Goal: Task Accomplishment & Management: Manage account settings

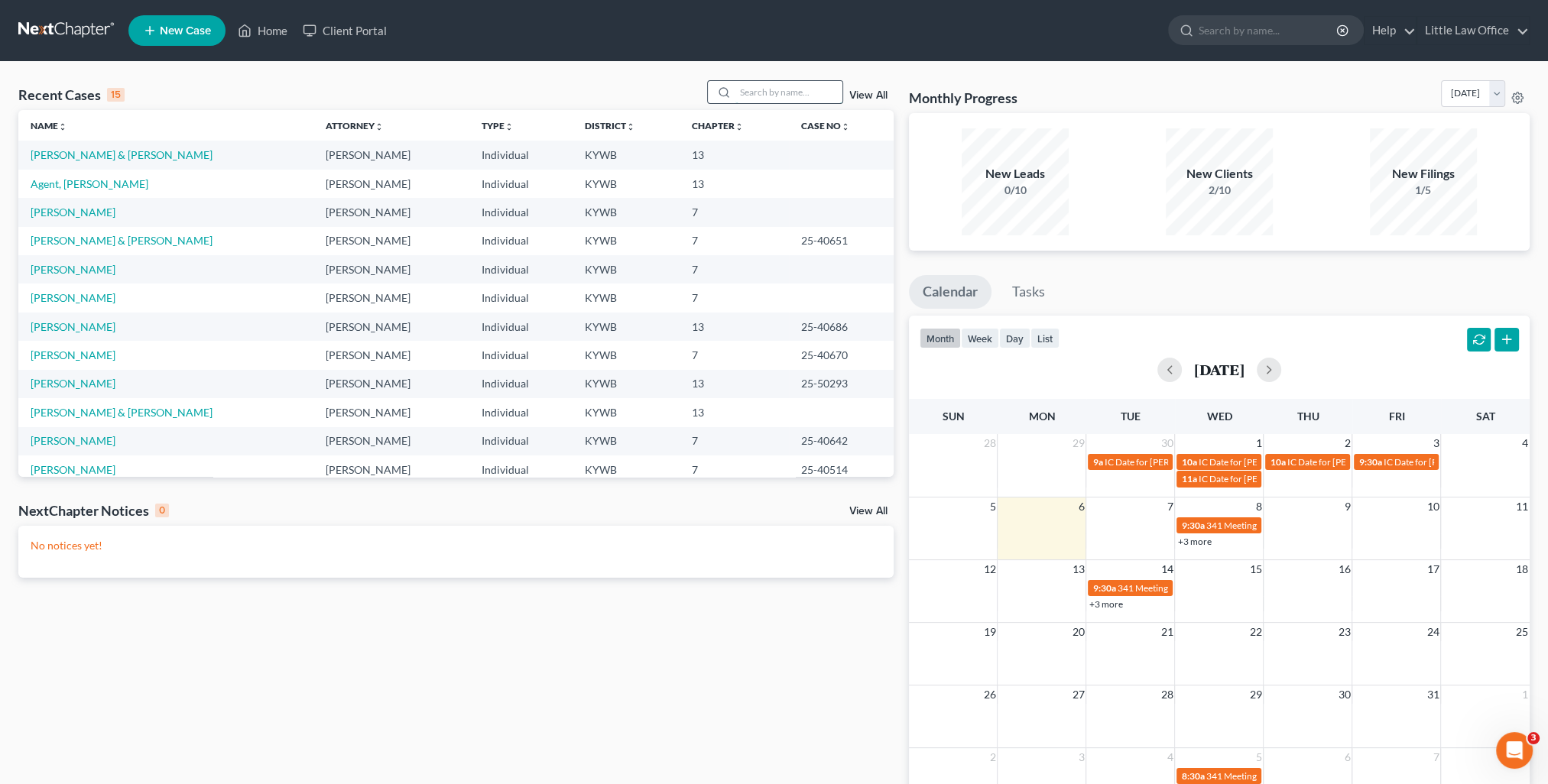
click at [789, 99] on input "search" at bounding box center [789, 92] width 107 height 22
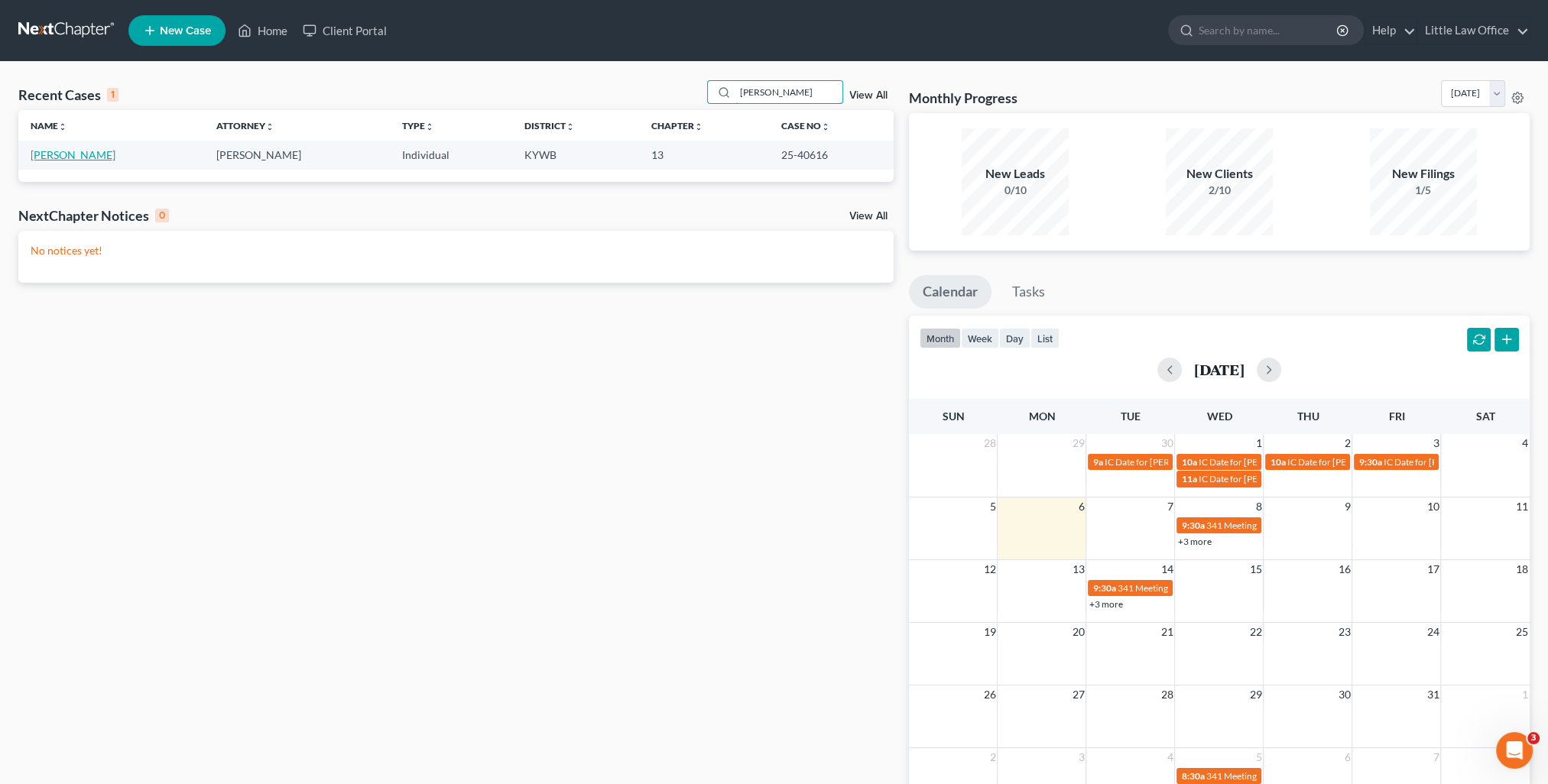
type input "[PERSON_NAME]"
click at [88, 160] on link "[PERSON_NAME]" at bounding box center [73, 155] width 85 height 13
select select "0"
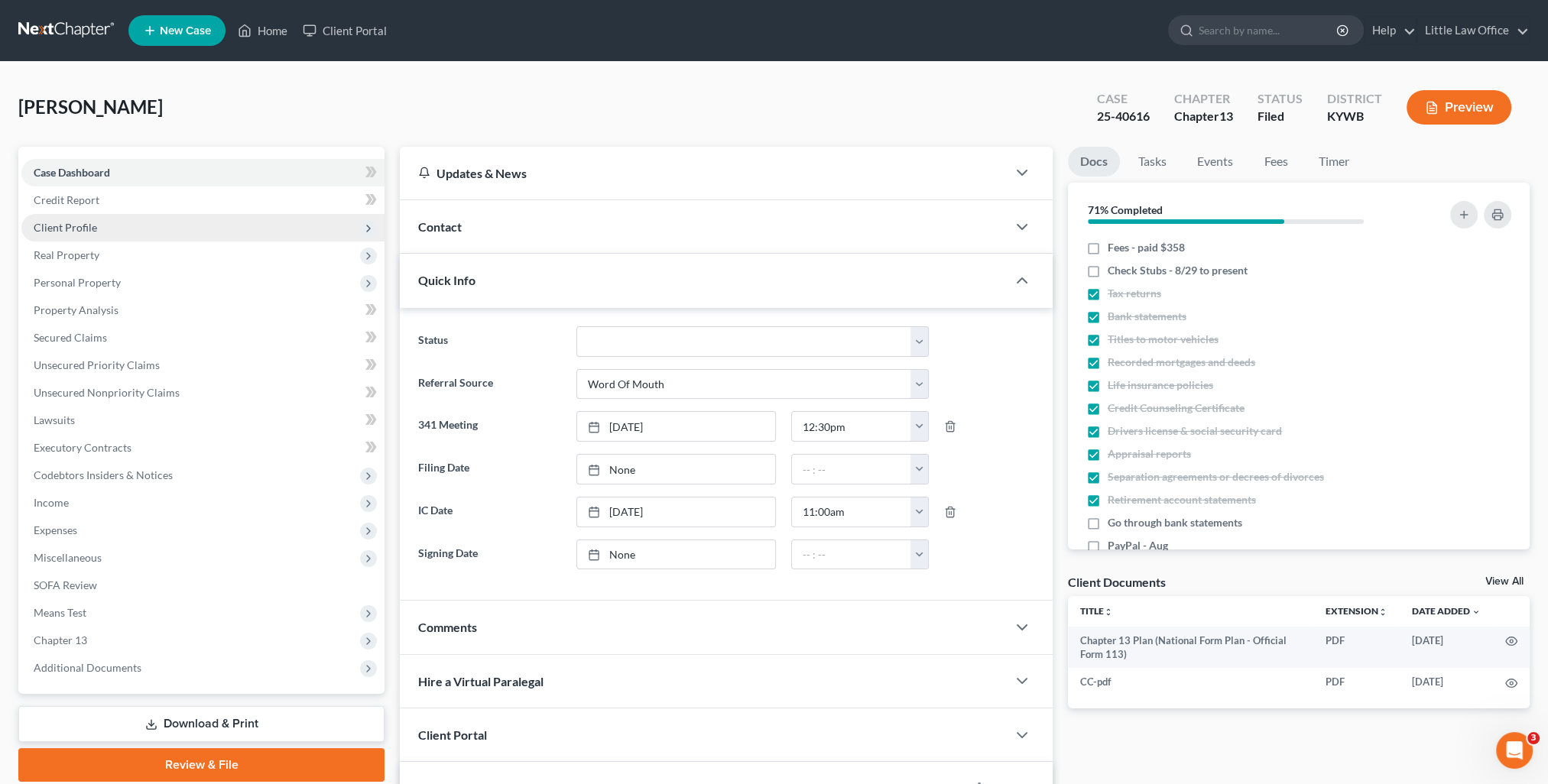
scroll to position [211, 0]
click at [99, 230] on span "Client Profile" at bounding box center [203, 227] width 363 height 28
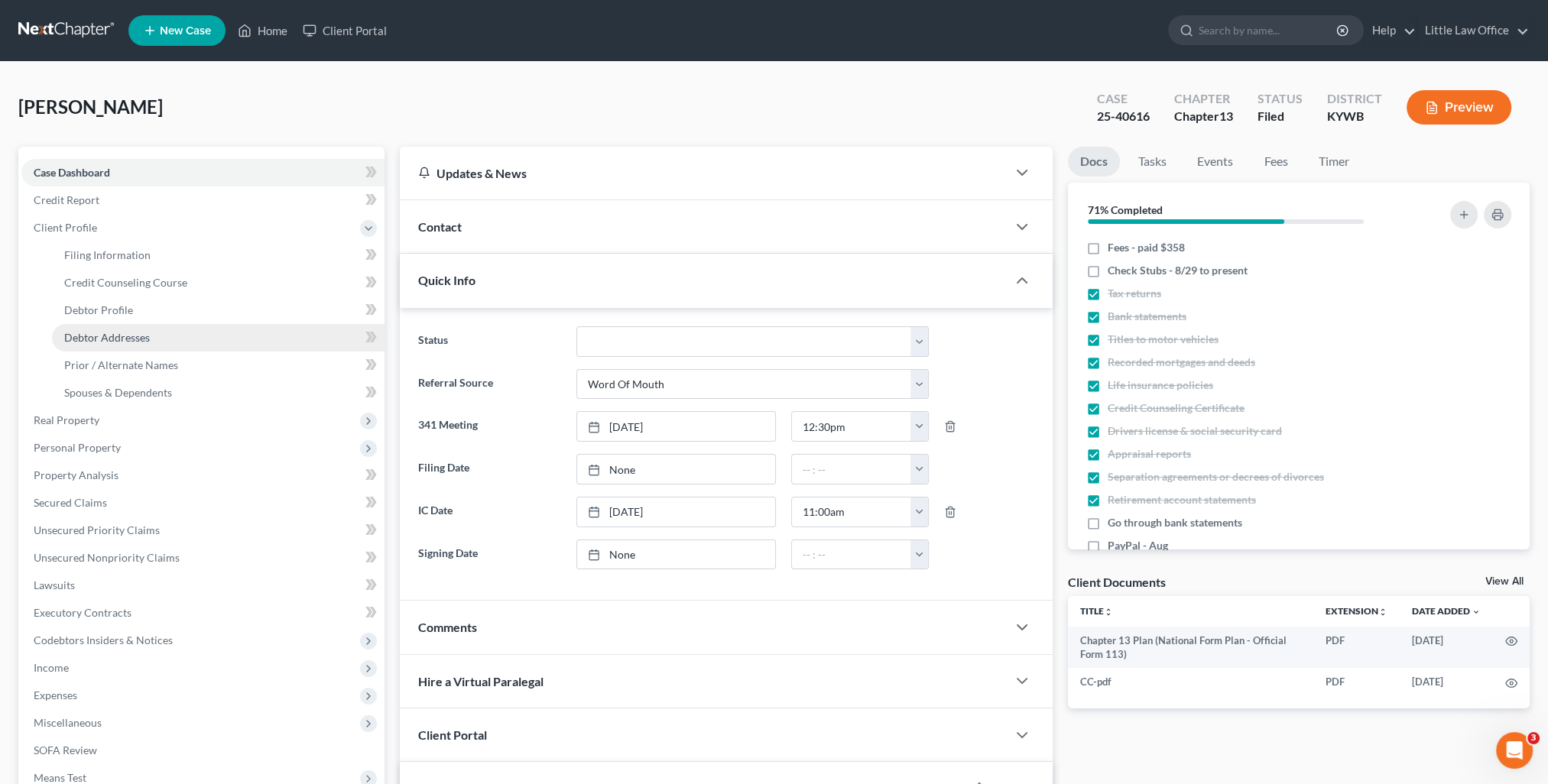
click at [132, 329] on link "Debtor Addresses" at bounding box center [218, 338] width 332 height 28
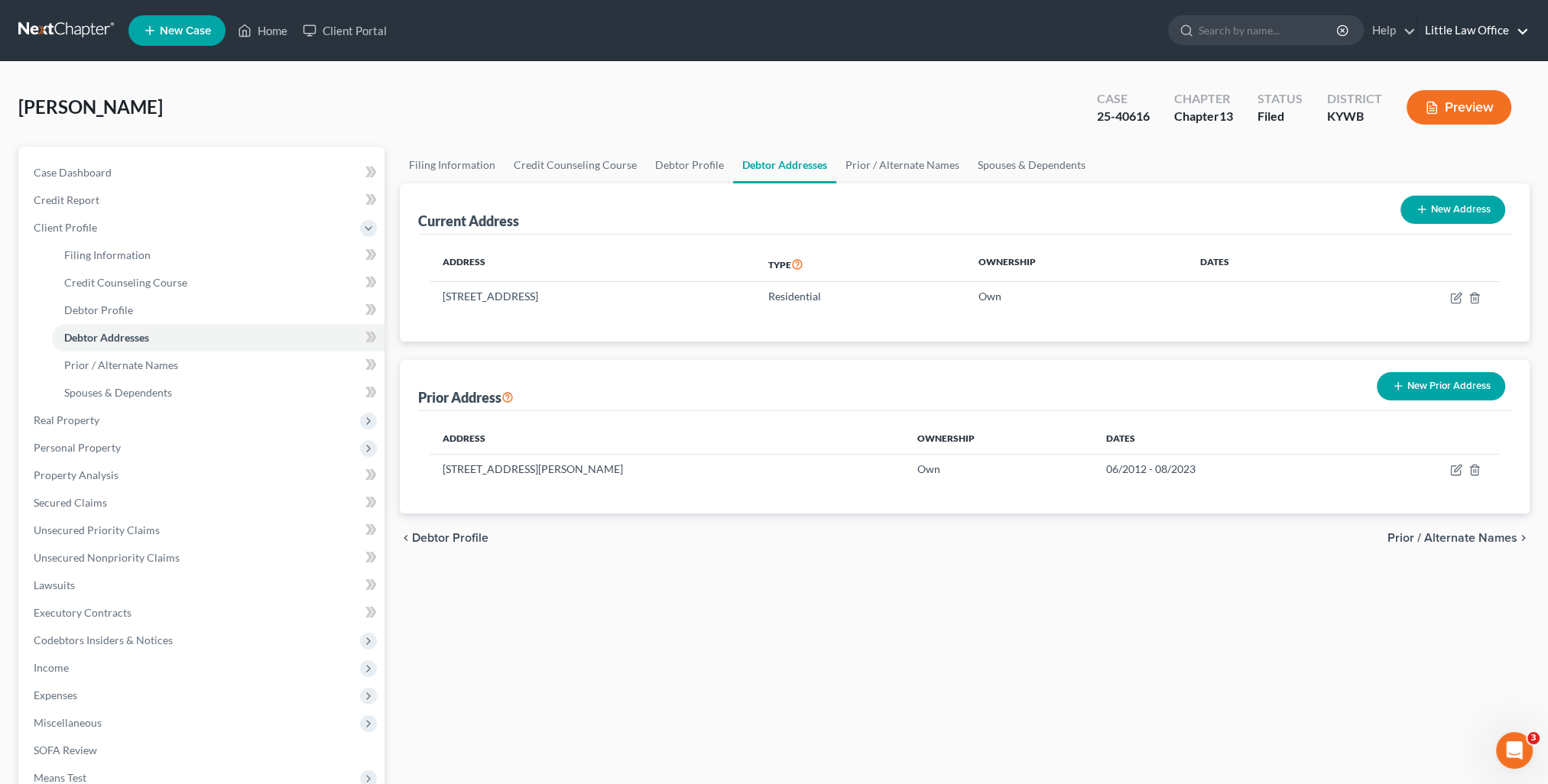
click at [1490, 40] on link "Little Law Office" at bounding box center [1472, 30] width 111 height 28
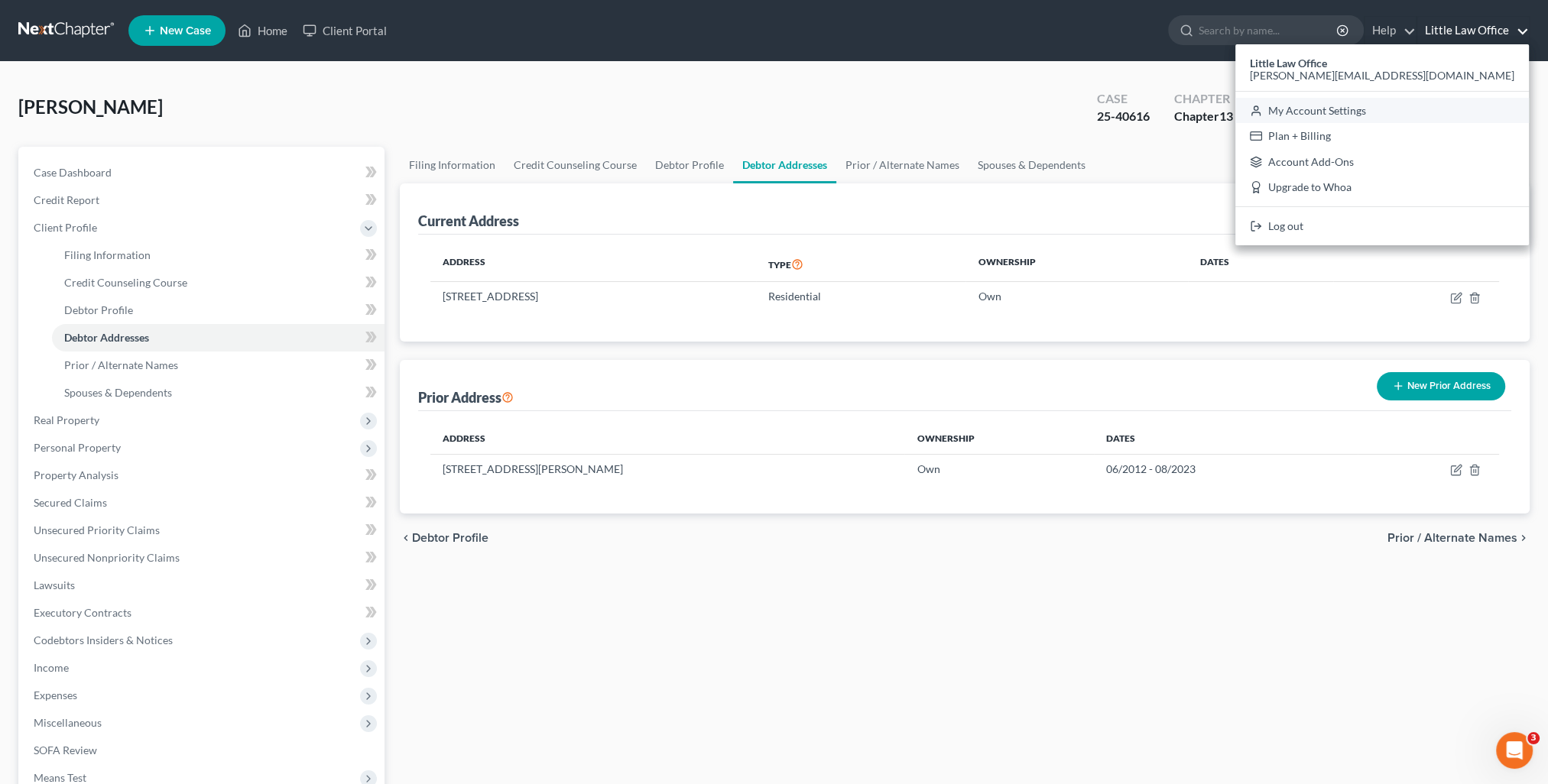
click at [1450, 110] on link "My Account Settings" at bounding box center [1382, 110] width 294 height 26
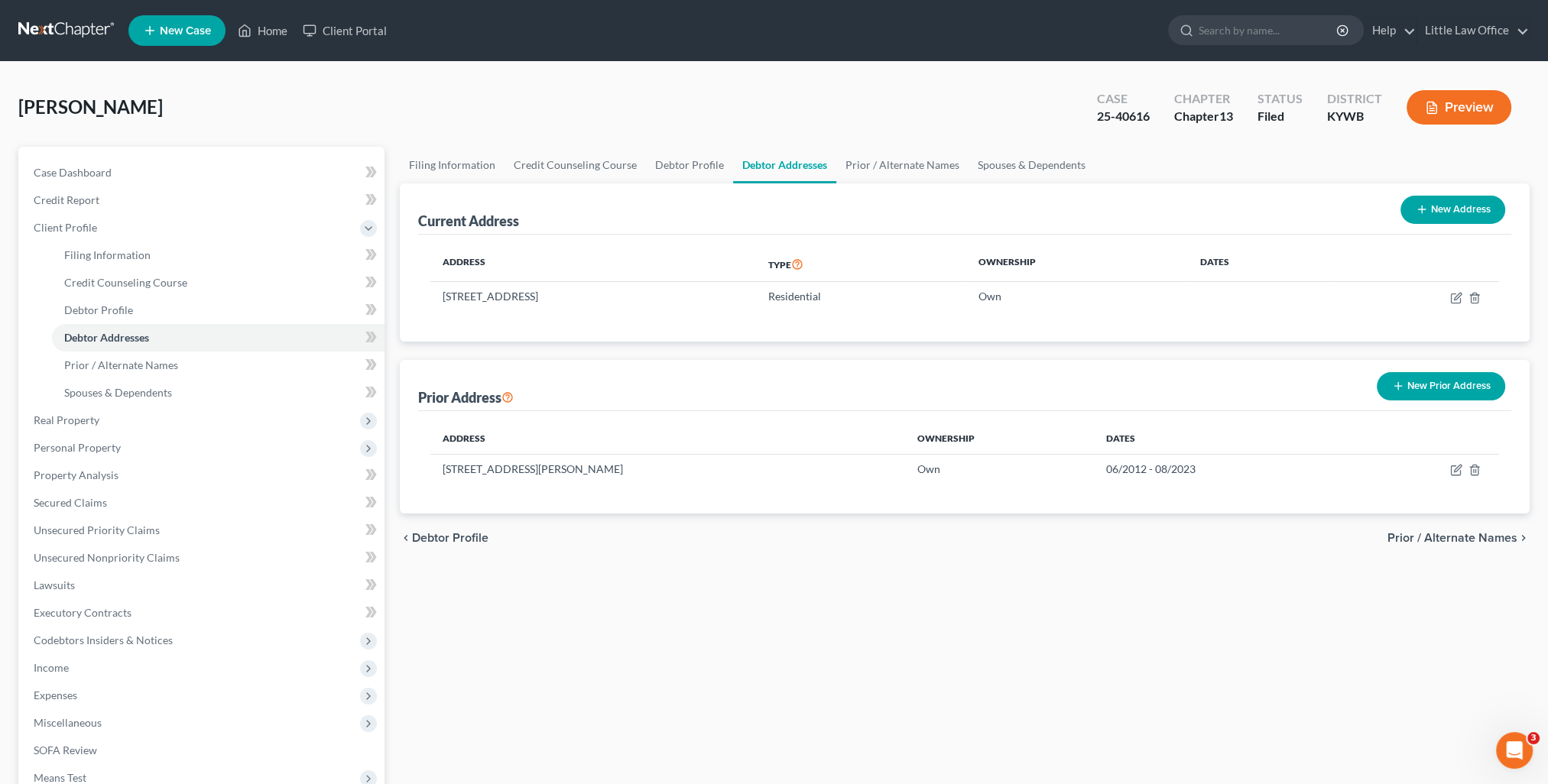
select select "23"
select select "18"
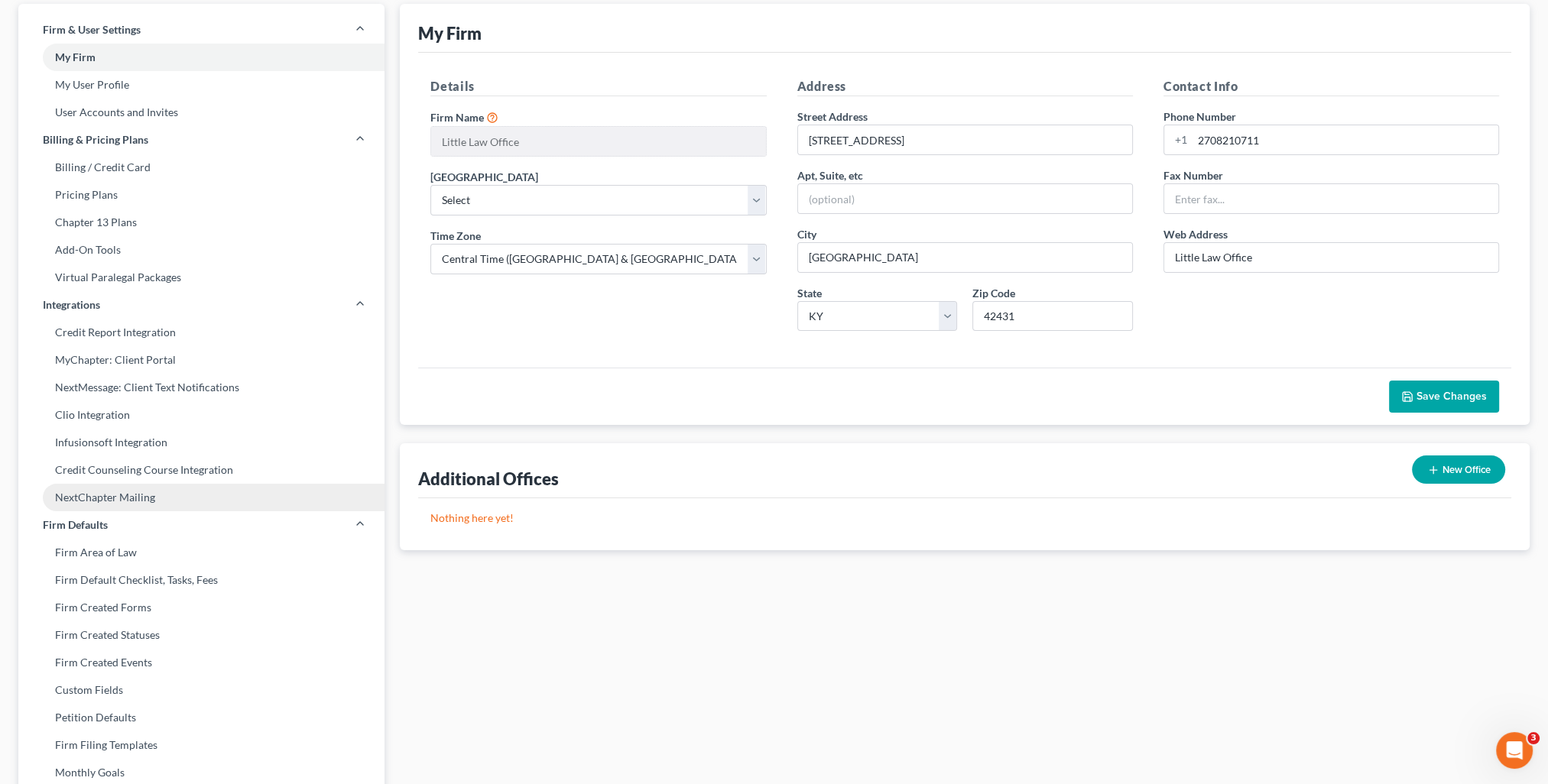
scroll to position [153, 0]
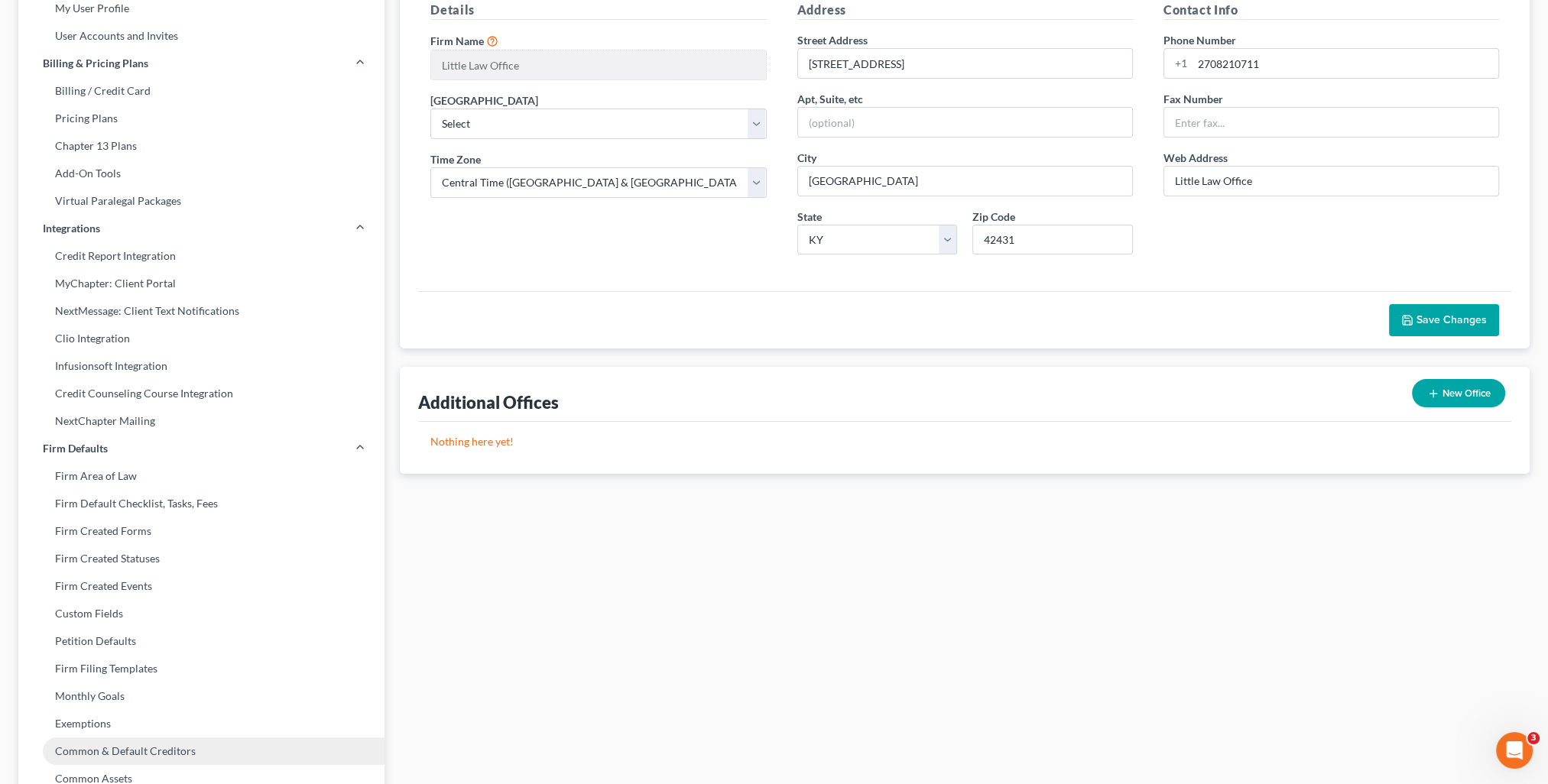
click at [184, 749] on link "Common & Default Creditors" at bounding box center [201, 751] width 366 height 28
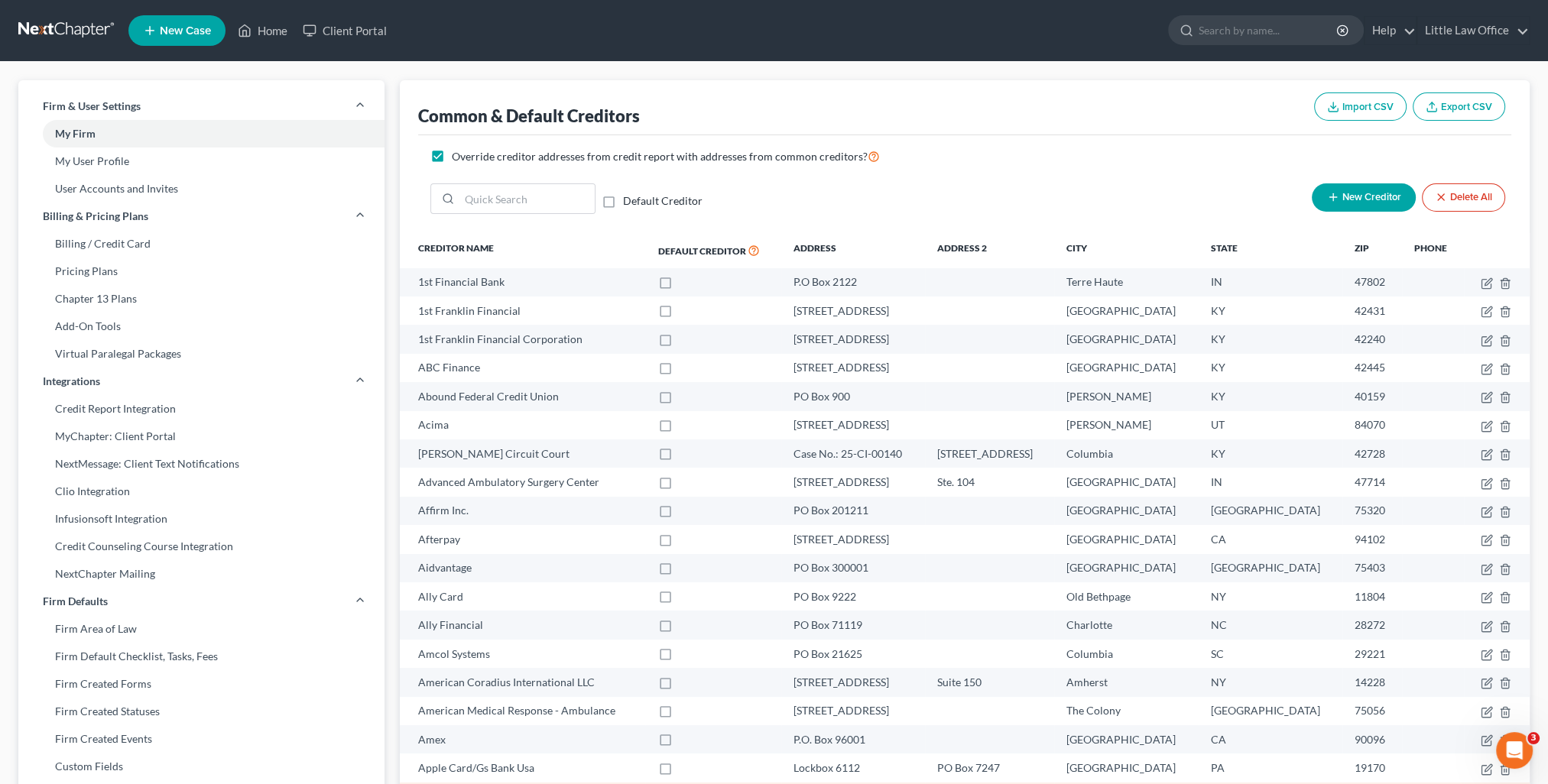
scroll to position [375, 0]
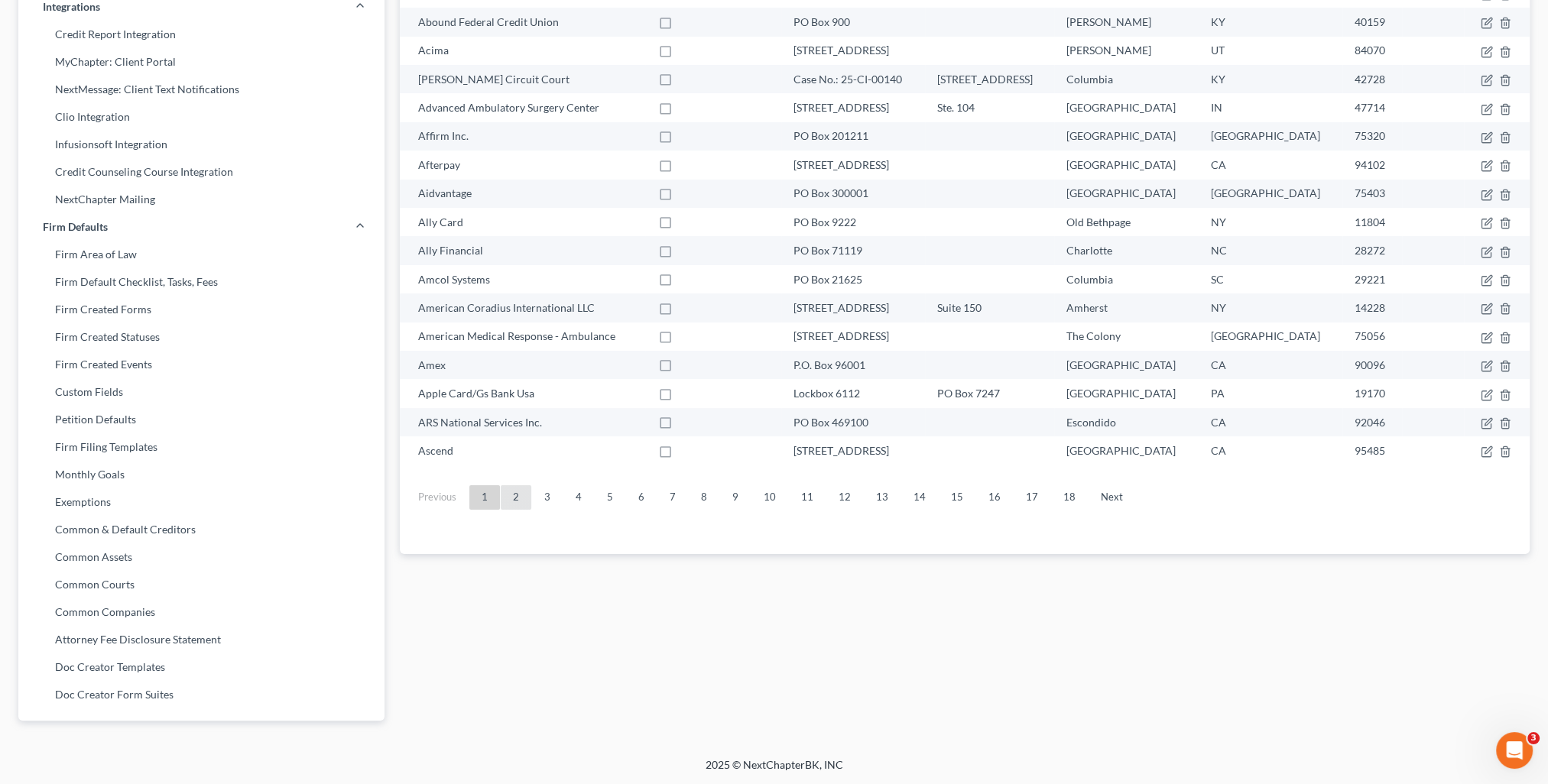
click at [516, 498] on link "2" at bounding box center [516, 497] width 31 height 24
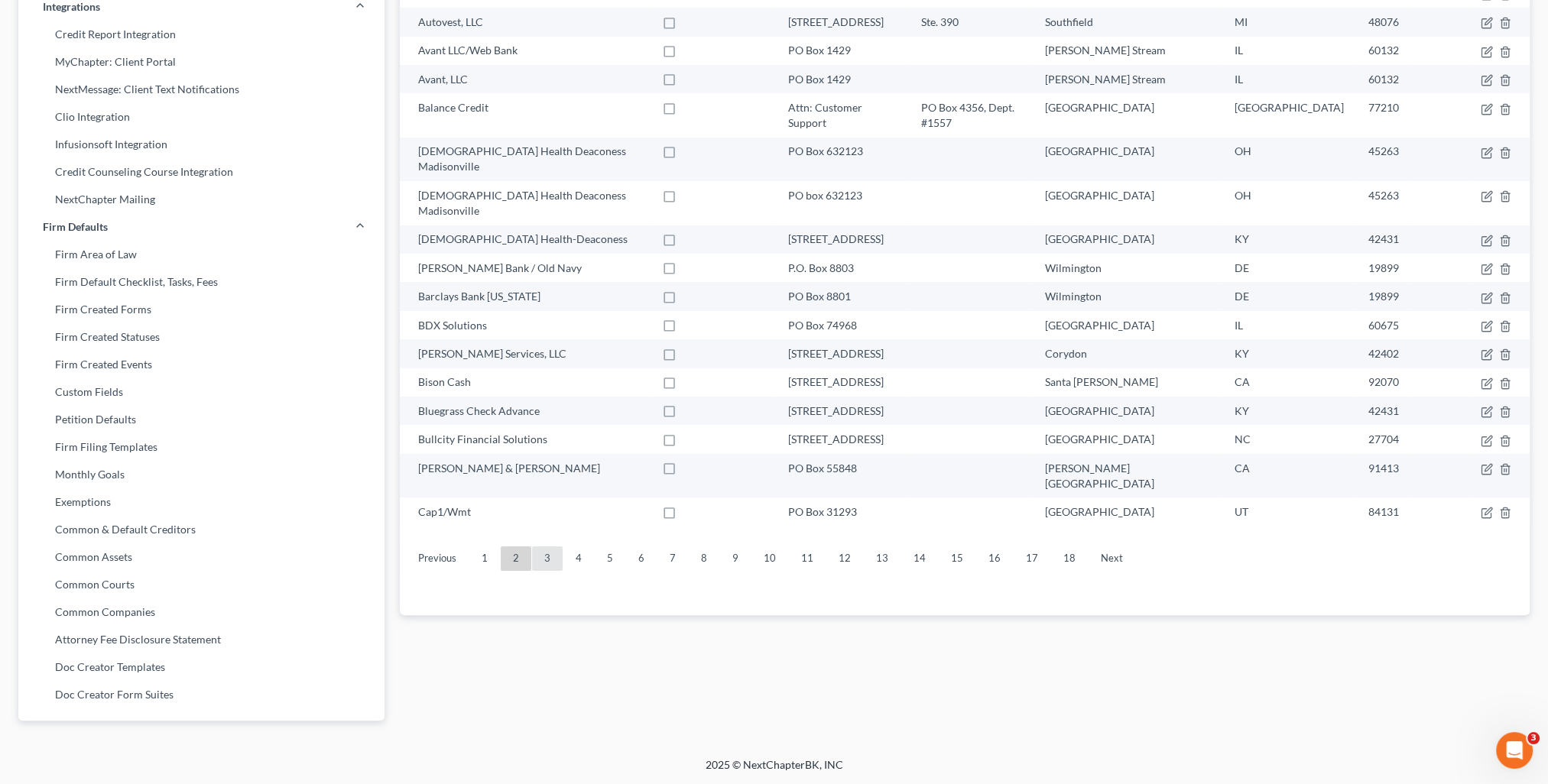
click at [549, 547] on link "3" at bounding box center [547, 558] width 31 height 24
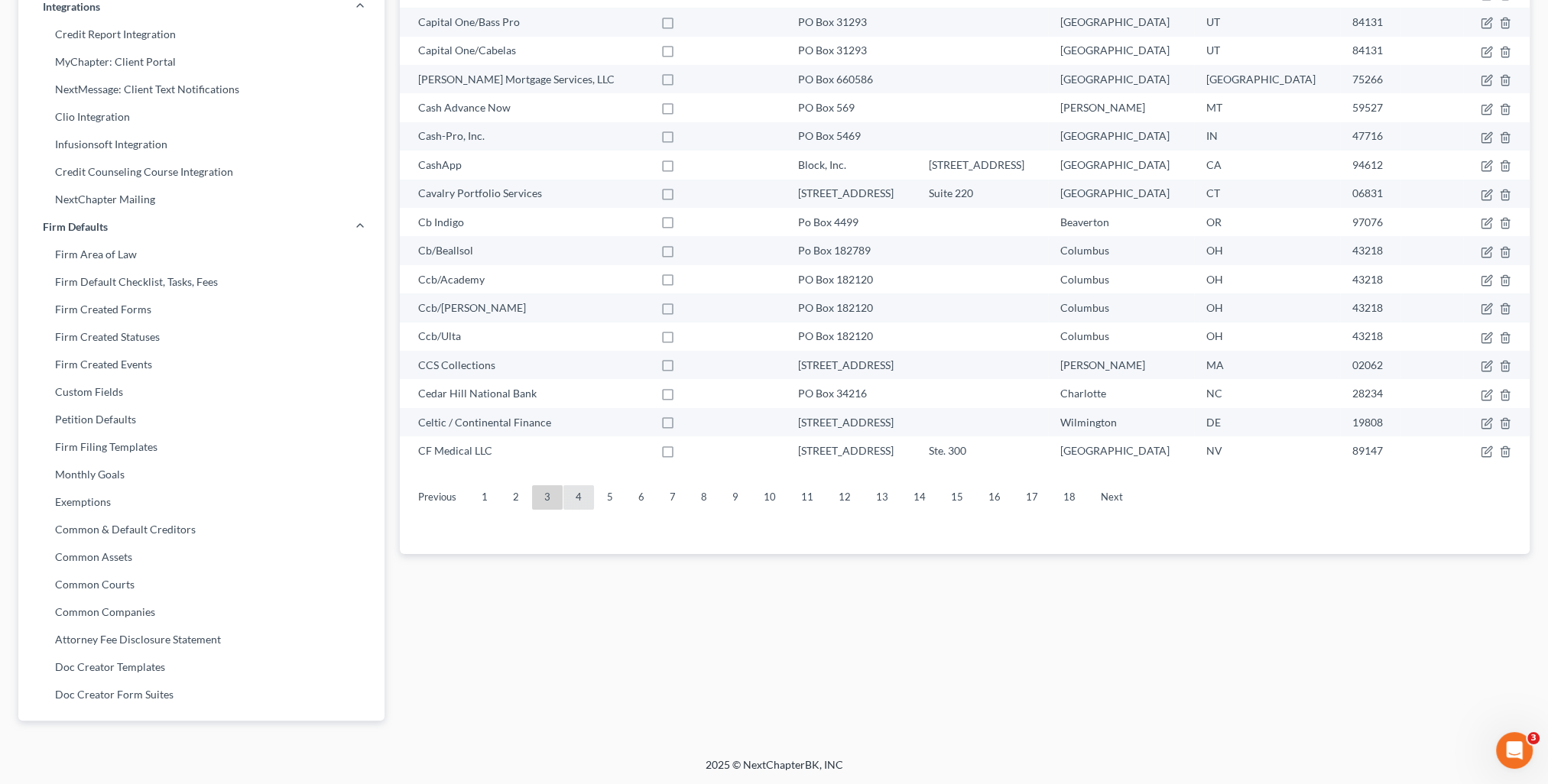
click at [573, 502] on link "4" at bounding box center [578, 497] width 31 height 24
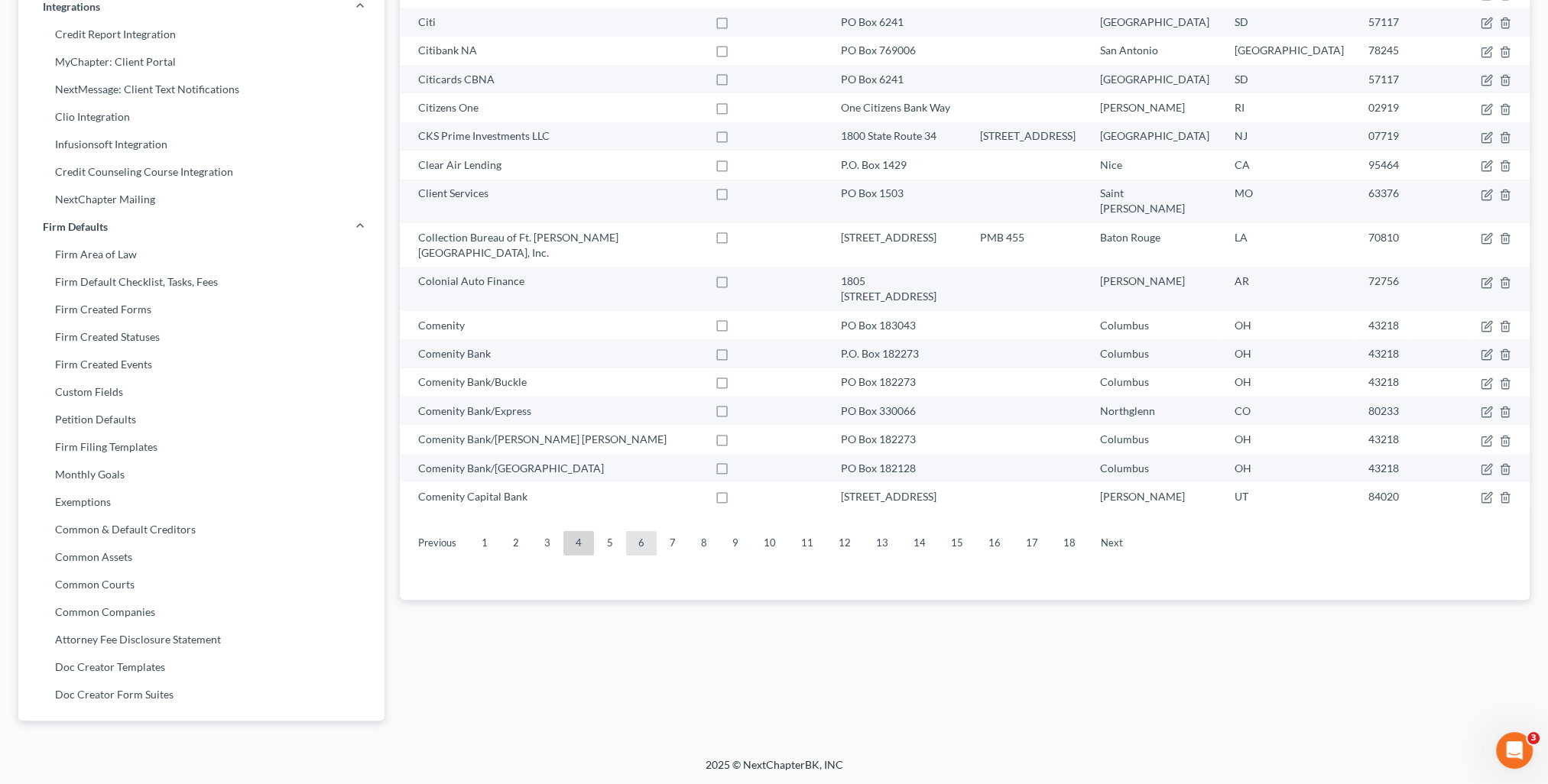
click at [633, 531] on link "6" at bounding box center [641, 543] width 31 height 24
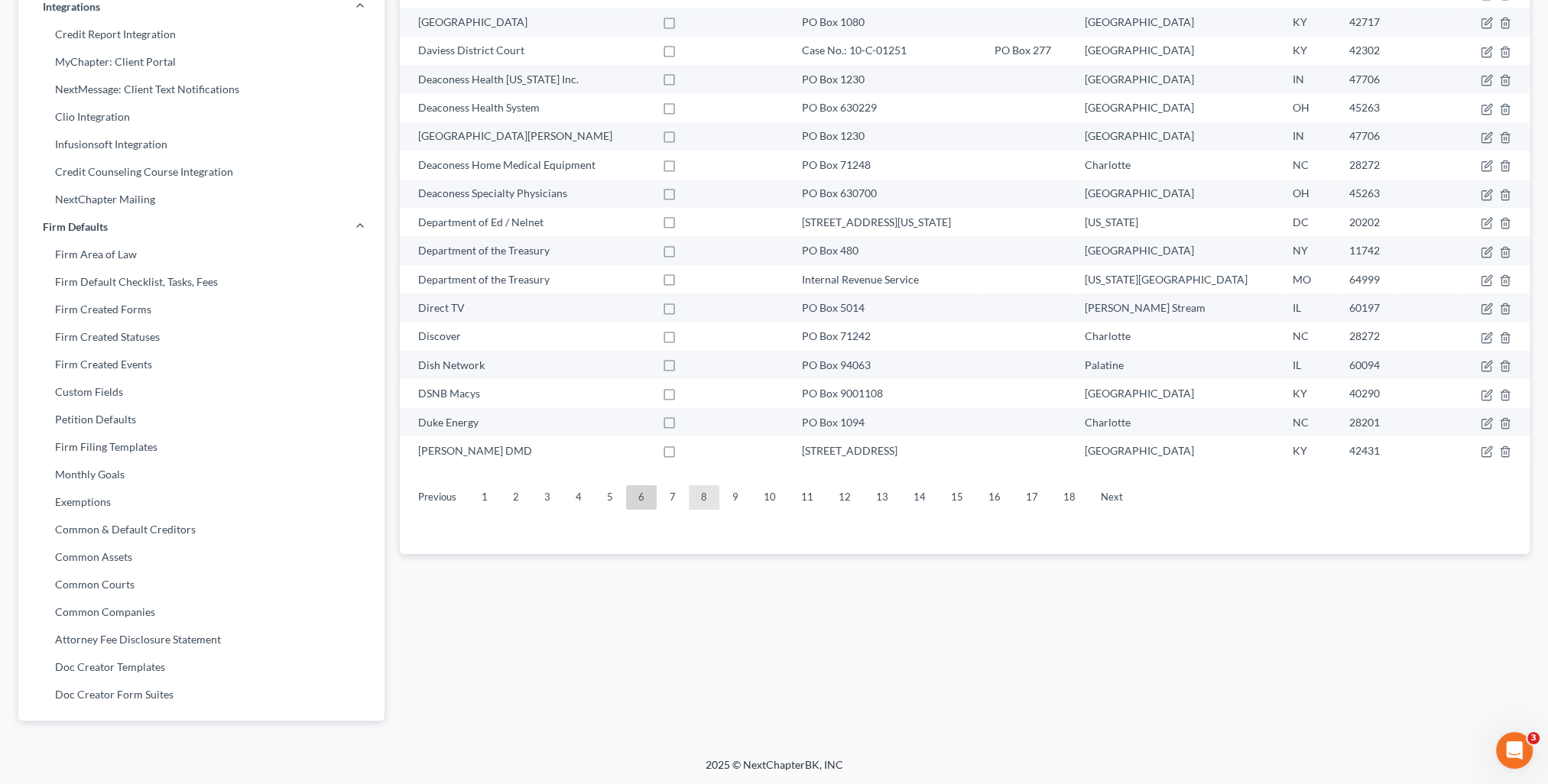
click at [697, 502] on link "8" at bounding box center [704, 497] width 31 height 24
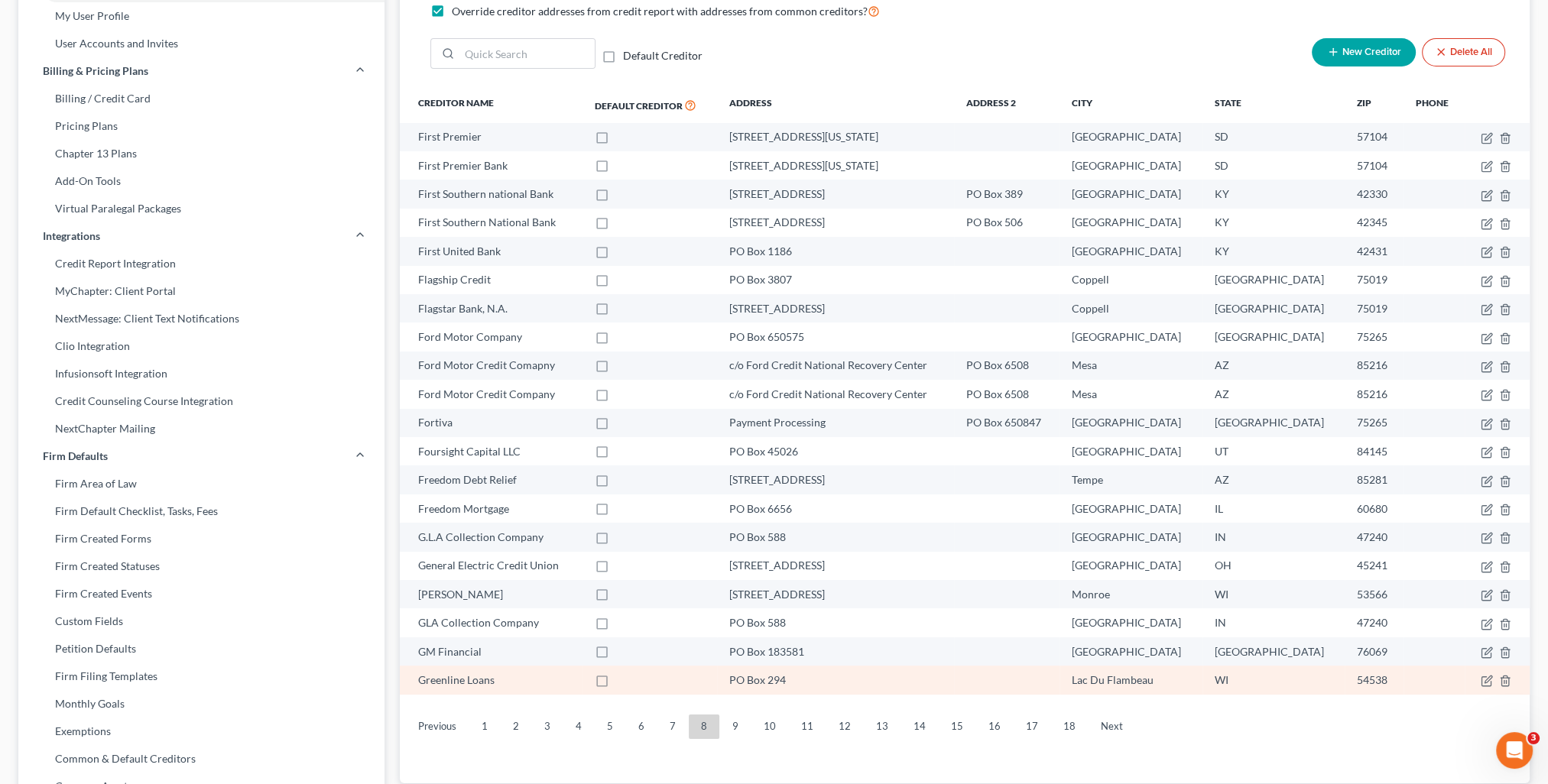
scroll to position [69, 0]
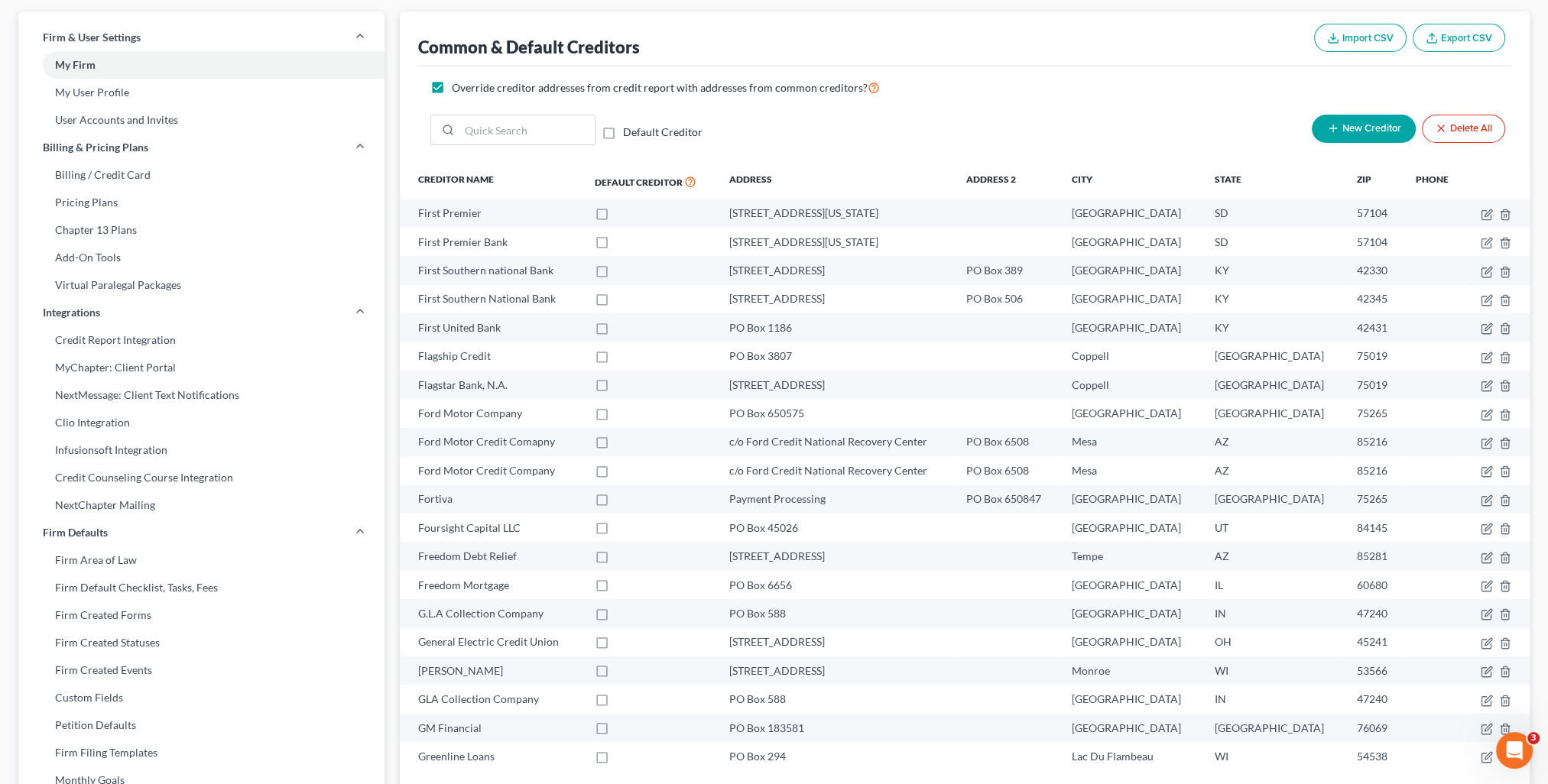
click at [1358, 124] on span "New Creditor" at bounding box center [1371, 129] width 59 height 13
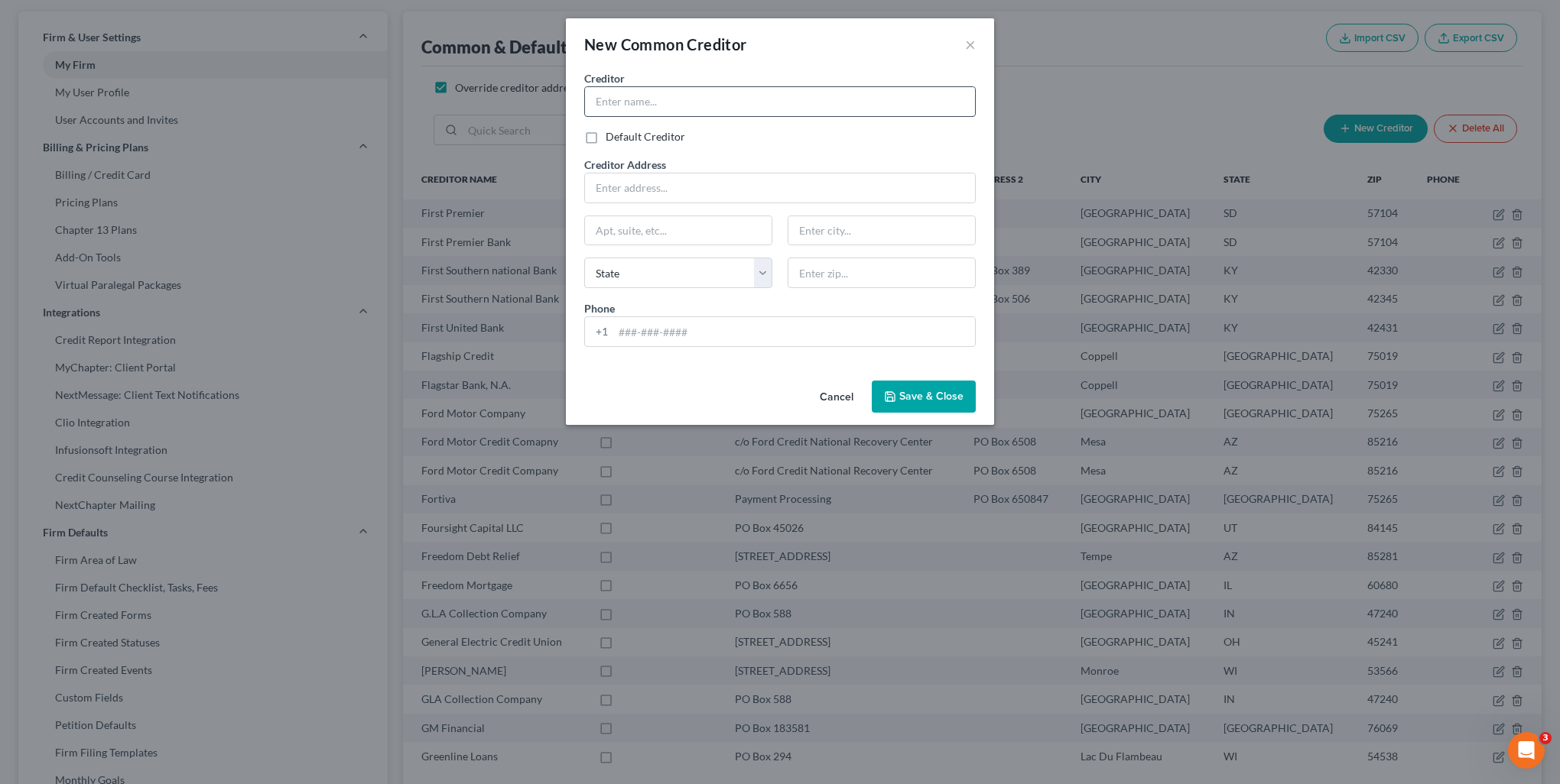
click at [687, 104] on input "text" at bounding box center [780, 101] width 390 height 29
type input "First United Bank"
type input "[STREET_ADDRESS]"
click at [862, 259] on input "text" at bounding box center [881, 273] width 188 height 31
type input "42431"
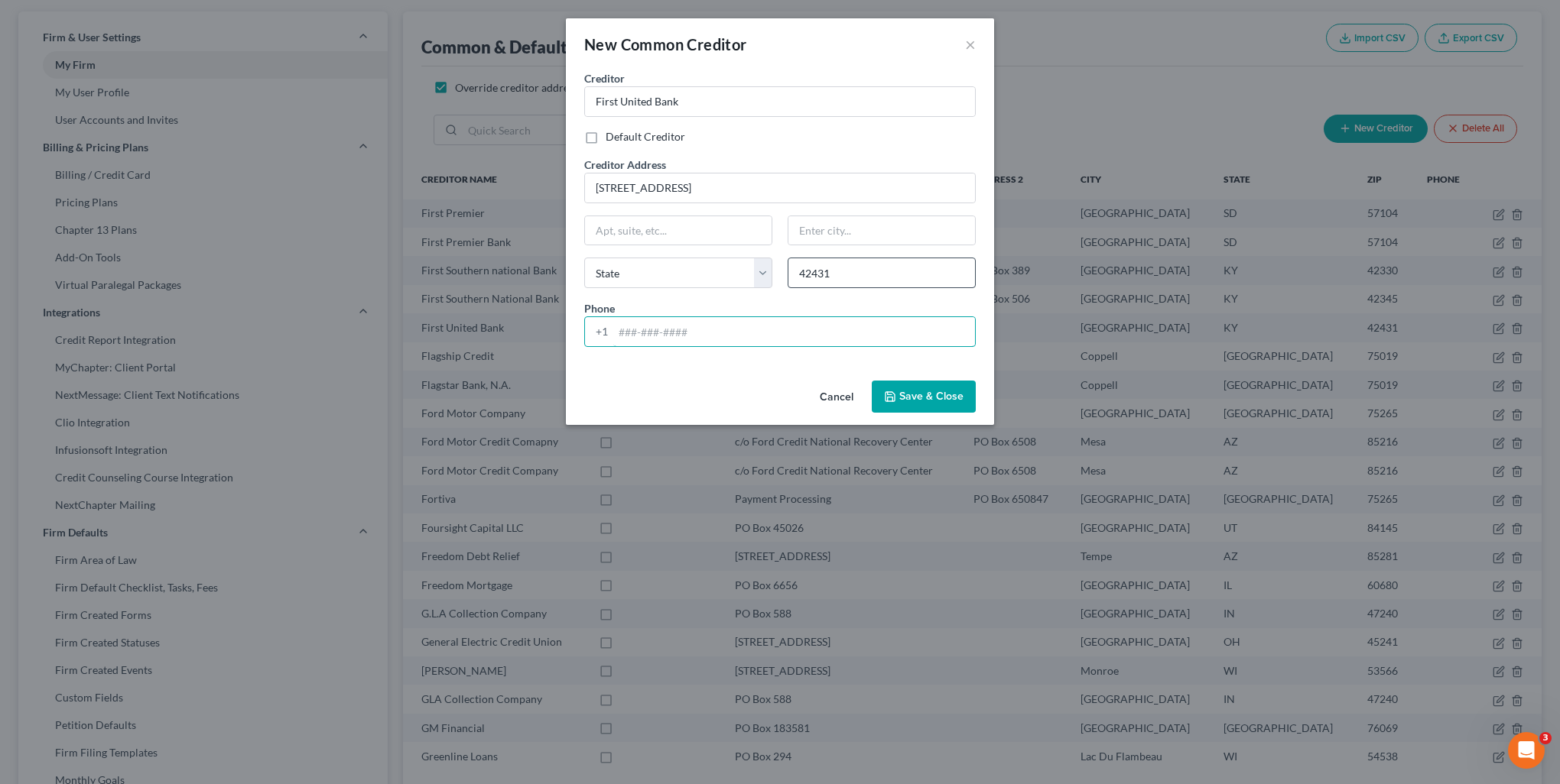
type input "[GEOGRAPHIC_DATA]"
select select "18"
click at [915, 408] on button "Save & Close" at bounding box center [924, 397] width 104 height 32
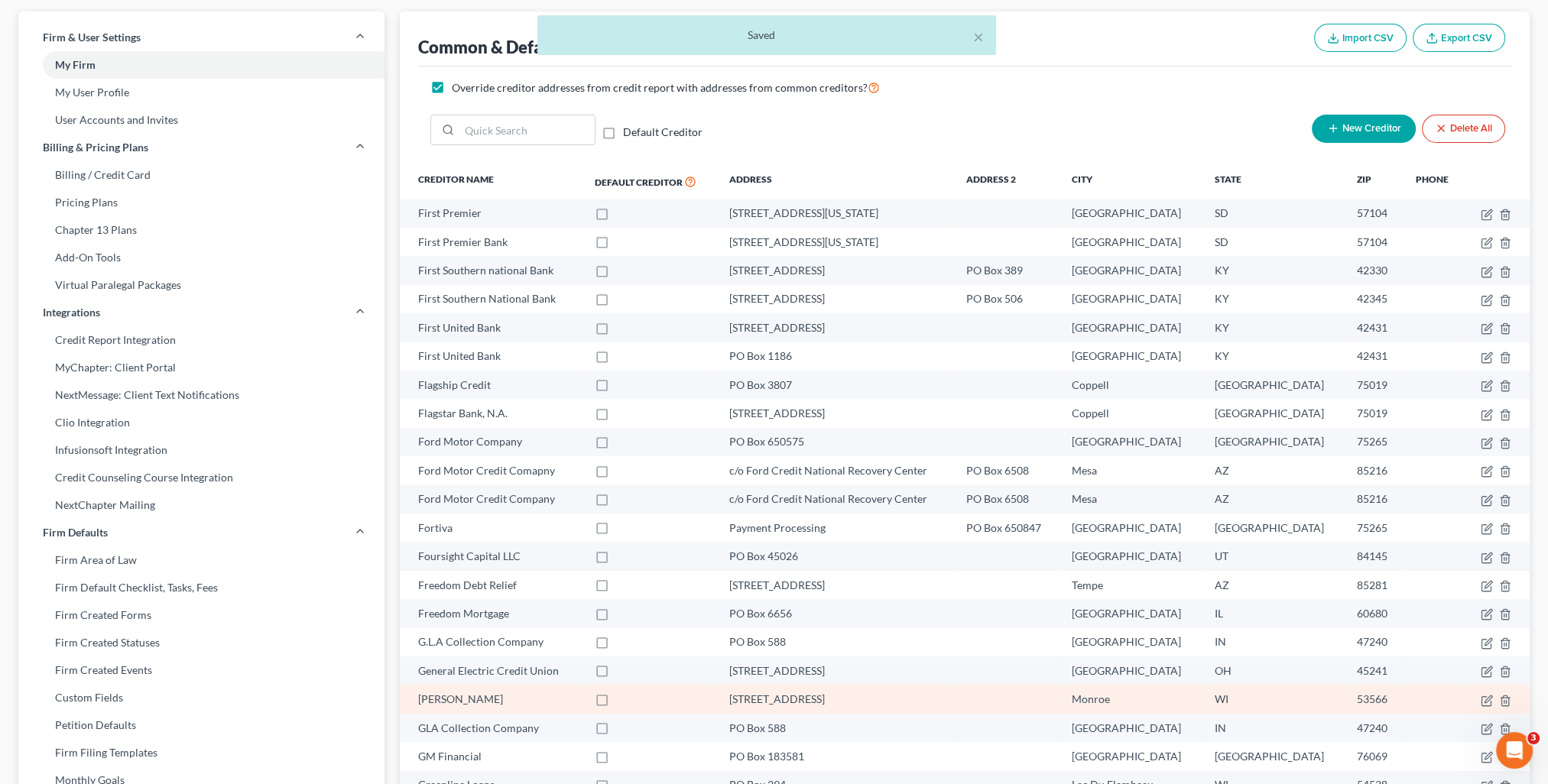
scroll to position [375, 0]
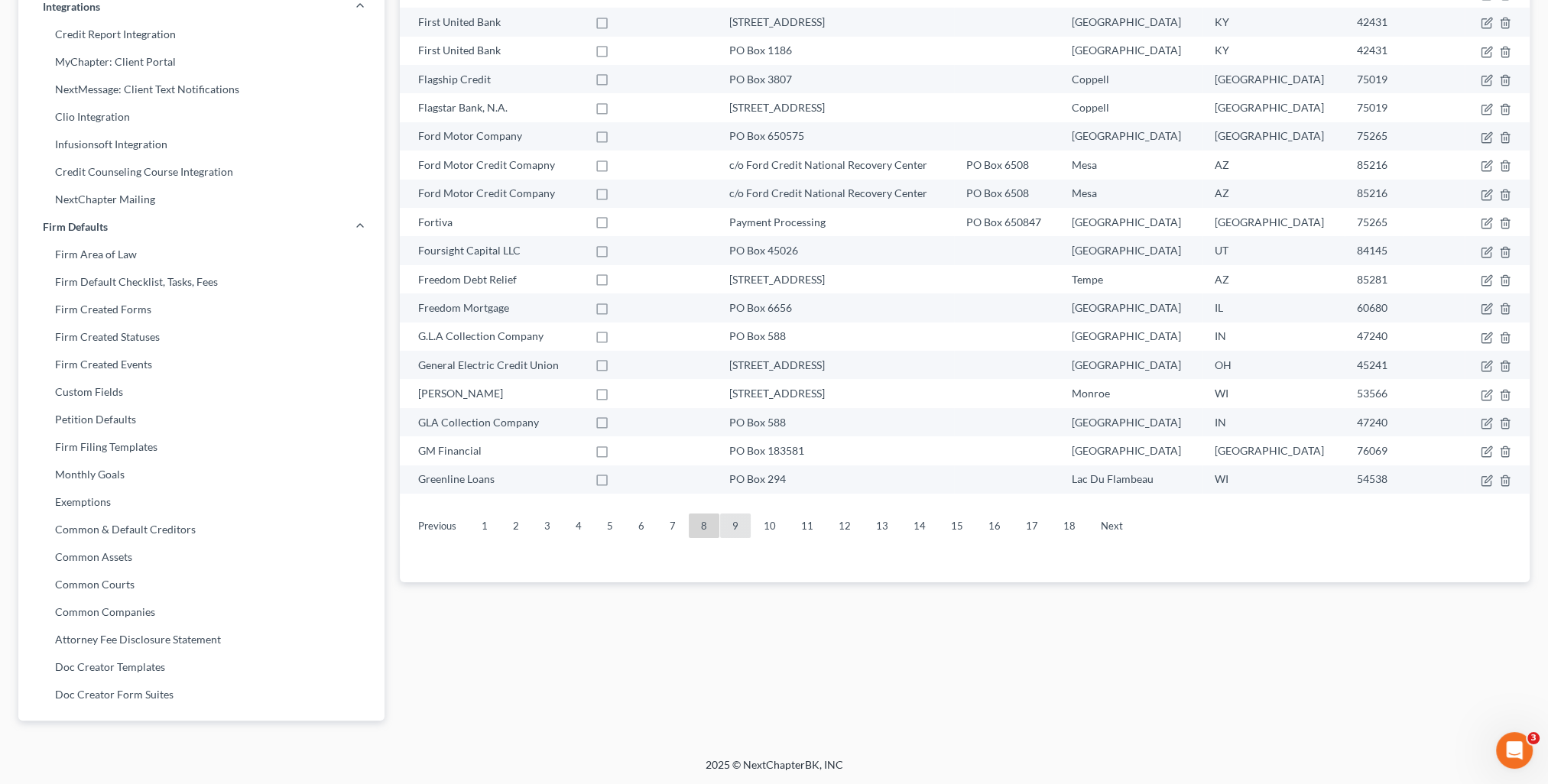
click at [724, 521] on link "9" at bounding box center [735, 525] width 31 height 24
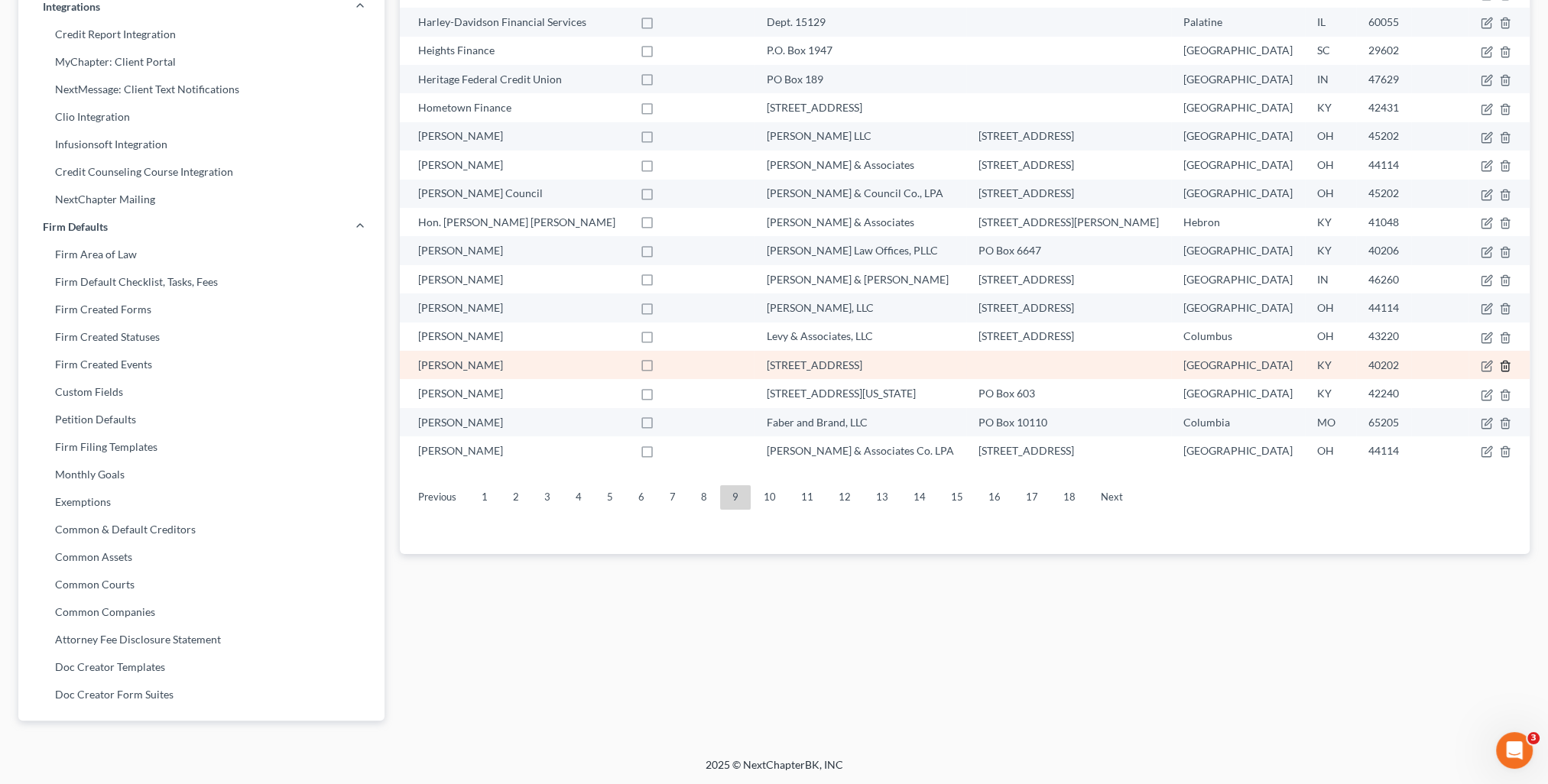
click at [1505, 368] on icon "button" at bounding box center [1505, 366] width 13 height 13
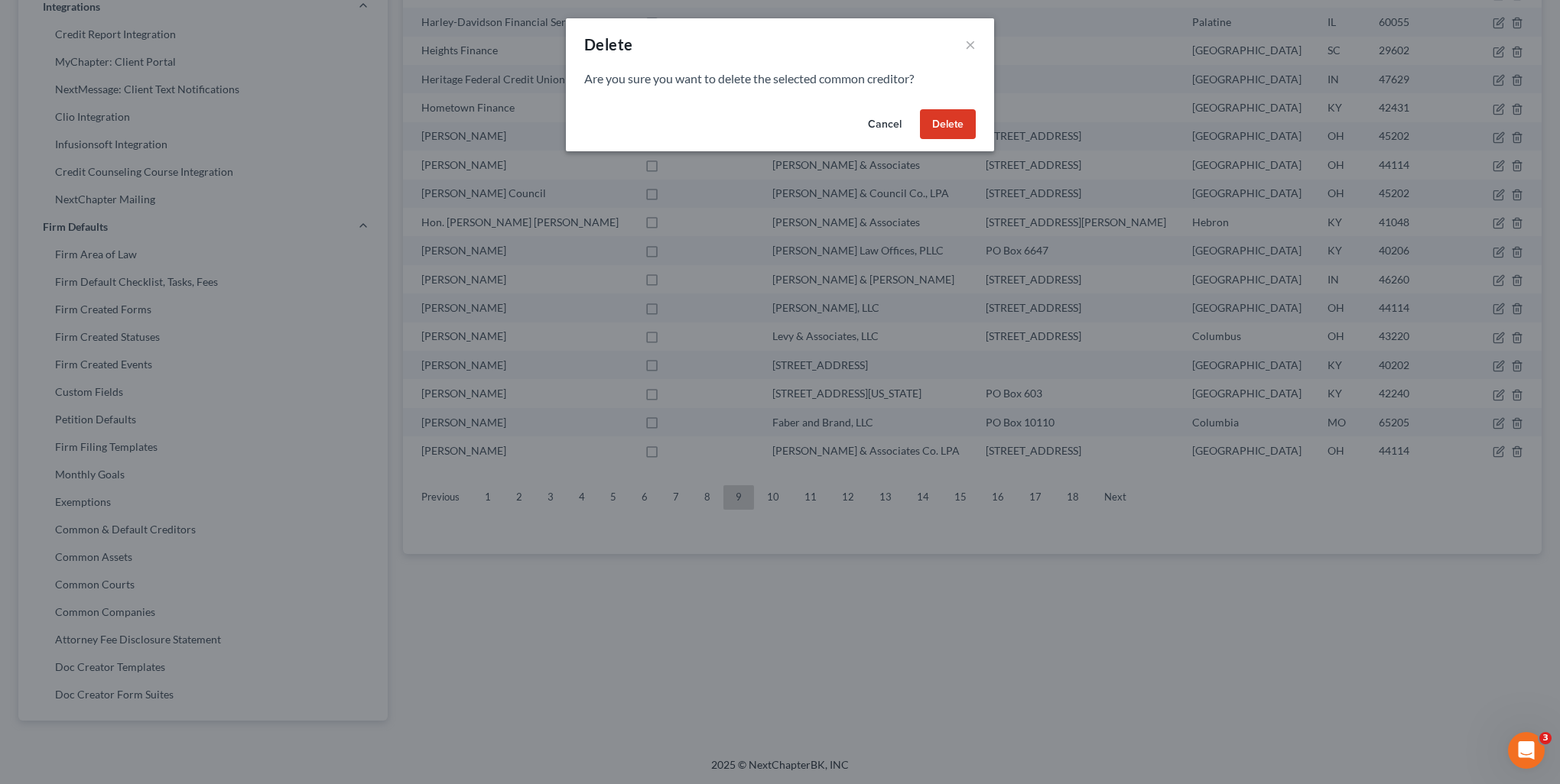
click at [960, 122] on button "Delete" at bounding box center [948, 125] width 56 height 31
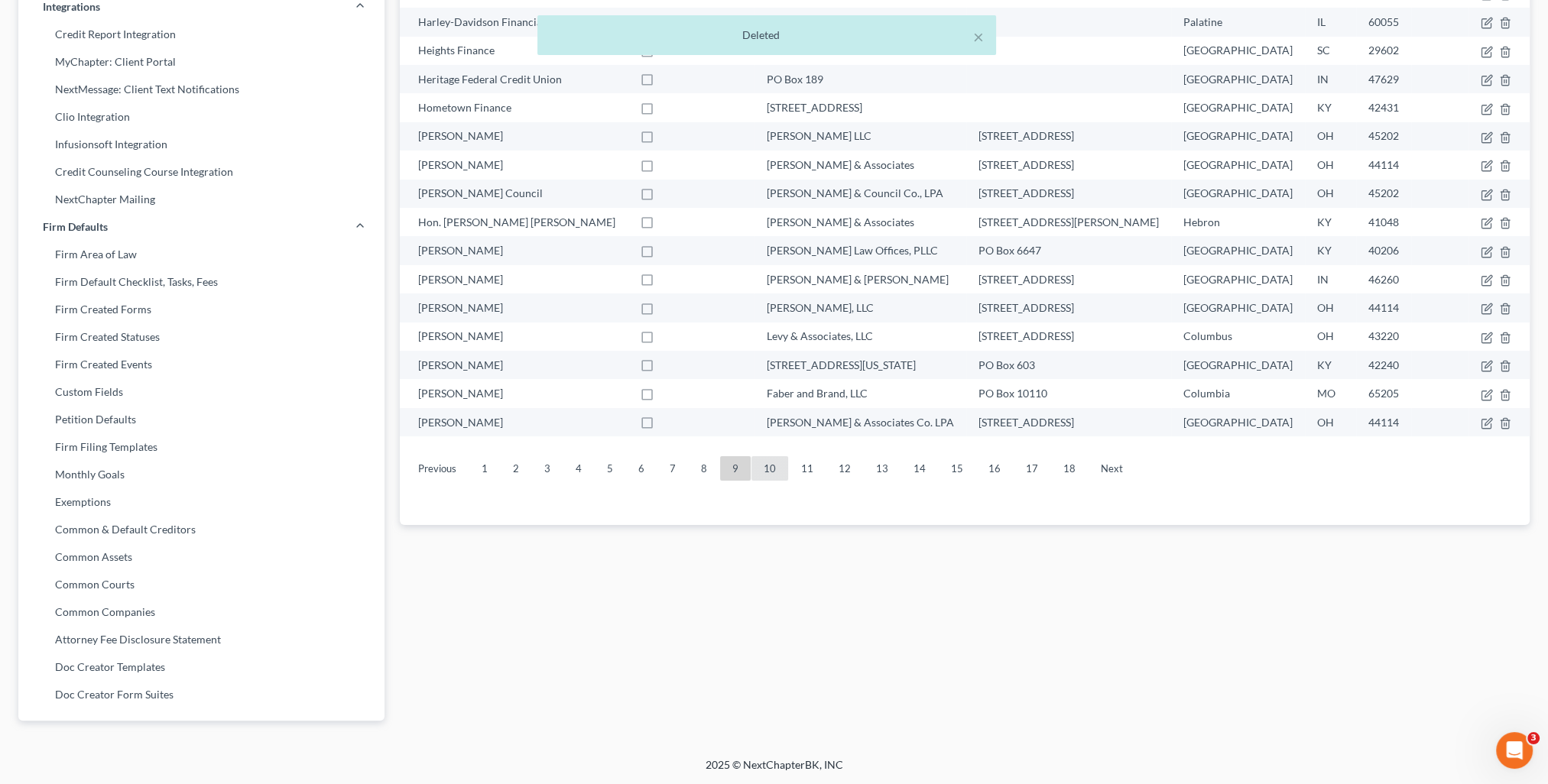
click at [774, 462] on link "10" at bounding box center [769, 468] width 37 height 24
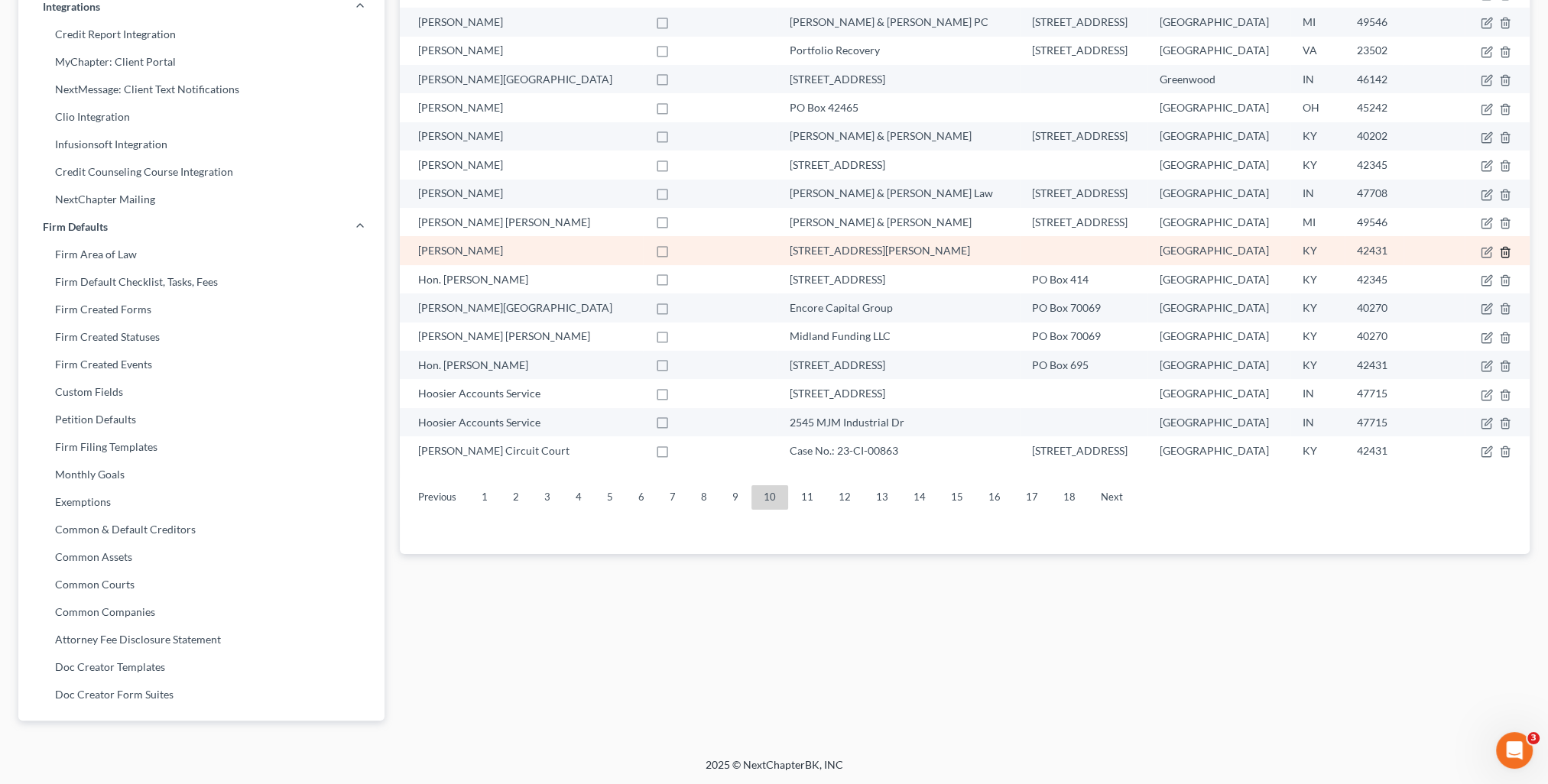
click at [1508, 255] on icon "button" at bounding box center [1505, 252] width 13 height 13
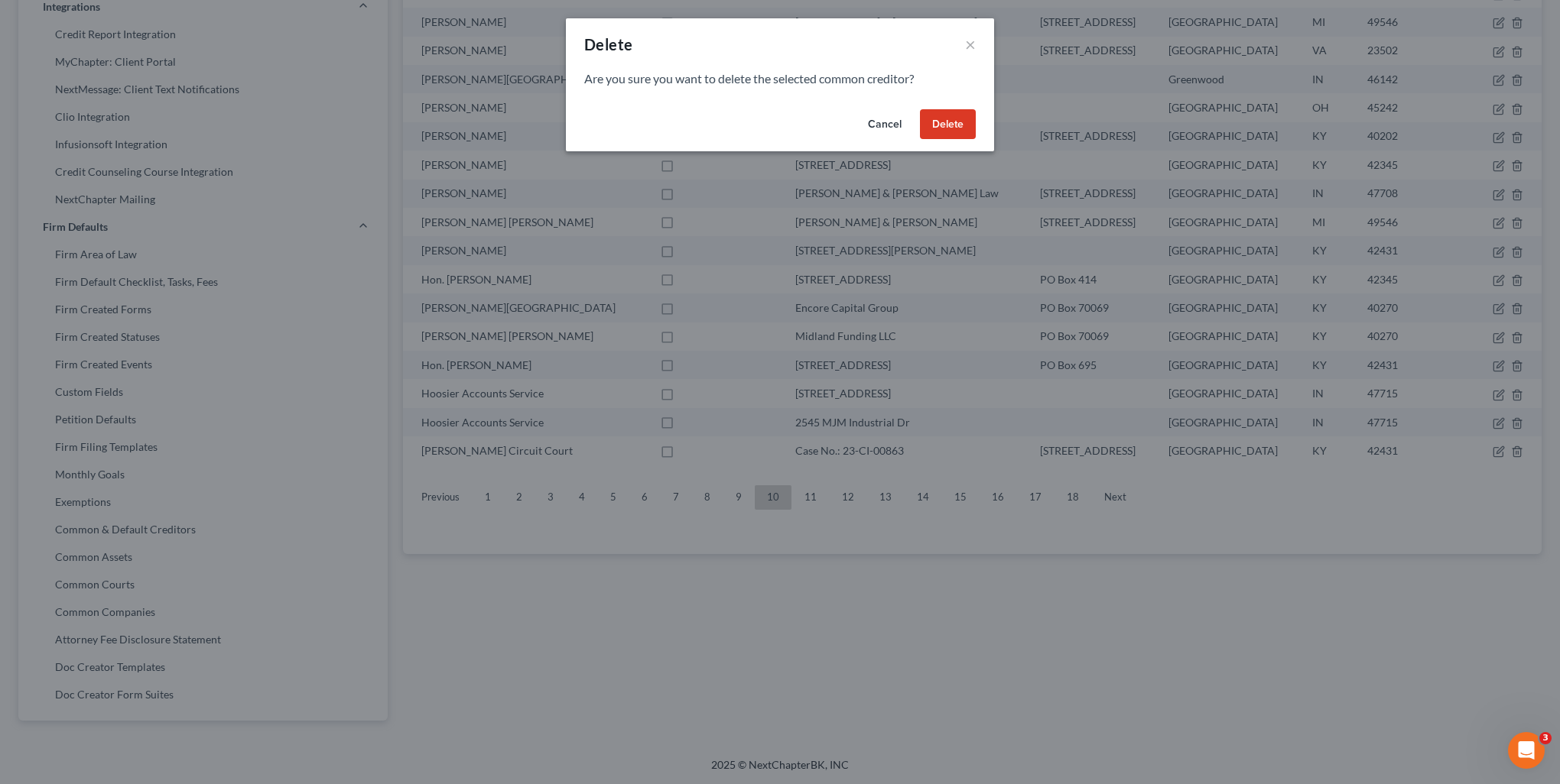
click at [945, 129] on button "Delete" at bounding box center [948, 125] width 56 height 31
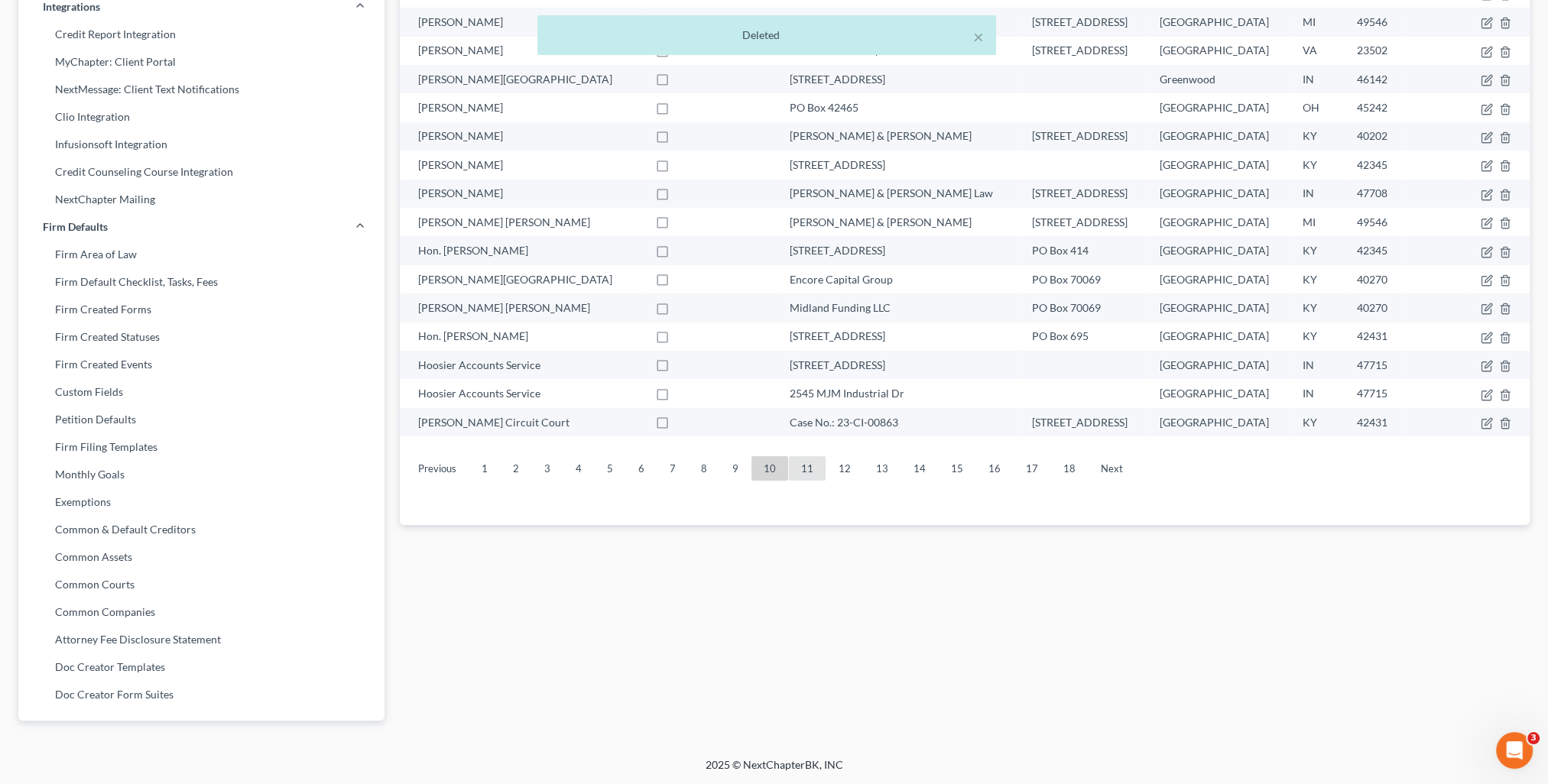
click at [817, 474] on link "11" at bounding box center [807, 468] width 37 height 24
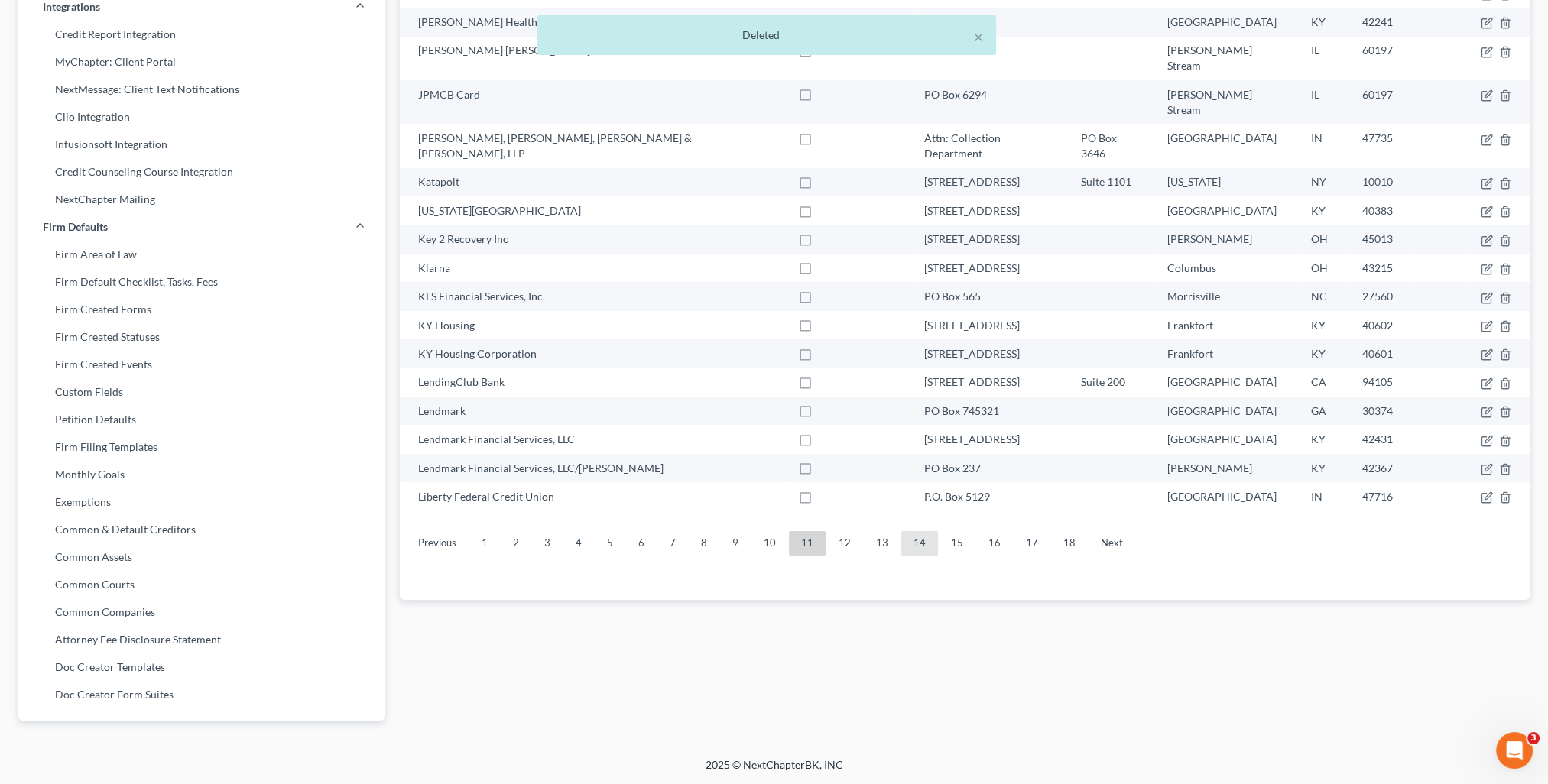
click at [917, 531] on link "14" at bounding box center [919, 543] width 37 height 24
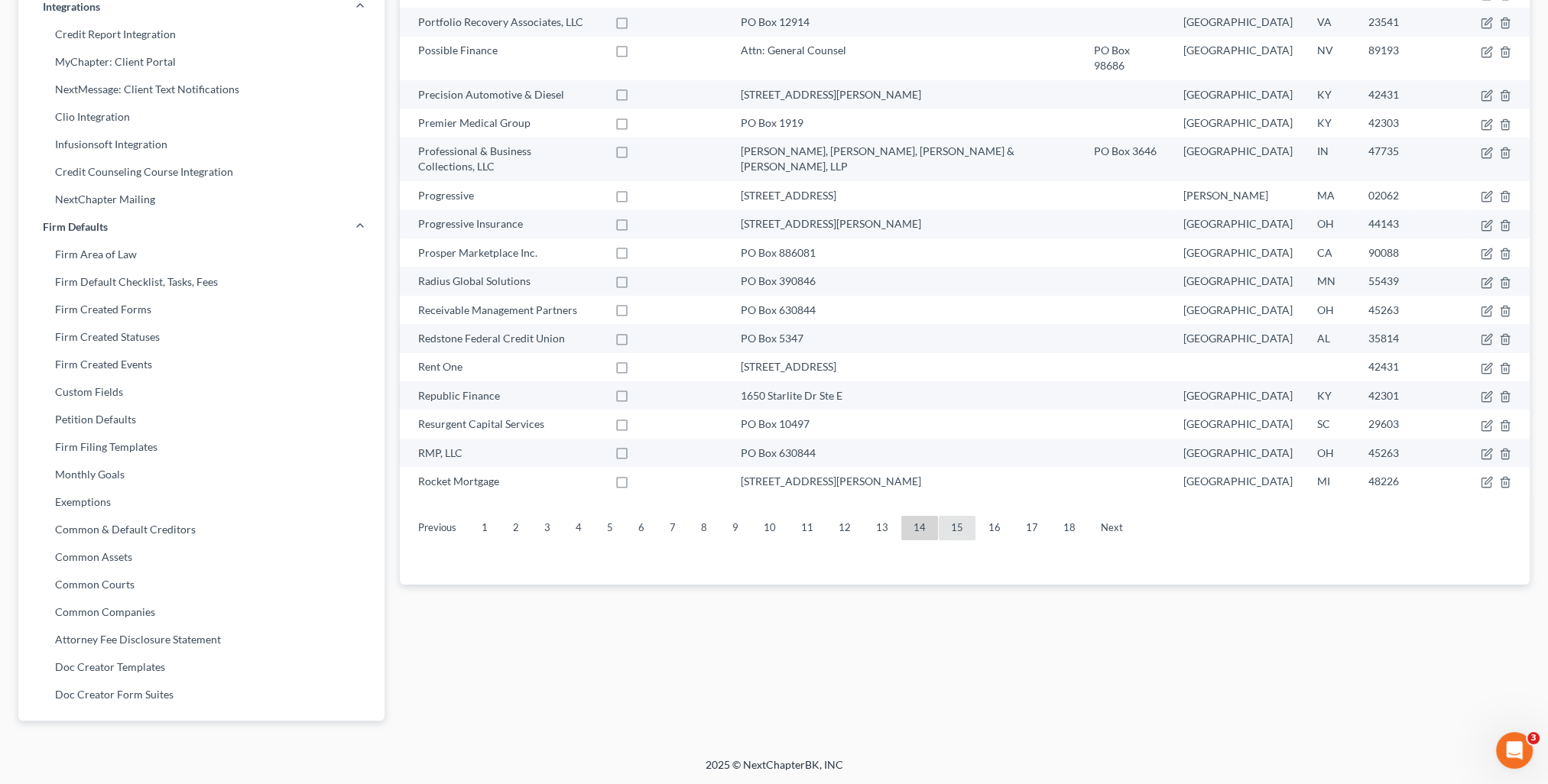
click at [949, 516] on link "15" at bounding box center [957, 528] width 37 height 24
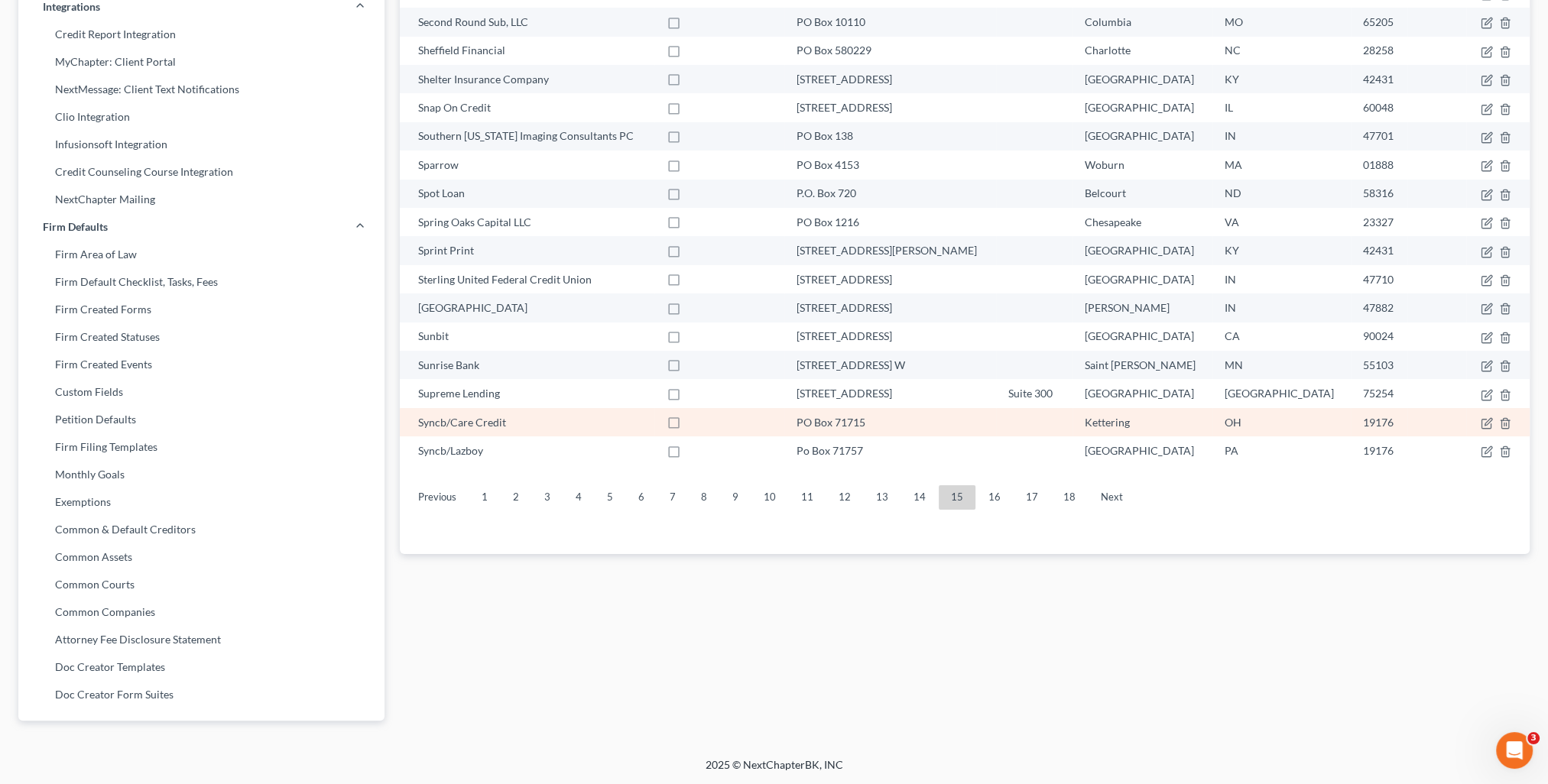
scroll to position [145, 0]
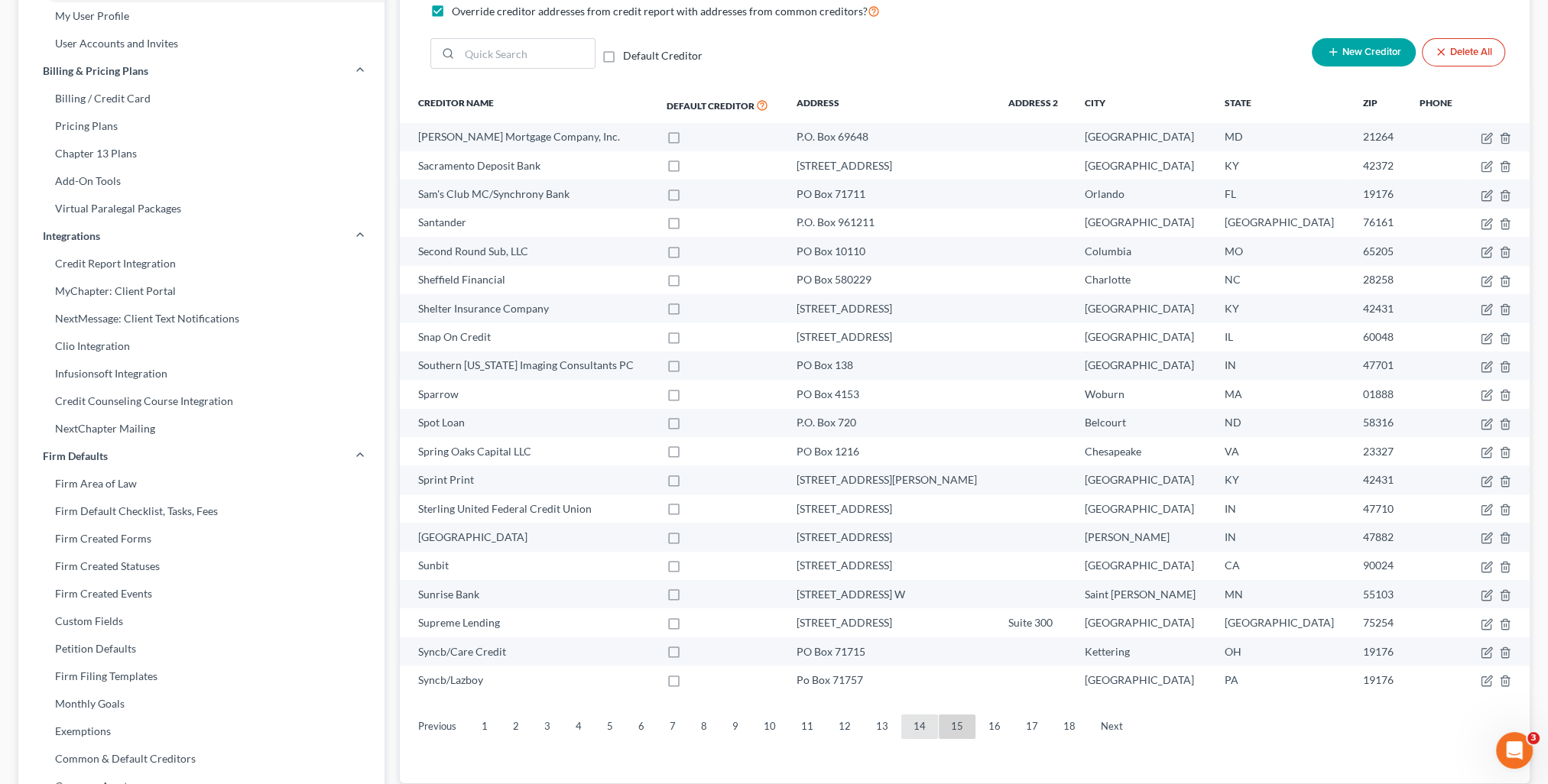
click at [918, 734] on link "14" at bounding box center [919, 726] width 37 height 24
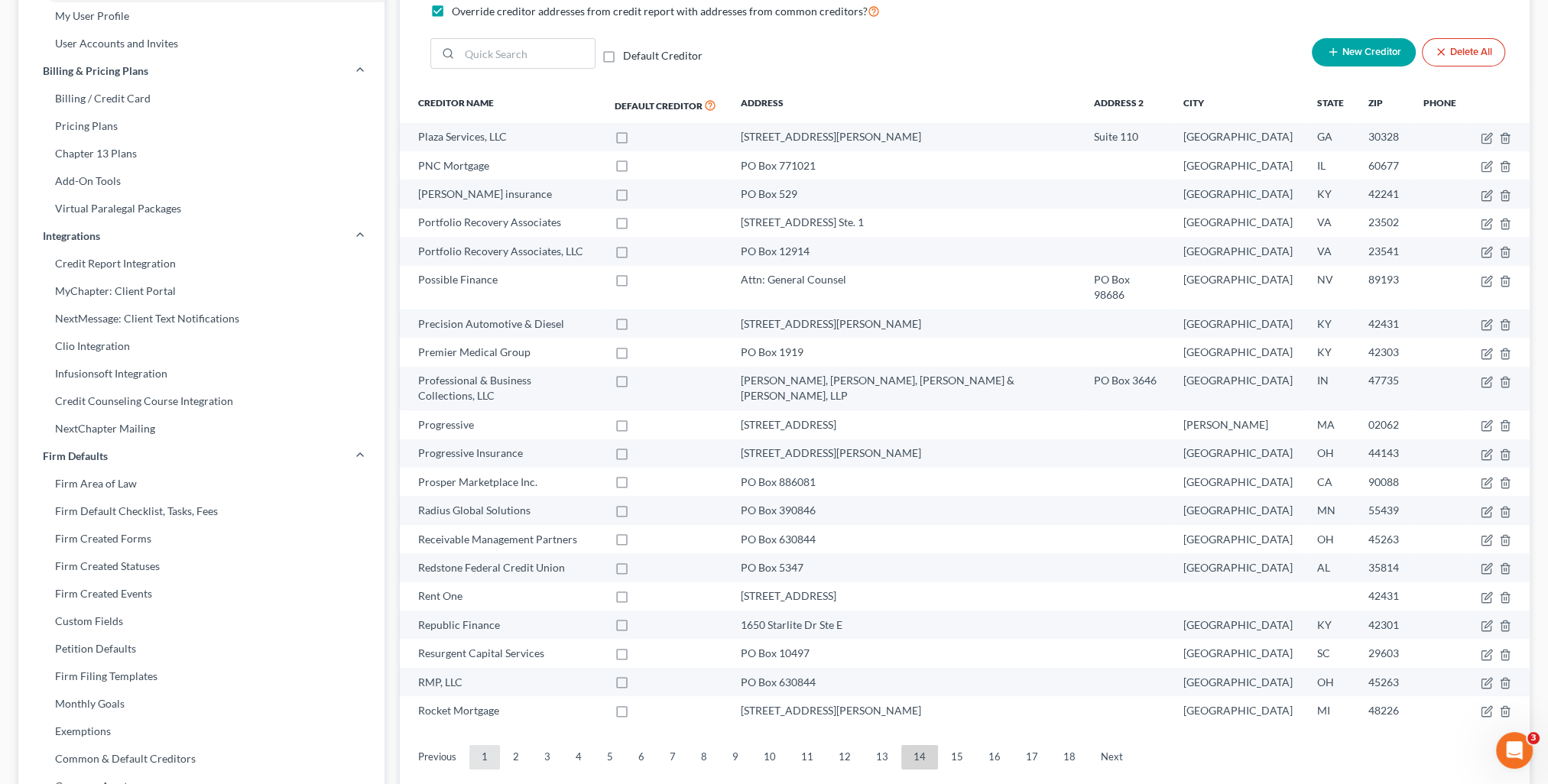
click at [470, 745] on link "1" at bounding box center [484, 757] width 31 height 24
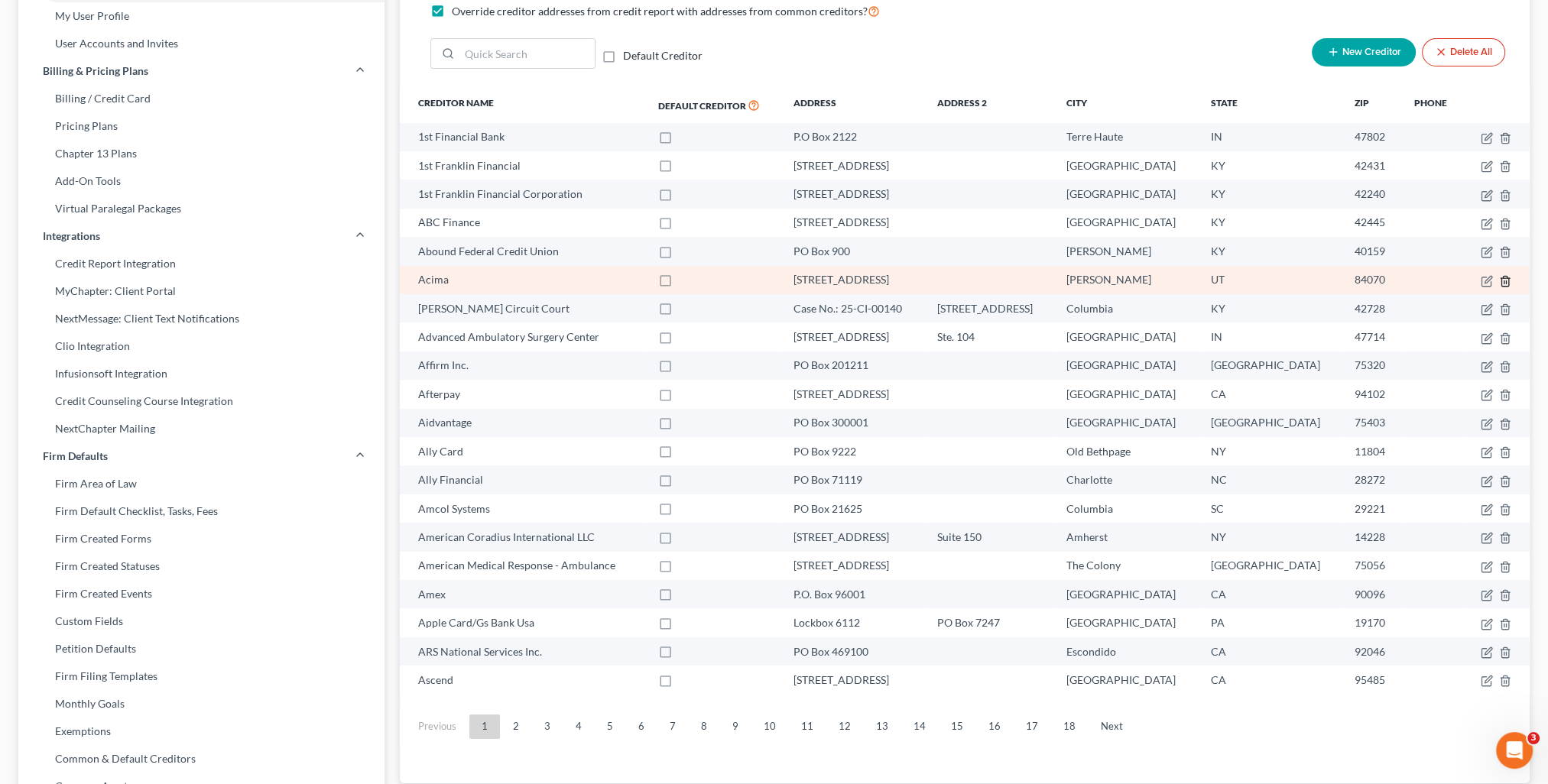
click at [1501, 280] on icon "button" at bounding box center [1505, 281] width 7 height 10
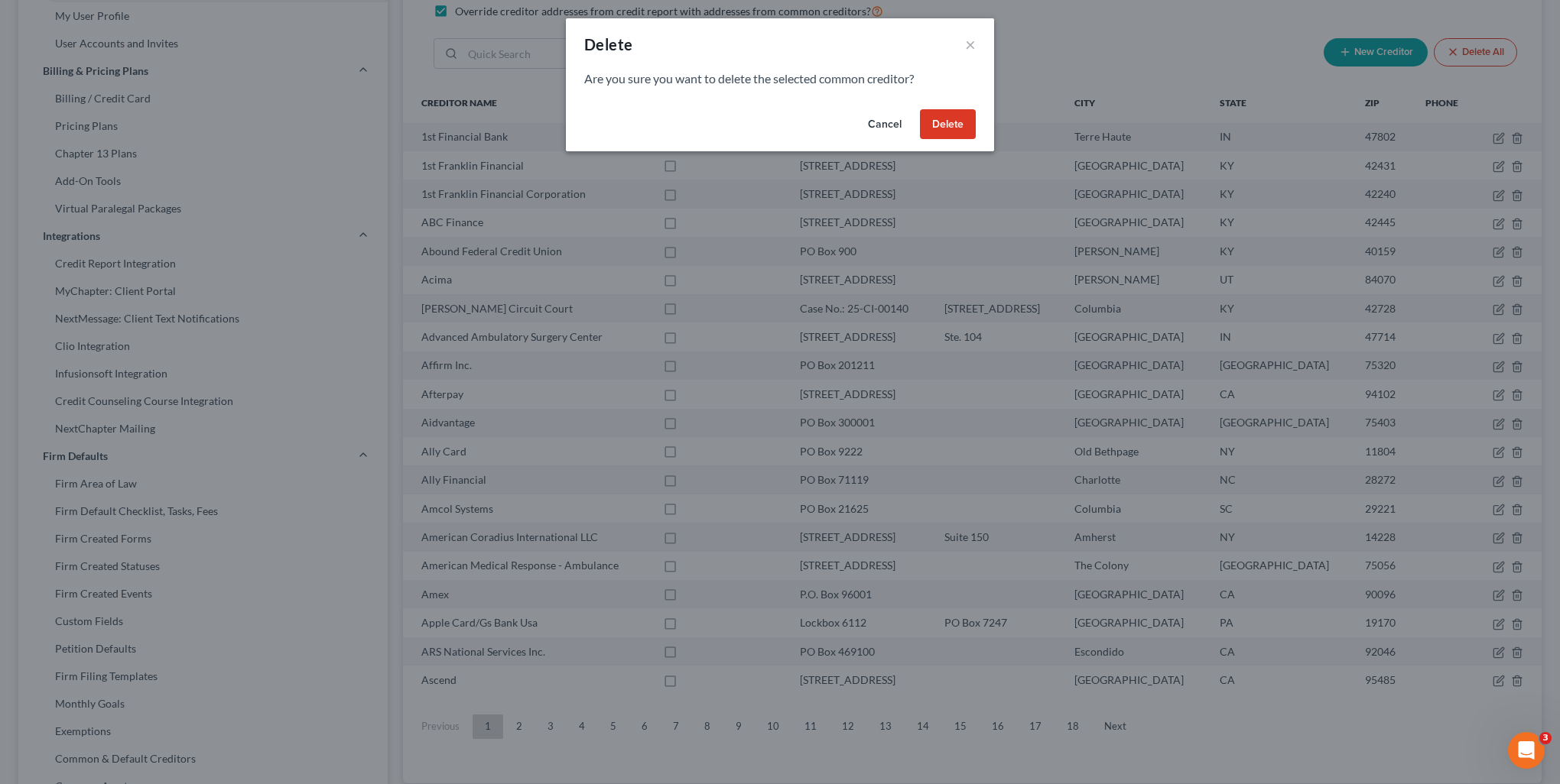
click at [956, 134] on button "Delete" at bounding box center [948, 125] width 56 height 31
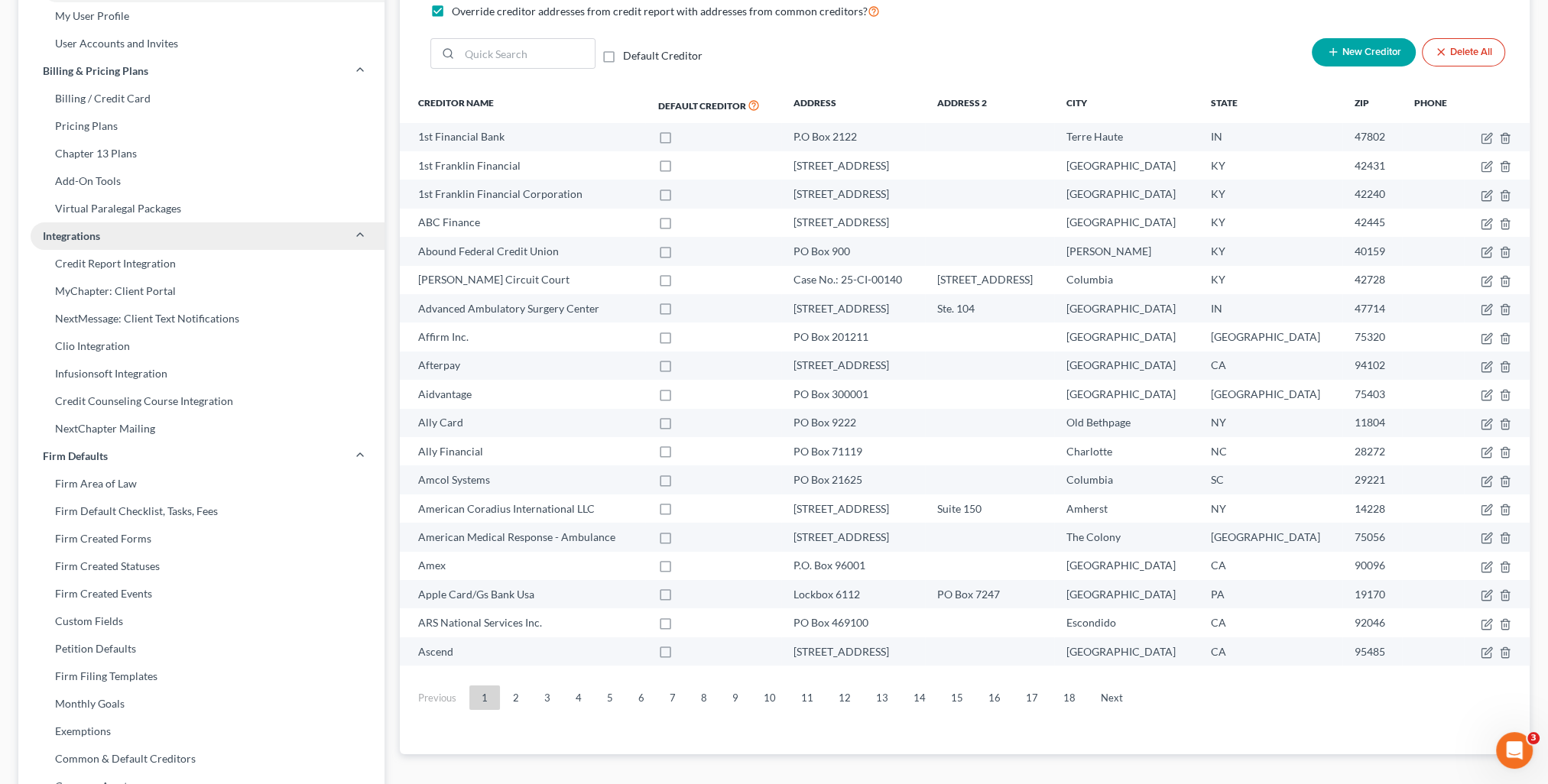
scroll to position [0, 0]
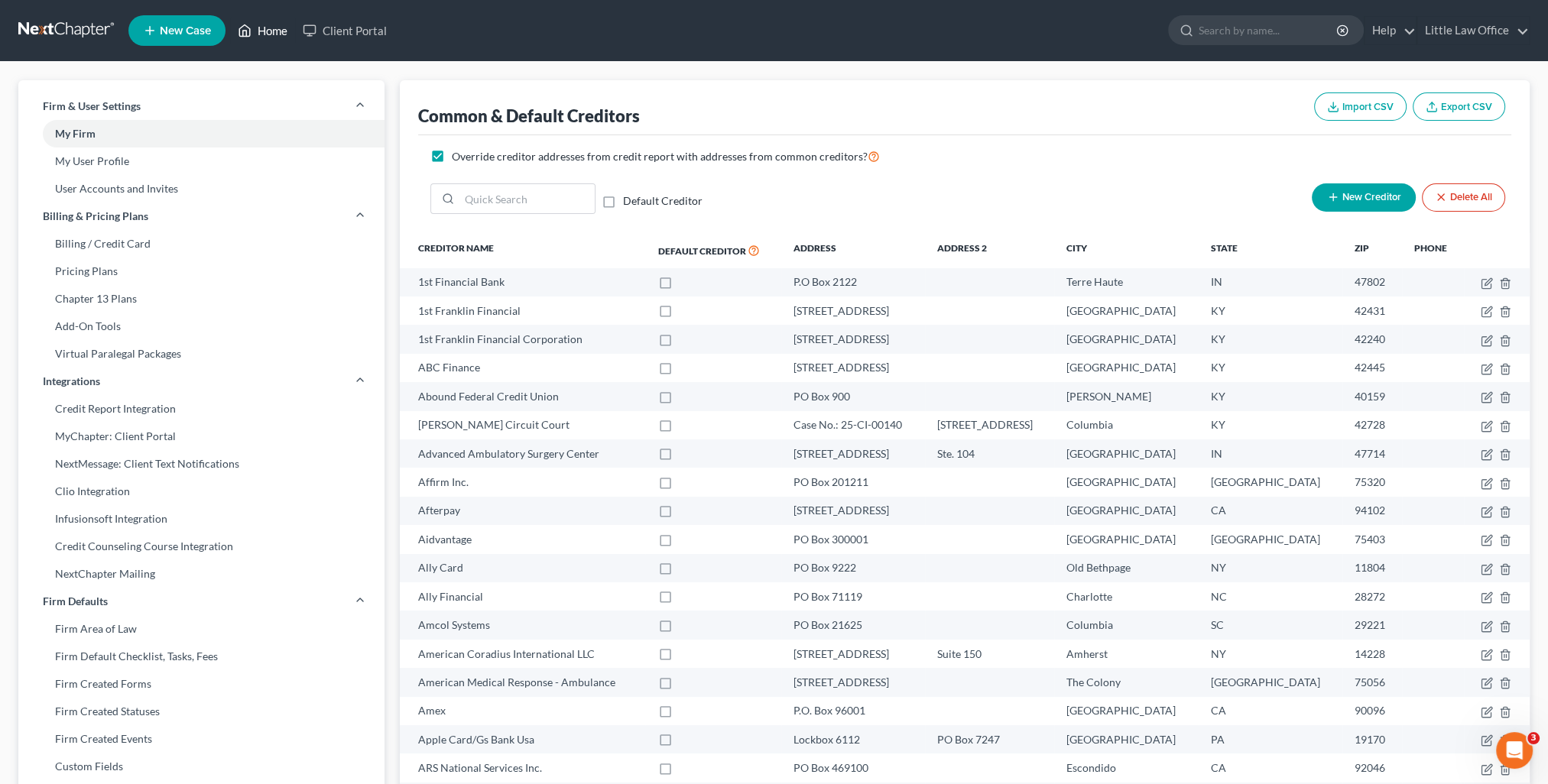
click at [267, 33] on link "Home" at bounding box center [263, 30] width 65 height 28
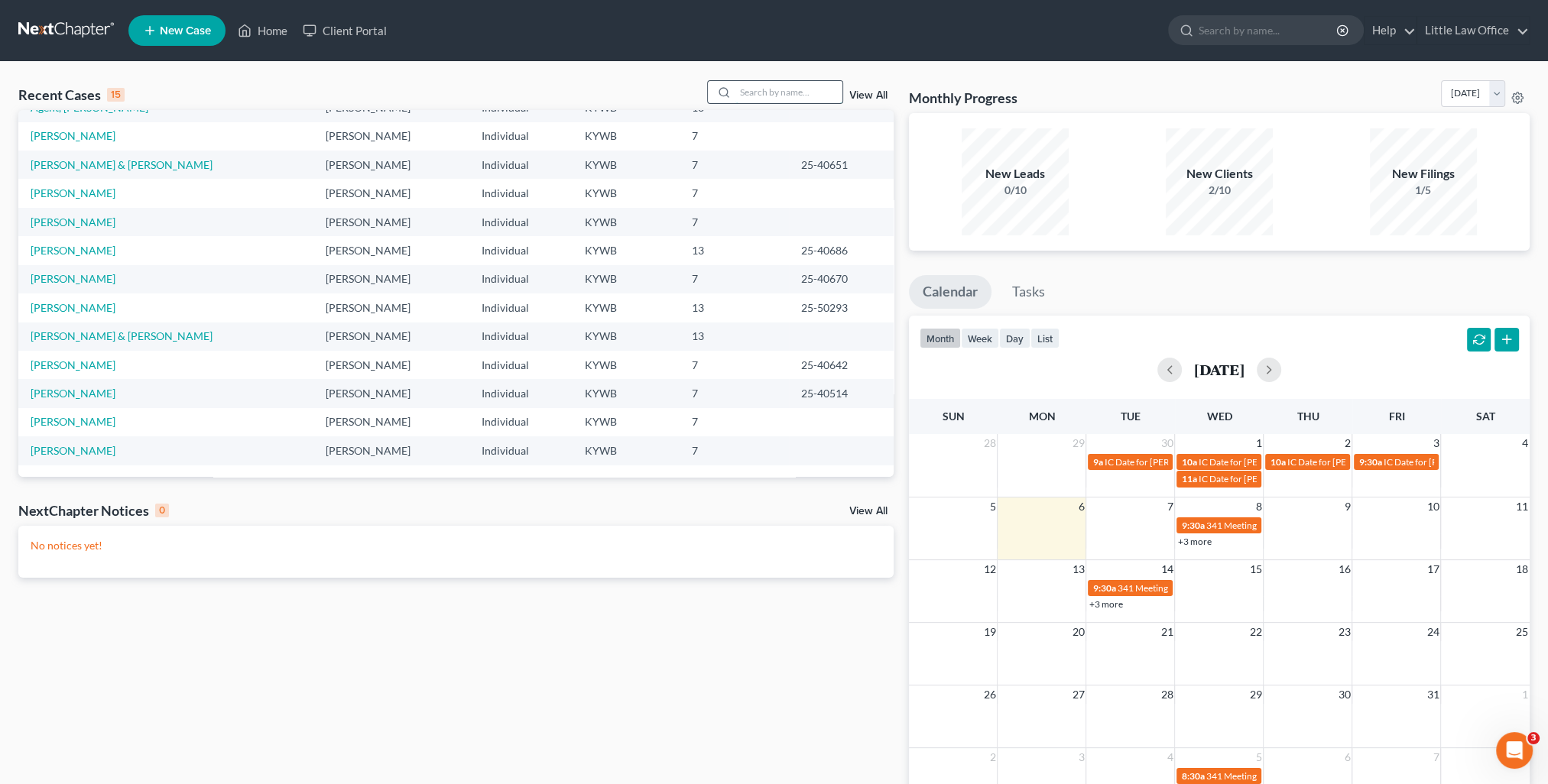
click at [791, 95] on input "search" at bounding box center [789, 92] width 107 height 22
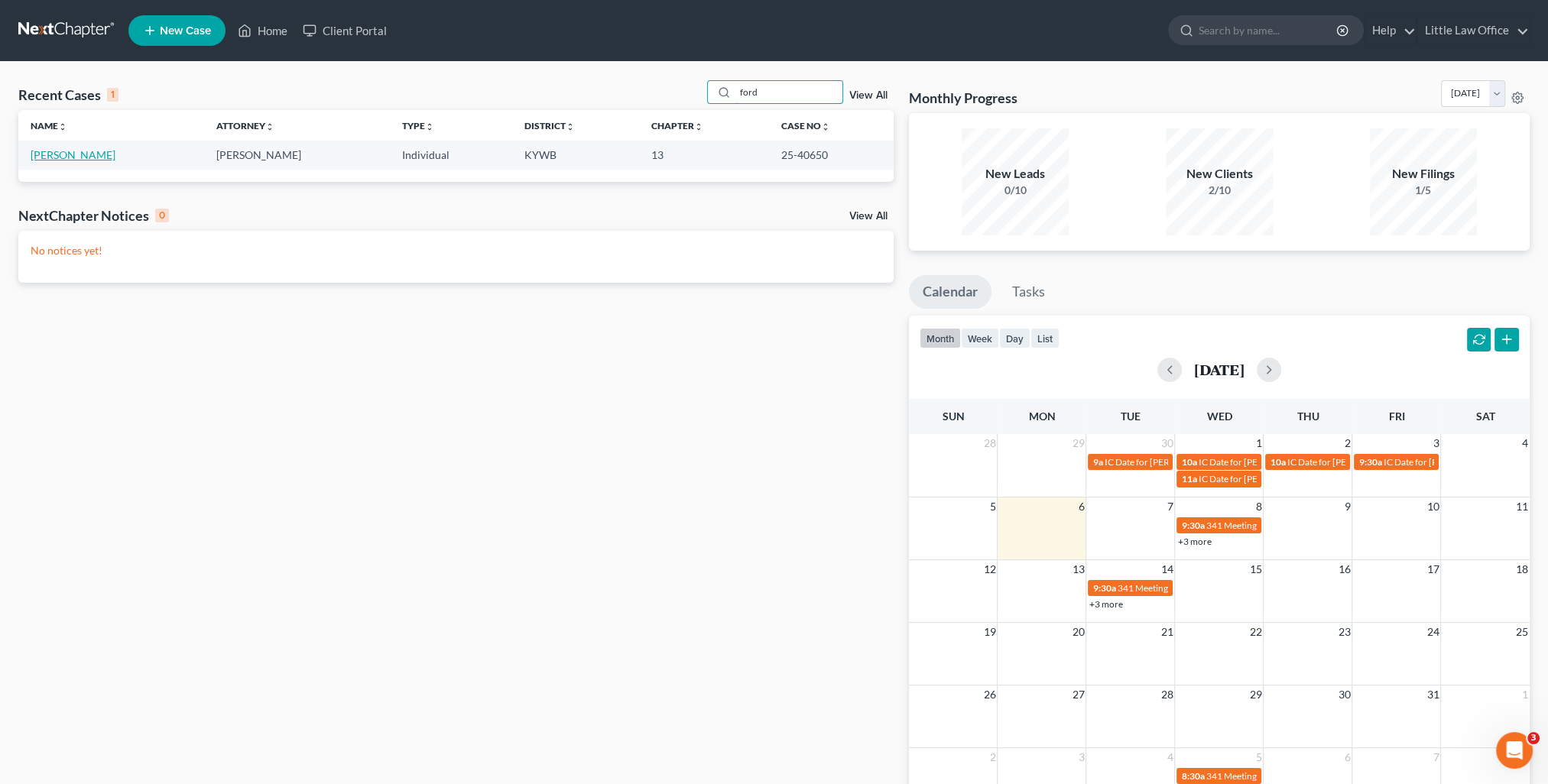
type input "ford"
click at [86, 153] on link "[PERSON_NAME]" at bounding box center [73, 155] width 85 height 13
select select "4"
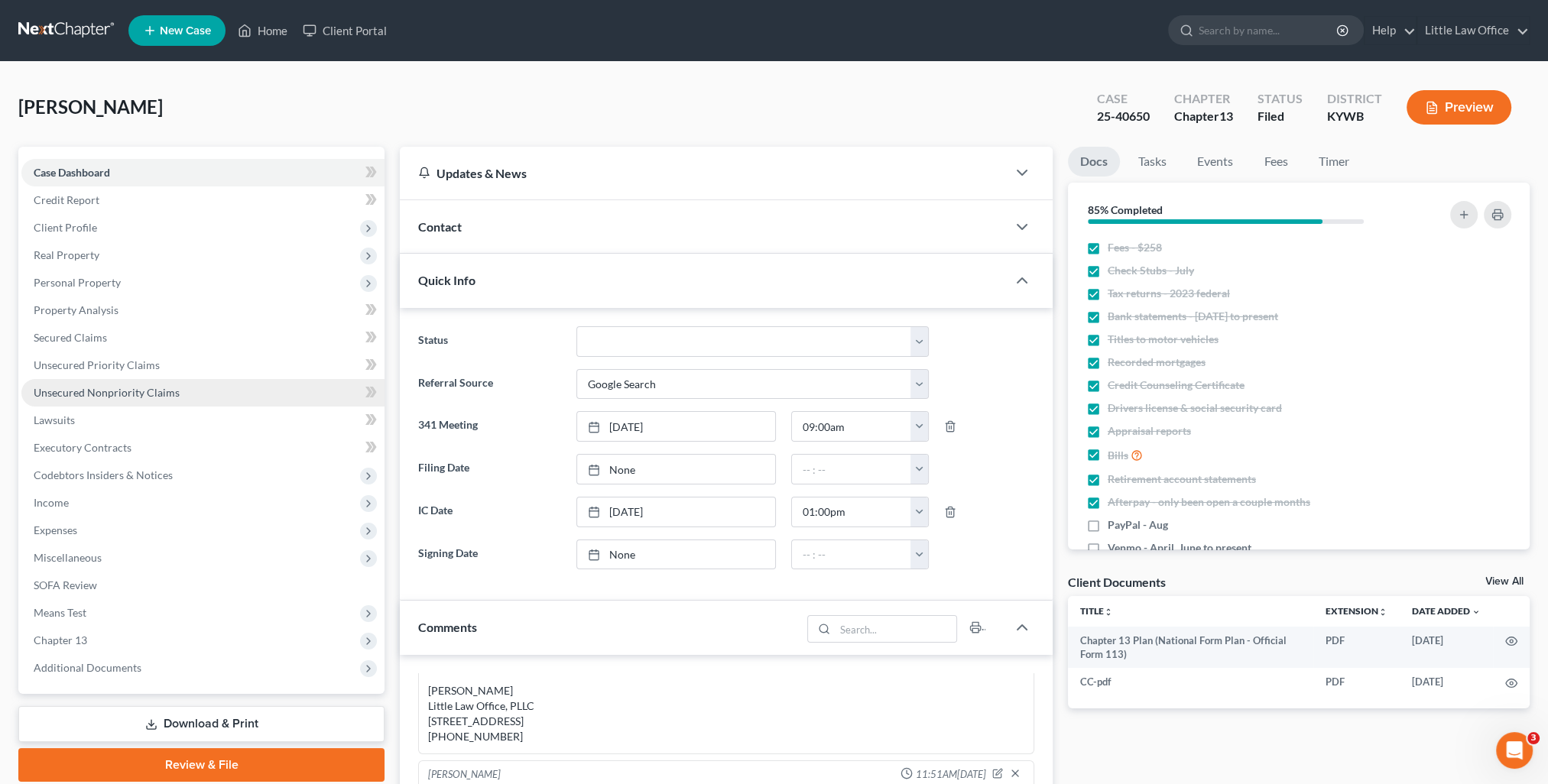
scroll to position [2330, 0]
click at [136, 396] on span "Unsecured Nonpriority Claims" at bounding box center [107, 392] width 146 height 13
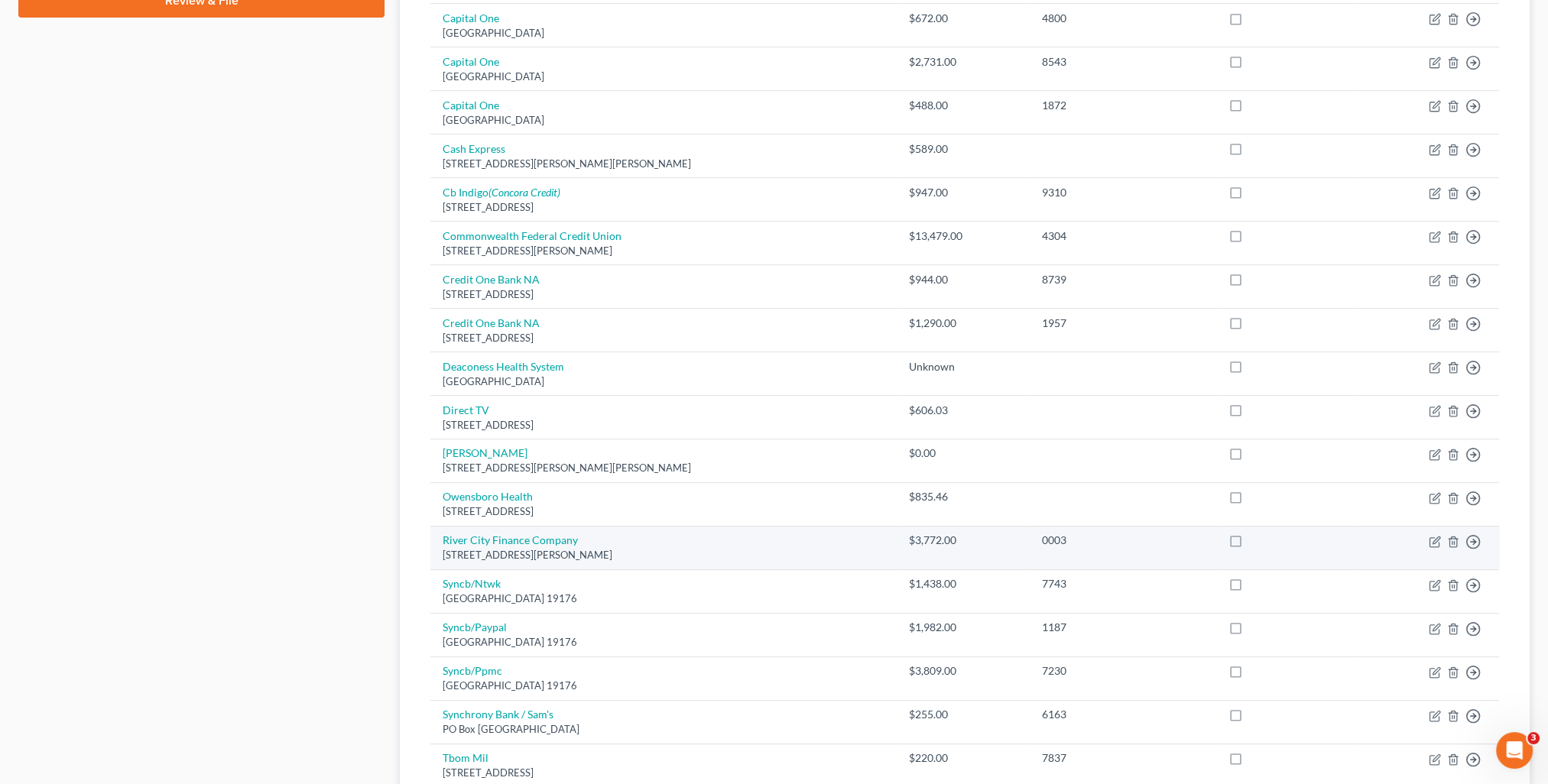
scroll to position [979, 0]
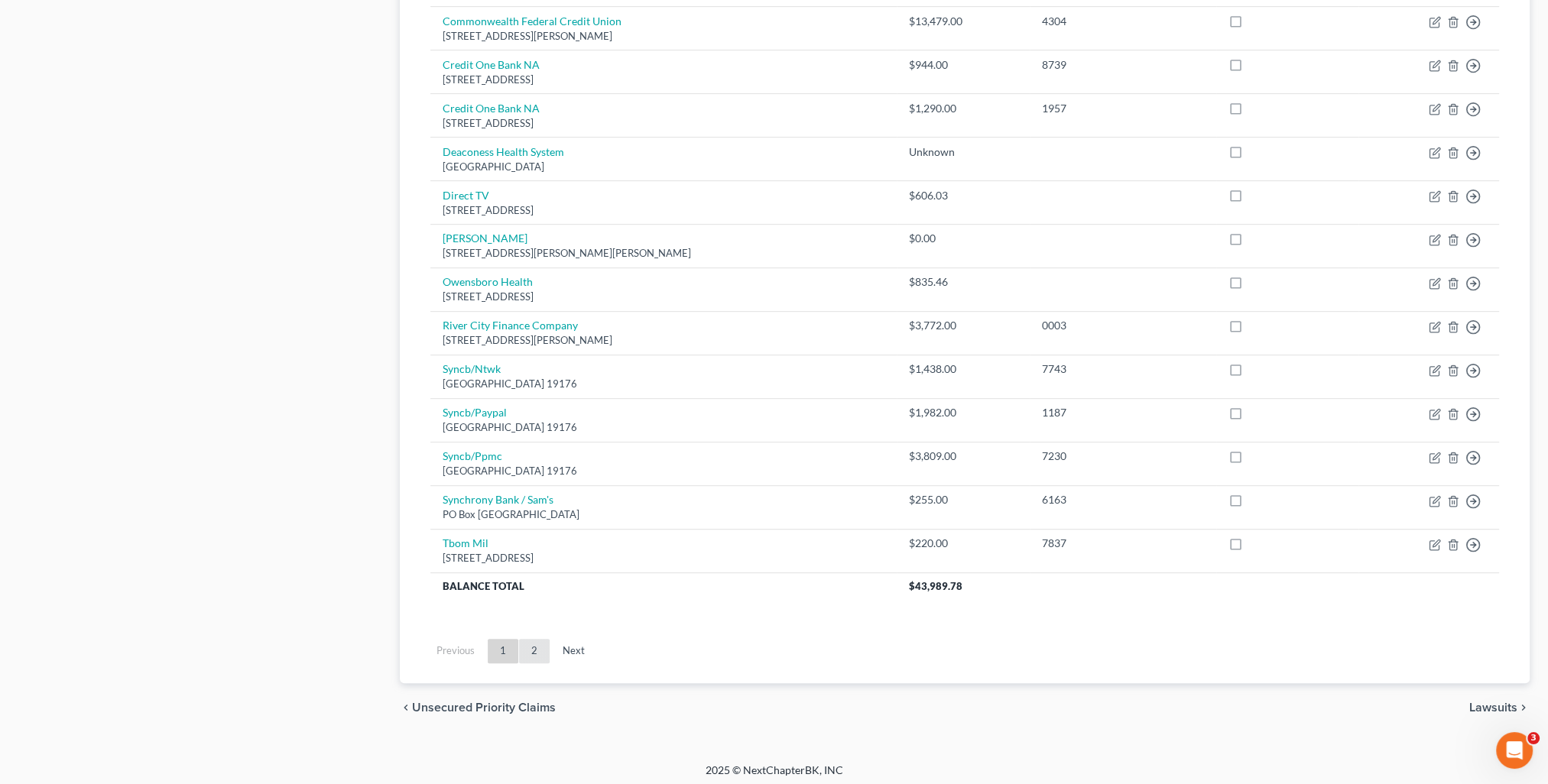
click at [530, 649] on link "2" at bounding box center [534, 651] width 31 height 24
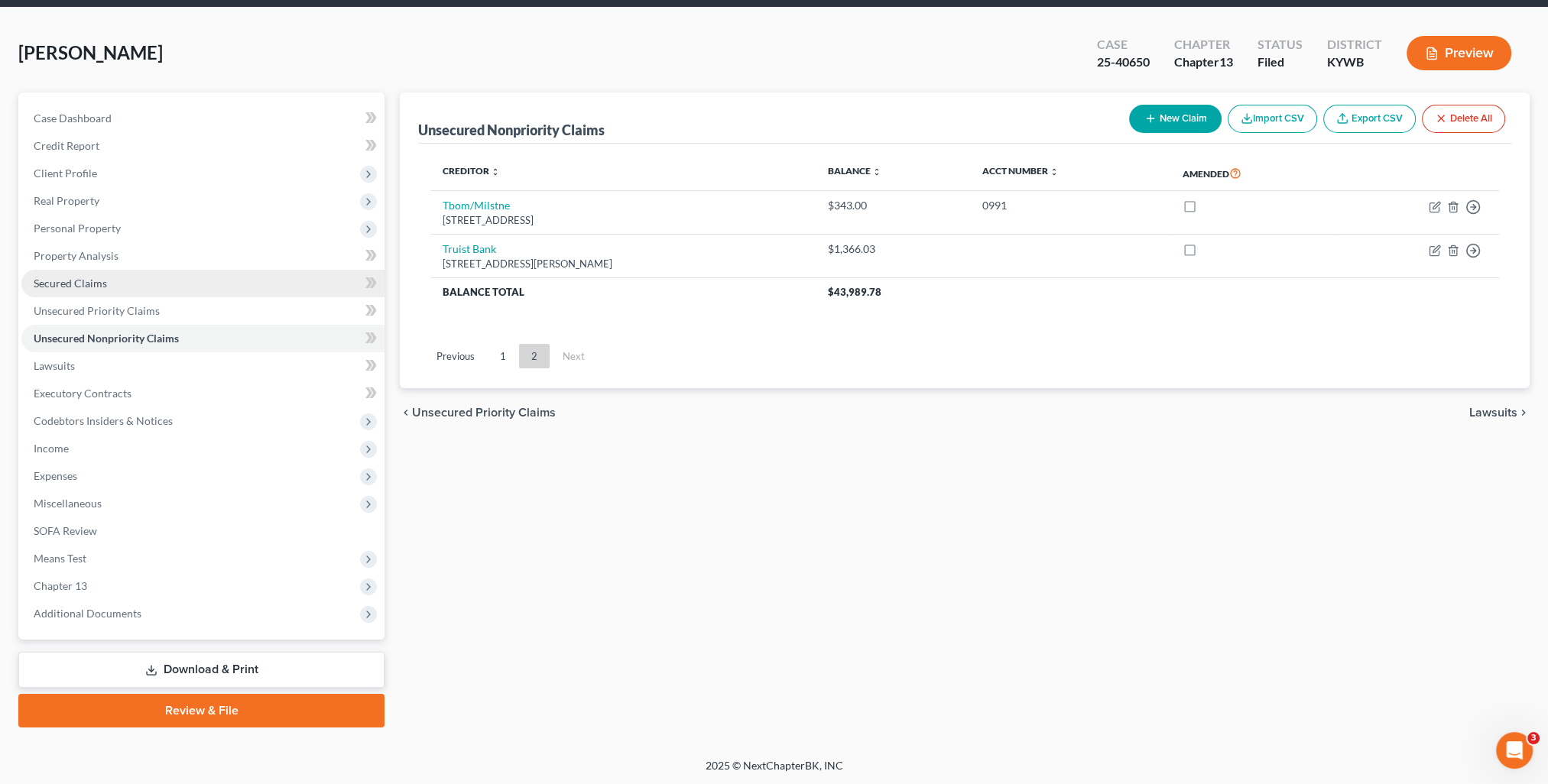
click at [83, 282] on span "Secured Claims" at bounding box center [70, 283] width 73 height 13
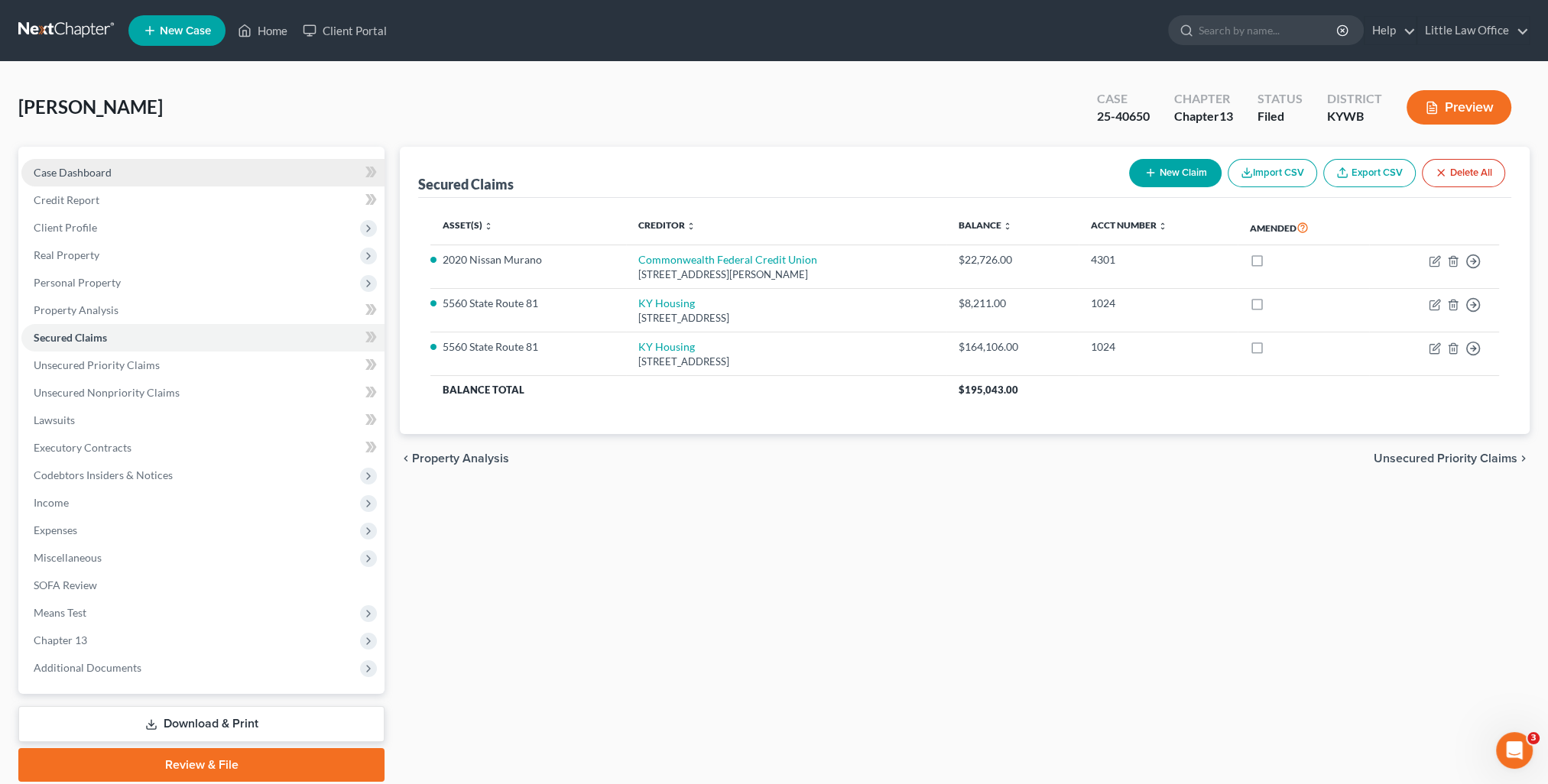
click at [112, 176] on link "Case Dashboard" at bounding box center [203, 173] width 363 height 28
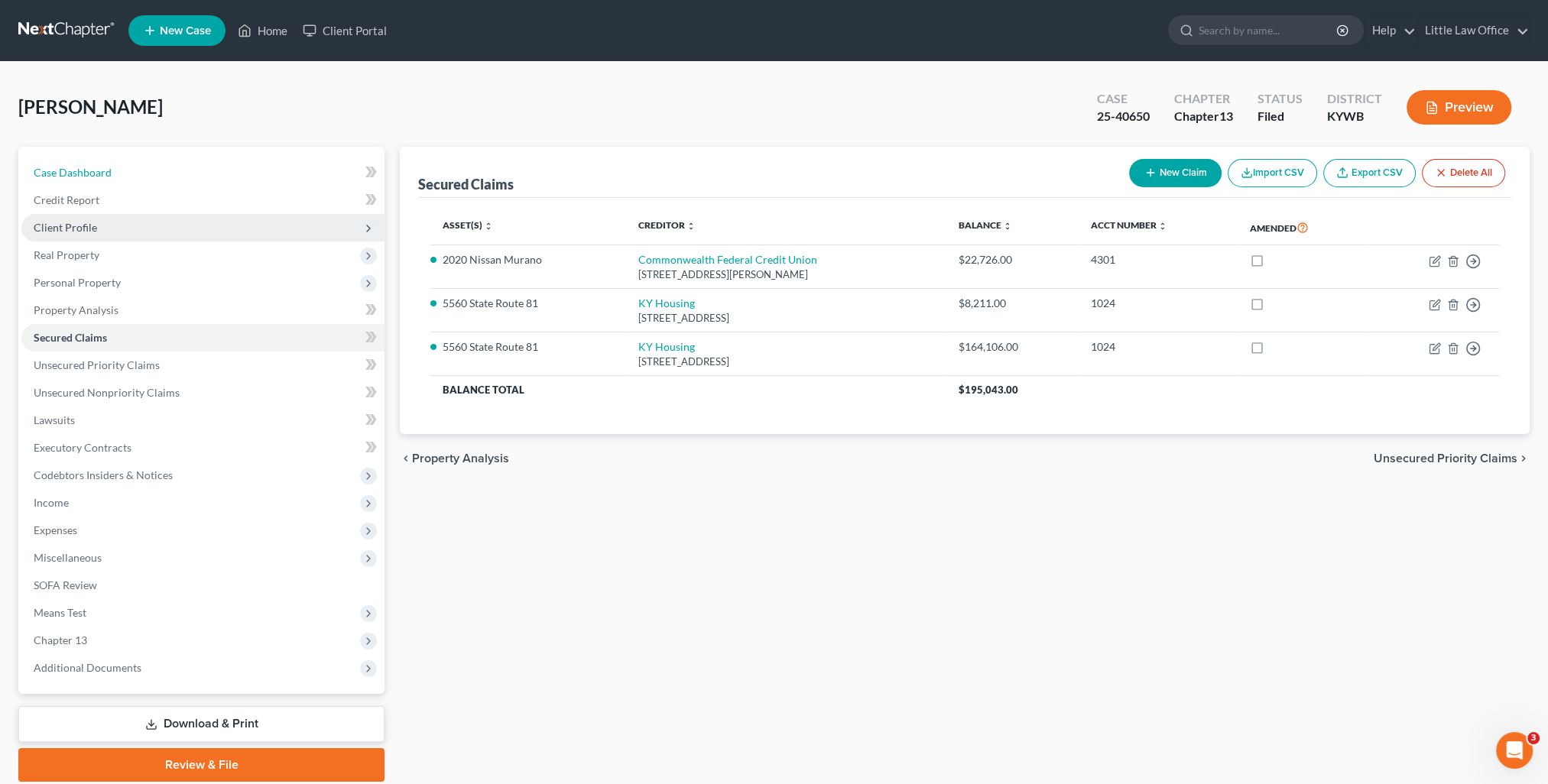
select select "4"
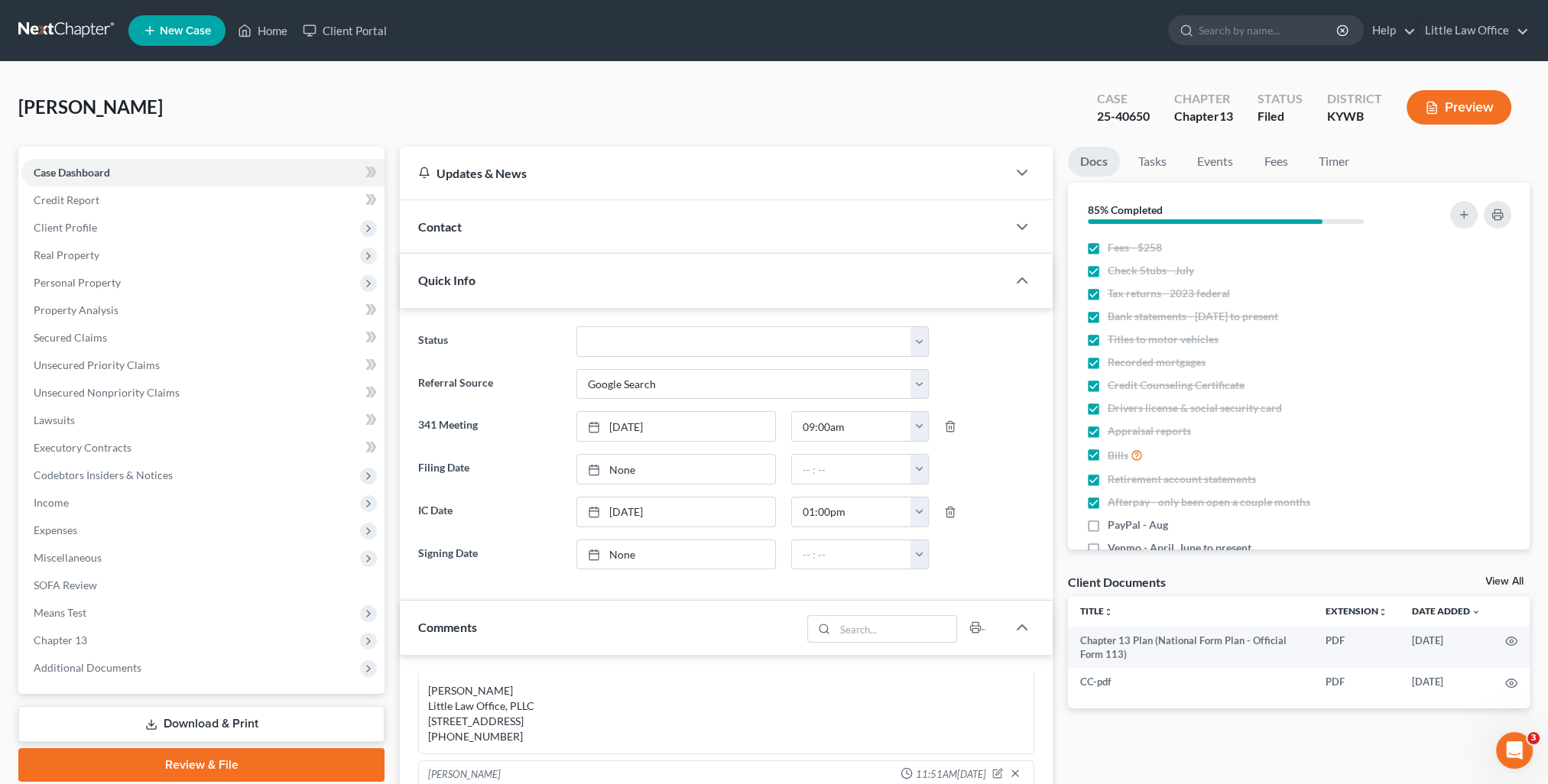
scroll to position [2330, 0]
click at [503, 227] on div "Contact" at bounding box center [703, 226] width 607 height 53
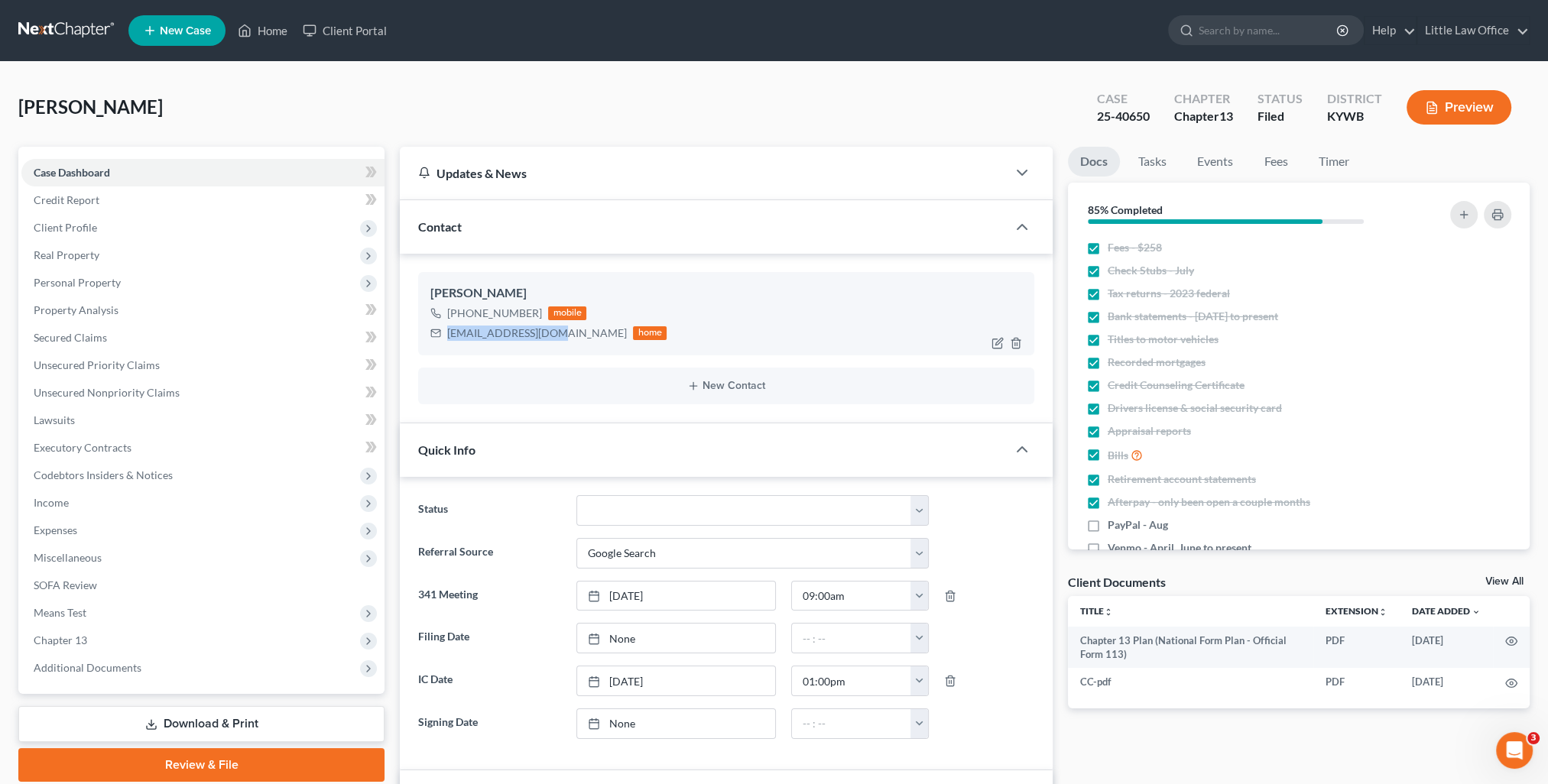
drag, startPoint x: 448, startPoint y: 329, endPoint x: 554, endPoint y: 345, distance: 107.2
click at [554, 345] on div "[PERSON_NAME] [PHONE_NUMBER] mobile [EMAIL_ADDRESS][DOMAIN_NAME] home" at bounding box center [726, 313] width 616 height 83
copy div "[EMAIL_ADDRESS][DOMAIN_NAME]"
click at [567, 461] on div "Quick Info" at bounding box center [703, 450] width 607 height 53
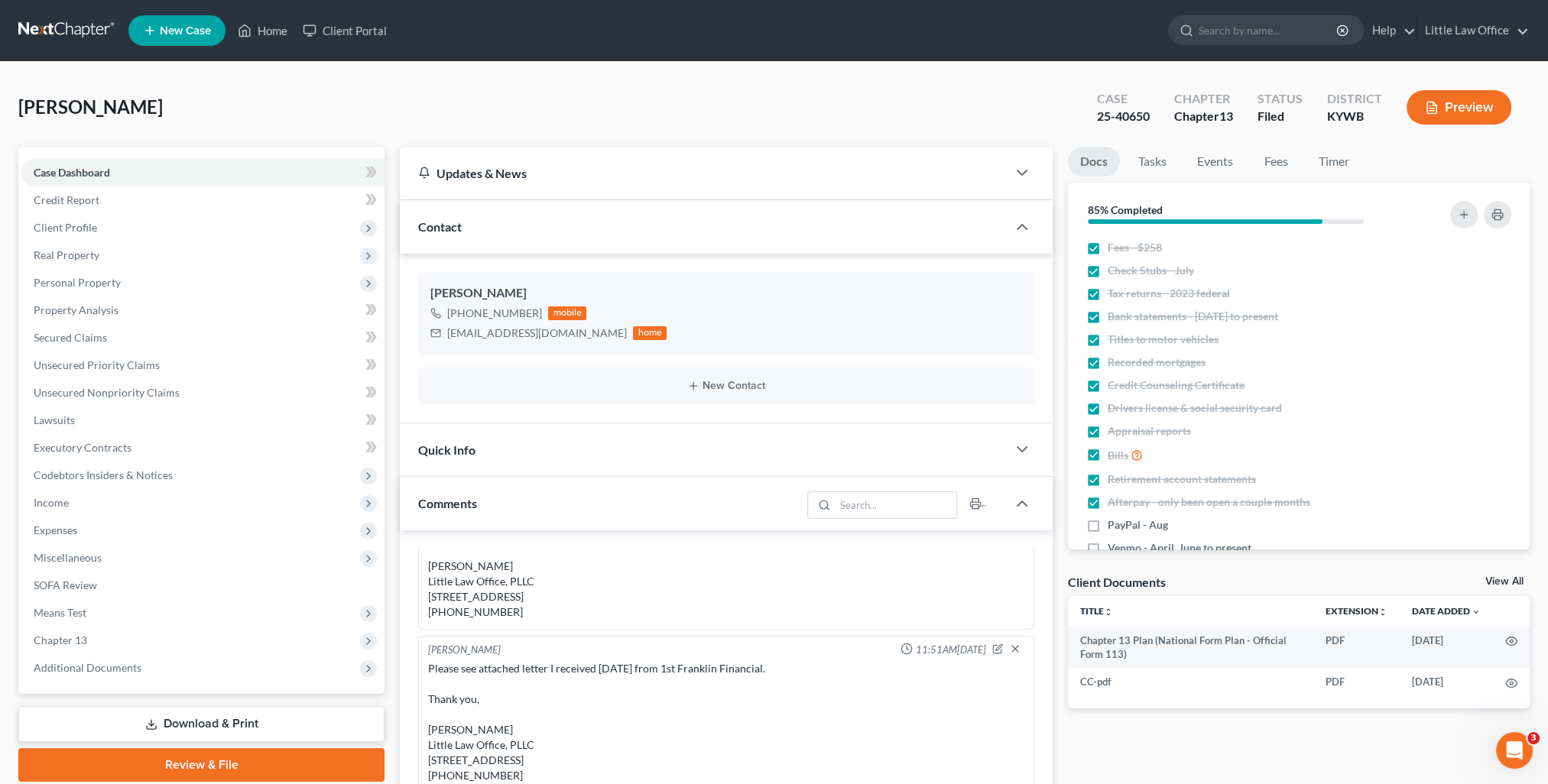
scroll to position [153, 0]
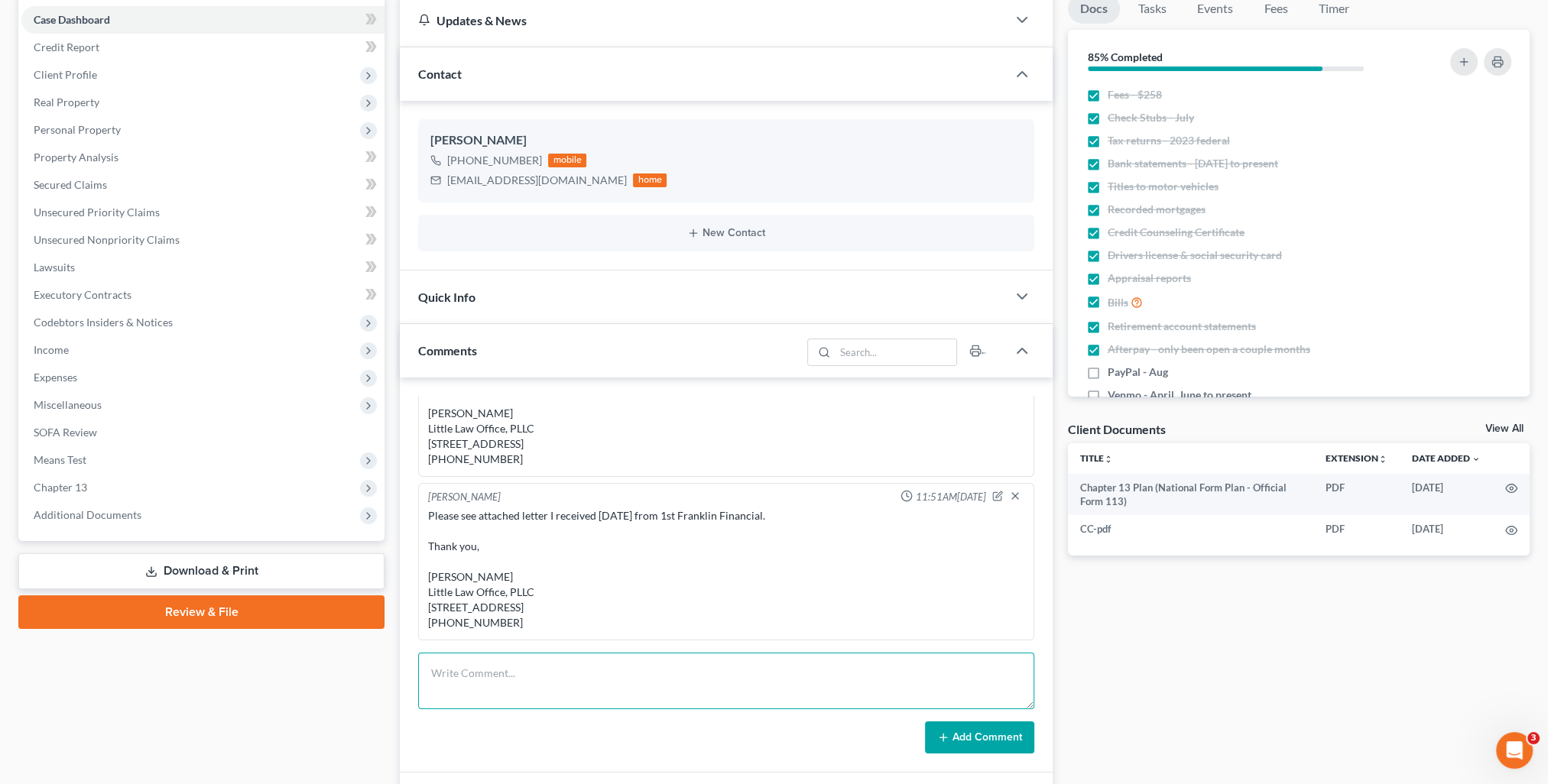
click at [641, 666] on textarea at bounding box center [726, 681] width 616 height 57
paste textarea "Please see attached correspondence we received from Truist. Thank you, [PERSON_…"
type textarea "Please see attached correspondence we received from Truist. Thank you, [PERSON_…"
click at [999, 734] on button "Add Comment" at bounding box center [979, 737] width 110 height 32
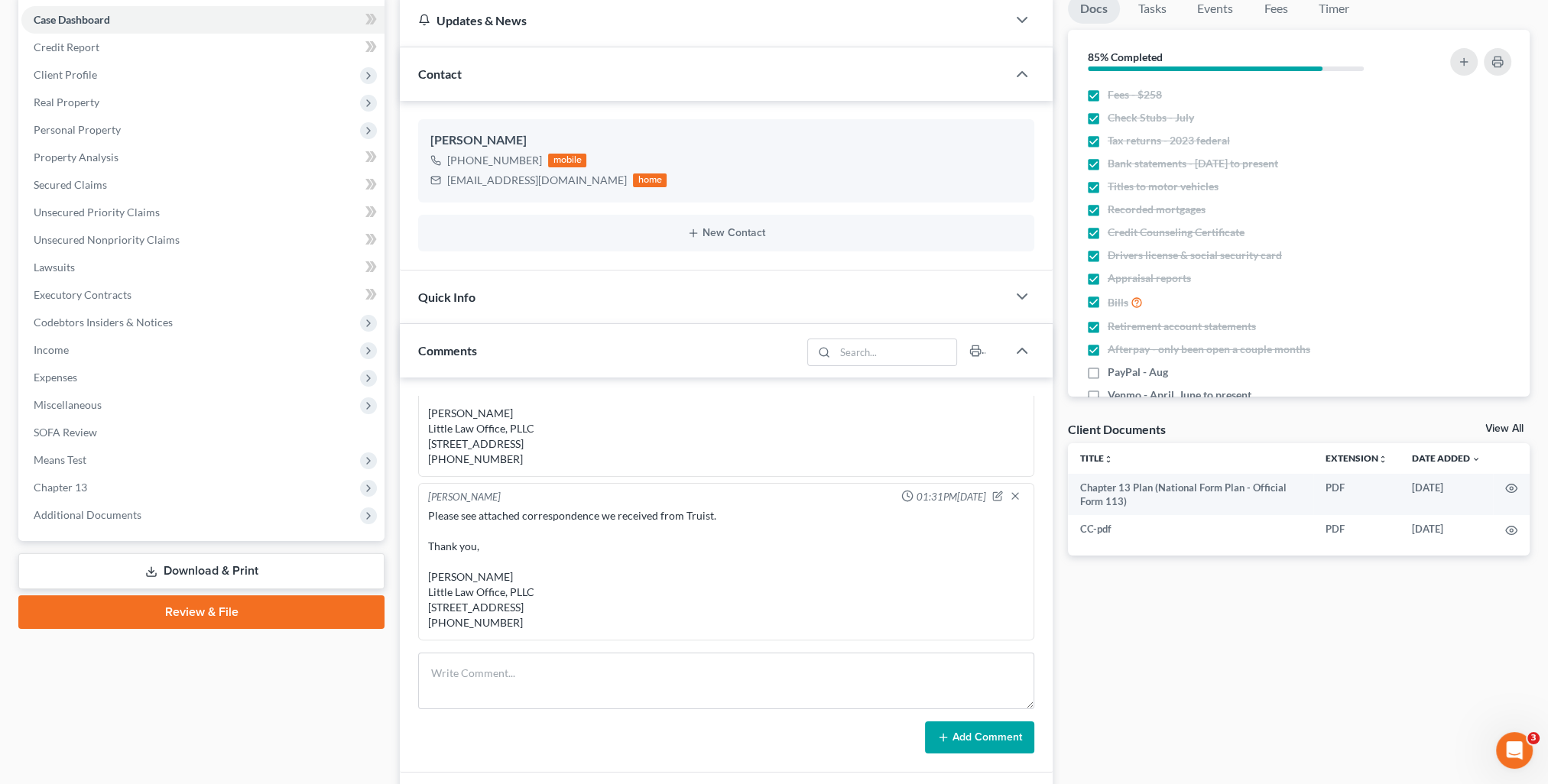
scroll to position [0, 0]
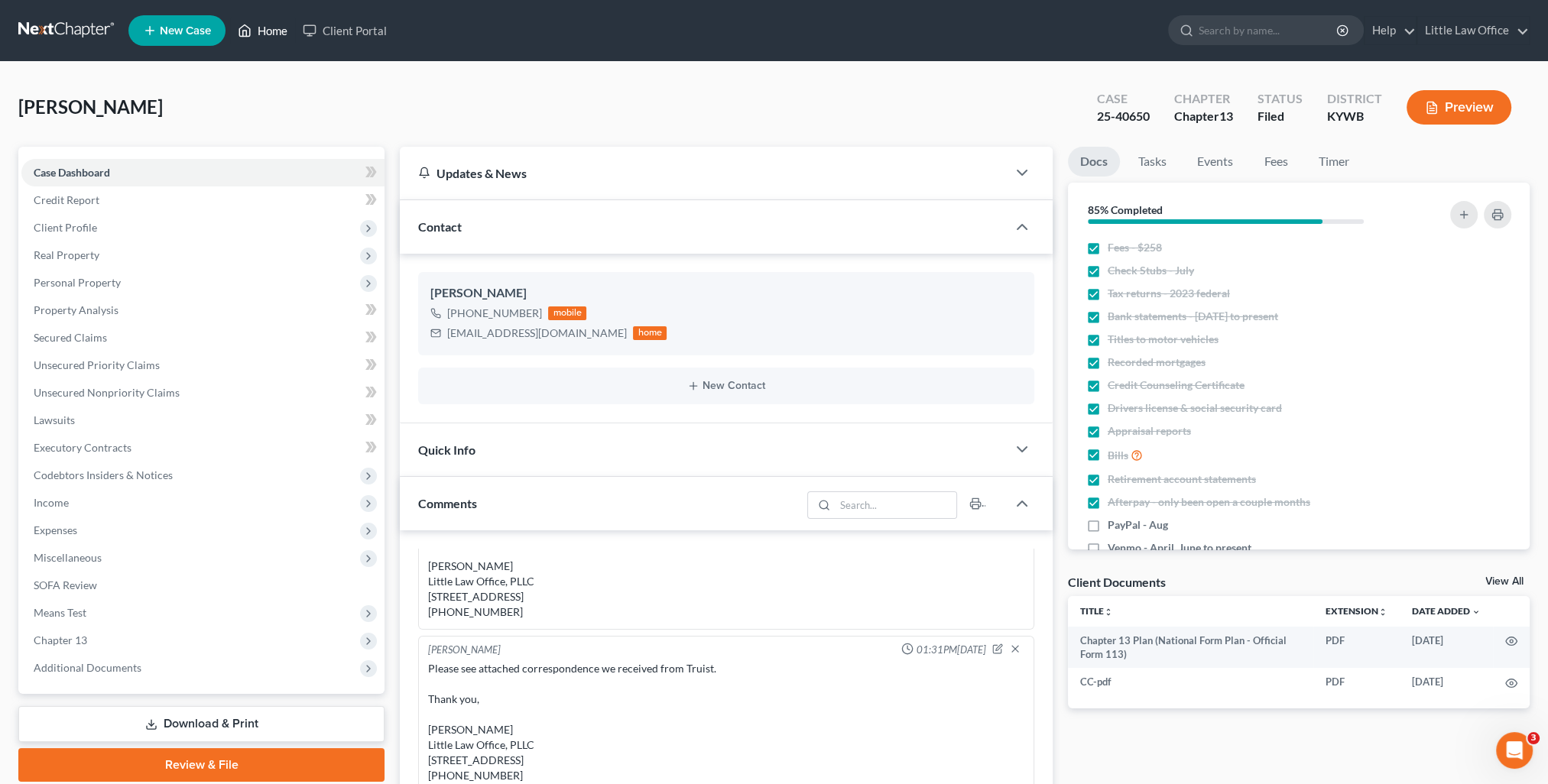
click at [269, 33] on link "Home" at bounding box center [263, 30] width 65 height 28
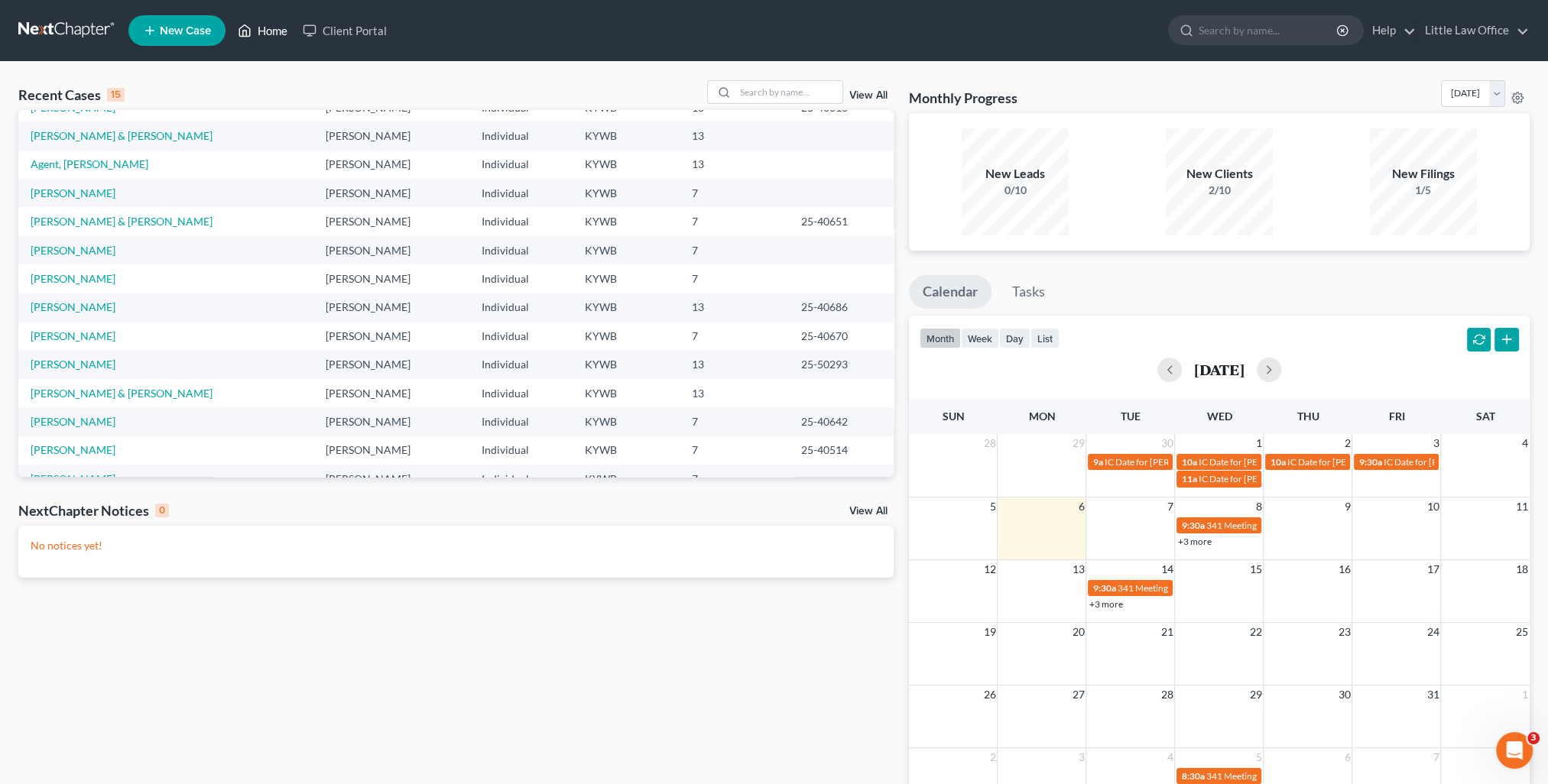
scroll to position [105, 0]
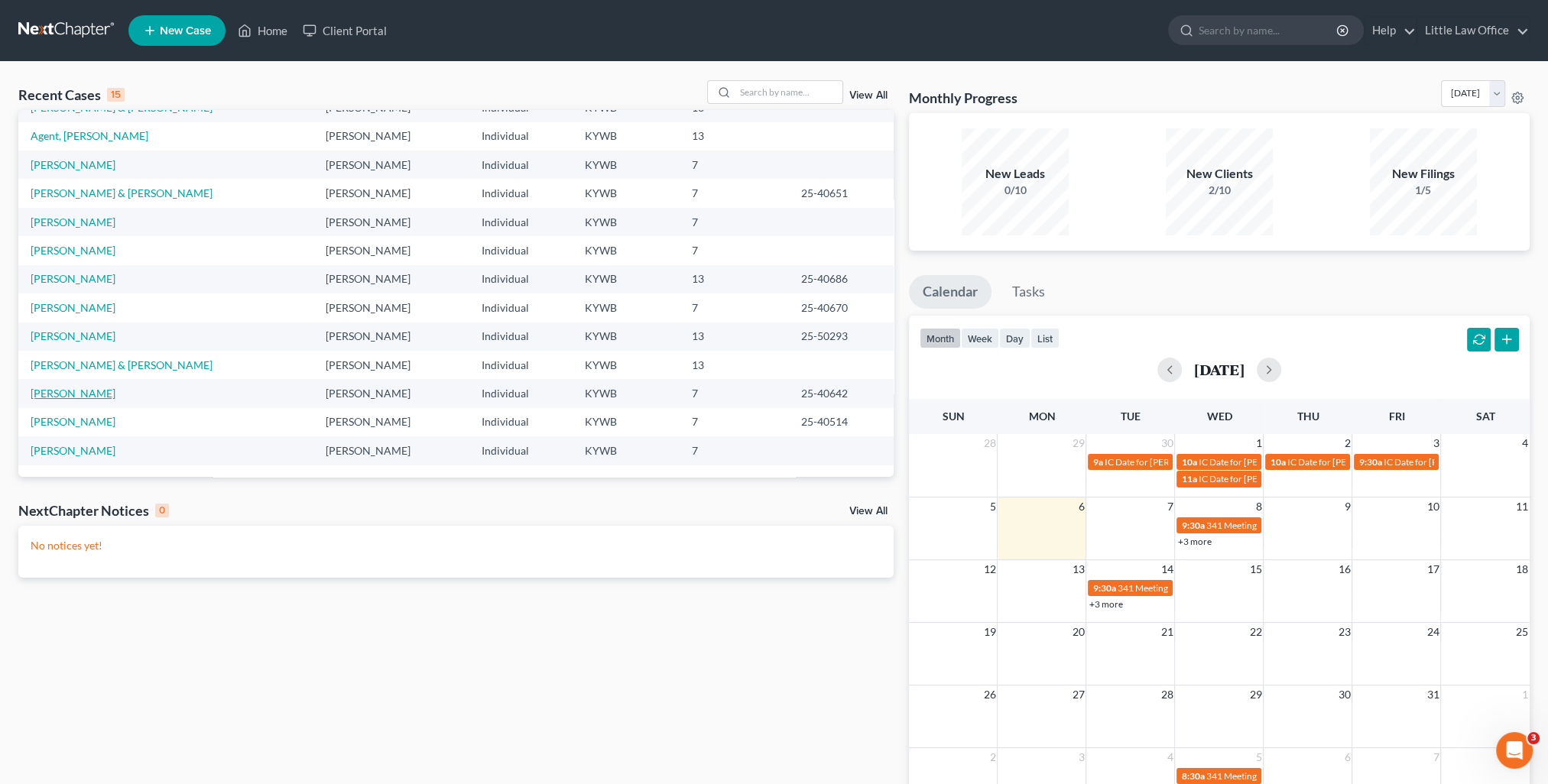
click at [91, 391] on link "[PERSON_NAME]" at bounding box center [73, 393] width 85 height 13
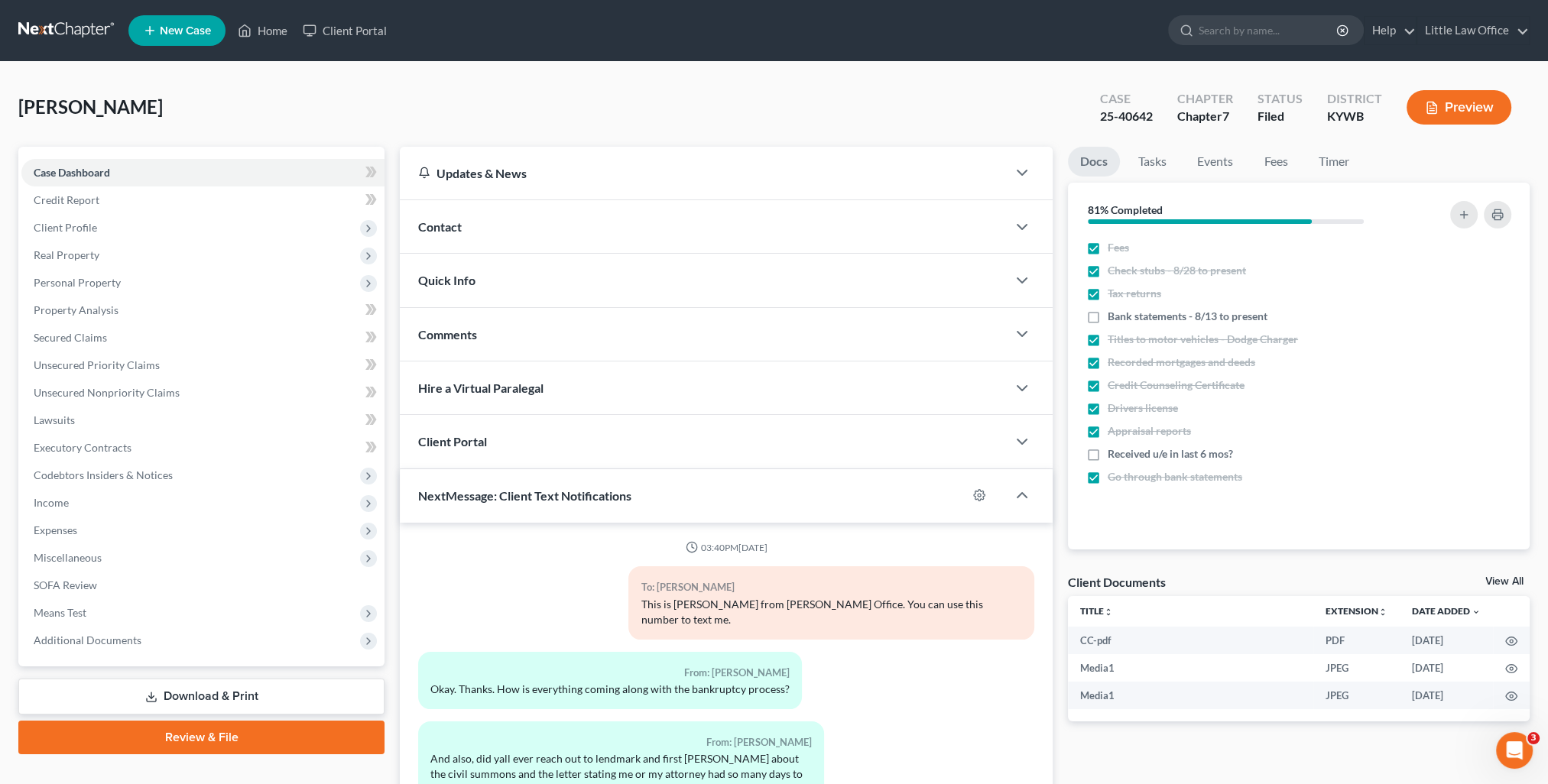
scroll to position [2559, 0]
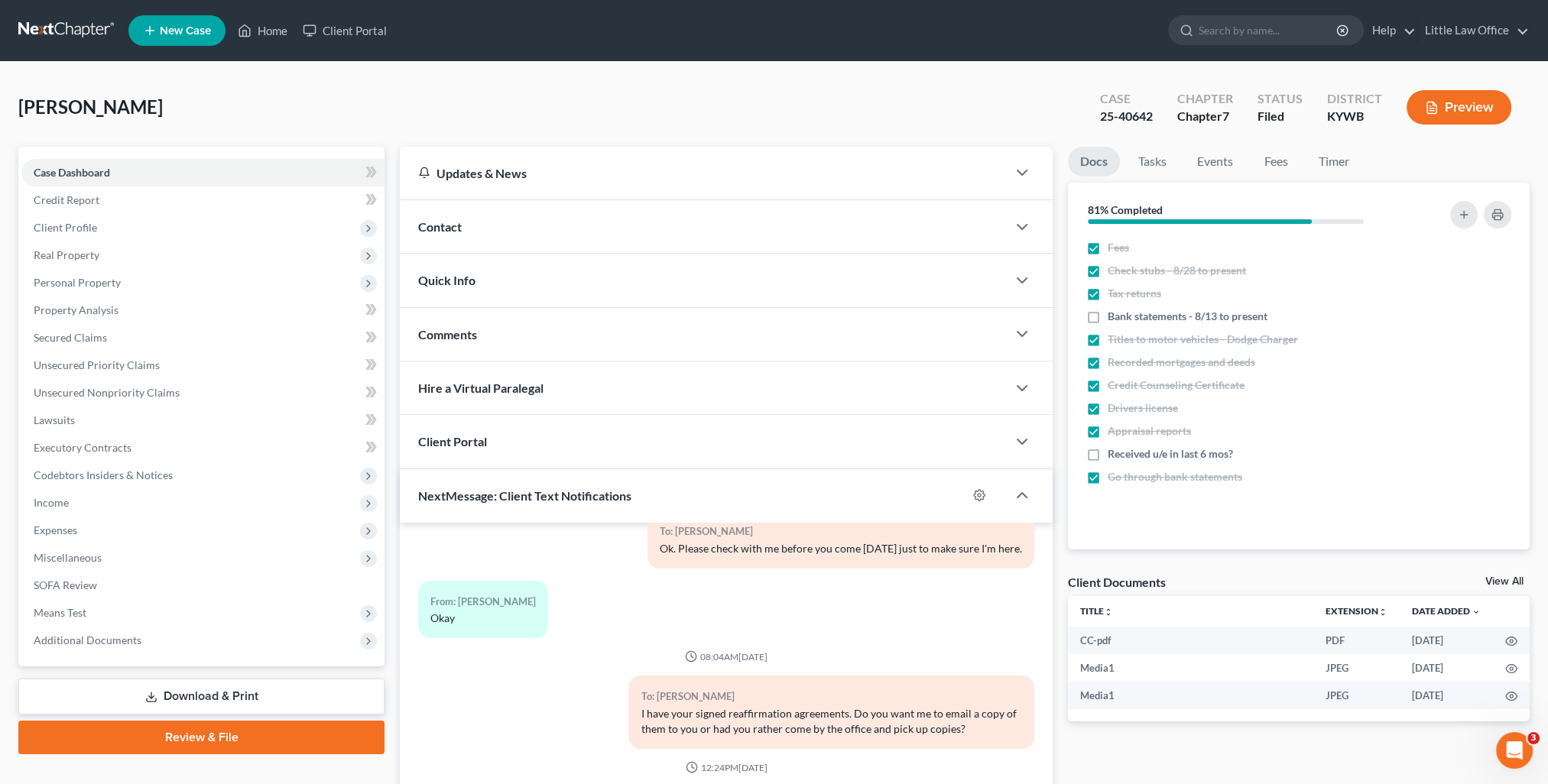
click at [483, 229] on div "Contact" at bounding box center [703, 226] width 607 height 53
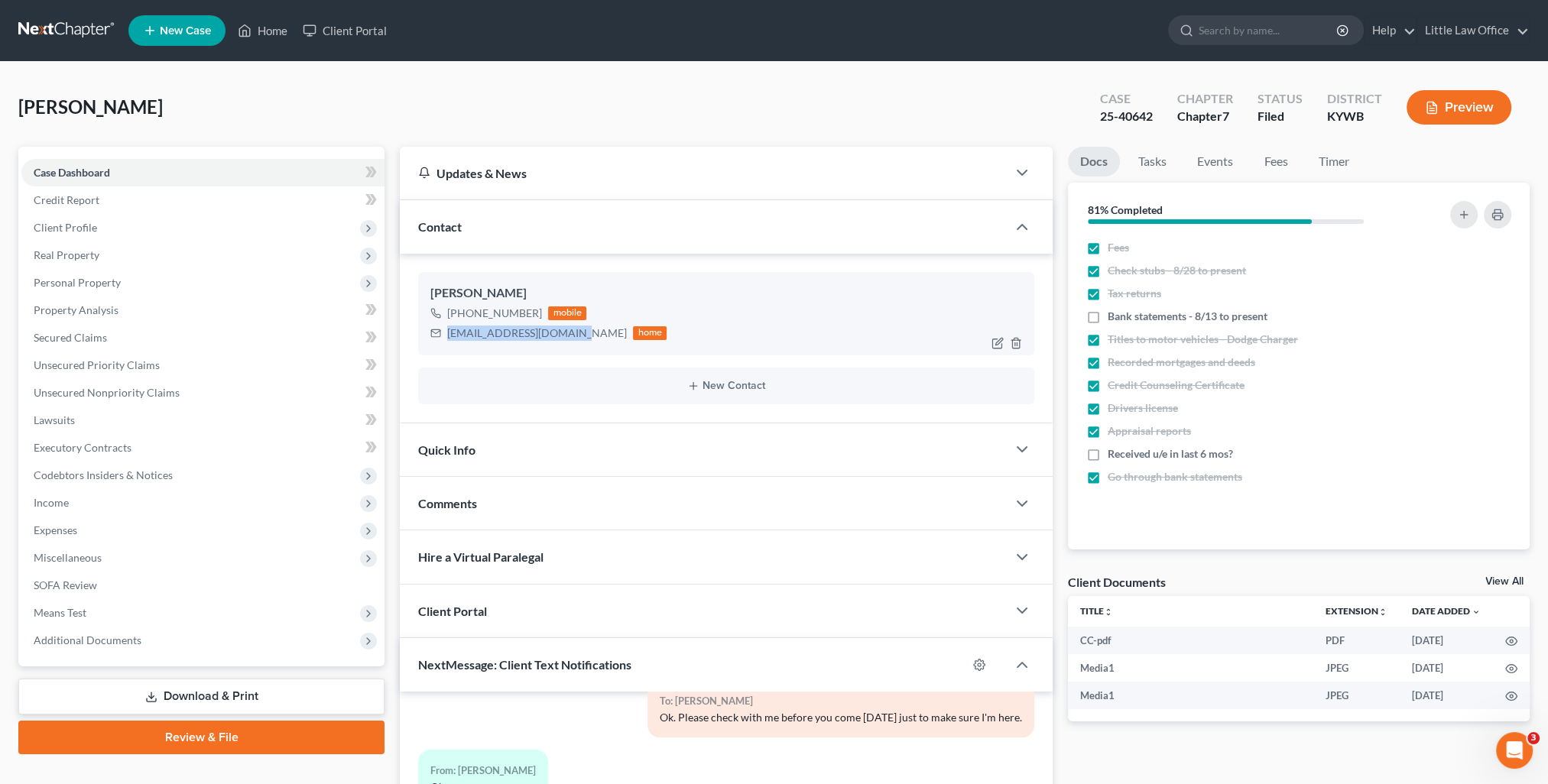
drag, startPoint x: 447, startPoint y: 333, endPoint x: 571, endPoint y: 347, distance: 124.8
click at [571, 347] on div "[PERSON_NAME] [PHONE_NUMBER] mobile [EMAIL_ADDRESS][DOMAIN_NAME] home" at bounding box center [726, 313] width 616 height 83
copy div "[EMAIL_ADDRESS][DOMAIN_NAME]"
drag, startPoint x: 534, startPoint y: 508, endPoint x: 569, endPoint y: 518, distance: 36.4
click at [534, 508] on div "Comments" at bounding box center [703, 503] width 607 height 53
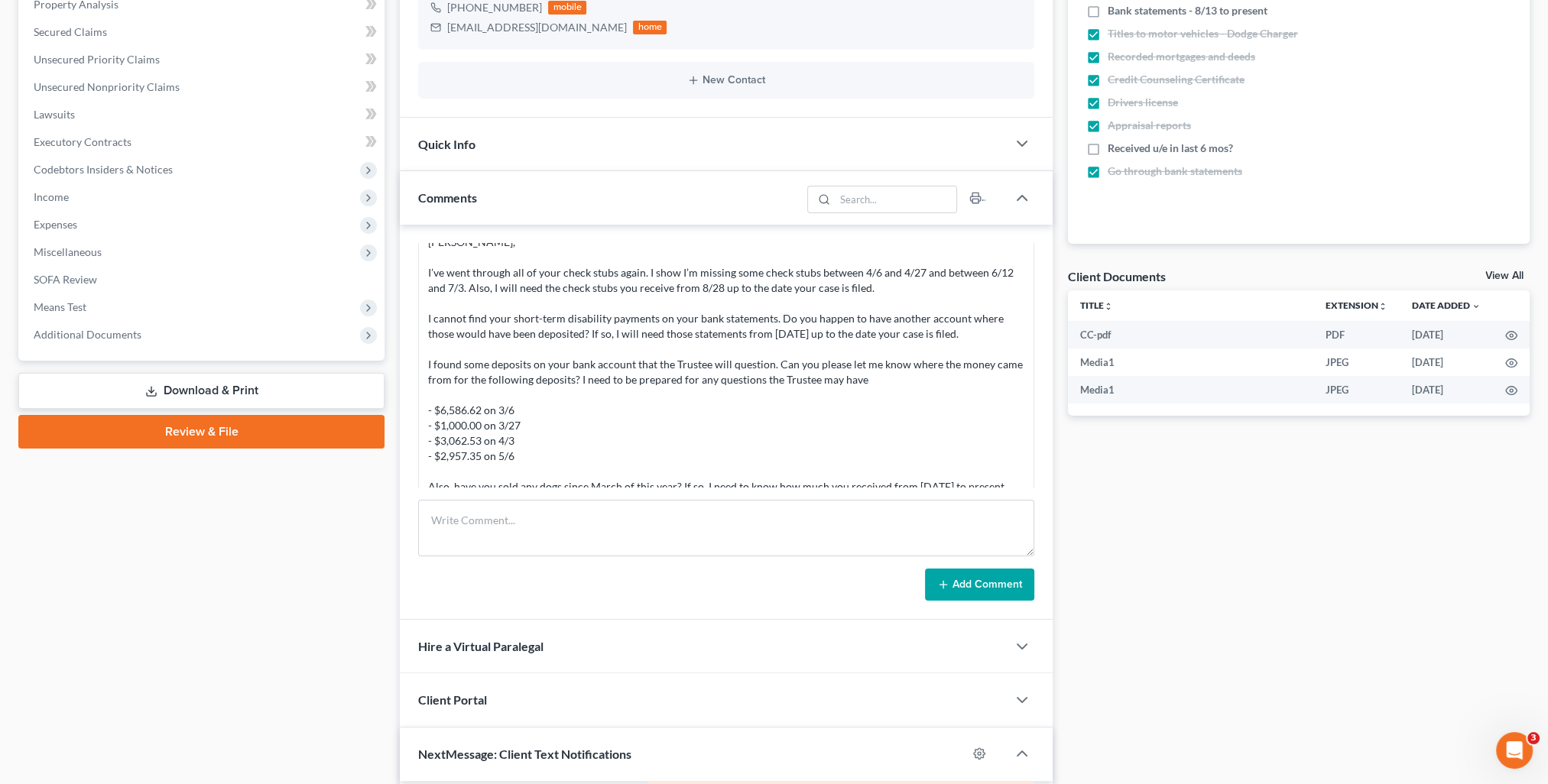
scroll to position [382, 0]
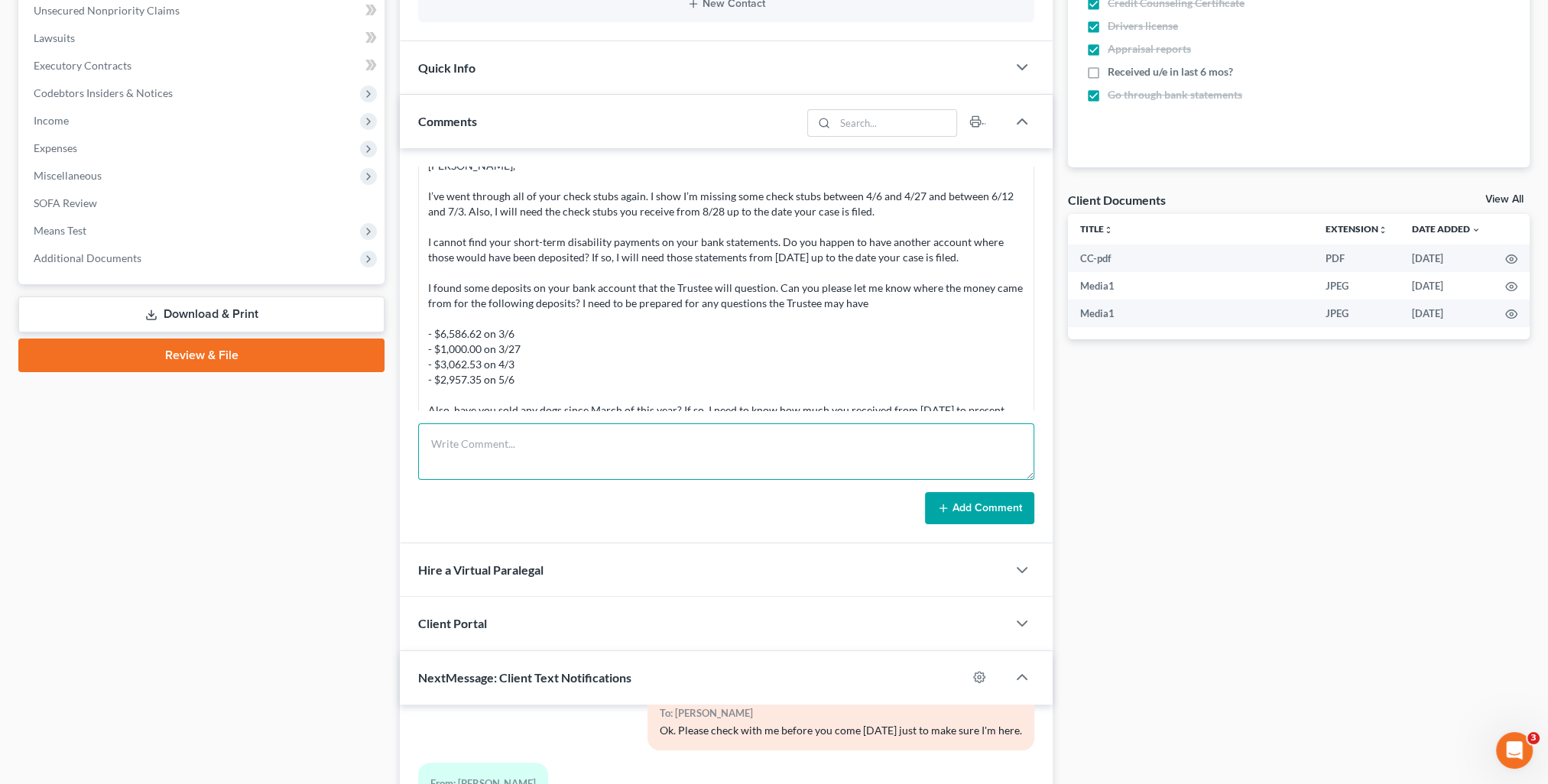
click at [649, 447] on textarea at bounding box center [726, 452] width 616 height 57
paste textarea "Please see attached reaffirmation agreements. Thank you, [PERSON_NAME] Little L…"
type textarea "Please see attached reaffirmation agreements. Thank you, [PERSON_NAME] Little L…"
click at [975, 509] on button "Add Comment" at bounding box center [979, 508] width 110 height 32
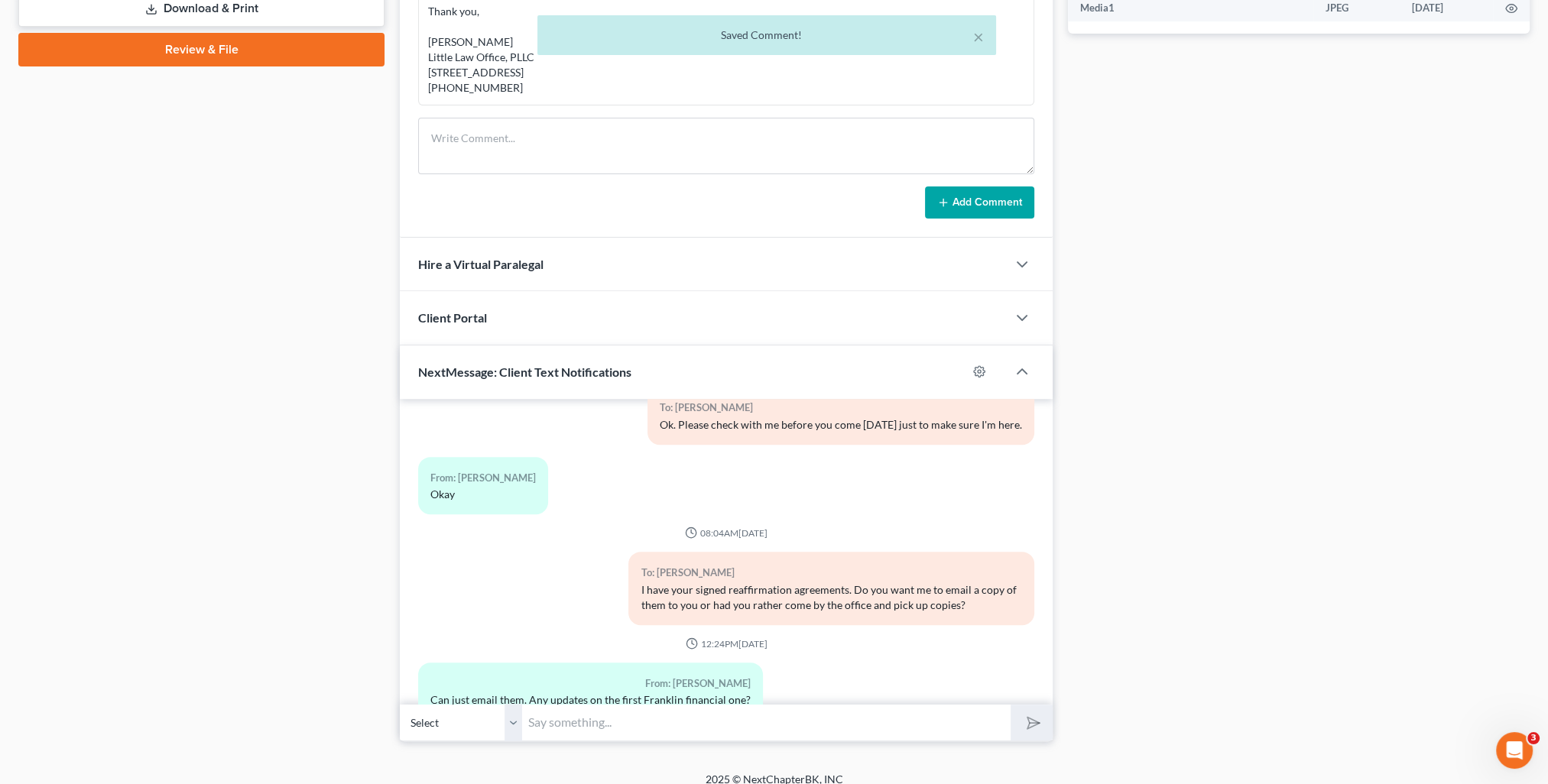
scroll to position [700, 0]
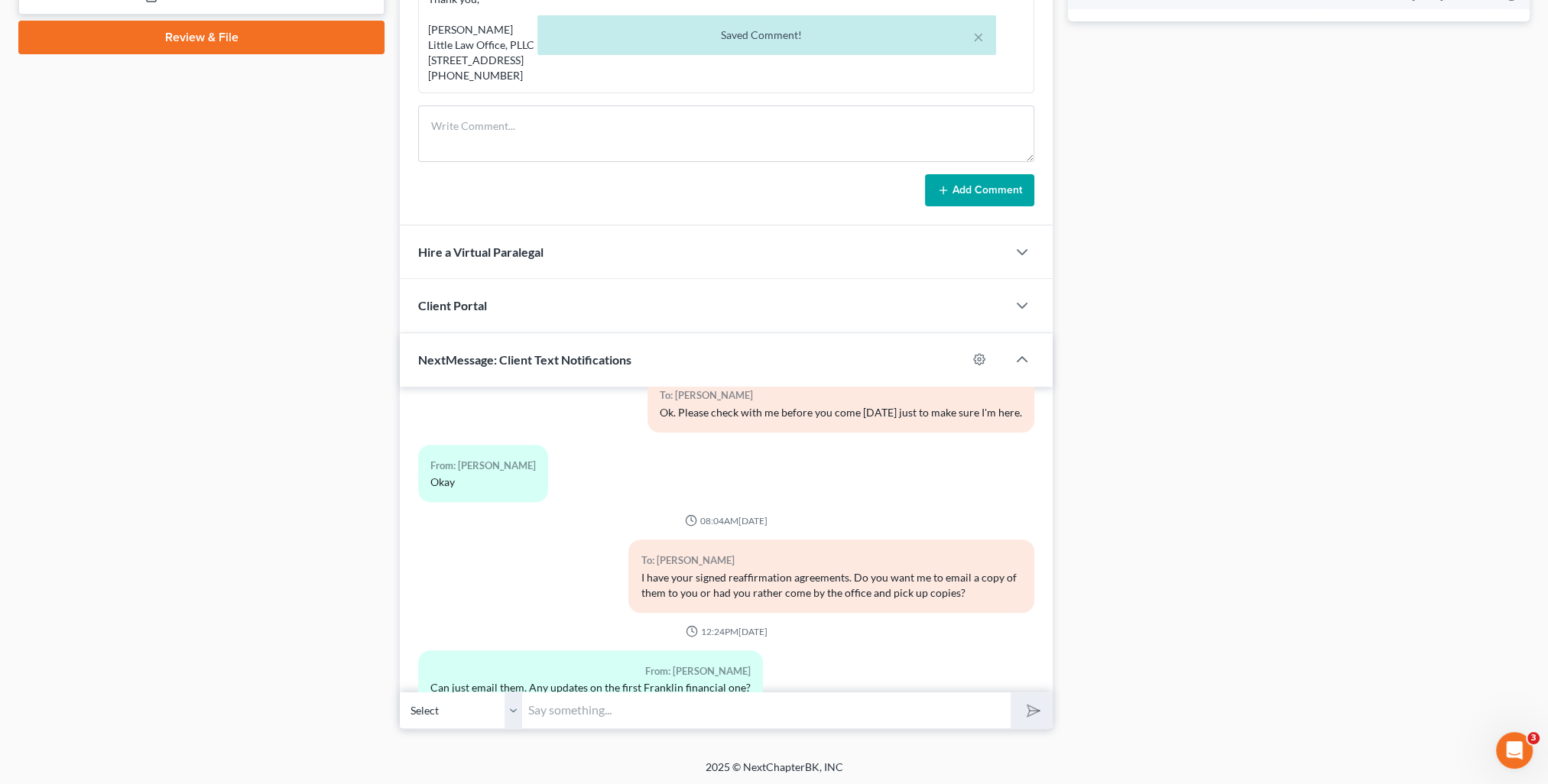
click at [593, 726] on div "Petition Navigation Case Dashboard Payments Invoices Payments Payments Credit R…" at bounding box center [774, 94] width 1512 height 1294
click at [567, 704] on input "text" at bounding box center [766, 710] width 488 height 37
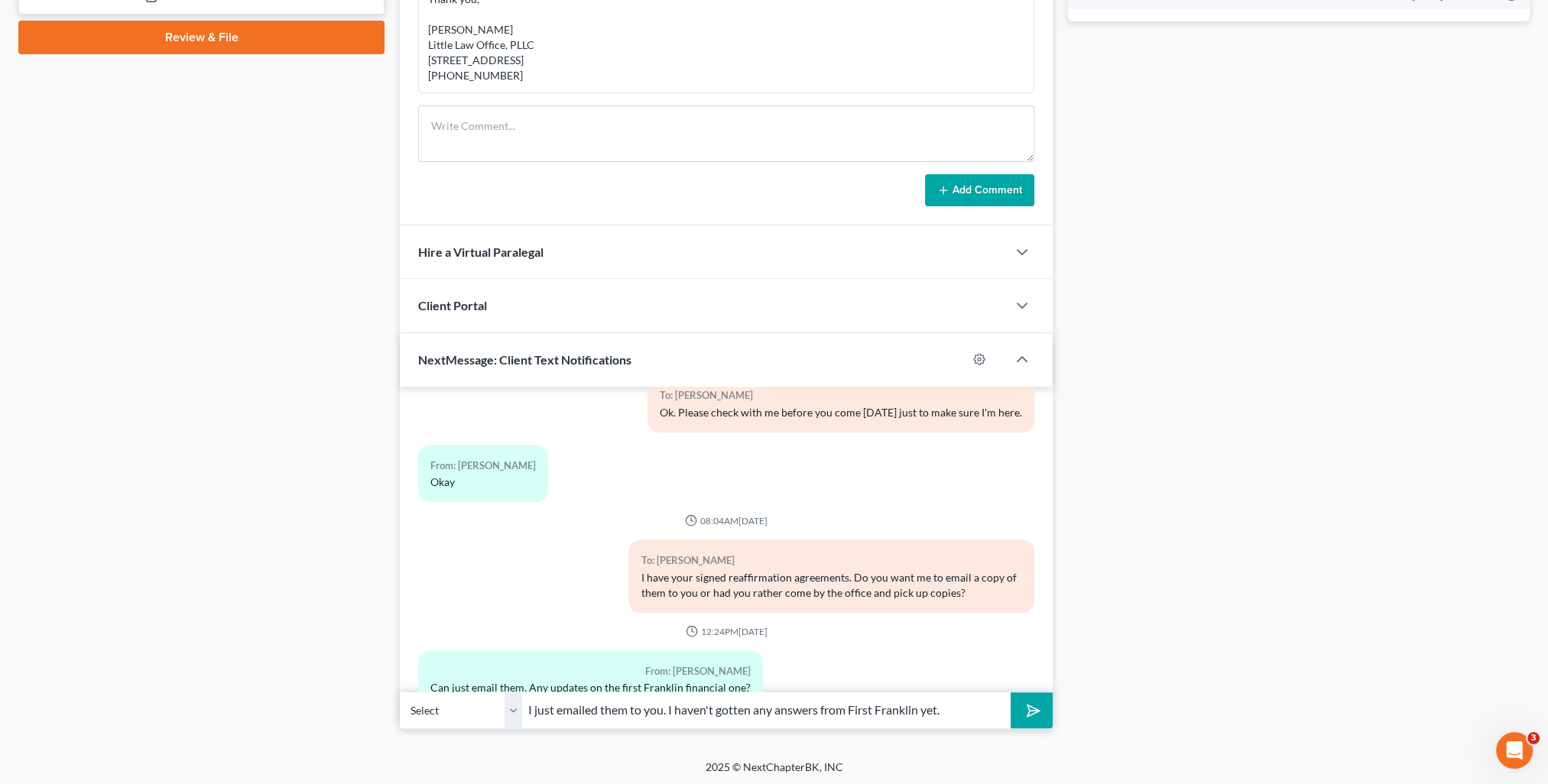
type input "I just emailed them to you. I haven't gotten any answers from First Franklin ye…"
click at [1011, 693] on button "submit" at bounding box center [1031, 711] width 42 height 36
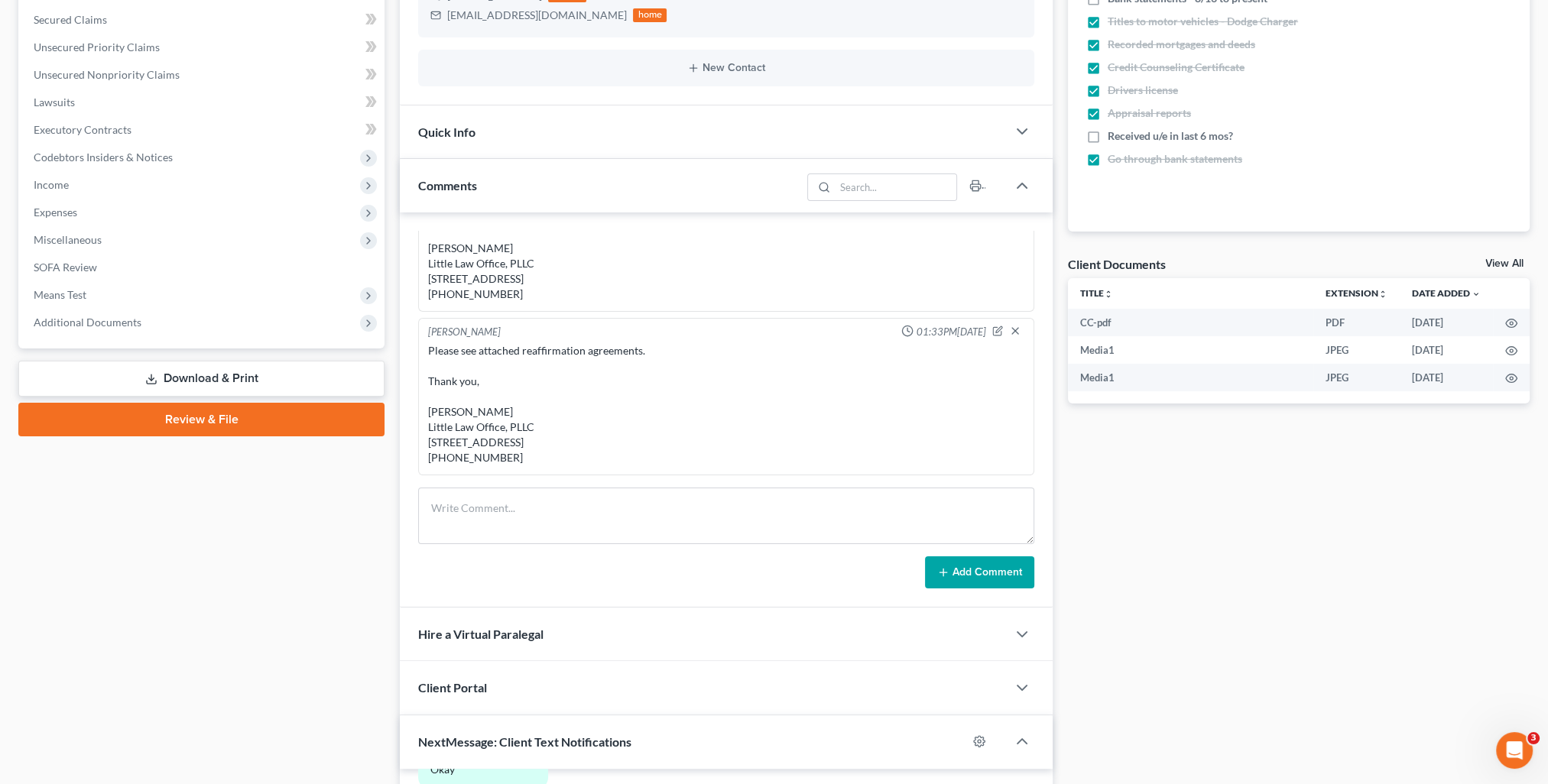
scroll to position [0, 0]
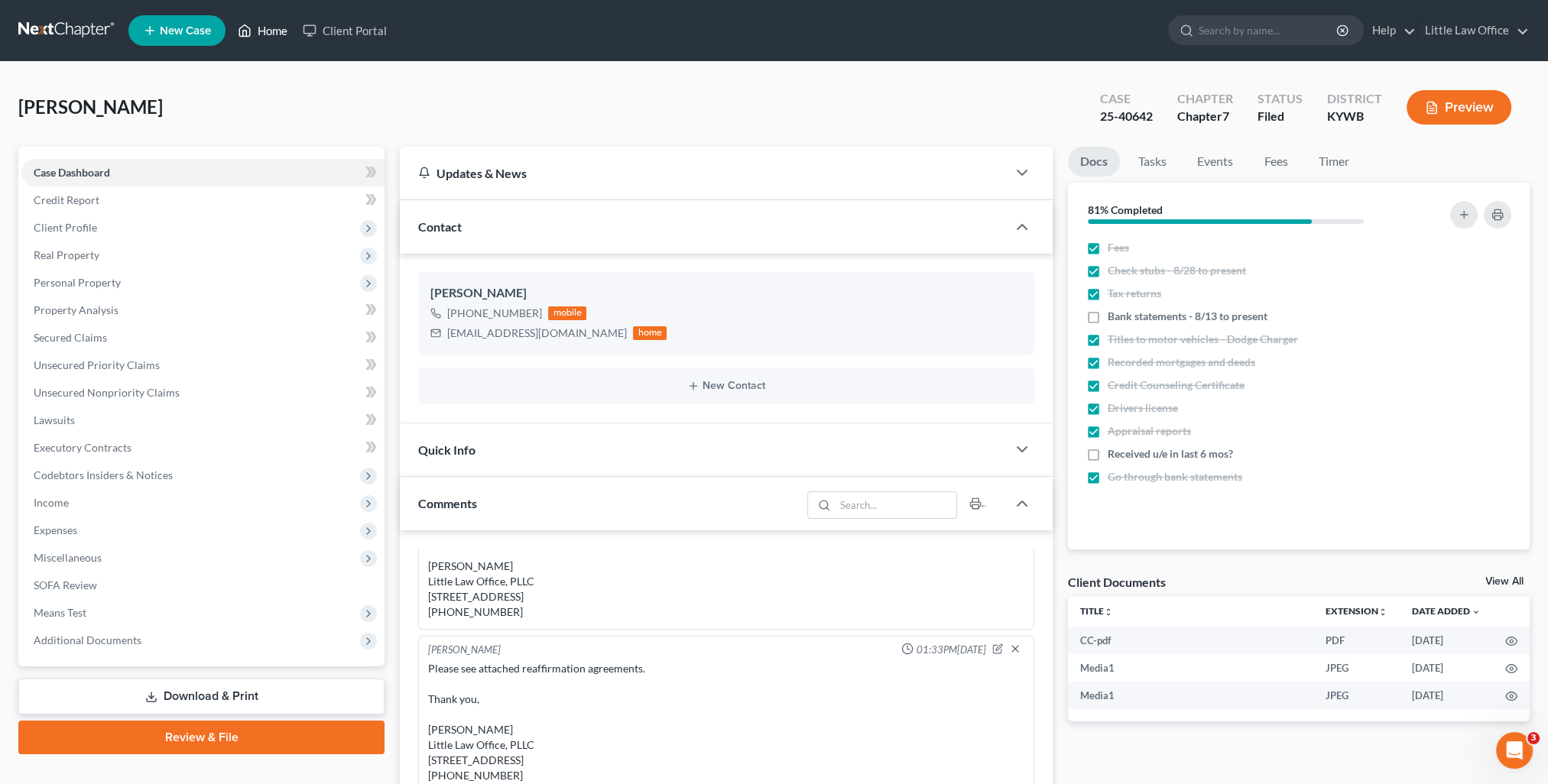
click at [283, 35] on link "Home" at bounding box center [263, 30] width 65 height 28
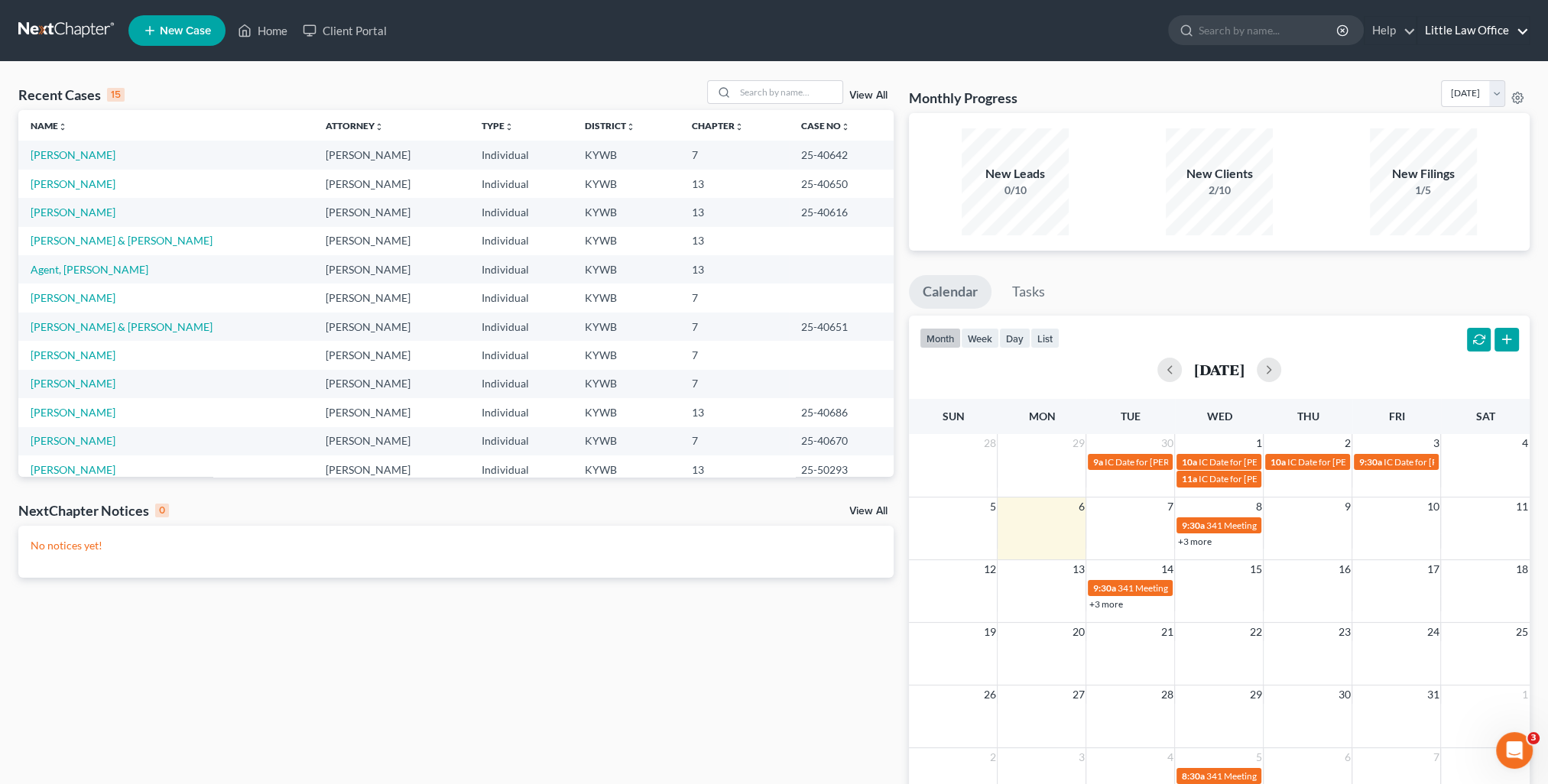
click at [1508, 39] on link "Little Law Office" at bounding box center [1472, 30] width 111 height 28
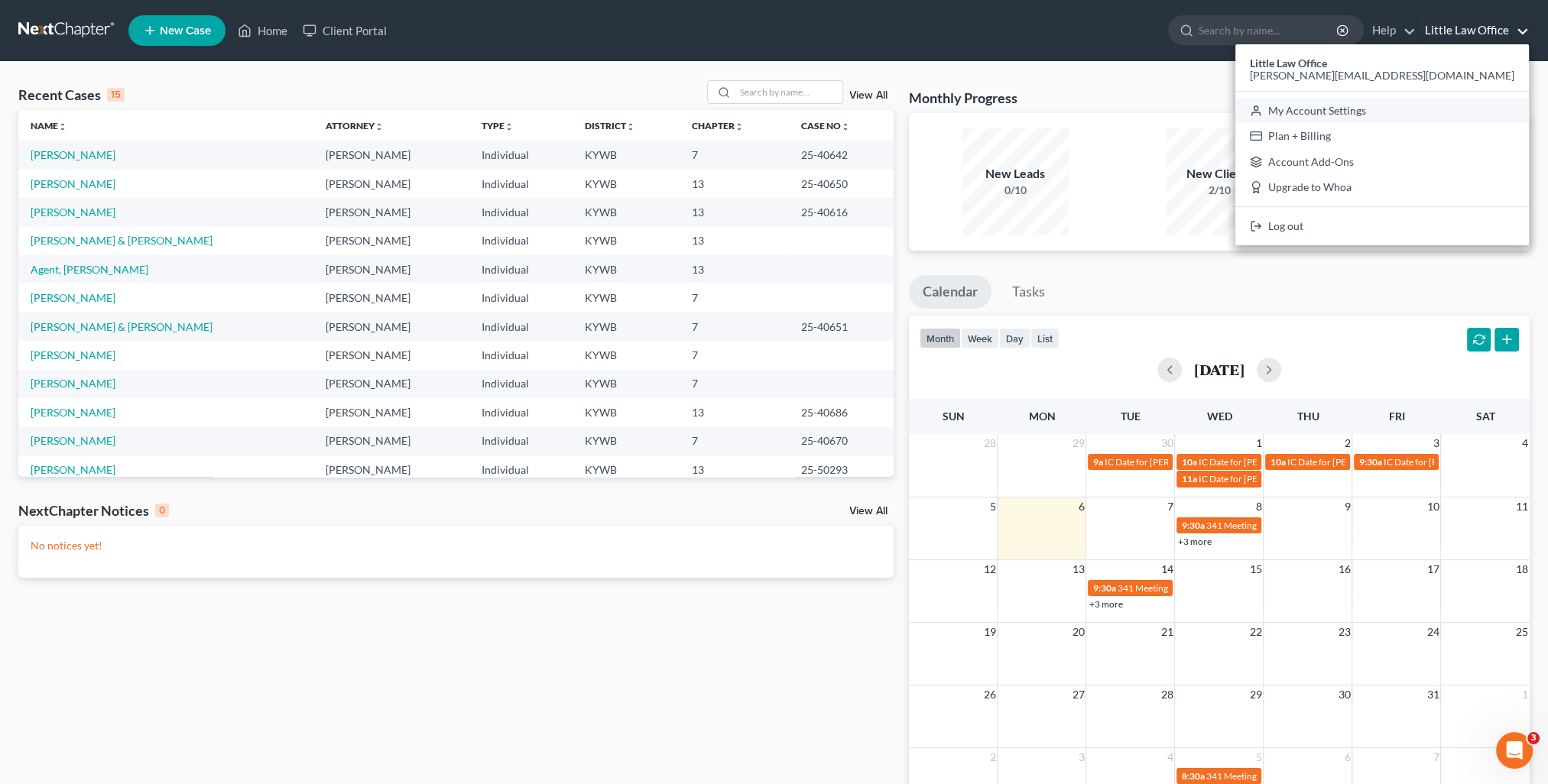
click at [1450, 114] on link "My Account Settings" at bounding box center [1382, 110] width 294 height 26
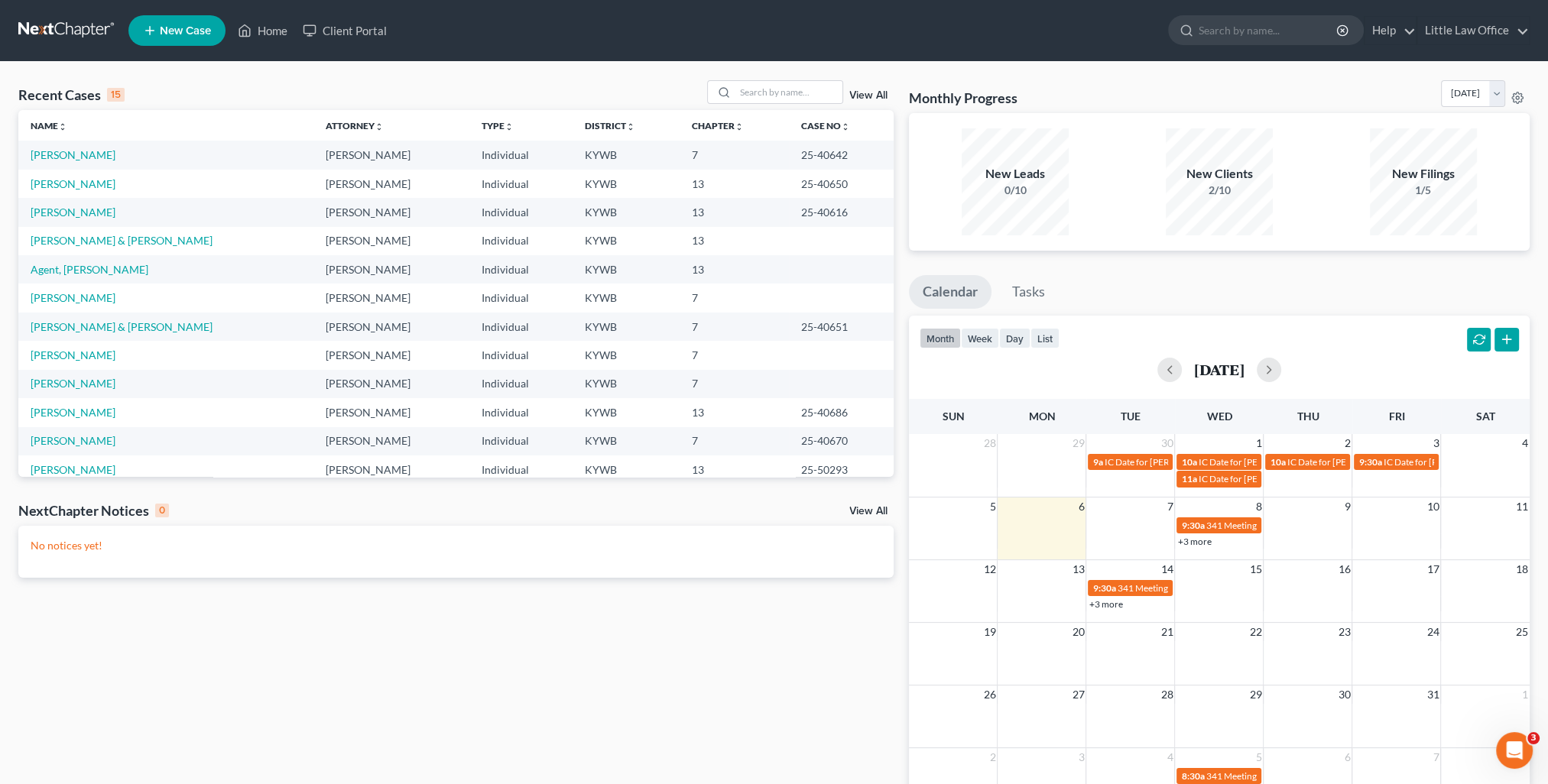
select select "33"
select select "23"
select select "18"
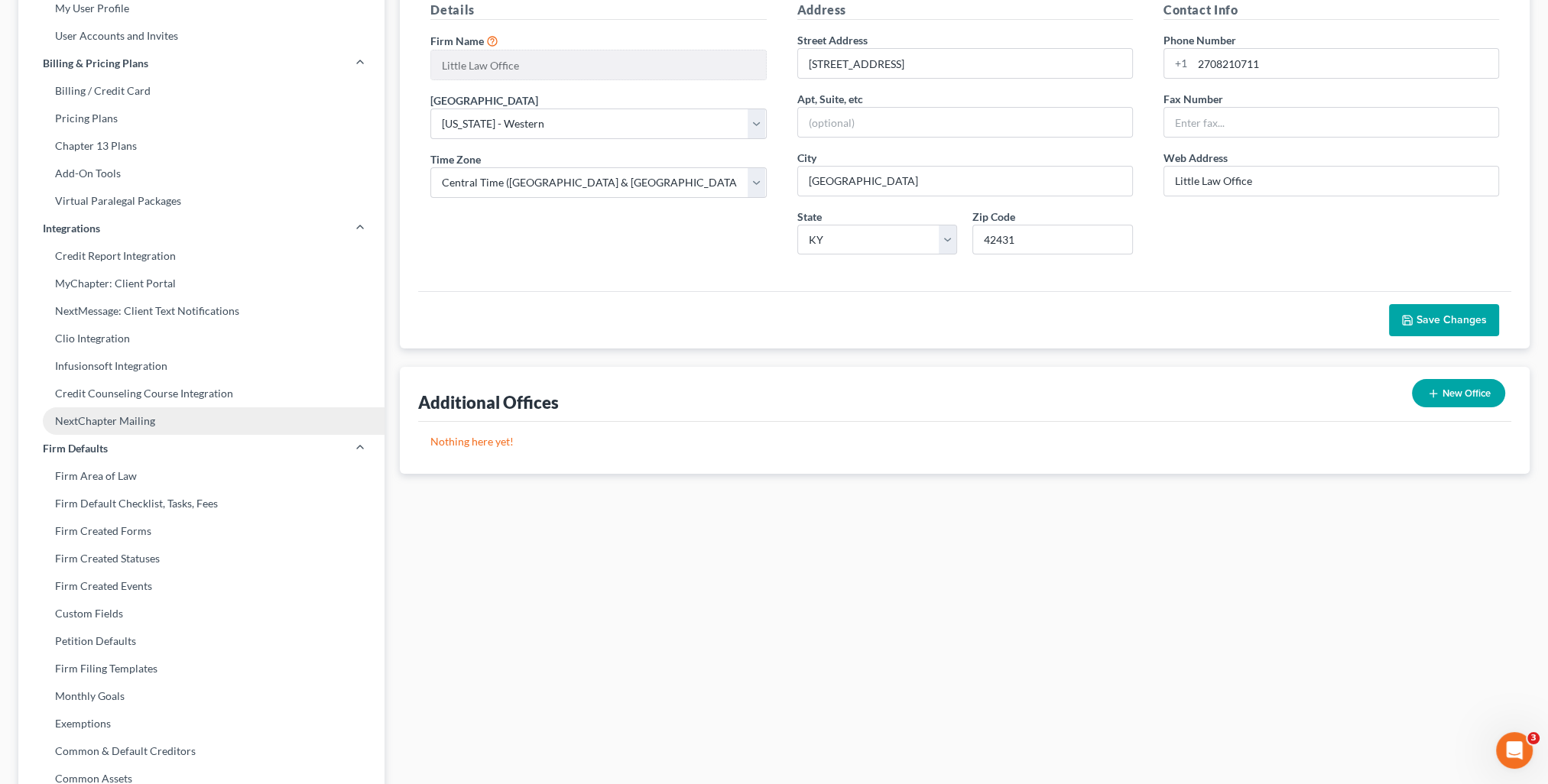
scroll to position [230, 0]
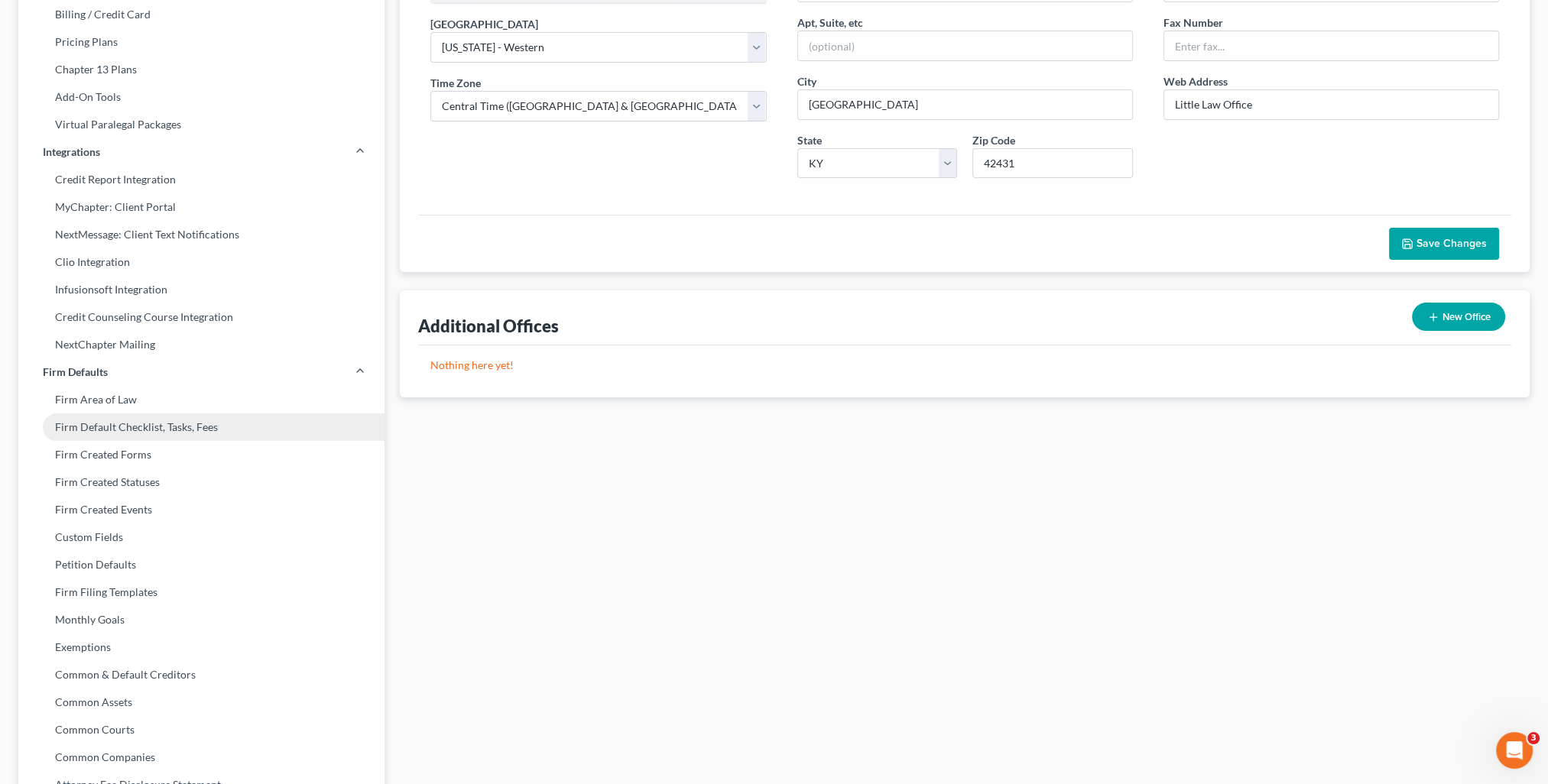
click at [81, 435] on link "Firm Default Checklist, Tasks, Fees" at bounding box center [201, 427] width 366 height 28
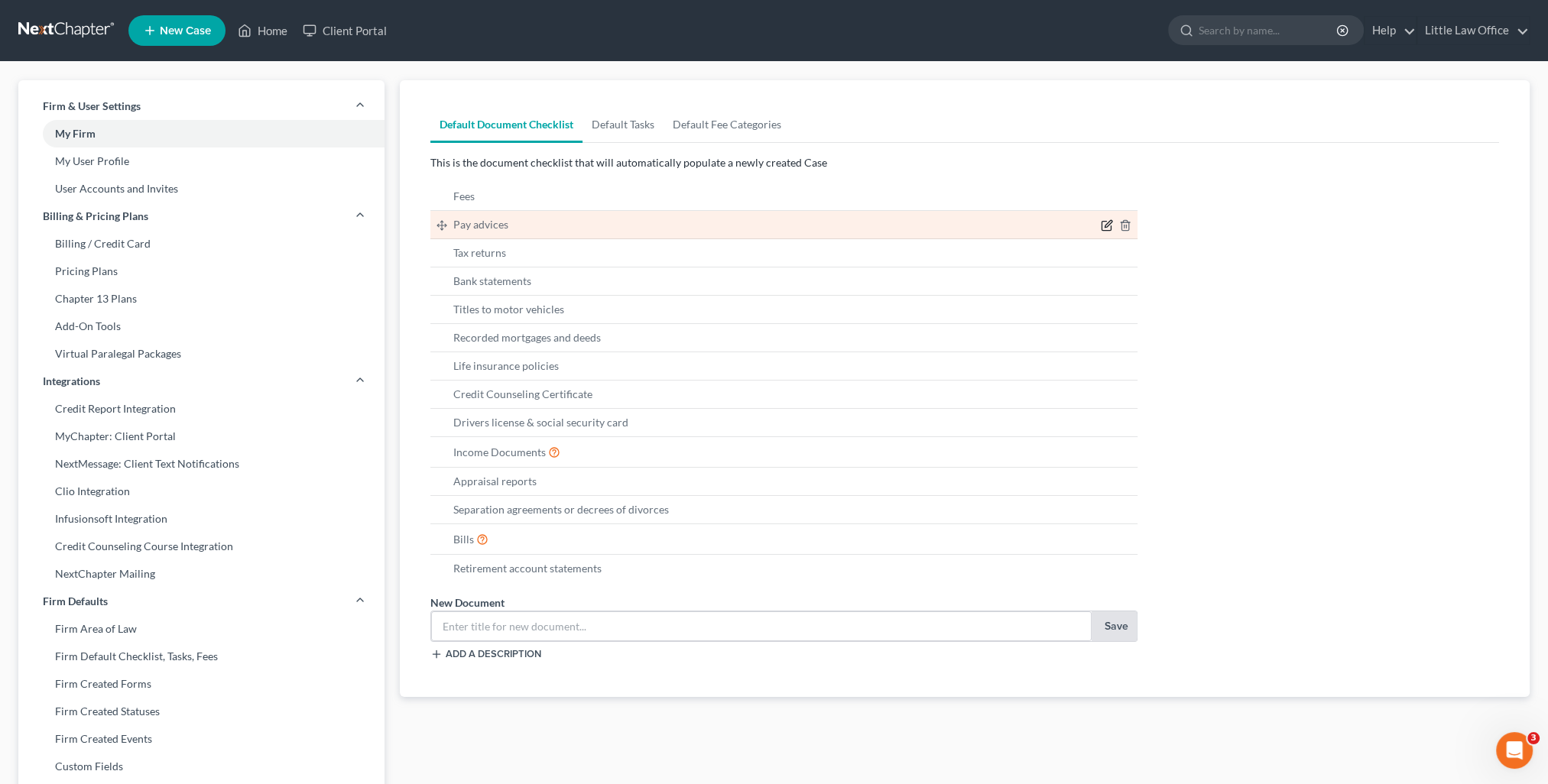
click at [1105, 226] on icon "button" at bounding box center [1109, 224] width 7 height 7
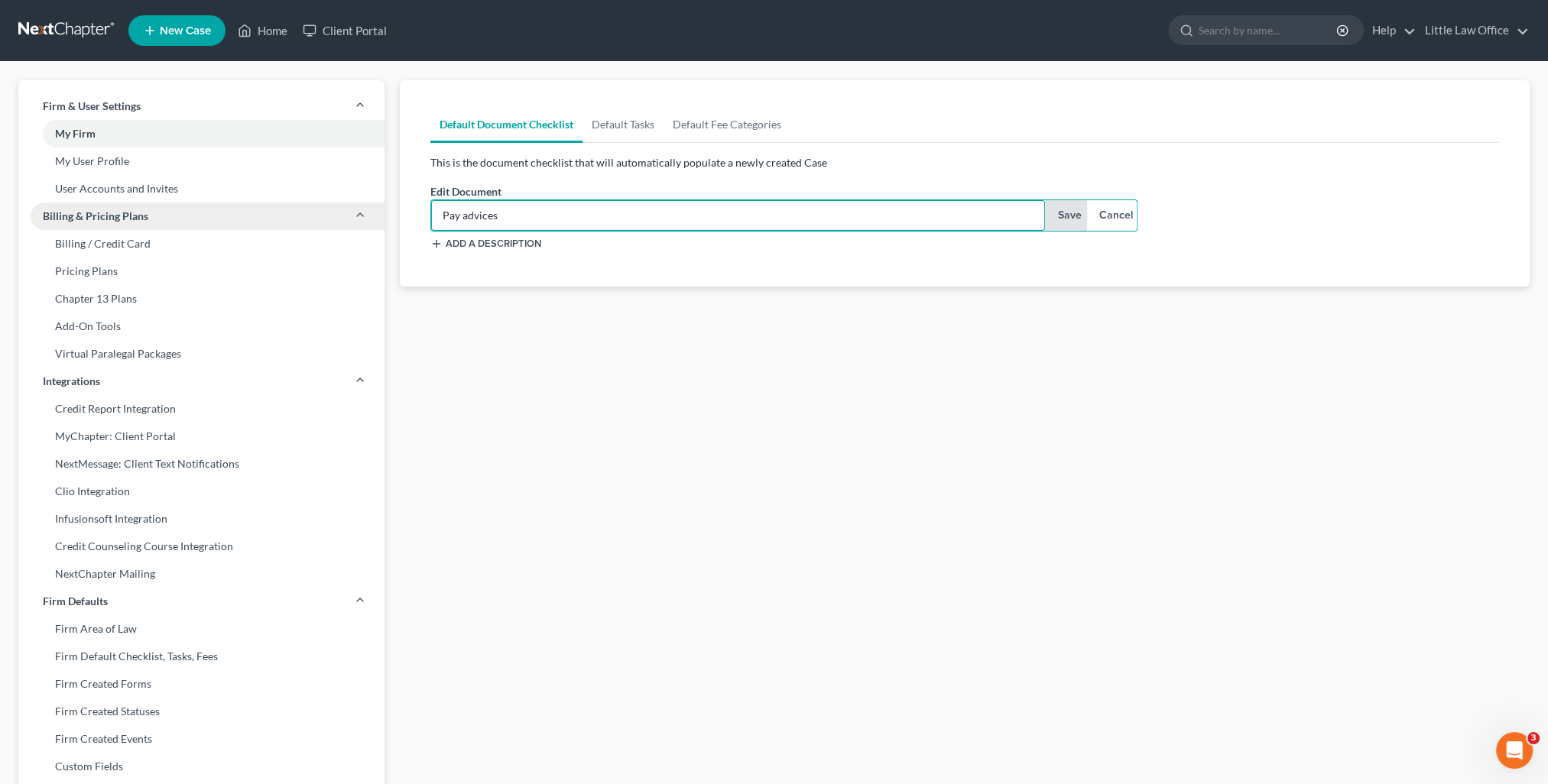
drag, startPoint x: 593, startPoint y: 215, endPoint x: 308, endPoint y: 229, distance: 285.3
click at [308, 229] on div "Firm & User Settings My Firm My User Profile User Accounts and Invites Billing …" at bounding box center [774, 597] width 1527 height 1033
type input "Check Stubs"
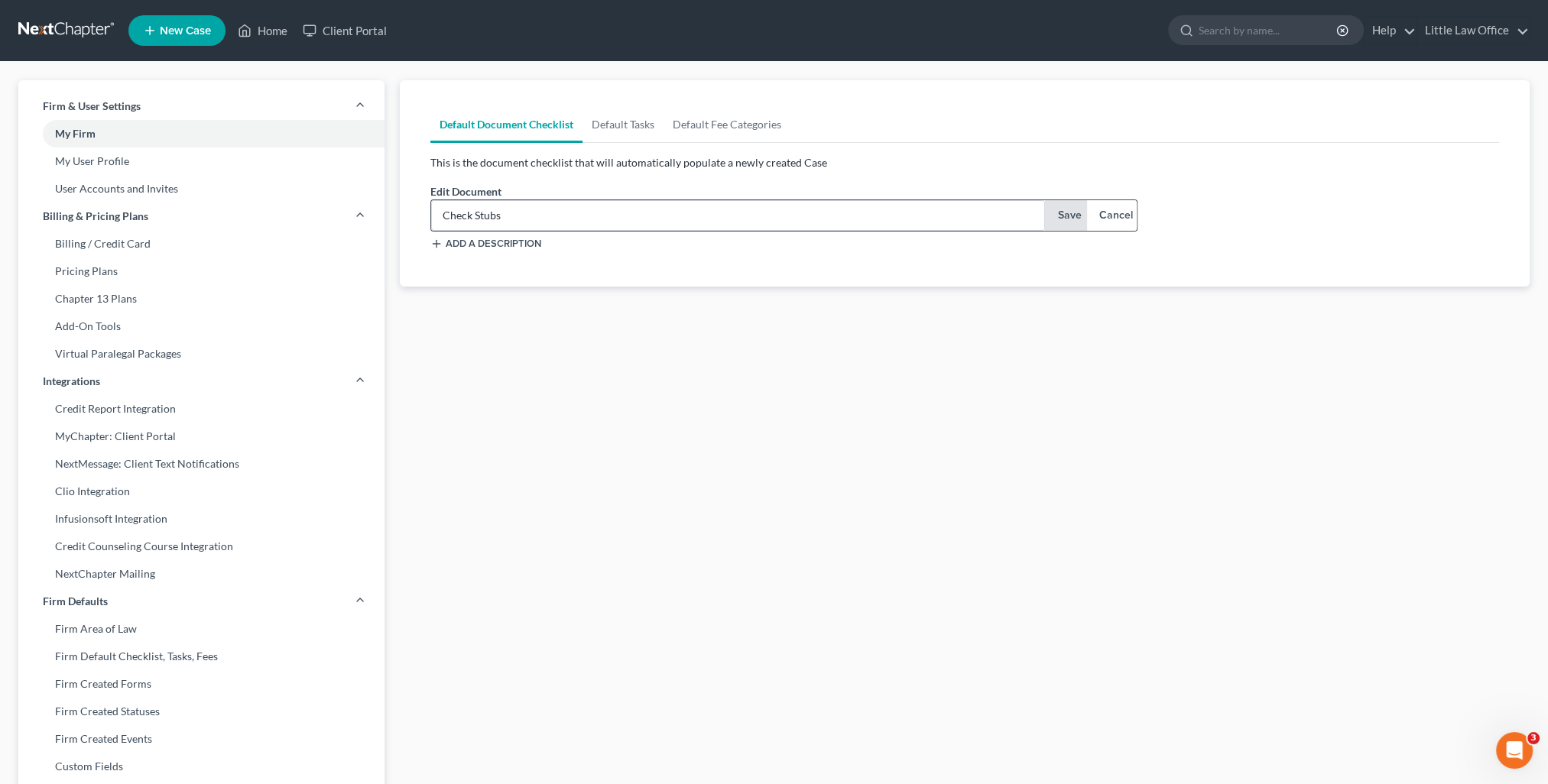
click at [1069, 218] on button "Save" at bounding box center [1066, 215] width 43 height 31
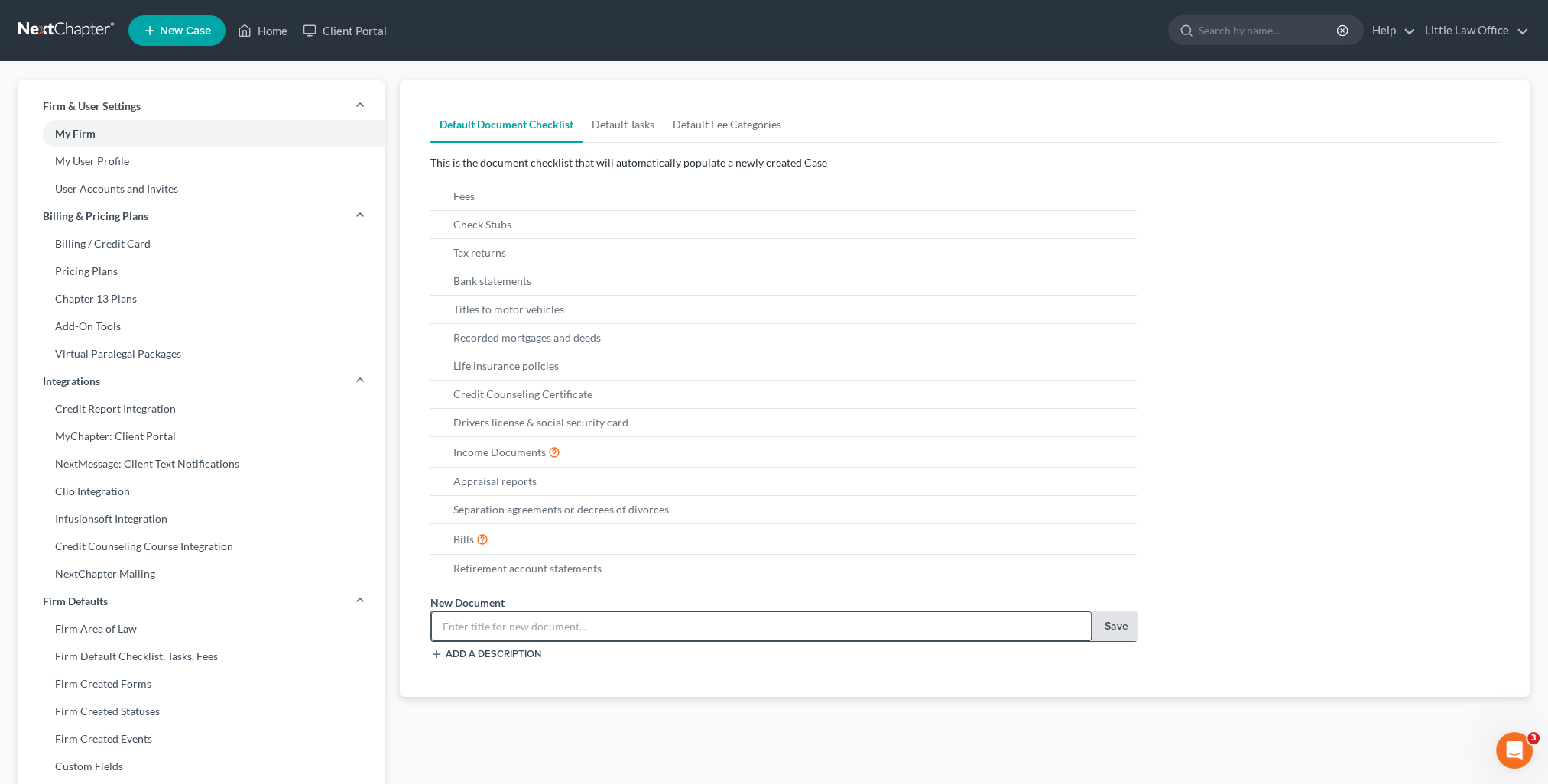
click at [623, 621] on input "text" at bounding box center [761, 626] width 659 height 29
type input "Venmo, Cash App, PayPal transactions for past 6 months"
click at [1106, 619] on button "Save" at bounding box center [1114, 626] width 45 height 31
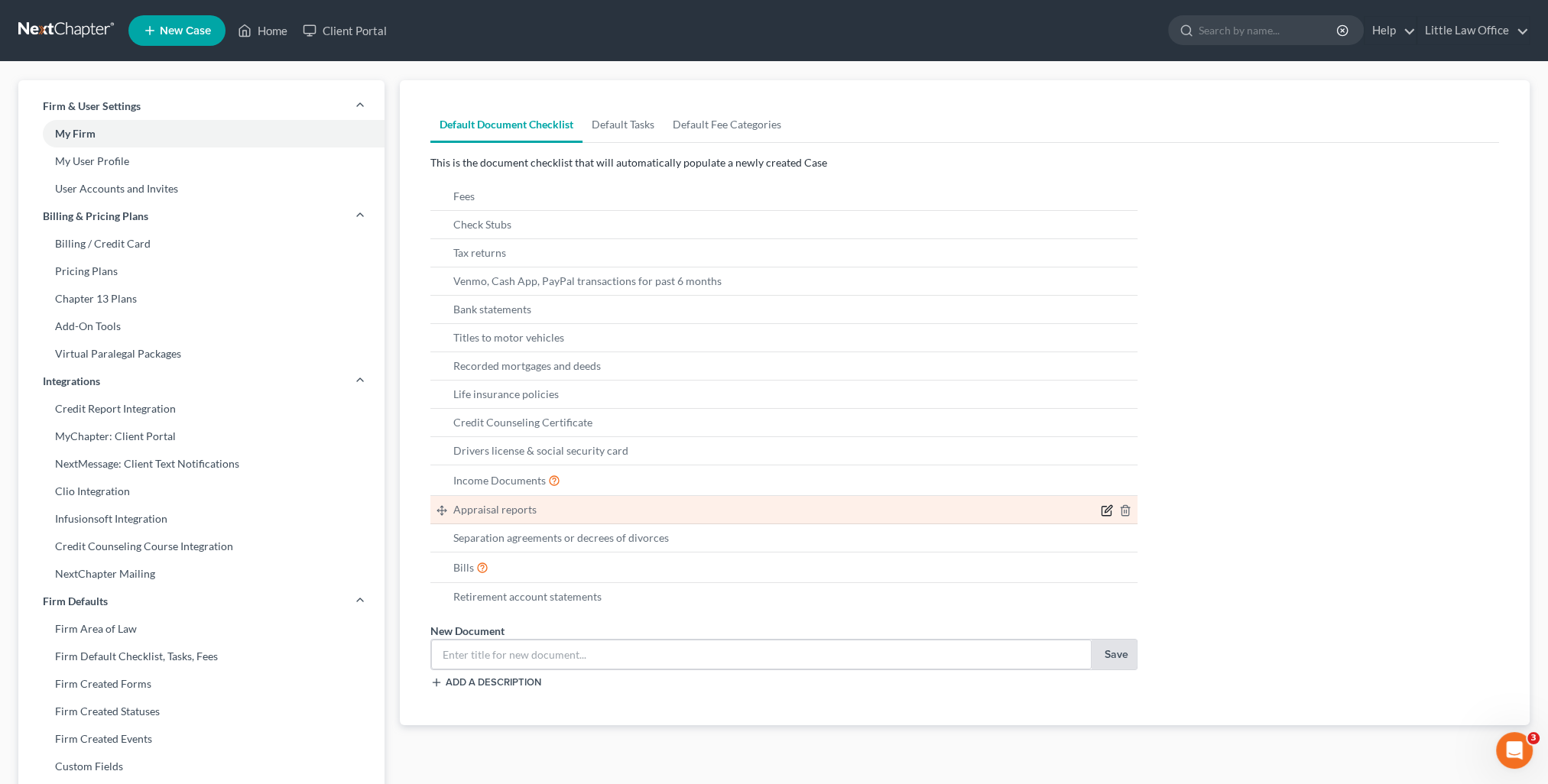
click at [1112, 508] on icon "button" at bounding box center [1107, 510] width 13 height 13
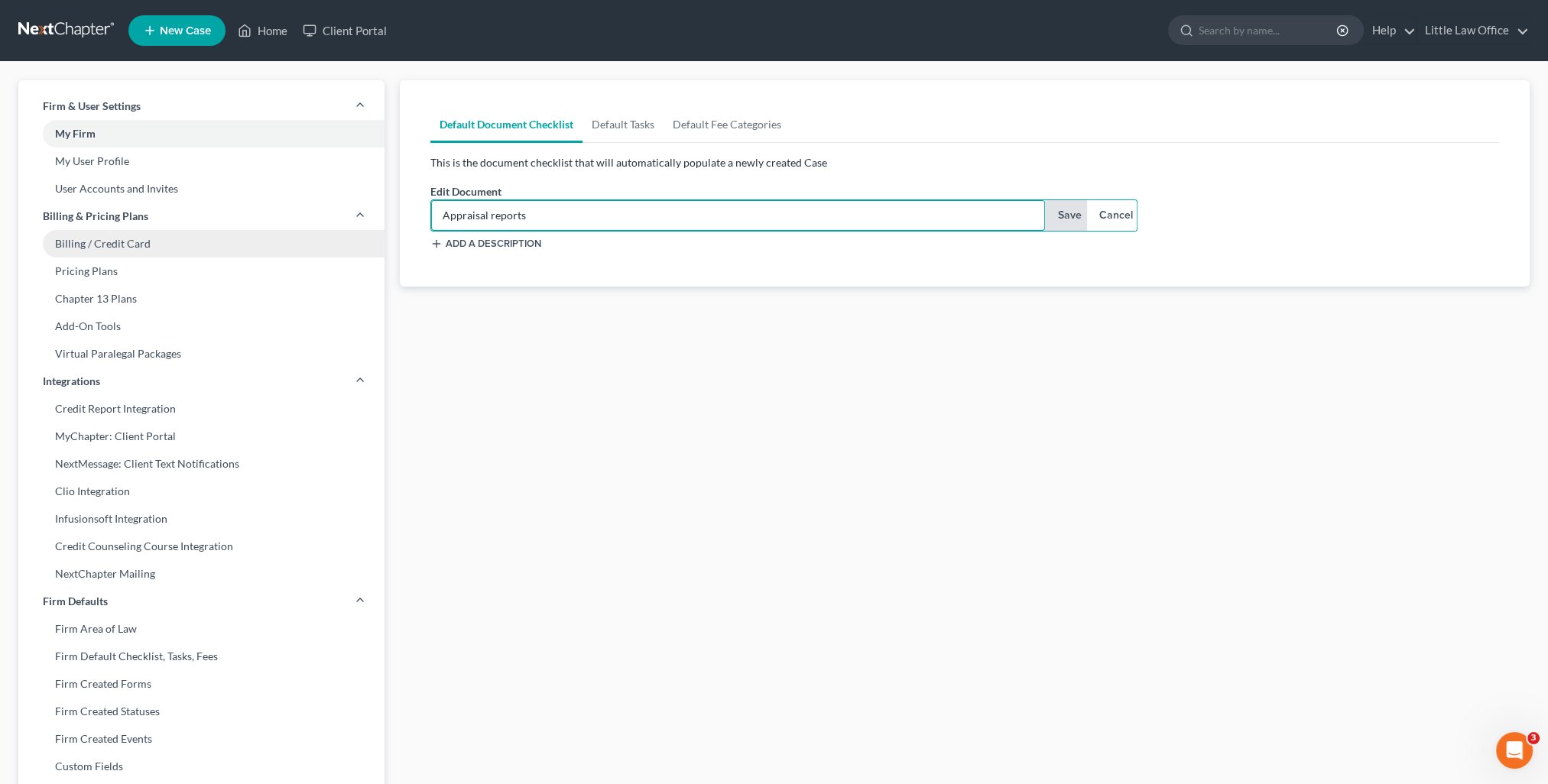
drag, startPoint x: 369, startPoint y: 226, endPoint x: 271, endPoint y: 240, distance: 99.0
click at [271, 240] on div "Firm & User Settings My Firm My User Profile User Accounts and Invites Billing …" at bounding box center [774, 597] width 1527 height 1033
type input "PVA Card"
click at [1069, 224] on button "Save" at bounding box center [1066, 215] width 43 height 31
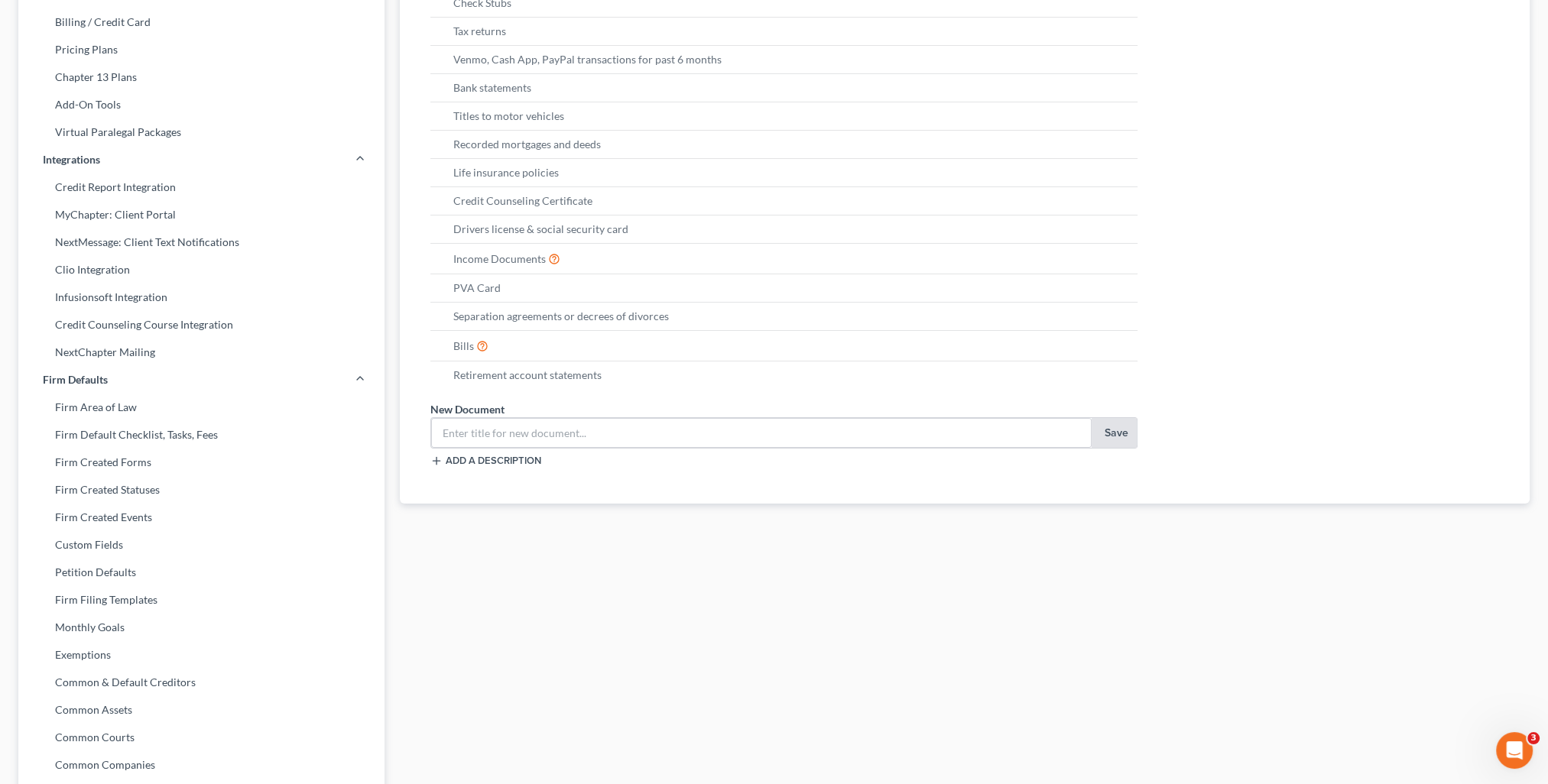
scroll to position [145, 0]
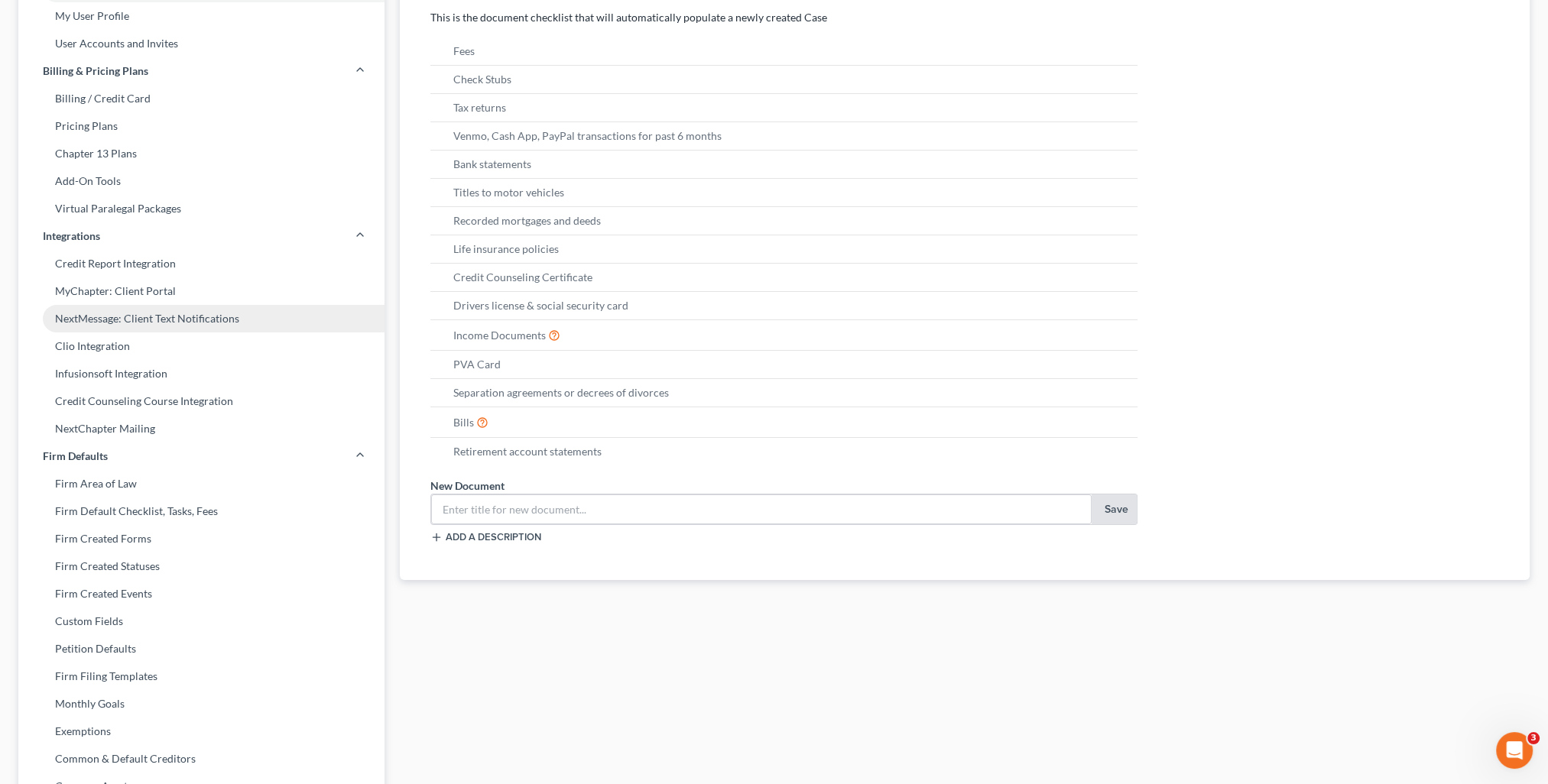
click at [137, 313] on link "NextMessage: Client Text Notifications" at bounding box center [201, 319] width 366 height 28
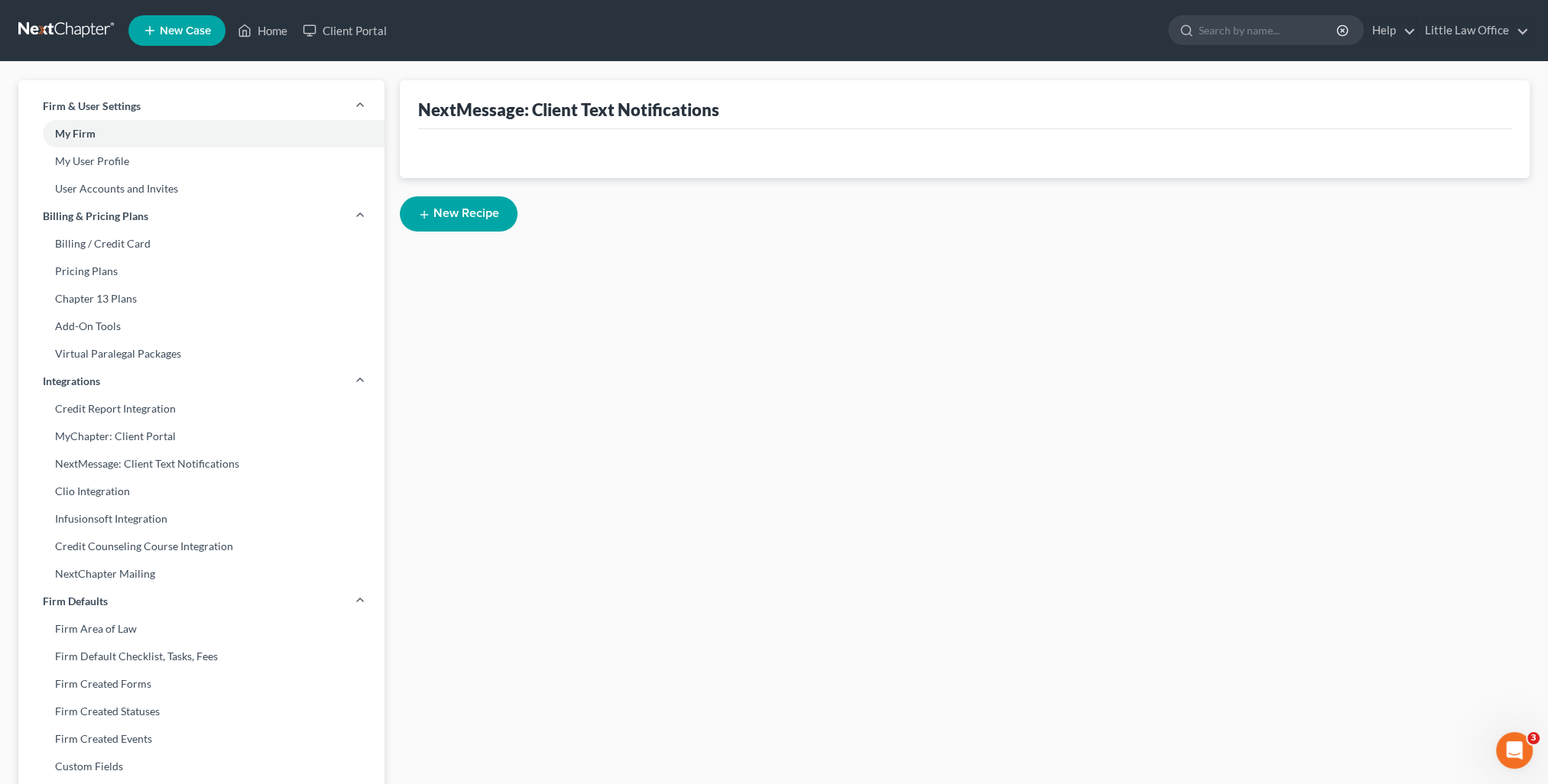
select select "1"
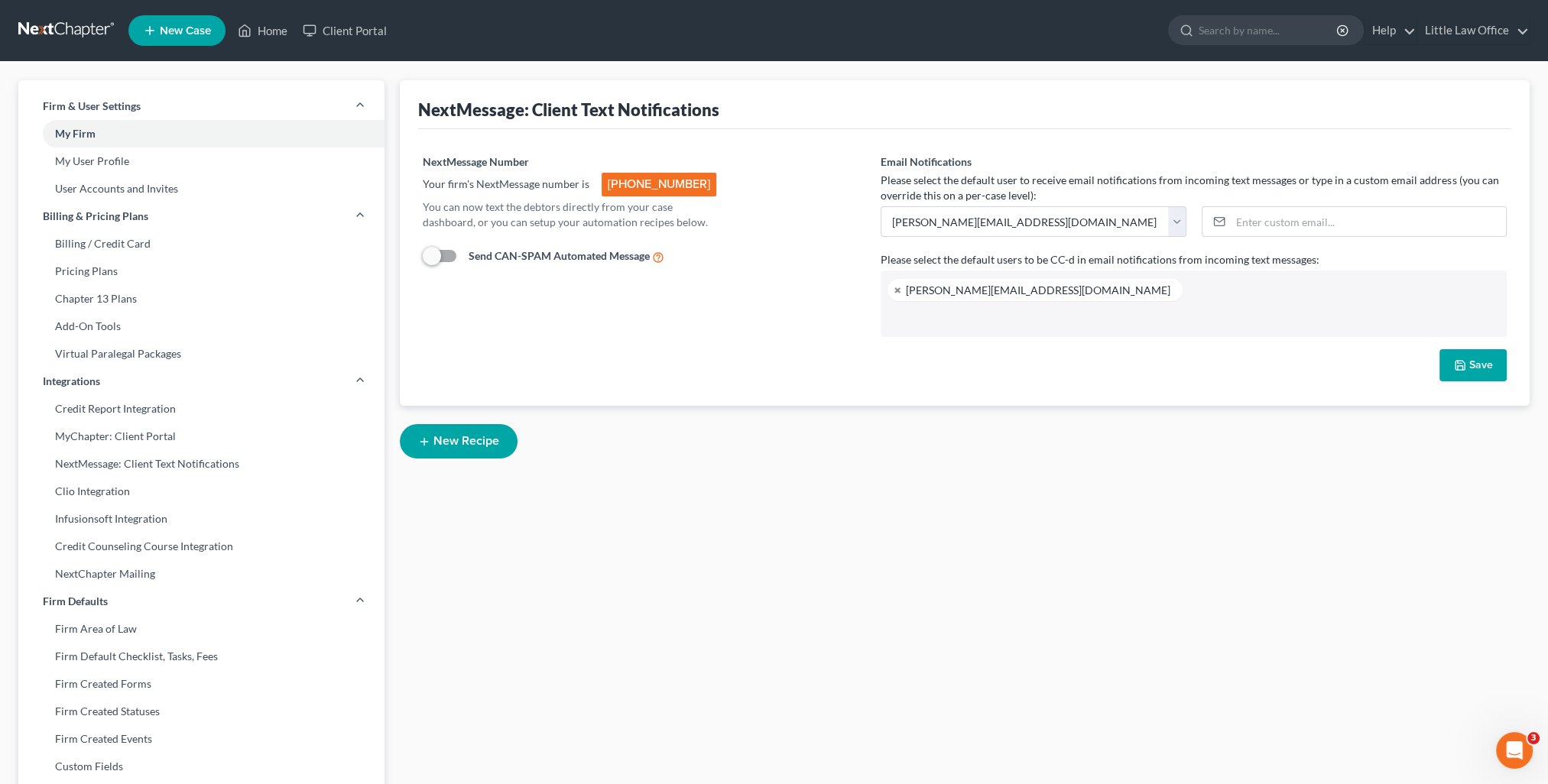
click at [443, 449] on button "New Recipe" at bounding box center [458, 442] width 118 height 35
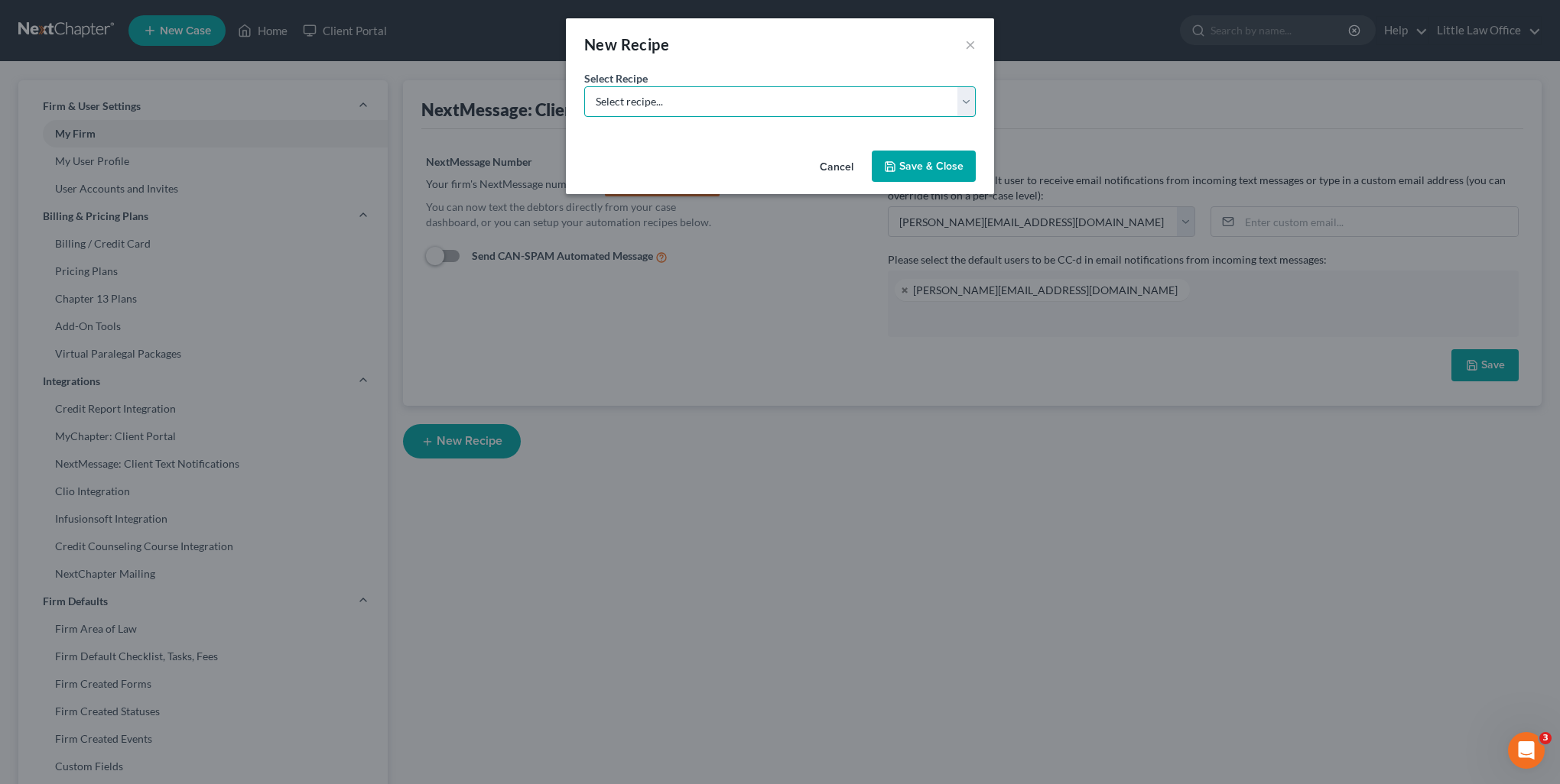
click at [705, 100] on select "Select recipe... New Recipe Post-Filing Course Reminder Documents Reminder Chap…" at bounding box center [780, 101] width 391 height 31
select select "1"
click at [584, 86] on select "Select recipe... New Recipe Post-Filing Course Reminder Documents Reminder Chap…" at bounding box center [780, 101] width 391 height 31
click at [885, 178] on button "Save & Close" at bounding box center [924, 166] width 104 height 32
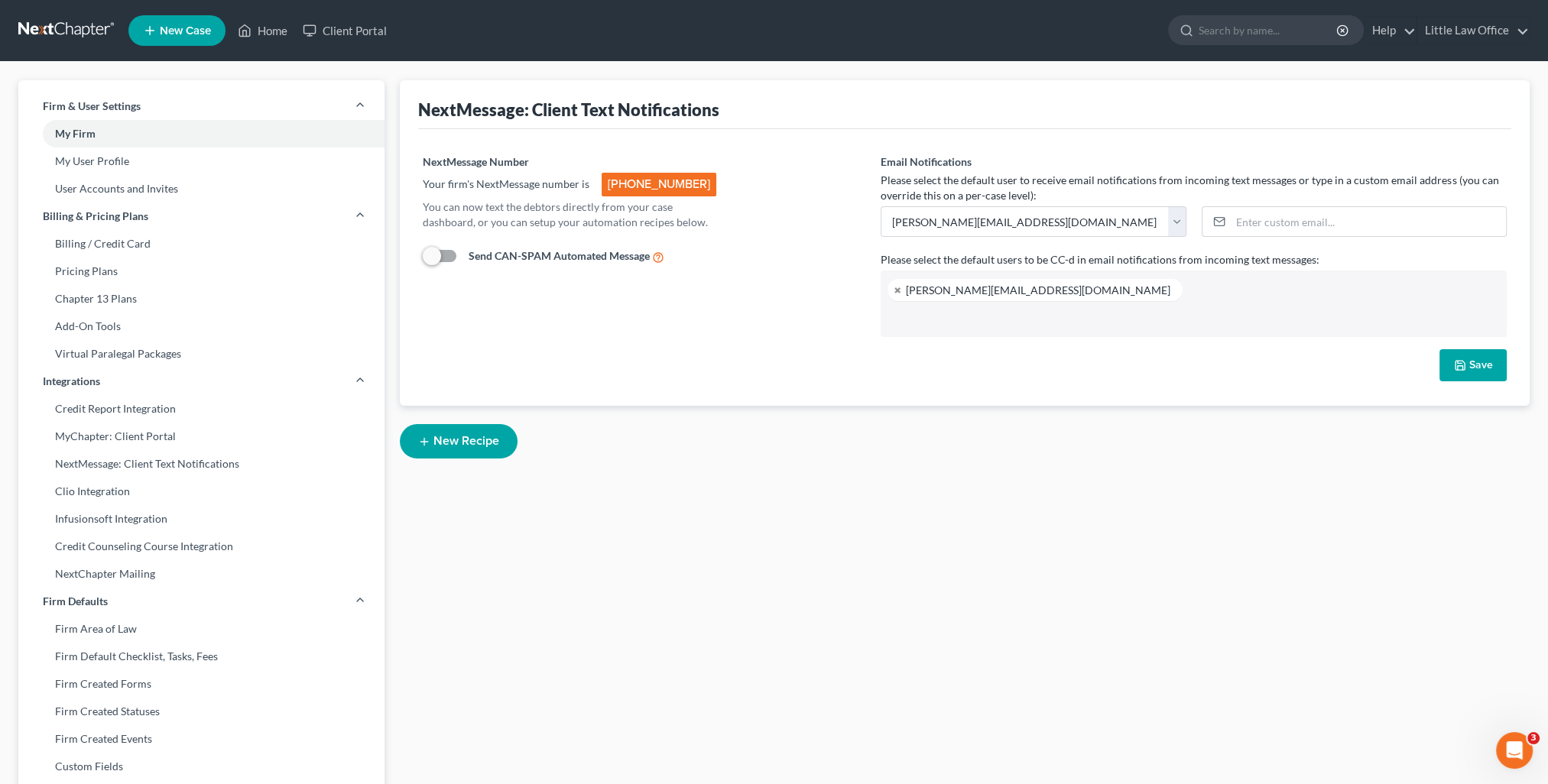
select select "1"
select select "st-1"
select select "2"
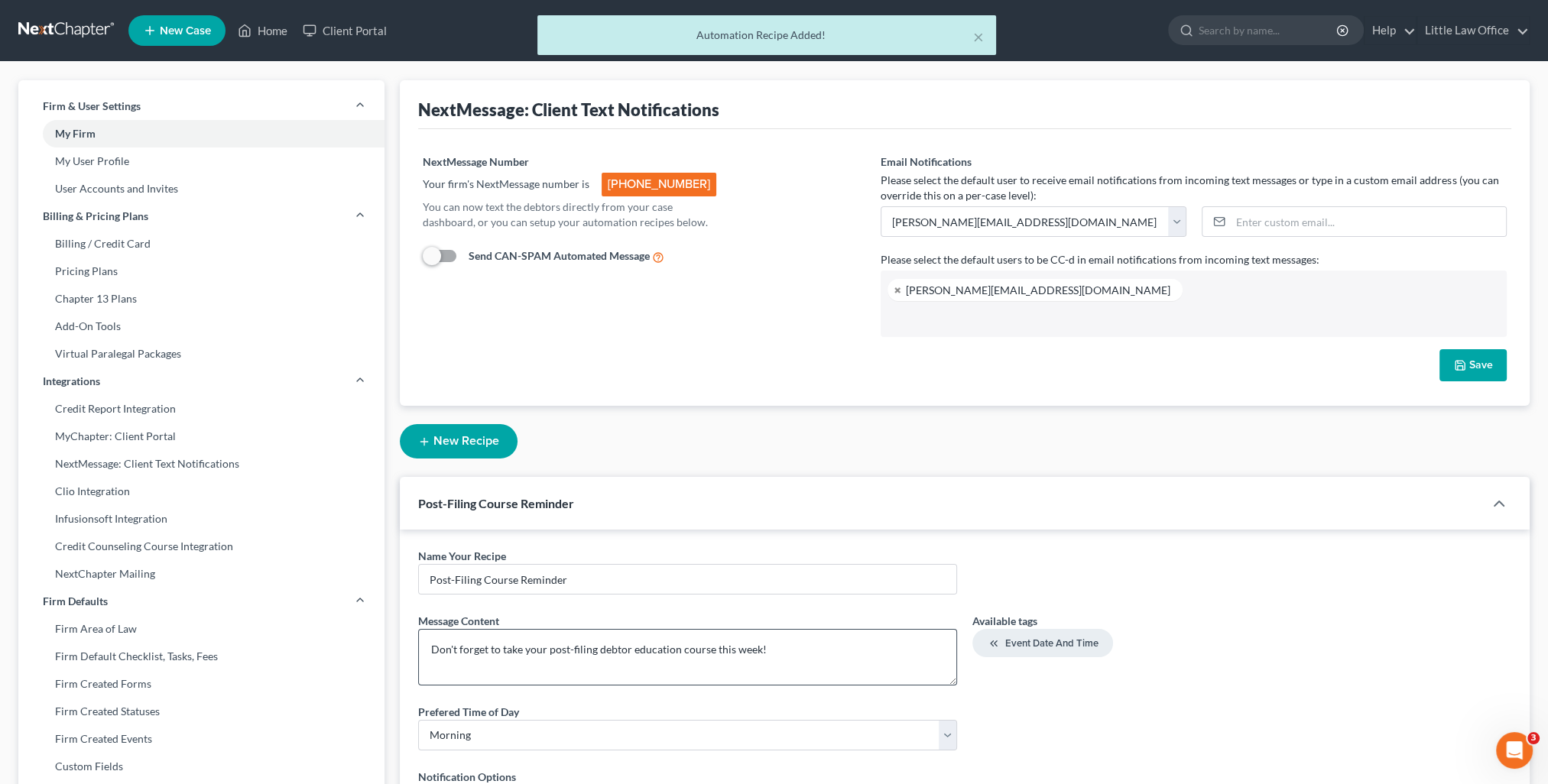
scroll to position [77, 0]
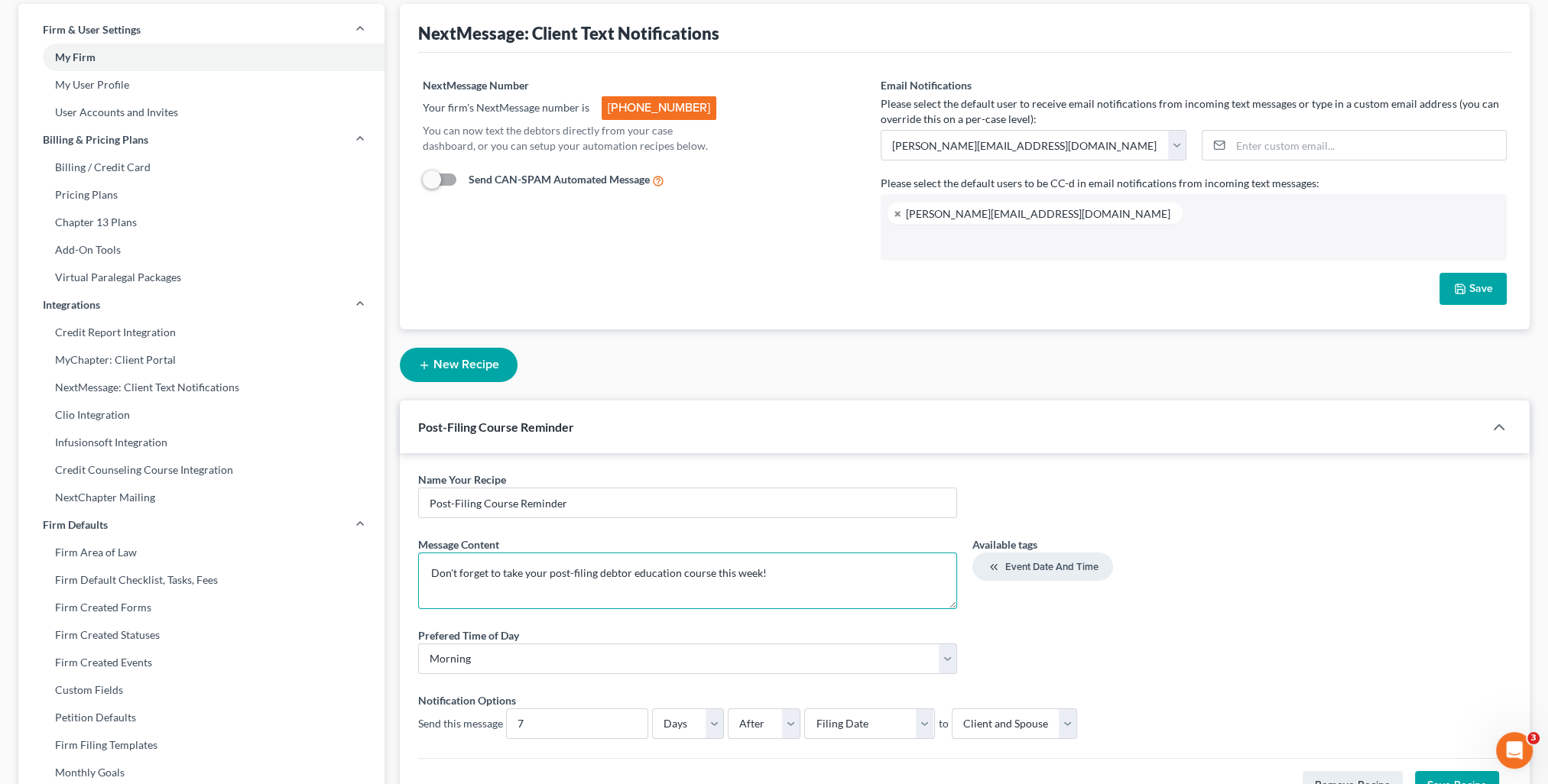
drag, startPoint x: 548, startPoint y: 570, endPoint x: 757, endPoint y: 582, distance: 209.3
click at [757, 582] on textarea "Don't forget to take your post-filing debtor education course this week!" at bounding box center [687, 581] width 539 height 57
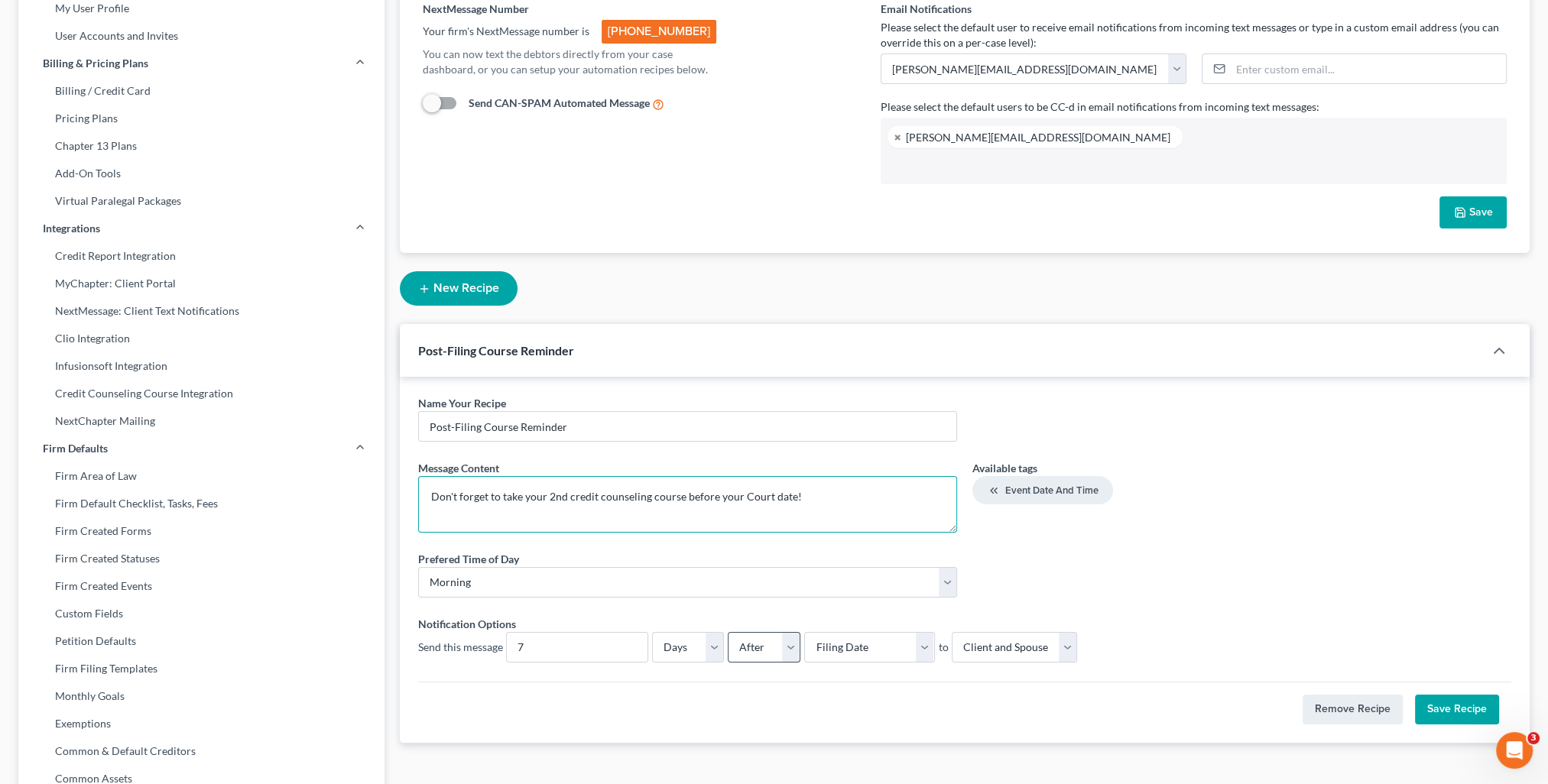
type textarea "Don't forget to take your 2nd credit counseling course before your Court date!"
click at [795, 650] on select "Before After" at bounding box center [764, 647] width 73 height 31
select select "0"
click at [727, 632] on select "Before After" at bounding box center [764, 647] width 73 height 31
click at [924, 647] on select "Select Filing Date 341 Meeting Filing Date IC Date Signing Date 341 Hearing Con…" at bounding box center [869, 647] width 130 height 31
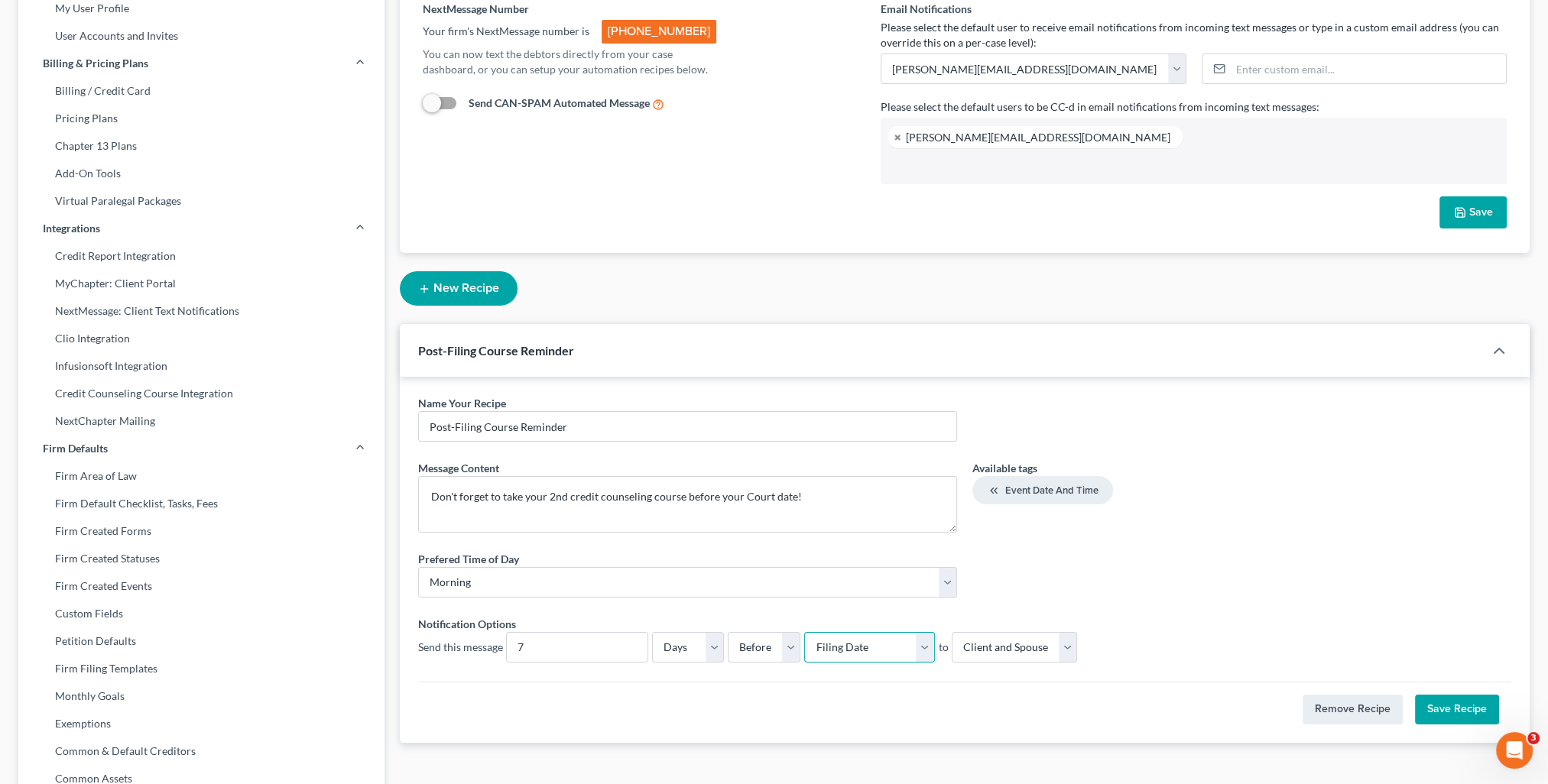
select select "fc-31276"
click at [804, 632] on select "Select Filing Date 341 Meeting Filing Date IC Date Signing Date 341 Hearing Con…" at bounding box center [869, 647] width 130 height 31
click at [1459, 701] on button "Save Recipe" at bounding box center [1456, 710] width 84 height 31
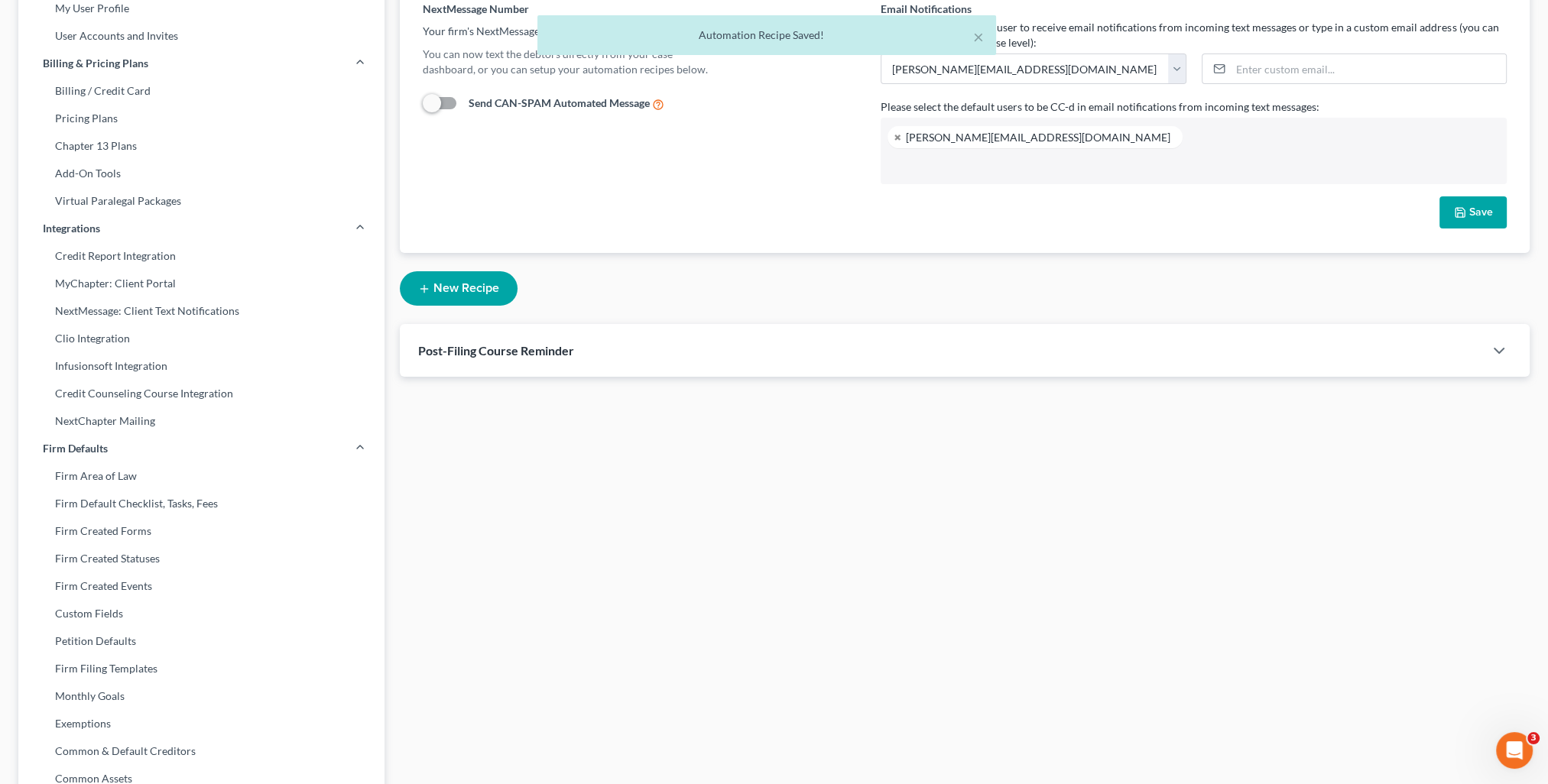
click at [465, 295] on button "New Recipe" at bounding box center [458, 289] width 118 height 35
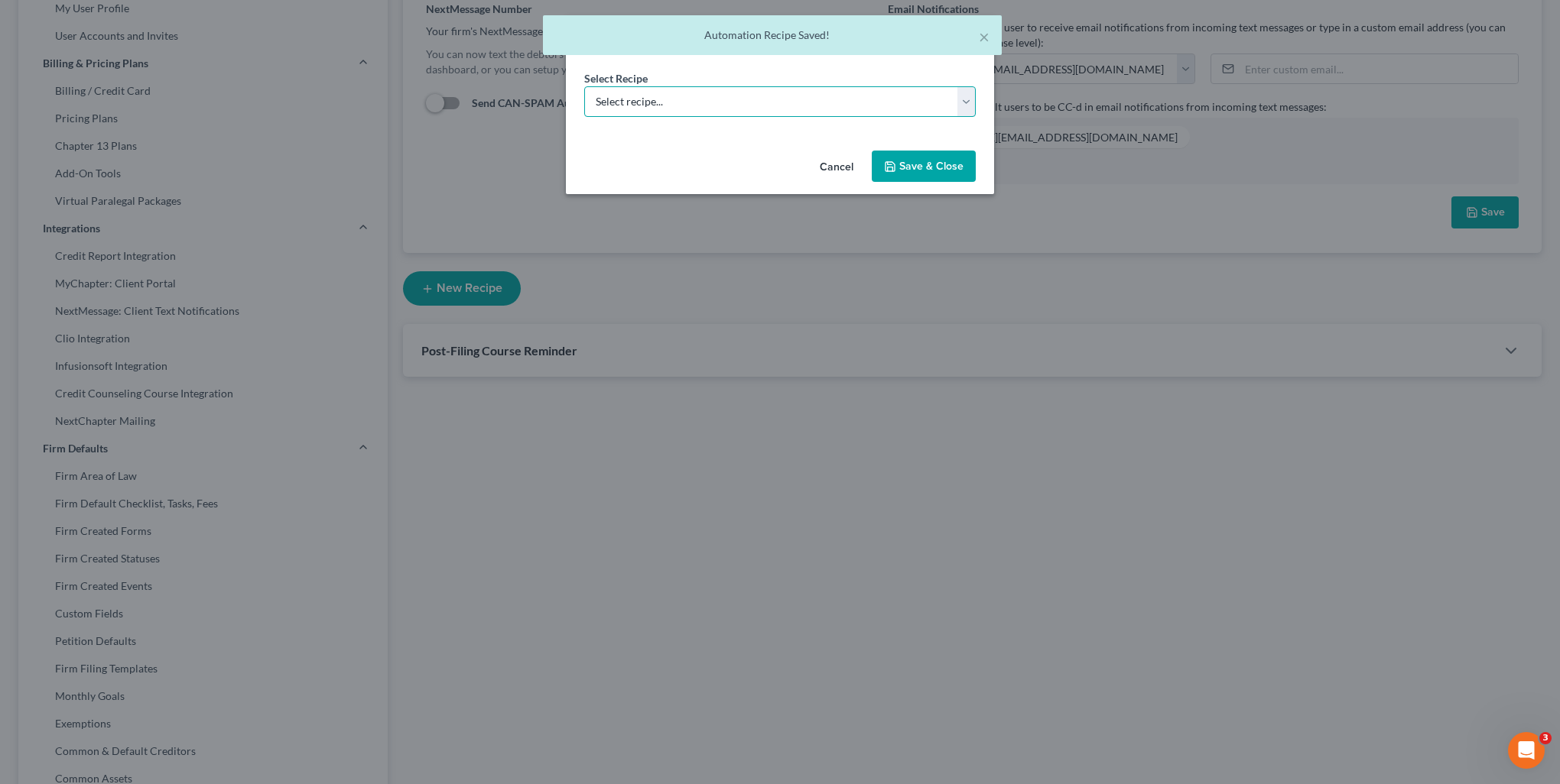
click at [664, 103] on select "Select recipe... New Recipe Post-Filing Course Reminder Documents Reminder Chap…" at bounding box center [780, 101] width 391 height 31
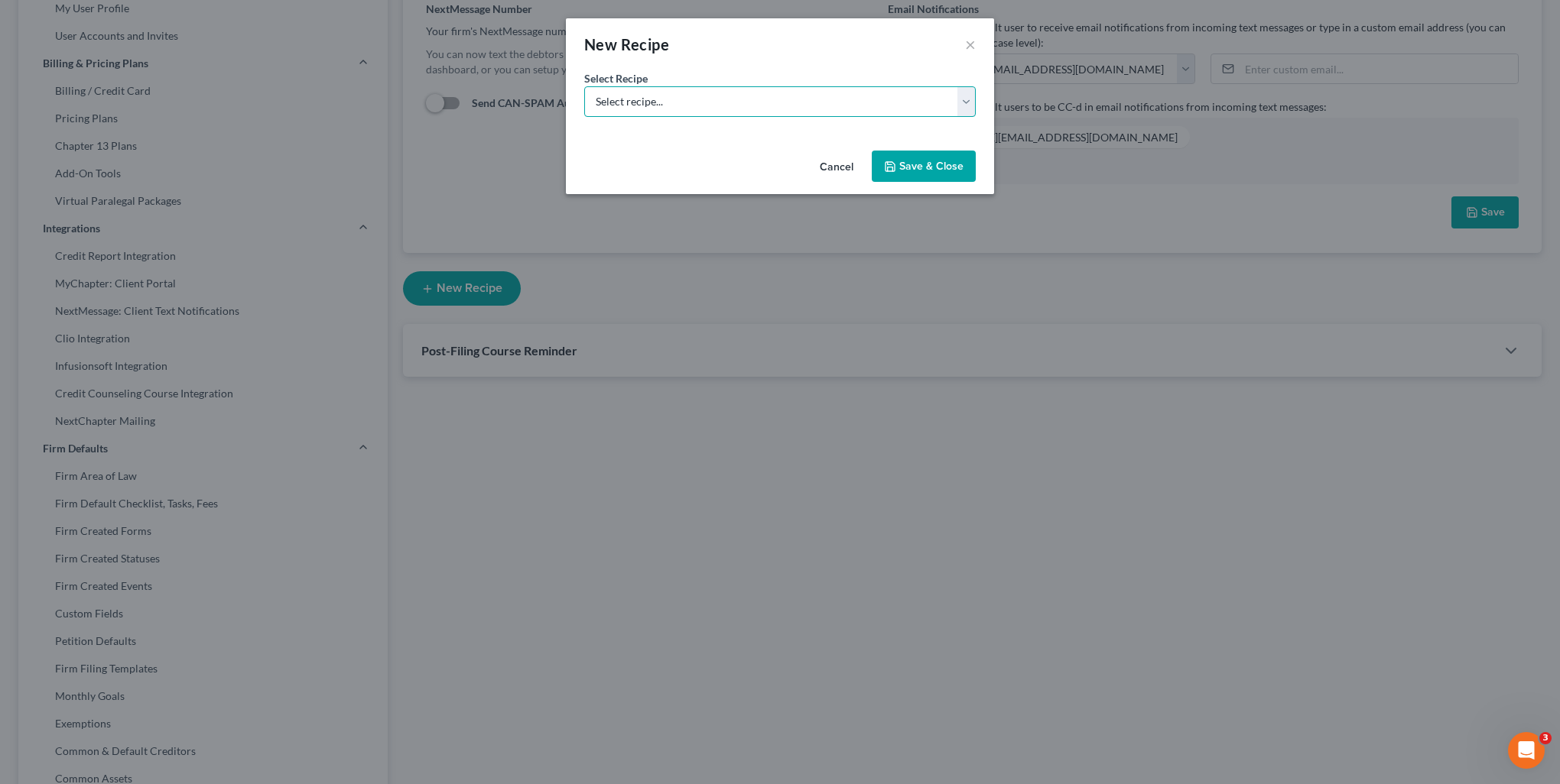
select select "3"
click at [584, 117] on select "Select recipe... New Recipe Post-Filing Course Reminder Documents Reminder Chap…" at bounding box center [780, 101] width 391 height 31
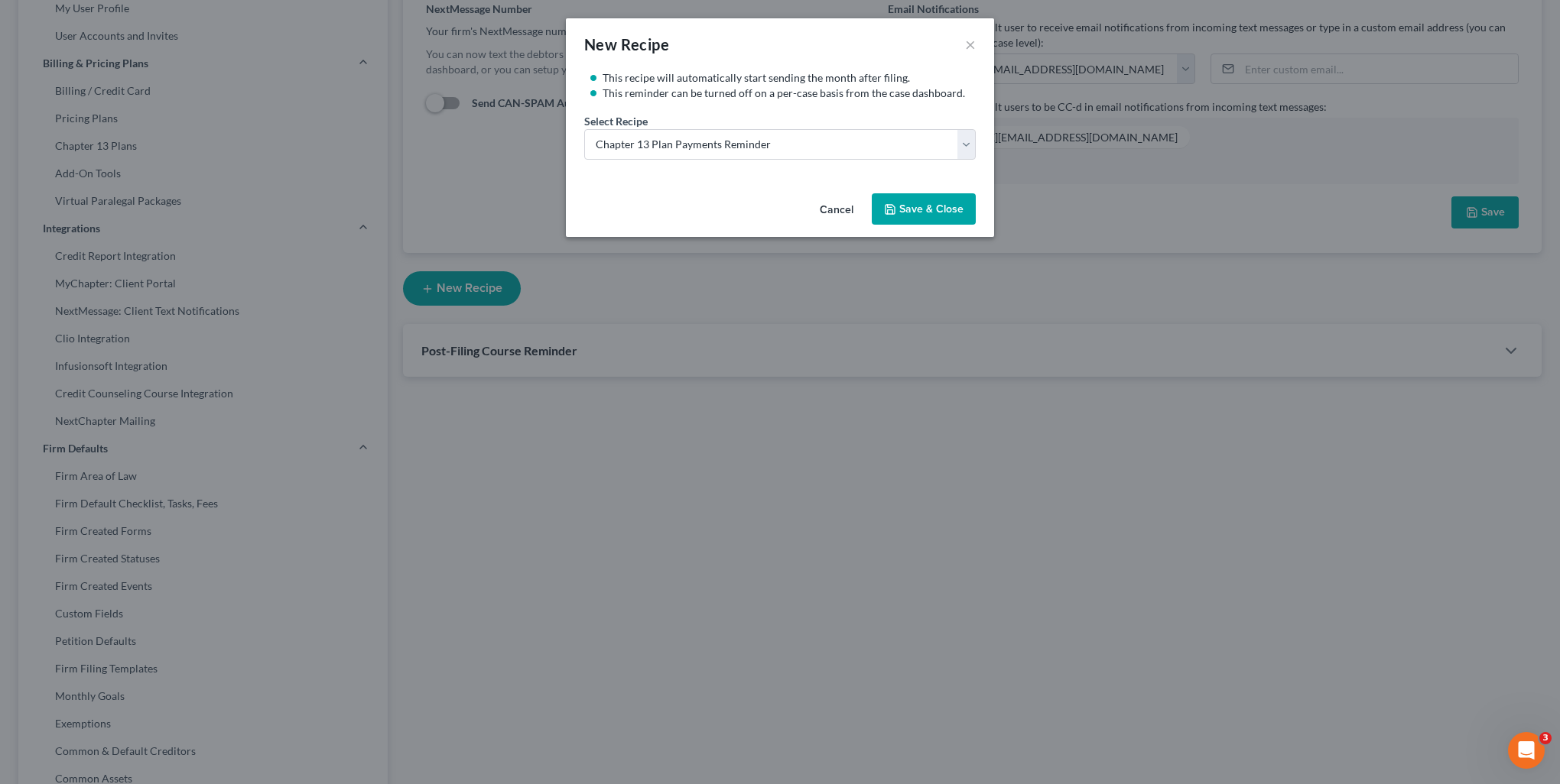
click at [915, 215] on button "Save & Close" at bounding box center [924, 209] width 104 height 32
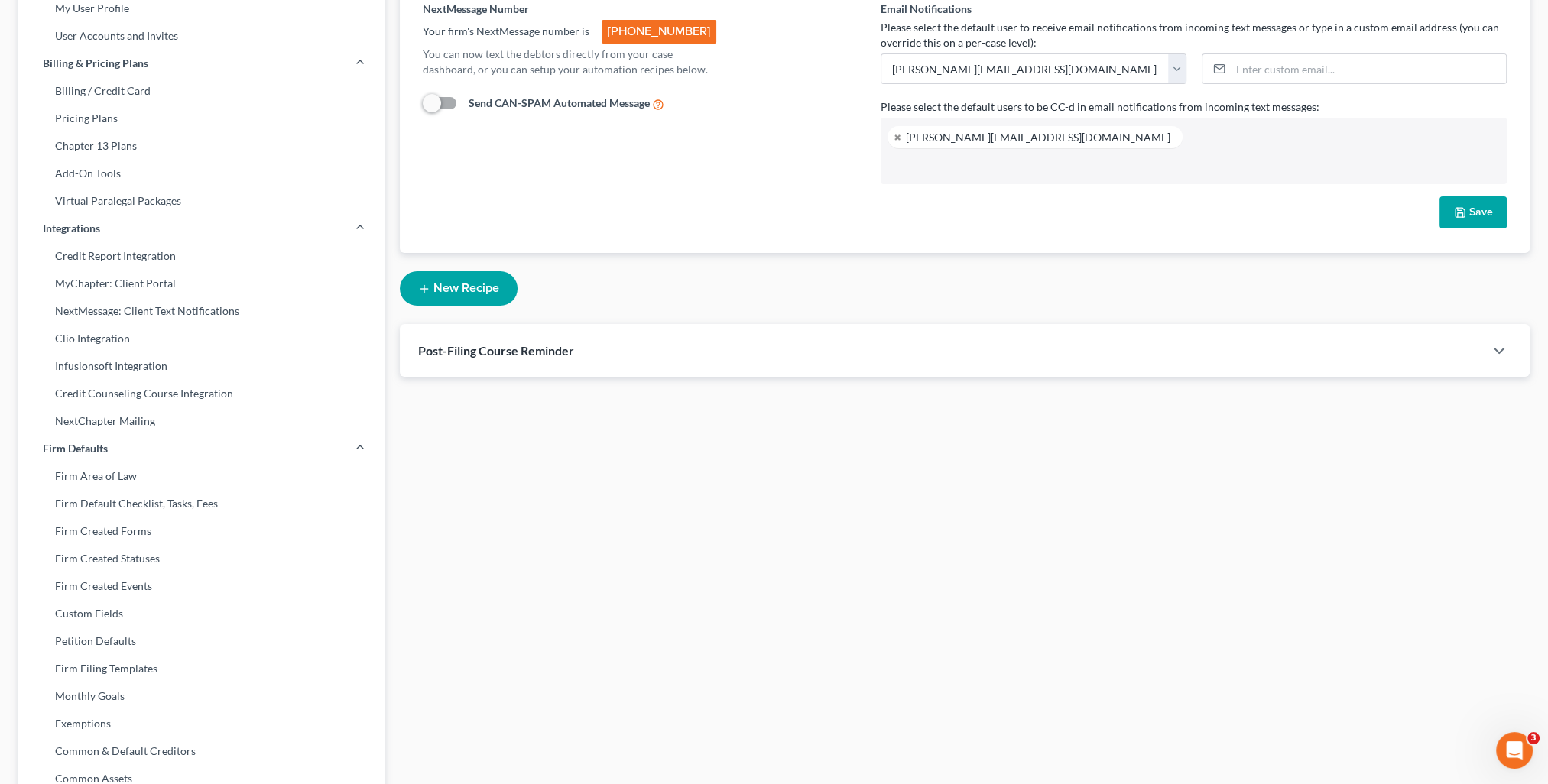
select select "2"
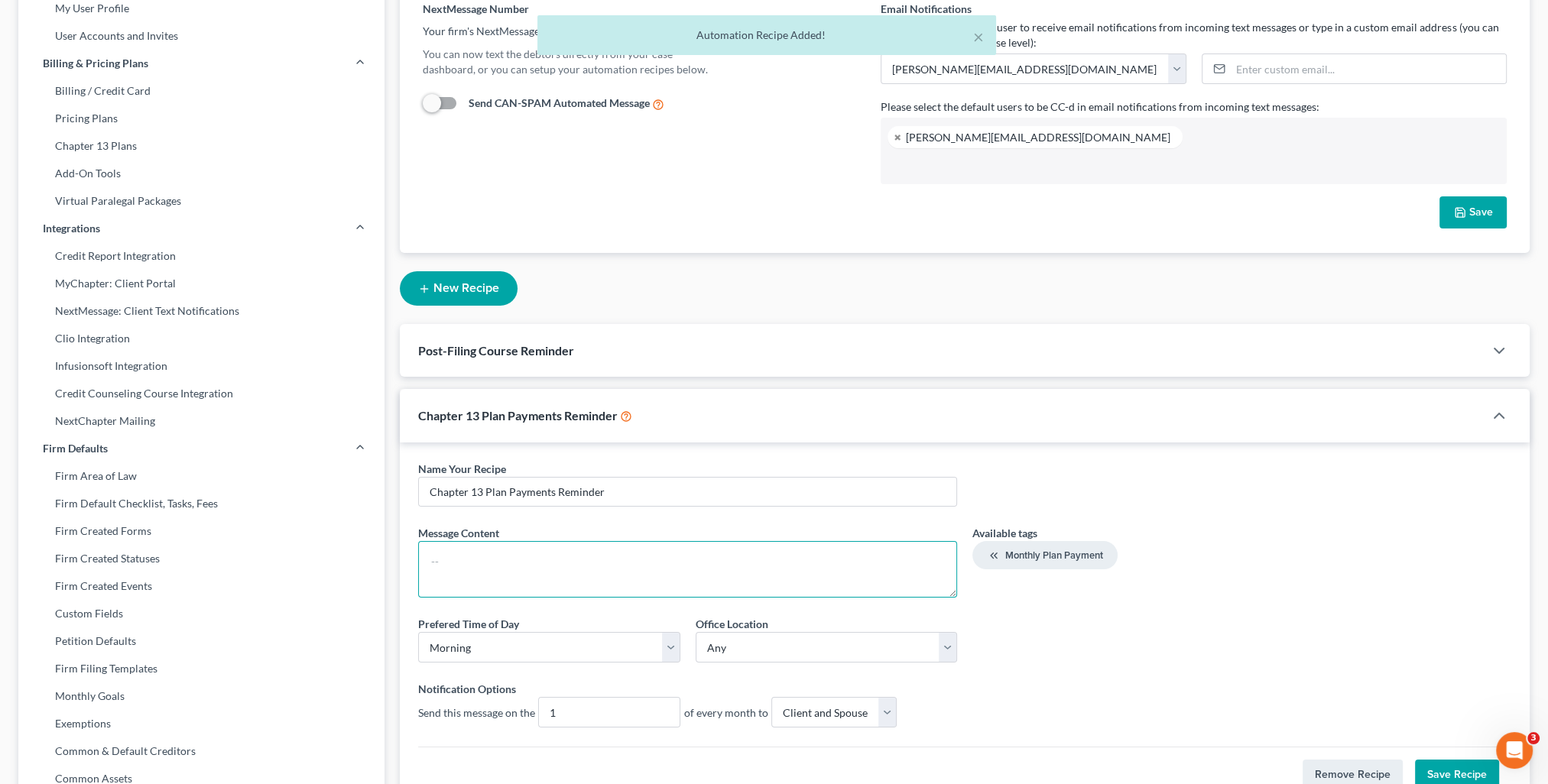
click at [474, 577] on textarea at bounding box center [687, 569] width 539 height 57
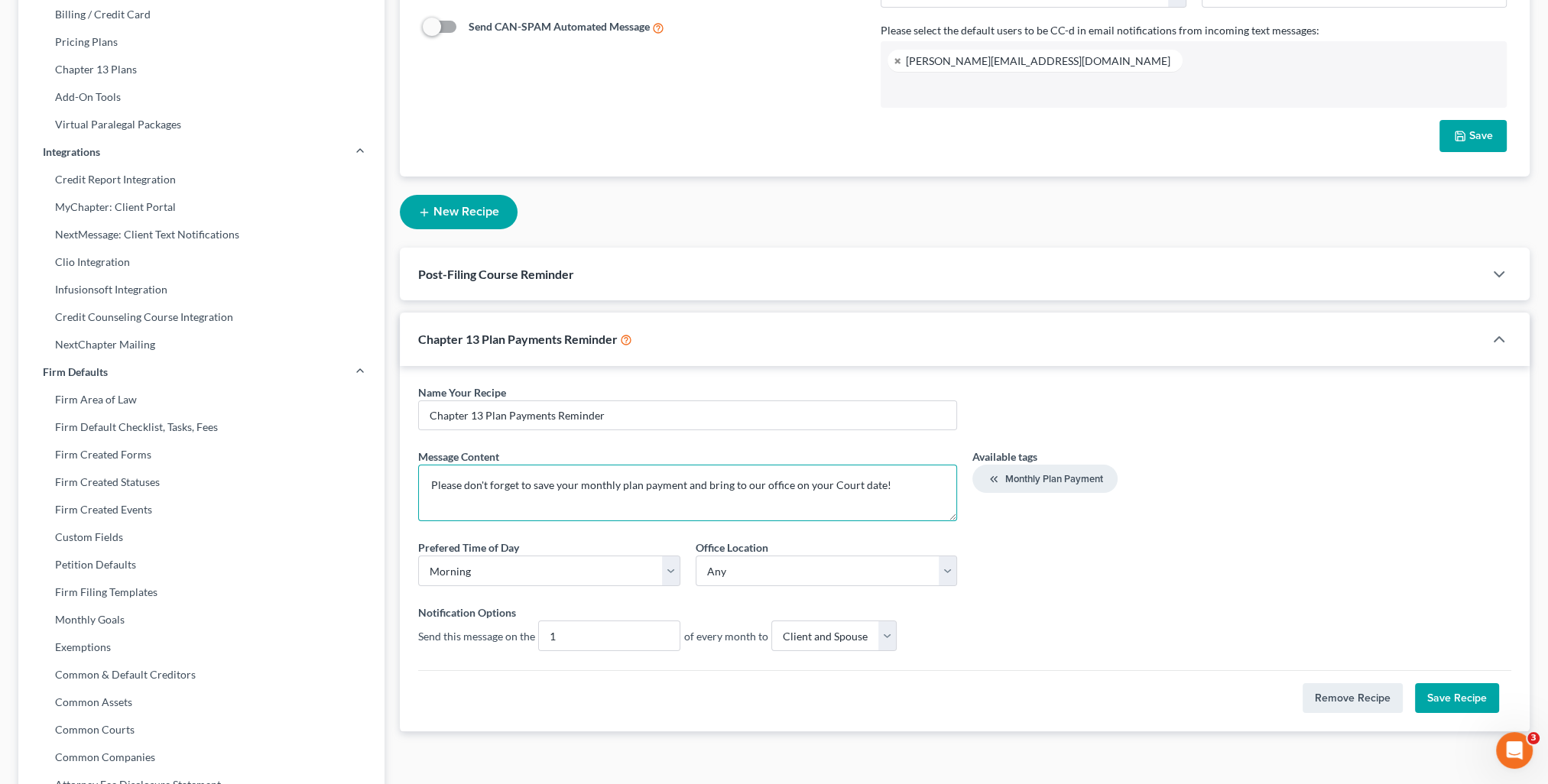
scroll to position [306, 0]
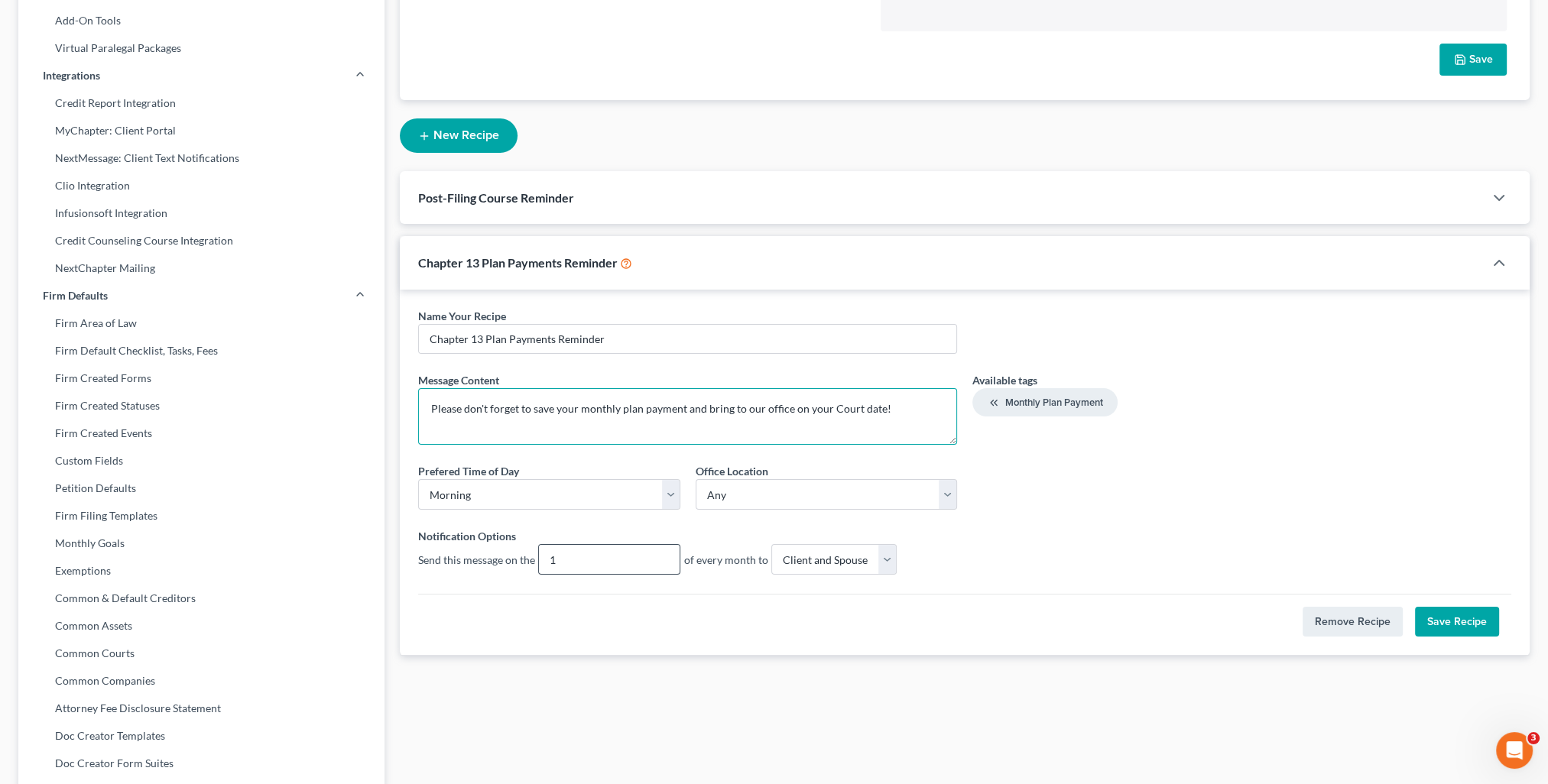
type textarea "Please don't forget to save your monthly plan payment and bring to our office o…"
click at [594, 561] on input "1" at bounding box center [609, 559] width 140 height 29
drag, startPoint x: 543, startPoint y: 563, endPoint x: 520, endPoint y: 567, distance: 23.3
click at [520, 567] on div "Send this message on the 1" at bounding box center [549, 559] width 262 height 31
type input "30"
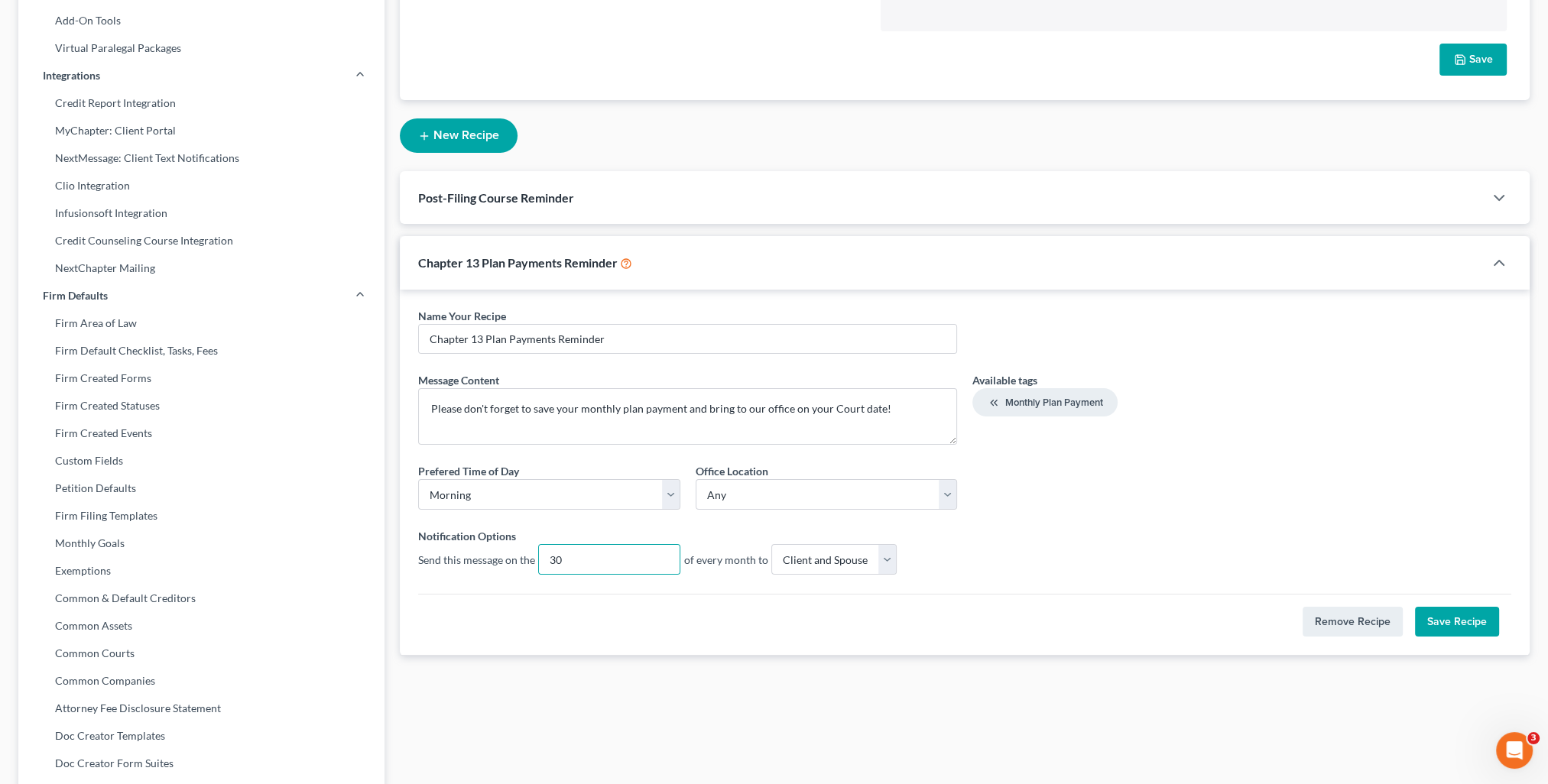
click at [1469, 617] on button "Save Recipe" at bounding box center [1456, 622] width 84 height 31
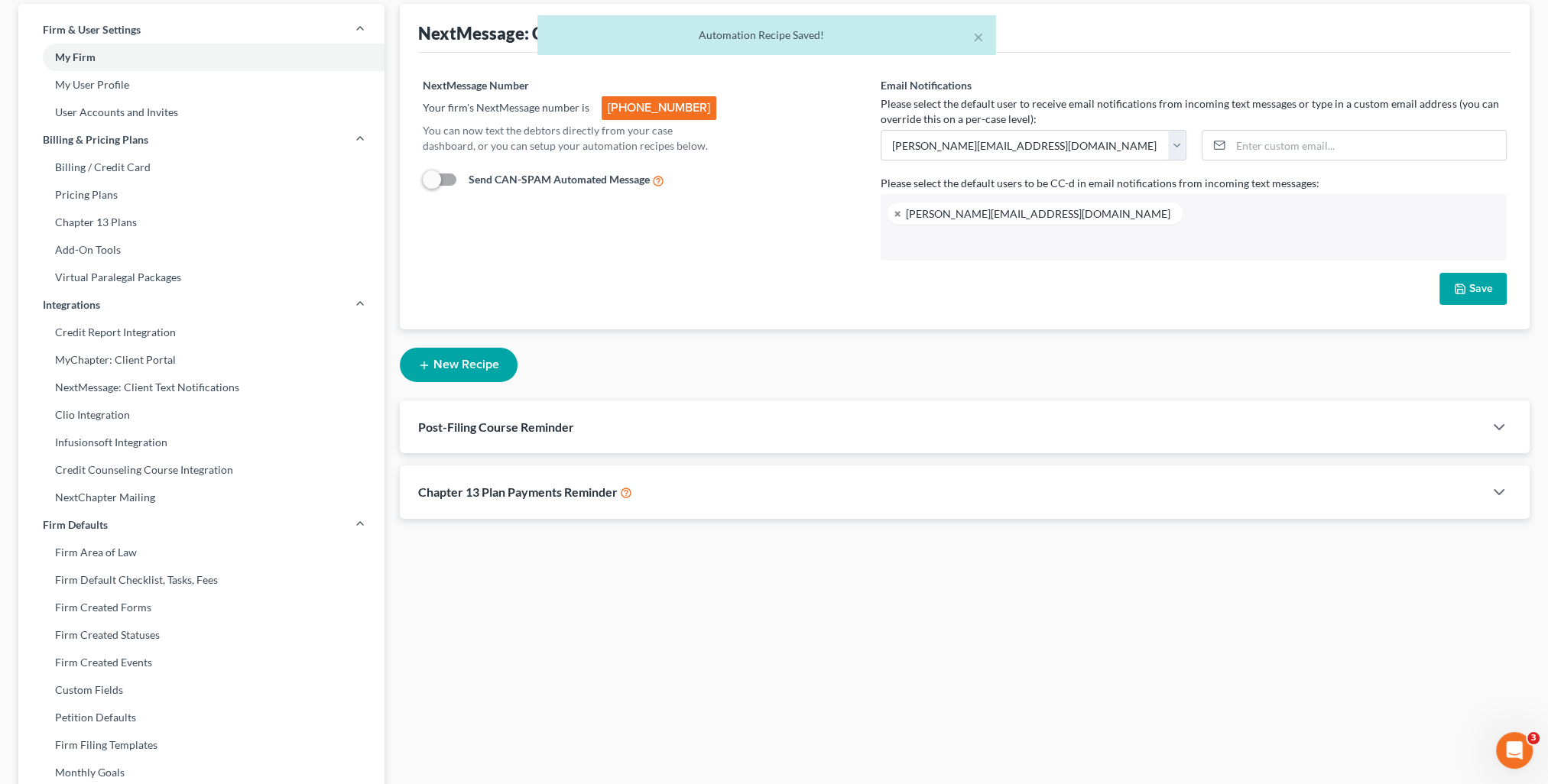
scroll to position [0, 0]
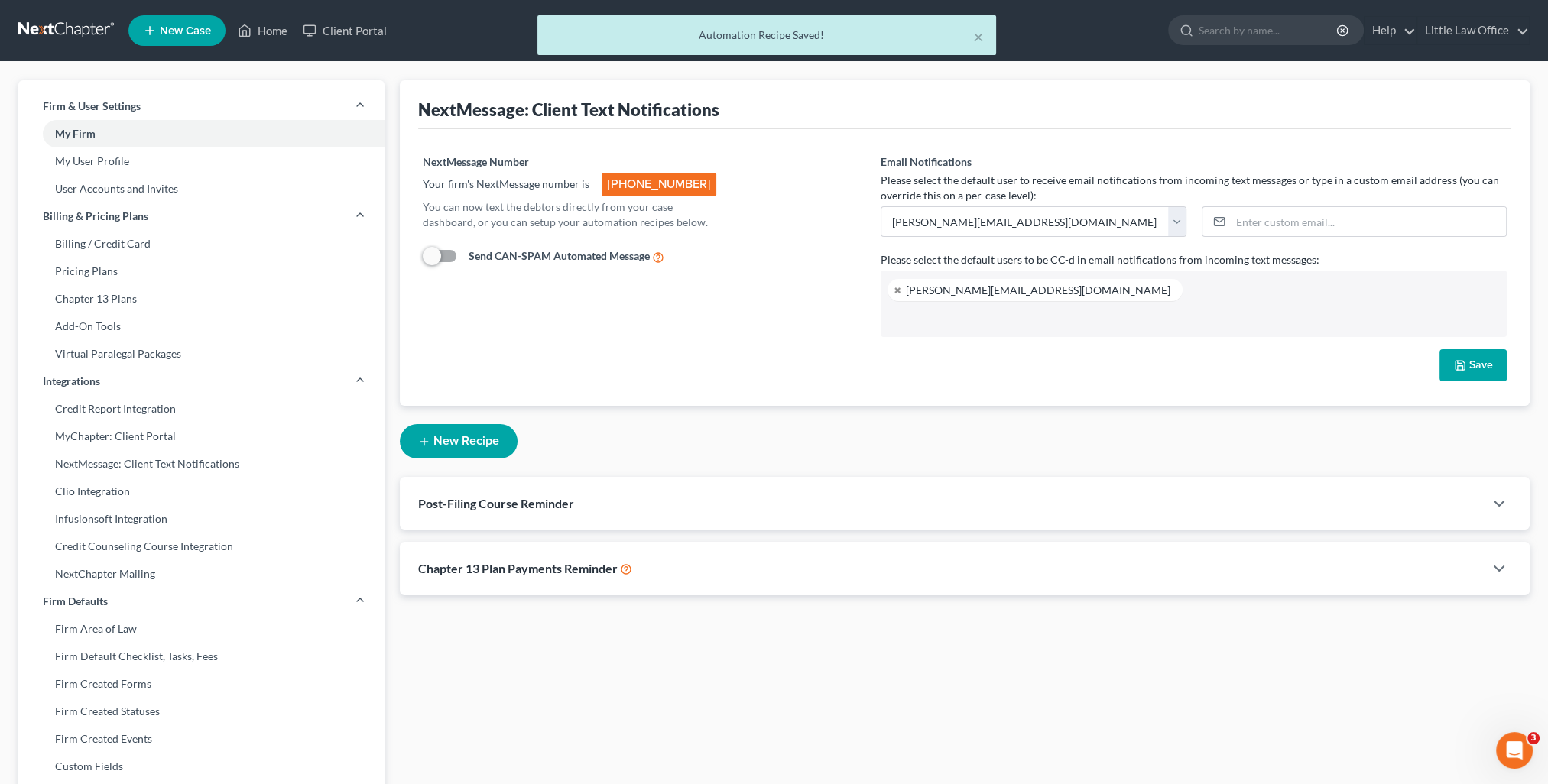
click at [438, 442] on button "New Recipe" at bounding box center [458, 442] width 118 height 35
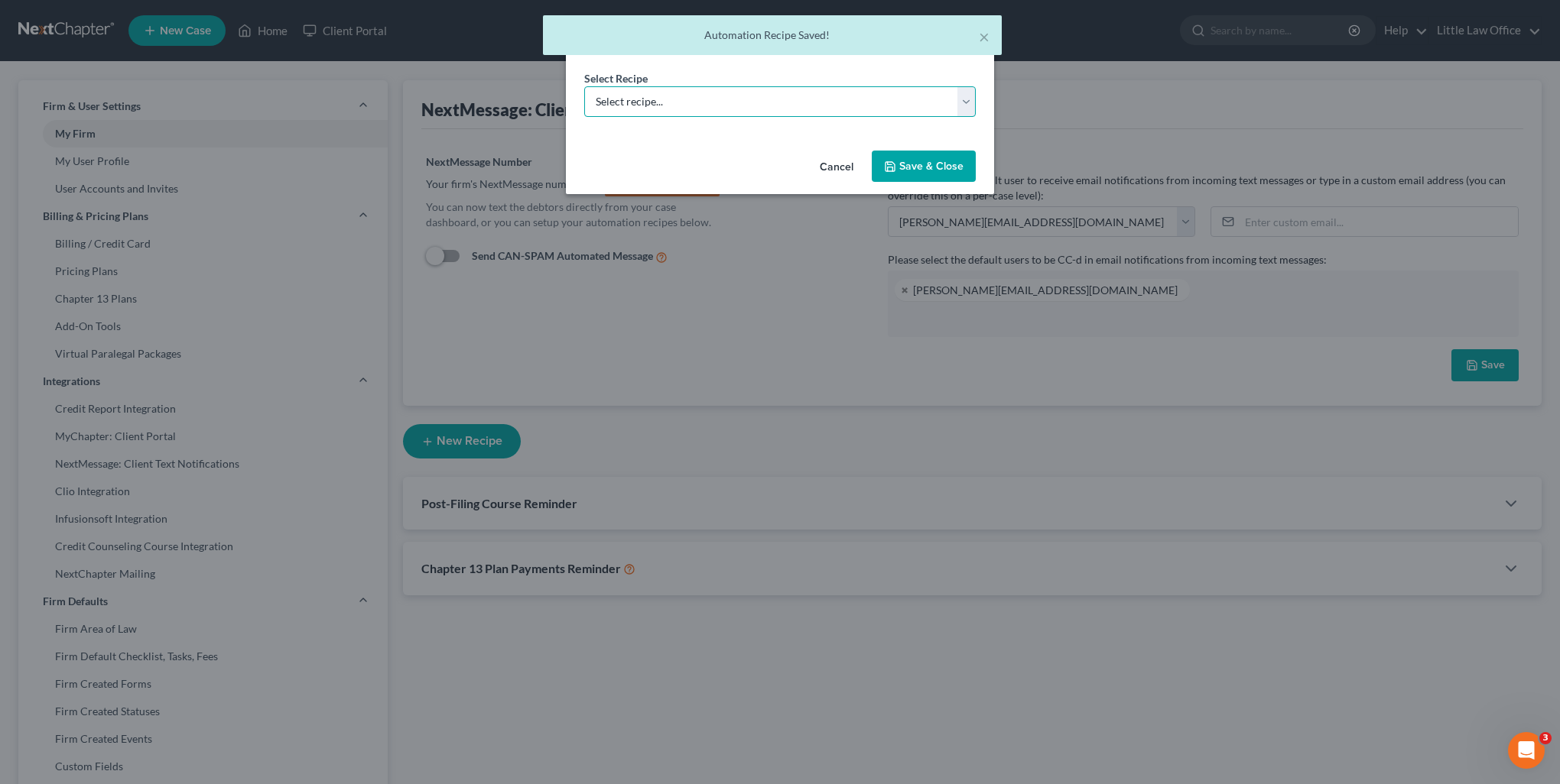
click at [652, 103] on select "Select recipe... New Recipe Post-Filing Course Reminder Documents Reminder Chap…" at bounding box center [780, 101] width 391 height 31
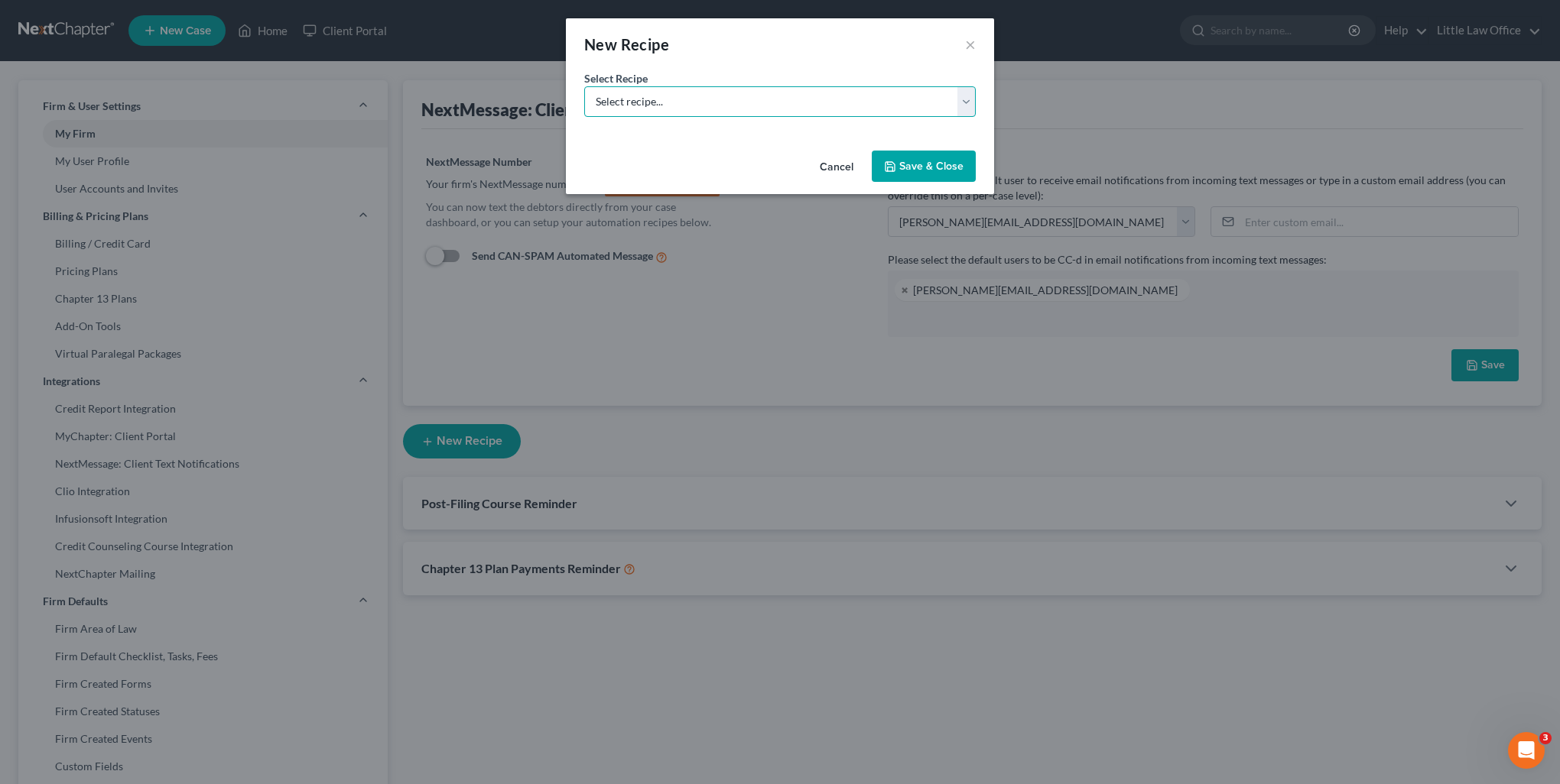
select select "0"
click at [584, 86] on select "Select recipe... New Recipe Post-Filing Course Reminder Documents Reminder Chap…" at bounding box center [780, 101] width 391 height 31
click at [925, 166] on button "Save & Close" at bounding box center [924, 166] width 104 height 32
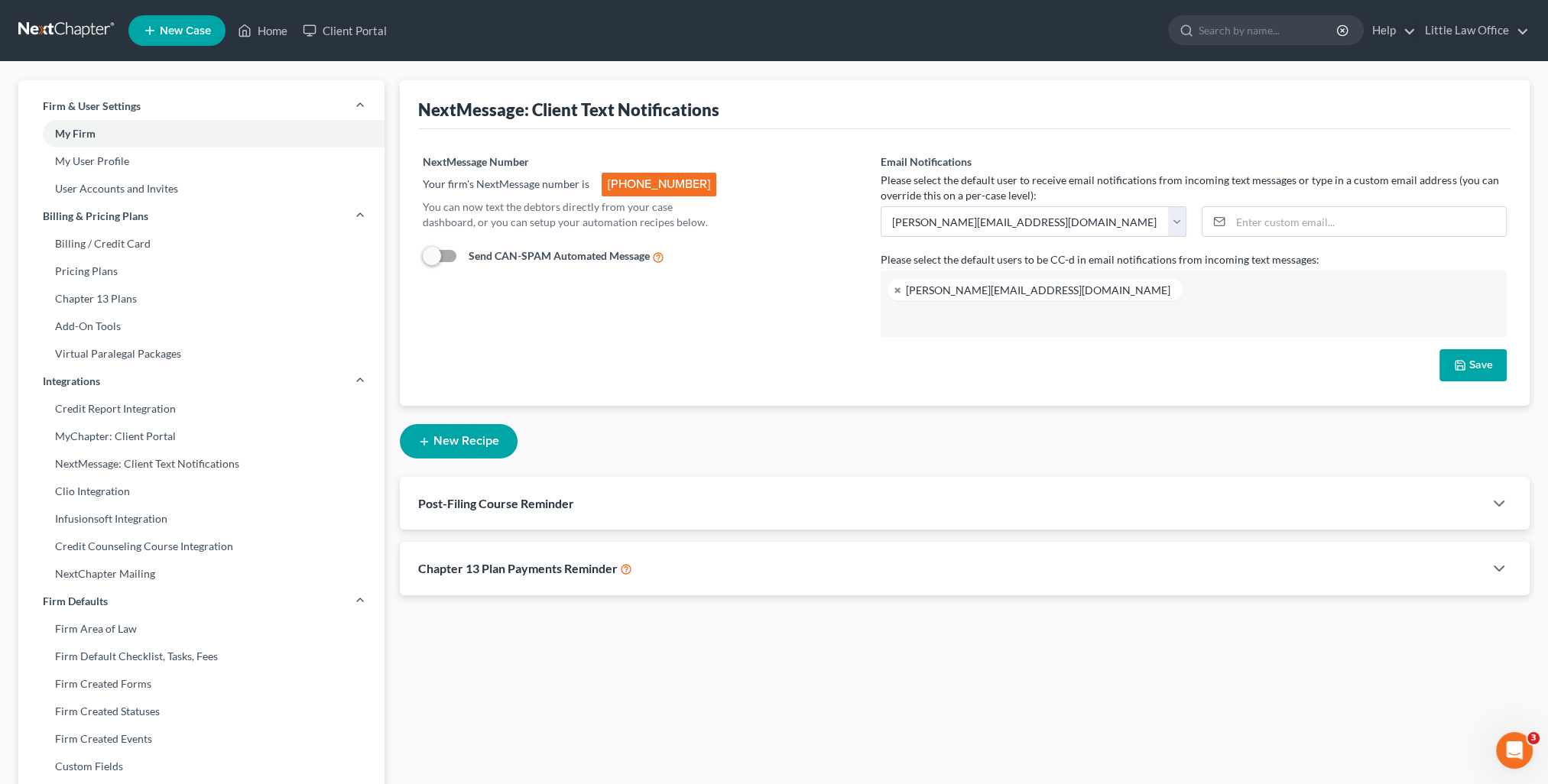
select select "1"
select select "st-1"
select select "2"
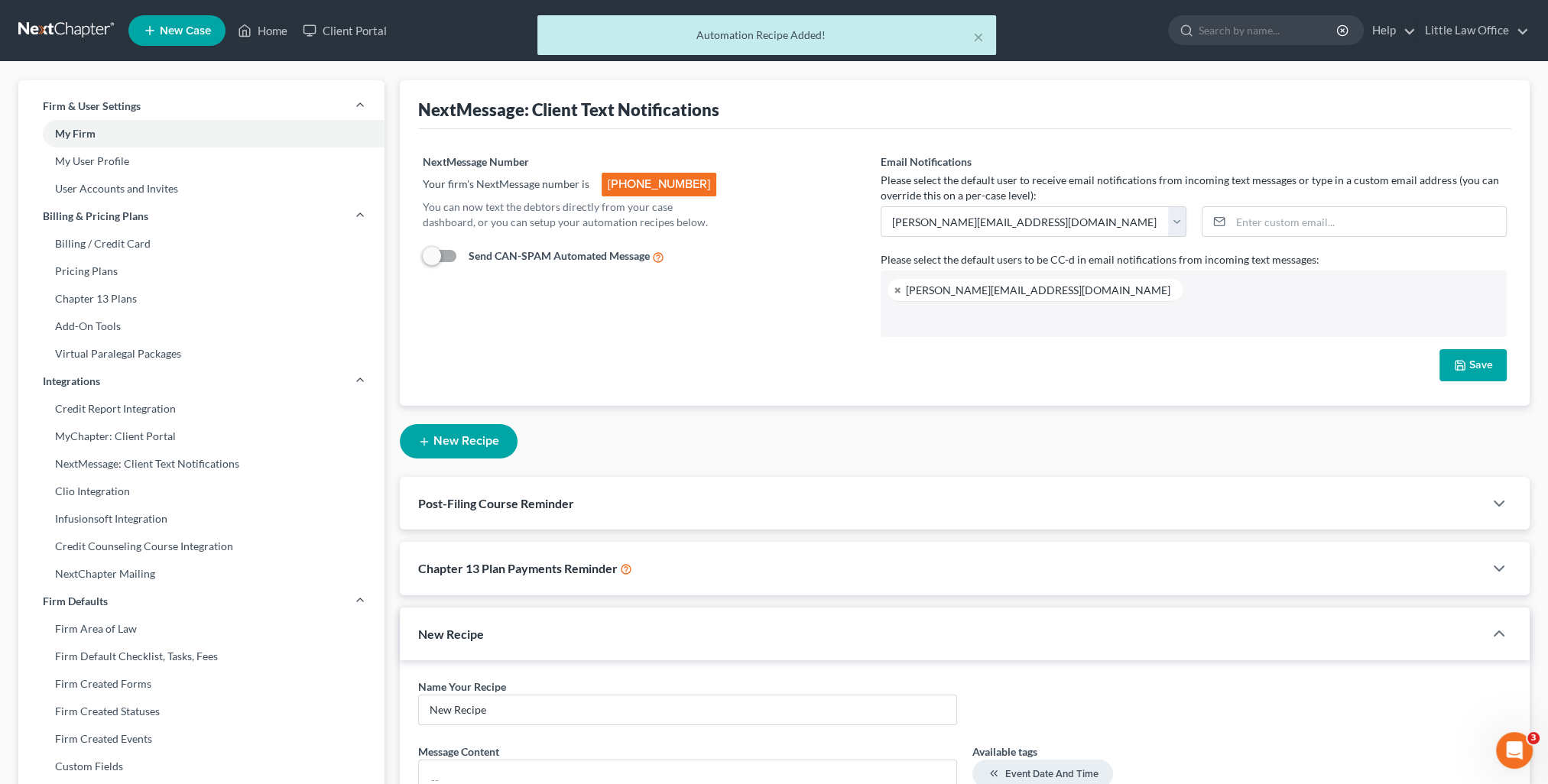
scroll to position [153, 0]
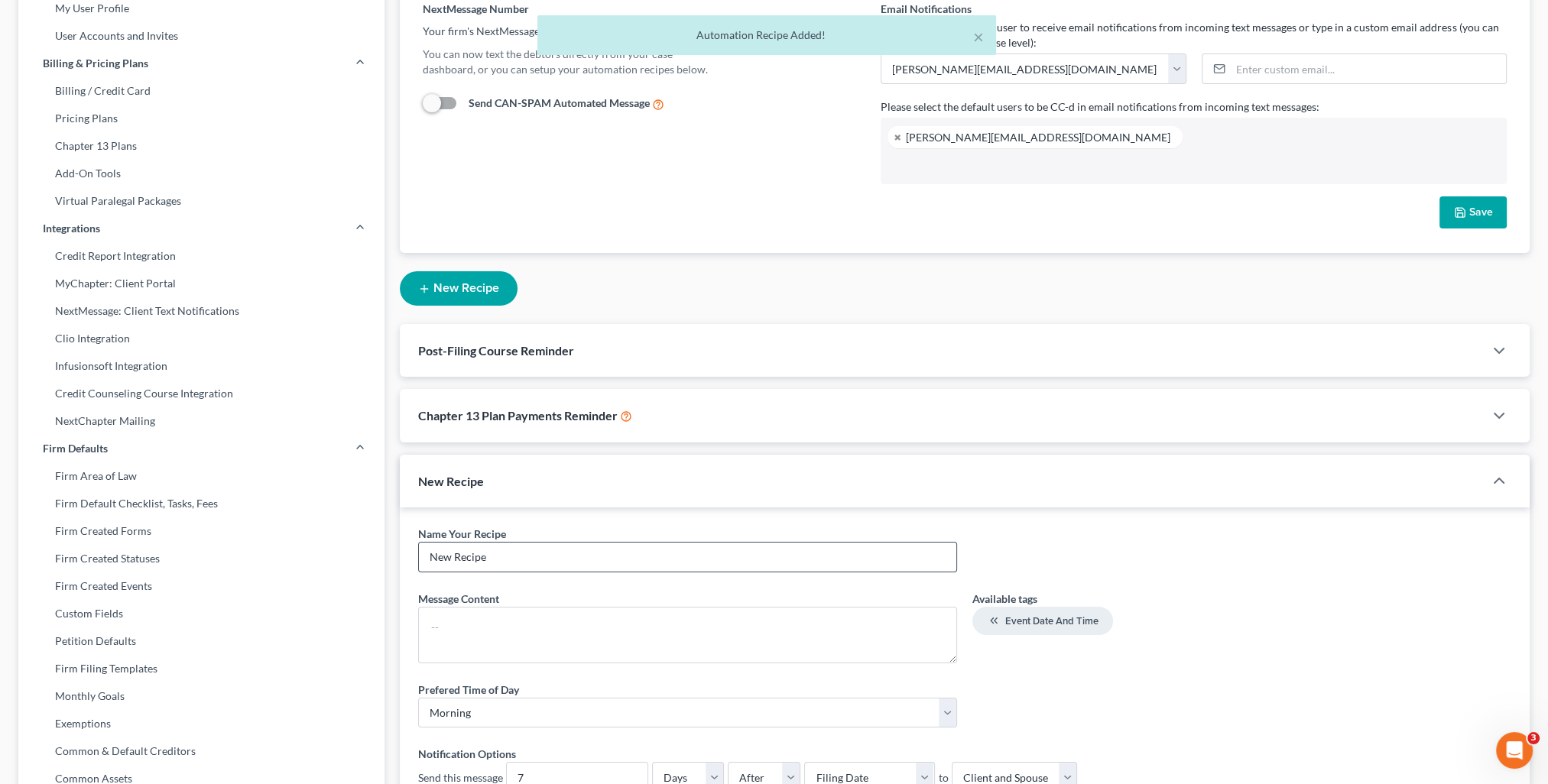
click at [509, 558] on input "New Recipe" at bounding box center [687, 557] width 537 height 29
drag, startPoint x: 509, startPoint y: 558, endPoint x: 196, endPoint y: 555, distance: 313.0
click at [196, 555] on div "Firm & User Settings My Firm My User Profile User Accounts and Invites Billing …" at bounding box center [774, 444] width 1527 height 1033
type input "Court Date"
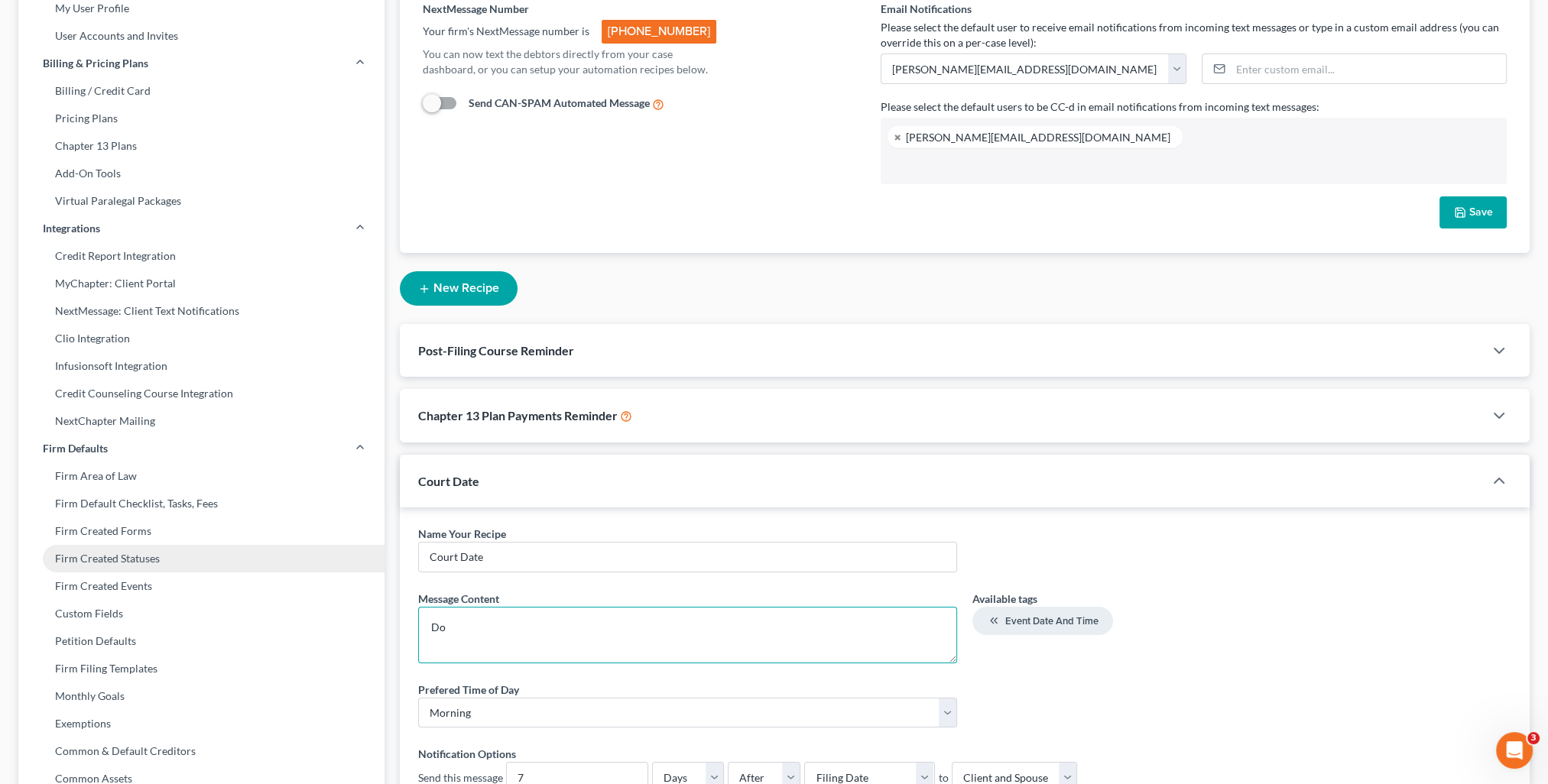
type textarea "D"
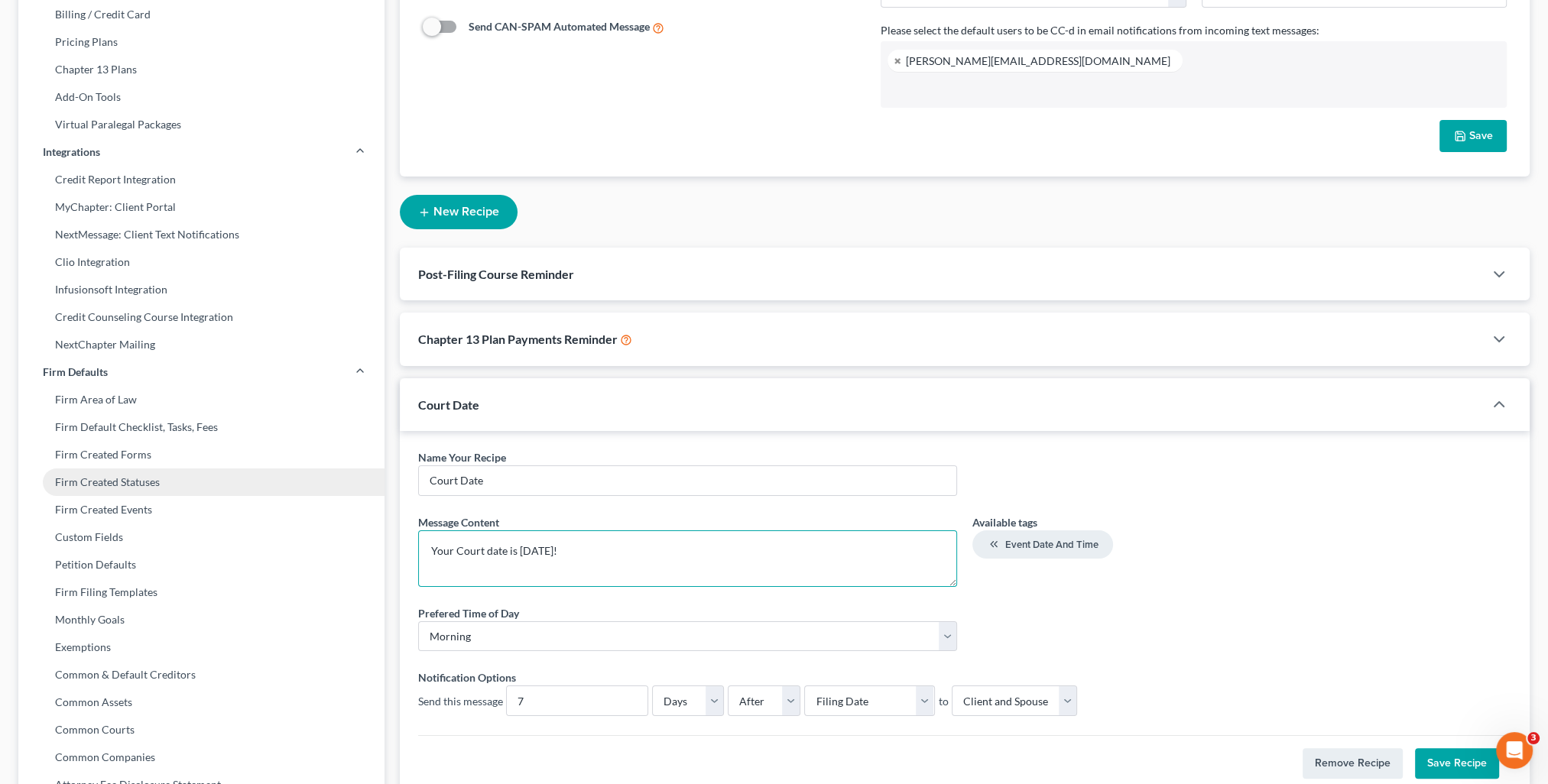
scroll to position [306, 0]
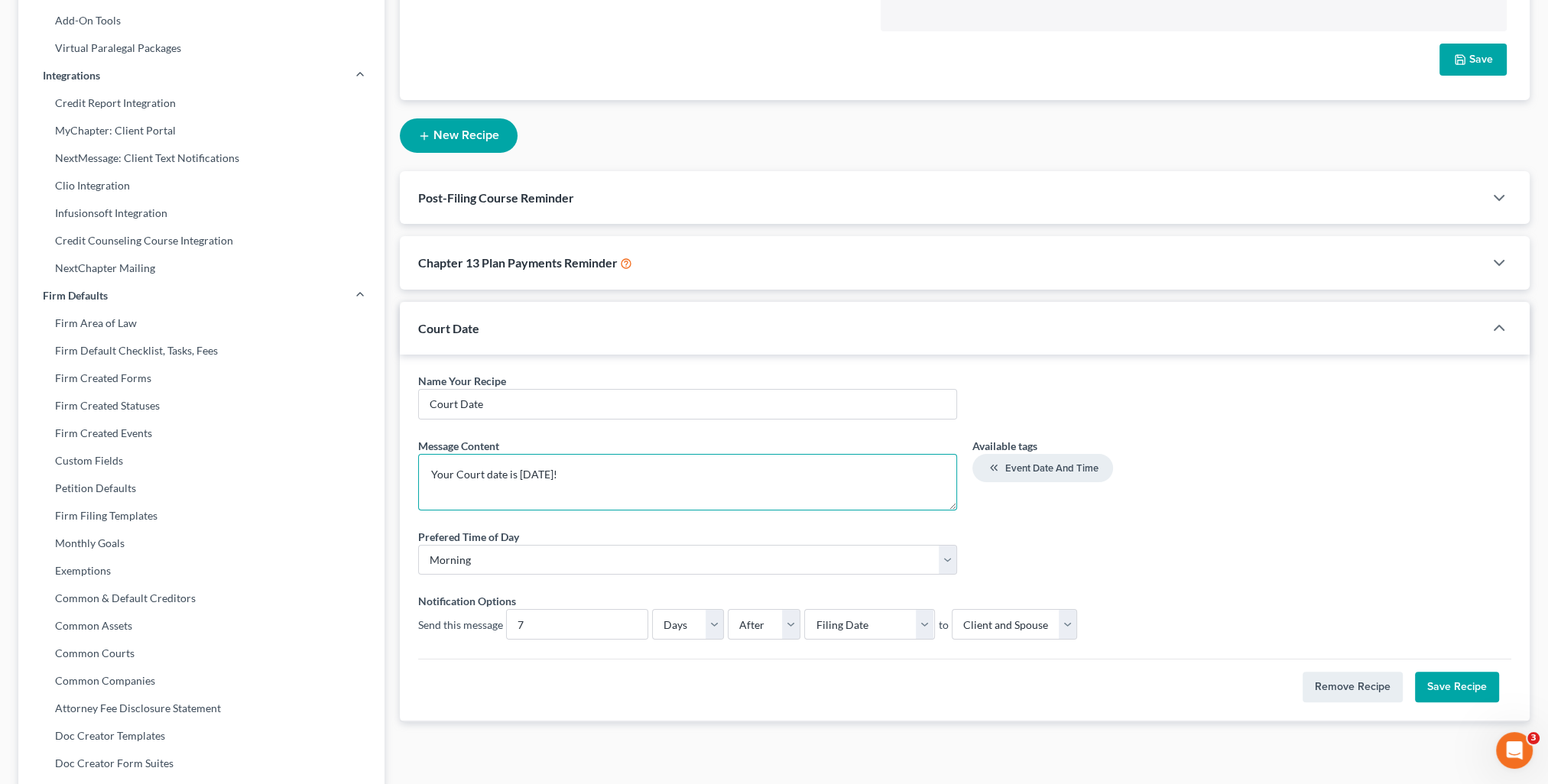
type textarea "Your Court date is [DATE]!"
click at [761, 640] on div "Name Your Recipe * Court Date Message Content * Your Court date is [DATE]! Avai…" at bounding box center [964, 510] width 1109 height 274
click at [758, 631] on select "Before After" at bounding box center [764, 624] width 73 height 31
select select "0"
click at [727, 609] on select "Before After" at bounding box center [764, 624] width 73 height 31
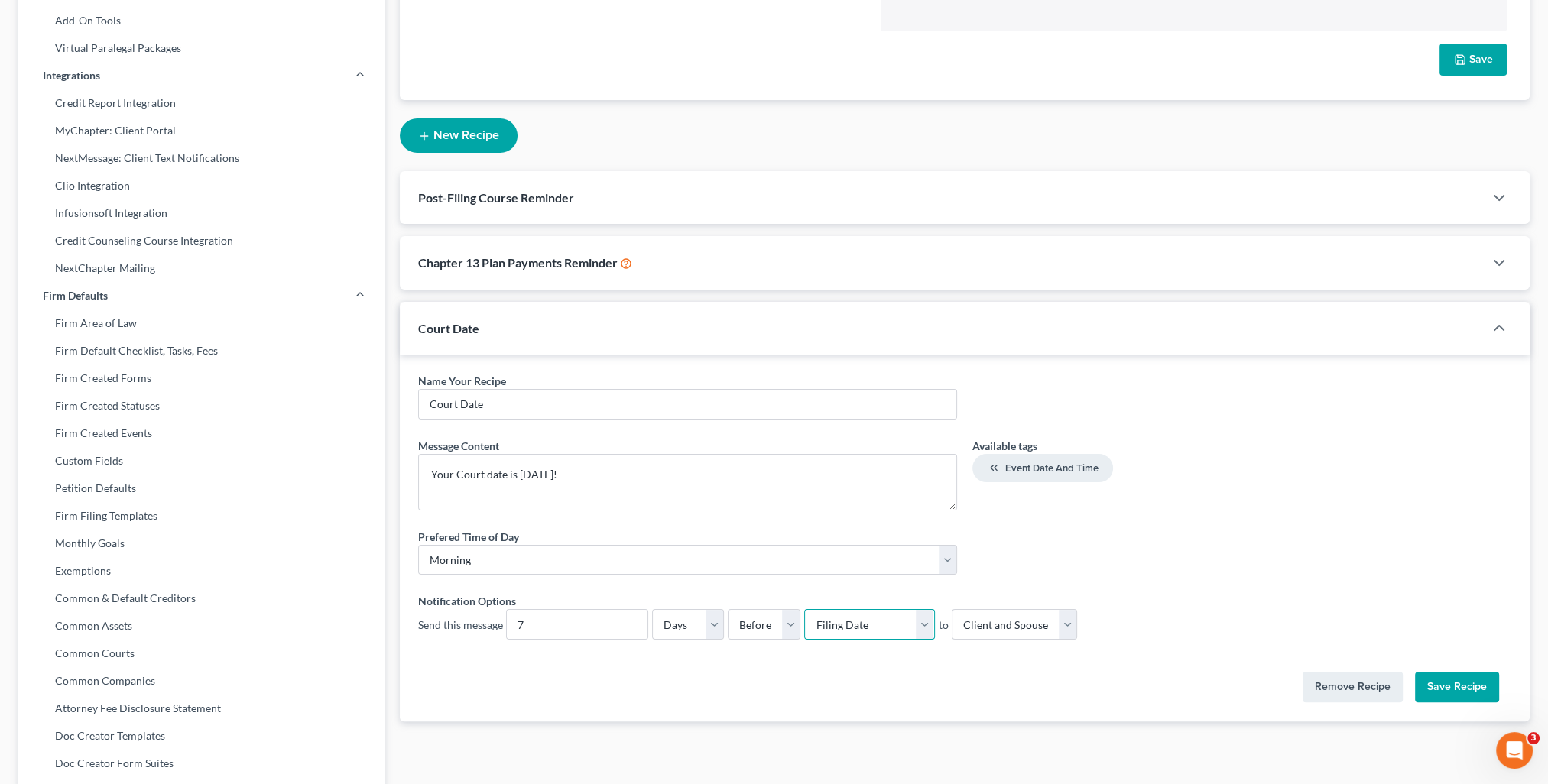
click at [887, 631] on select "Select Filing Date 341 Meeting Filing Date IC Date Signing Date 341 Hearing Con…" at bounding box center [869, 624] width 130 height 31
select select "fc-40653"
click at [804, 609] on select "Select Filing Date 341 Meeting Filing Date IC Date Signing Date 341 Hearing Con…" at bounding box center [869, 624] width 130 height 31
click at [1468, 684] on button "Save Recipe" at bounding box center [1456, 687] width 84 height 31
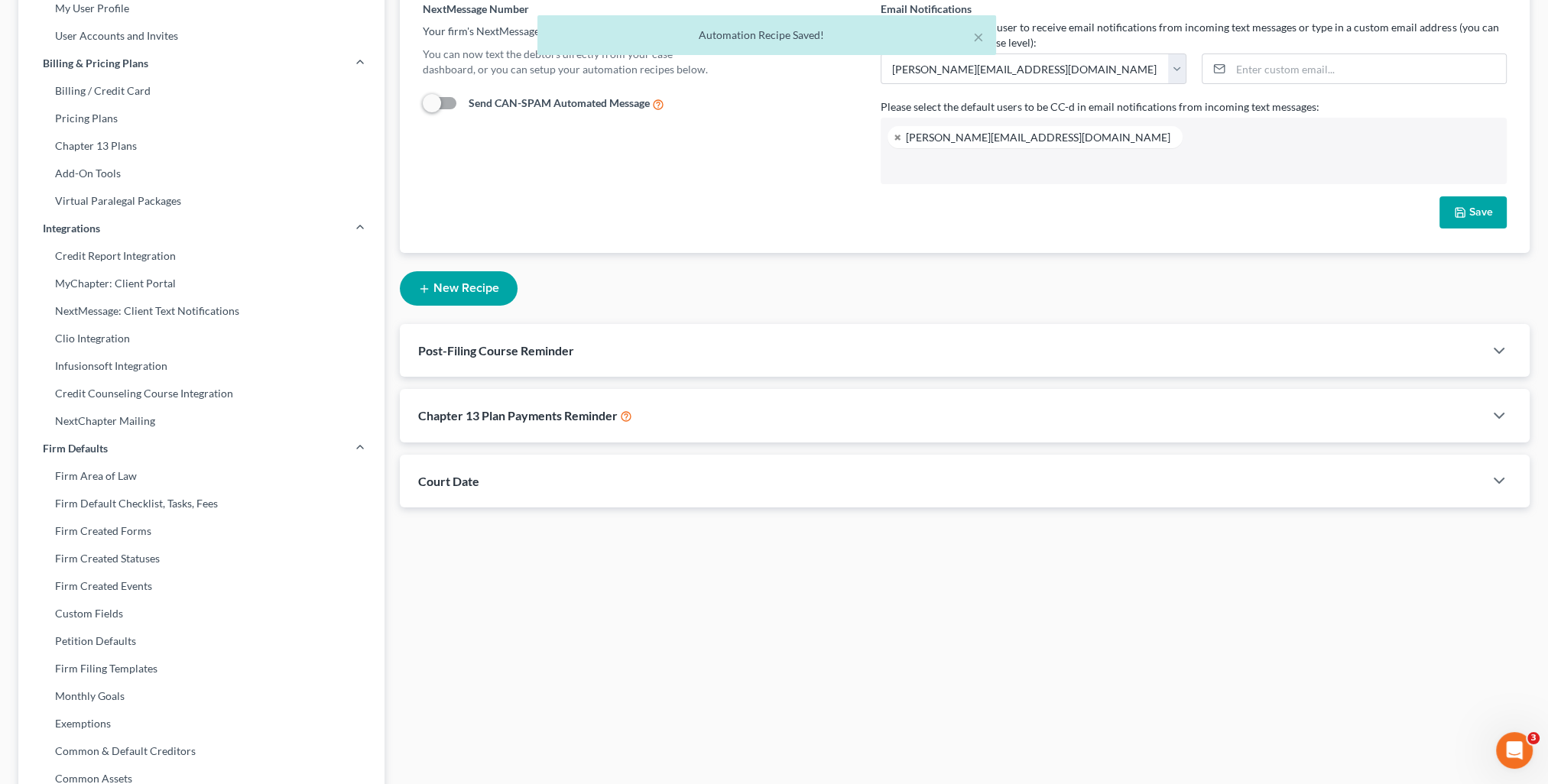
scroll to position [77, 0]
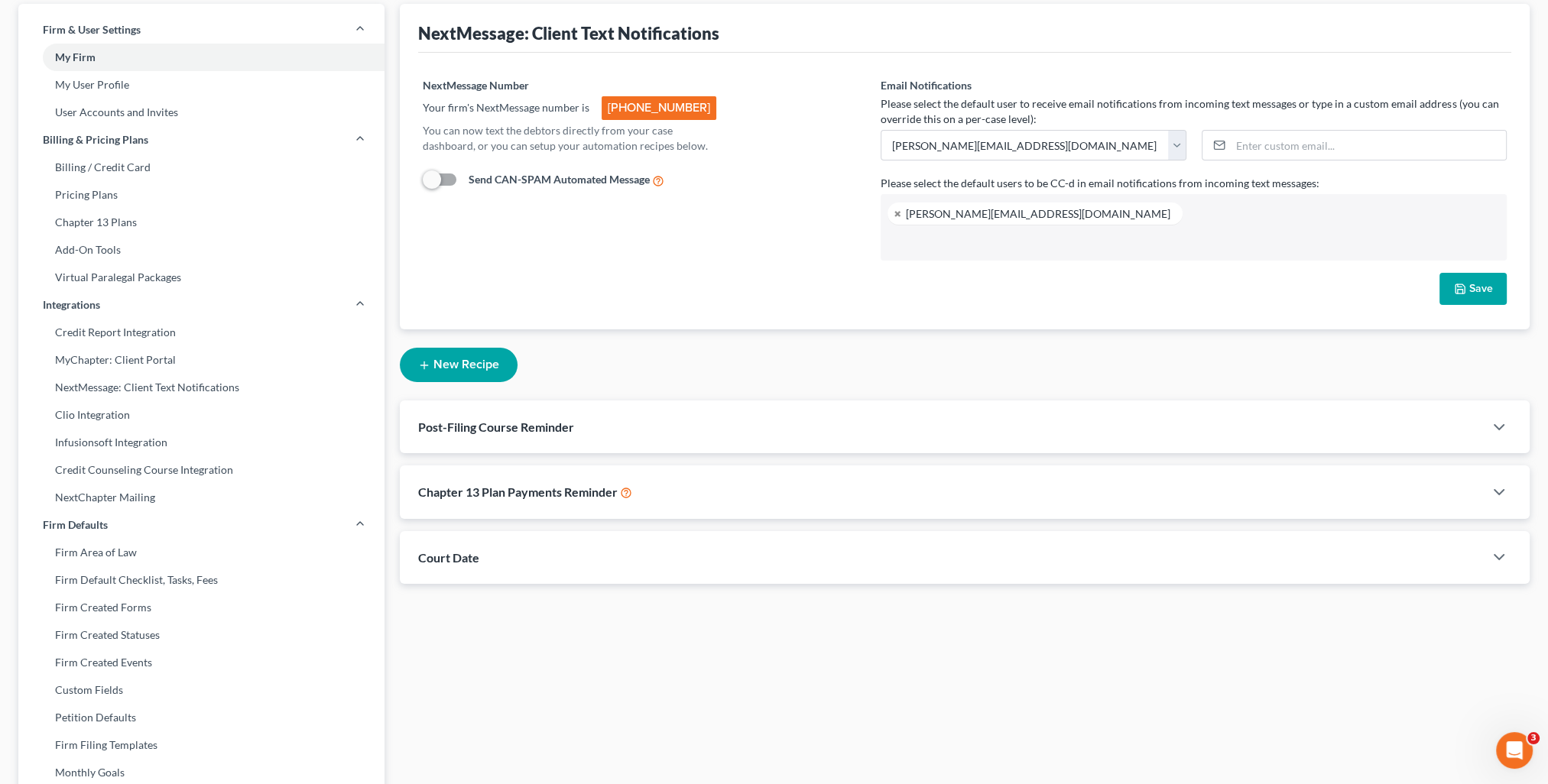
click at [497, 481] on div "Chapter 13 Plan Payments Reminder" at bounding box center [942, 491] width 1084 height 53
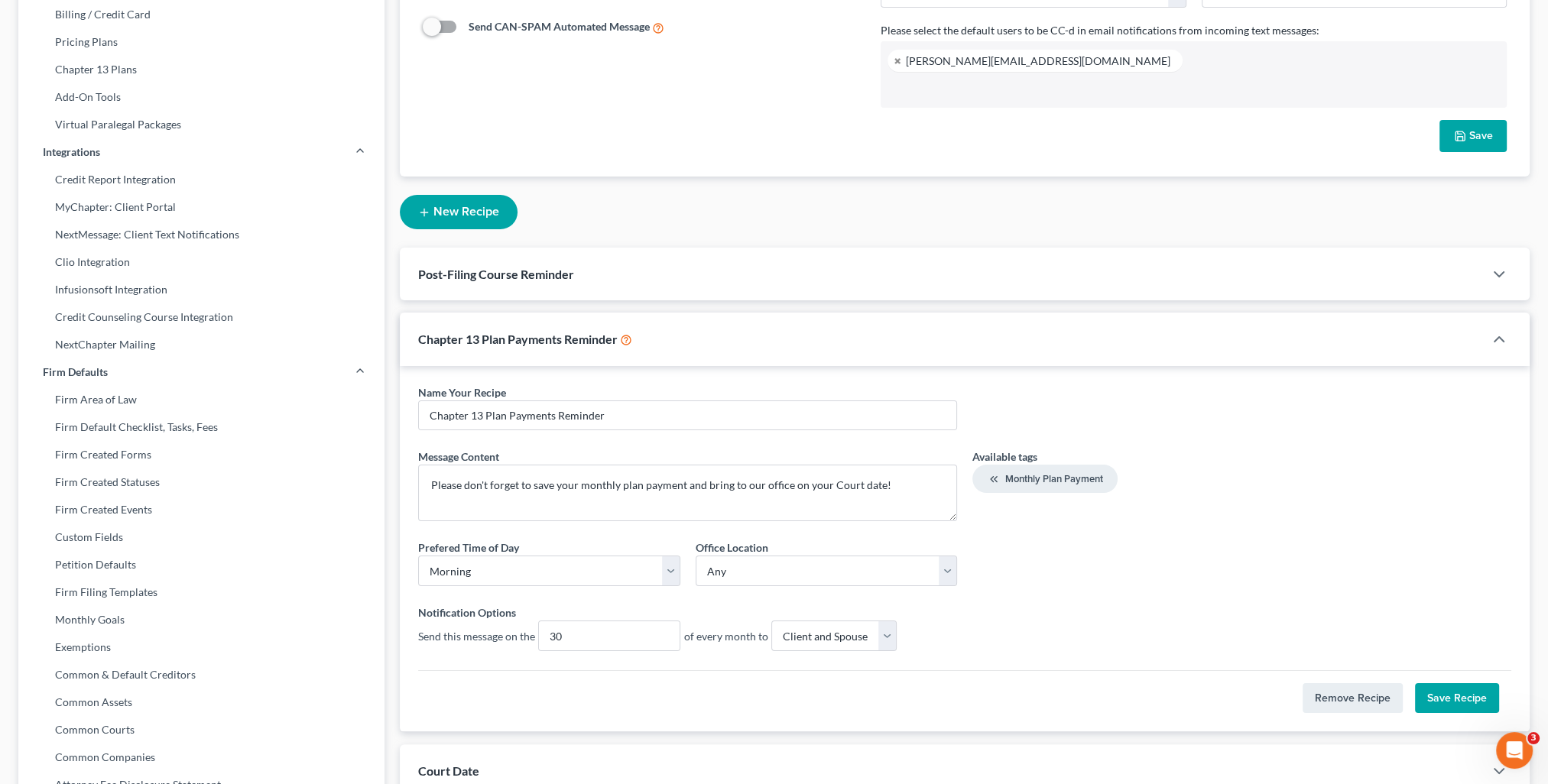
scroll to position [306, 0]
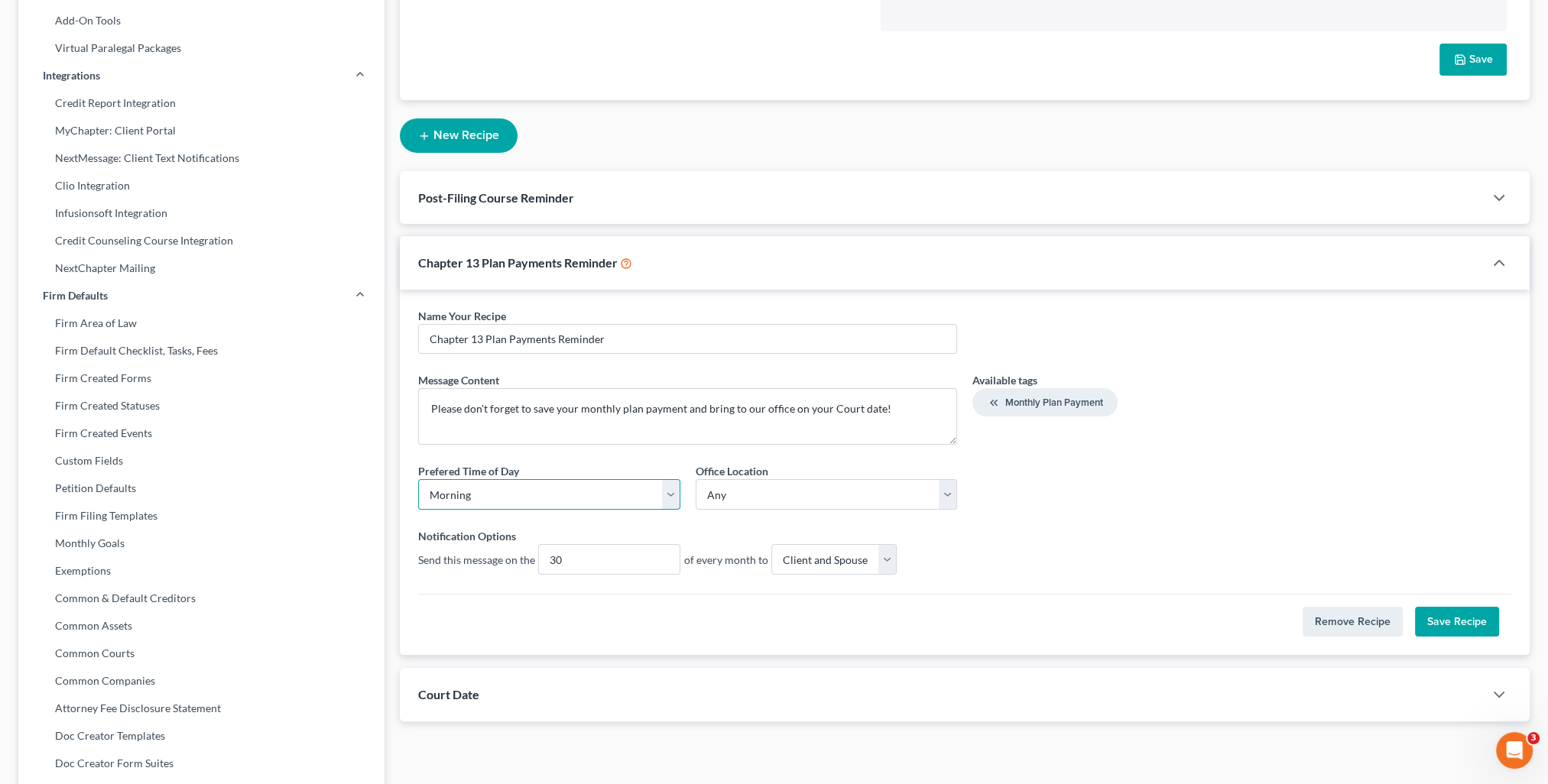
click at [492, 496] on select "Morning Afternoon" at bounding box center [548, 495] width 261 height 31
drag, startPoint x: 492, startPoint y: 496, endPoint x: 524, endPoint y: 495, distance: 32.0
click at [492, 496] on select "Morning Afternoon" at bounding box center [548, 495] width 261 height 31
click at [757, 504] on select "Any Main Office" at bounding box center [826, 495] width 261 height 31
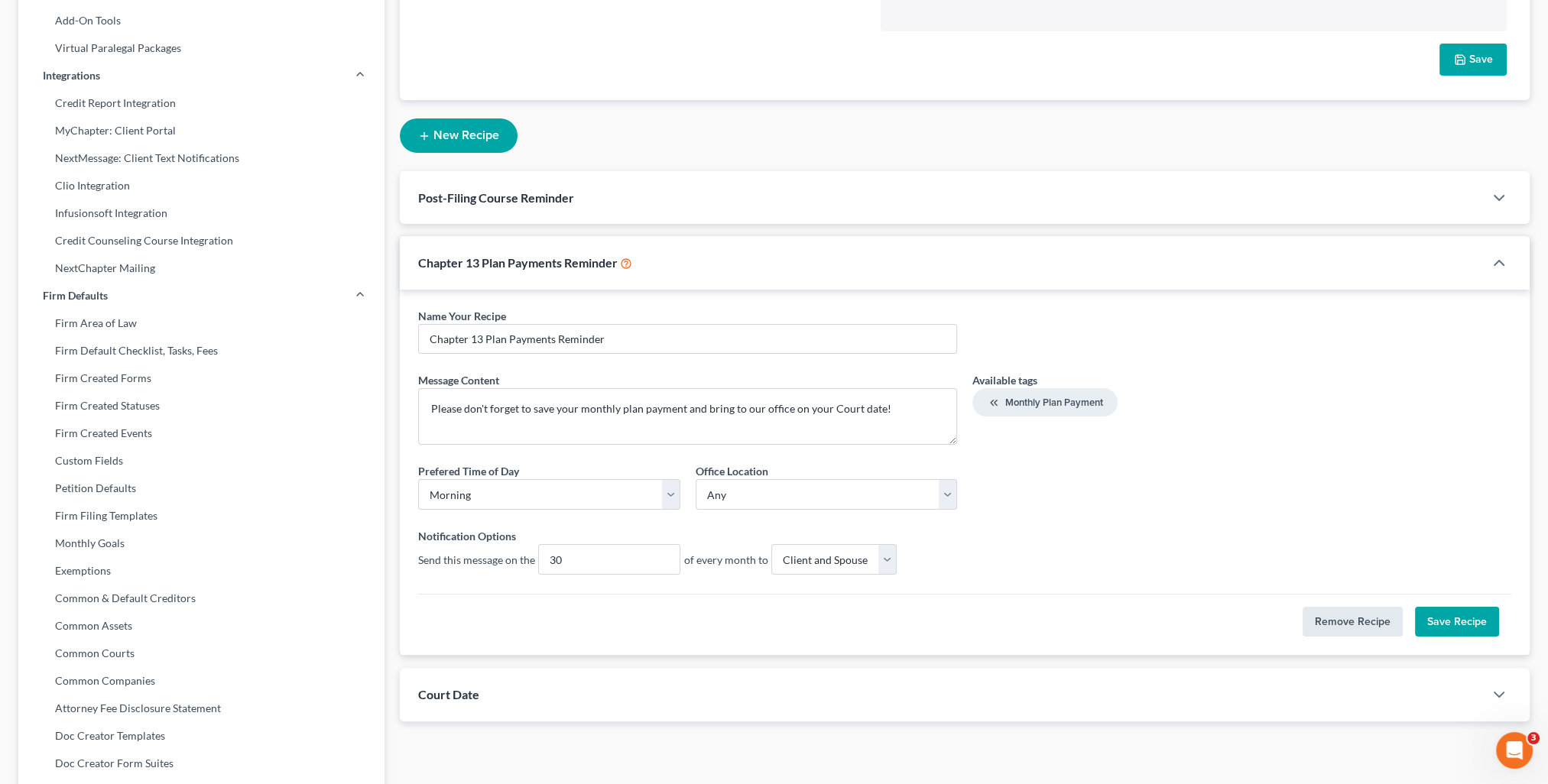
click at [1327, 619] on button "Remove Recipe" at bounding box center [1352, 622] width 100 height 31
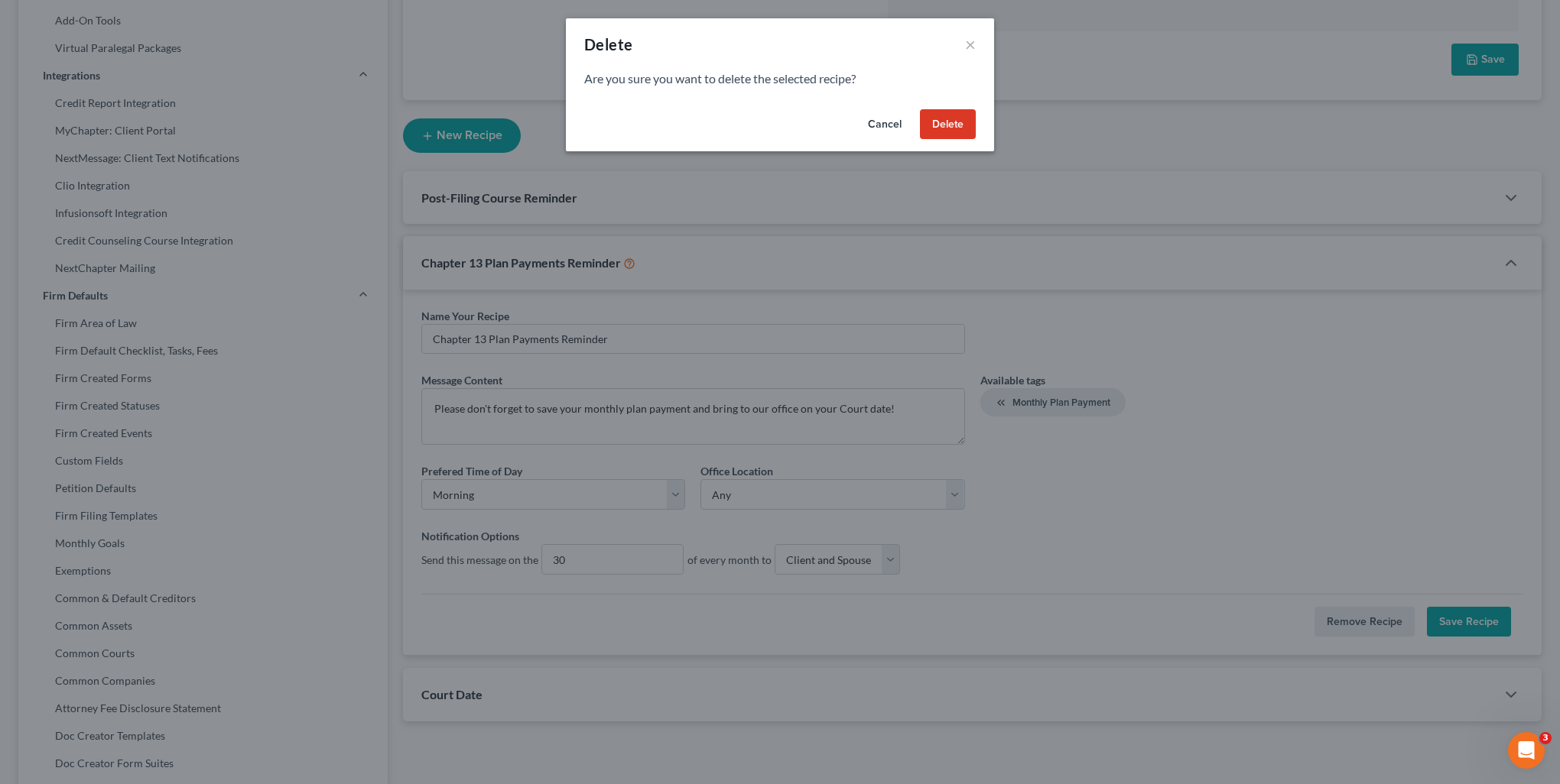
click at [957, 129] on button "Delete" at bounding box center [948, 125] width 56 height 31
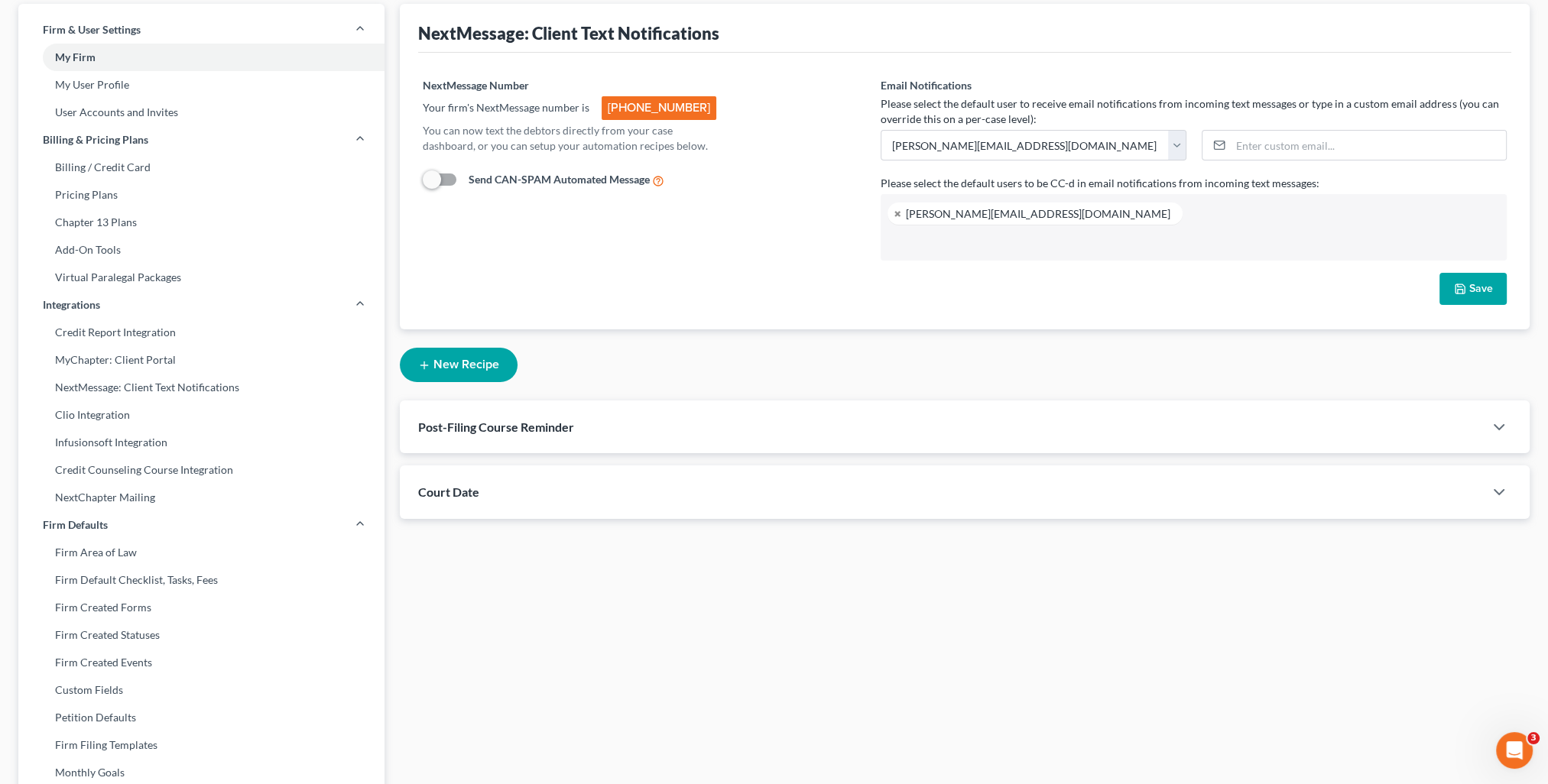
scroll to position [0, 0]
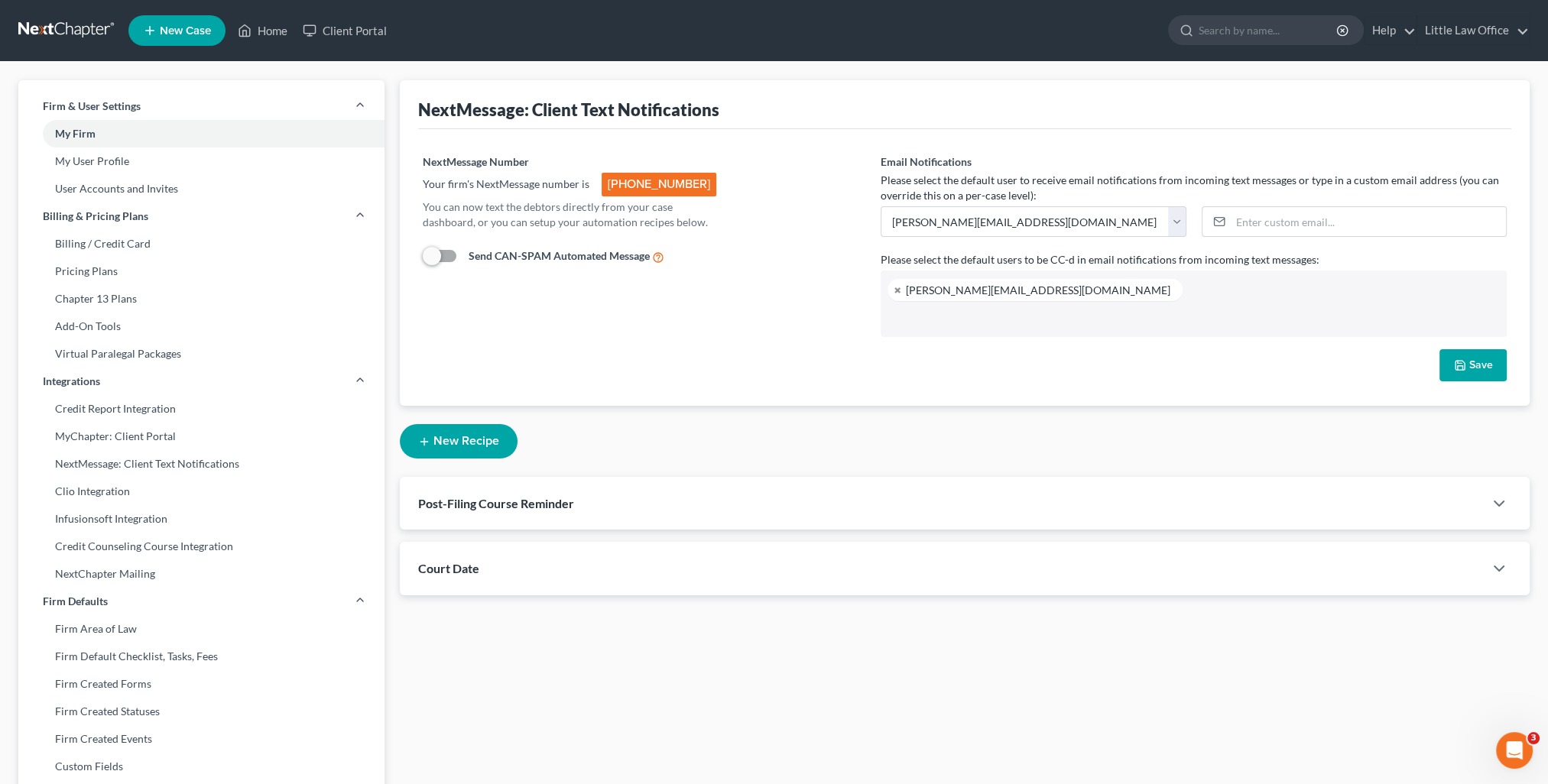
click at [569, 575] on div "Court Date" at bounding box center [942, 568] width 1084 height 53
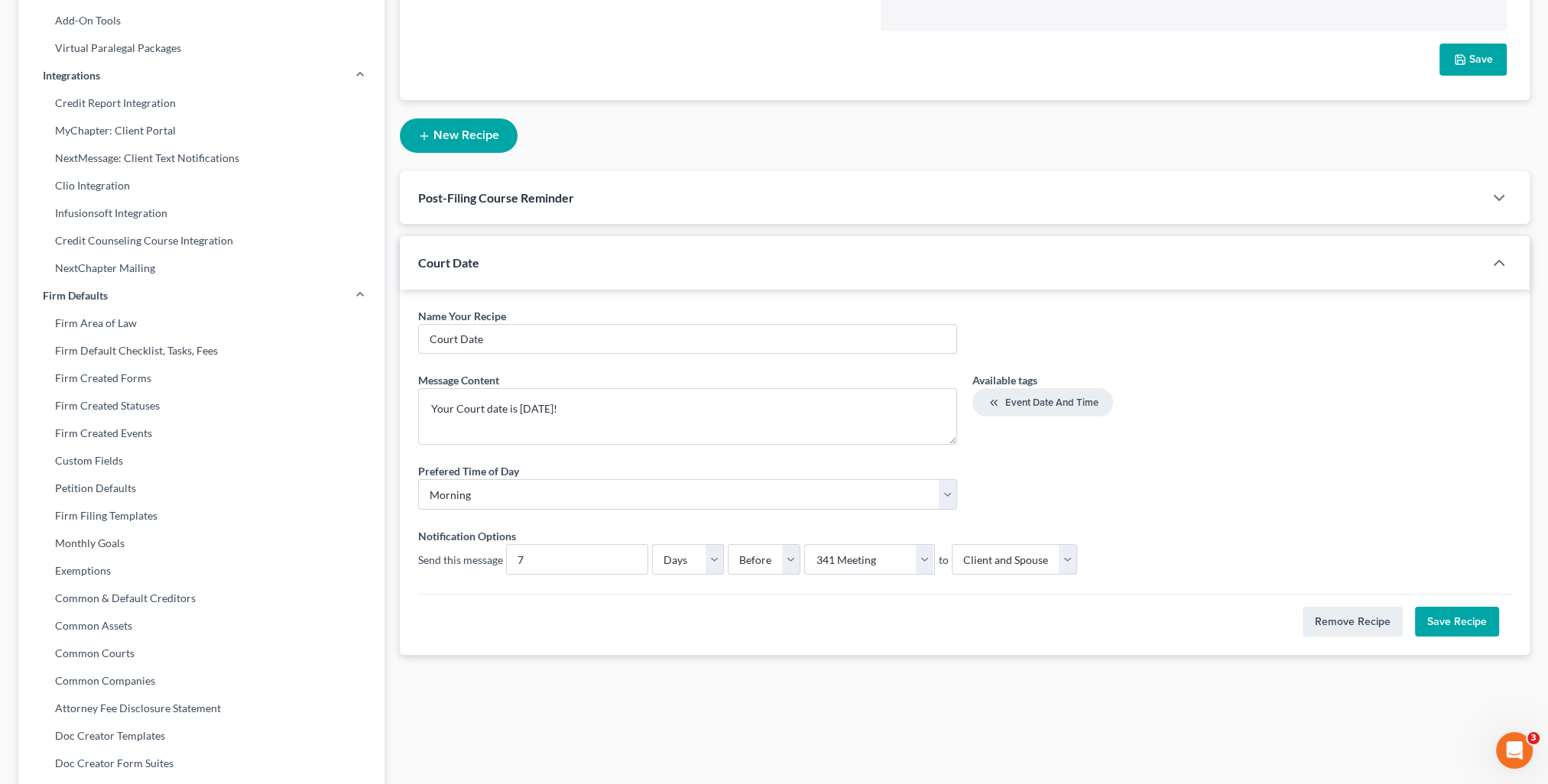
scroll to position [375, 0]
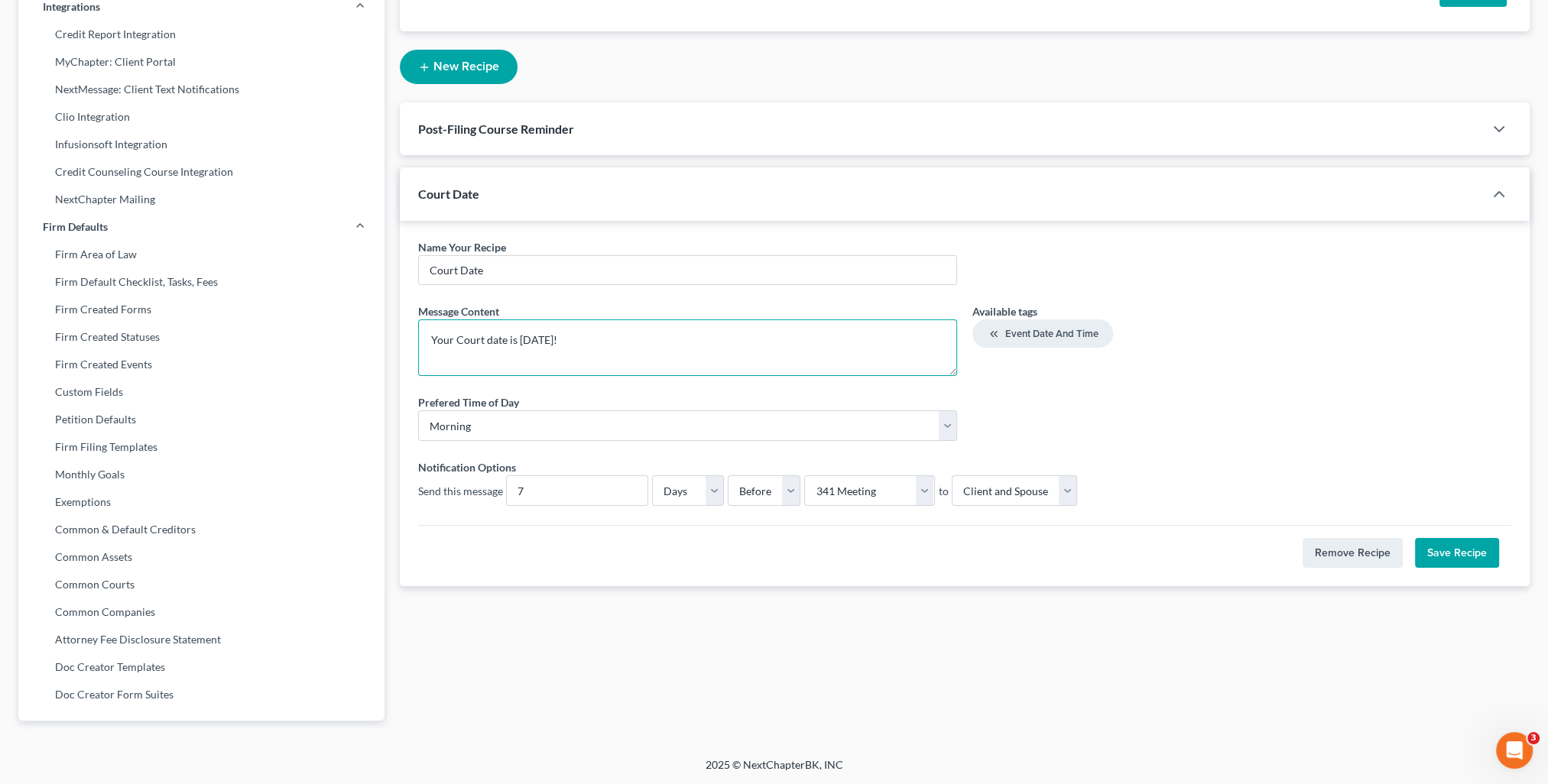
click at [590, 340] on textarea "Your Court date is [DATE]!" at bounding box center [687, 348] width 539 height 57
drag, startPoint x: 569, startPoint y: 345, endPoint x: 970, endPoint y: 349, distance: 401.0
click at [970, 349] on div "Message Content * Your Court date is [DATE]! If you filed a ch. 13, don't forge…" at bounding box center [964, 346] width 1109 height 85
type textarea "Your Court date is [DATE]!"
click at [1463, 551] on button "Save Recipe" at bounding box center [1456, 553] width 84 height 31
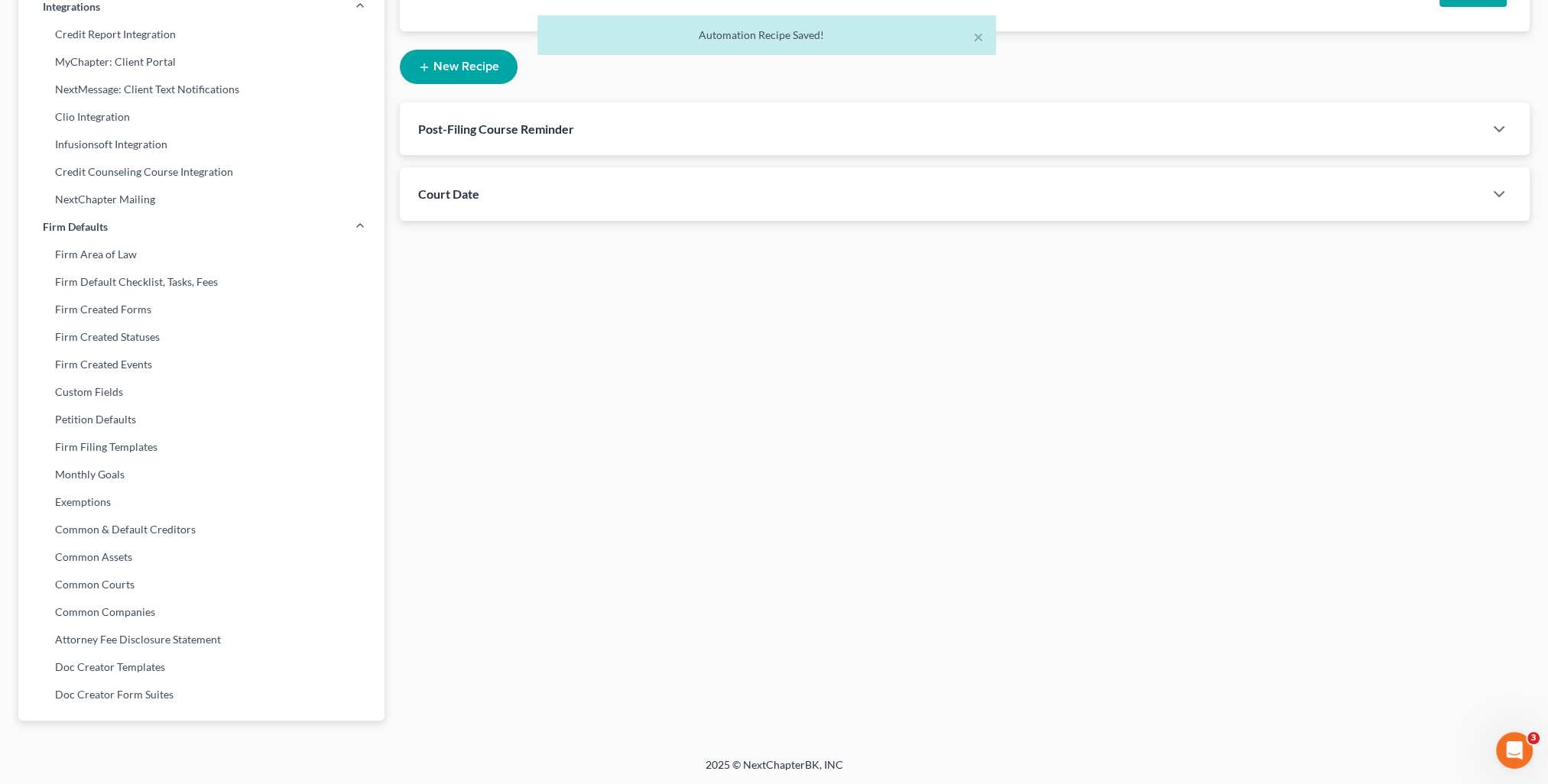
click at [468, 69] on button "New Recipe" at bounding box center [458, 67] width 118 height 35
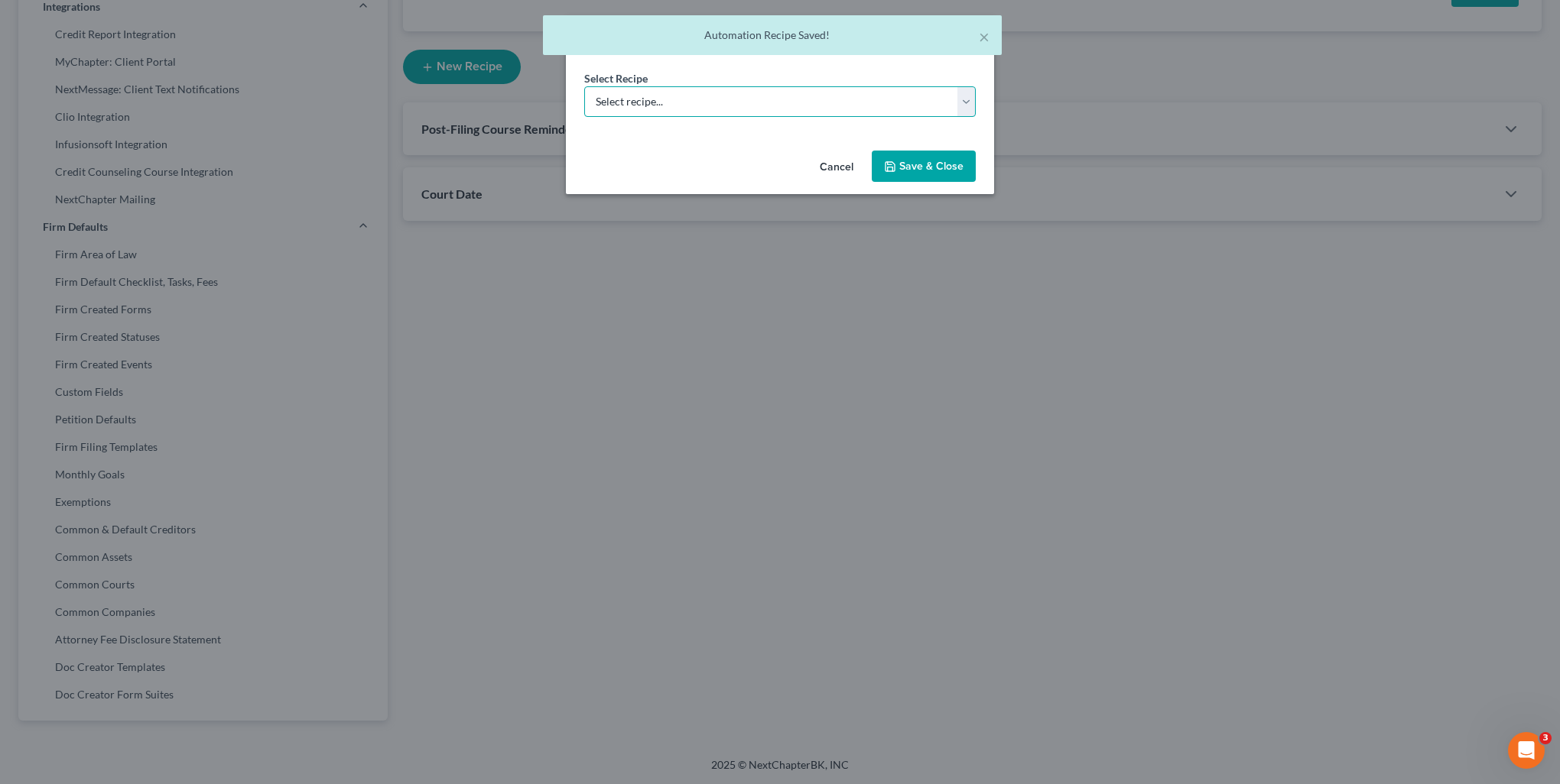
click at [642, 100] on select "Select recipe... New Recipe Post-Filing Course Reminder Documents Reminder Chap…" at bounding box center [780, 101] width 391 height 31
select select "0"
click at [584, 86] on select "Select recipe... New Recipe Post-Filing Course Reminder Documents Reminder Chap…" at bounding box center [780, 101] width 391 height 31
click at [948, 160] on button "Save & Close" at bounding box center [924, 166] width 104 height 32
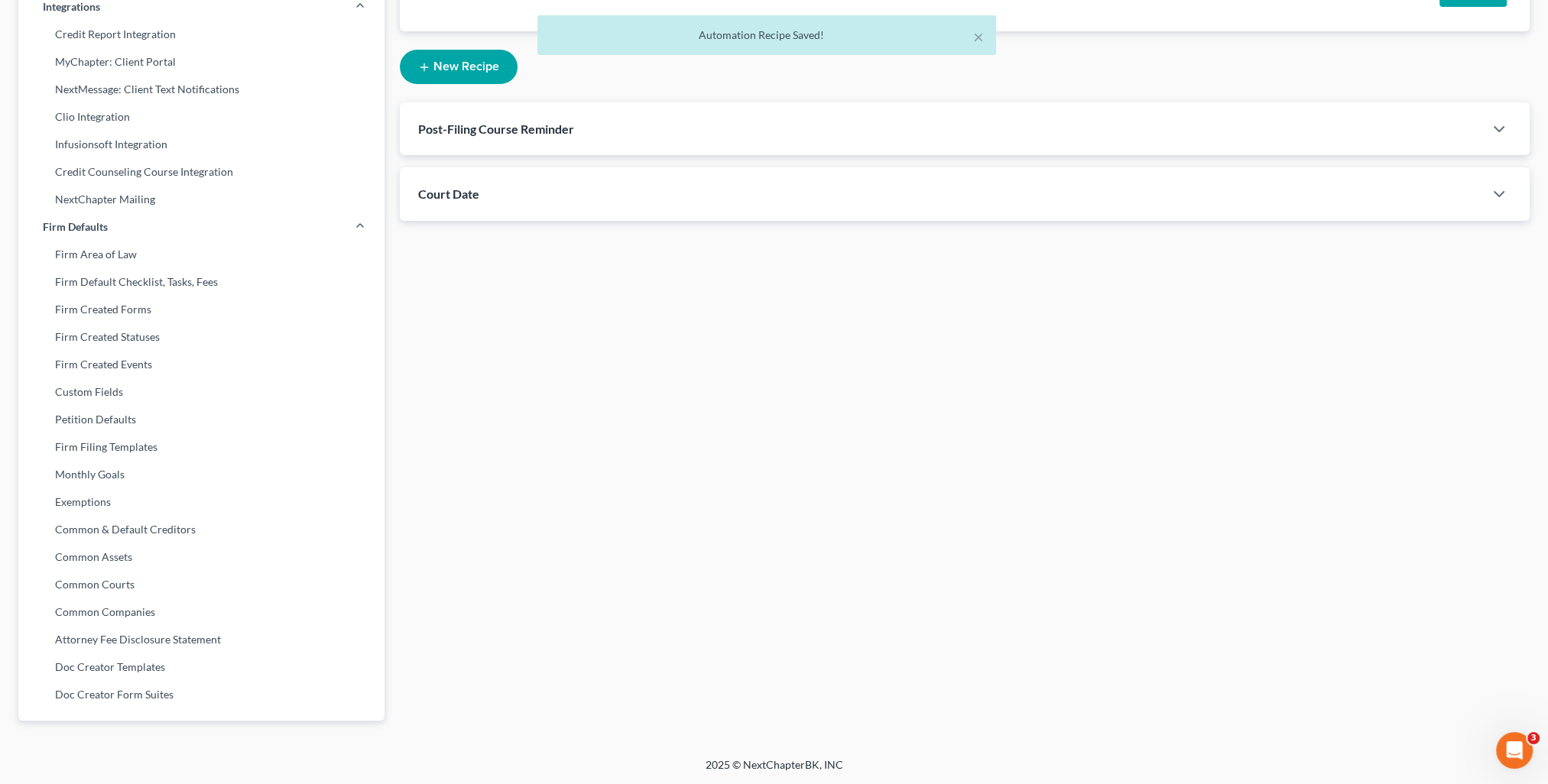
select select "1"
select select "st-1"
select select "2"
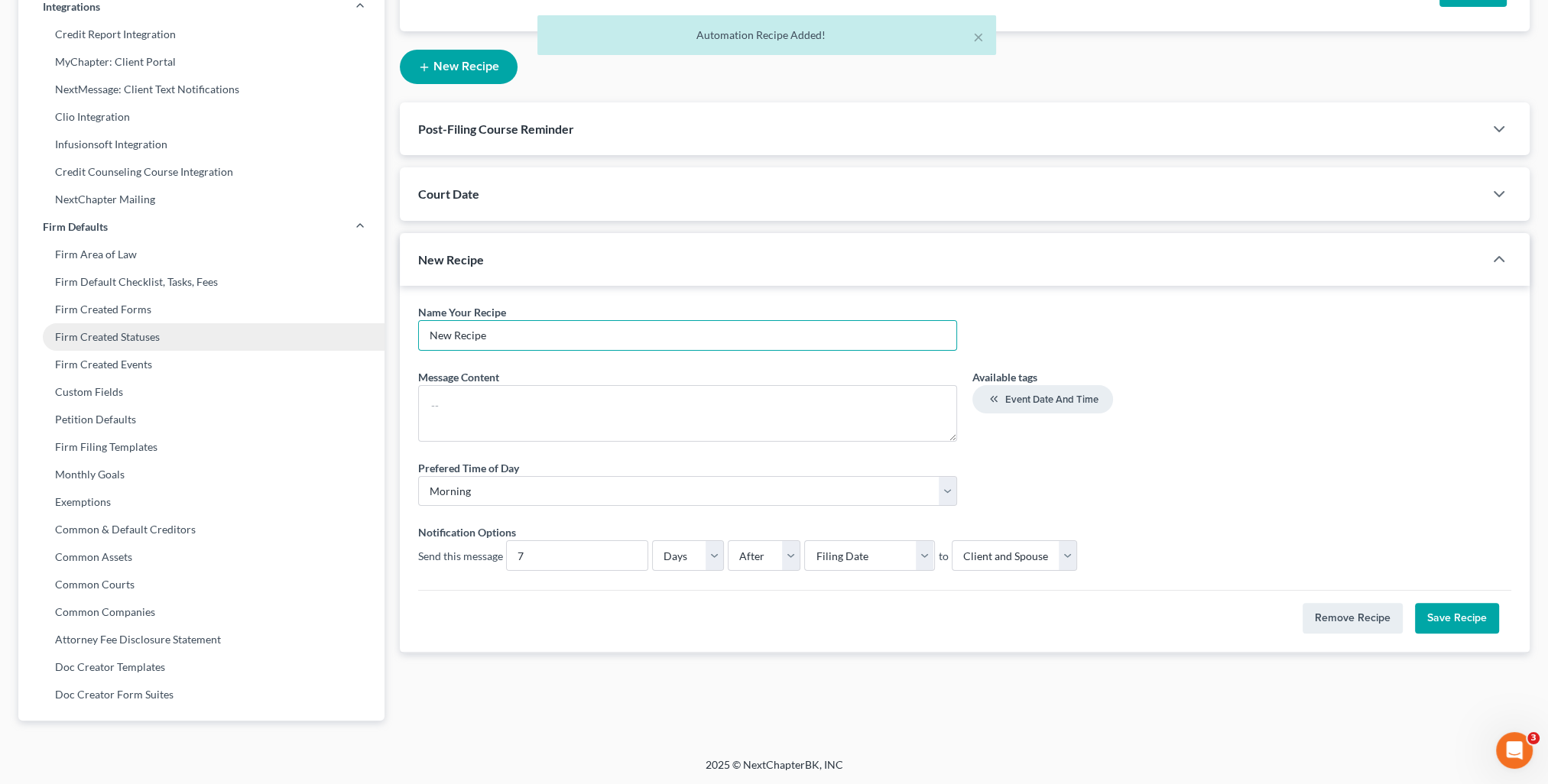
drag, startPoint x: 488, startPoint y: 331, endPoint x: 338, endPoint y: 338, distance: 150.2
click at [338, 338] on div "Firm & User Settings My Firm My User Profile User Accounts and Invites Billing …" at bounding box center [774, 222] width 1527 height 1033
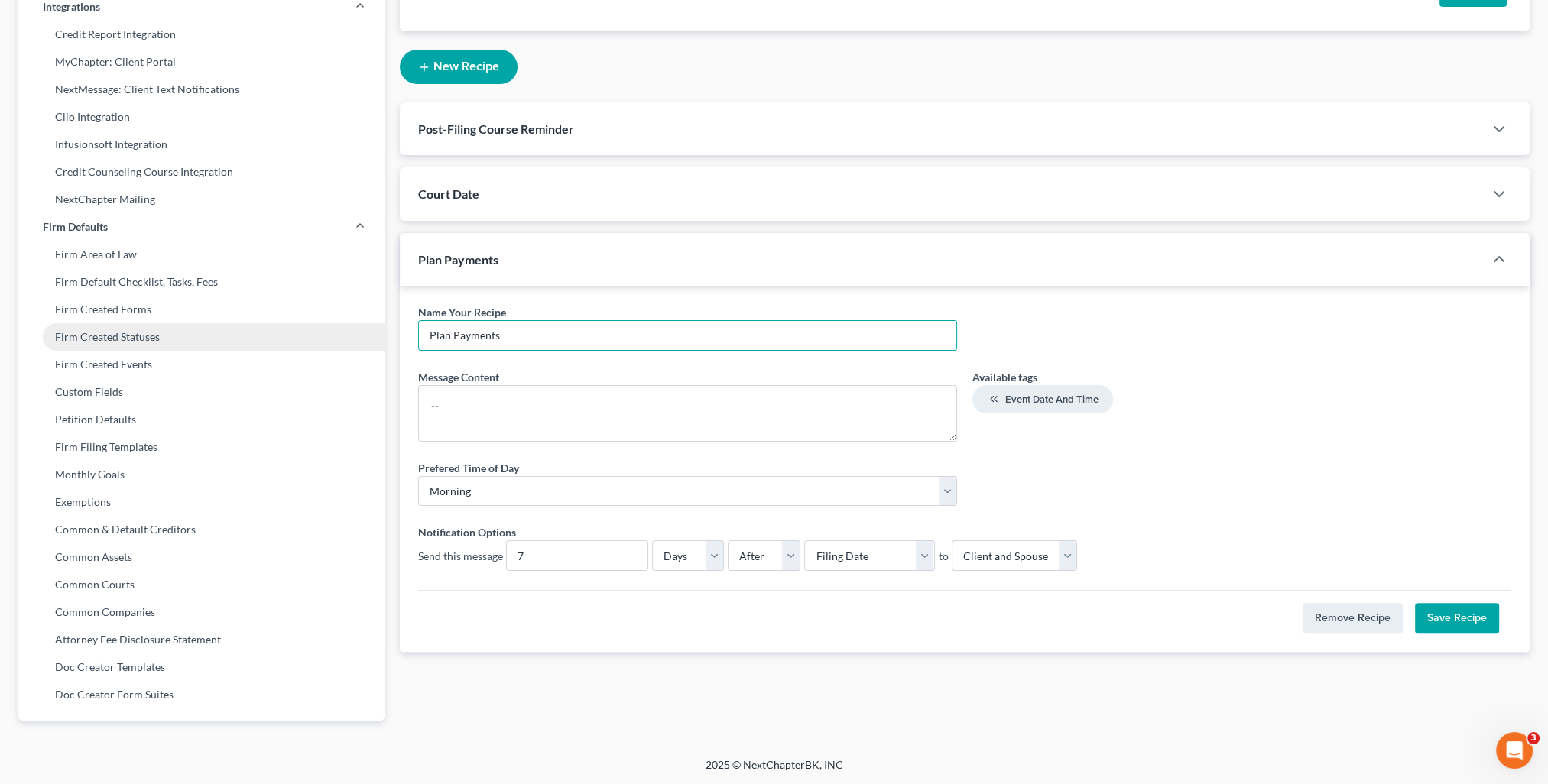
type input "Plan Payments"
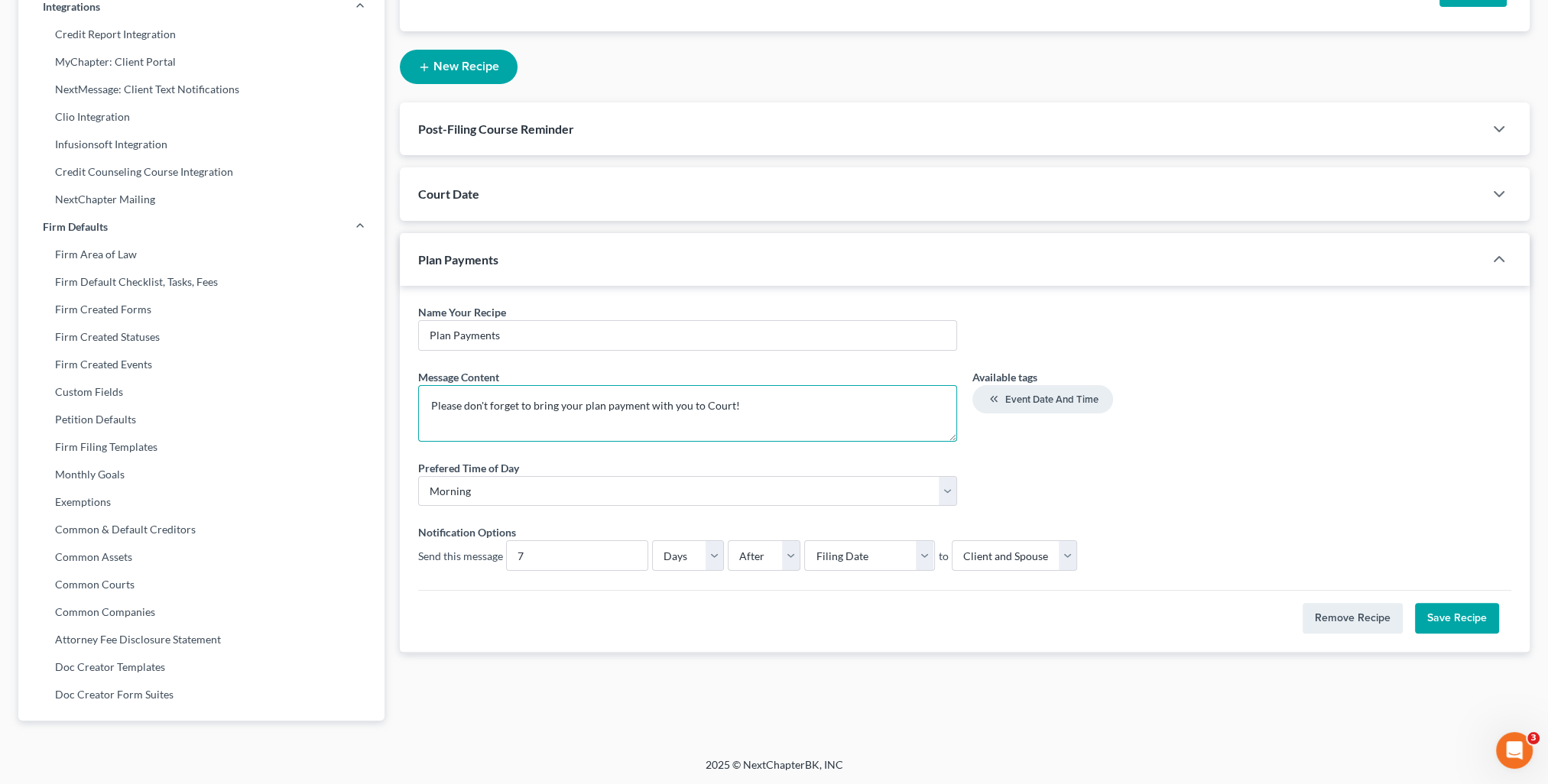
drag, startPoint x: 535, startPoint y: 404, endPoint x: 780, endPoint y: 420, distance: 245.5
click at [780, 420] on textarea "Please don't forget to bring your plan payment with you to Court!" at bounding box center [687, 413] width 539 height 57
type textarea "Please don't forget to start saving your plan payments!"
click at [590, 559] on input "7" at bounding box center [577, 555] width 140 height 29
click at [511, 558] on input "7" at bounding box center [577, 555] width 140 height 29
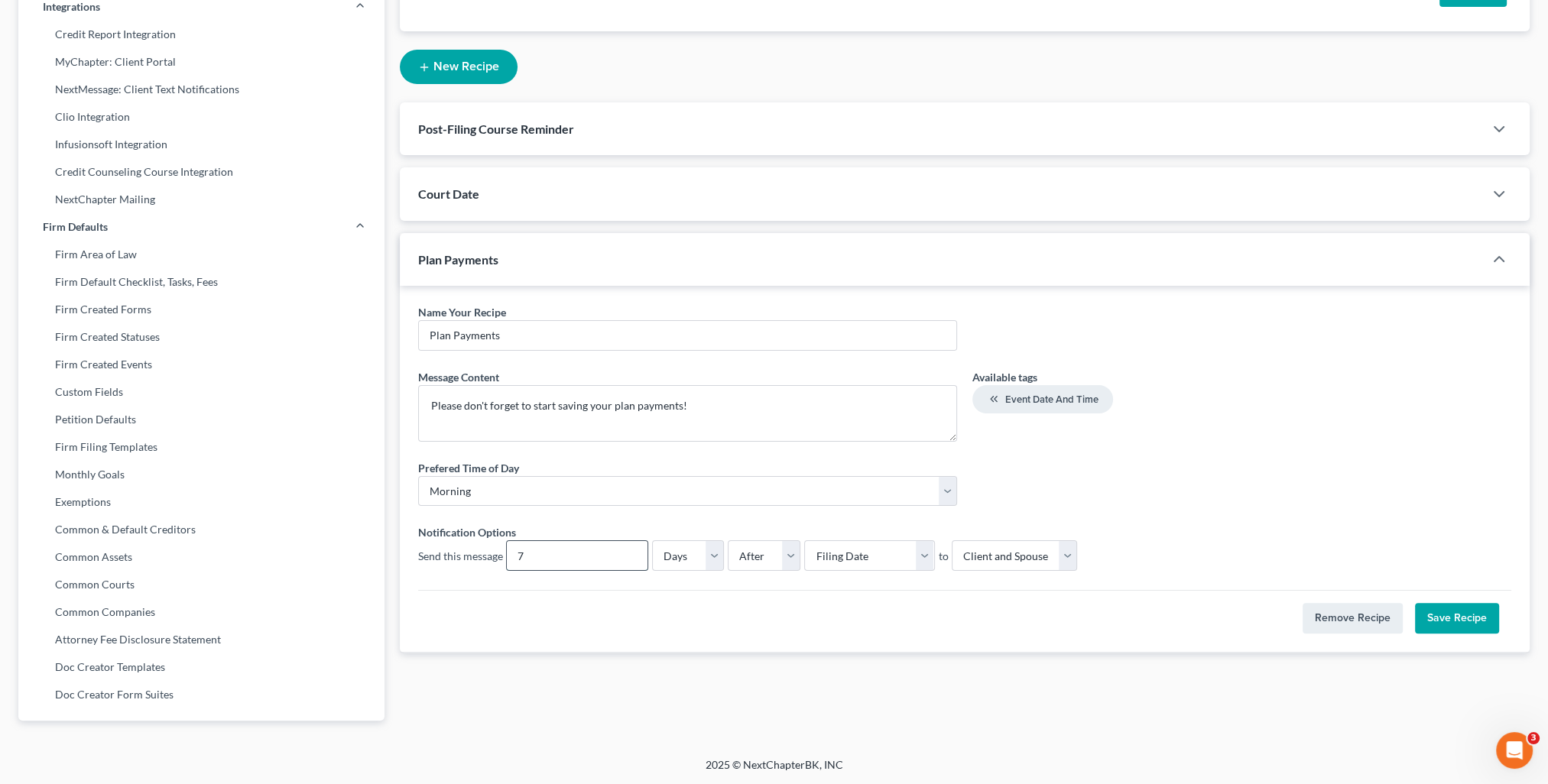
drag, startPoint x: 524, startPoint y: 554, endPoint x: 514, endPoint y: 554, distance: 10.0
click at [514, 554] on input "7" at bounding box center [577, 555] width 140 height 29
click at [934, 592] on div "Remove Recipe Save Recipe" at bounding box center [965, 611] width 1094 height 43
click at [1446, 619] on button "Save Recipe" at bounding box center [1456, 618] width 84 height 31
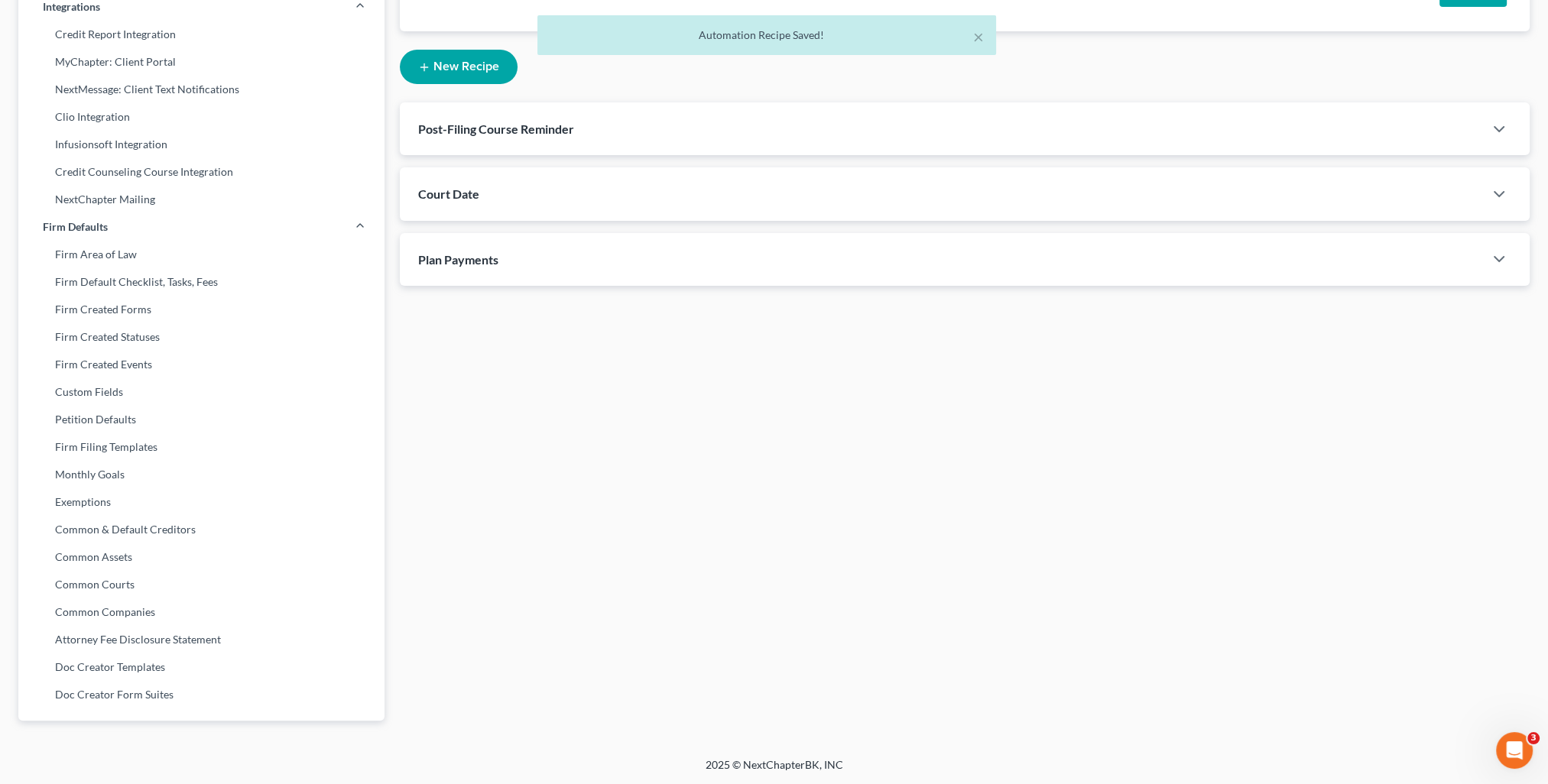
scroll to position [0, 0]
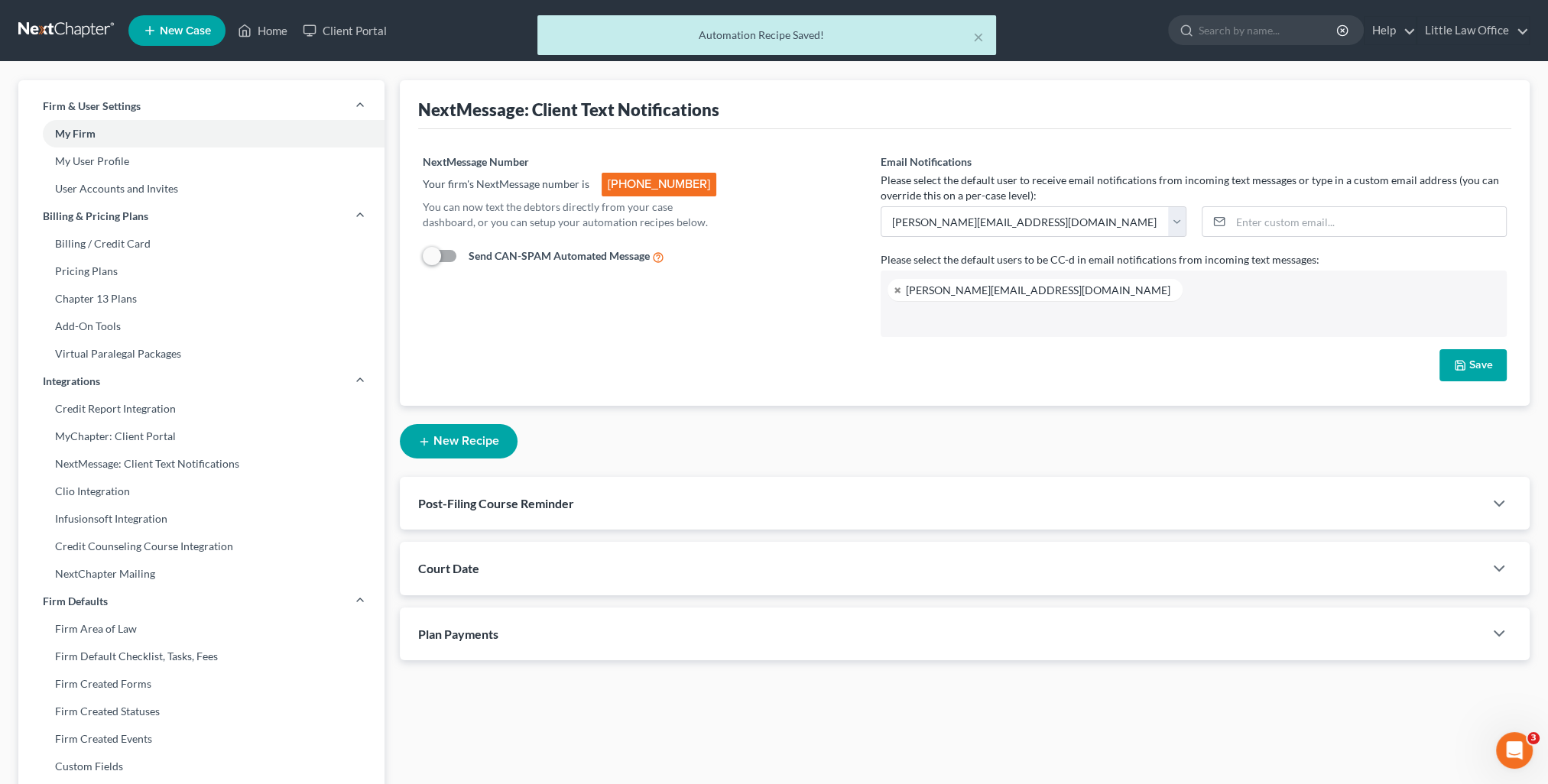
click at [279, 28] on div "× Automation Recipe Saved!" at bounding box center [766, 39] width 1548 height 47
click at [977, 34] on button "×" at bounding box center [978, 36] width 11 height 18
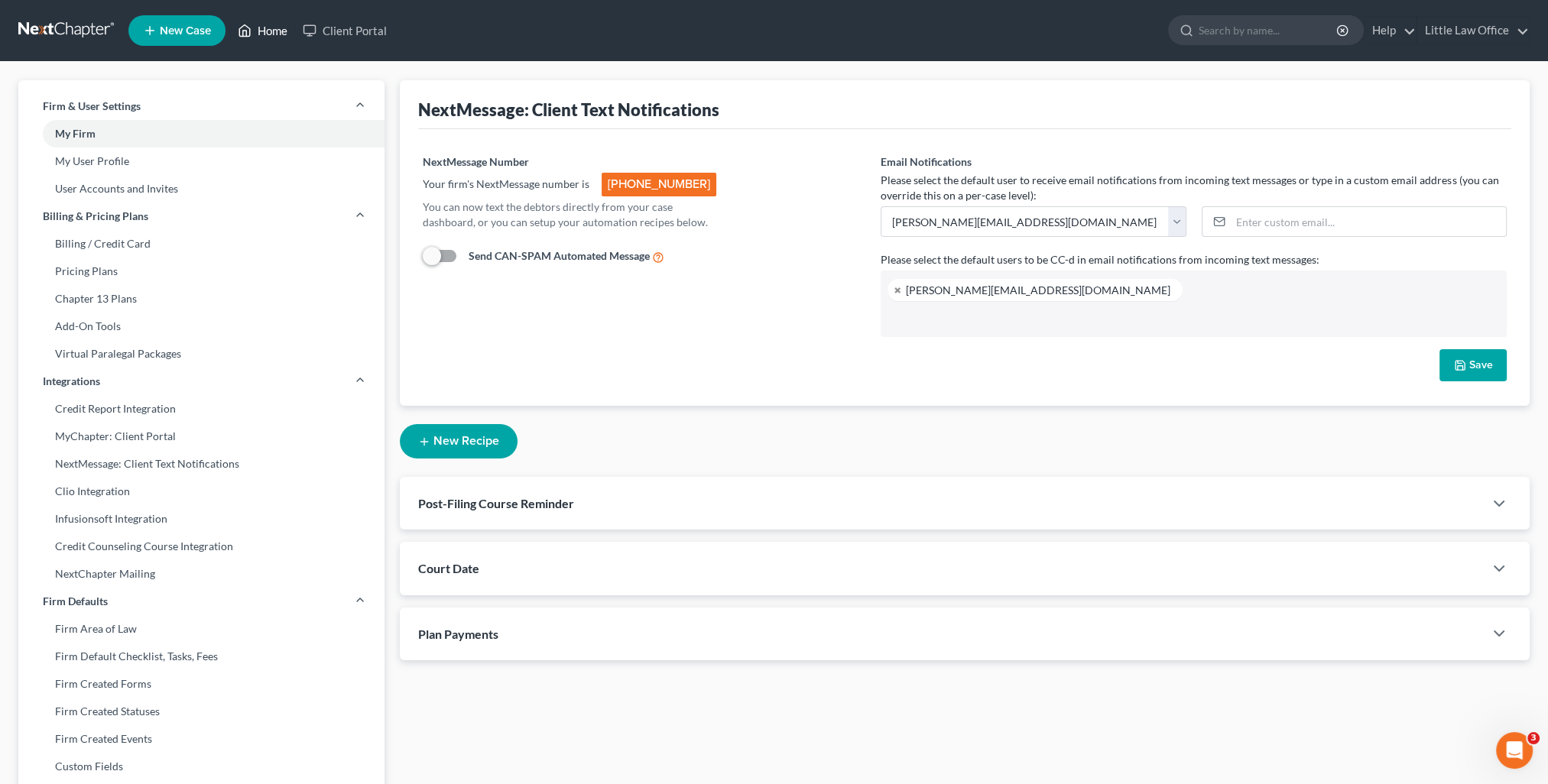
click at [285, 23] on link "Home" at bounding box center [263, 30] width 65 height 28
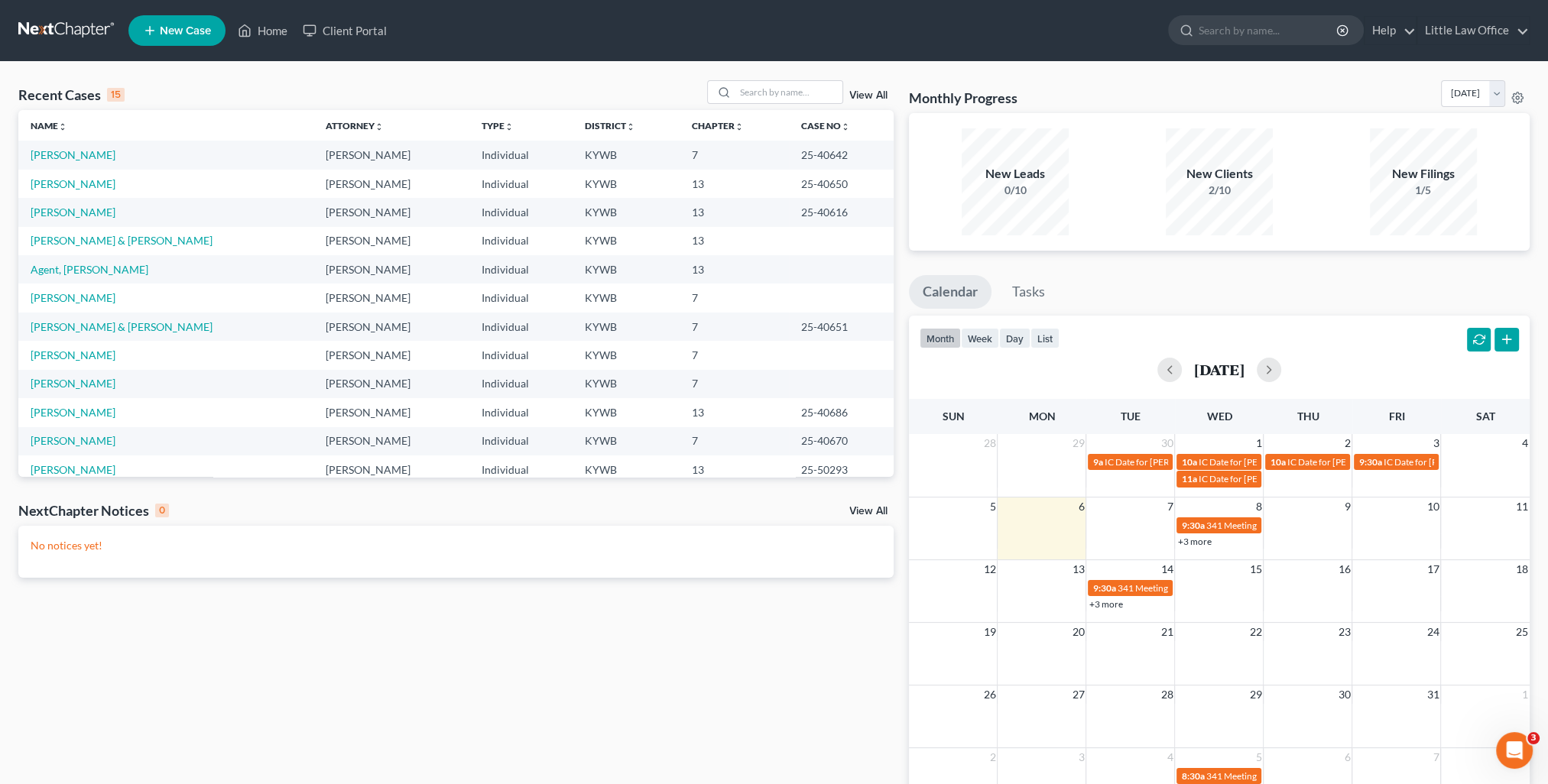
click at [789, 111] on th "Case No unfold_more expand_more expand_less" at bounding box center [841, 125] width 105 height 31
click at [762, 96] on input "search" at bounding box center [789, 92] width 107 height 22
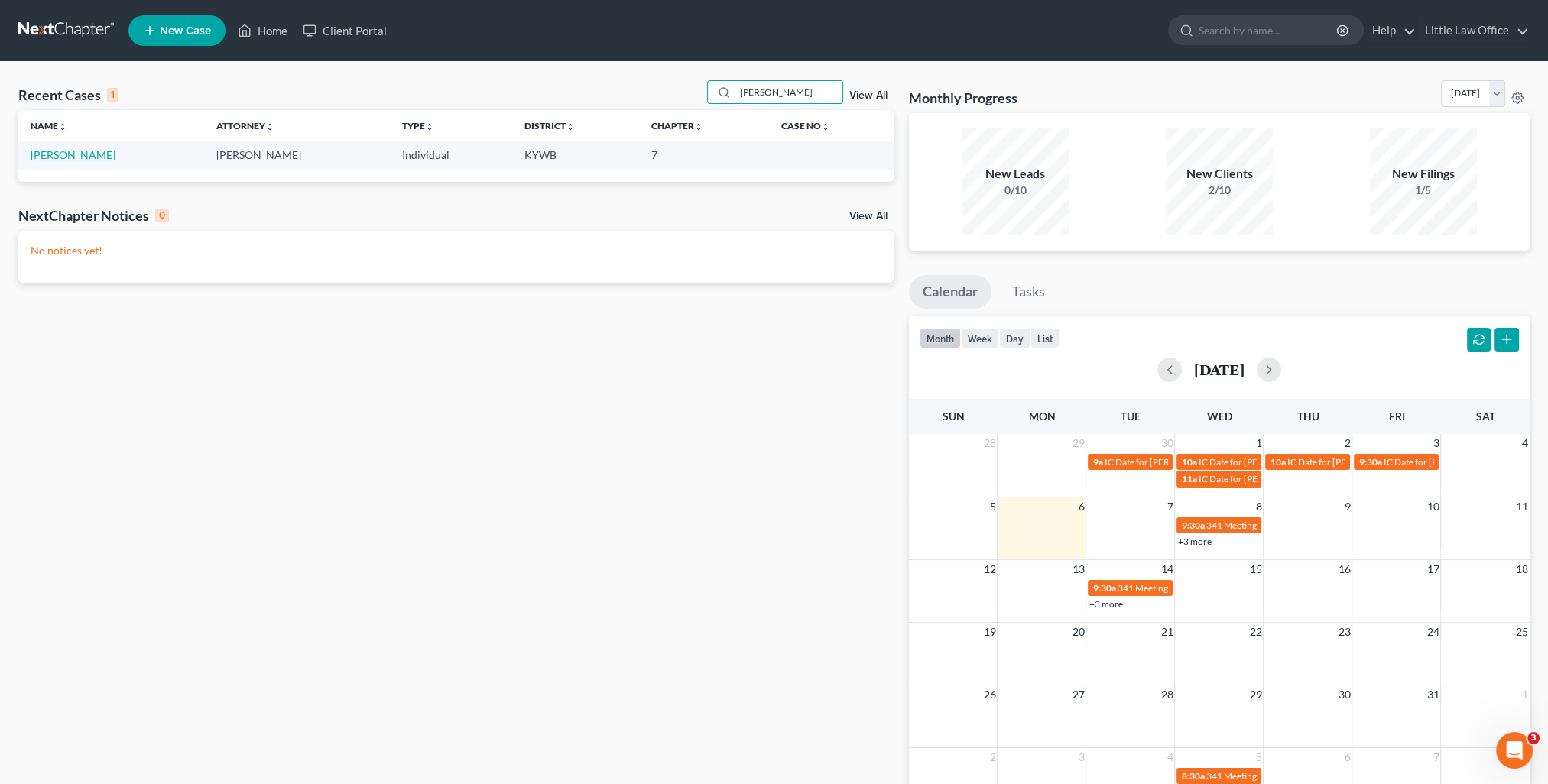
type input "[PERSON_NAME]"
click at [69, 159] on link "[PERSON_NAME]" at bounding box center [73, 155] width 85 height 13
select select "0"
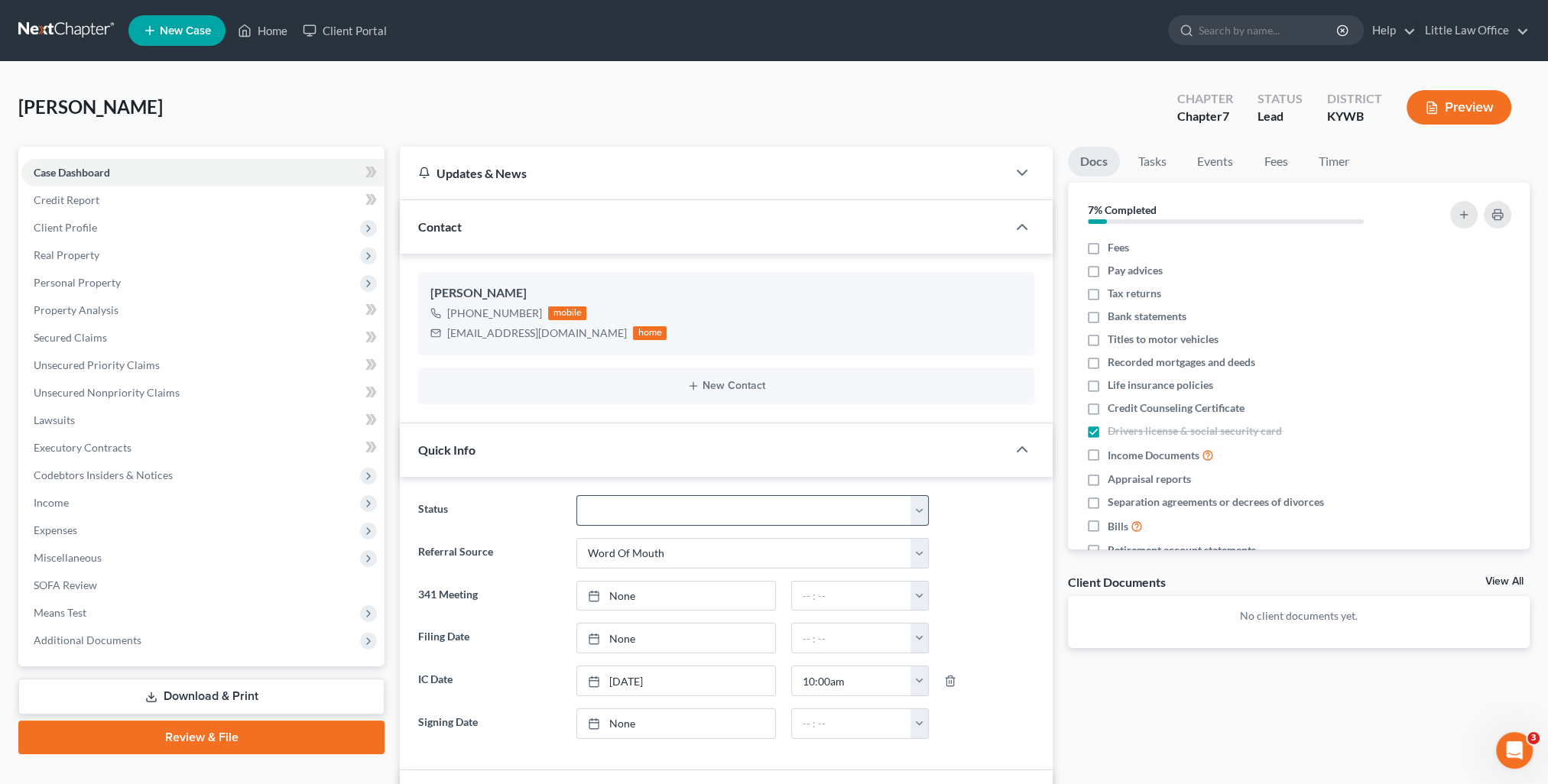
scroll to position [153, 0]
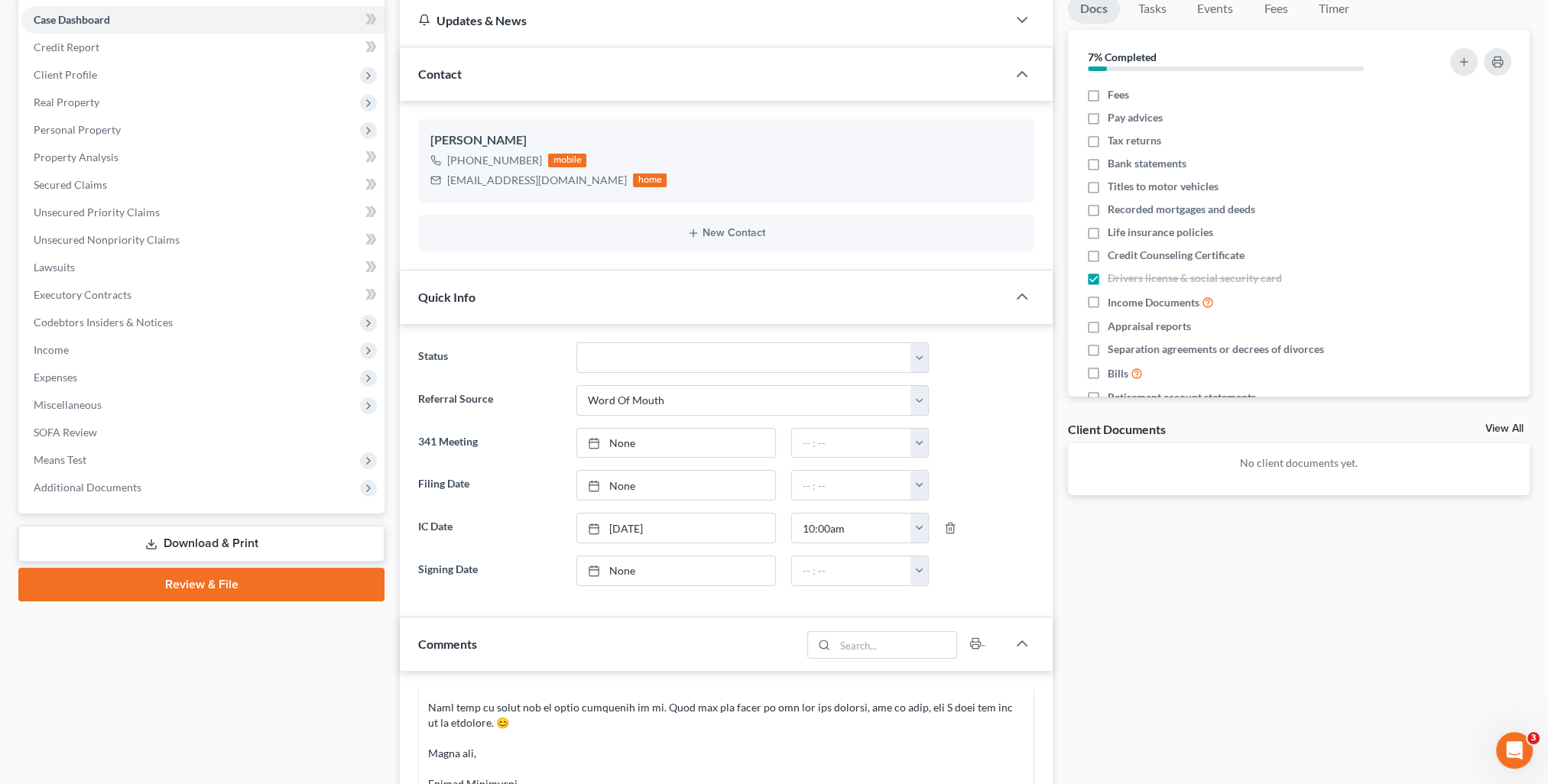
click at [450, 78] on span "Contact" at bounding box center [439, 73] width 43 height 14
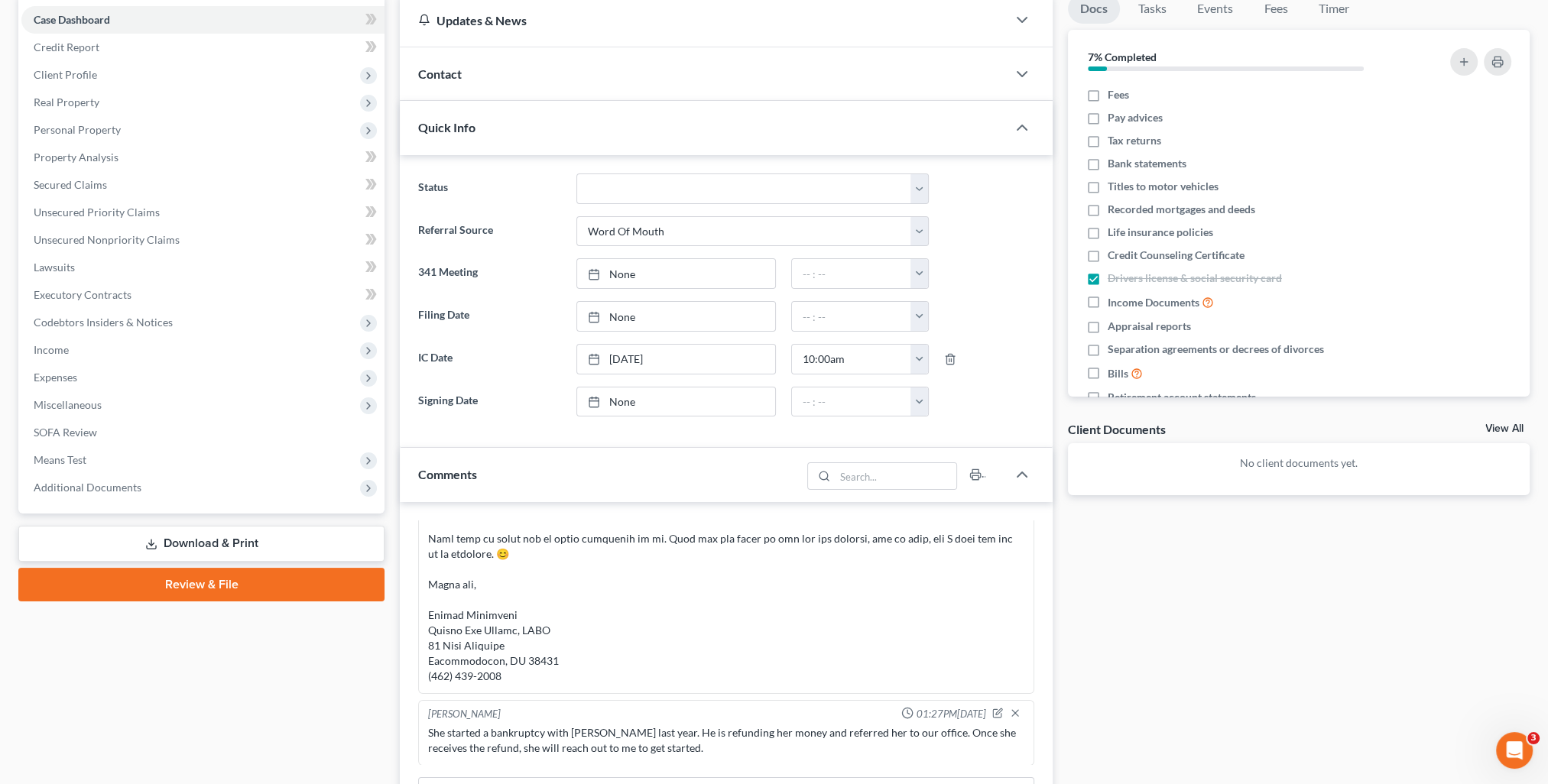
click at [482, 133] on div "Quick Info" at bounding box center [703, 127] width 607 height 53
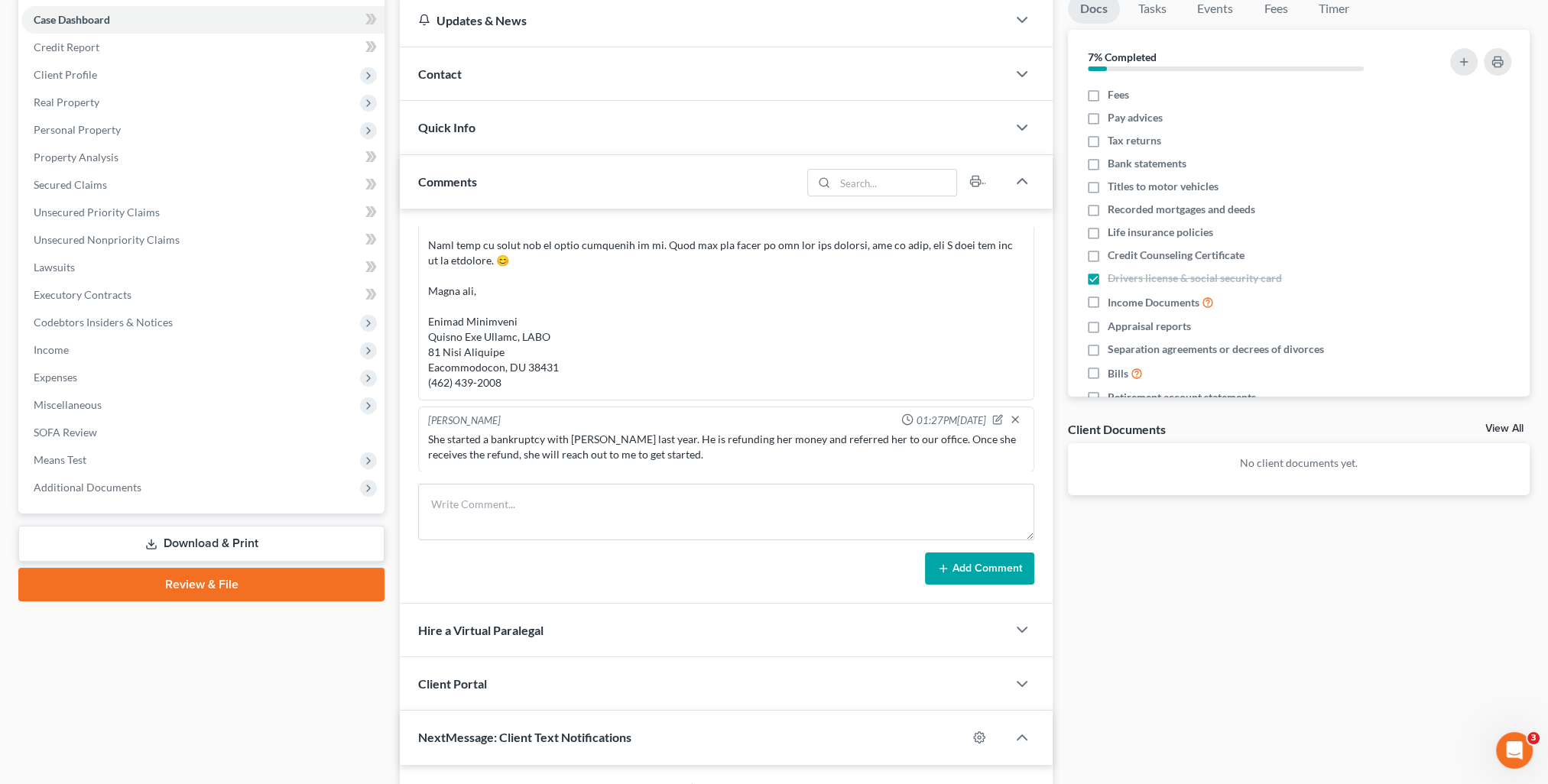
click at [559, 193] on div "Comments" at bounding box center [600, 181] width 402 height 53
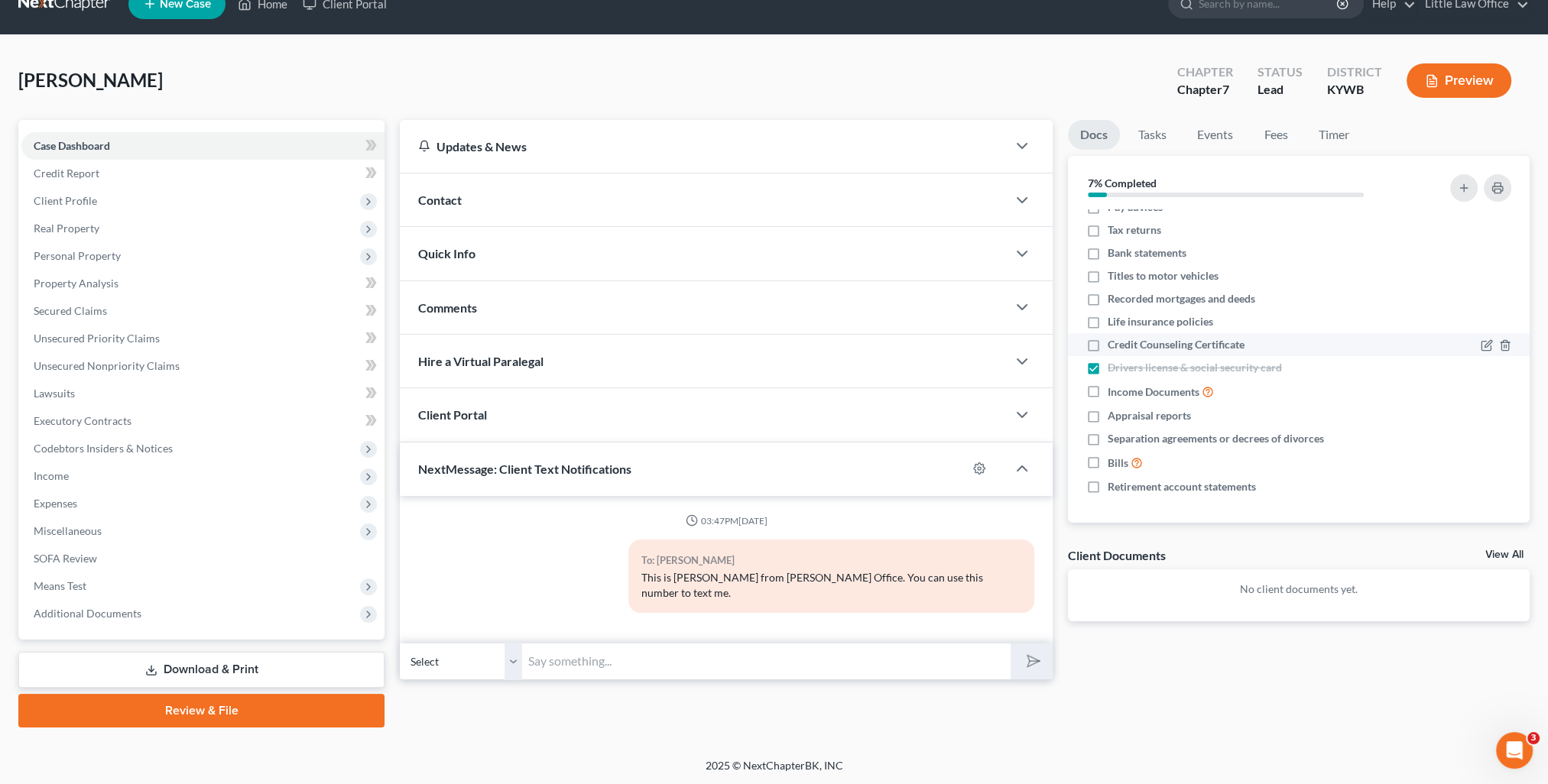
scroll to position [0, 0]
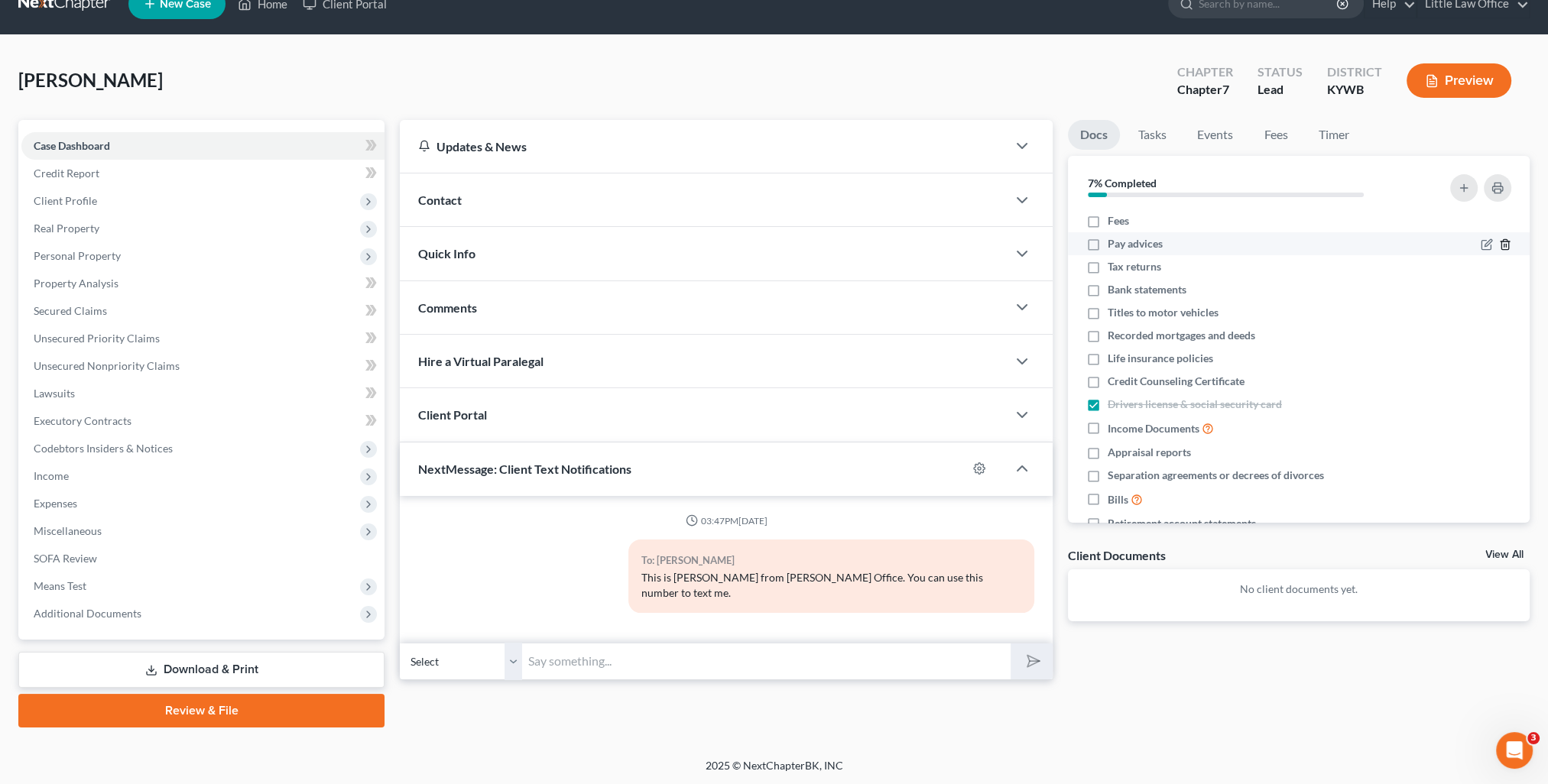
click at [1499, 247] on icon "button" at bounding box center [1505, 245] width 13 height 13
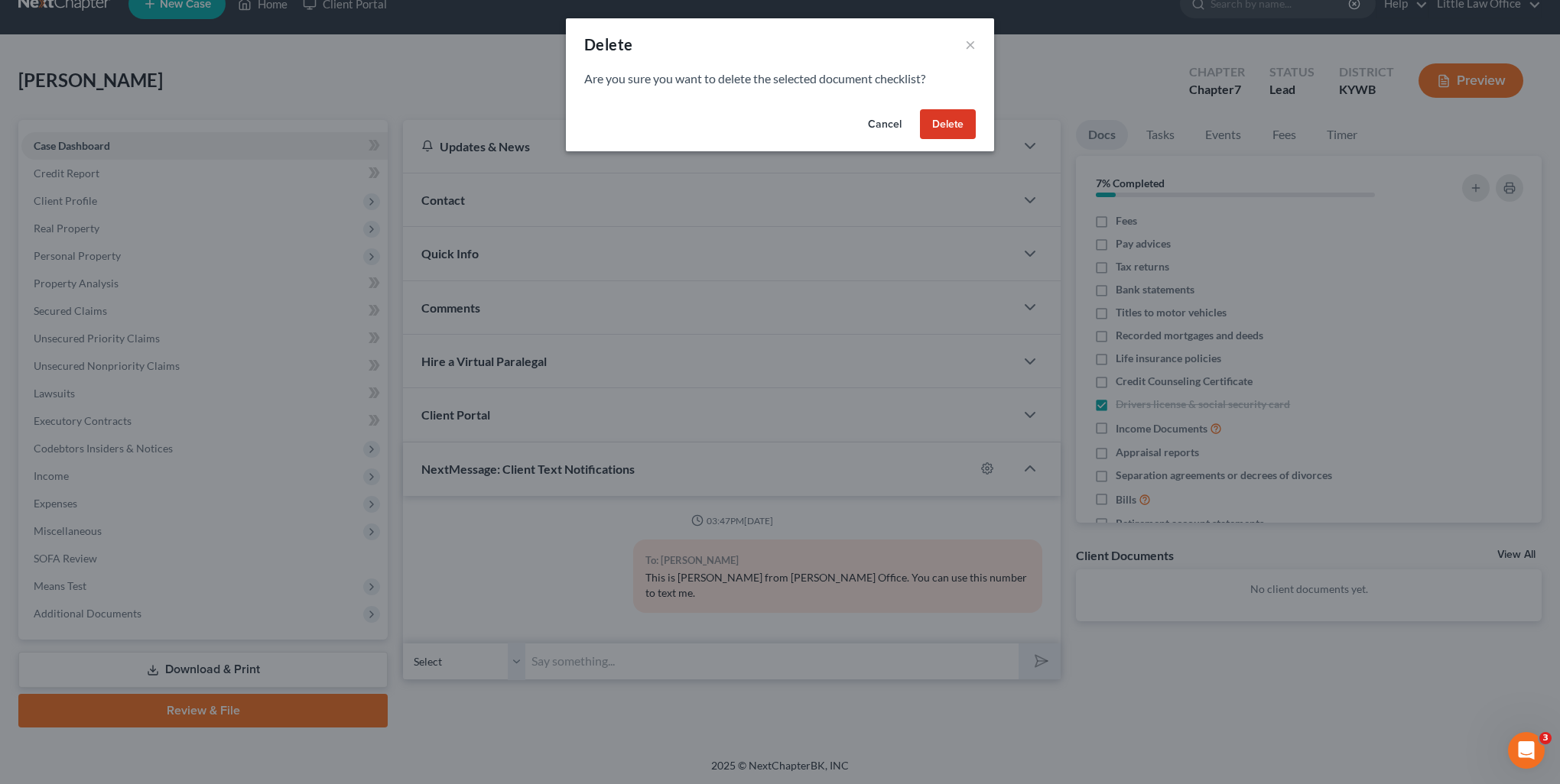
click at [936, 124] on button "Delete" at bounding box center [948, 125] width 56 height 31
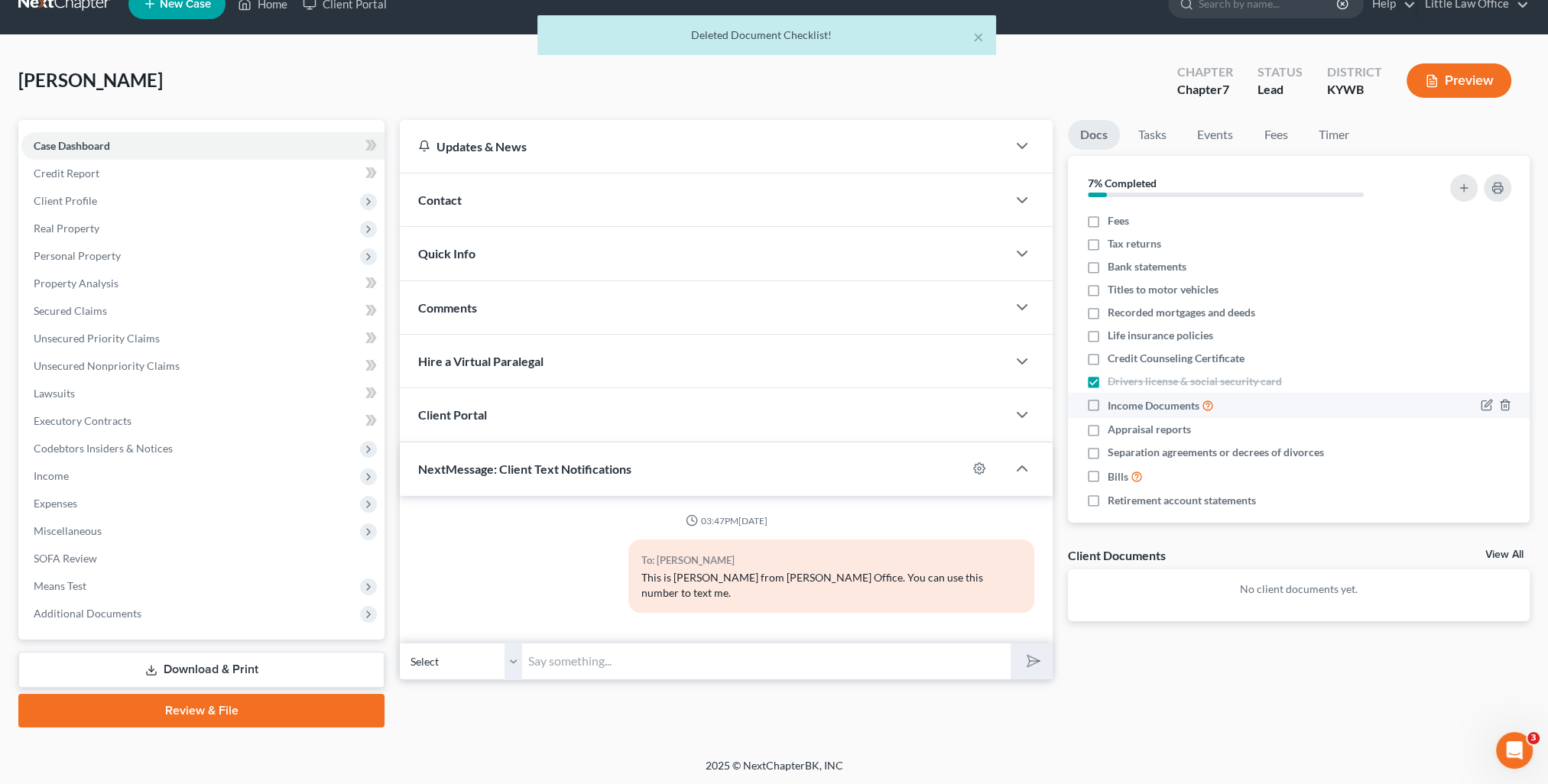
click at [1108, 406] on label "Income Documents" at bounding box center [1161, 405] width 107 height 17
click at [1114, 406] on input "Income Documents" at bounding box center [1119, 401] width 10 height 10
checkbox input "true"
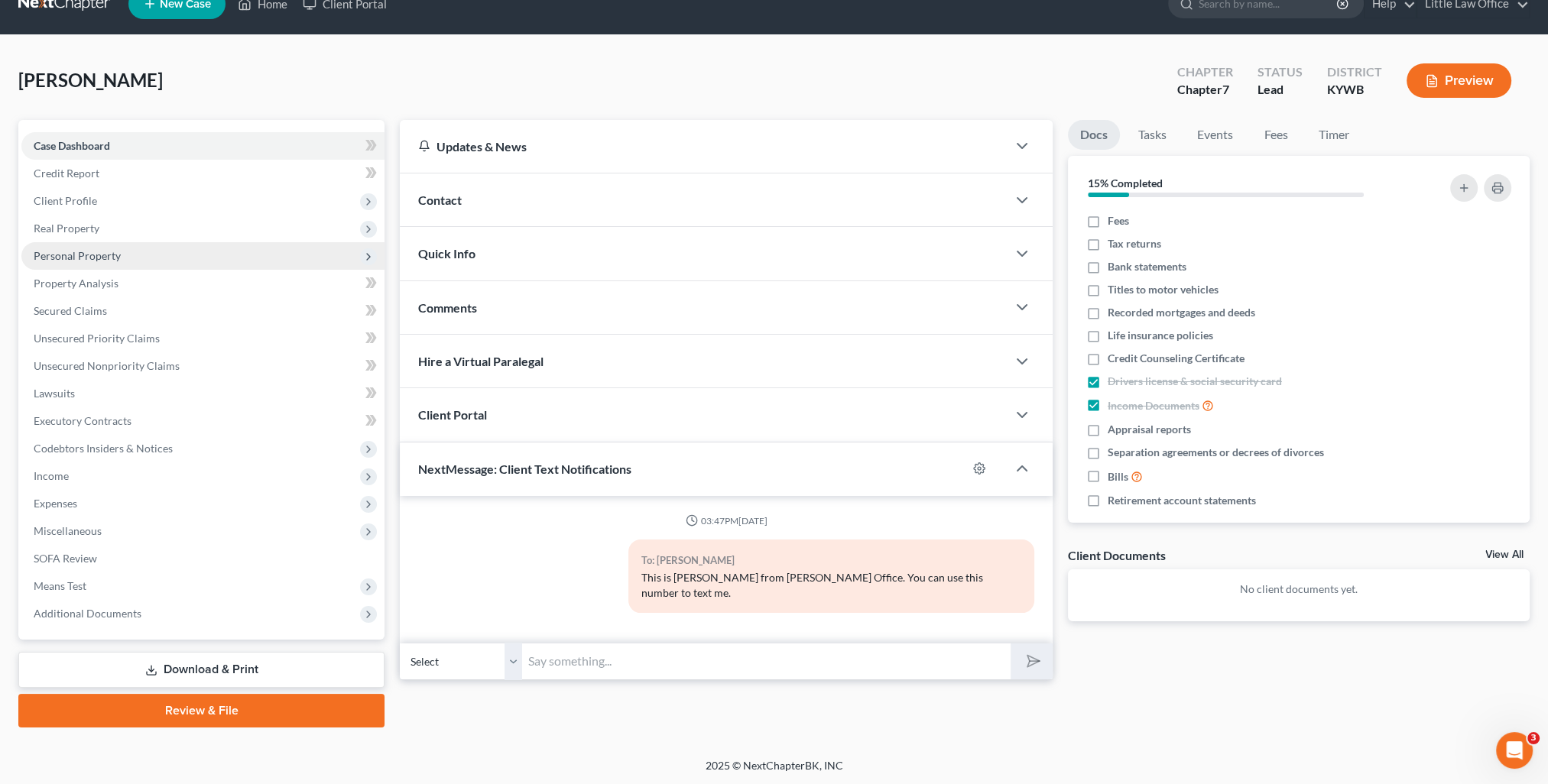
drag, startPoint x: 63, startPoint y: 246, endPoint x: 73, endPoint y: 248, distance: 10.2
click at [63, 246] on span "Personal Property" at bounding box center [203, 256] width 363 height 28
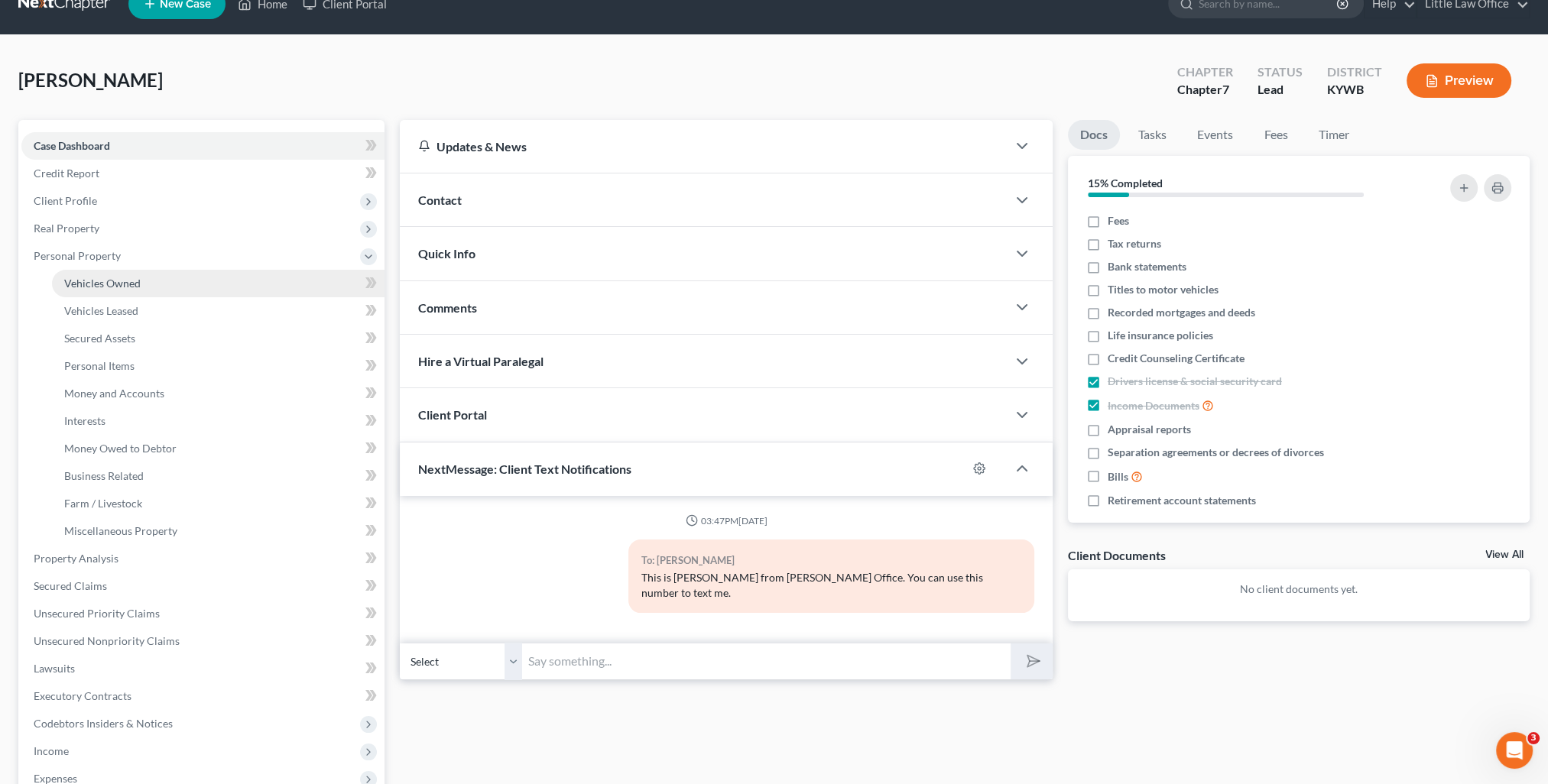
click at [129, 271] on link "Vehicles Owned" at bounding box center [218, 283] width 332 height 28
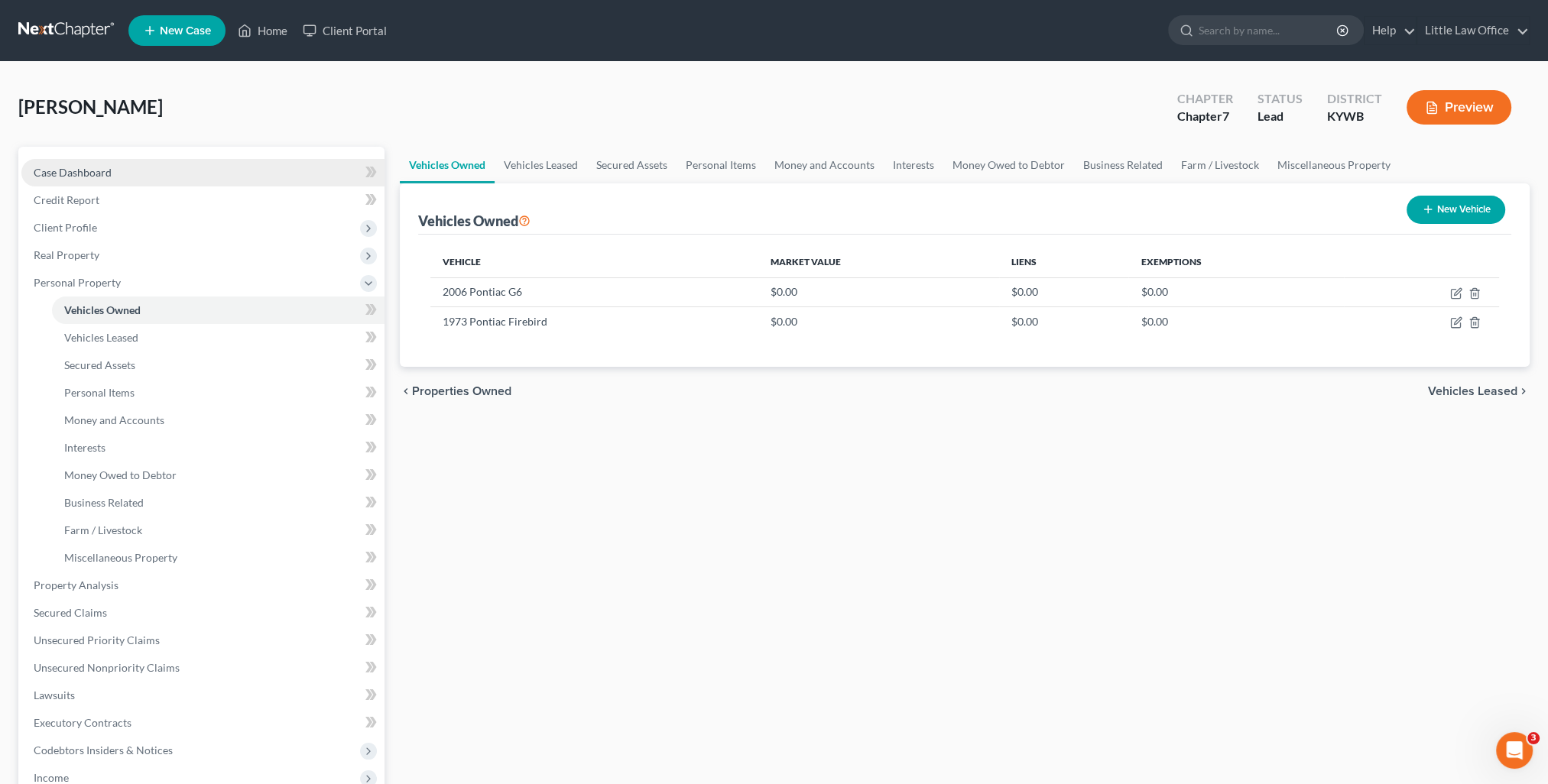
click at [145, 185] on link "Case Dashboard" at bounding box center [203, 173] width 363 height 28
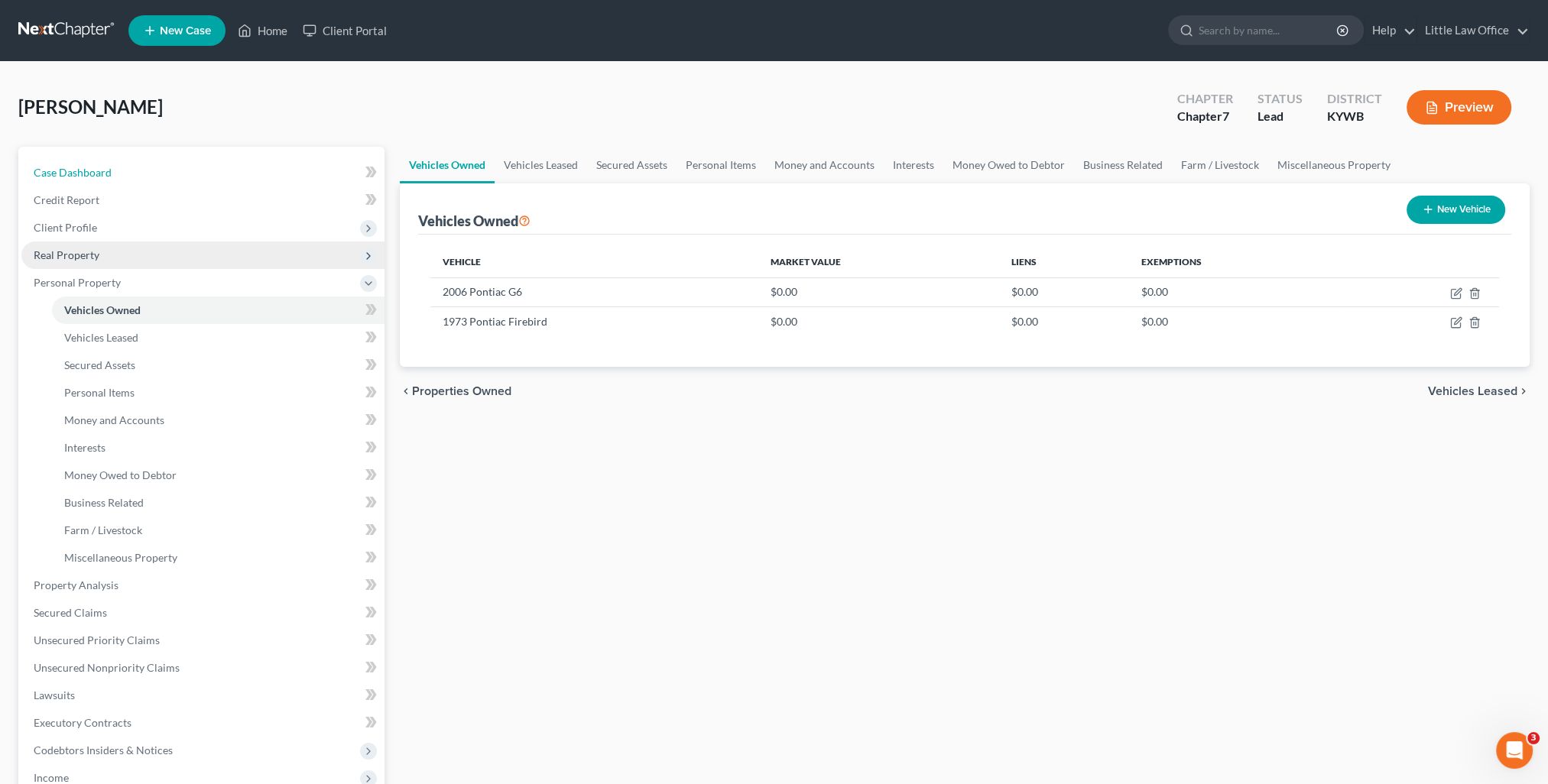
select select "0"
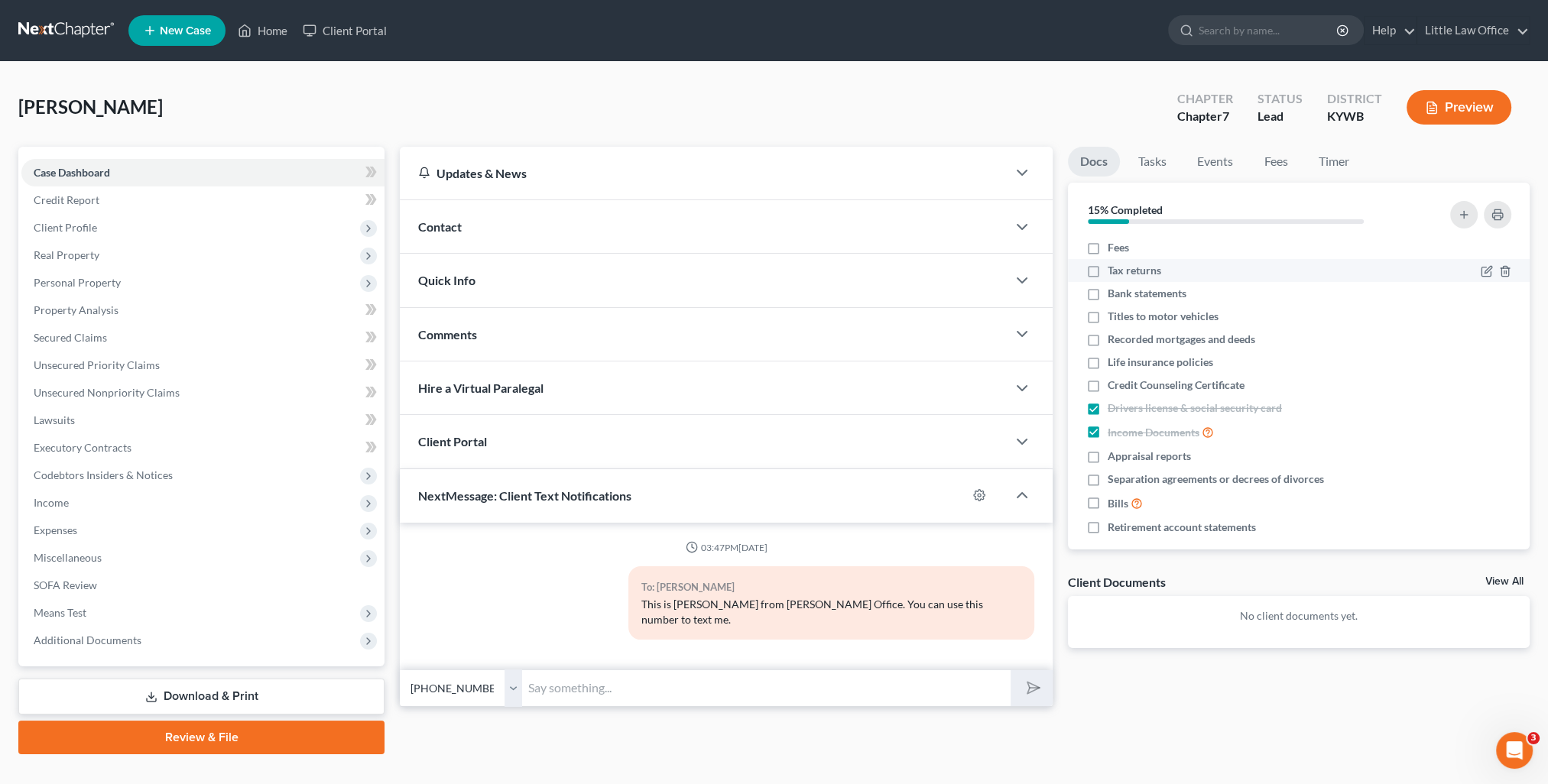
click at [1108, 271] on label "Tax returns" at bounding box center [1135, 270] width 54 height 15
click at [1114, 271] on input "Tax returns" at bounding box center [1119, 267] width 10 height 10
checkbox input "true"
click at [1108, 316] on label "Titles to motor vehicles" at bounding box center [1163, 315] width 110 height 15
click at [1114, 316] on input "Titles to motor vehicles" at bounding box center [1119, 313] width 10 height 10
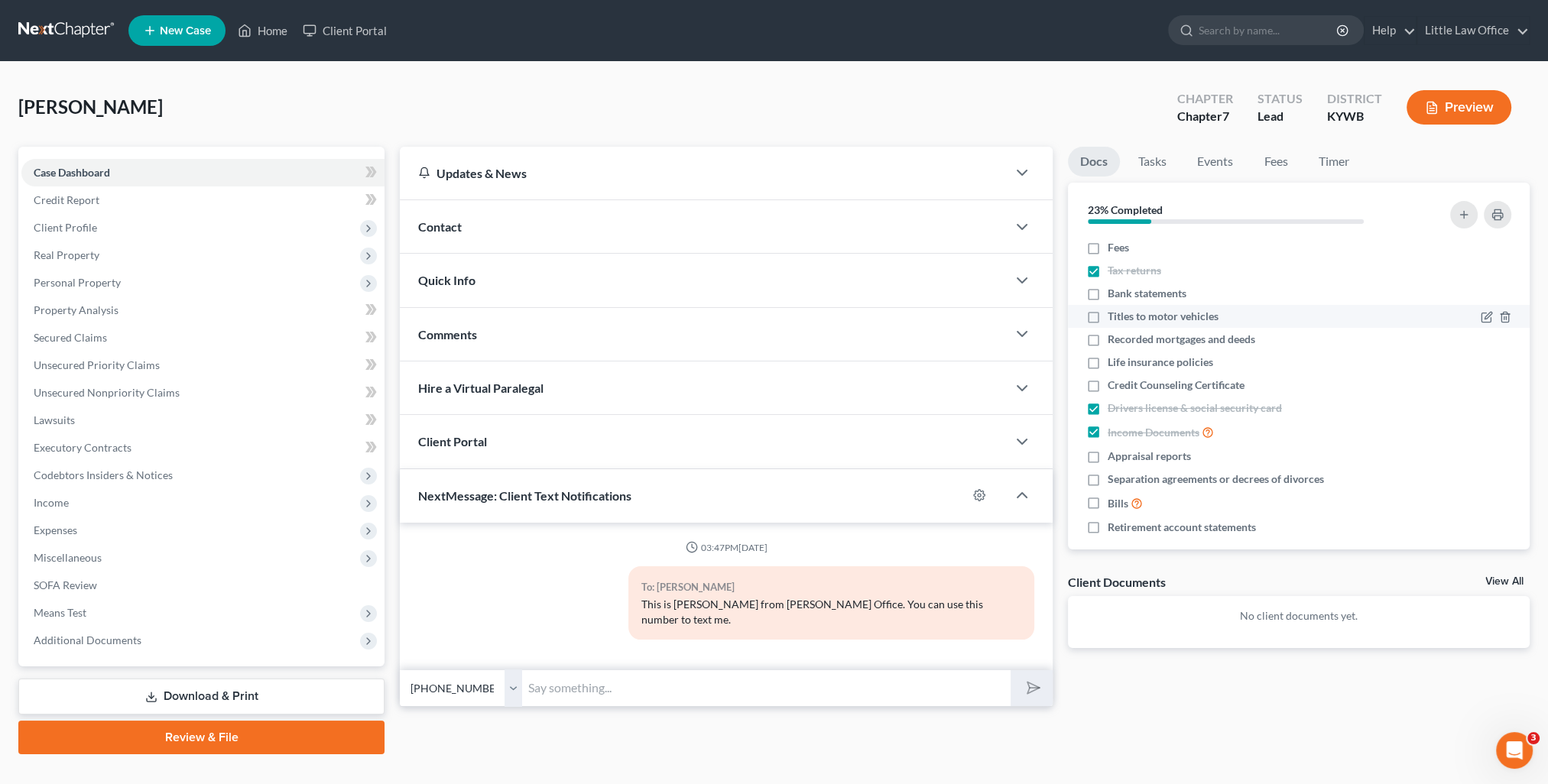
checkbox input "true"
click at [67, 295] on span "Personal Property" at bounding box center [203, 282] width 363 height 28
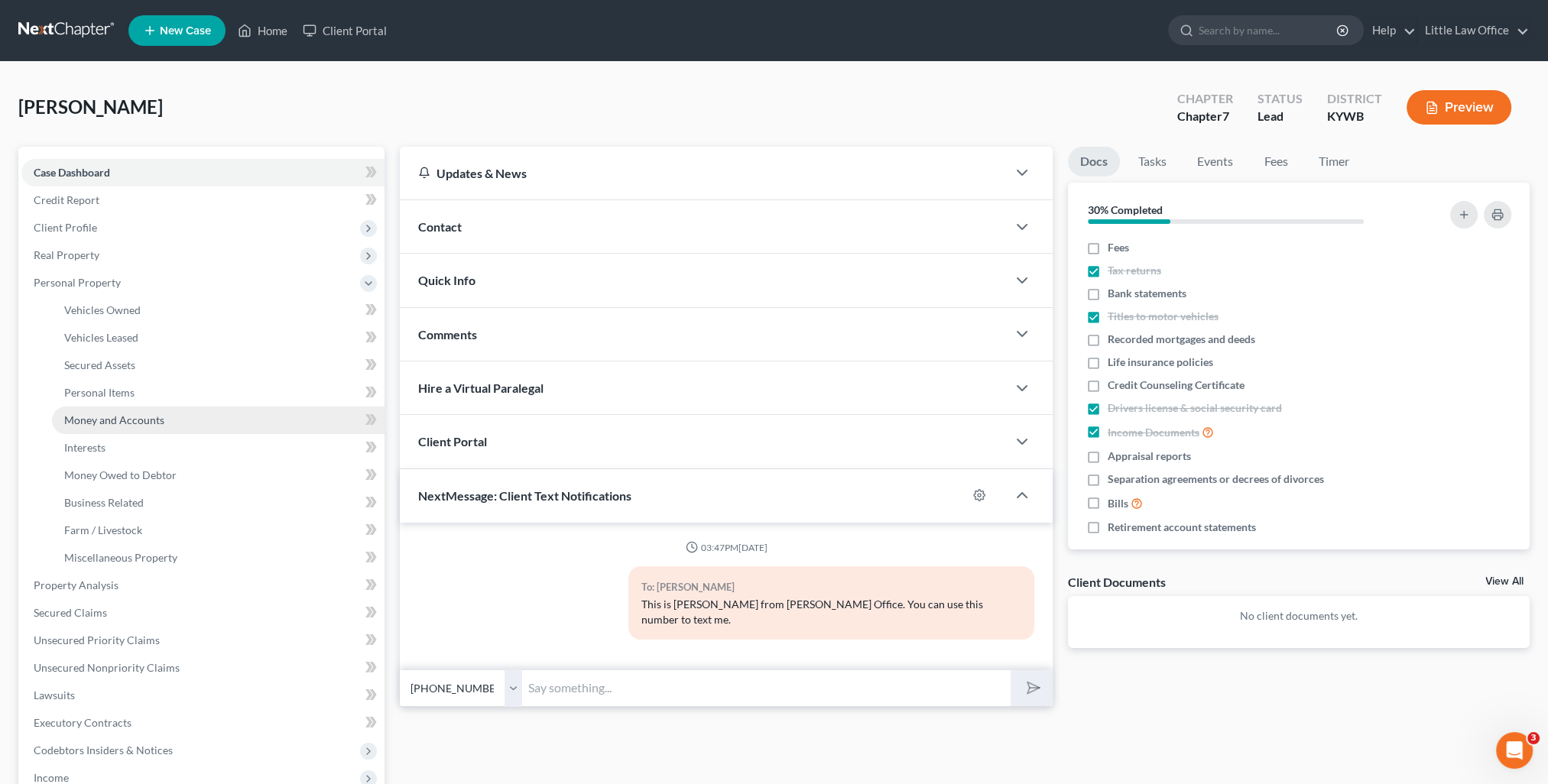
click at [139, 421] on span "Money and Accounts" at bounding box center [114, 420] width 100 height 13
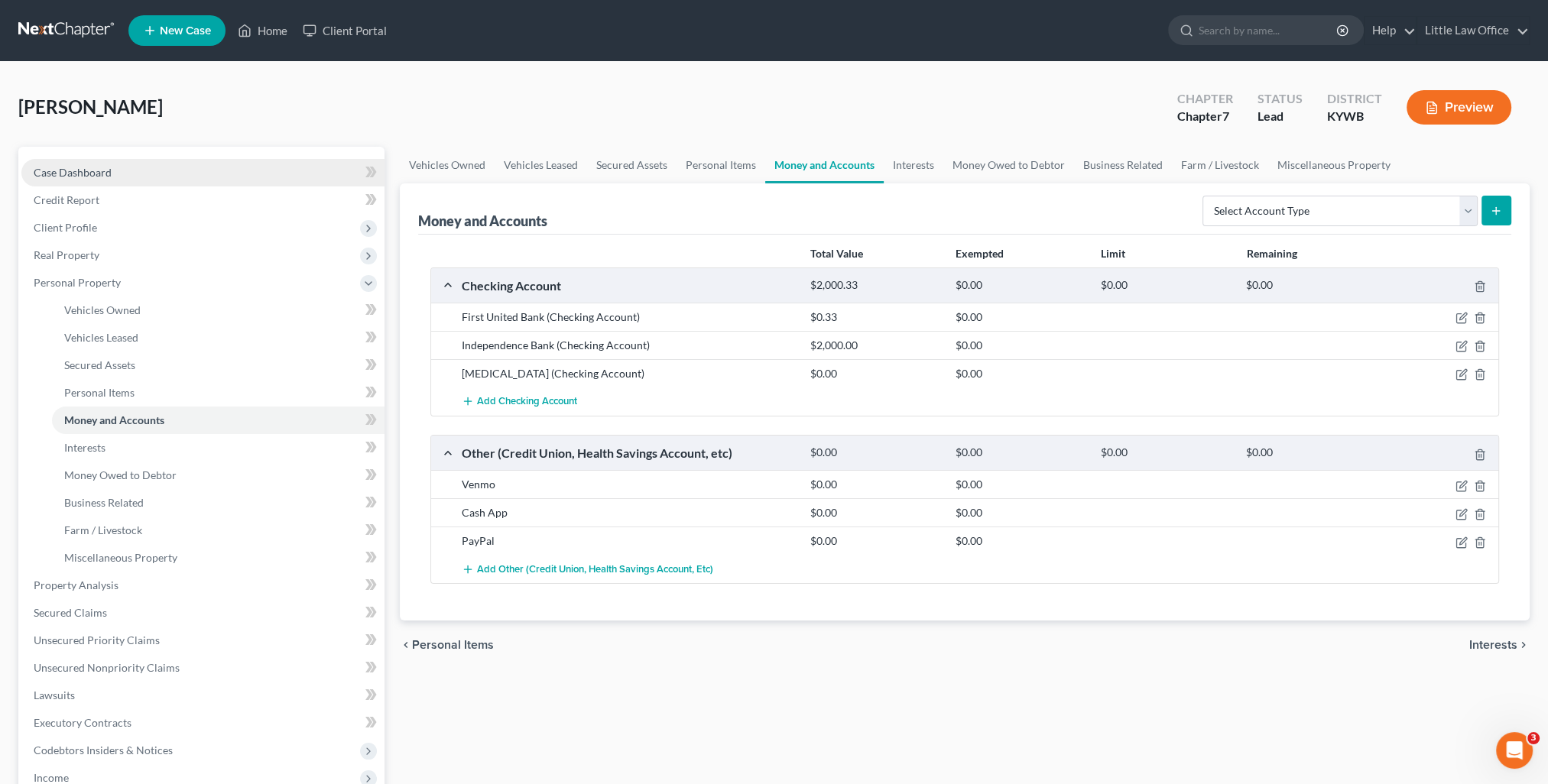
click at [85, 180] on link "Case Dashboard" at bounding box center [203, 173] width 363 height 28
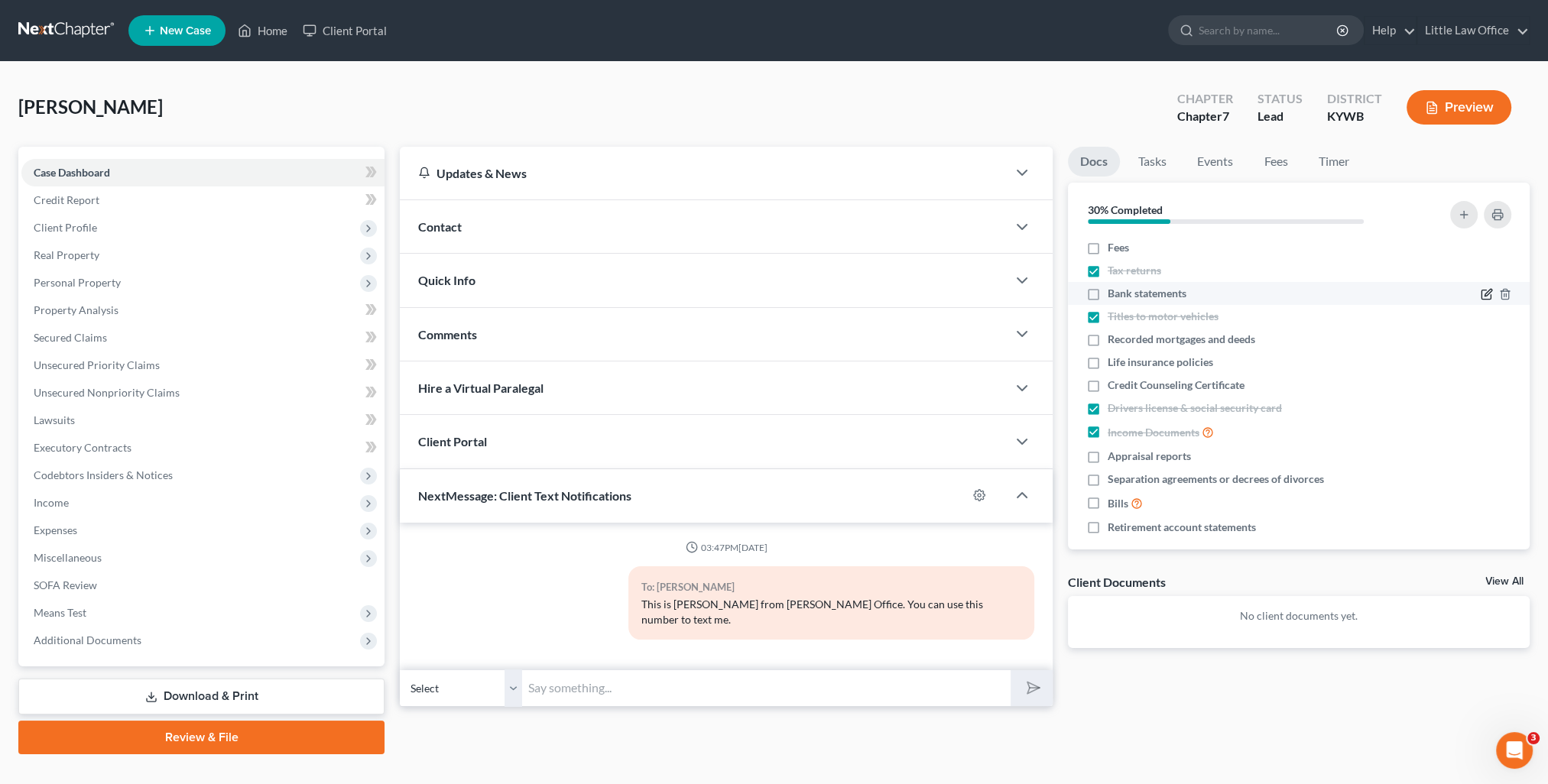
click at [1481, 292] on icon "button" at bounding box center [1487, 294] width 13 height 13
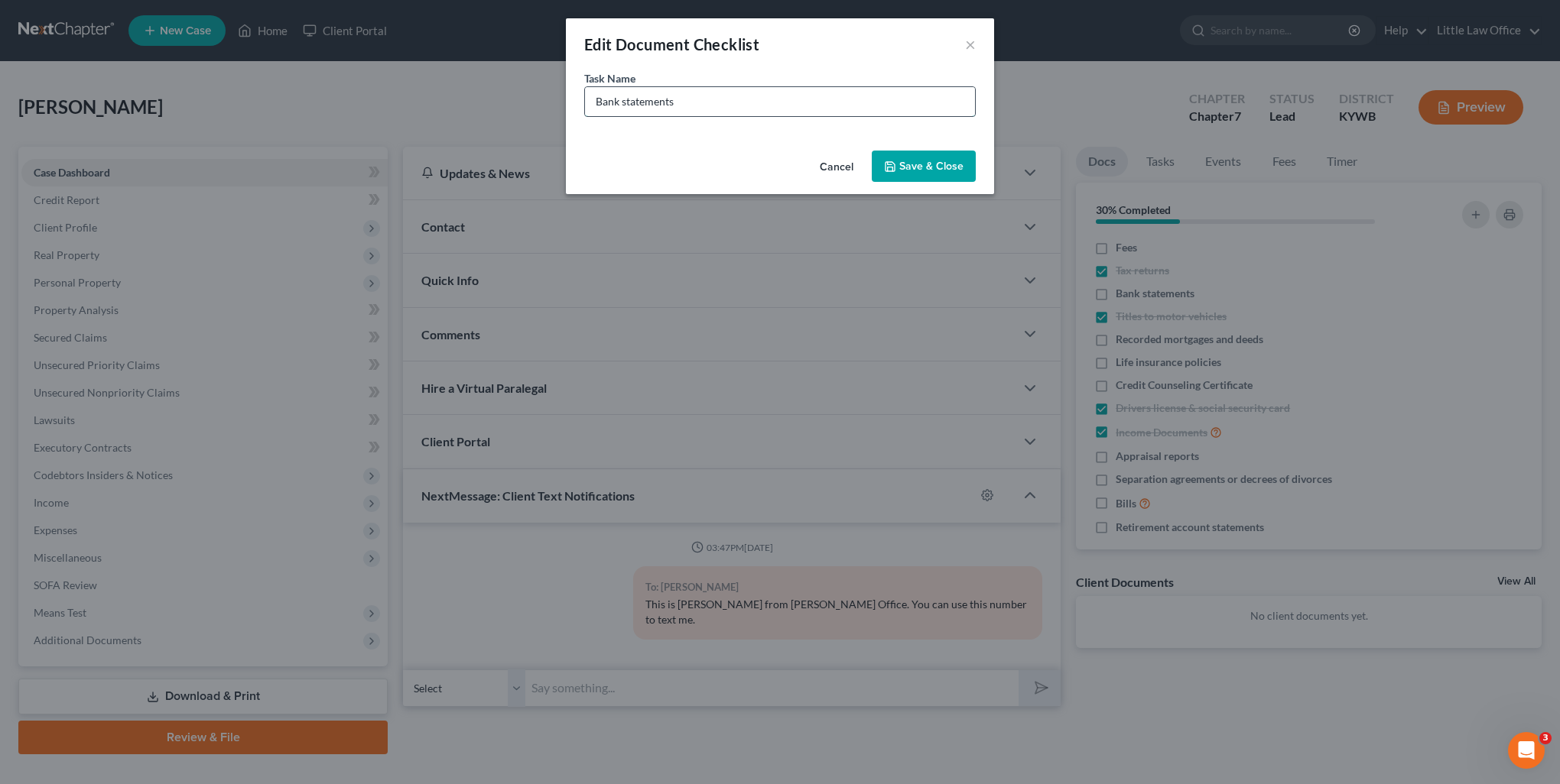
click at [816, 111] on input "Bank statements" at bounding box center [780, 101] width 390 height 29
type input "Bank statements - 4/1 to present"
click at [911, 174] on button "Save & Close" at bounding box center [924, 166] width 104 height 32
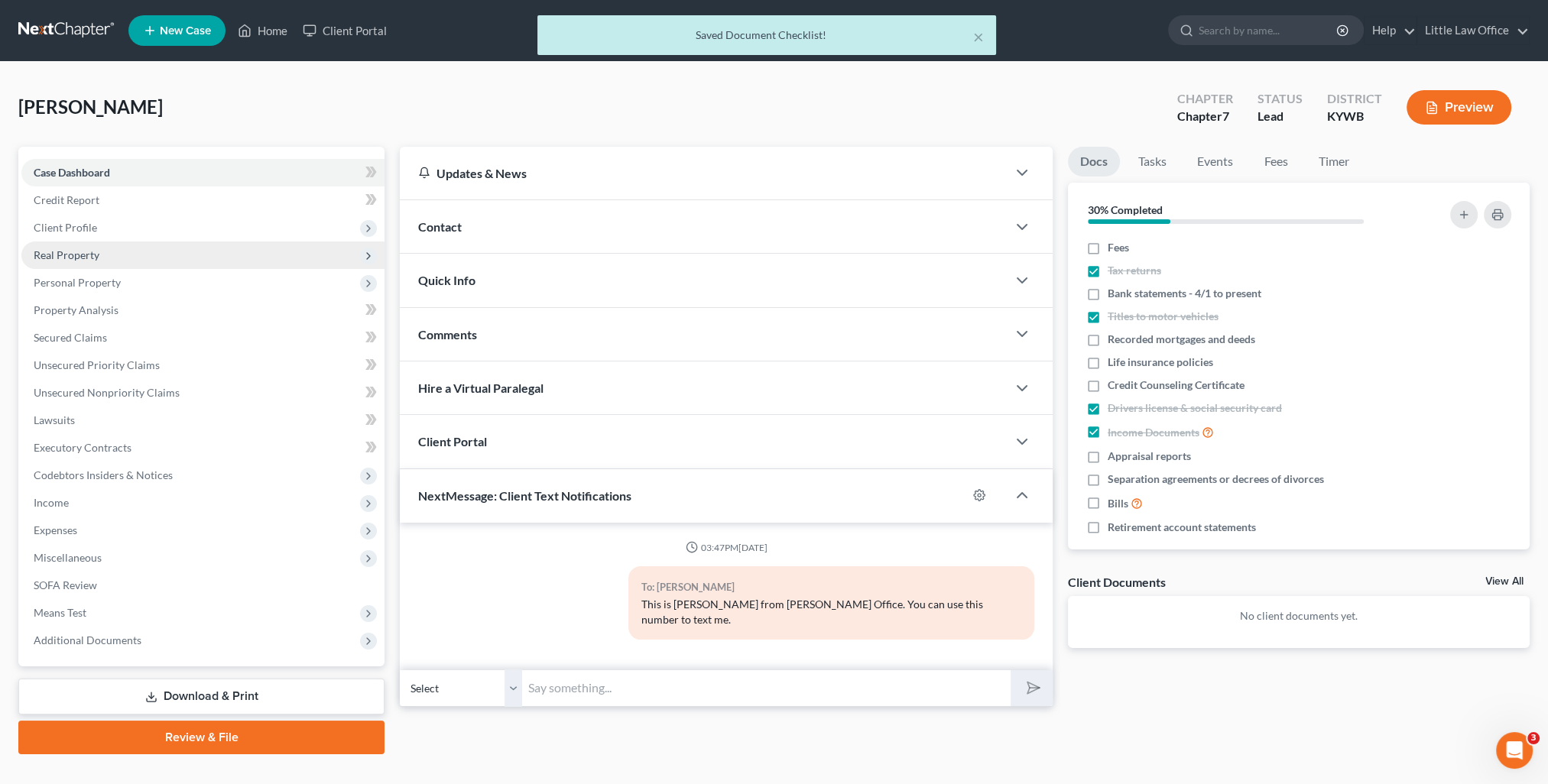
click at [62, 252] on span "Real Property" at bounding box center [66, 255] width 65 height 13
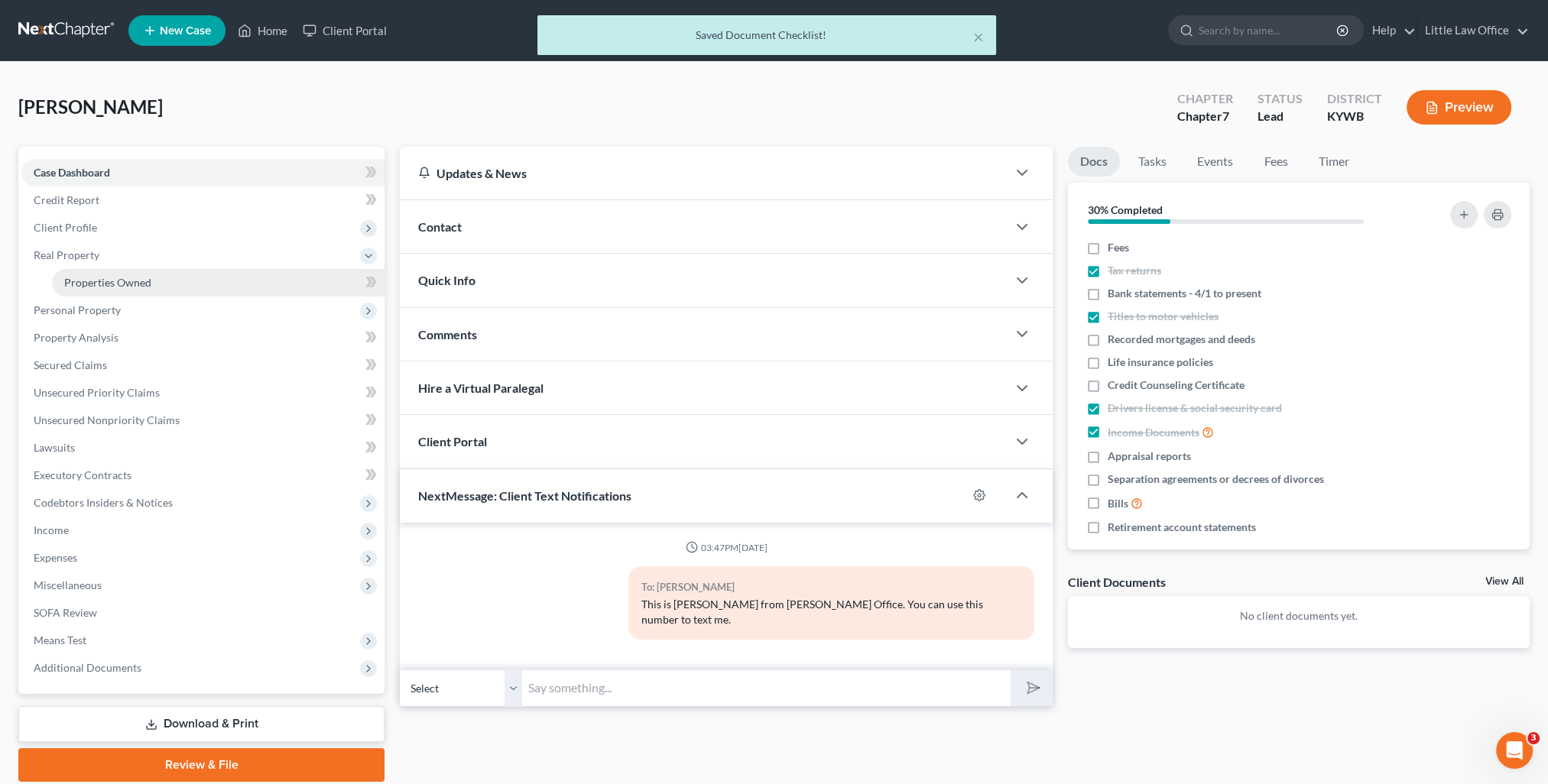
click at [104, 274] on link "Properties Owned" at bounding box center [218, 282] width 332 height 28
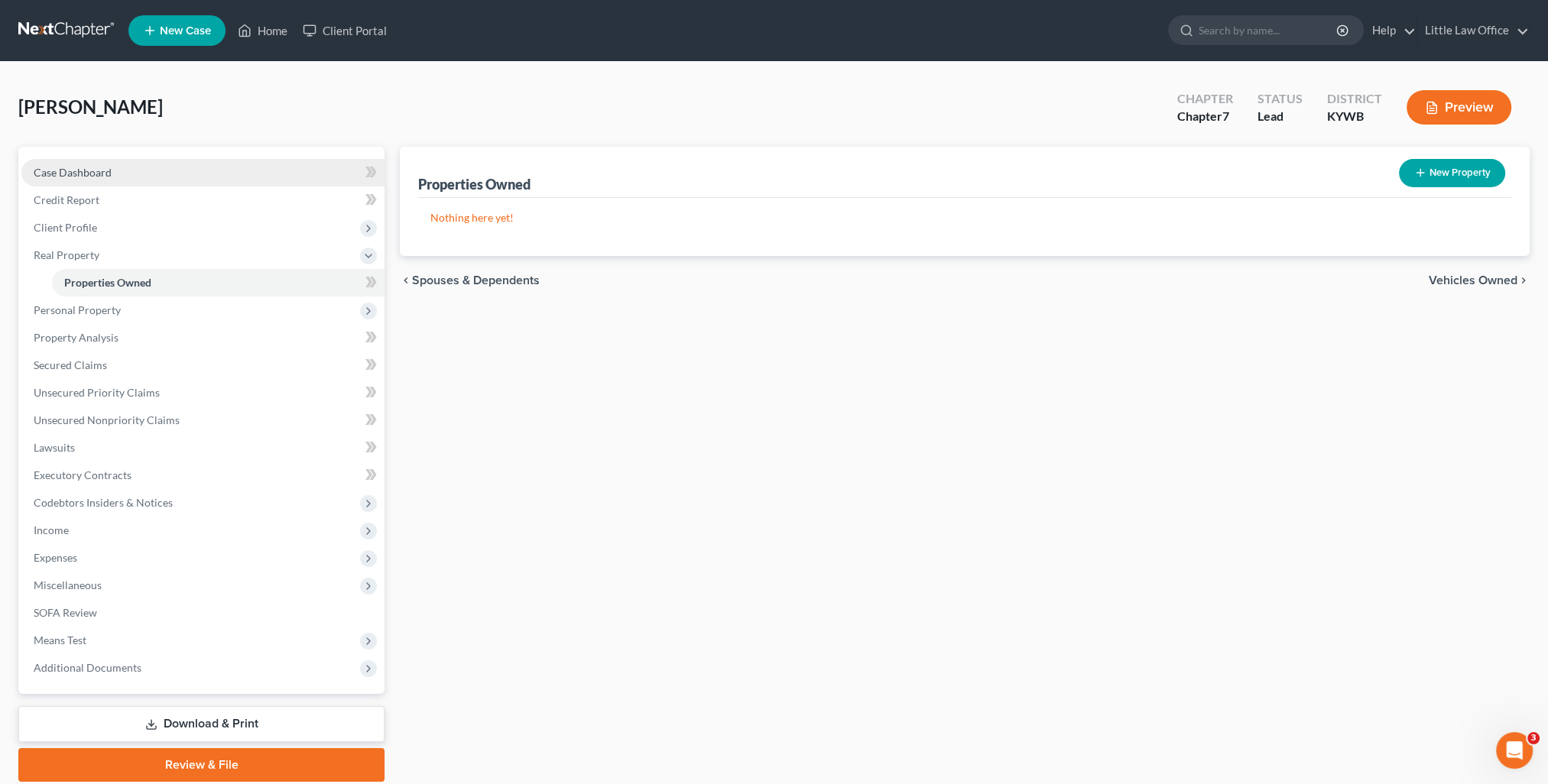
click at [95, 174] on span "Case Dashboard" at bounding box center [73, 172] width 78 height 13
select select "0"
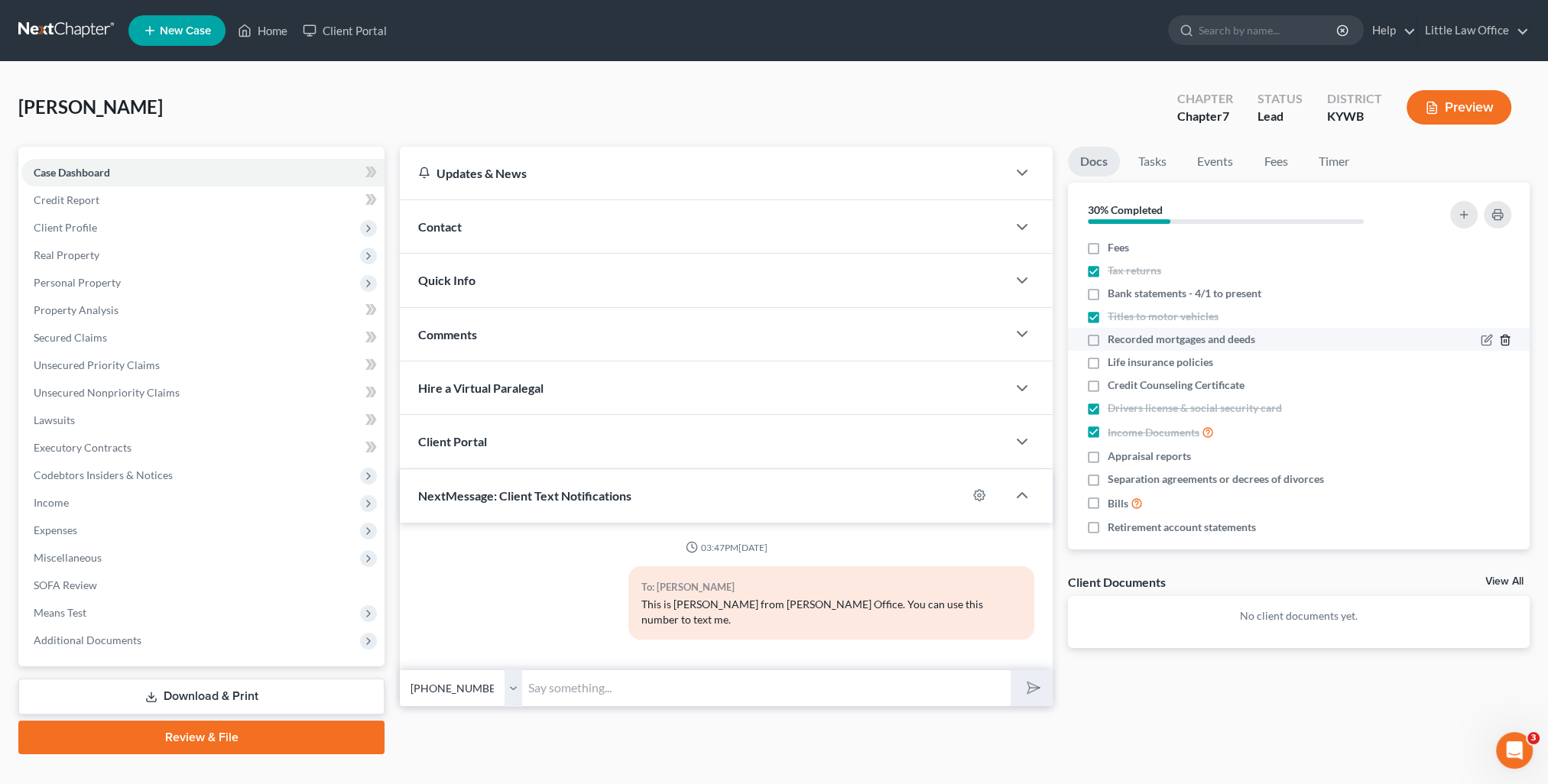
click at [1499, 344] on icon "button" at bounding box center [1505, 340] width 13 height 13
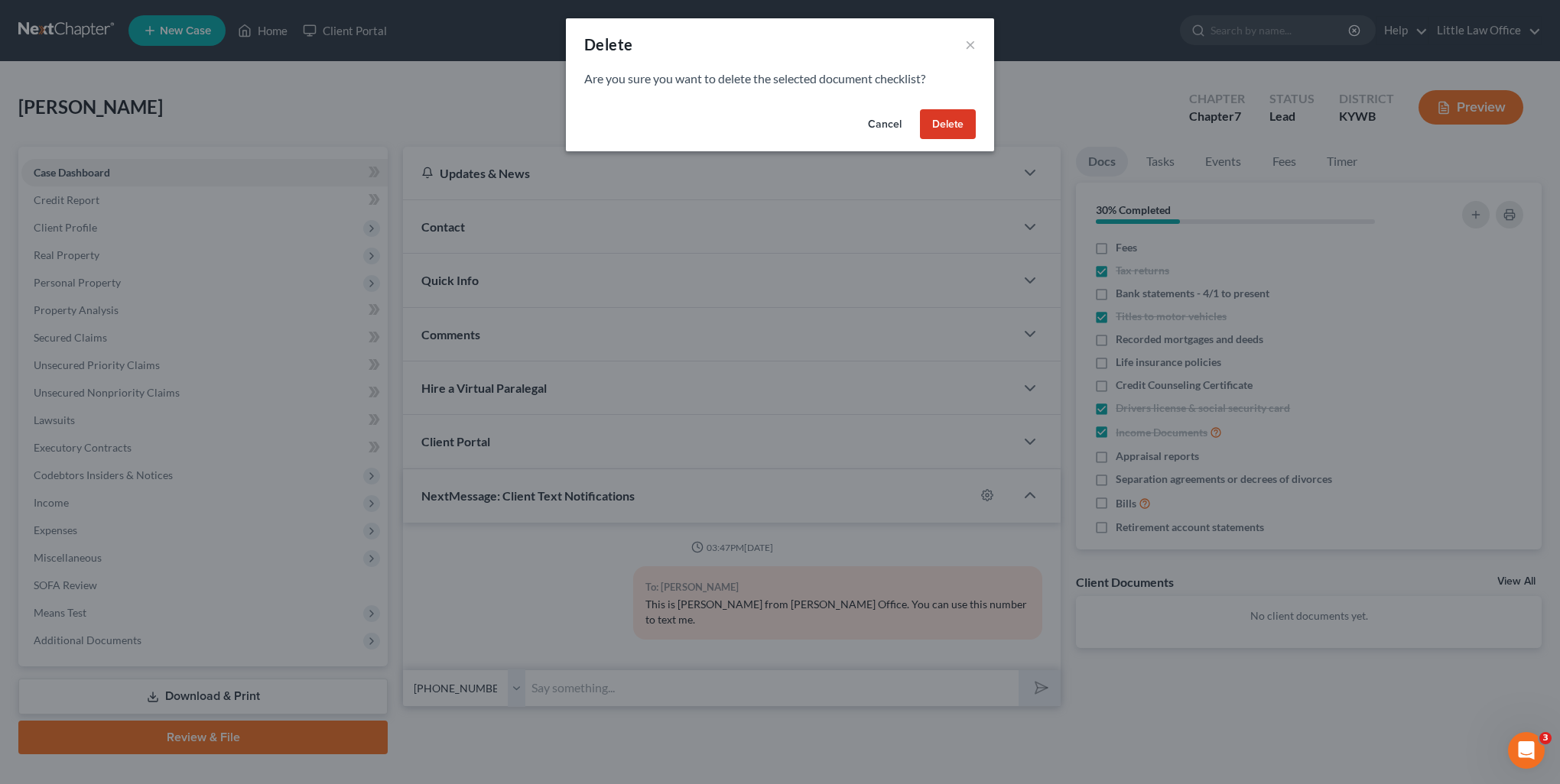
click at [963, 130] on button "Delete" at bounding box center [948, 125] width 56 height 31
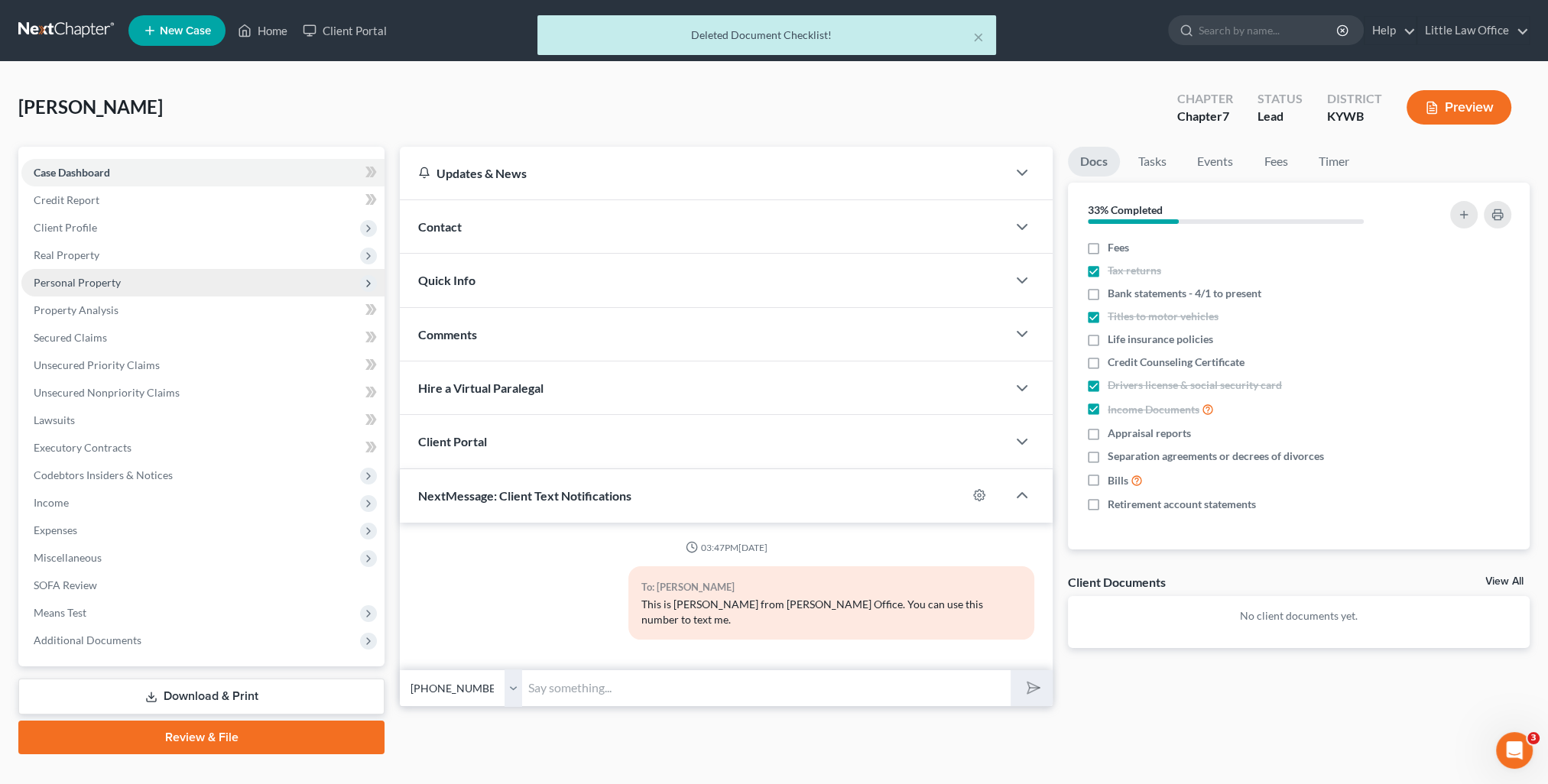
click at [62, 282] on span "Personal Property" at bounding box center [77, 282] width 87 height 13
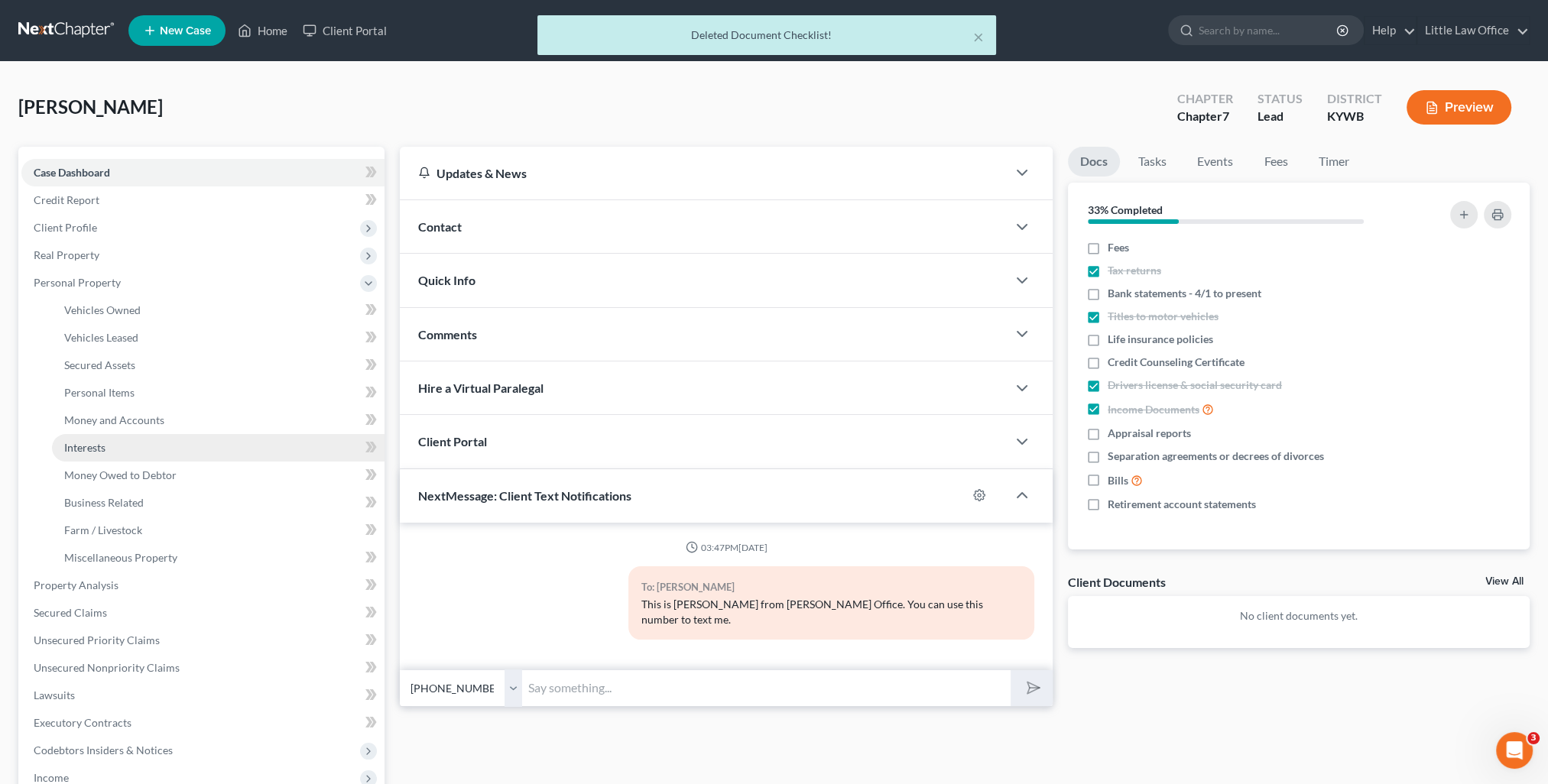
click at [111, 446] on link "Interests" at bounding box center [218, 447] width 332 height 28
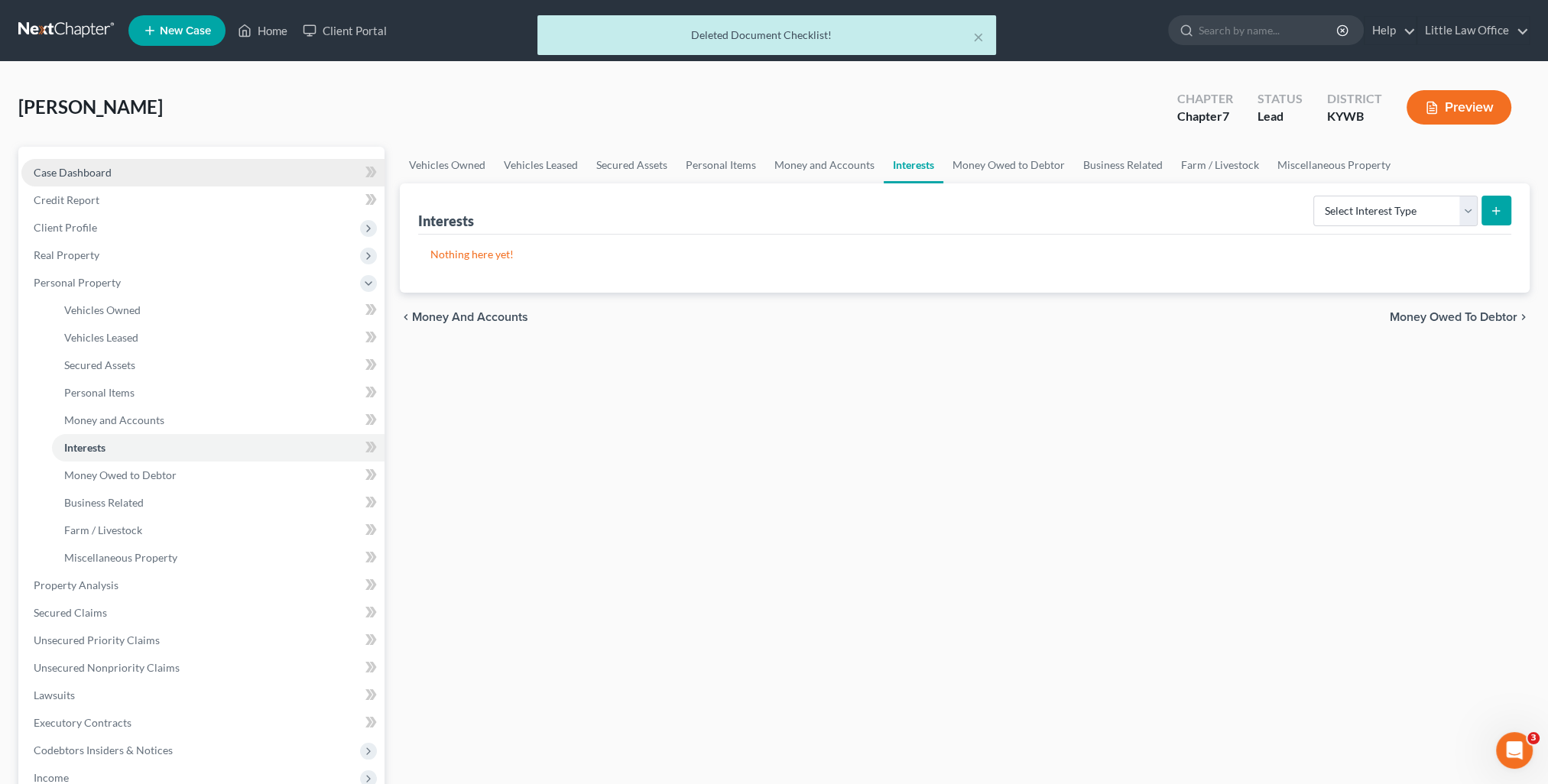
click at [113, 174] on link "Case Dashboard" at bounding box center [203, 173] width 363 height 28
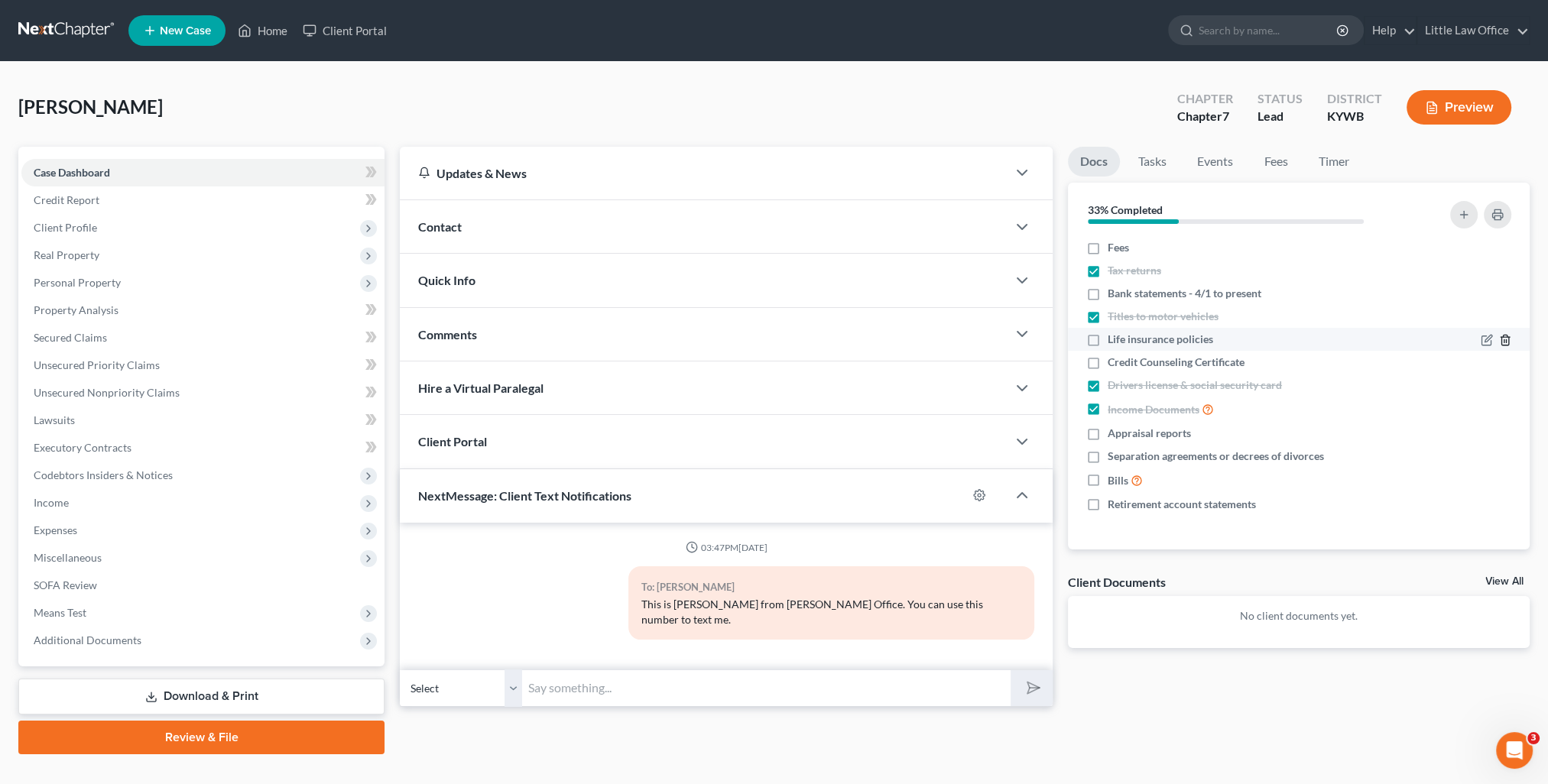
click at [1505, 335] on icon "button" at bounding box center [1505, 340] width 7 height 10
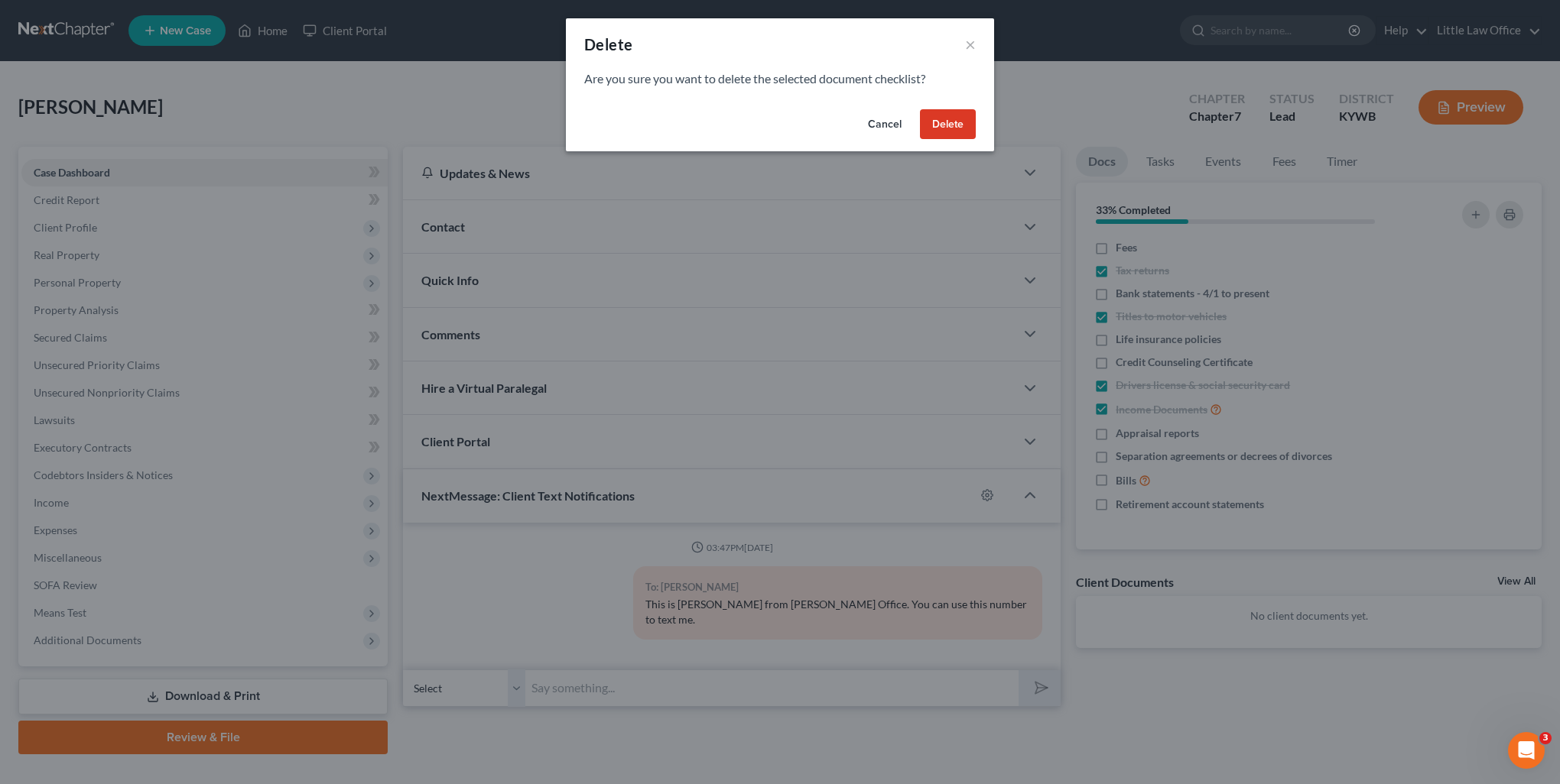
click at [963, 130] on button "Delete" at bounding box center [948, 125] width 56 height 31
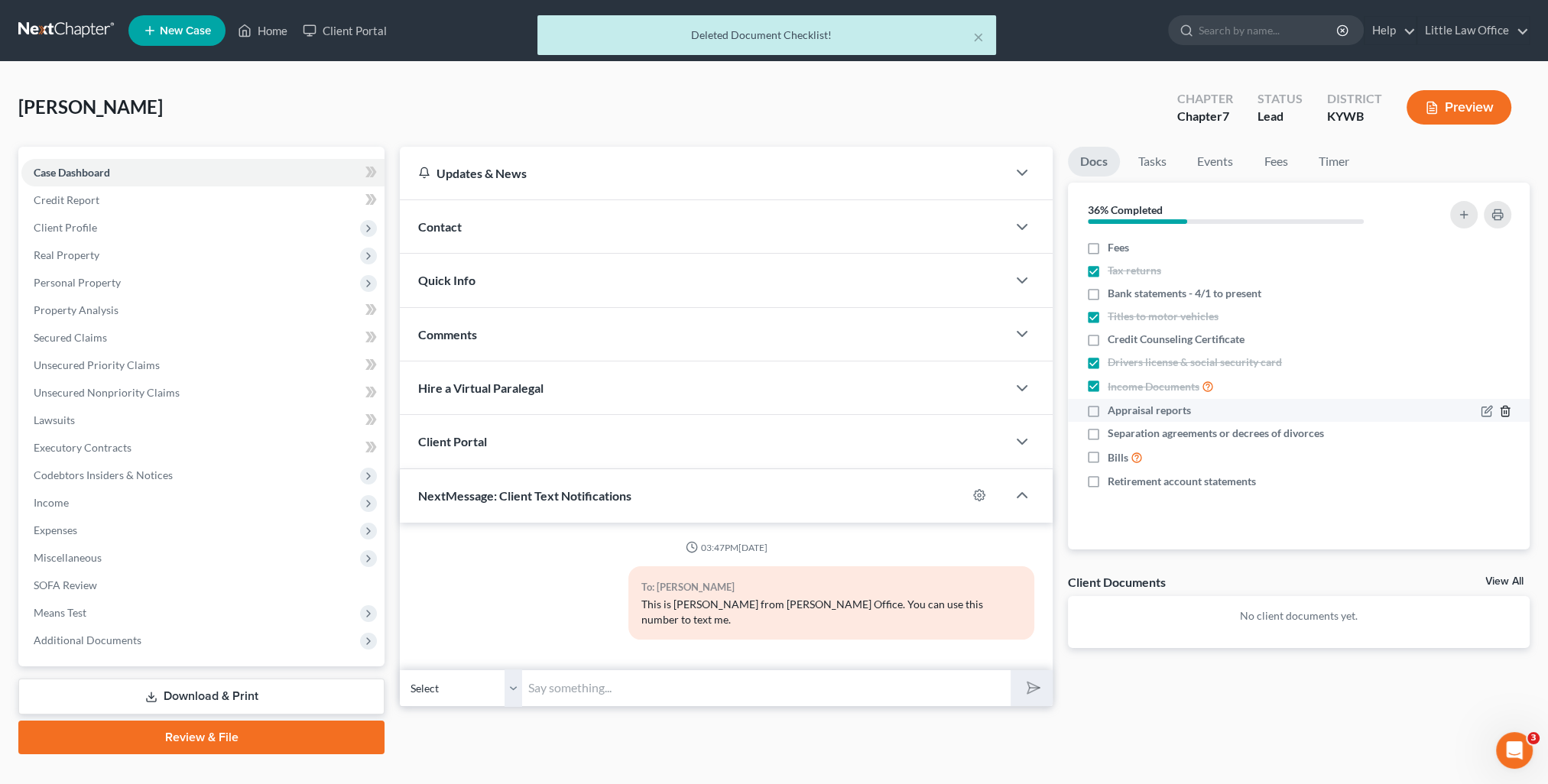
click at [1509, 408] on icon "button" at bounding box center [1505, 411] width 7 height 10
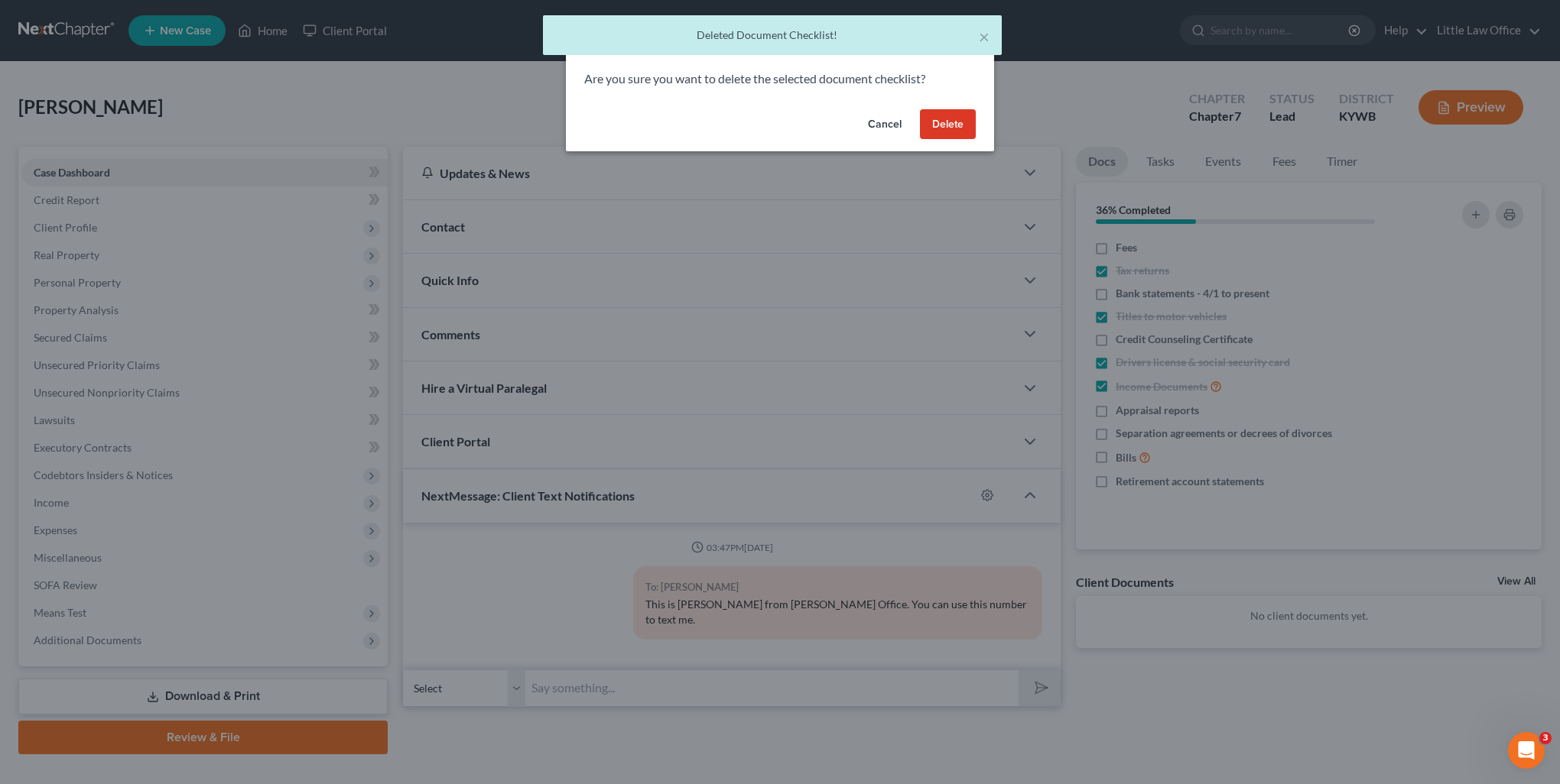
click at [949, 139] on div "Cancel Delete" at bounding box center [780, 128] width 428 height 49
click at [950, 129] on button "Delete" at bounding box center [948, 125] width 56 height 31
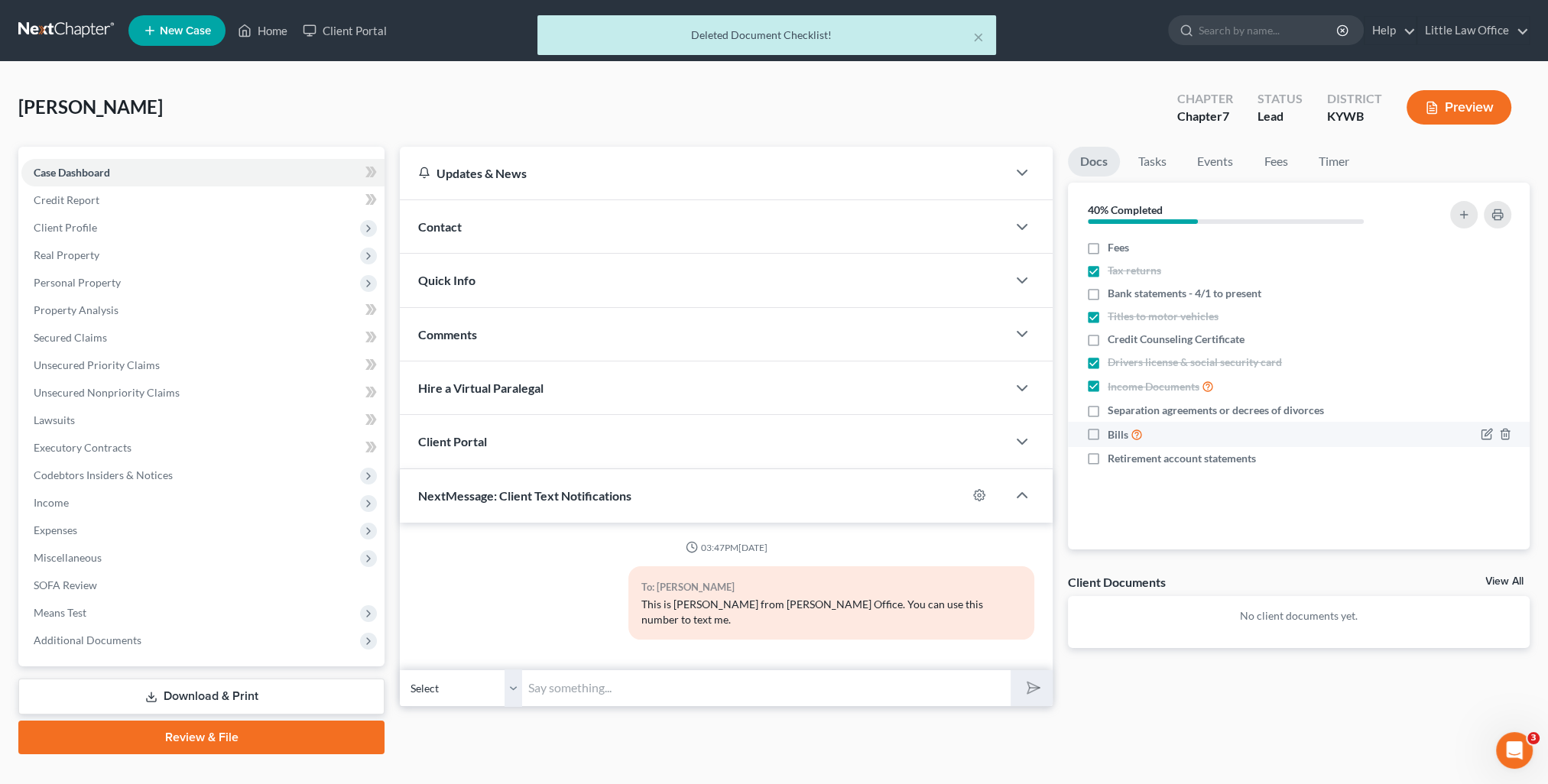
click at [1108, 435] on label "Bills" at bounding box center [1125, 435] width 36 height 17
click at [1114, 435] on input "Bills" at bounding box center [1119, 431] width 10 height 10
checkbox input "true"
click at [1501, 457] on icon "button" at bounding box center [1505, 460] width 13 height 13
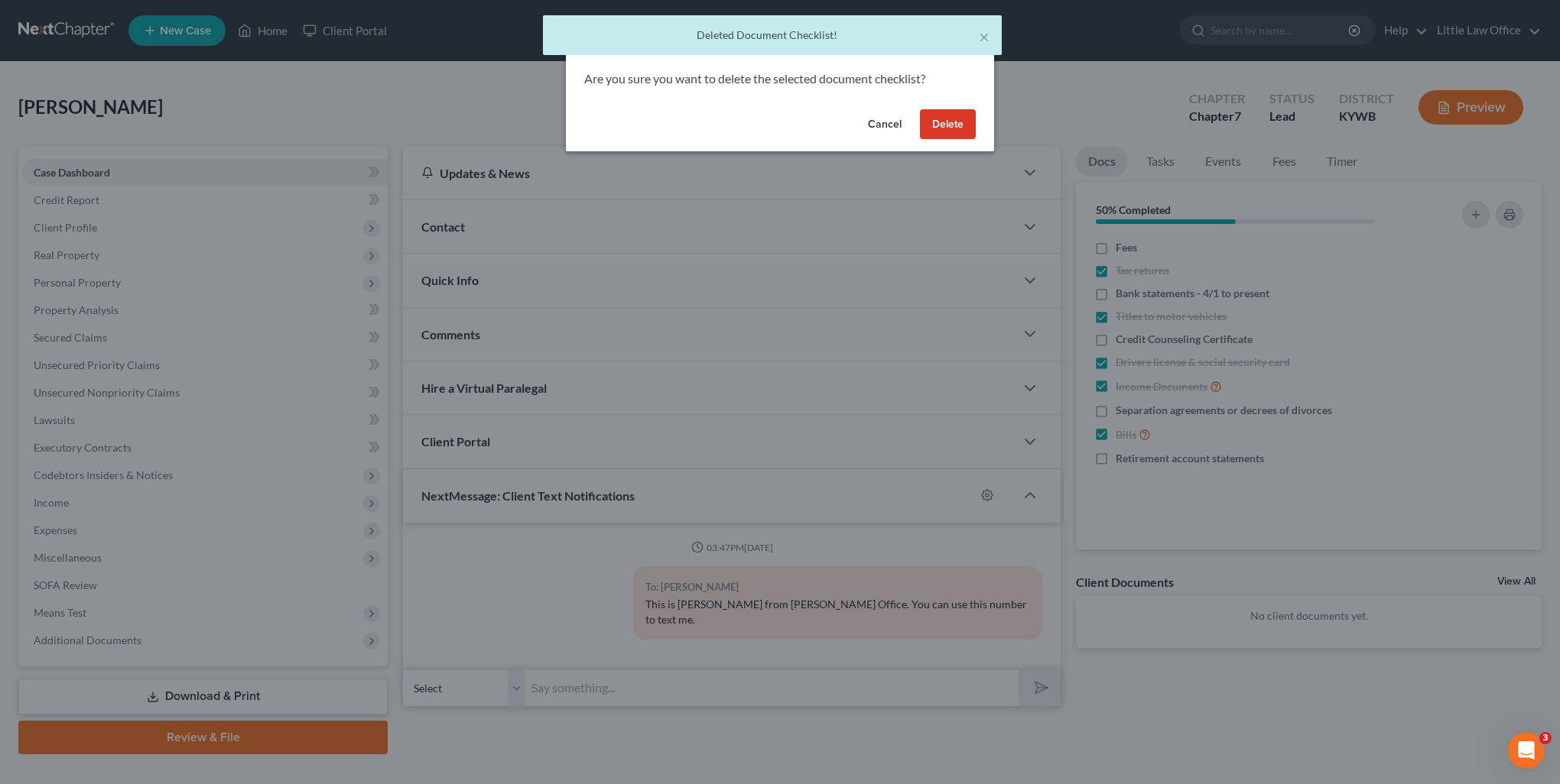
click at [957, 135] on button "Delete" at bounding box center [948, 125] width 56 height 31
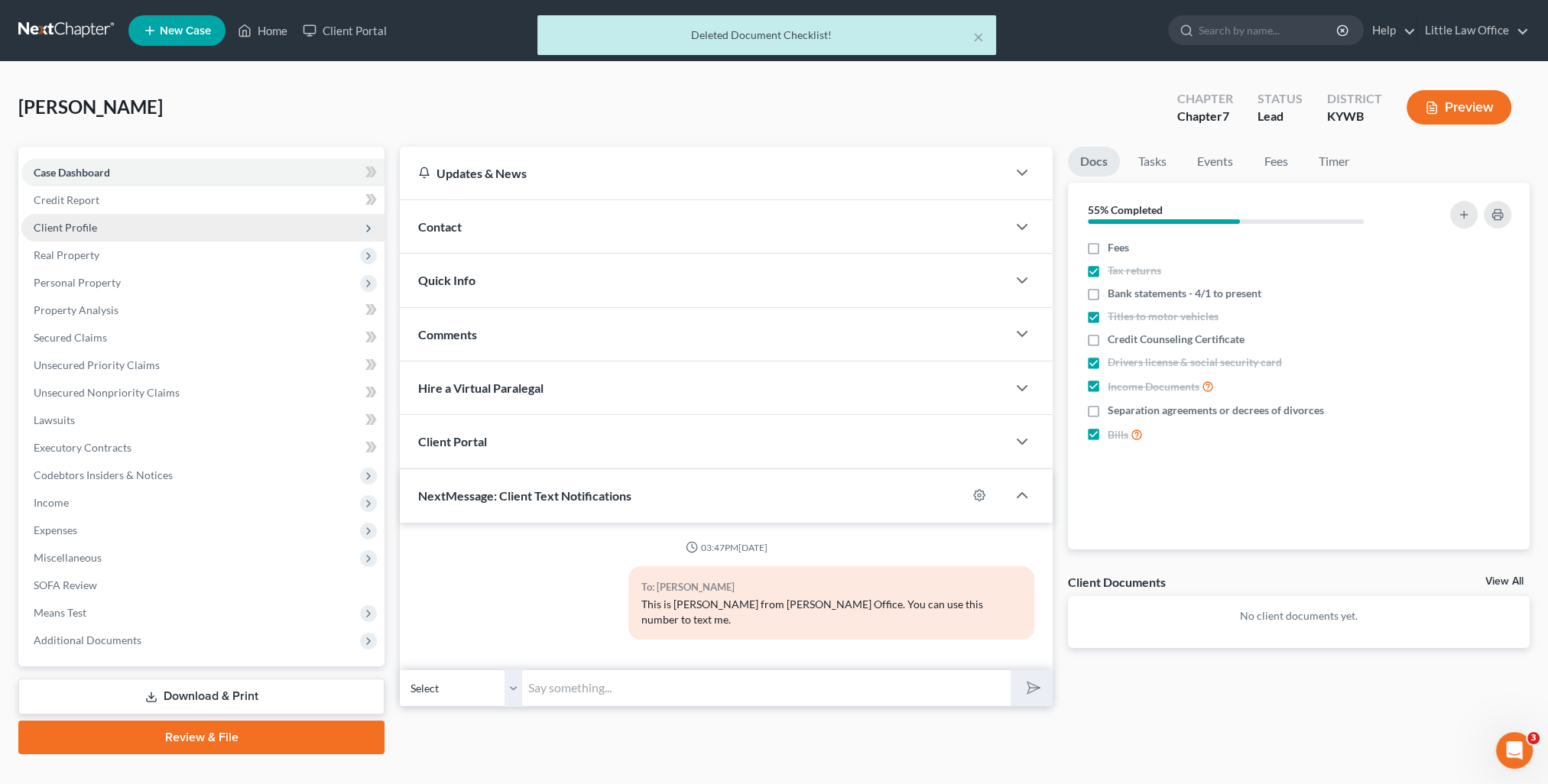
click at [70, 228] on span "Client Profile" at bounding box center [65, 227] width 63 height 13
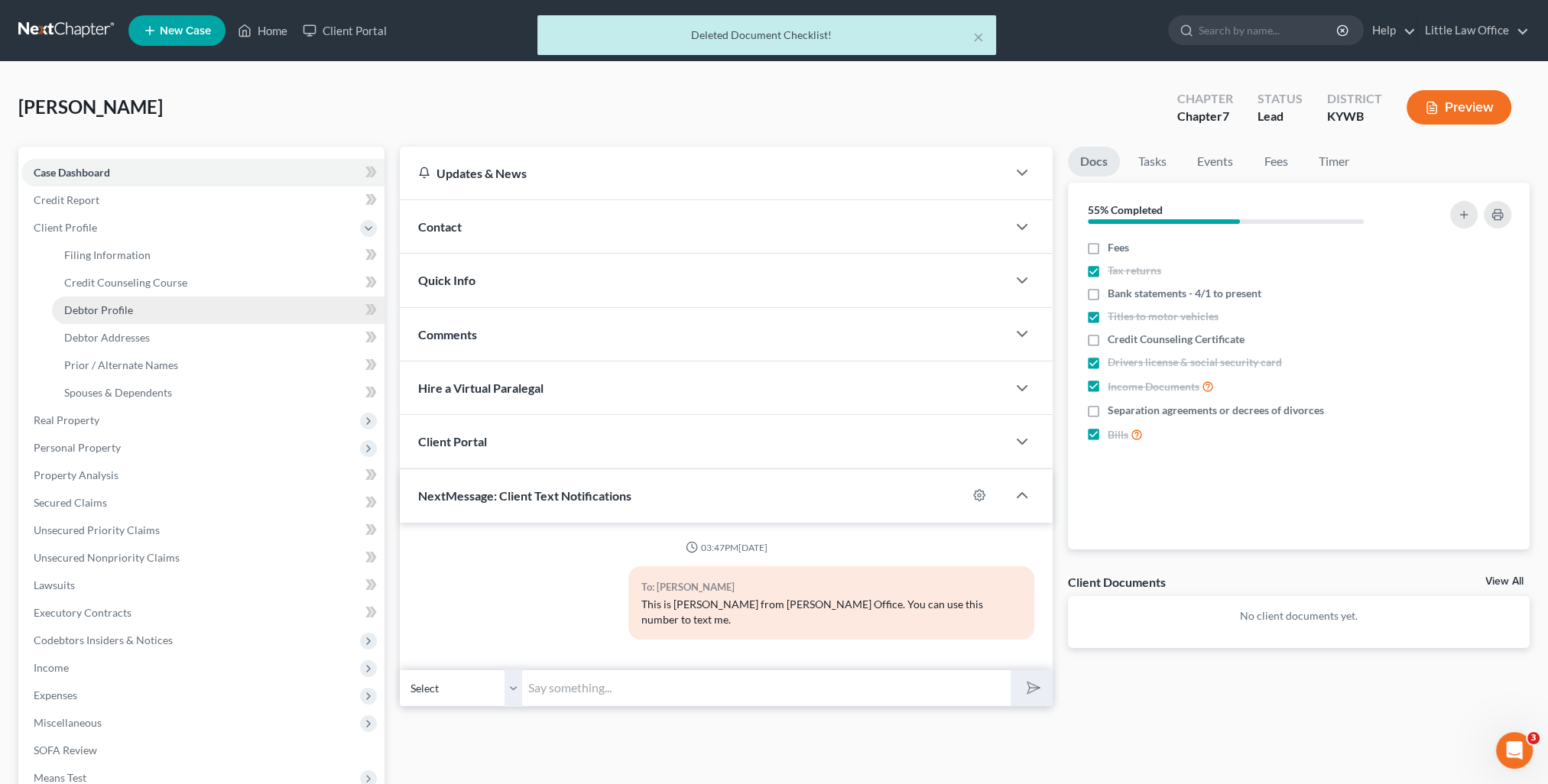
click at [114, 321] on link "Debtor Profile" at bounding box center [218, 310] width 332 height 28
select select "0"
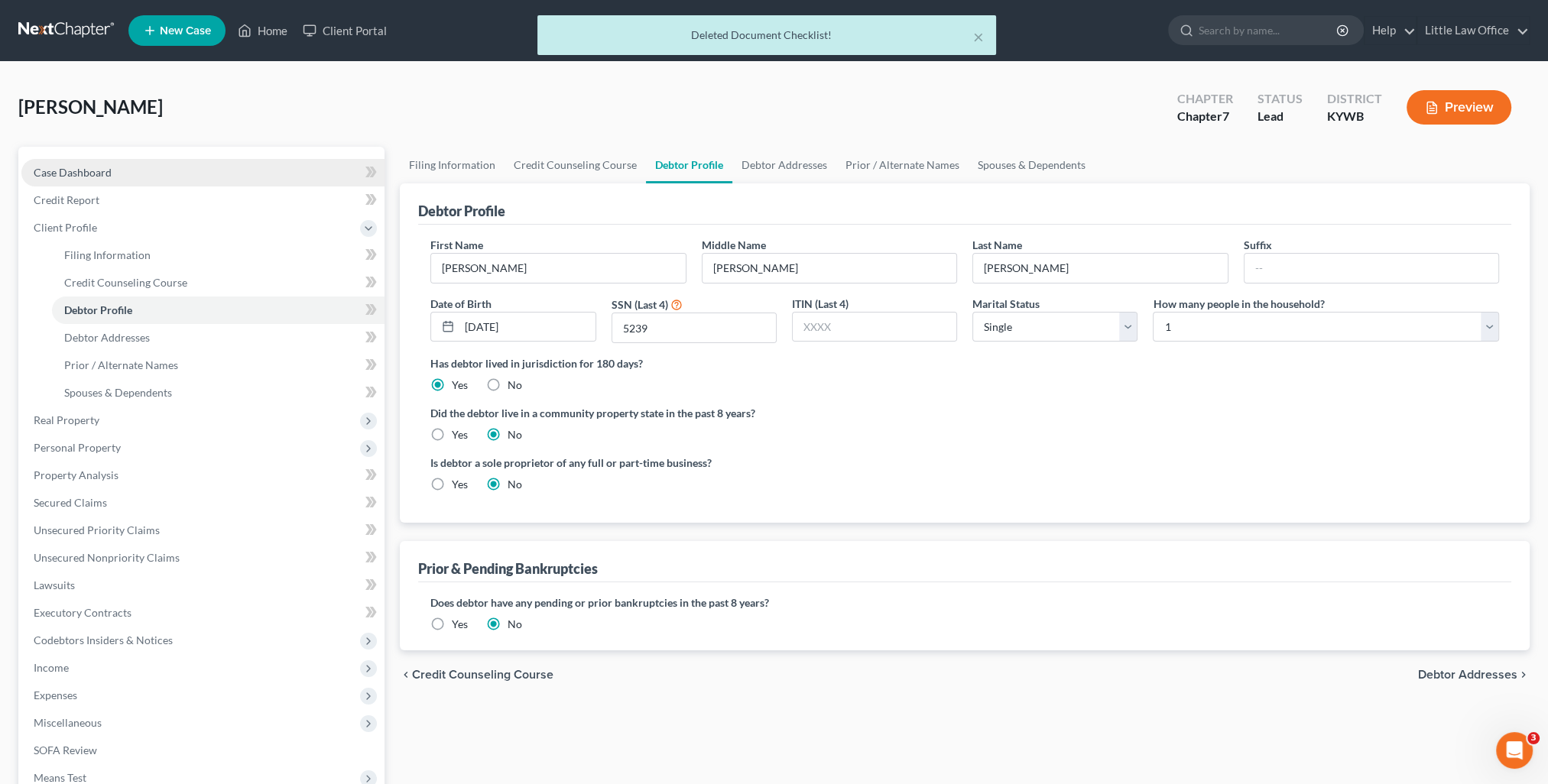
click at [84, 170] on span "Case Dashboard" at bounding box center [73, 172] width 78 height 13
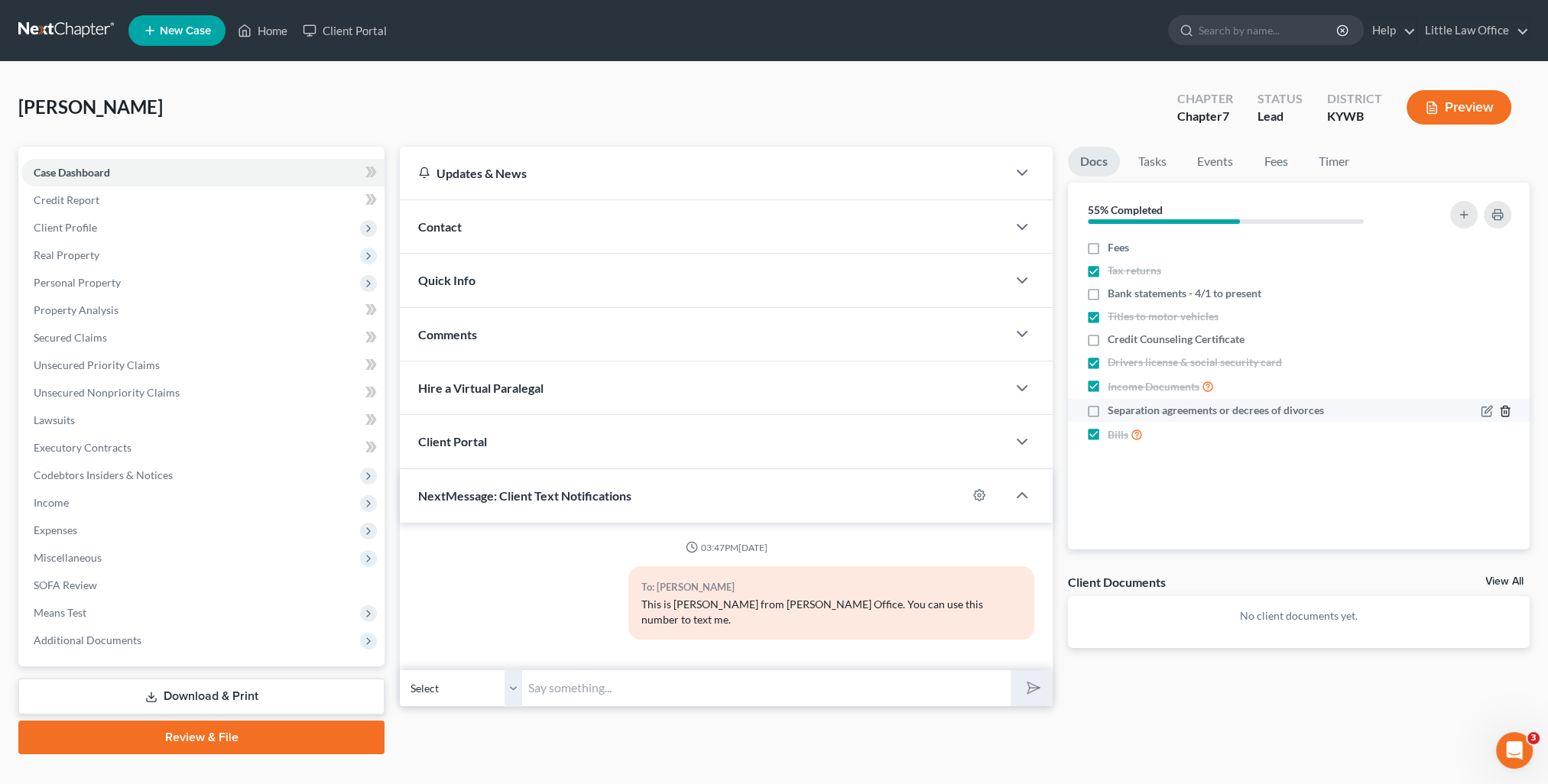
click at [1505, 412] on line "button" at bounding box center [1505, 413] width 0 height 3
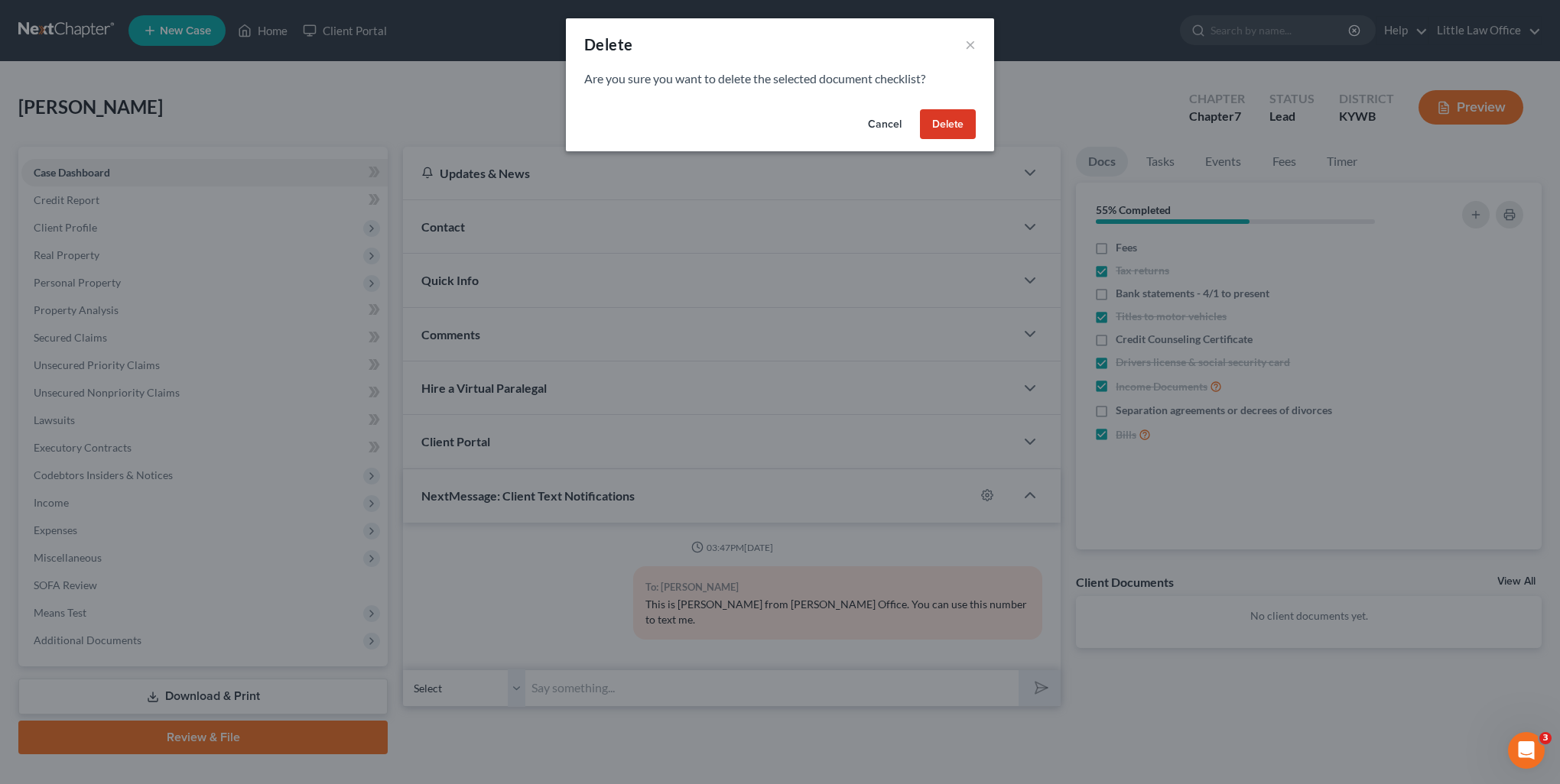
click at [941, 130] on button "Delete" at bounding box center [948, 125] width 56 height 31
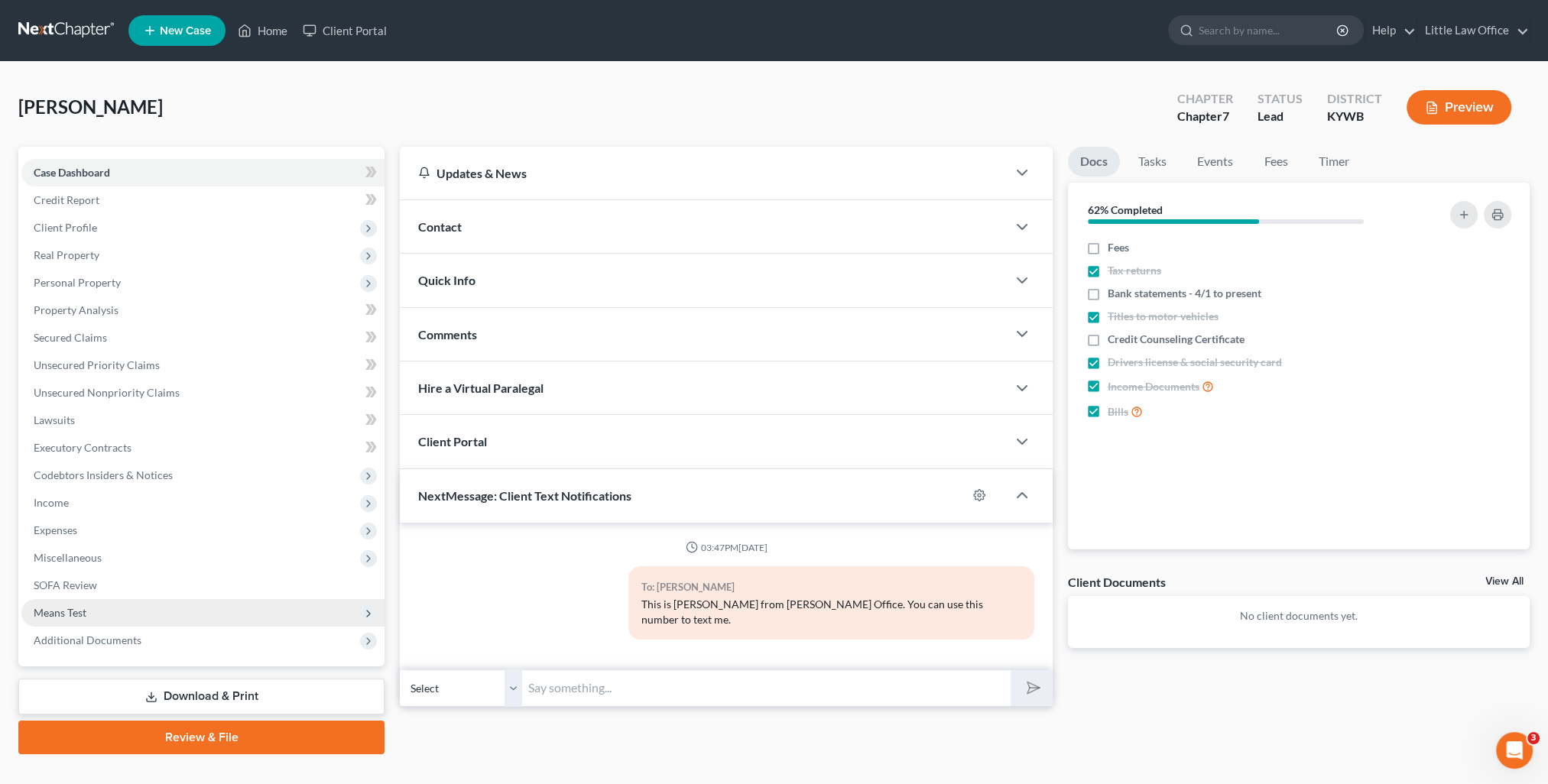
drag, startPoint x: 1095, startPoint y: 248, endPoint x: 109, endPoint y: 611, distance: 1050.7
click at [1108, 248] on label "Fees" at bounding box center [1118, 247] width 21 height 15
click at [1114, 248] on input "Fees" at bounding box center [1119, 245] width 10 height 10
checkbox input "true"
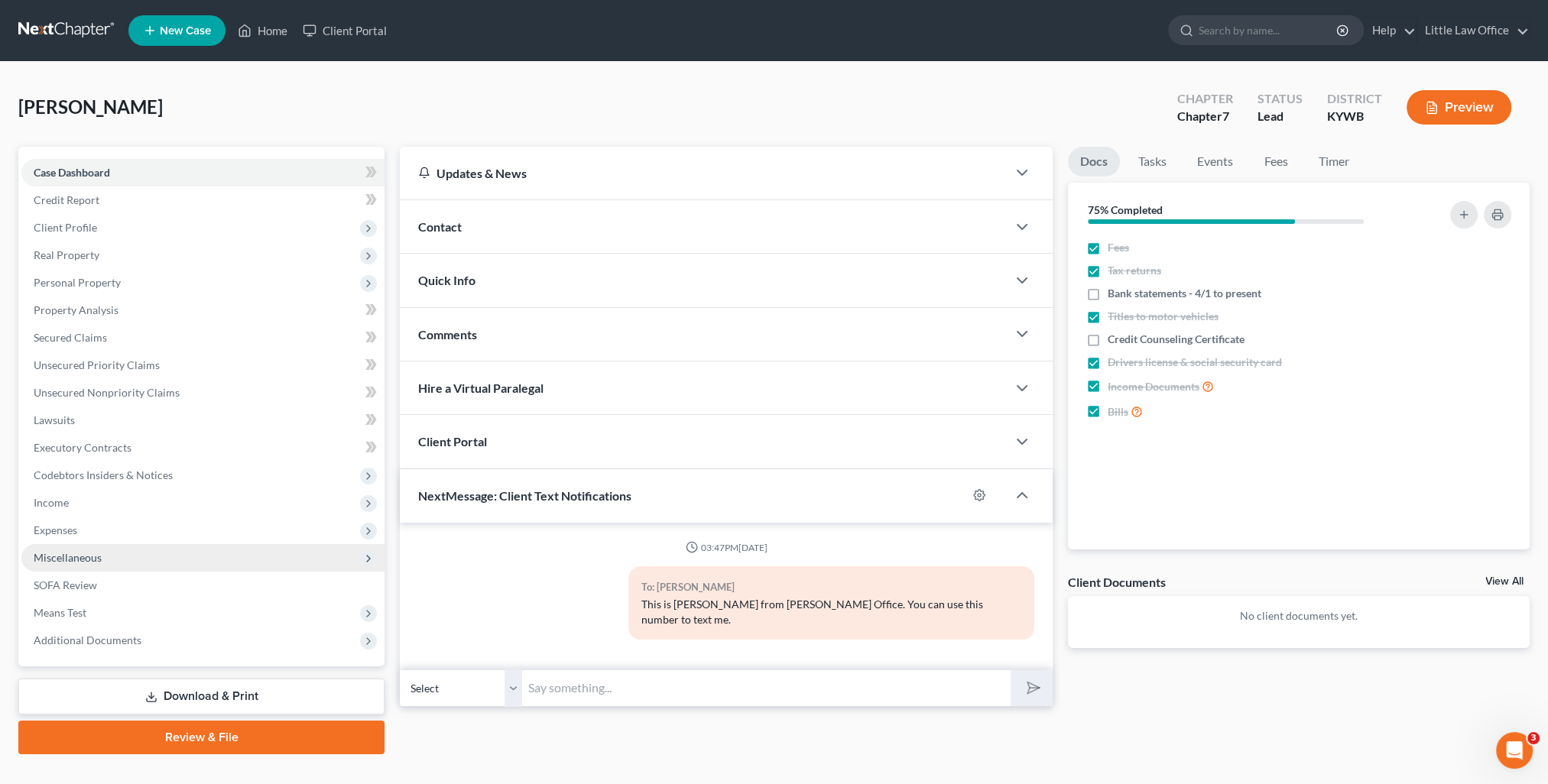
click at [93, 564] on span "Miscellaneous" at bounding box center [203, 558] width 363 height 28
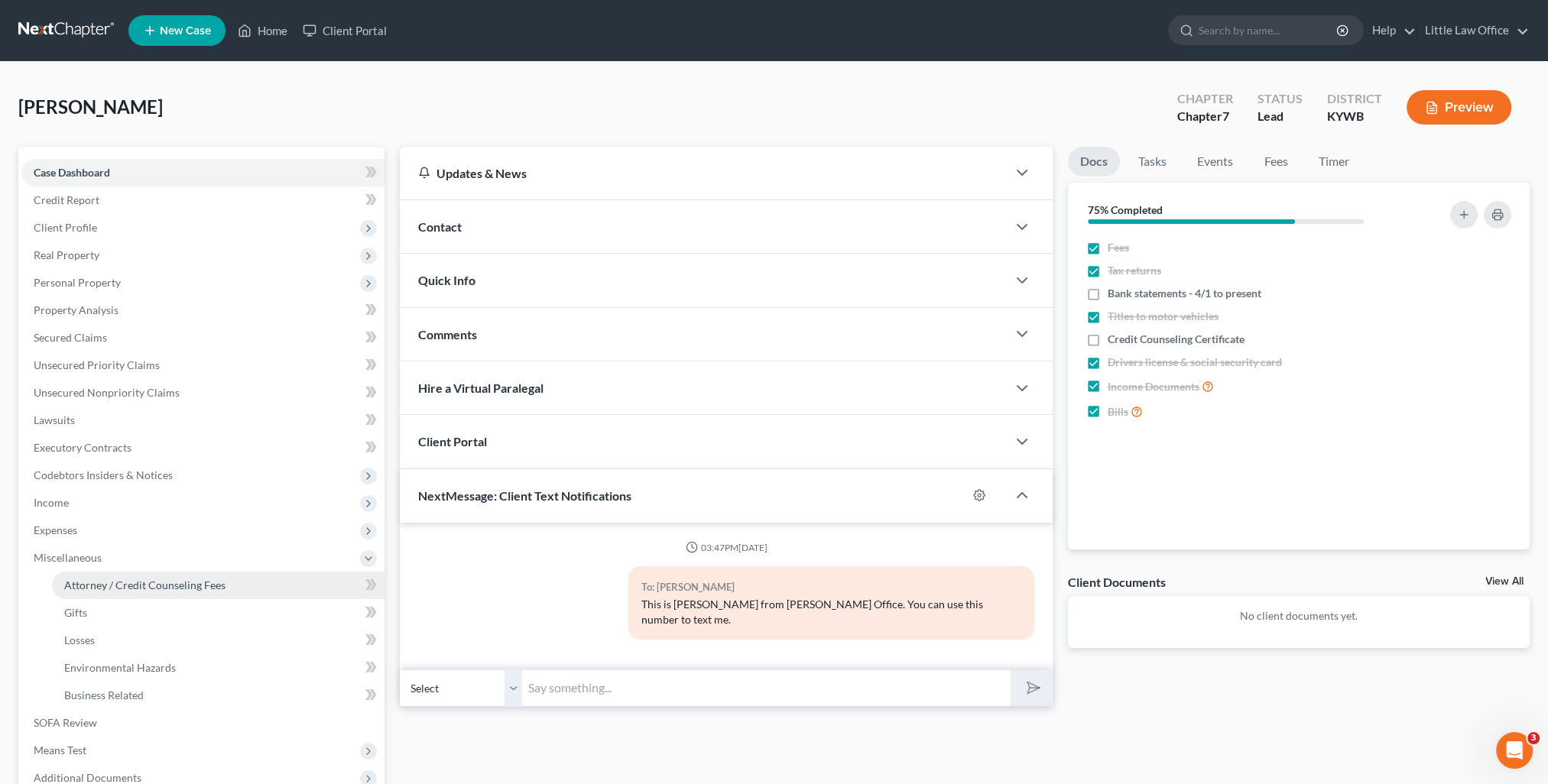
click at [132, 582] on span "Attorney / Credit Counseling Fees" at bounding box center [144, 584] width 161 height 13
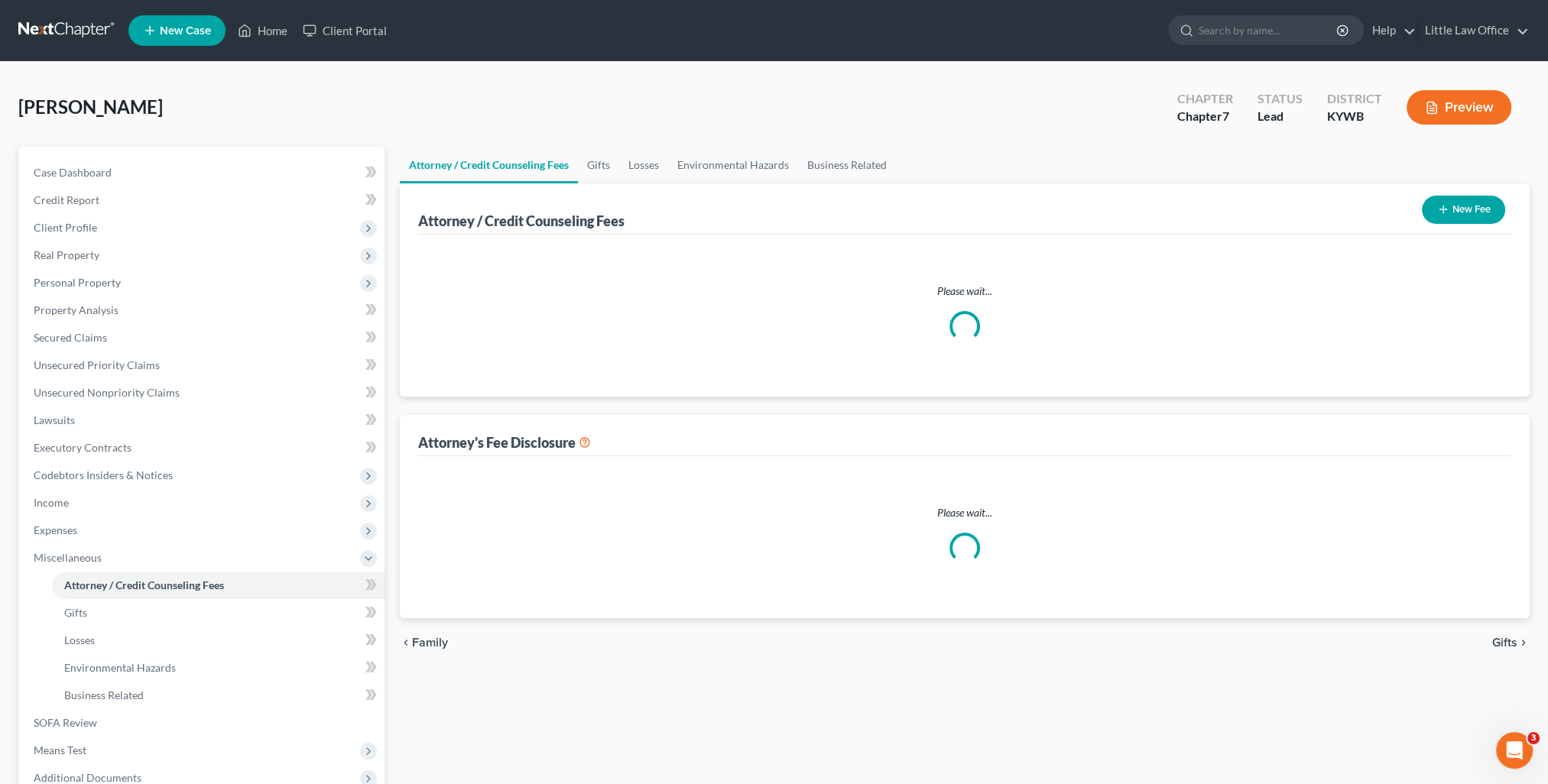
select select "0"
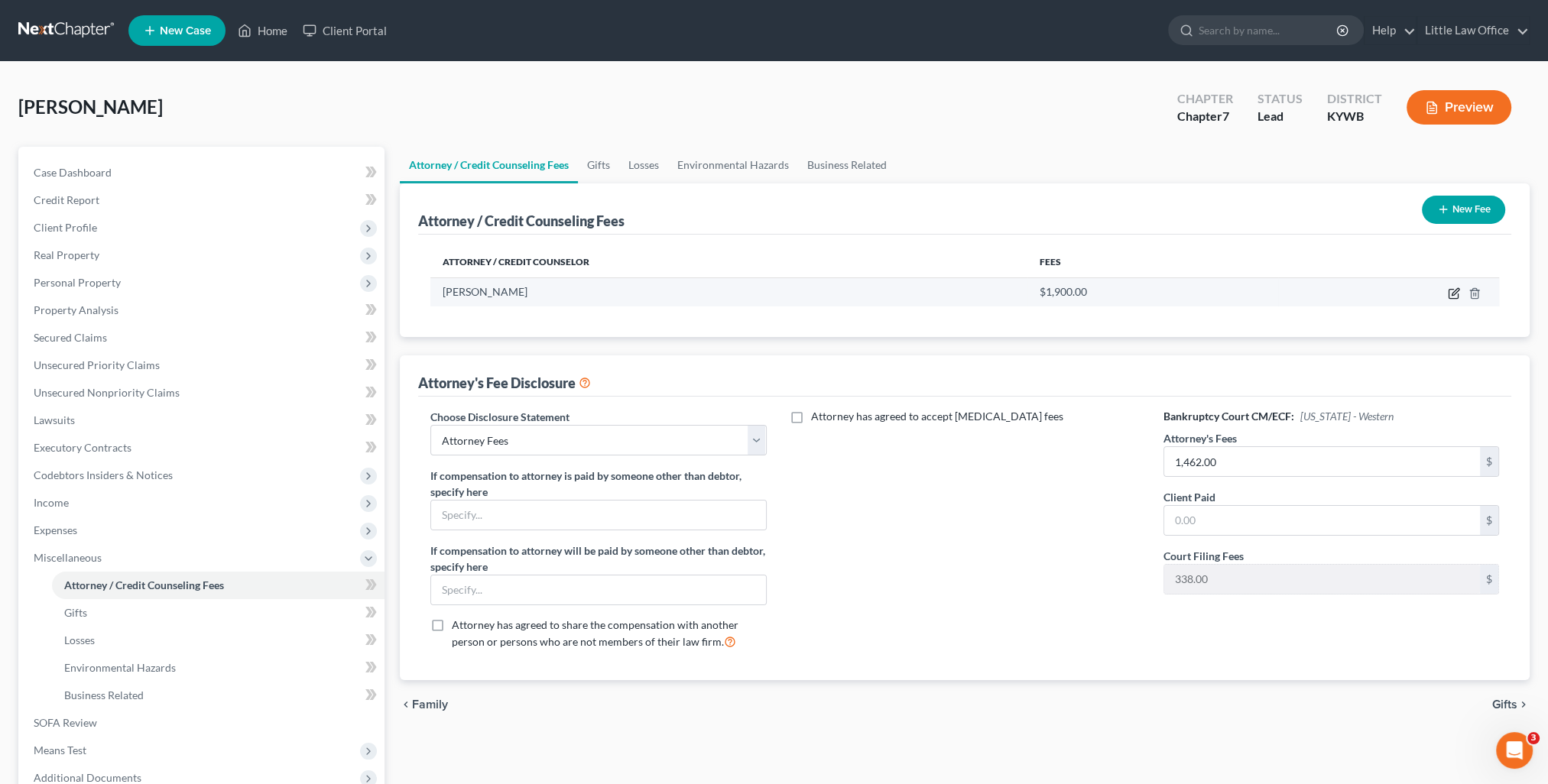
click at [1457, 291] on icon "button" at bounding box center [1455, 291] width 7 height 7
select select "18"
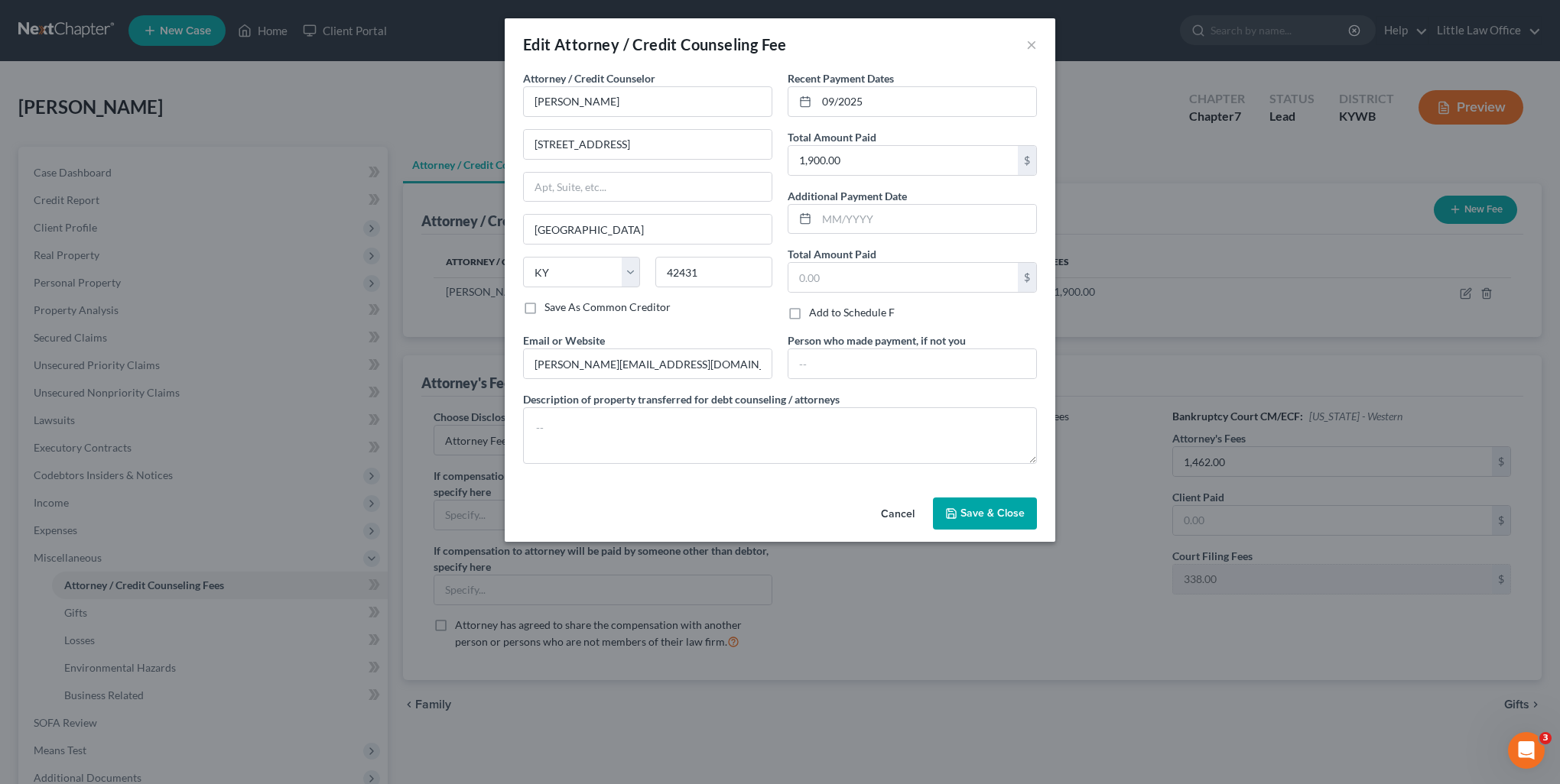
click at [970, 516] on span "Save & Close" at bounding box center [992, 513] width 64 height 13
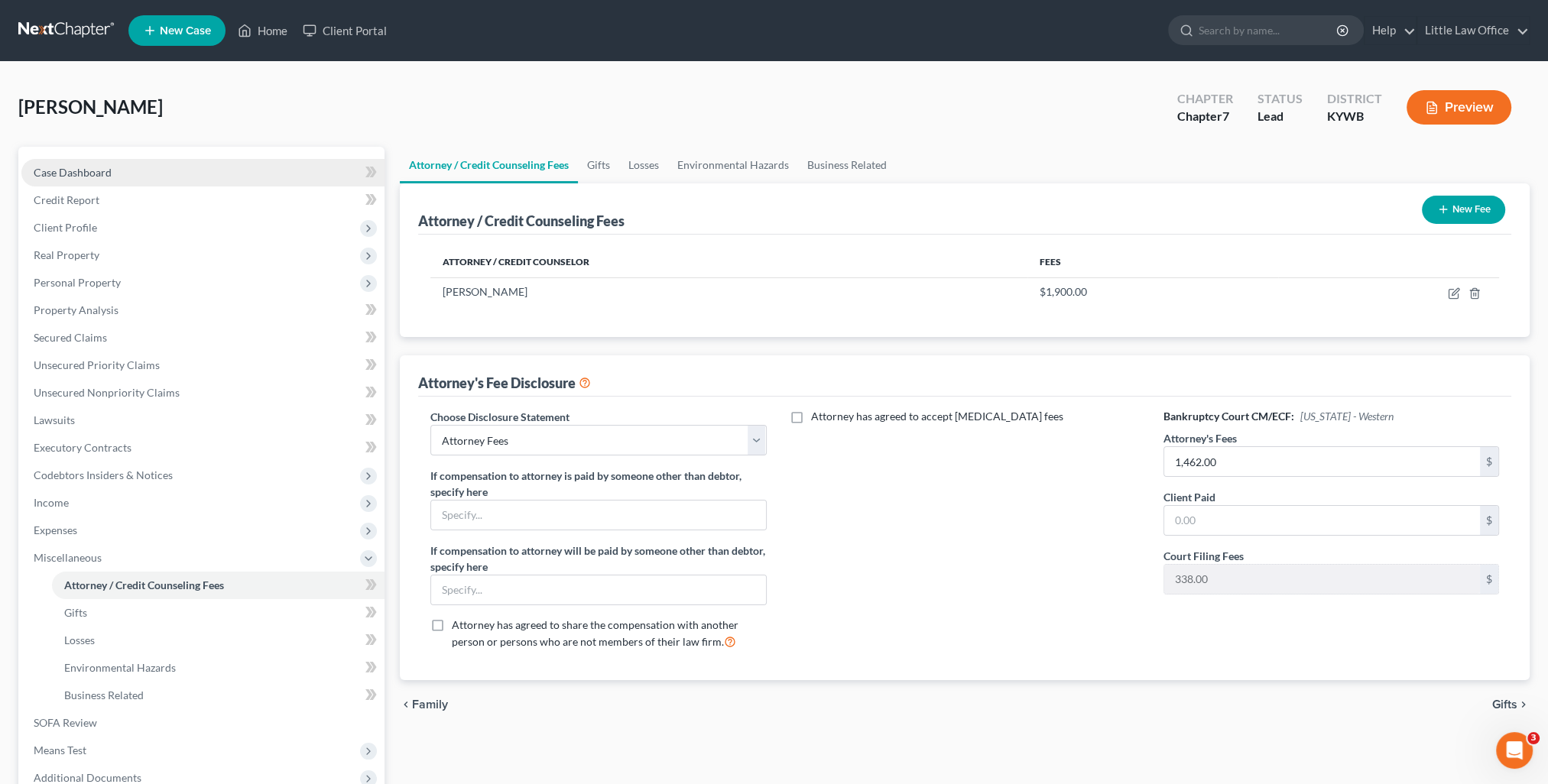
click at [83, 168] on span "Case Dashboard" at bounding box center [73, 172] width 78 height 13
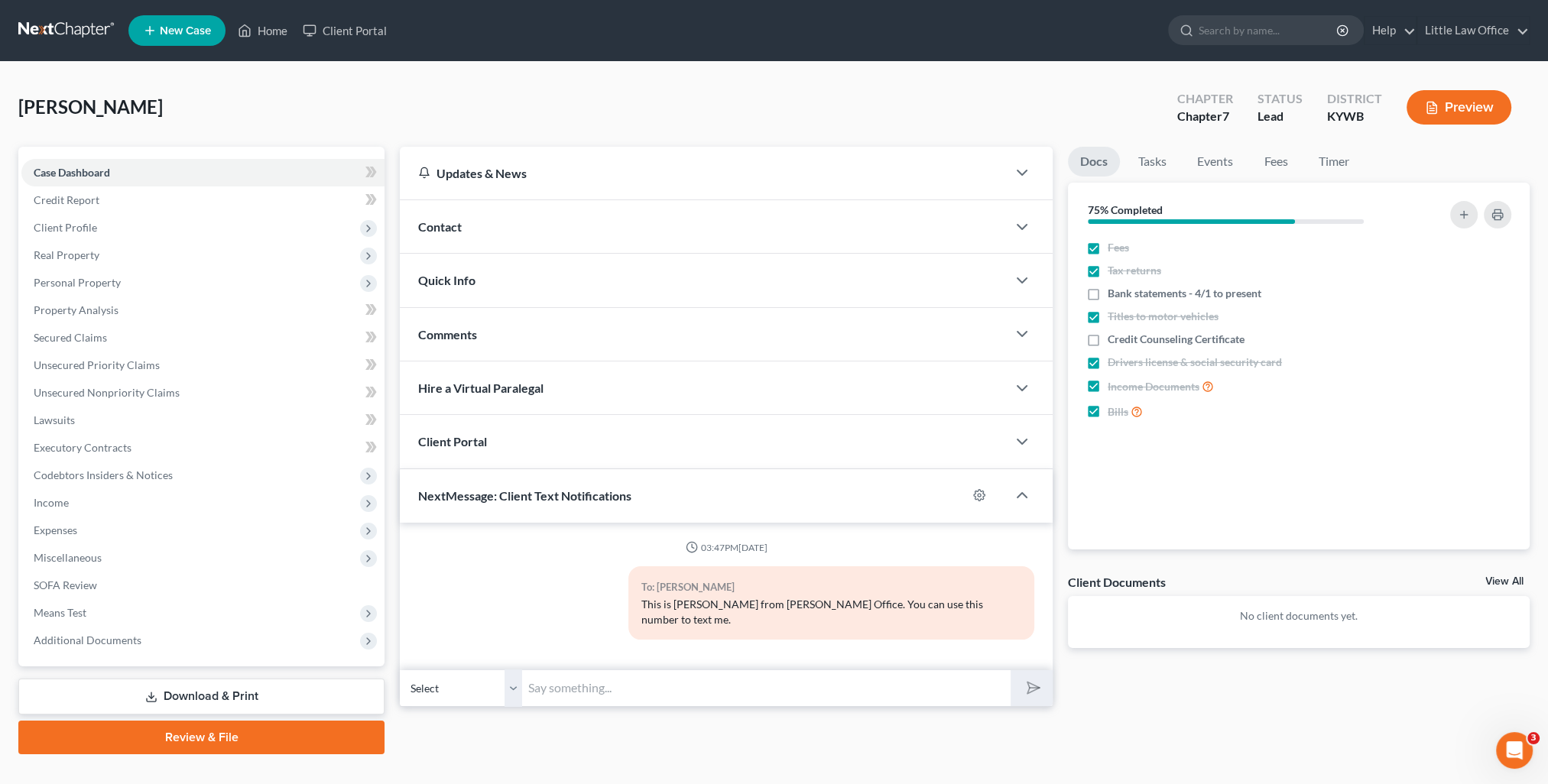
click at [563, 696] on div "Updates & News × Western [US_STATE]: Faster Filing Times! Updates have been mad…" at bounding box center [964, 450] width 1145 height 607
click at [565, 672] on input "text" at bounding box center [766, 688] width 488 height 37
type input "I need your bank statements for all accounts from [DATE] up to the date we file…"
click at [1011, 670] on button "submit" at bounding box center [1031, 689] width 42 height 36
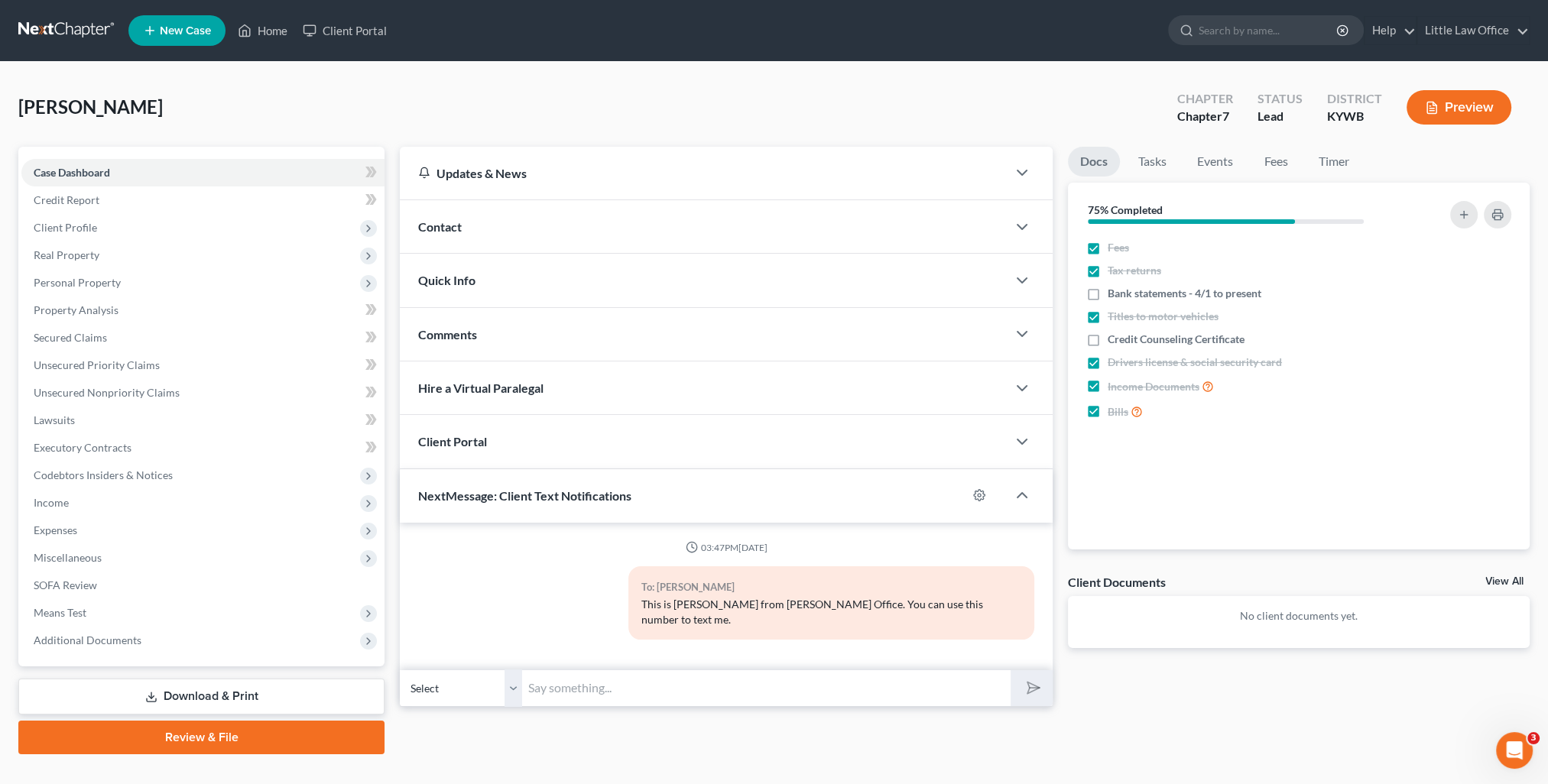
scroll to position [0, 0]
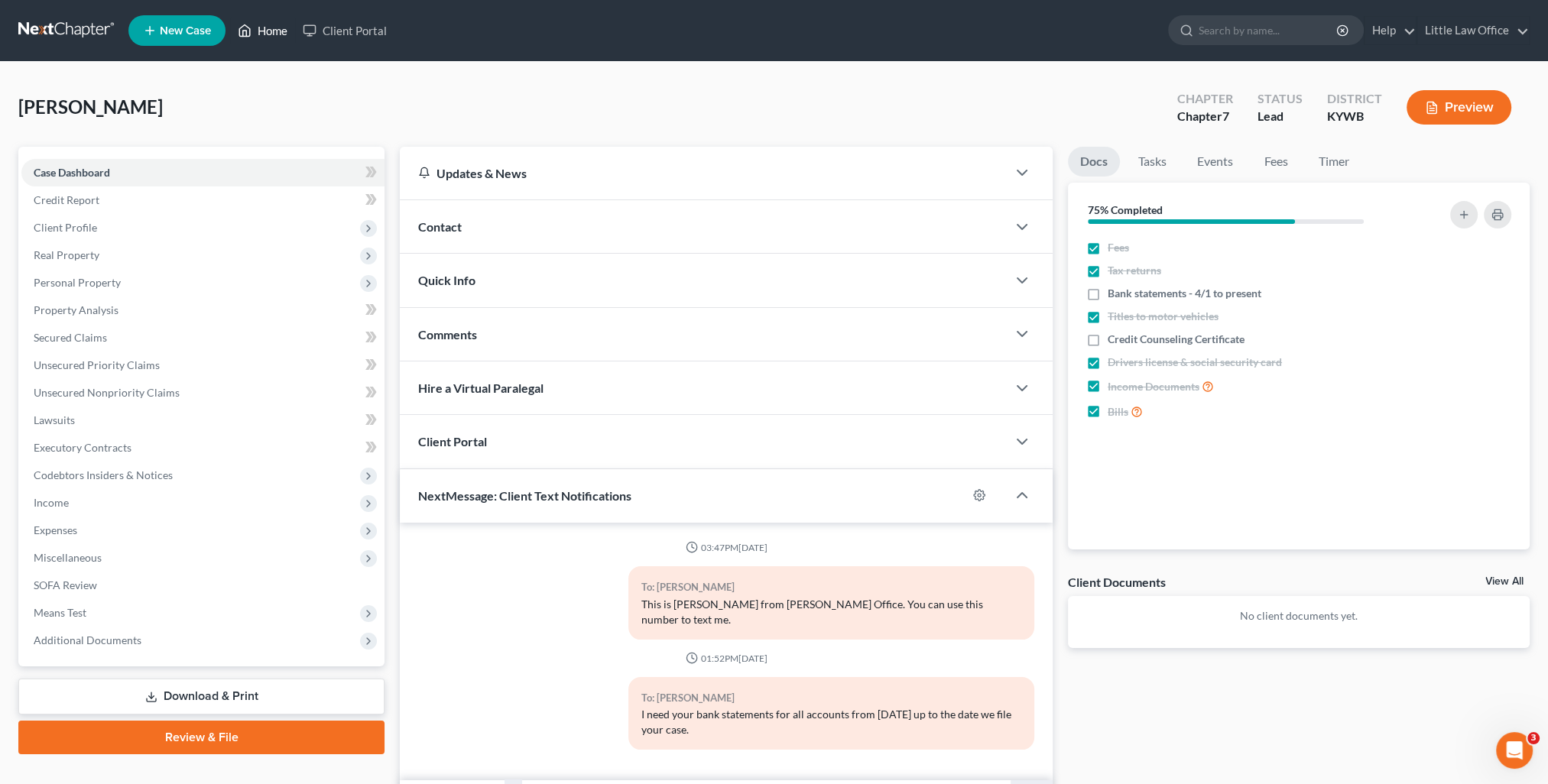
click at [276, 31] on link "Home" at bounding box center [263, 30] width 65 height 28
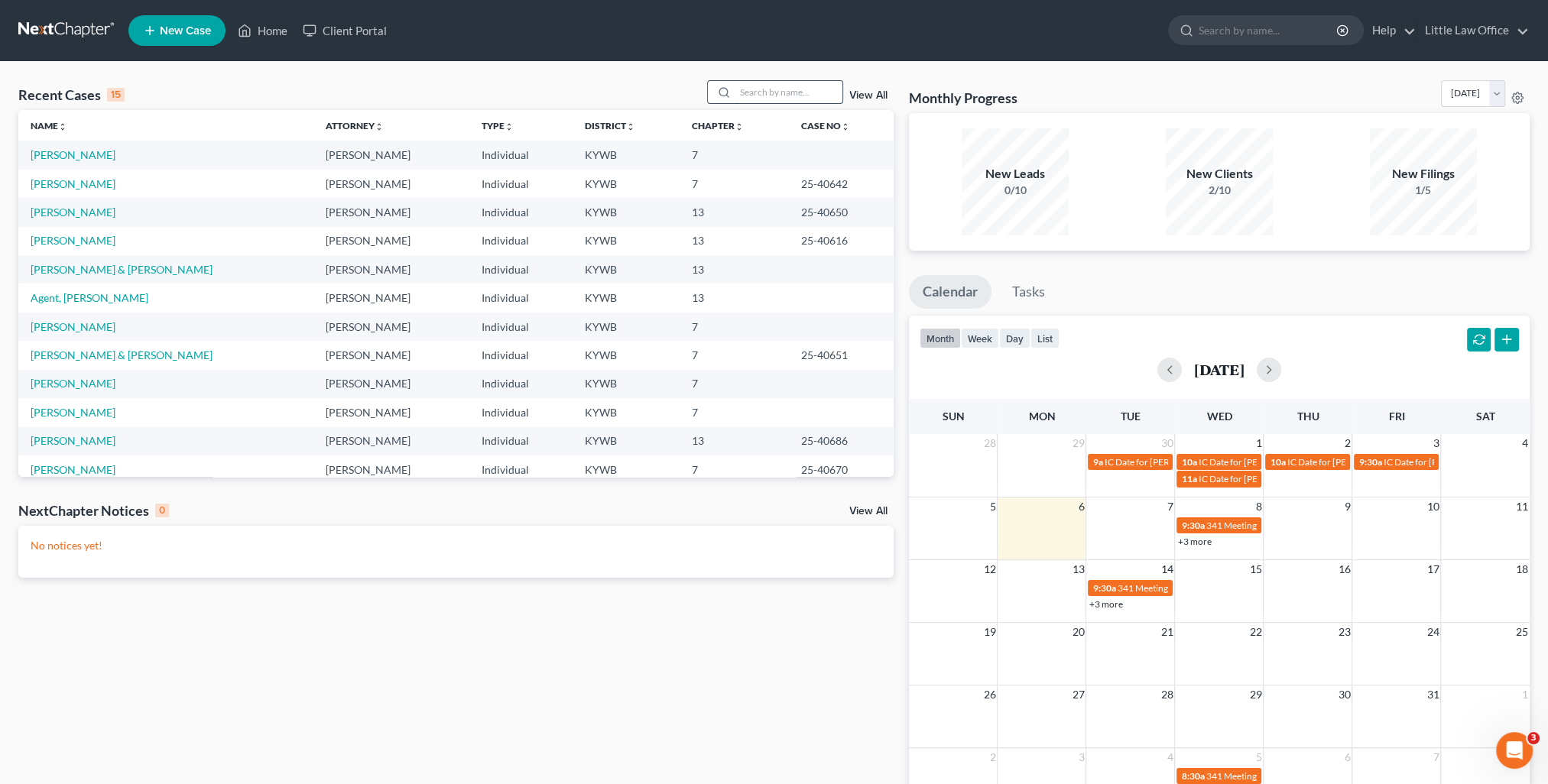
click at [790, 86] on input "search" at bounding box center [789, 92] width 107 height 22
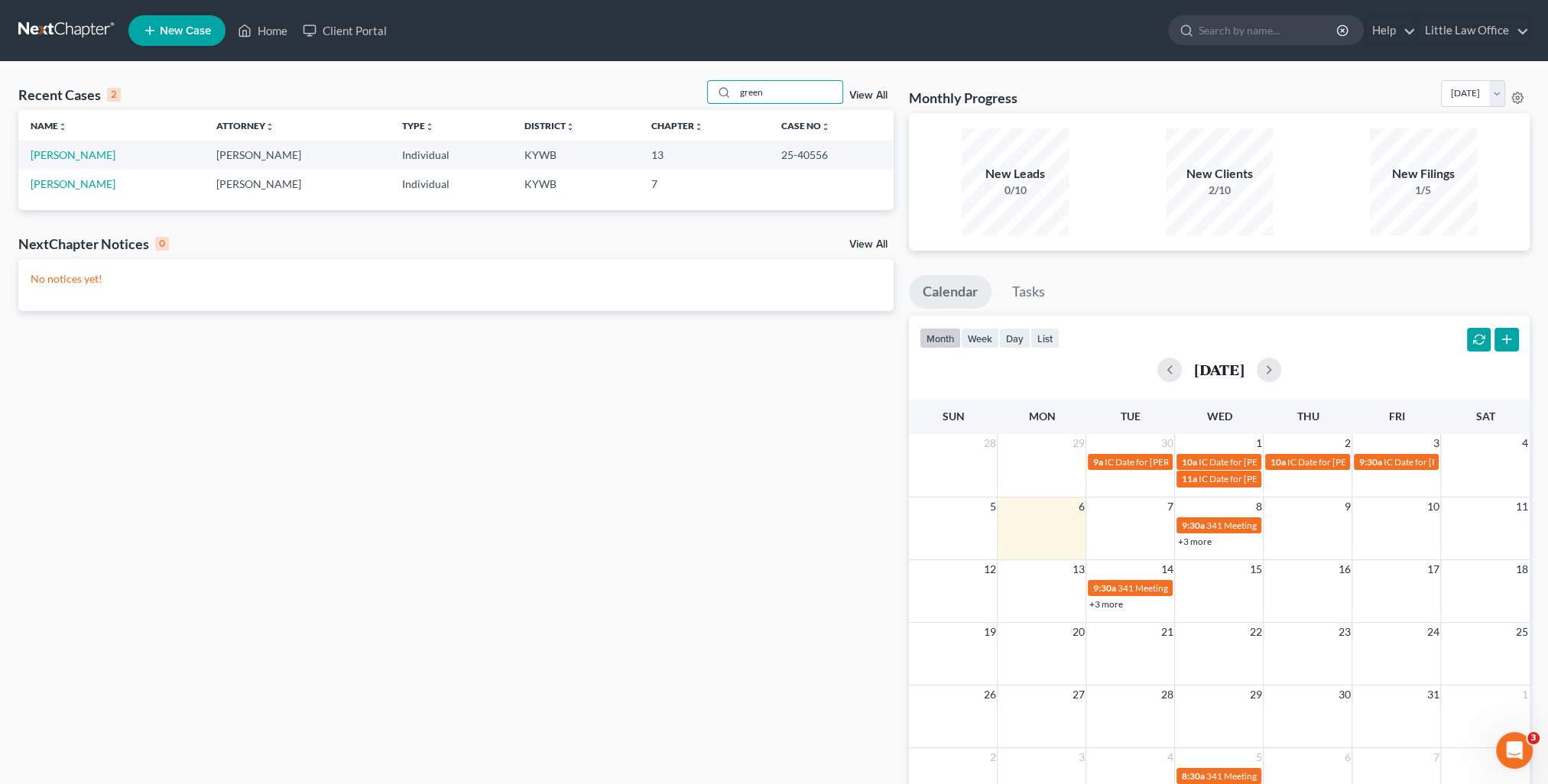
type input "green"
click at [870, 99] on link "View All" at bounding box center [868, 95] width 38 height 11
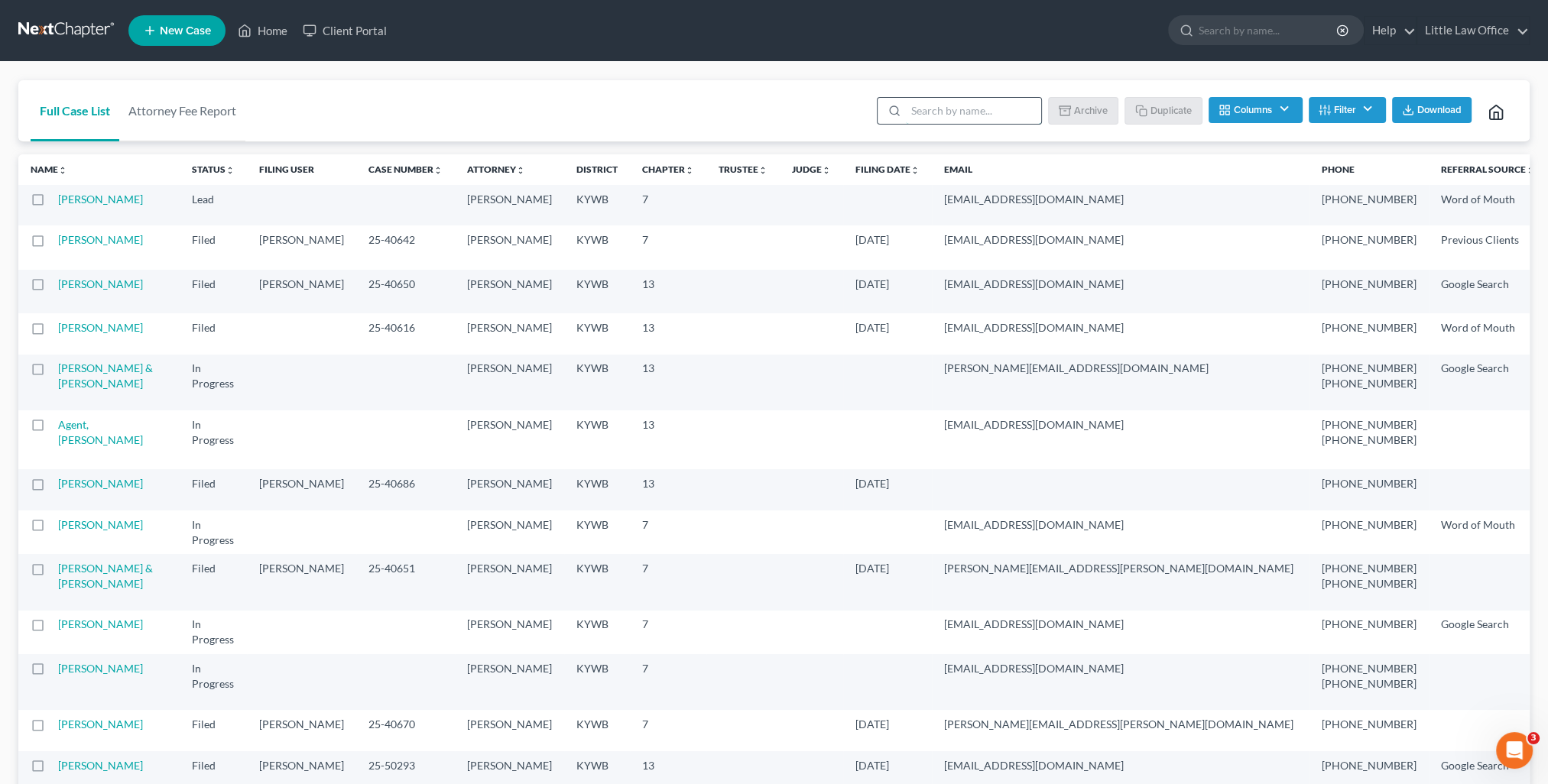
click at [962, 104] on input "search" at bounding box center [973, 110] width 135 height 26
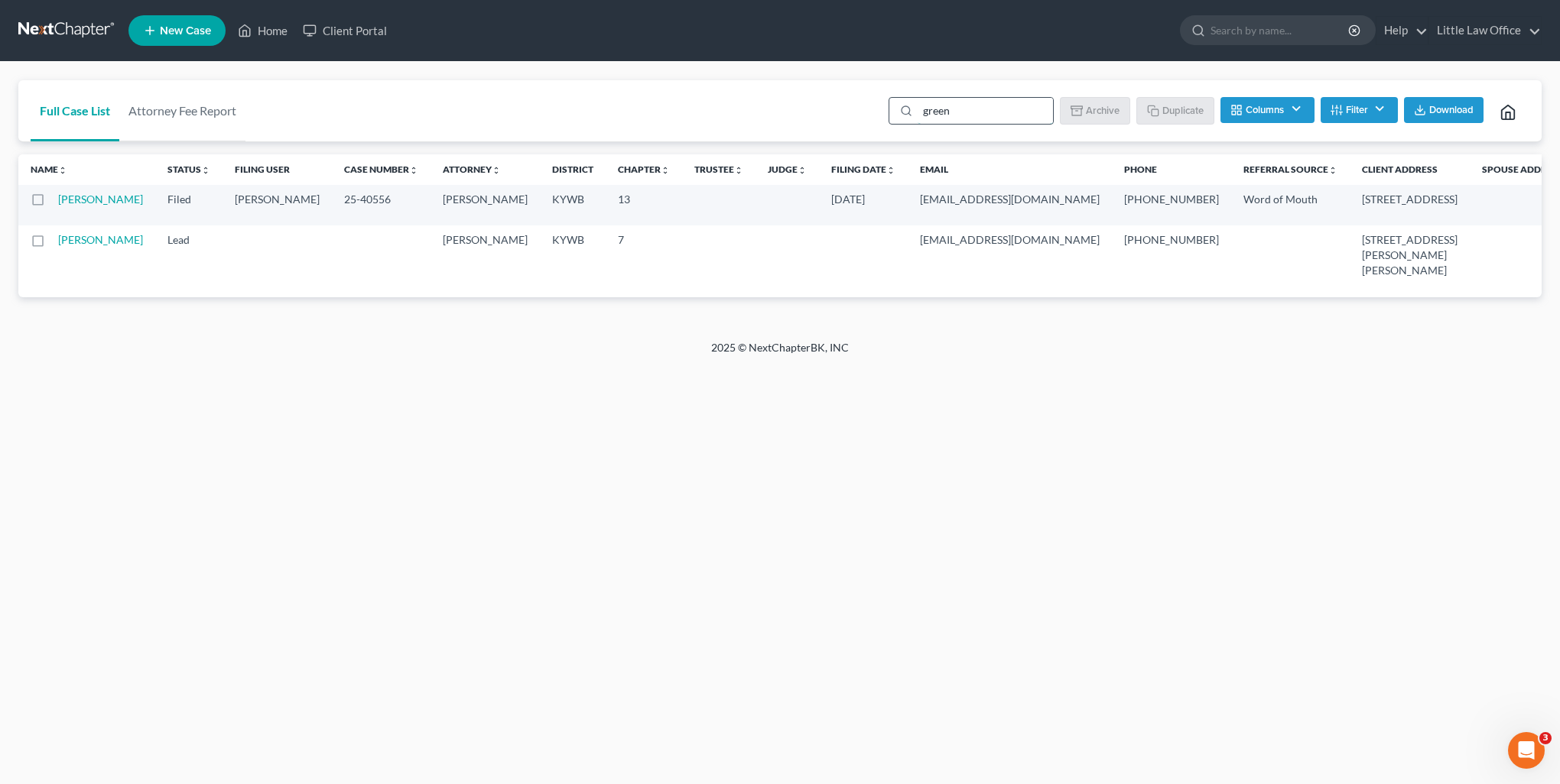
click at [956, 110] on input "green" at bounding box center [985, 110] width 135 height 26
drag, startPoint x: 956, startPoint y: 110, endPoint x: 825, endPoint y: 130, distance: 132.5
click at [825, 130] on div "Full Case List Attorney Fee Report green Batch Download Archive Un-archive Dupl…" at bounding box center [780, 111] width 1523 height 62
type input "[PERSON_NAME]"
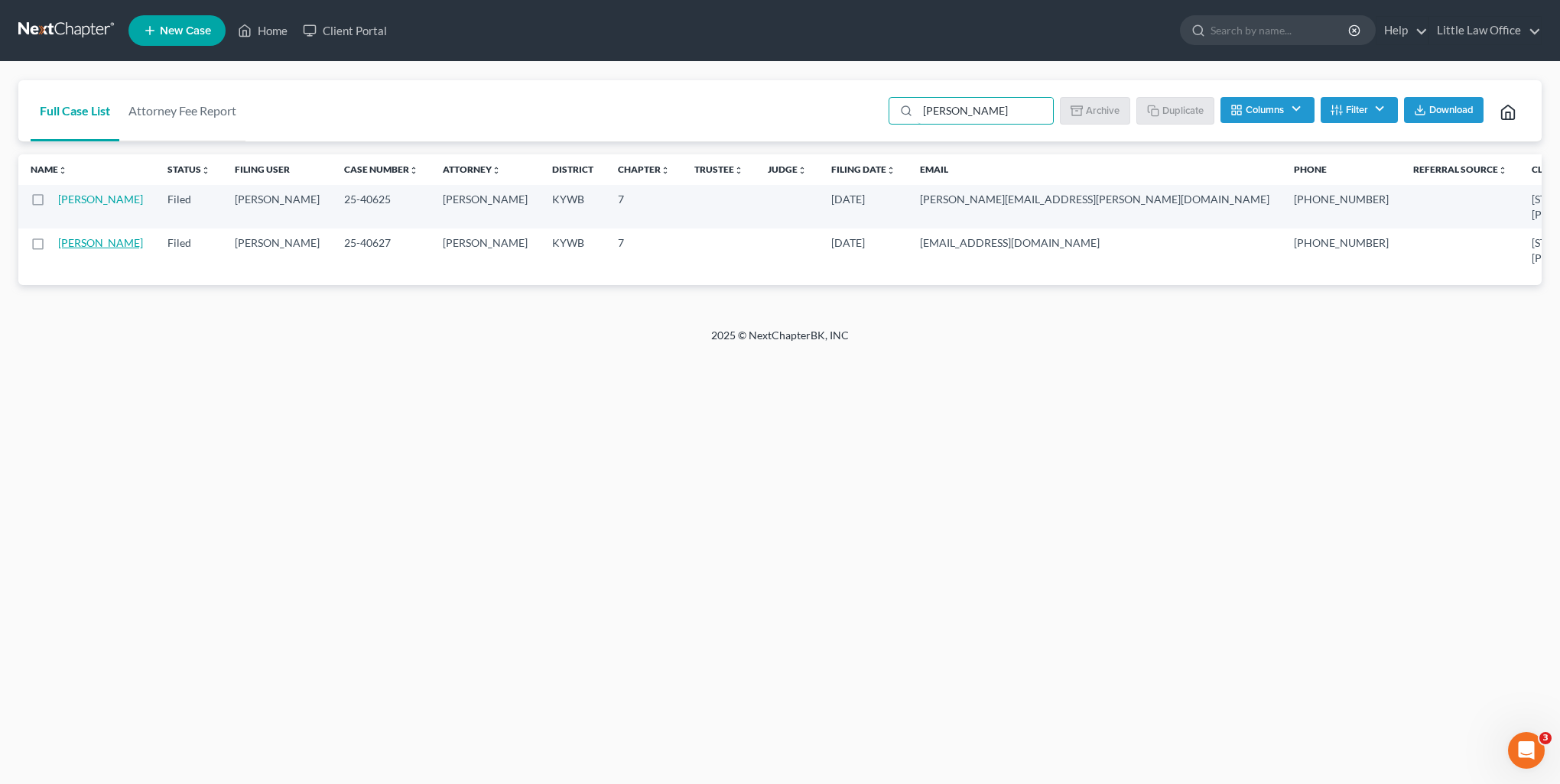
click at [67, 249] on link "[PERSON_NAME]" at bounding box center [101, 242] width 85 height 13
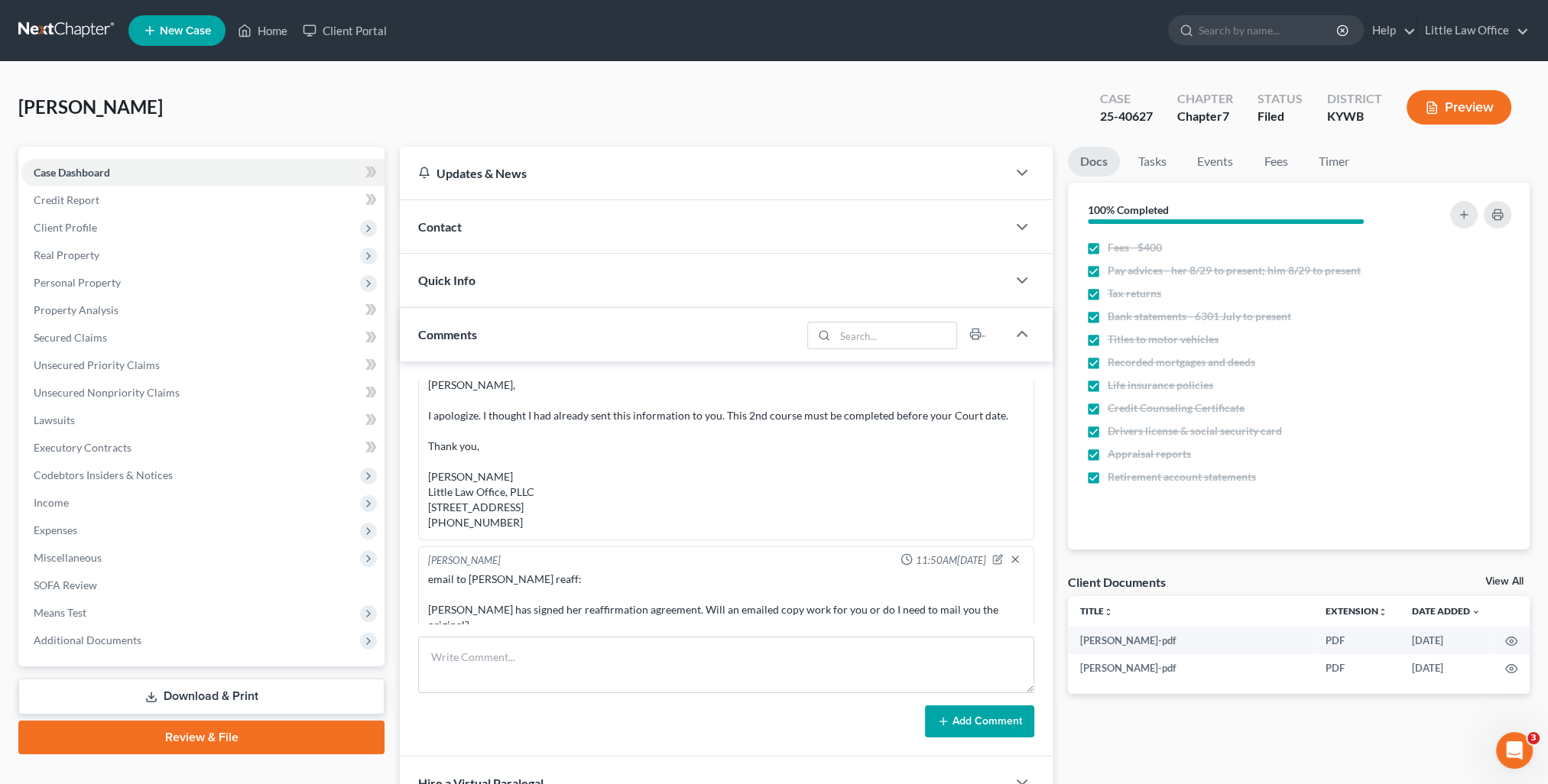
scroll to position [1320, 0]
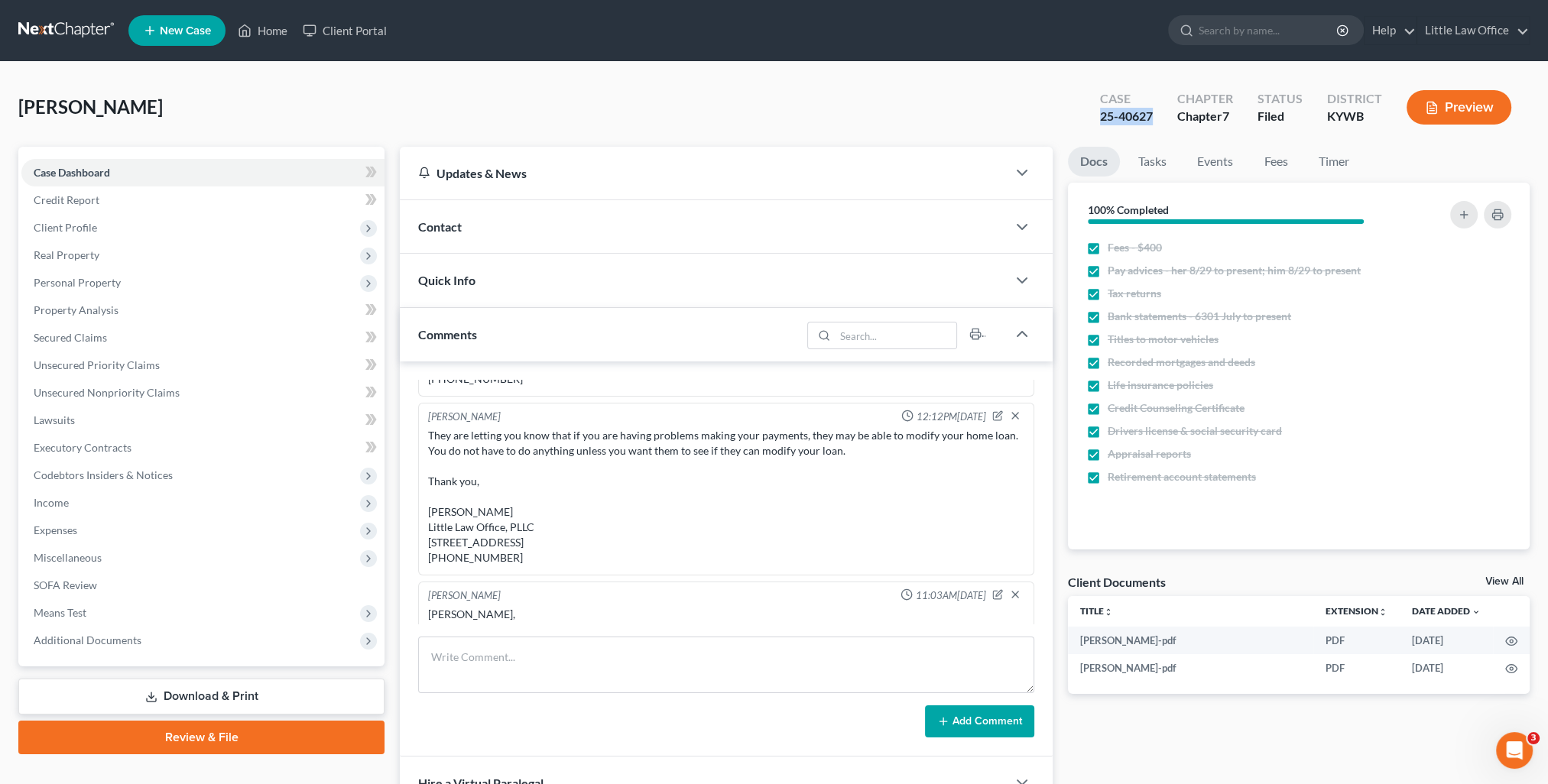
drag, startPoint x: 1099, startPoint y: 115, endPoint x: 1153, endPoint y: 123, distance: 54.6
click at [1153, 123] on div "Case 25-40627" at bounding box center [1127, 108] width 77 height 45
copy div "25-40627"
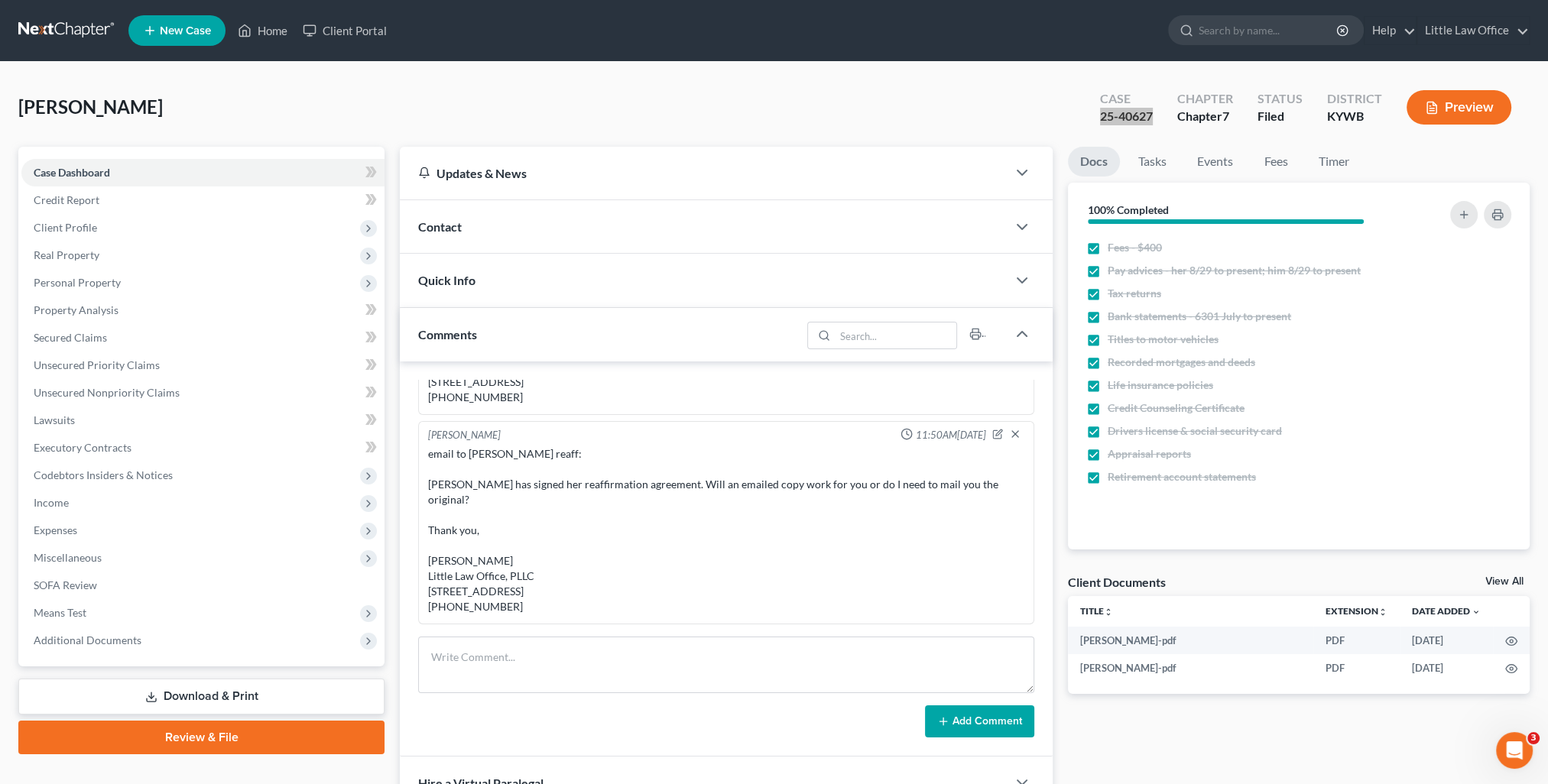
scroll to position [1779, 0]
drag, startPoint x: 532, startPoint y: 674, endPoint x: 525, endPoint y: 681, distance: 9.9
click at [532, 674] on textarea at bounding box center [726, 665] width 616 height 57
type textarea "R"
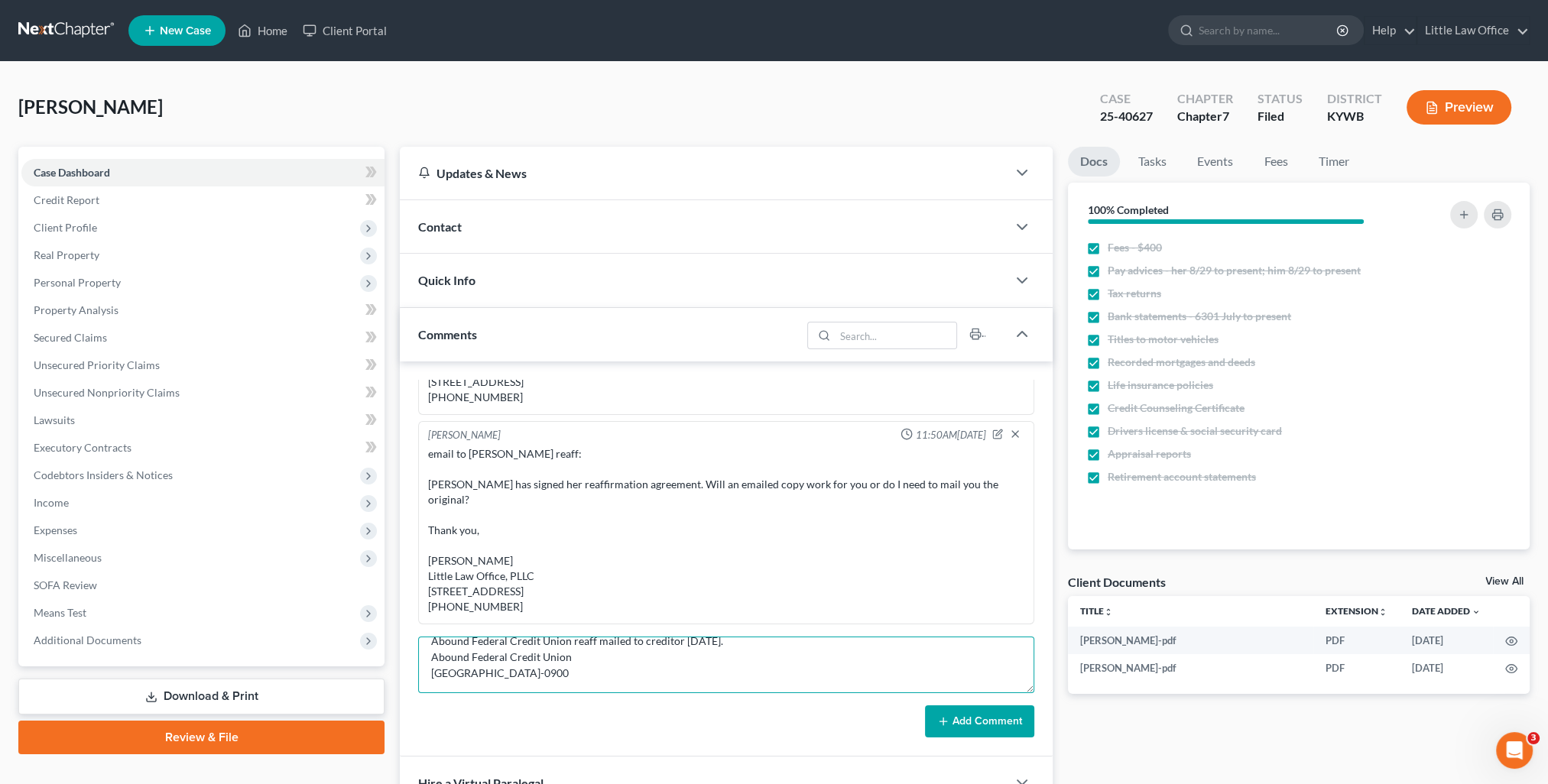
type textarea "Abound Federal Credit Union reaff mailed to creditor [DATE]. Abound Federal Cre…"
click at [963, 726] on button "Add Comment" at bounding box center [979, 721] width 110 height 32
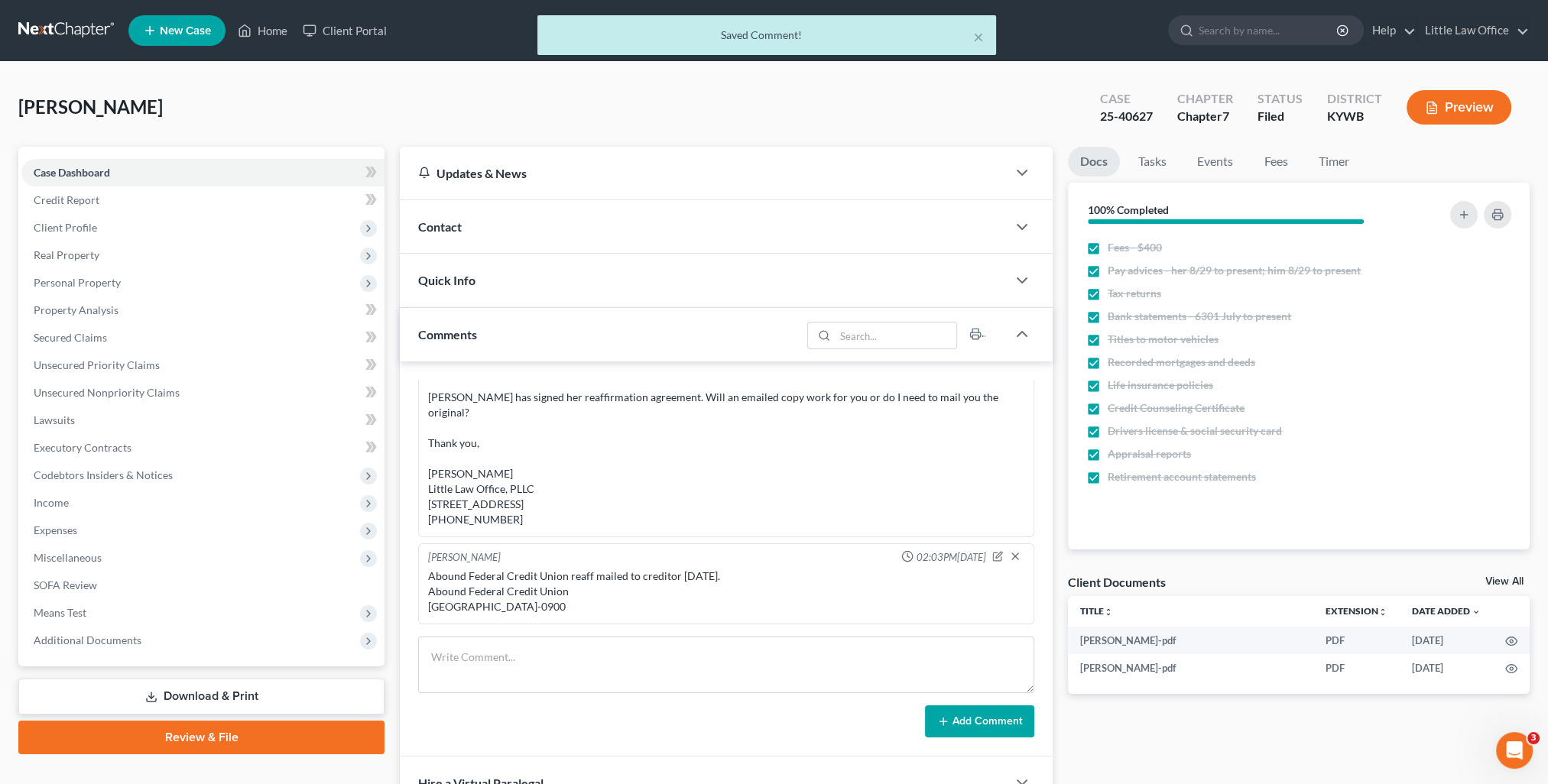
scroll to position [1880, 0]
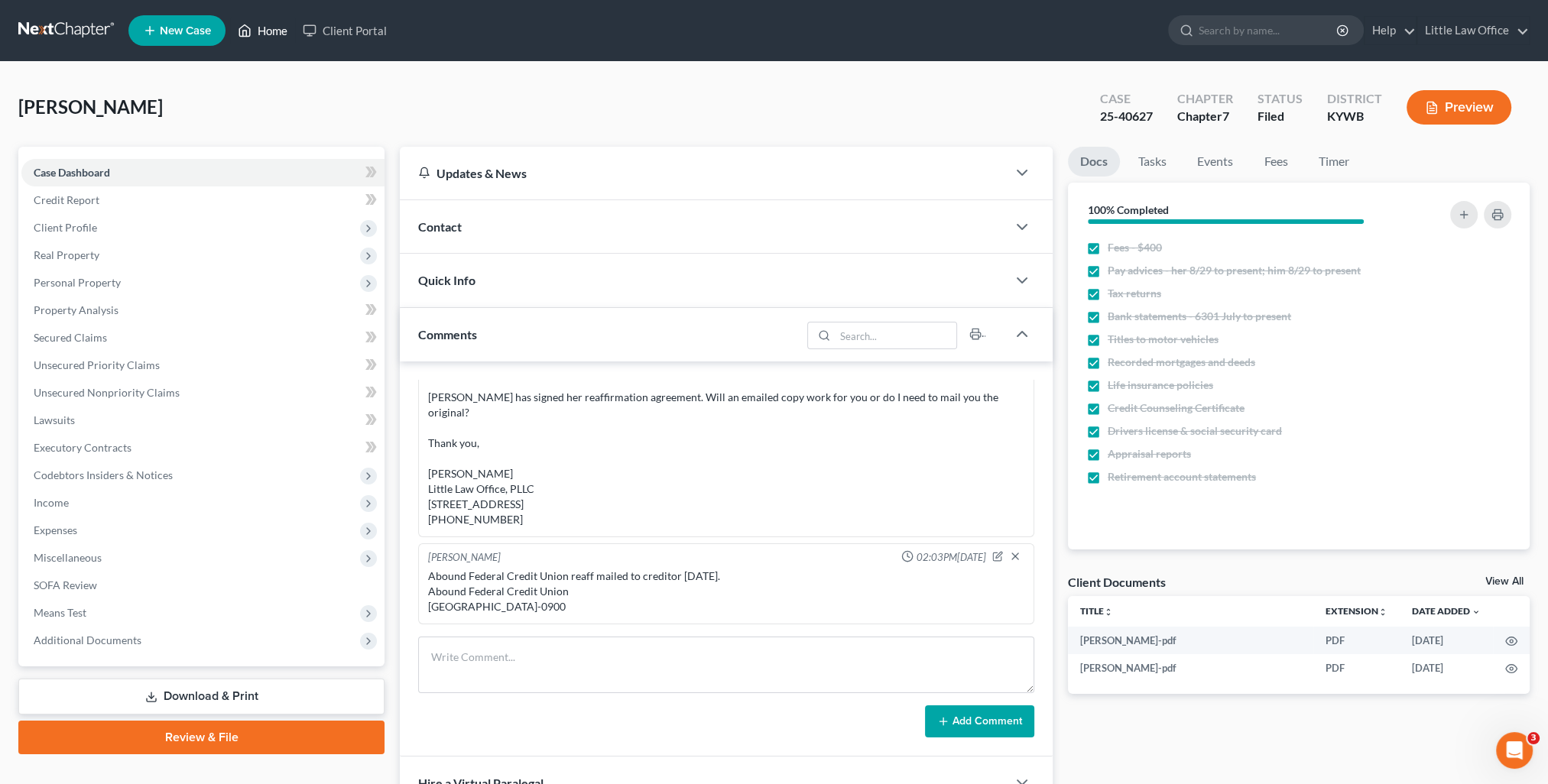
click at [280, 39] on link "Home" at bounding box center [263, 30] width 65 height 28
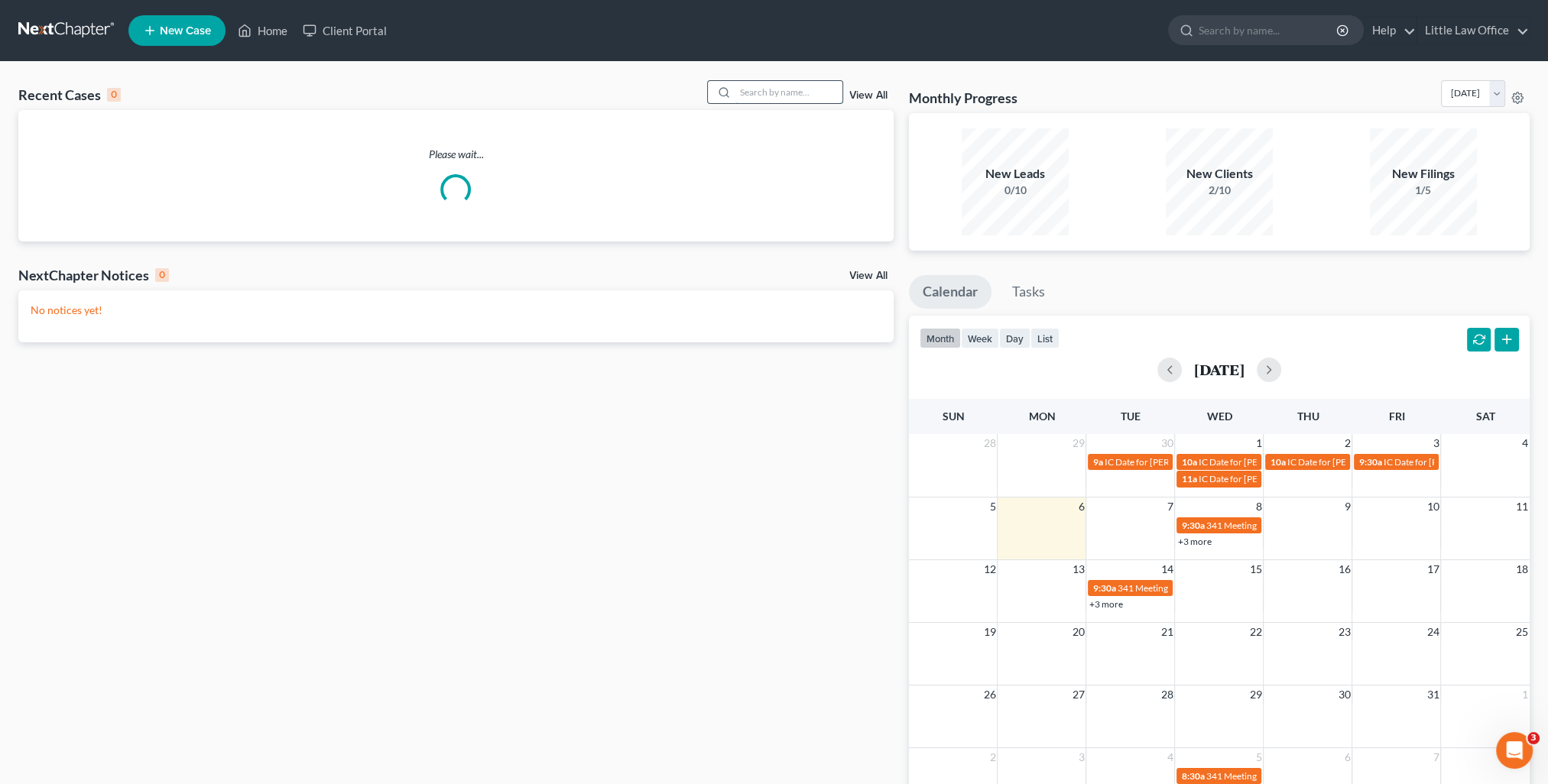
click at [765, 91] on input "search" at bounding box center [789, 92] width 107 height 22
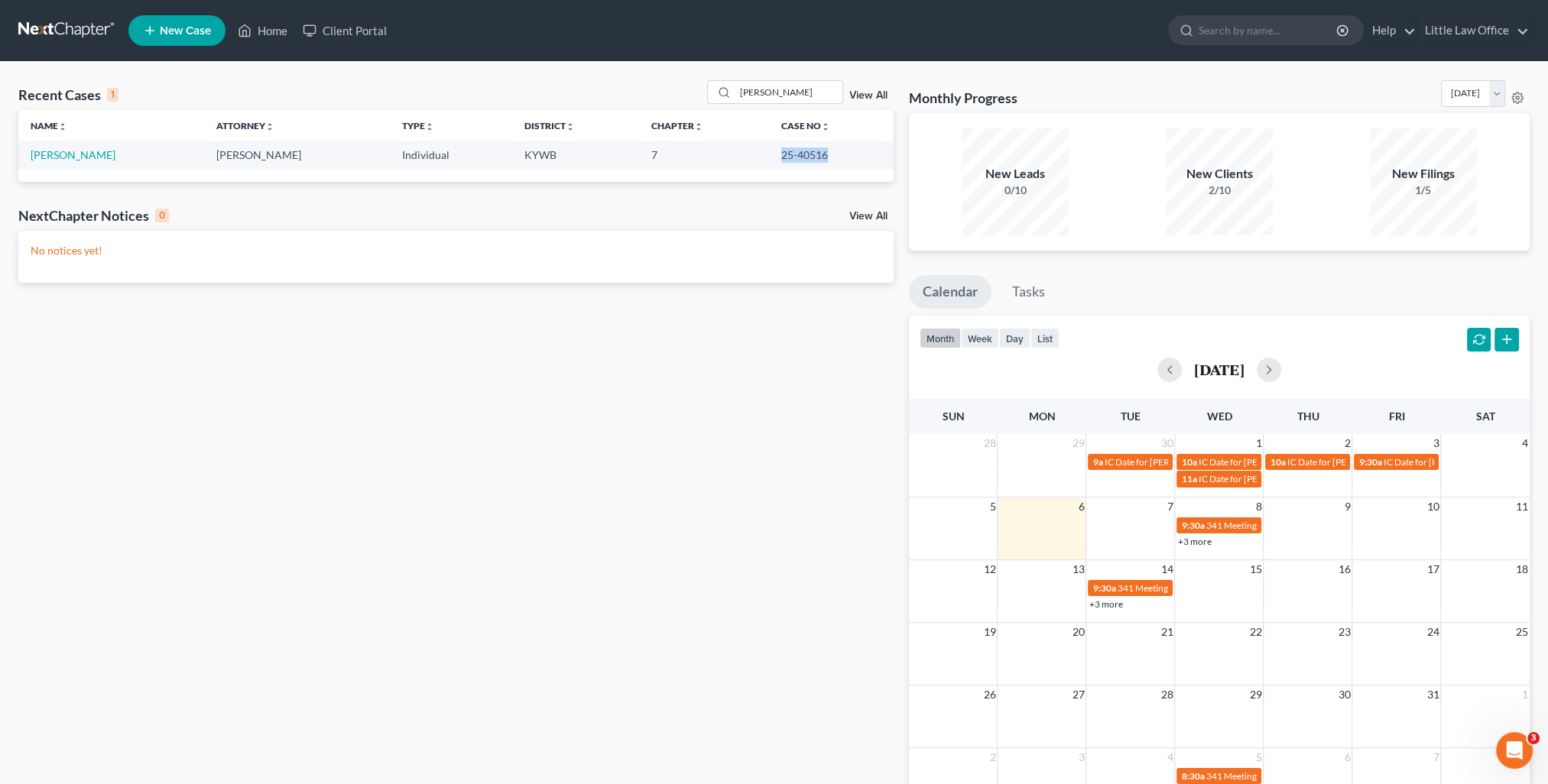
drag, startPoint x: 772, startPoint y: 155, endPoint x: 832, endPoint y: 159, distance: 60.1
click at [832, 159] on td "25-40516" at bounding box center [832, 155] width 125 height 28
copy td "25-40516"
drag, startPoint x: 813, startPoint y: 97, endPoint x: 678, endPoint y: 93, distance: 135.1
click at [678, 93] on div "Recent Cases 1 [PERSON_NAME] View All" at bounding box center [455, 95] width 875 height 30
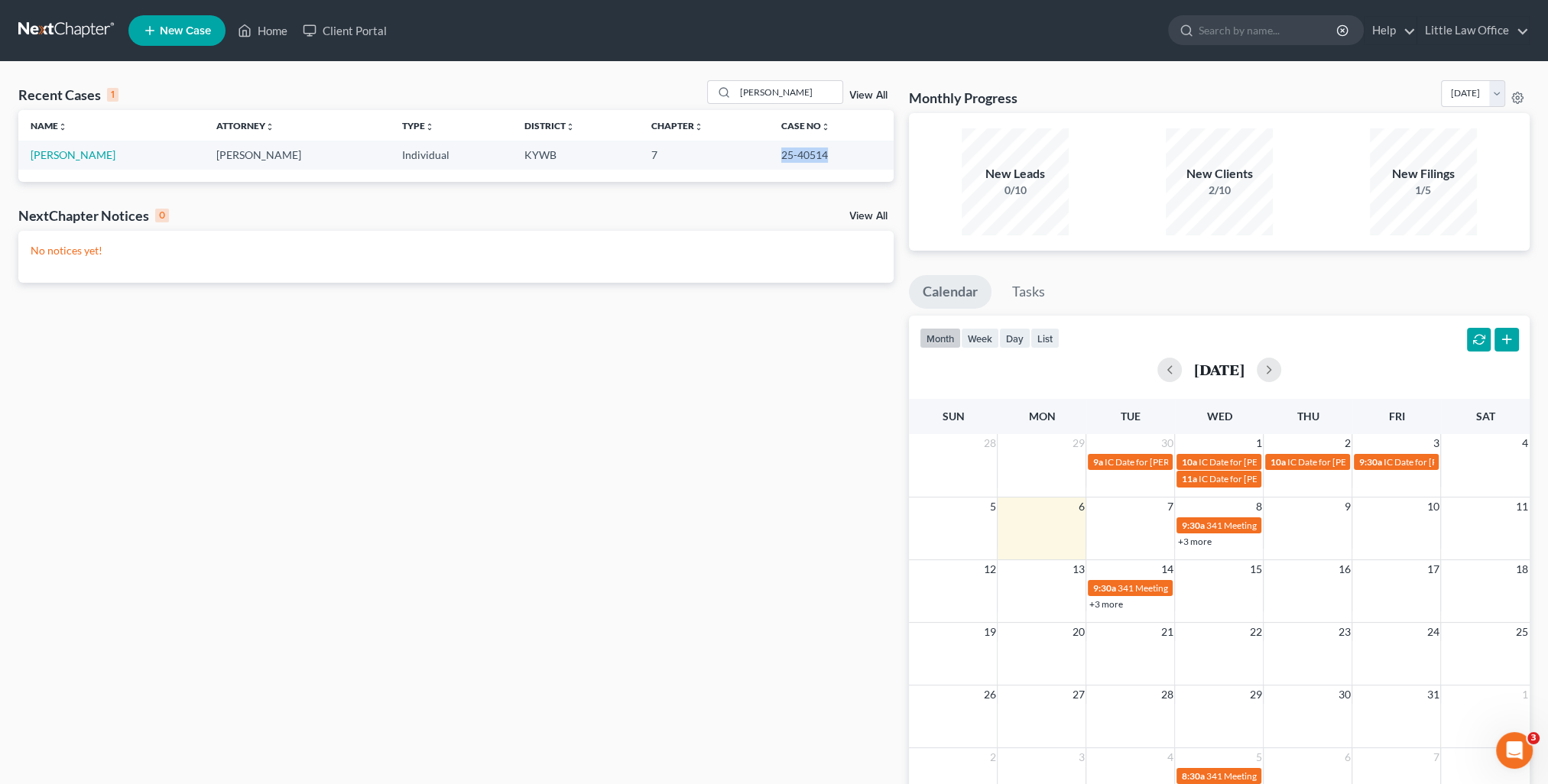
drag, startPoint x: 789, startPoint y: 156, endPoint x: 854, endPoint y: 153, distance: 65.1
click at [854, 153] on td "25-40514" at bounding box center [832, 155] width 125 height 28
copy td "25-40514"
drag, startPoint x: 784, startPoint y: 99, endPoint x: 672, endPoint y: 98, distance: 112.0
click at [672, 98] on div "Recent Cases 1 [PERSON_NAME] View All" at bounding box center [455, 95] width 875 height 30
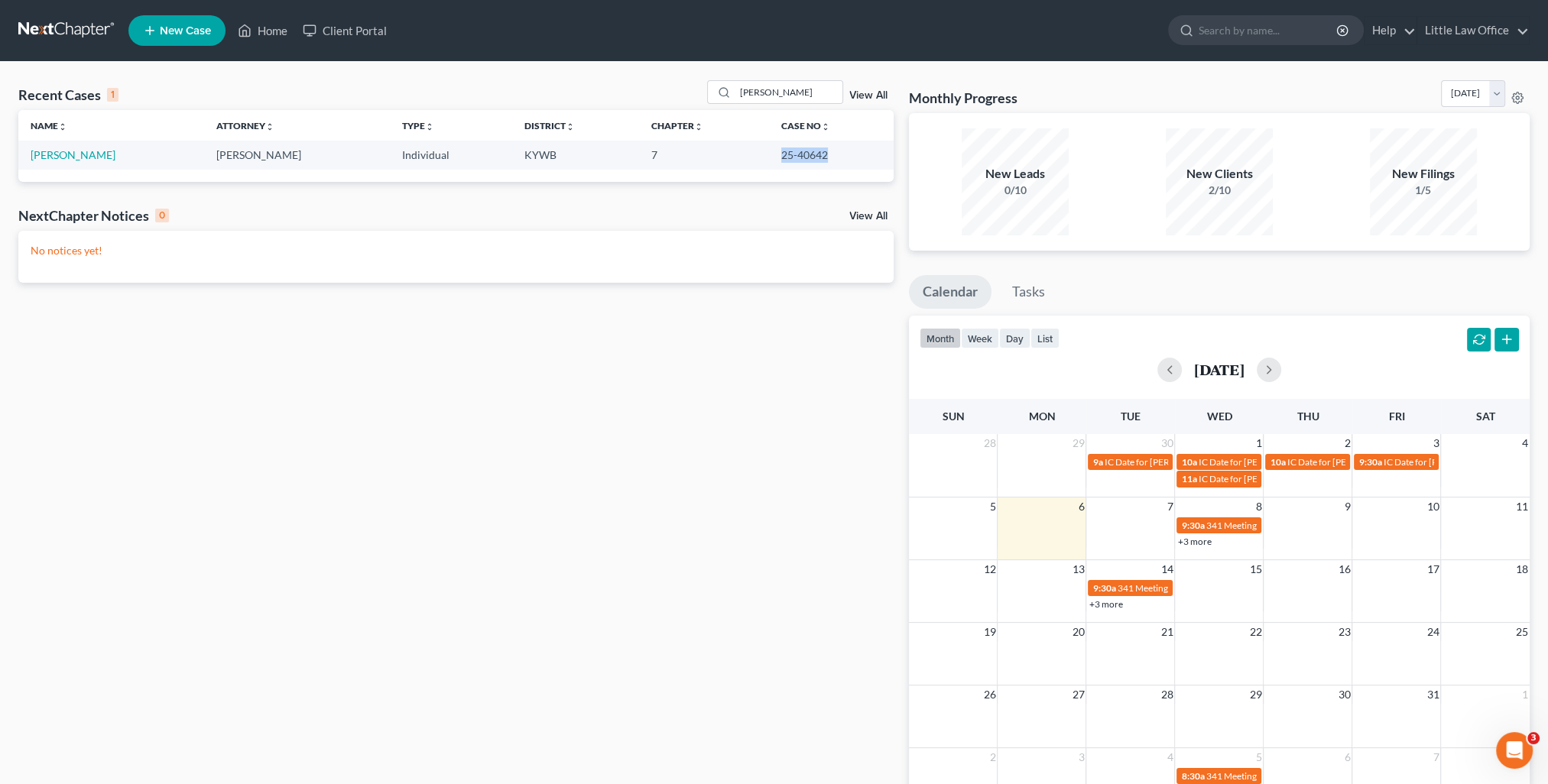
drag, startPoint x: 795, startPoint y: 165, endPoint x: 820, endPoint y: 168, distance: 25.2
click at [820, 168] on tr "[PERSON_NAME] [PERSON_NAME] Individual KYWB 7 25-40642" at bounding box center [455, 155] width 875 height 28
copy tr "25-40642"
drag, startPoint x: 795, startPoint y: 97, endPoint x: 638, endPoint y: 86, distance: 157.4
click at [638, 86] on div "Recent Cases 1 [PERSON_NAME] View All" at bounding box center [455, 95] width 875 height 30
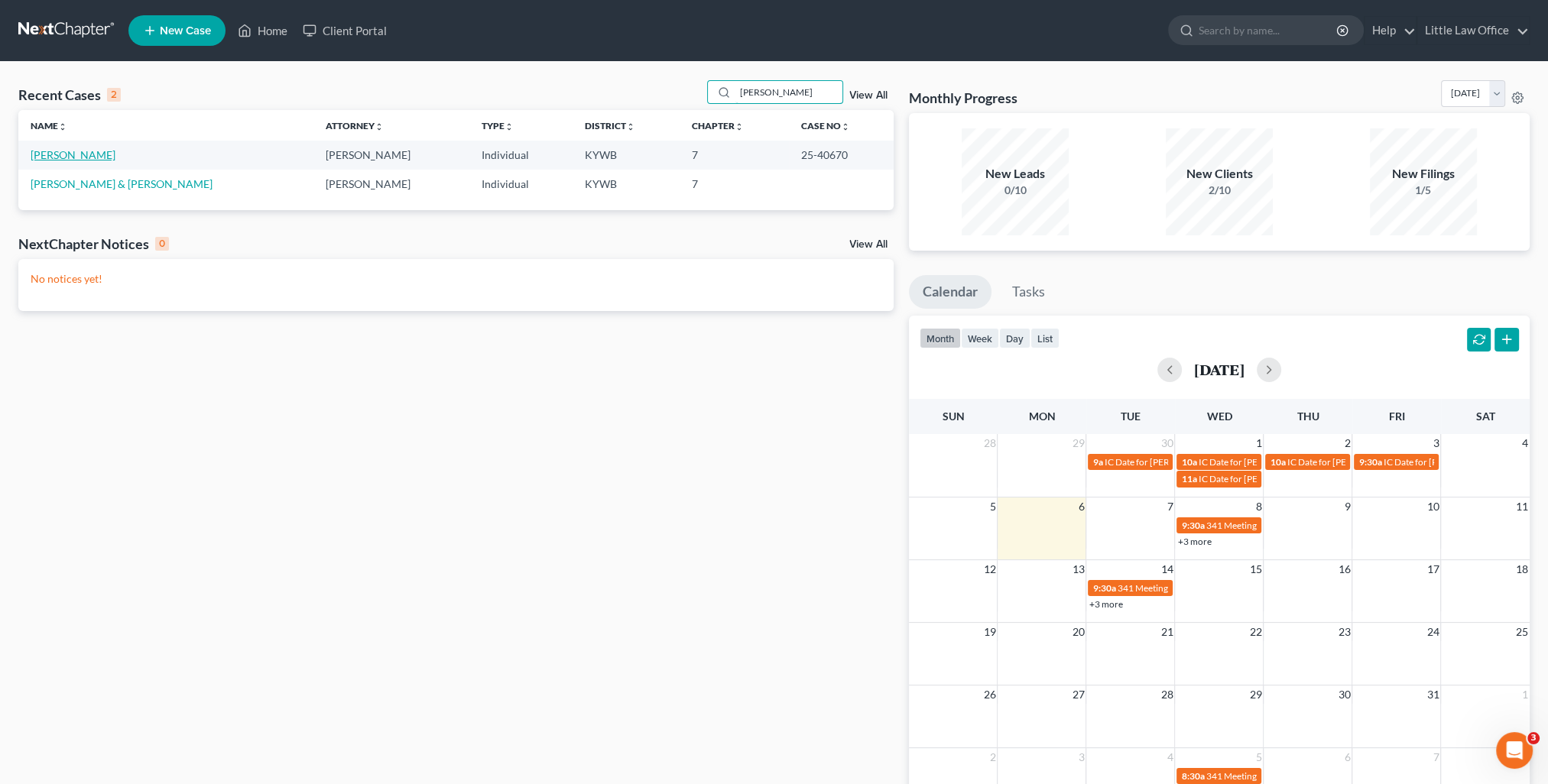
type input "[PERSON_NAME]"
click at [36, 150] on link "[PERSON_NAME]" at bounding box center [73, 155] width 85 height 13
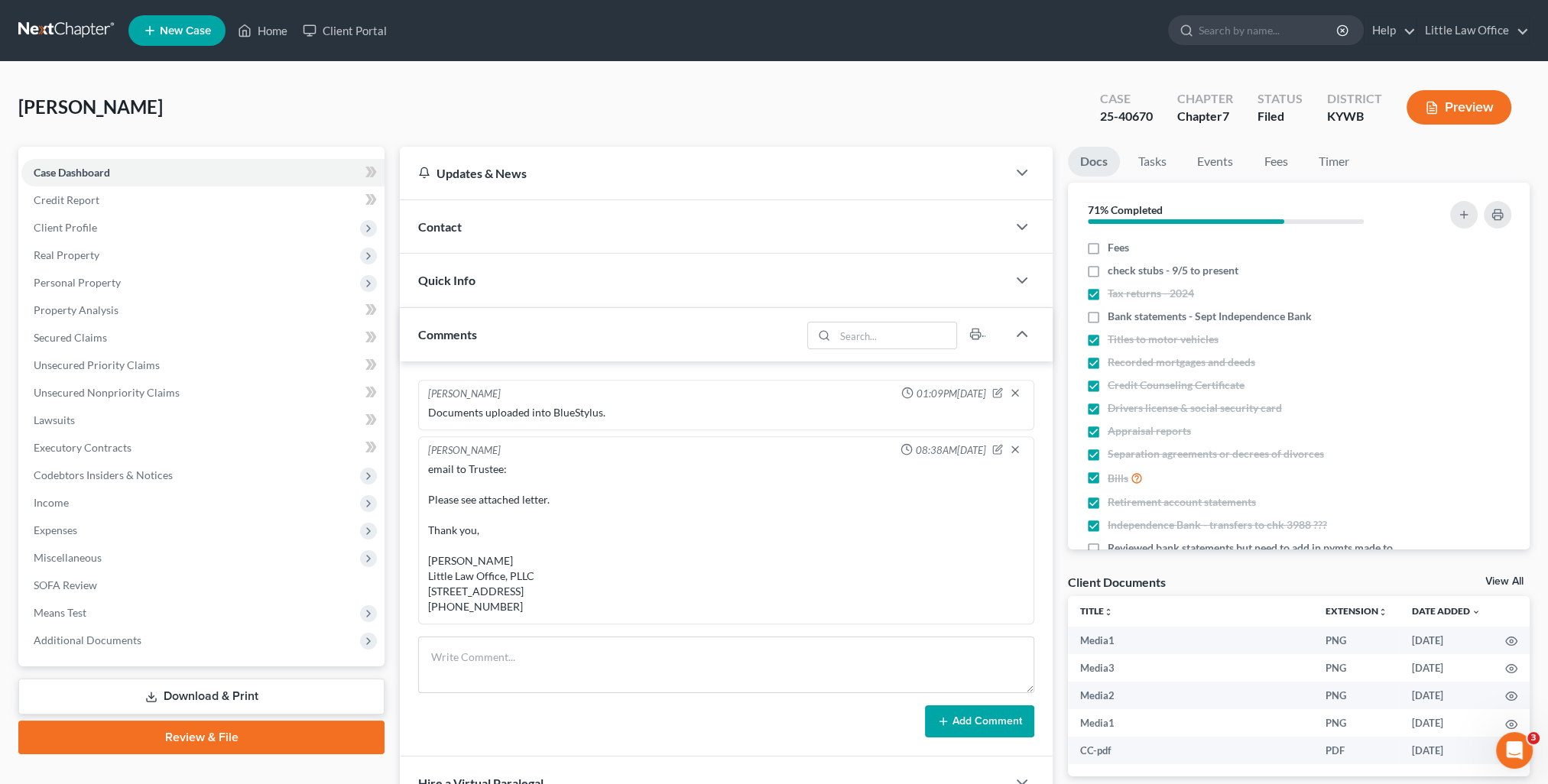
scroll to position [2937, 0]
click at [493, 269] on div "Quick Info" at bounding box center [703, 280] width 607 height 53
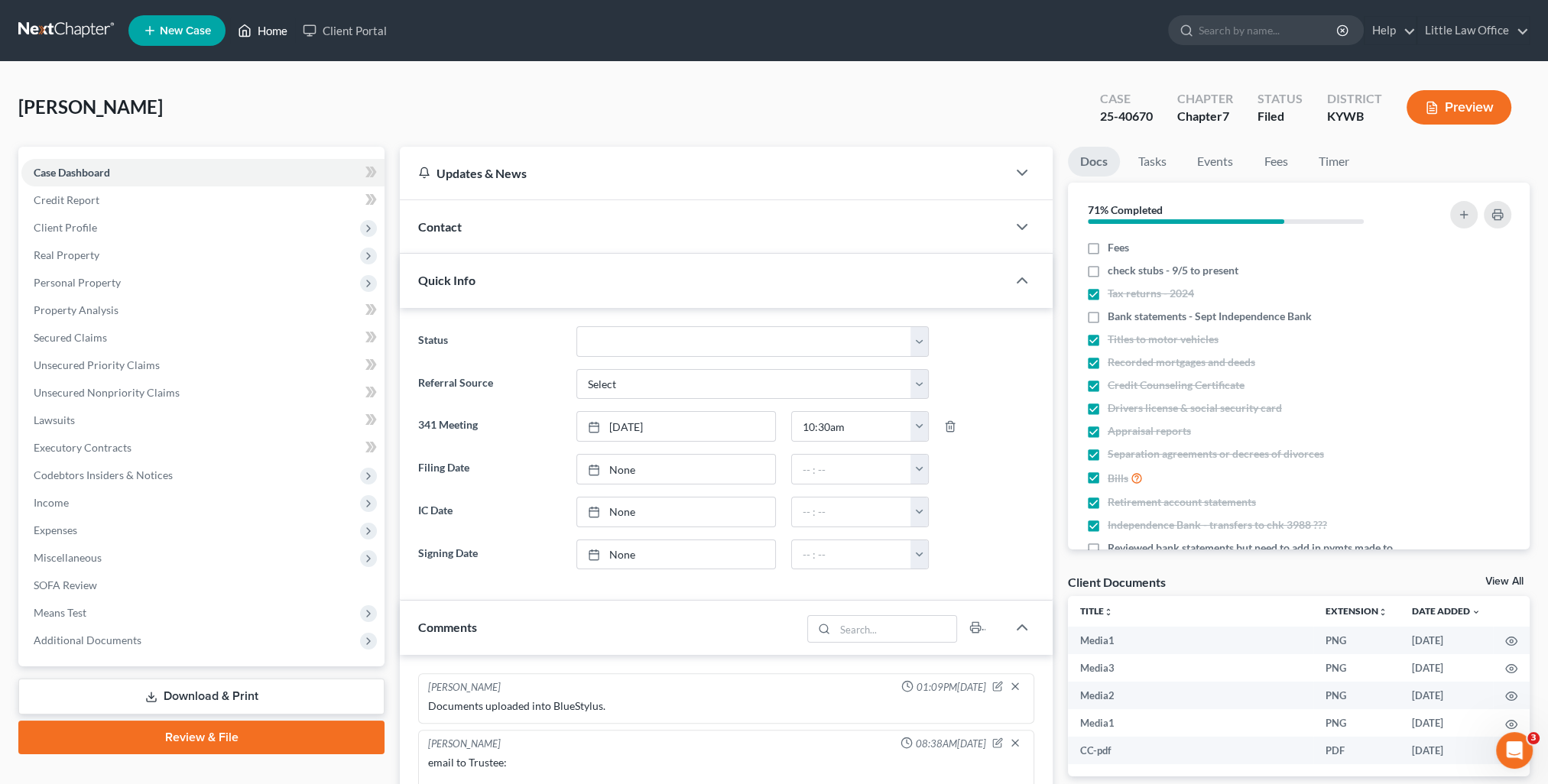
click at [256, 35] on link "Home" at bounding box center [263, 30] width 65 height 28
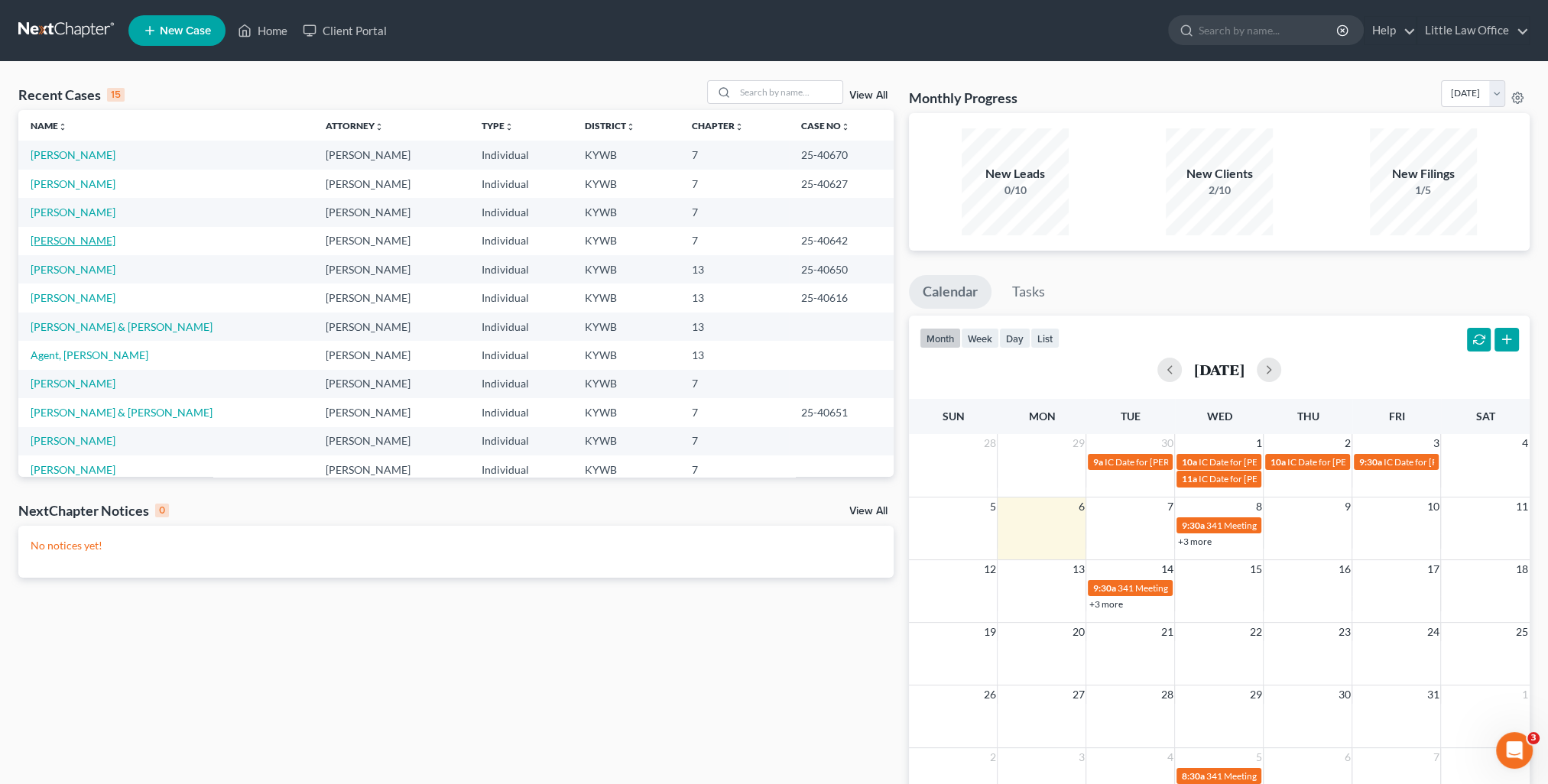
click at [94, 234] on link "[PERSON_NAME]" at bounding box center [73, 240] width 85 height 13
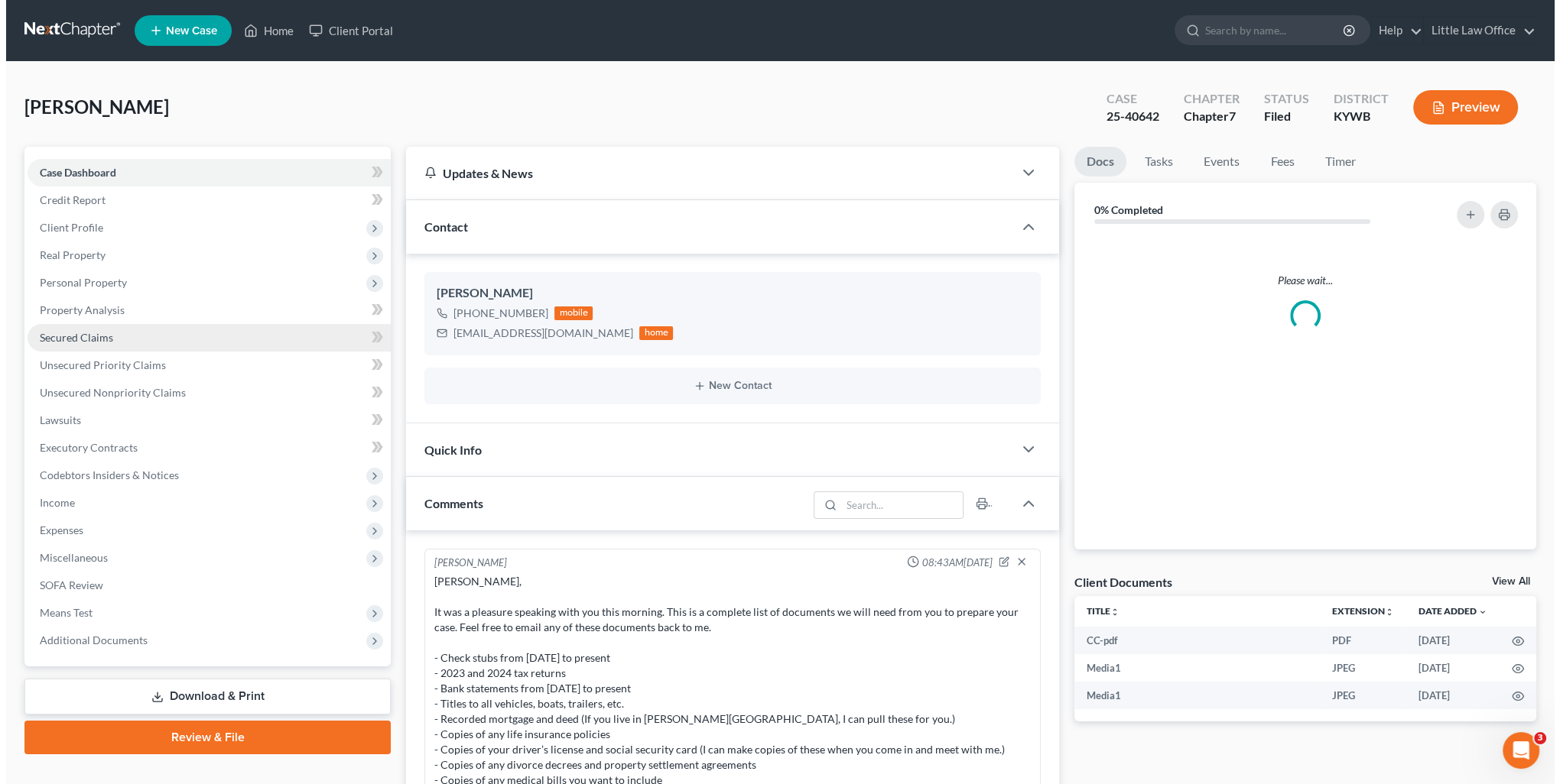
scroll to position [2488, 0]
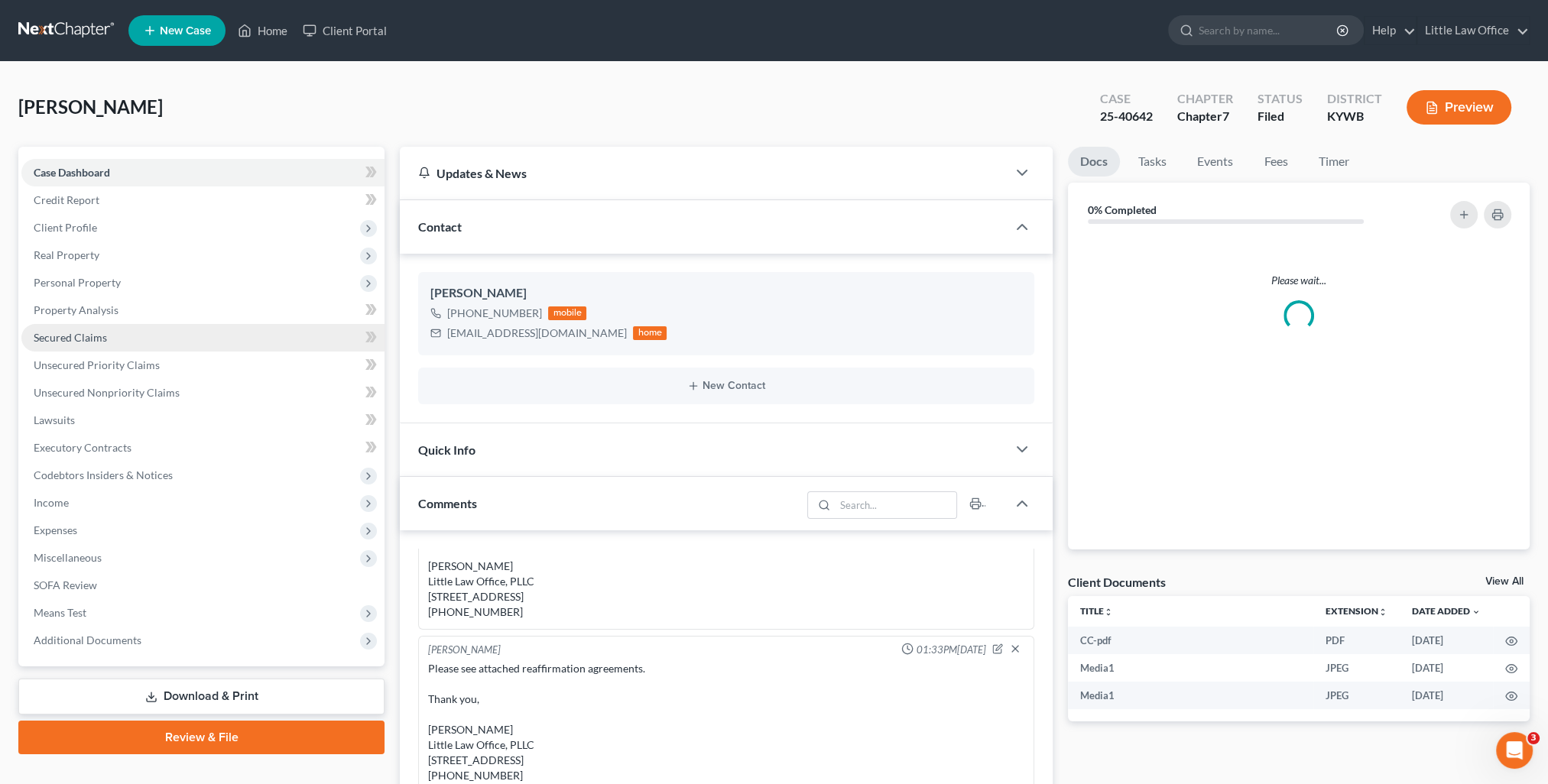
click at [111, 337] on link "Secured Claims" at bounding box center [203, 338] width 363 height 28
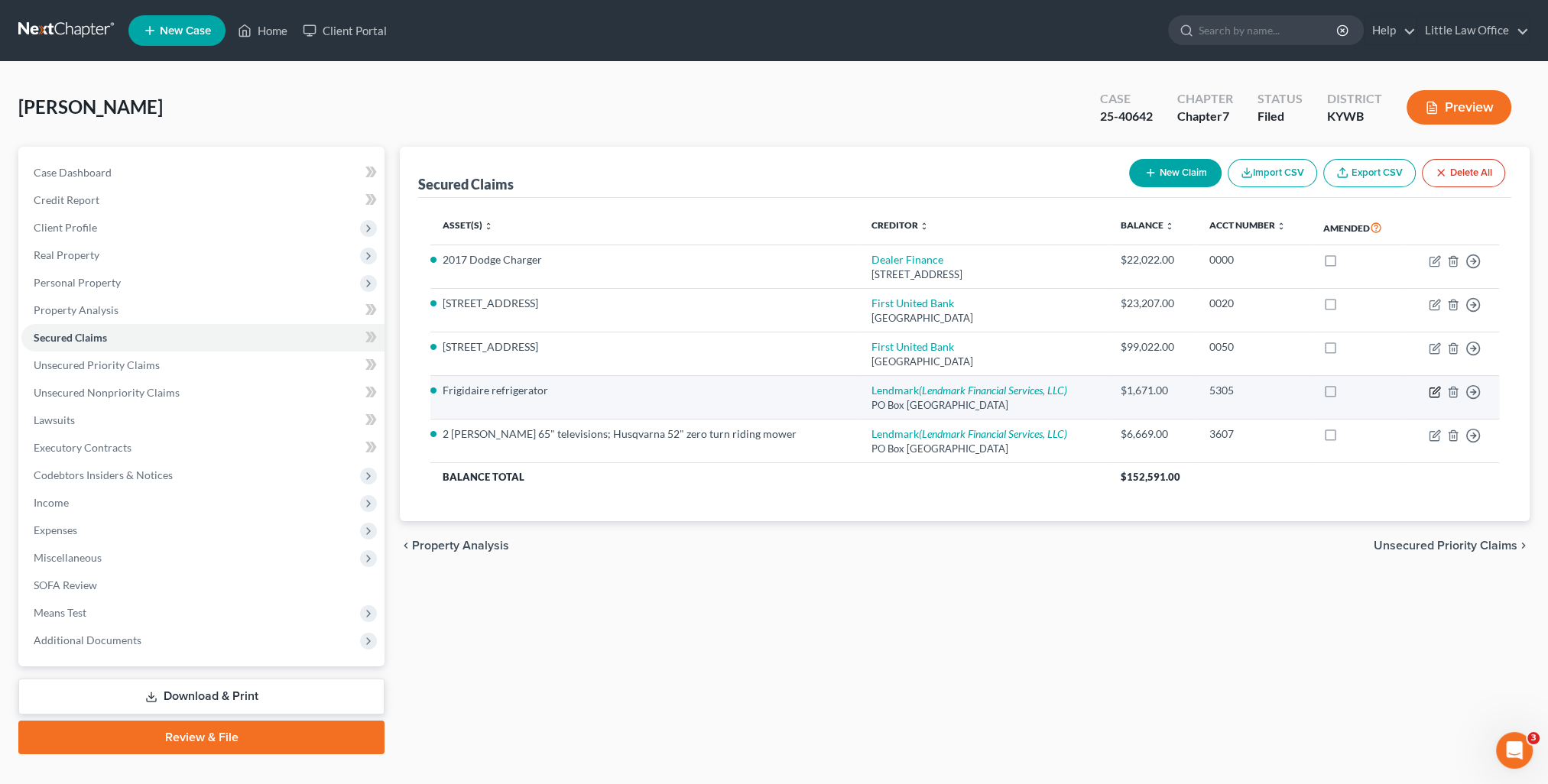
click at [1437, 394] on icon "button" at bounding box center [1435, 392] width 13 height 13
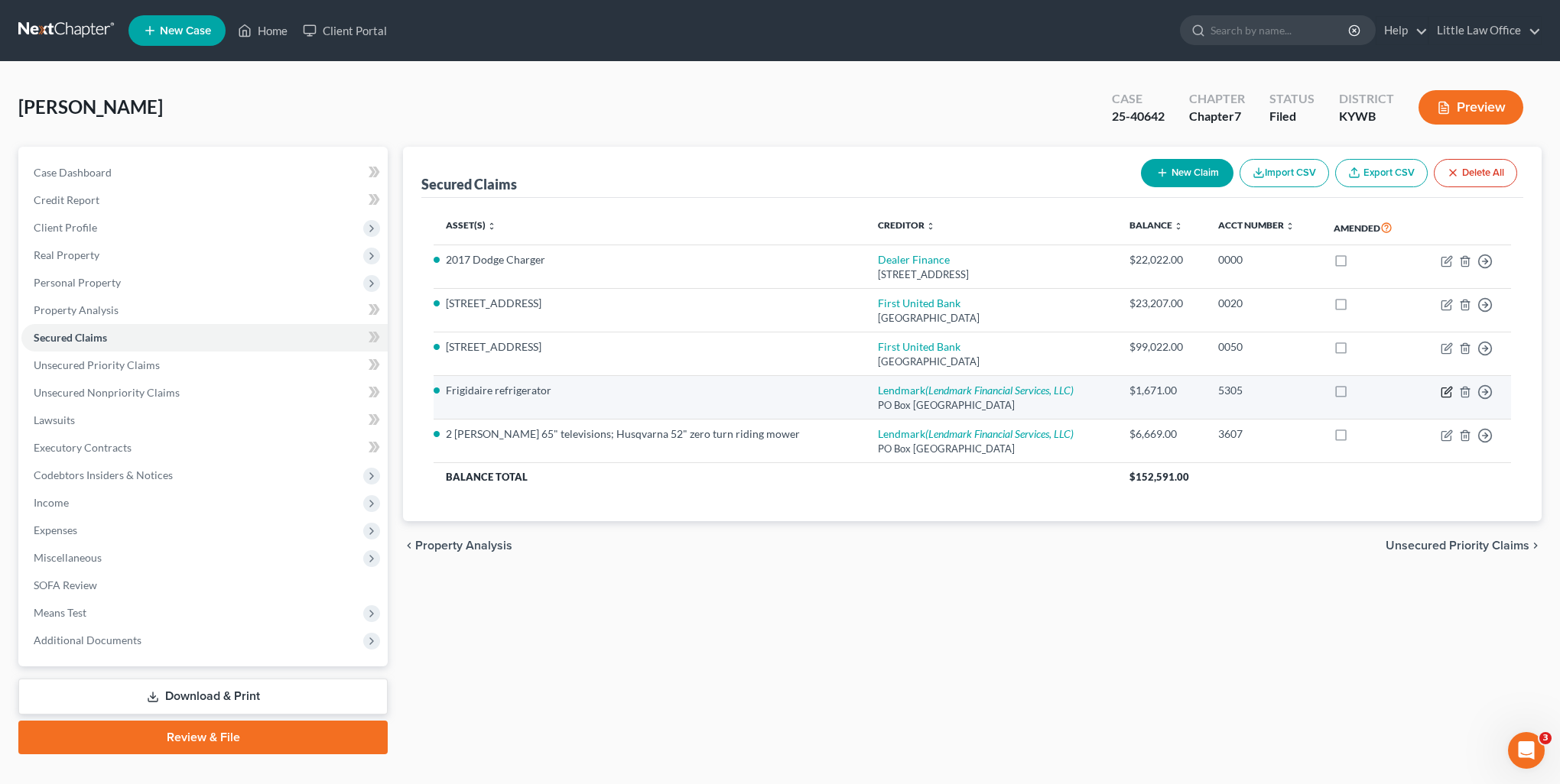
select select "10"
select select "3"
select select "0"
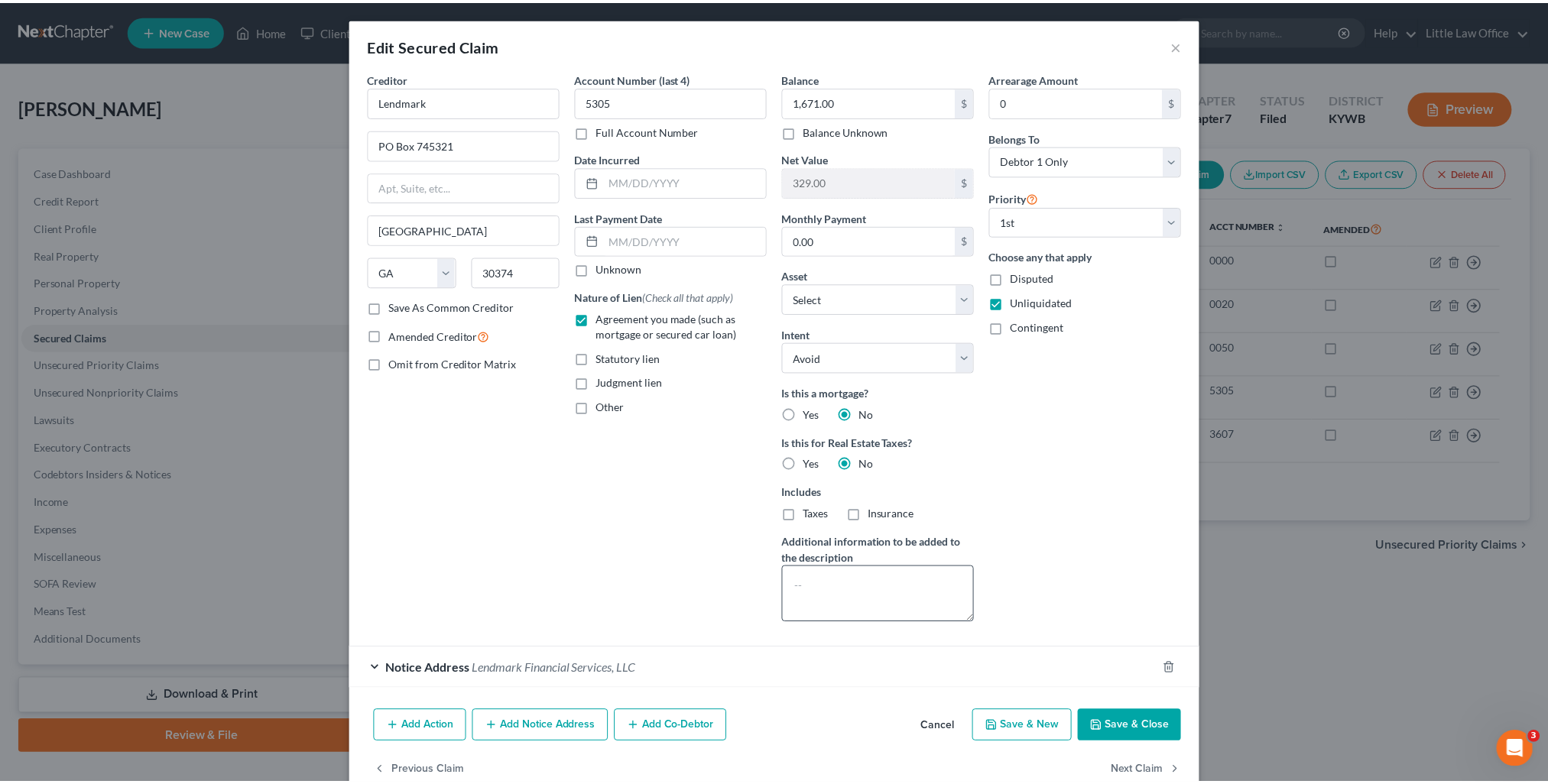
scroll to position [31, 0]
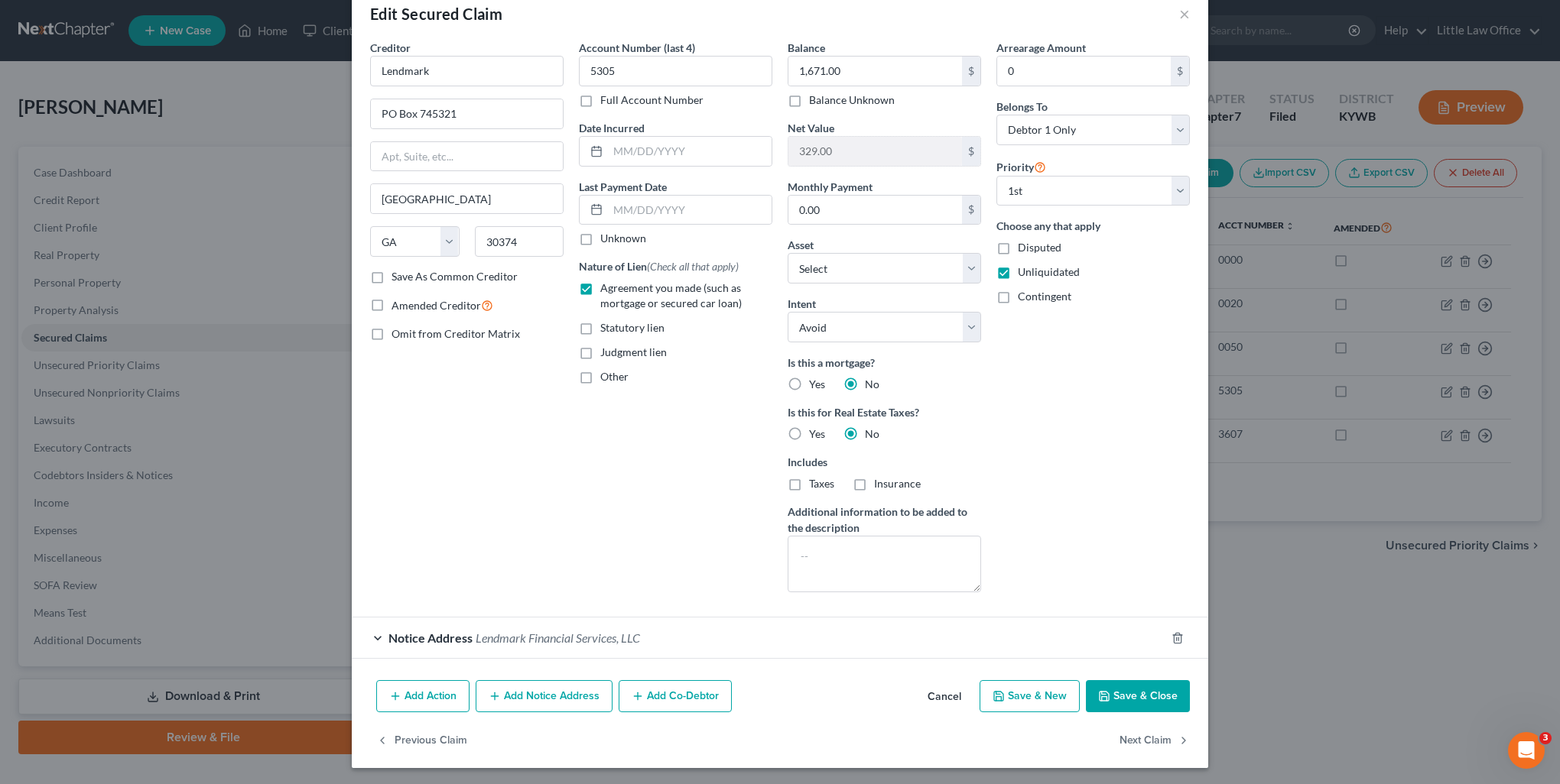
click at [1145, 693] on button "Save & Close" at bounding box center [1138, 696] width 104 height 32
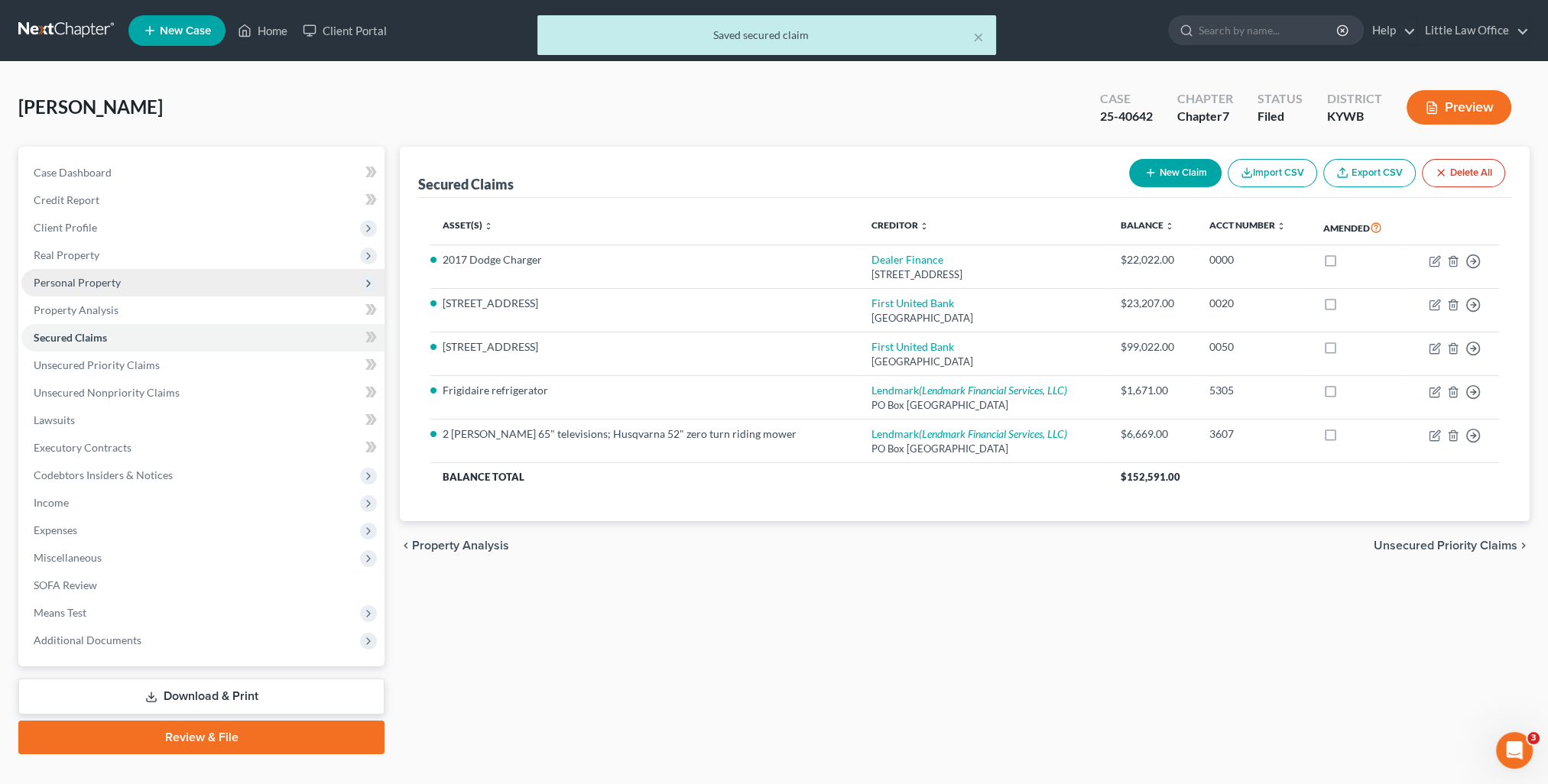
click at [84, 286] on span "Personal Property" at bounding box center [77, 282] width 87 height 13
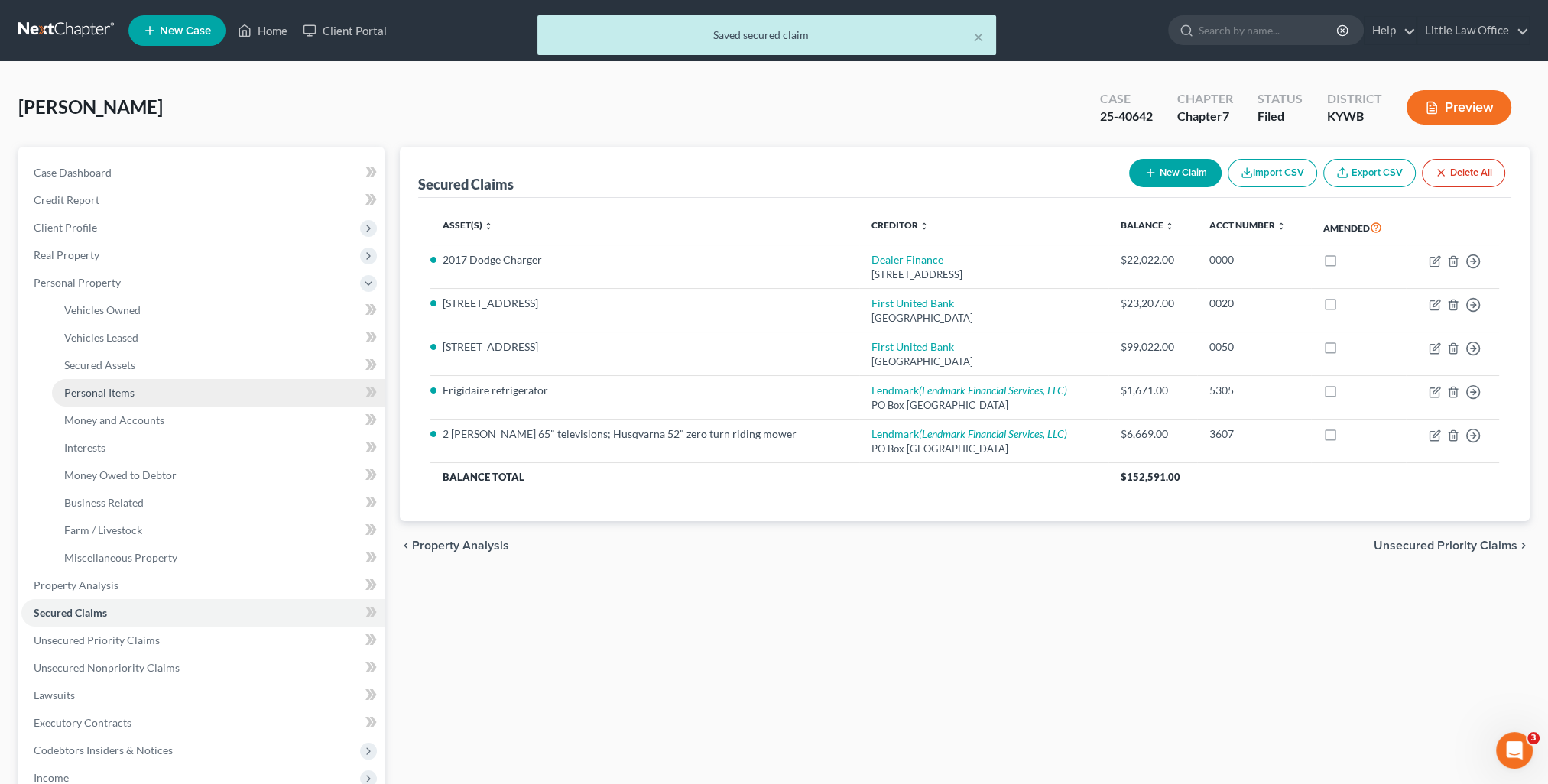
click at [133, 386] on span "Personal Items" at bounding box center [99, 392] width 70 height 13
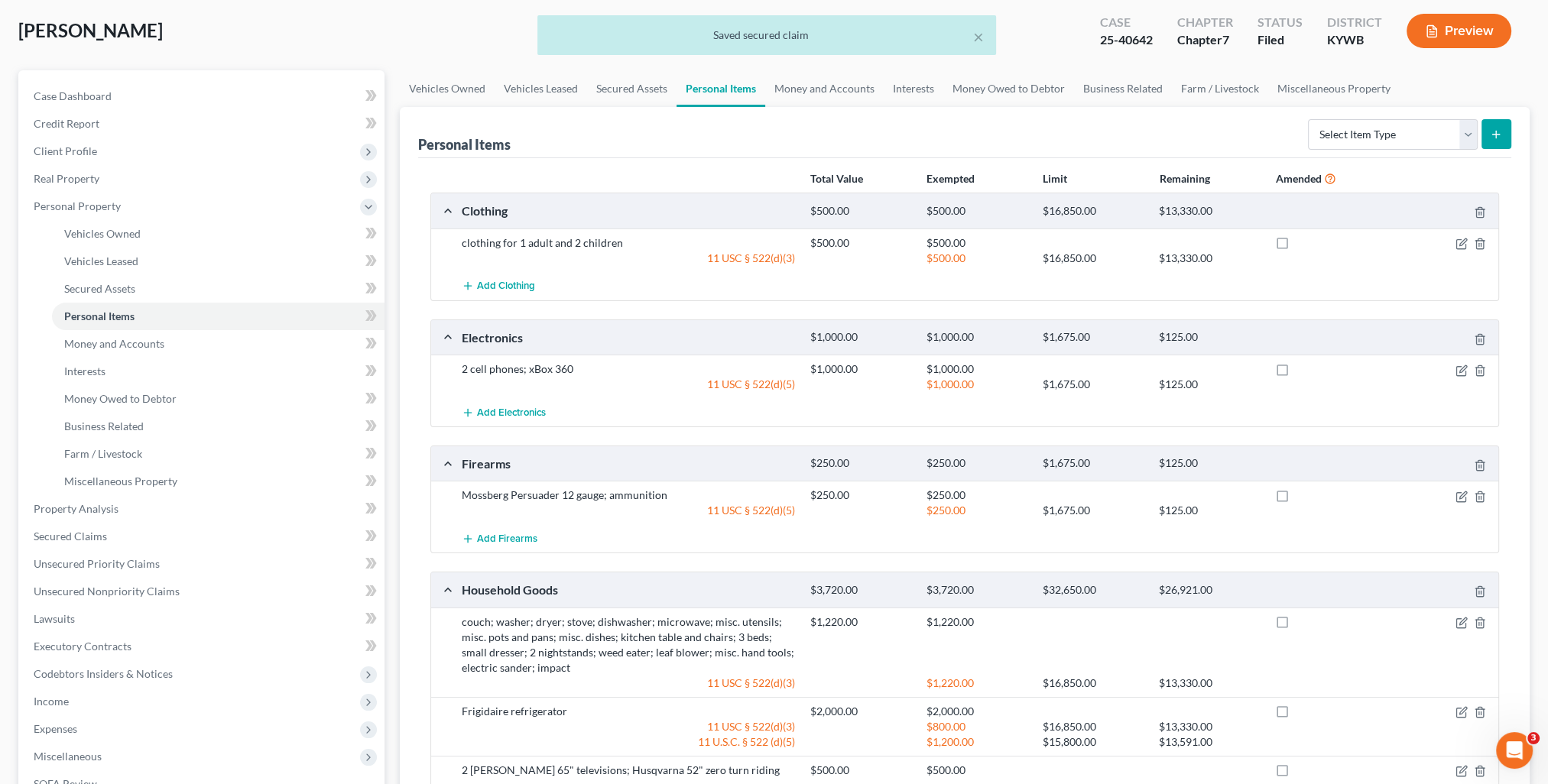
scroll to position [153, 0]
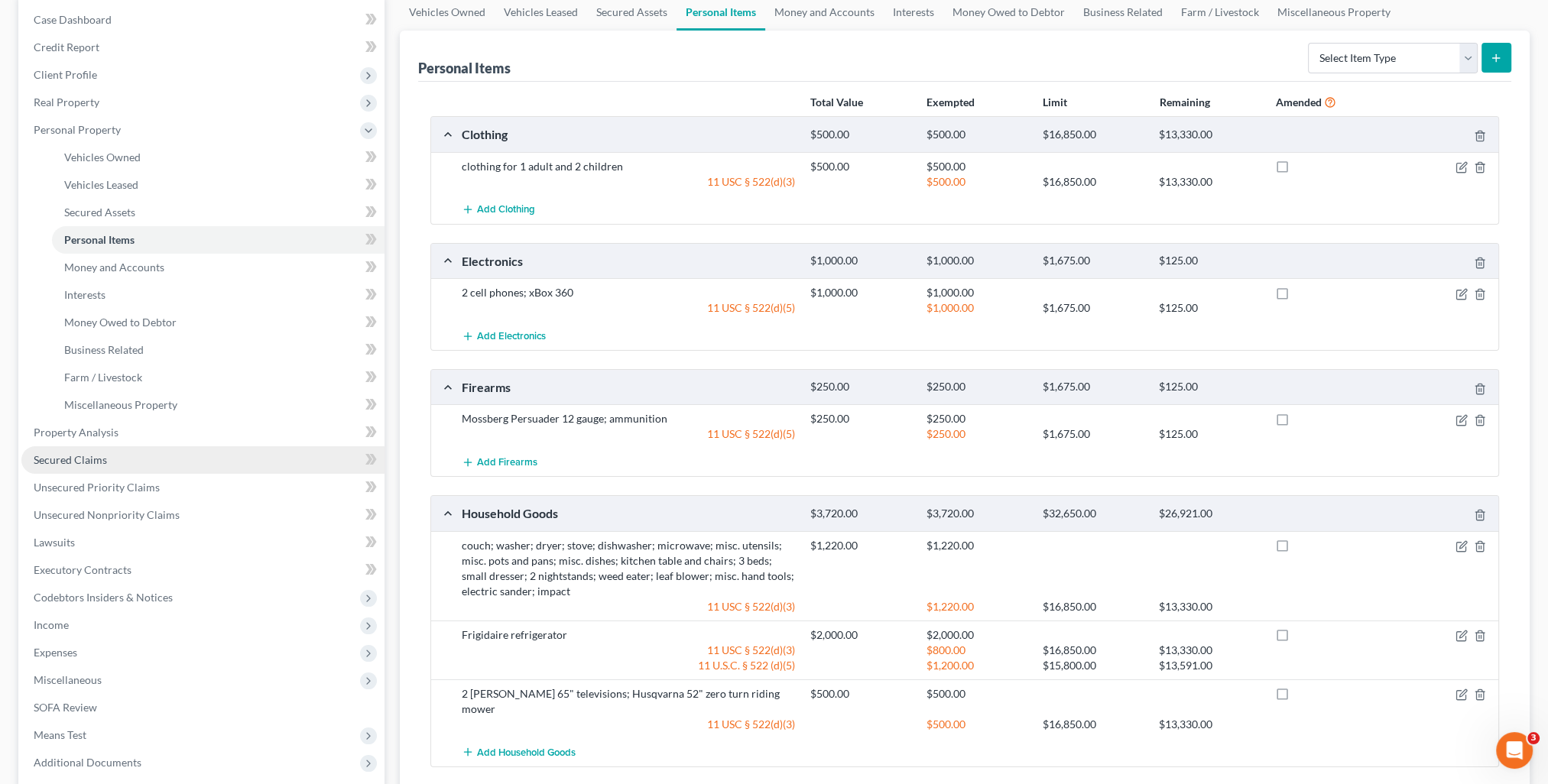
click at [83, 457] on span "Secured Claims" at bounding box center [70, 460] width 73 height 13
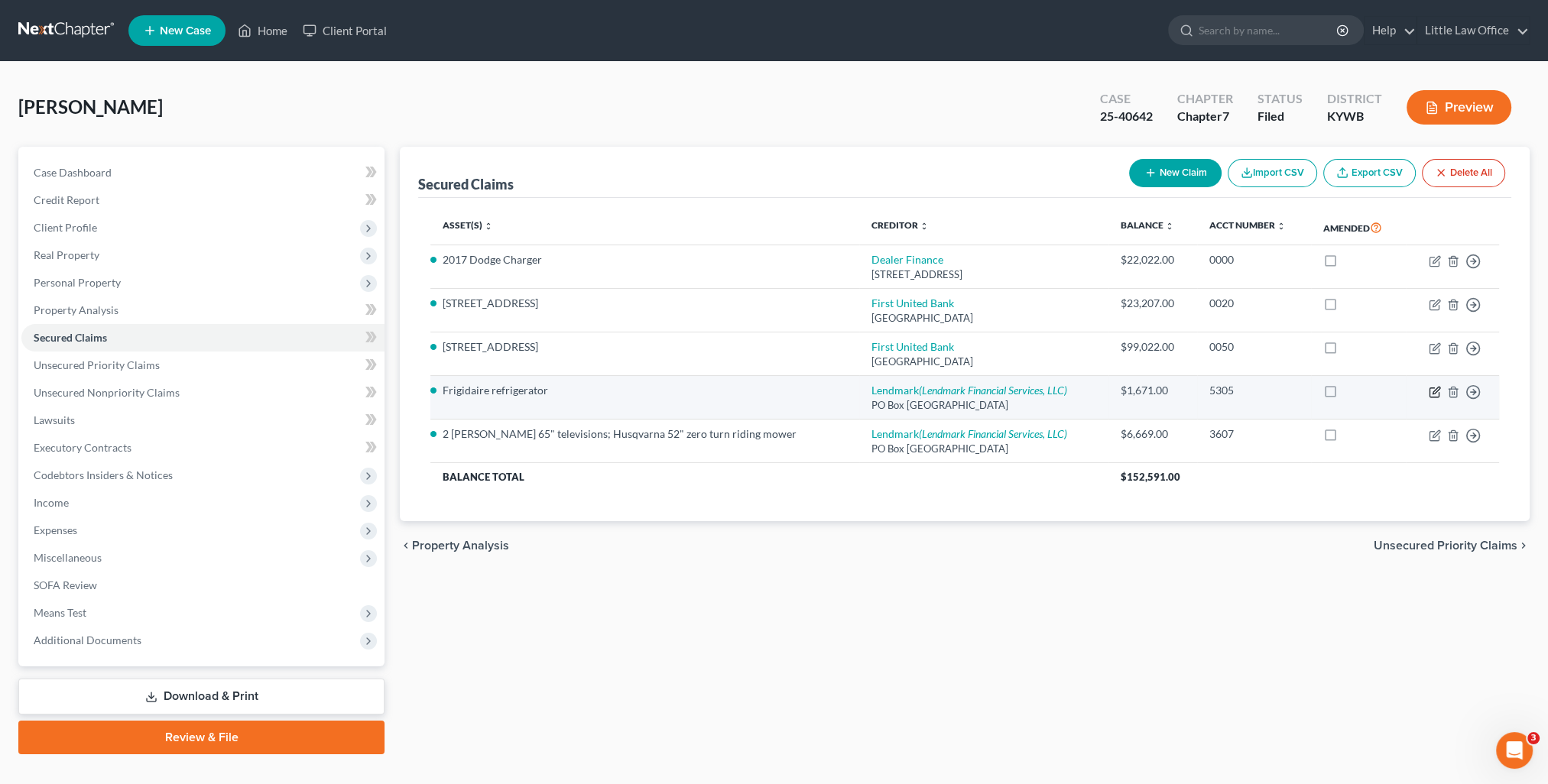
click at [1436, 393] on icon "button" at bounding box center [1435, 392] width 13 height 13
select select "10"
select select "3"
select select "0"
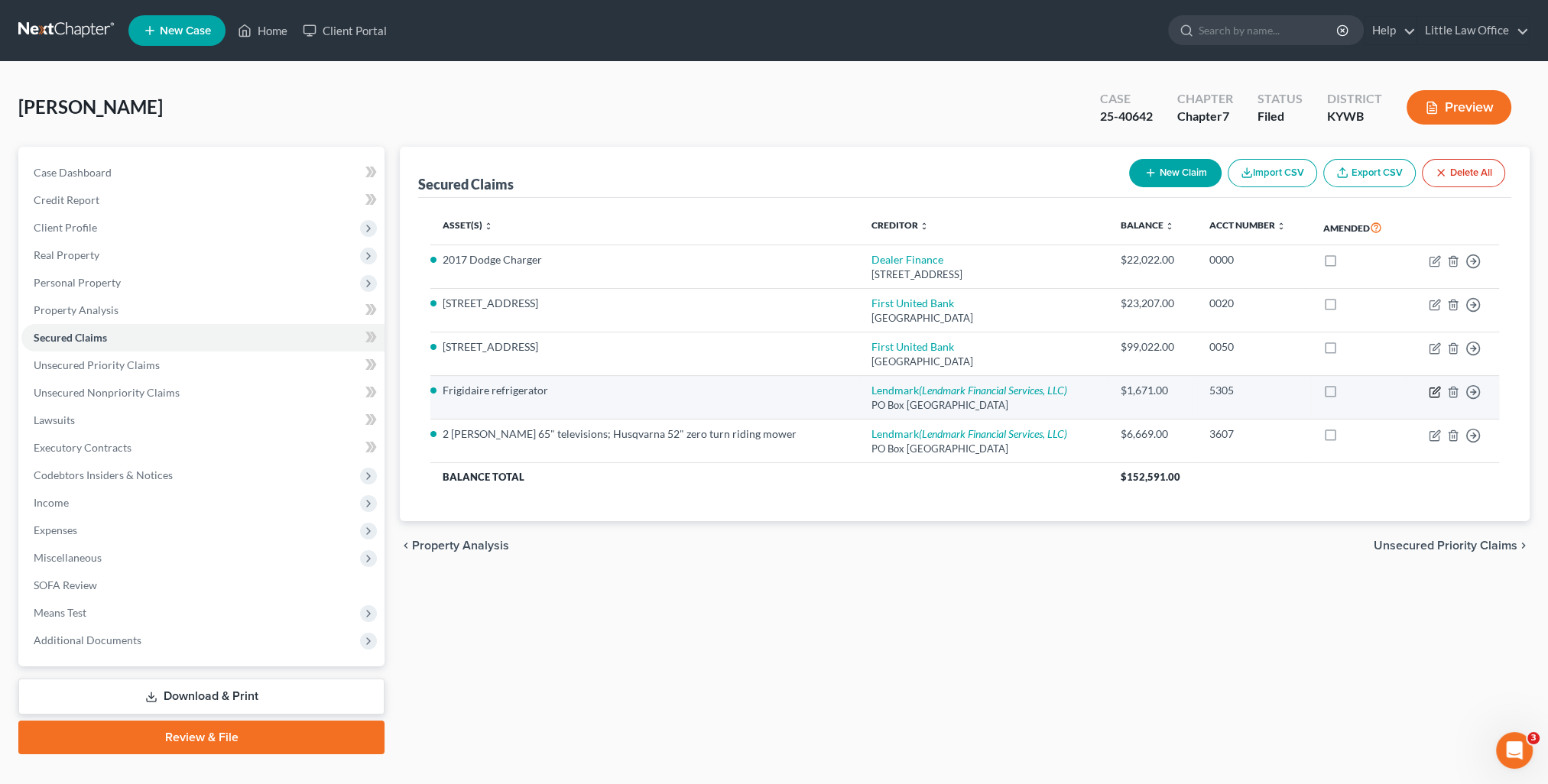
select select "18"
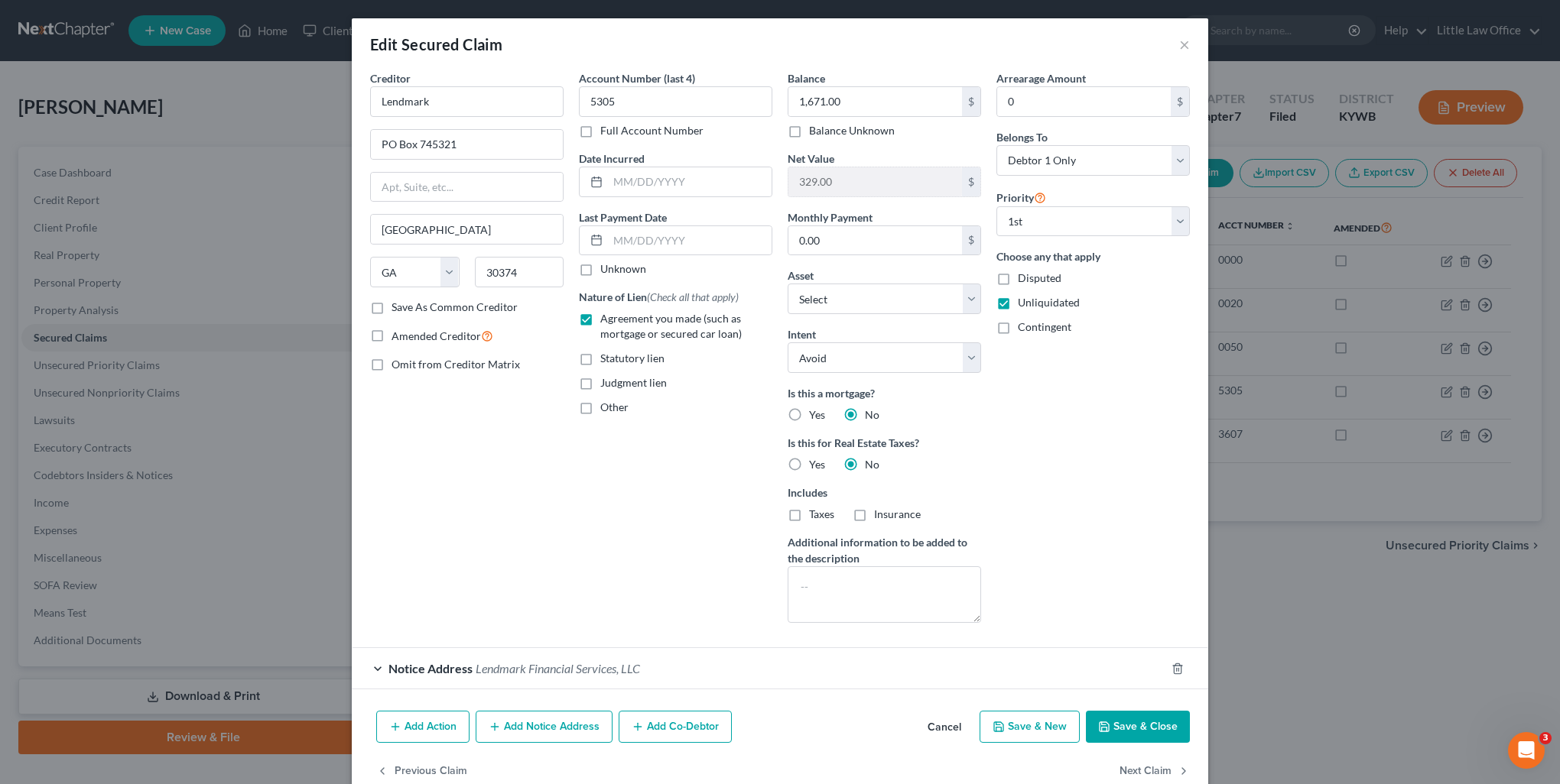
drag, startPoint x: 589, startPoint y: 648, endPoint x: 595, endPoint y: 656, distance: 10.0
click at [589, 650] on div "Notice Address Lendmark Financial Services, LLC" at bounding box center [758, 668] width 814 height 40
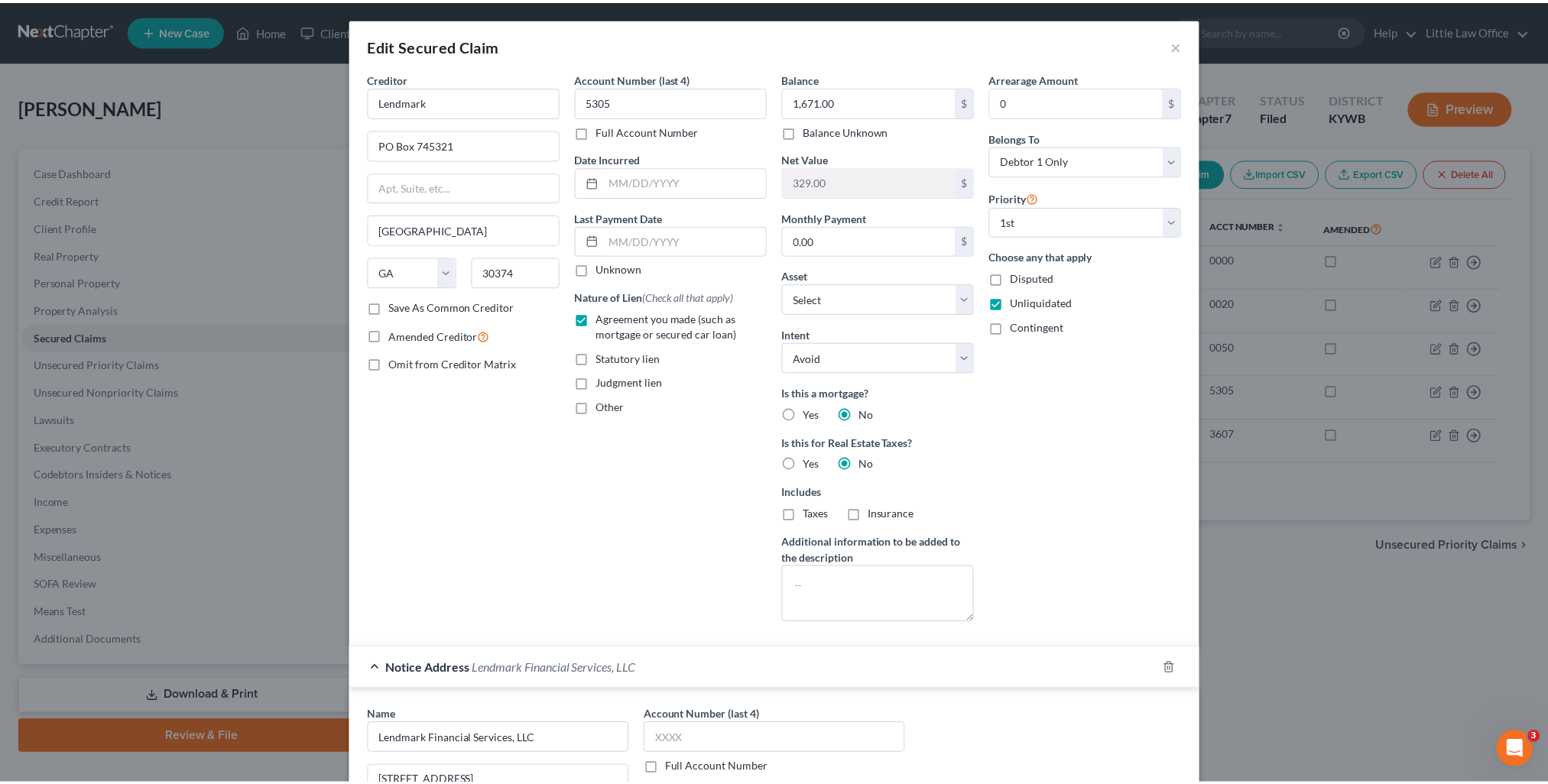
scroll to position [316, 0]
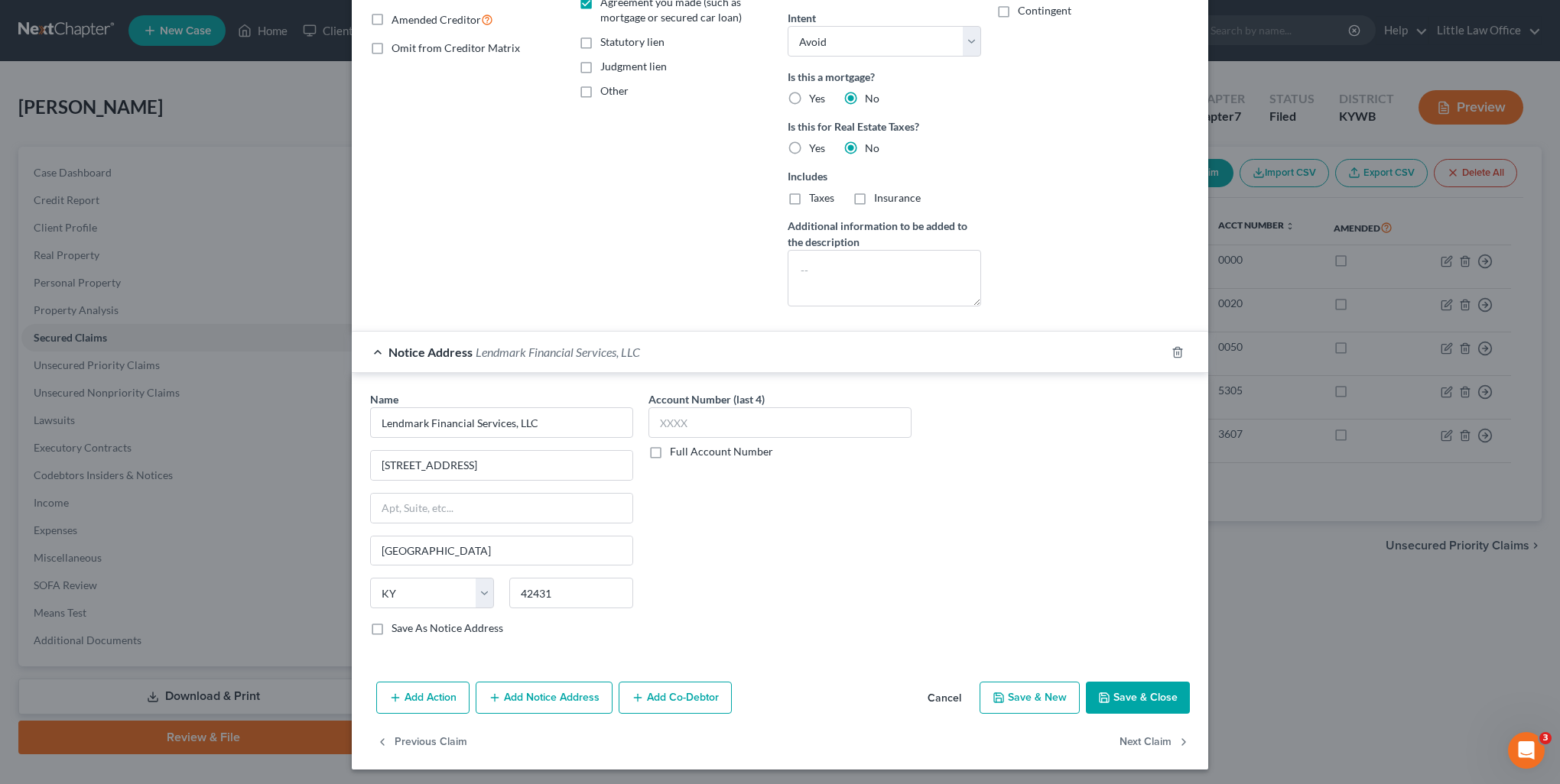
click at [1143, 701] on button "Save & Close" at bounding box center [1138, 697] width 104 height 32
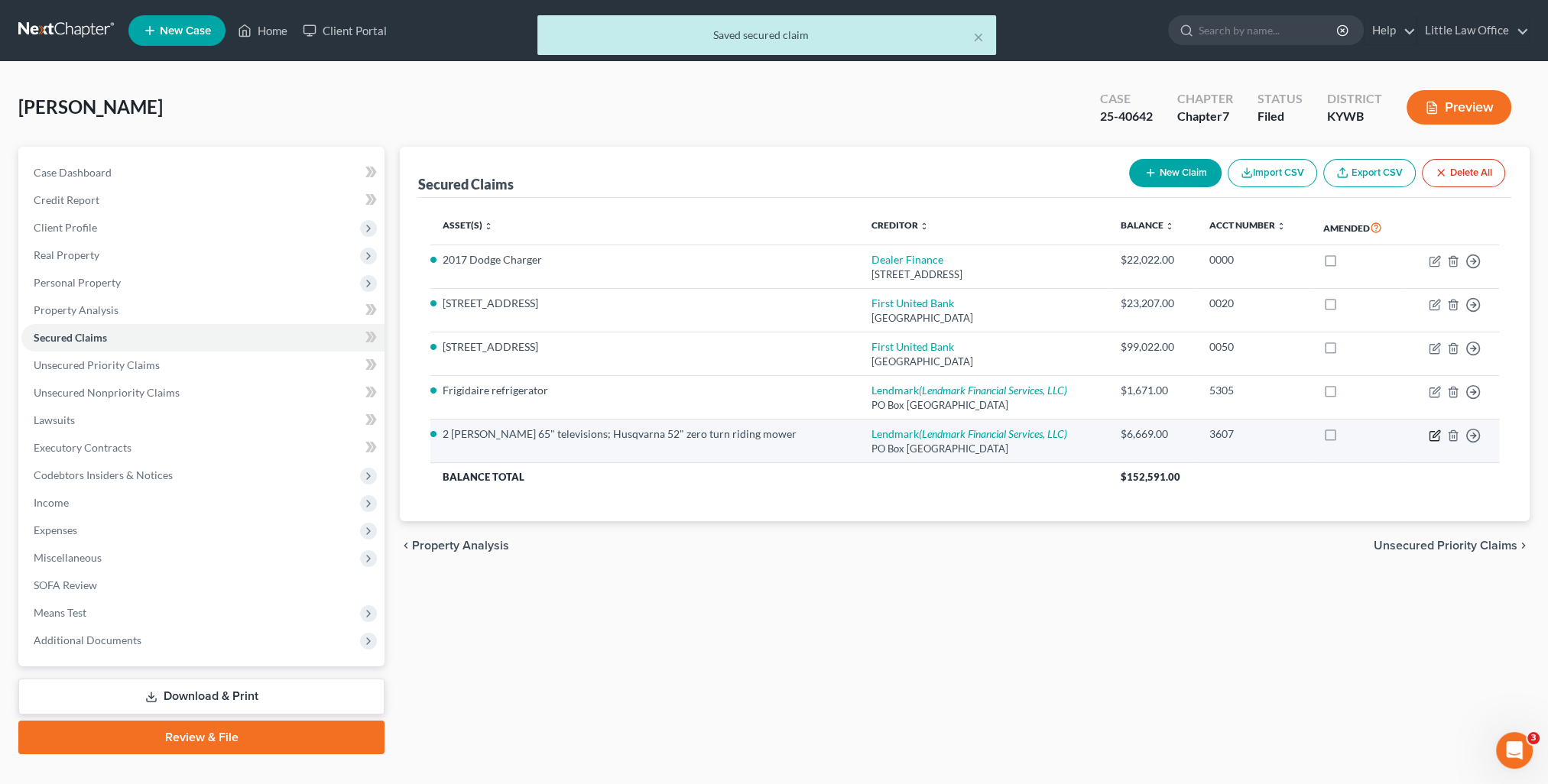
click at [1438, 438] on icon "button" at bounding box center [1434, 435] width 9 height 9
select select "10"
select select "3"
select select "0"
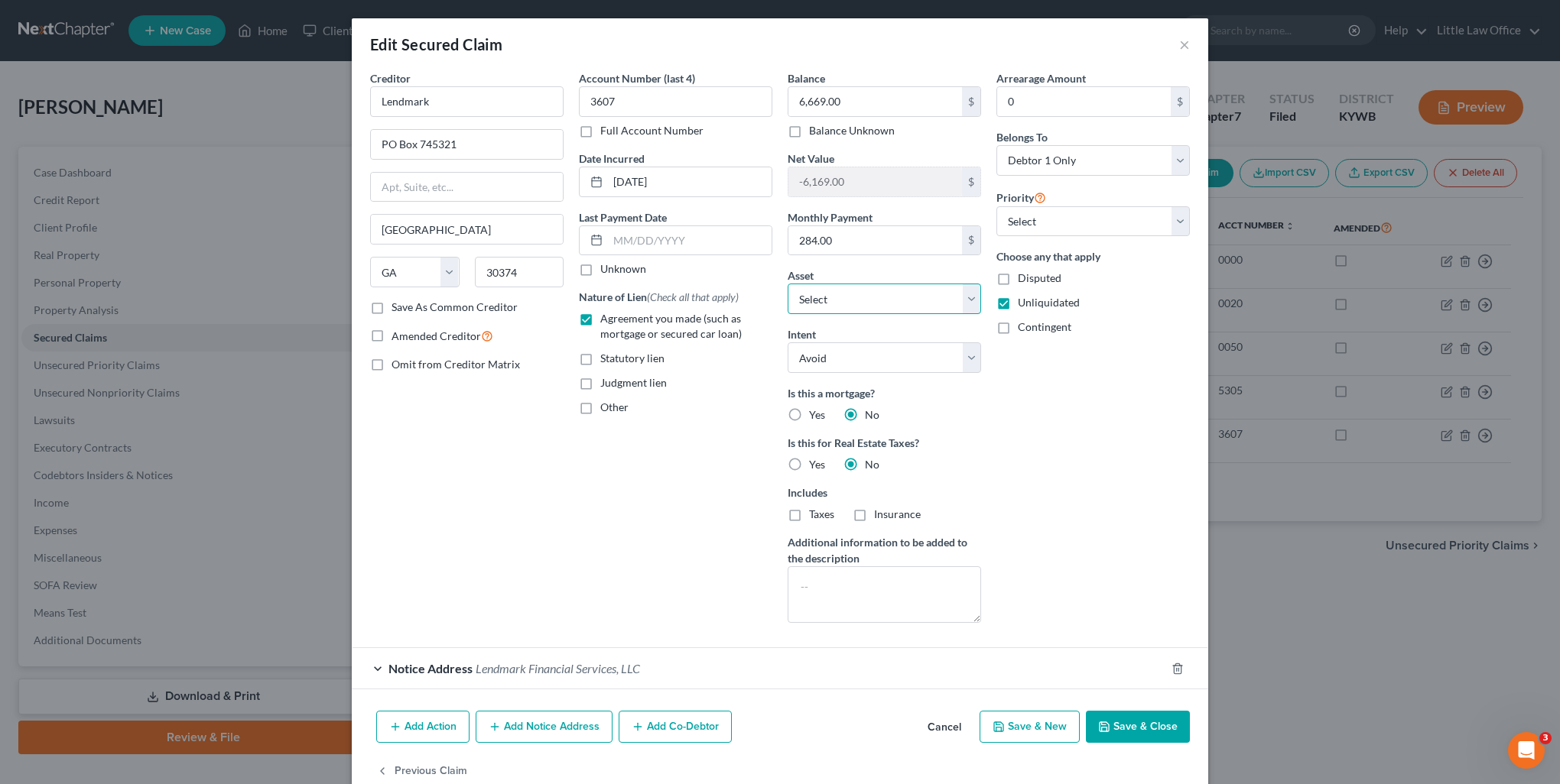
drag, startPoint x: 847, startPoint y: 293, endPoint x: 897, endPoint y: 314, distance: 54.2
click at [847, 293] on select "Select Other Multiple Assets [STREET_ADDRESS] - $76400.0 1999 Nissan Frontier -…" at bounding box center [884, 298] width 193 height 31
click at [752, 408] on div "Other" at bounding box center [675, 407] width 193 height 15
click at [966, 304] on select "Select Other Multiple Assets [STREET_ADDRESS] - $76400.0 1999 Nissan Frontier -…" at bounding box center [884, 298] width 193 height 31
click at [660, 553] on div "Account Number (last 4) 3607 Full Account Number Date Incurred [DATE] Last Paym…" at bounding box center [675, 353] width 209 height 565
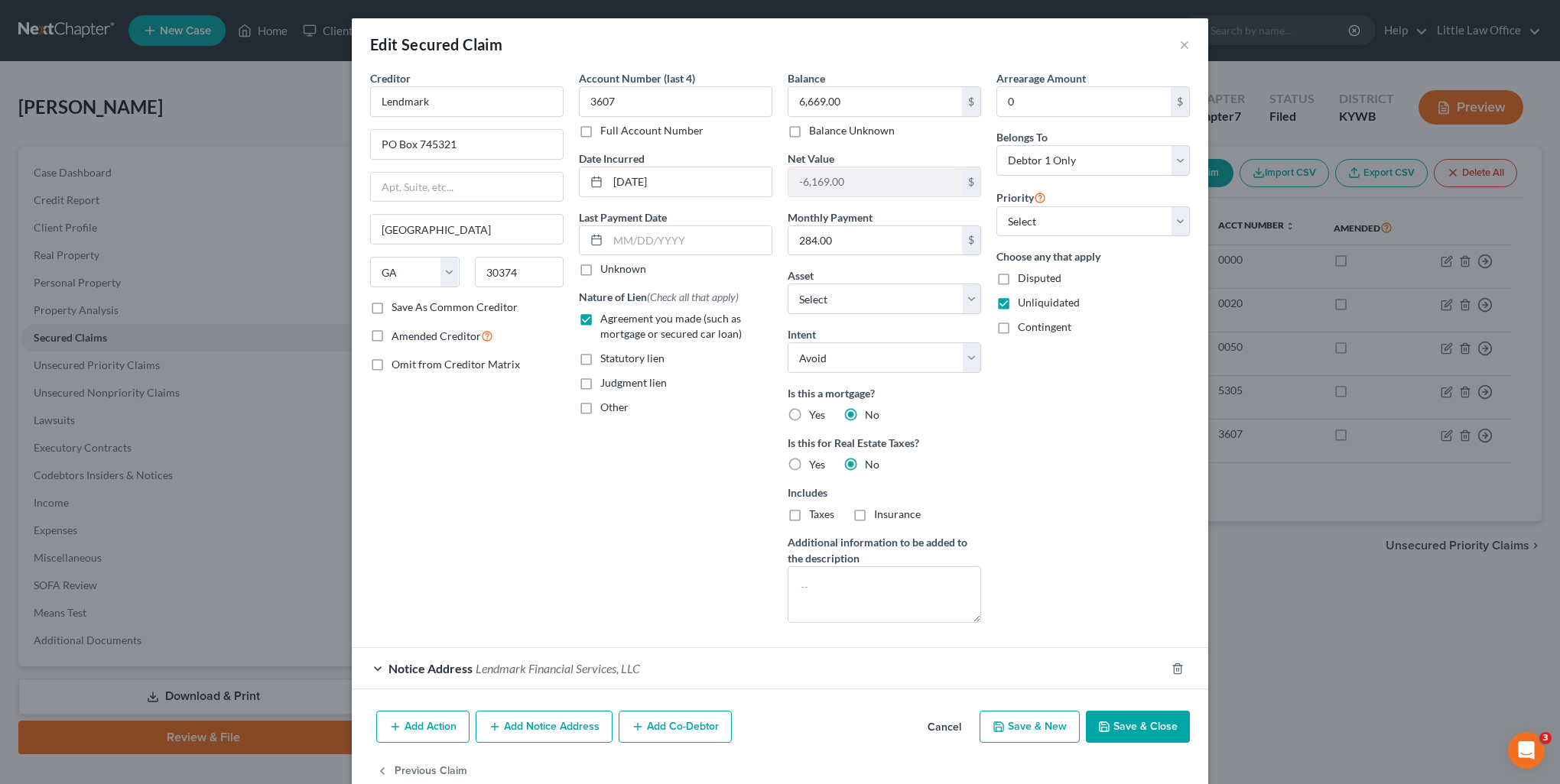
click at [1129, 719] on button "Save & Close" at bounding box center [1138, 726] width 104 height 32
select select "4"
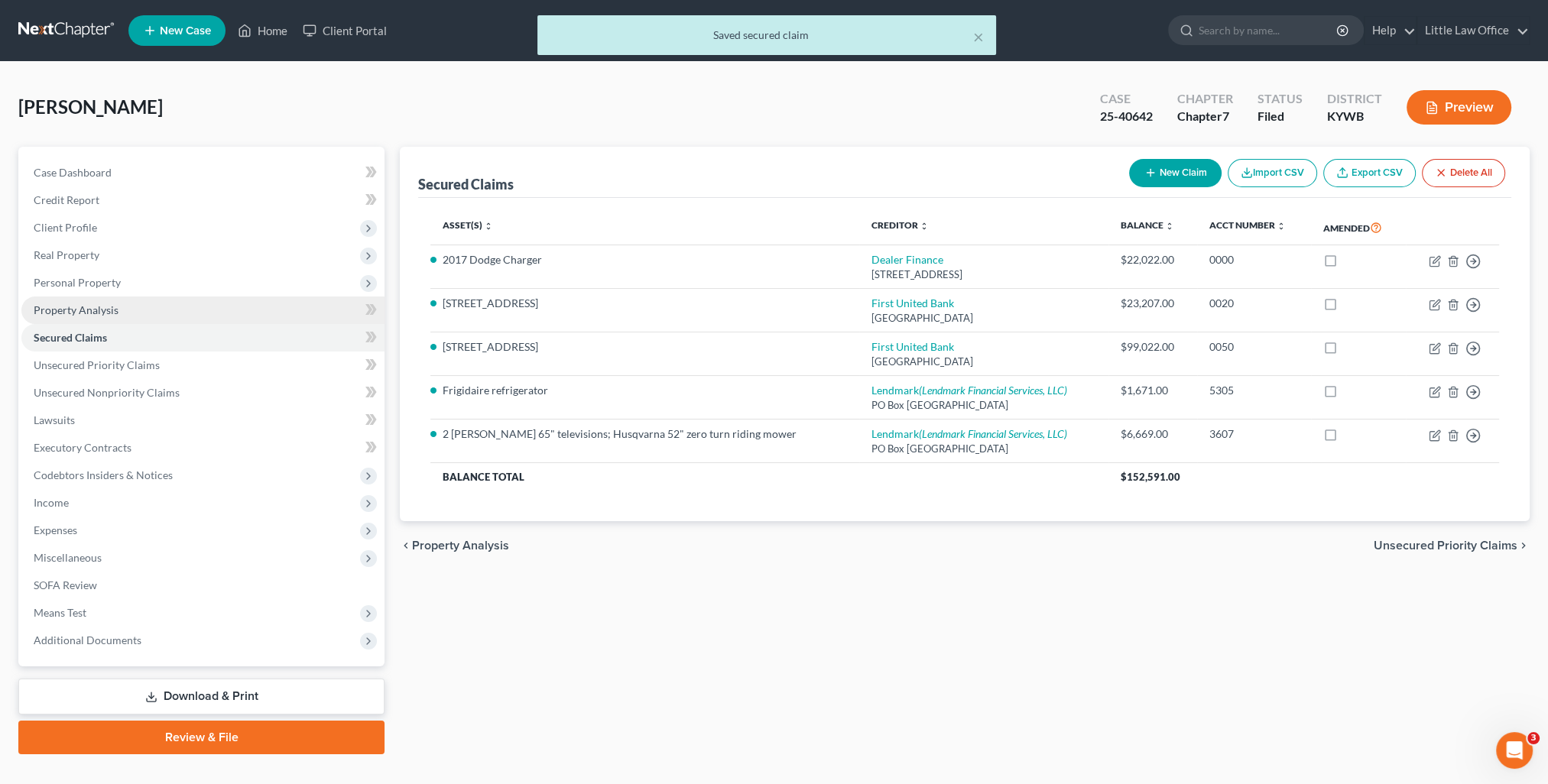
click at [43, 311] on span "Property Analysis" at bounding box center [77, 310] width 85 height 13
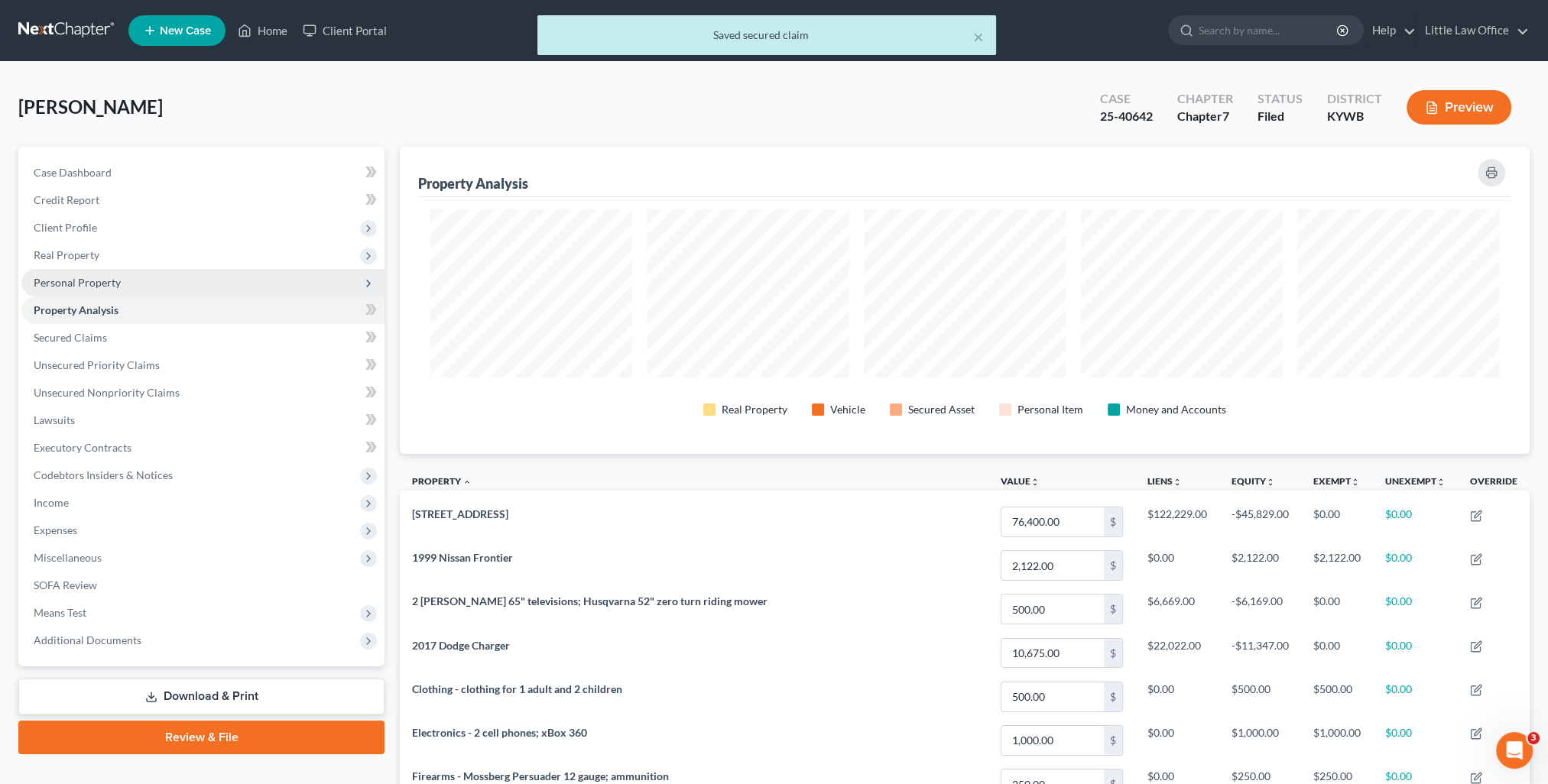
scroll to position [307, 1129]
click at [66, 287] on span "Personal Property" at bounding box center [77, 282] width 87 height 13
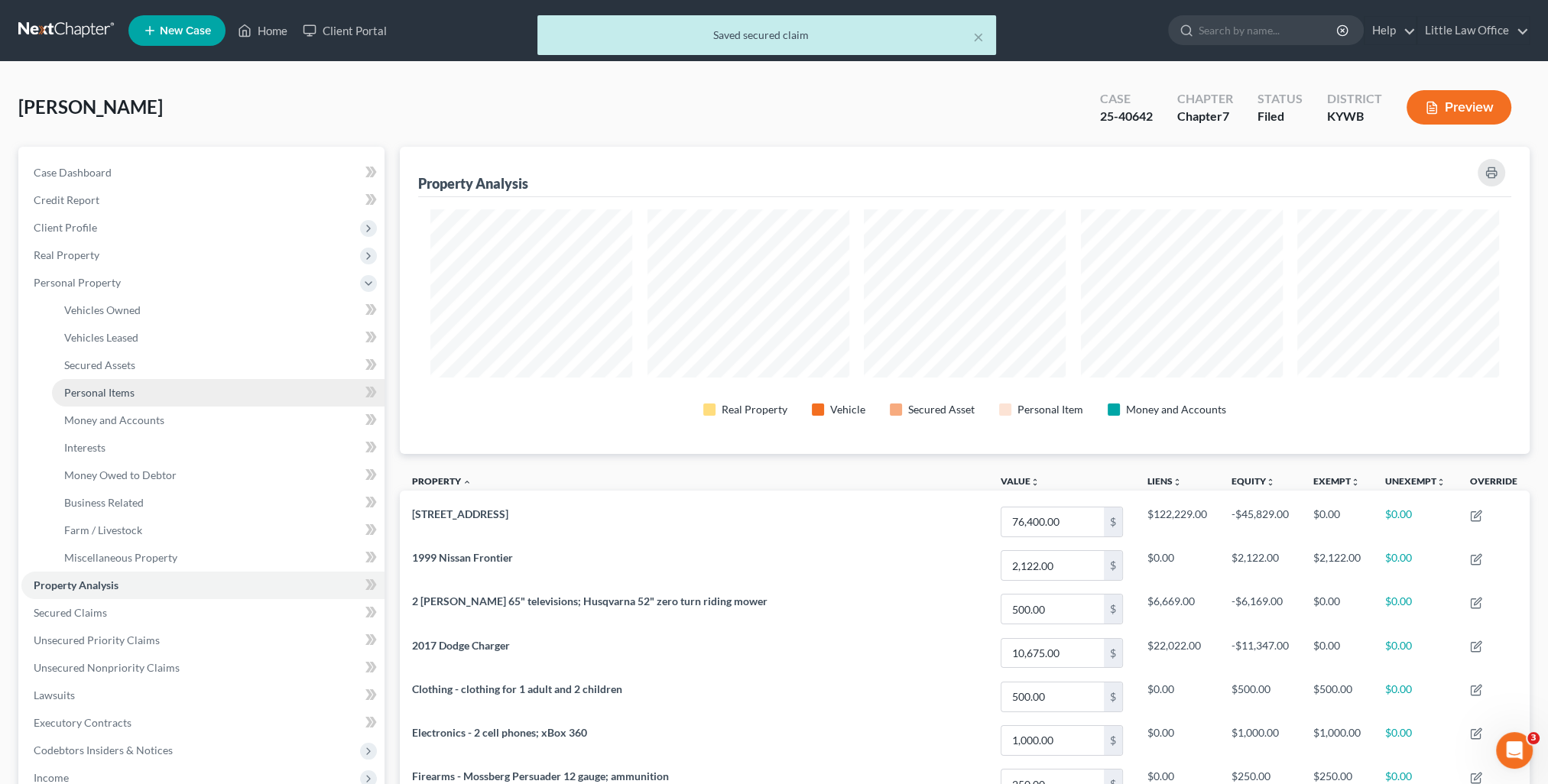
click at [121, 394] on span "Personal Items" at bounding box center [99, 392] width 70 height 13
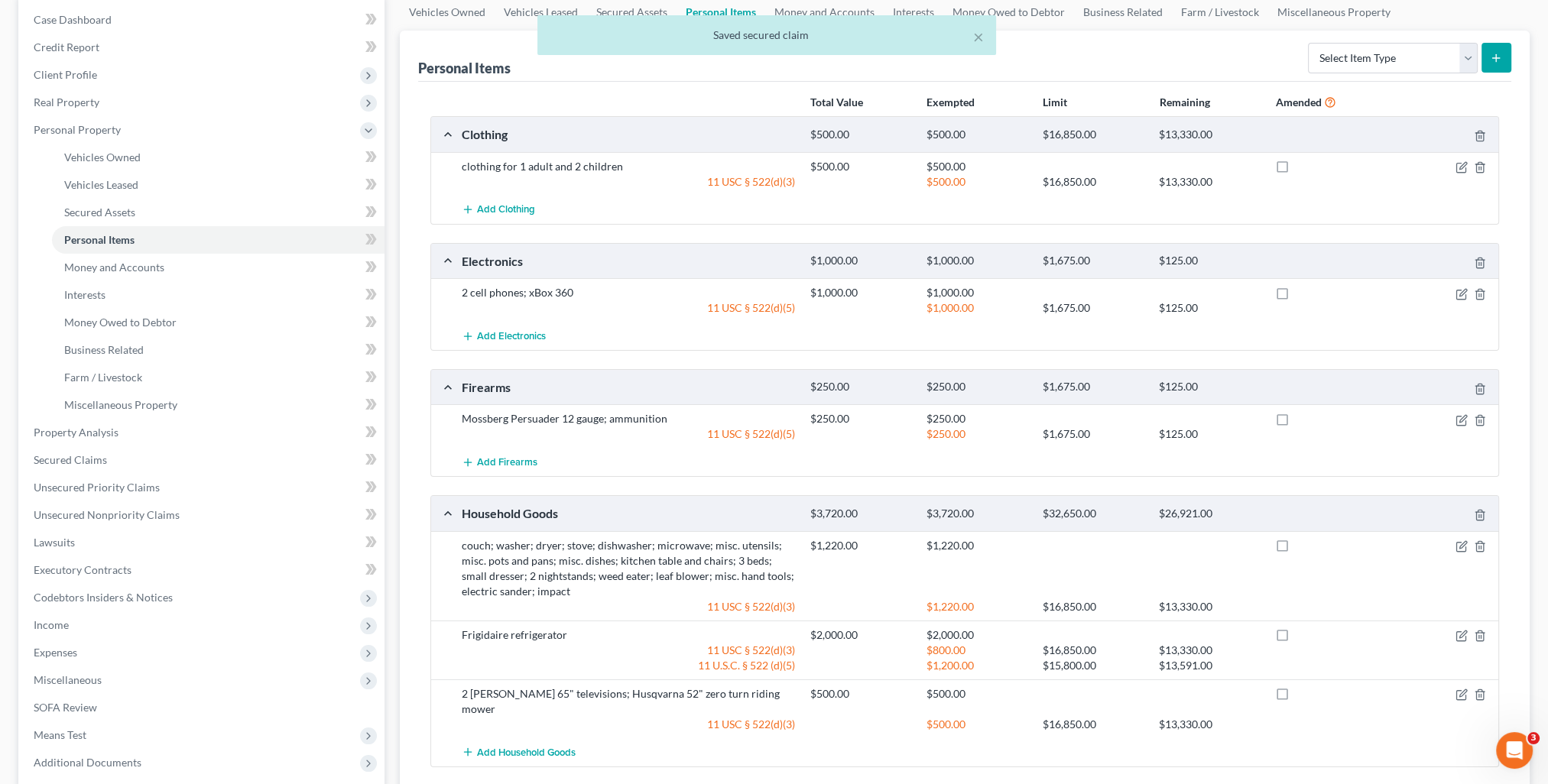
scroll to position [306, 0]
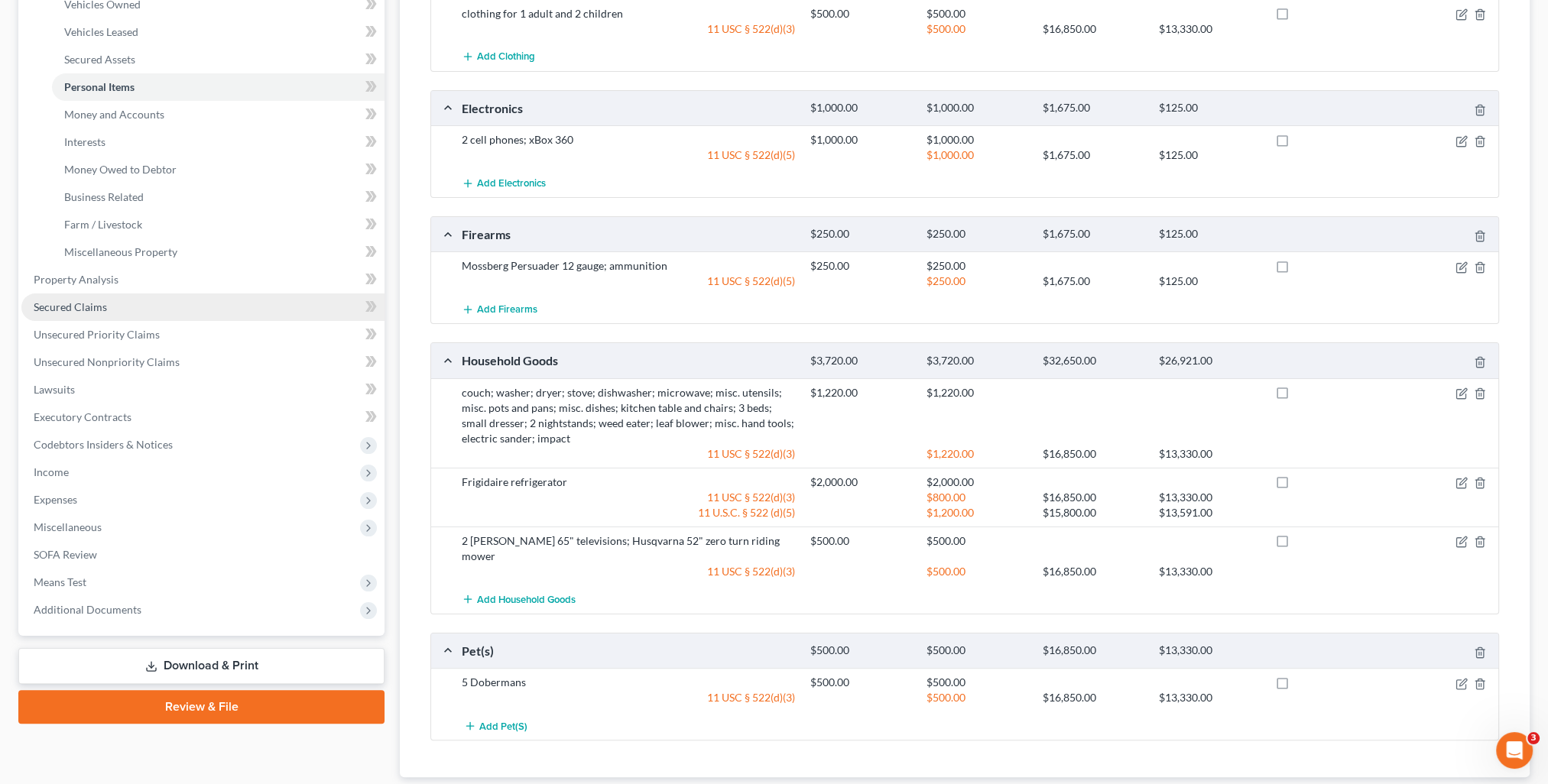
click at [96, 310] on span "Secured Claims" at bounding box center [70, 307] width 73 height 13
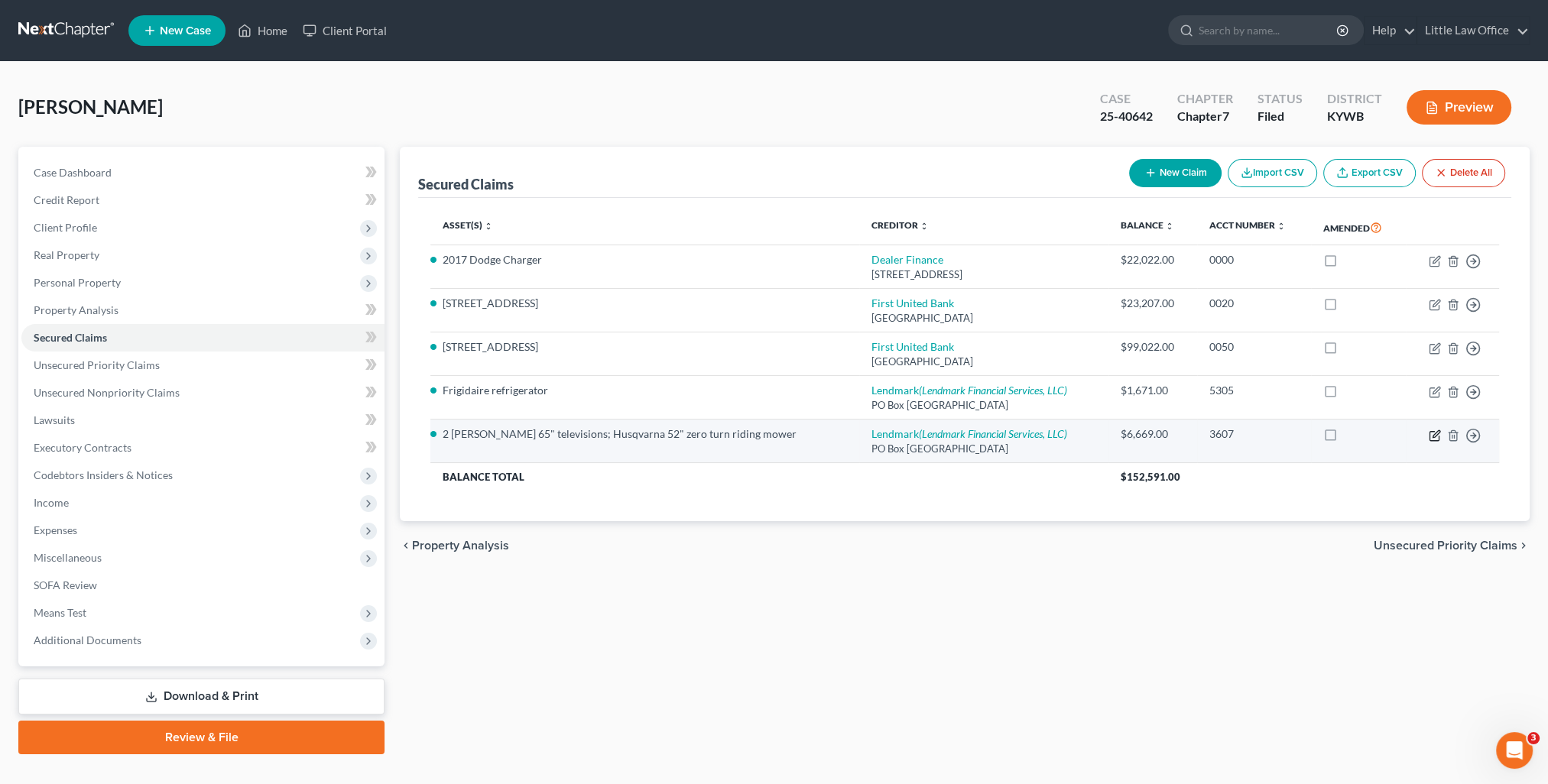
click at [1431, 434] on icon "button" at bounding box center [1435, 436] width 13 height 13
select select "10"
select select "3"
select select "0"
select select "18"
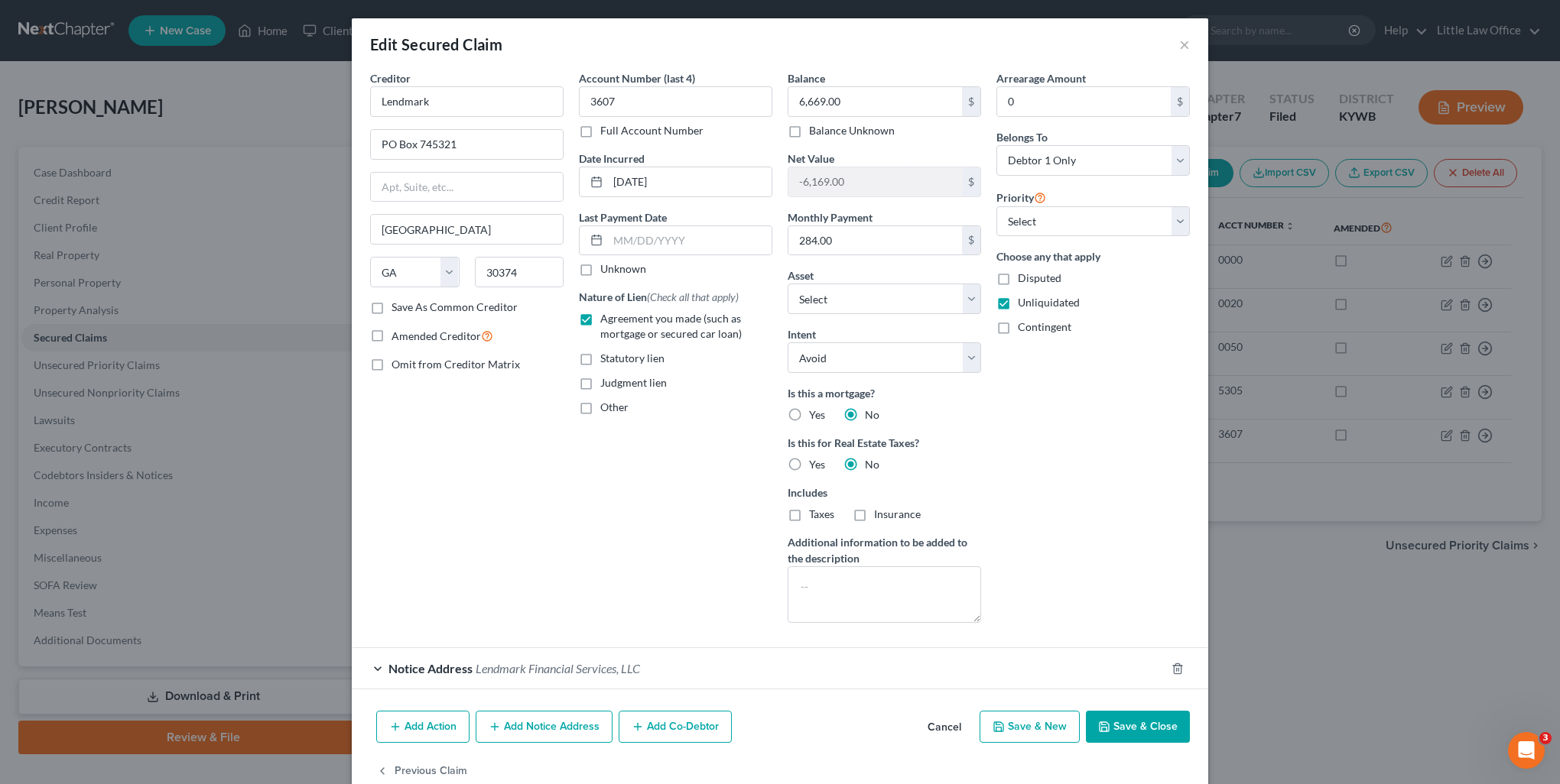
drag, startPoint x: 679, startPoint y: 662, endPoint x: 814, endPoint y: 640, distance: 136.8
click at [679, 662] on div "Notice Address Lendmark Financial Services, LLC" at bounding box center [758, 668] width 814 height 40
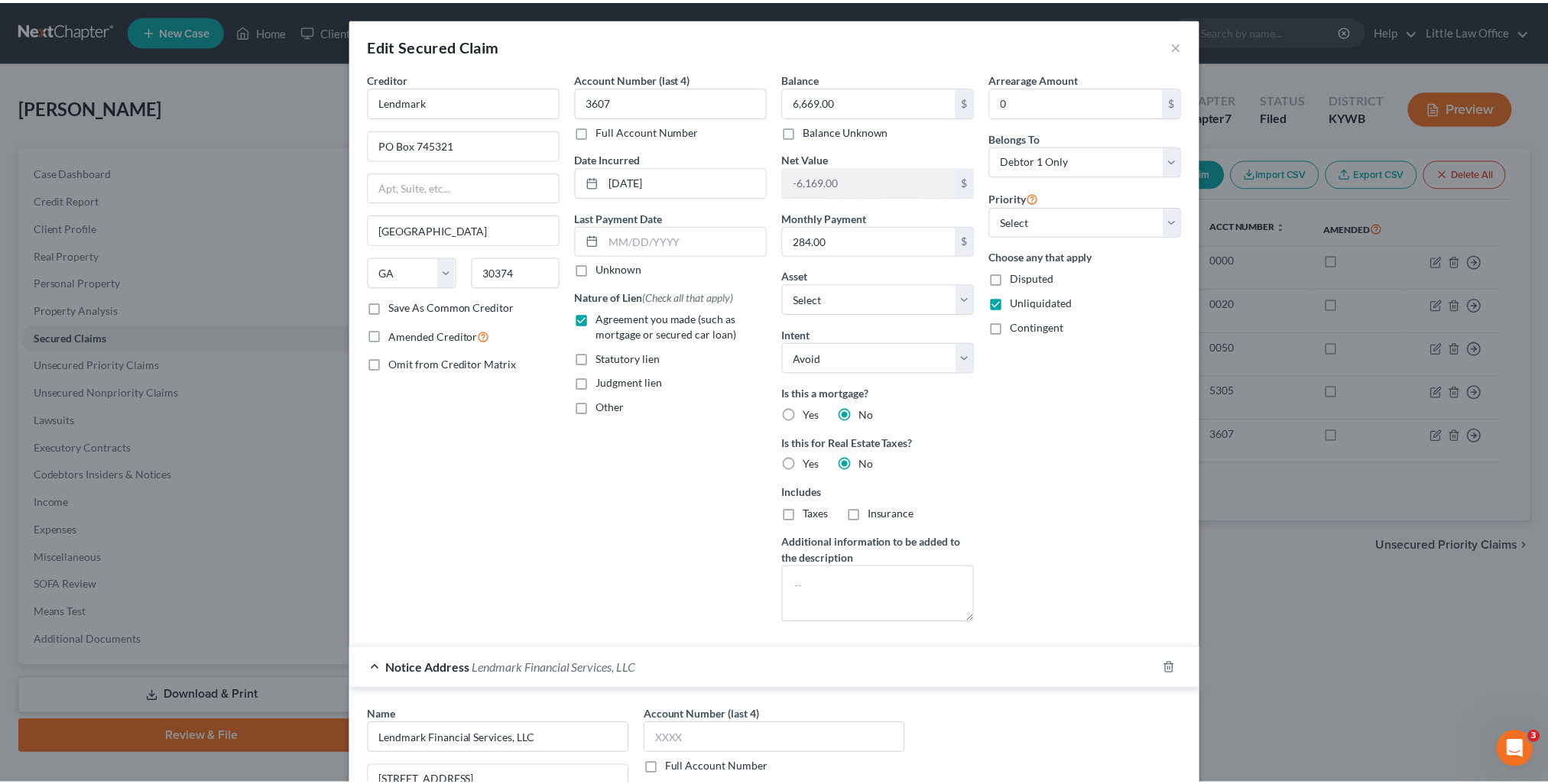
scroll to position [306, 0]
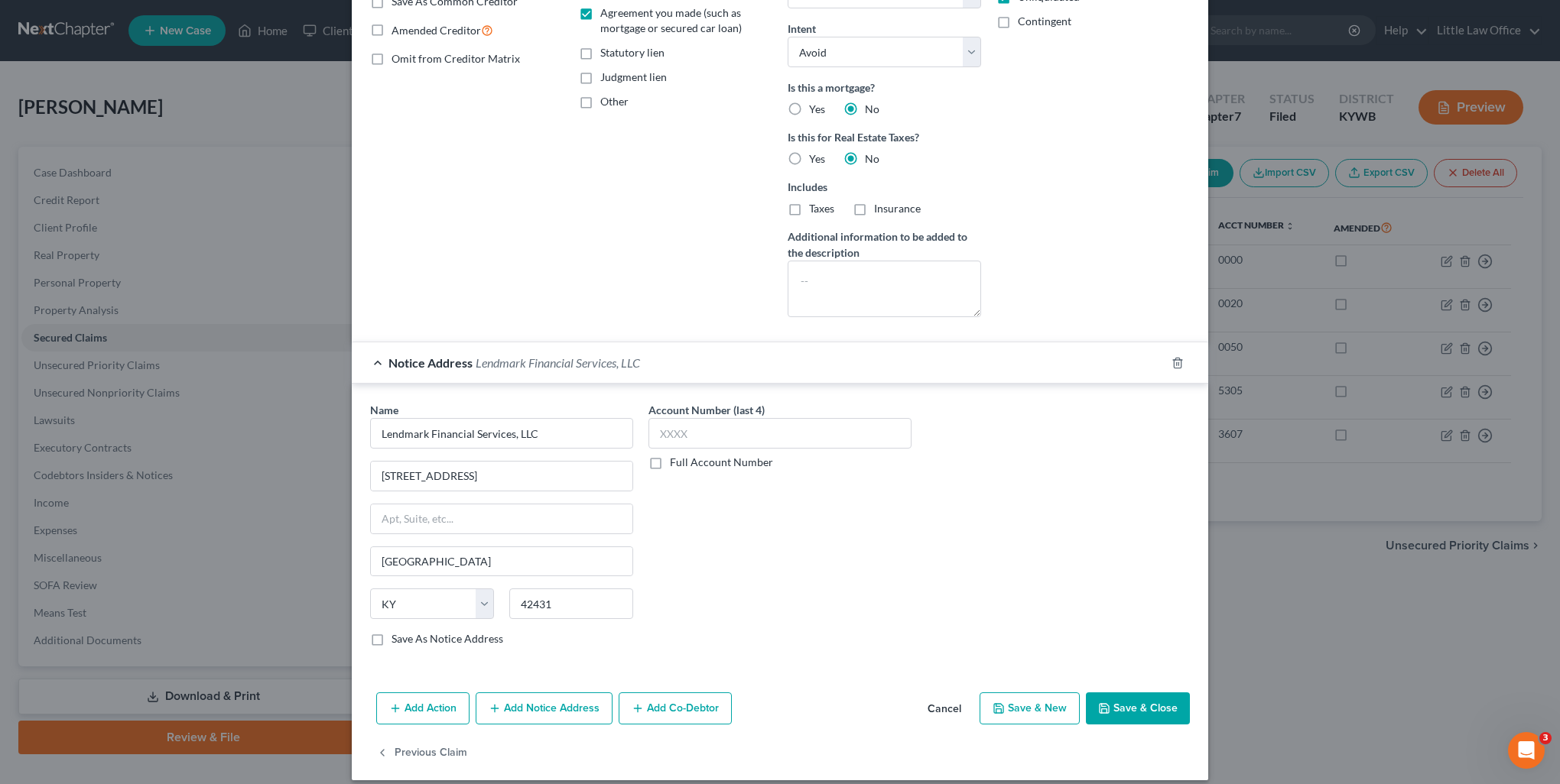
click at [1106, 713] on button "Save & Close" at bounding box center [1138, 708] width 104 height 32
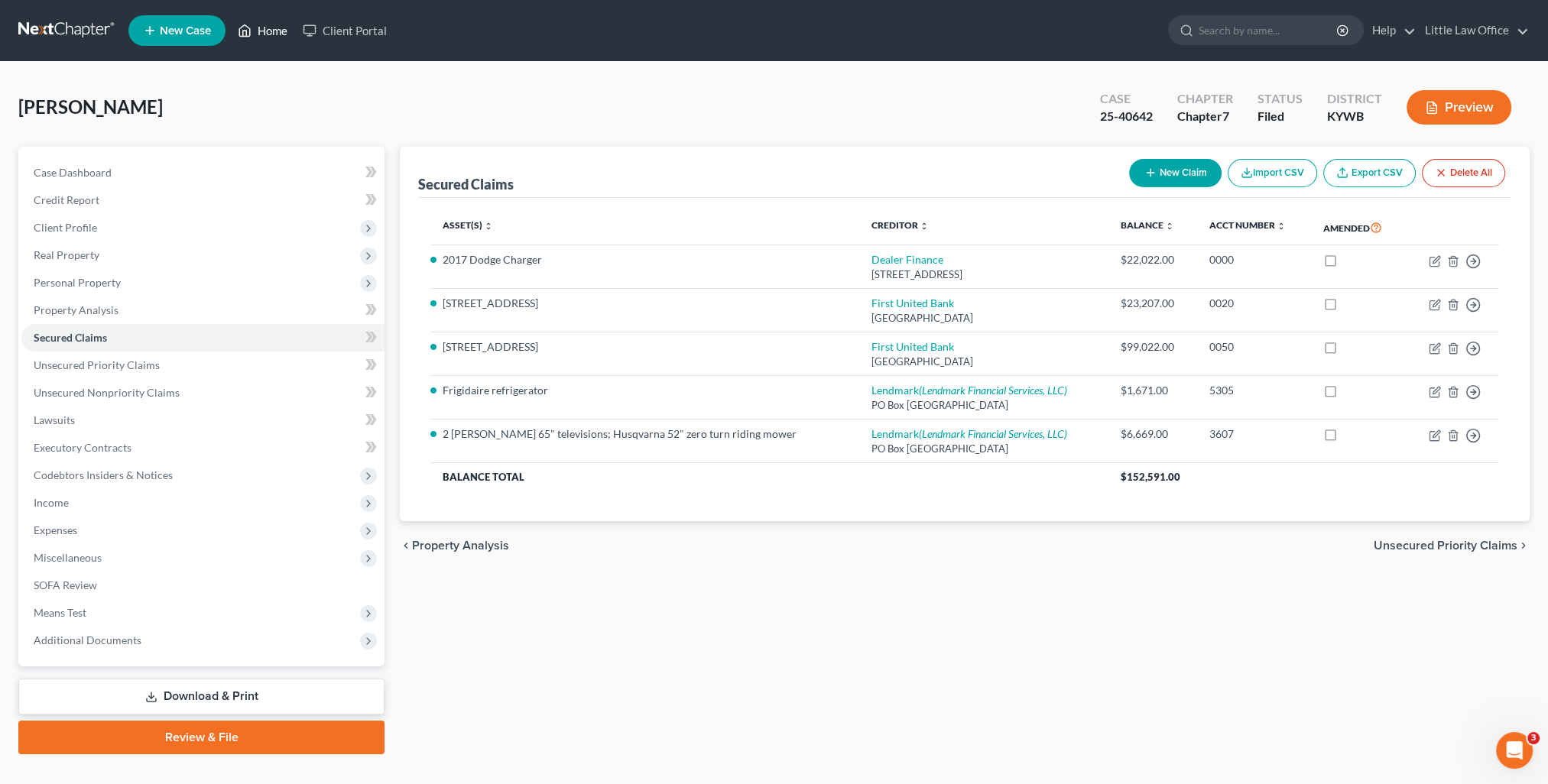
click at [282, 31] on link "Home" at bounding box center [263, 30] width 65 height 28
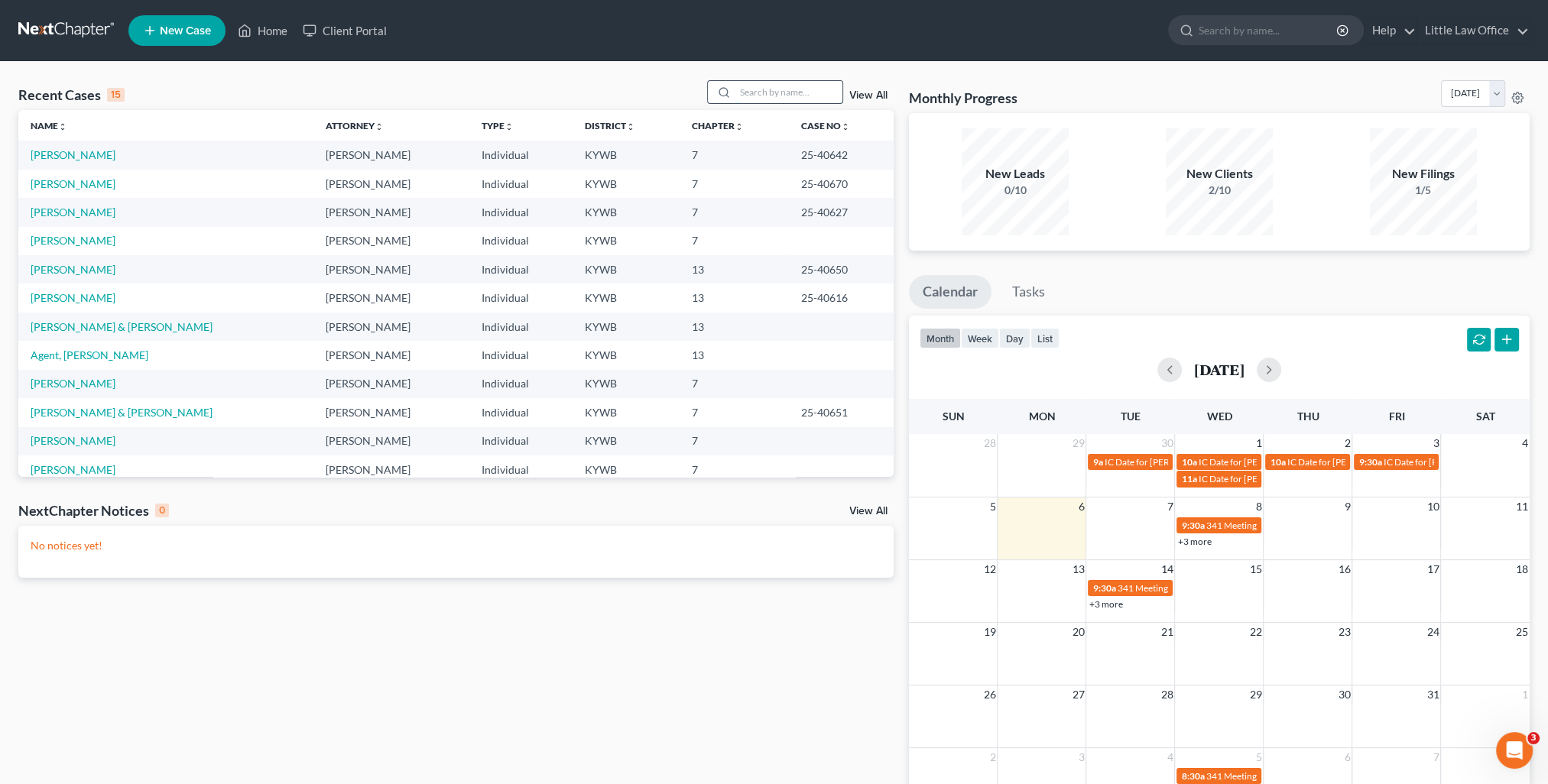
click at [775, 95] on input "search" at bounding box center [789, 92] width 107 height 22
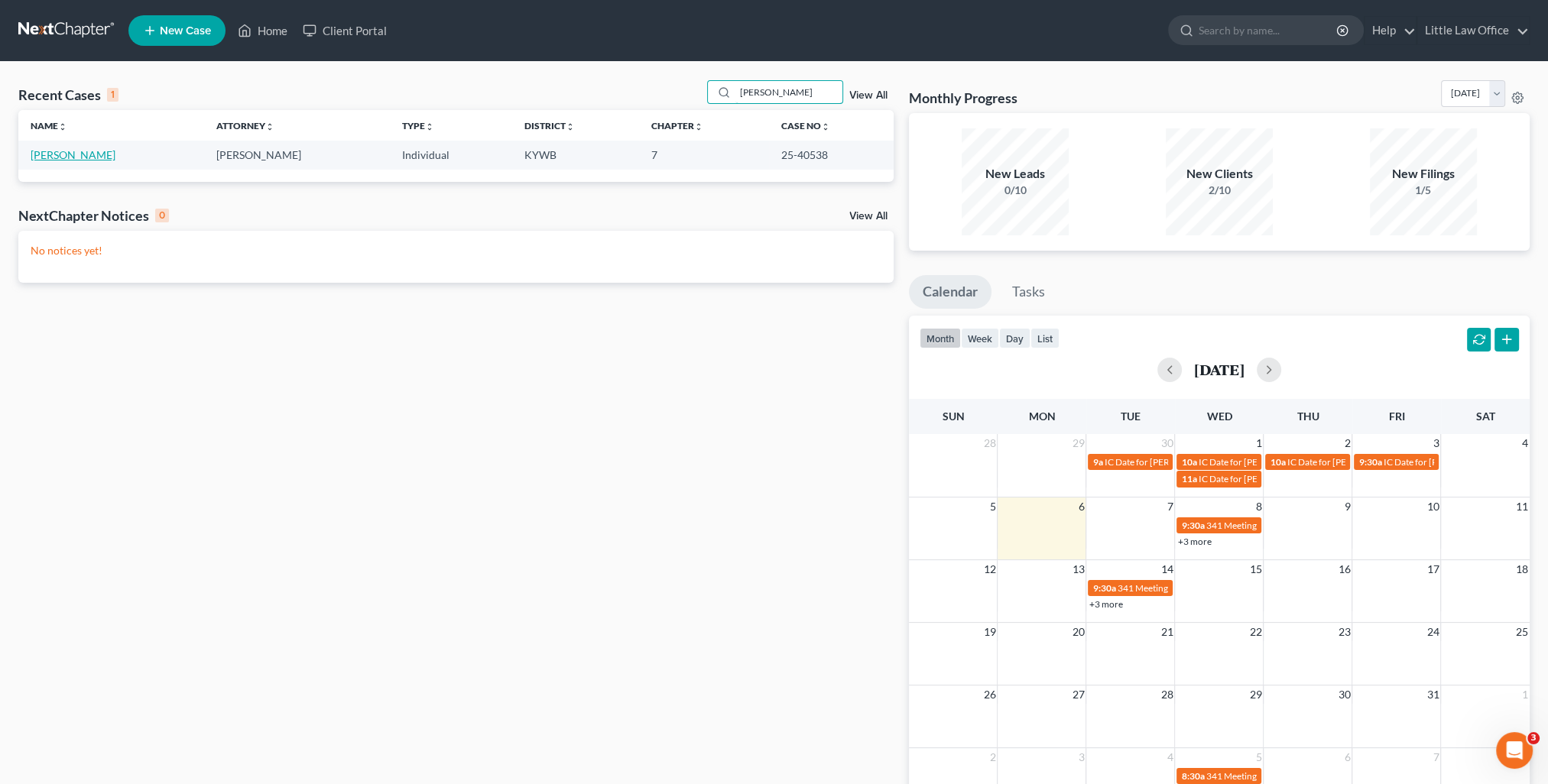
type input "[PERSON_NAME]"
click at [74, 152] on link "[PERSON_NAME]" at bounding box center [73, 155] width 85 height 13
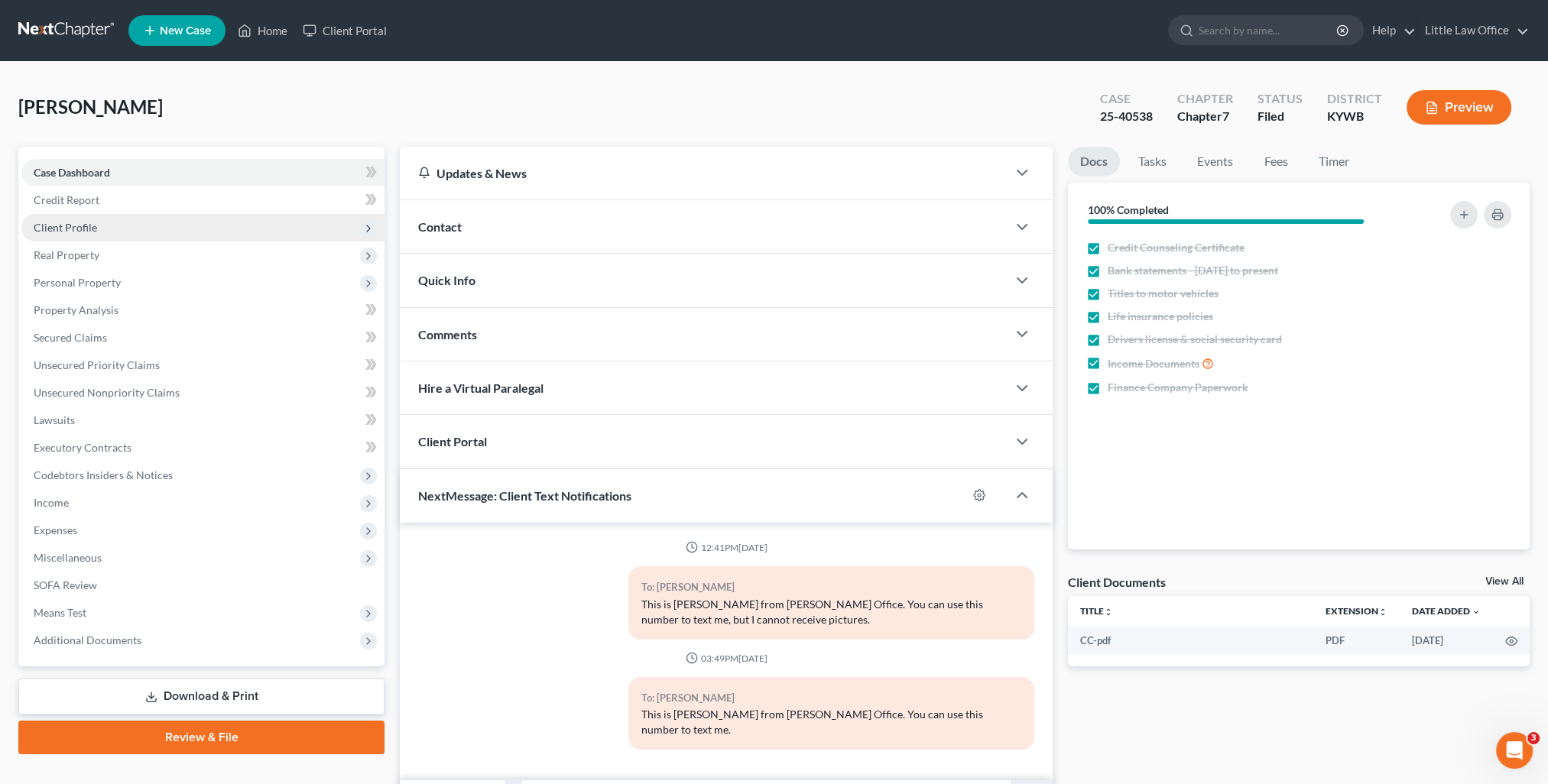
click at [112, 224] on span "Client Profile" at bounding box center [203, 227] width 363 height 28
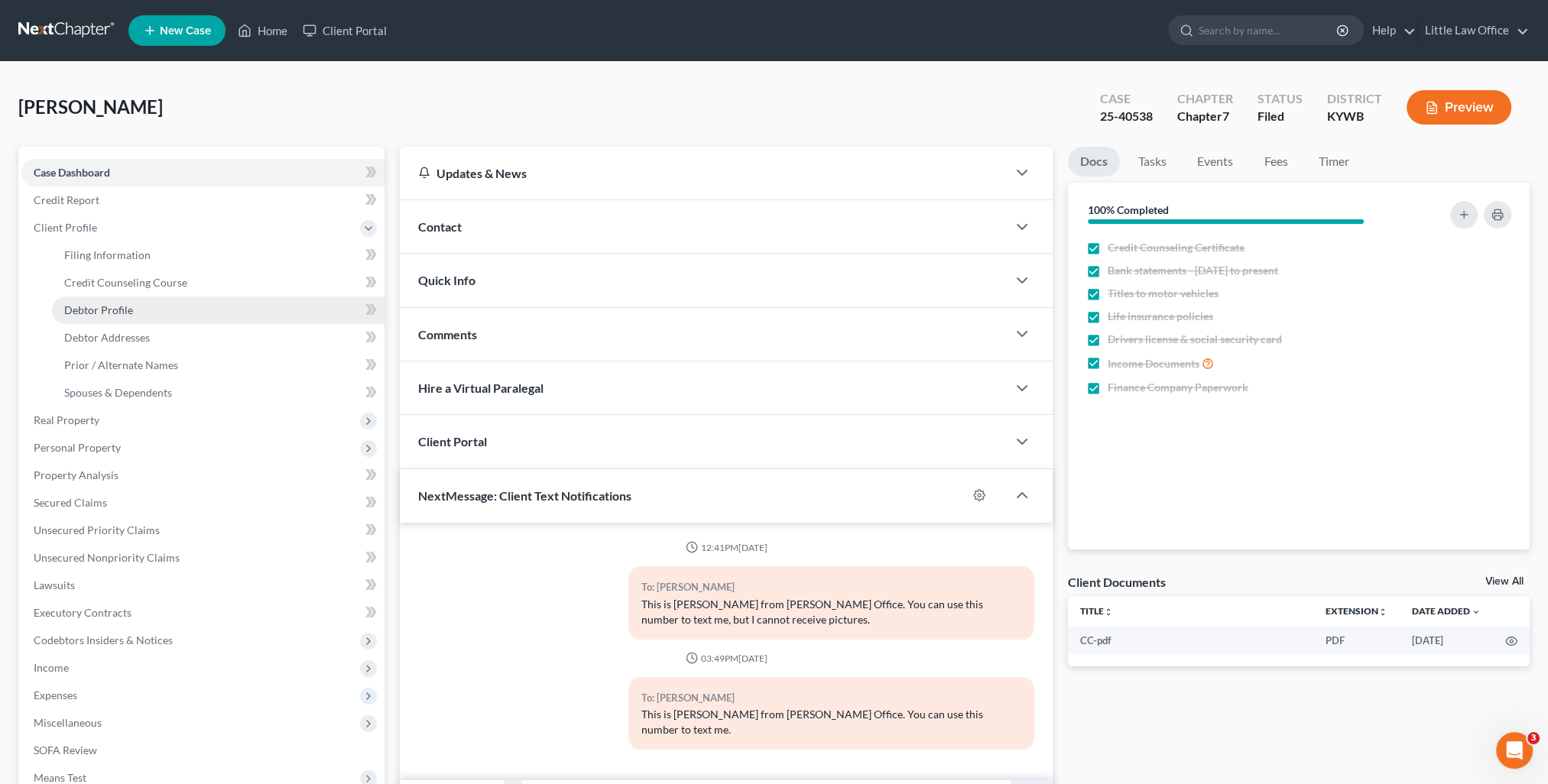
click at [127, 305] on span "Debtor Profile" at bounding box center [98, 310] width 69 height 13
select select "0"
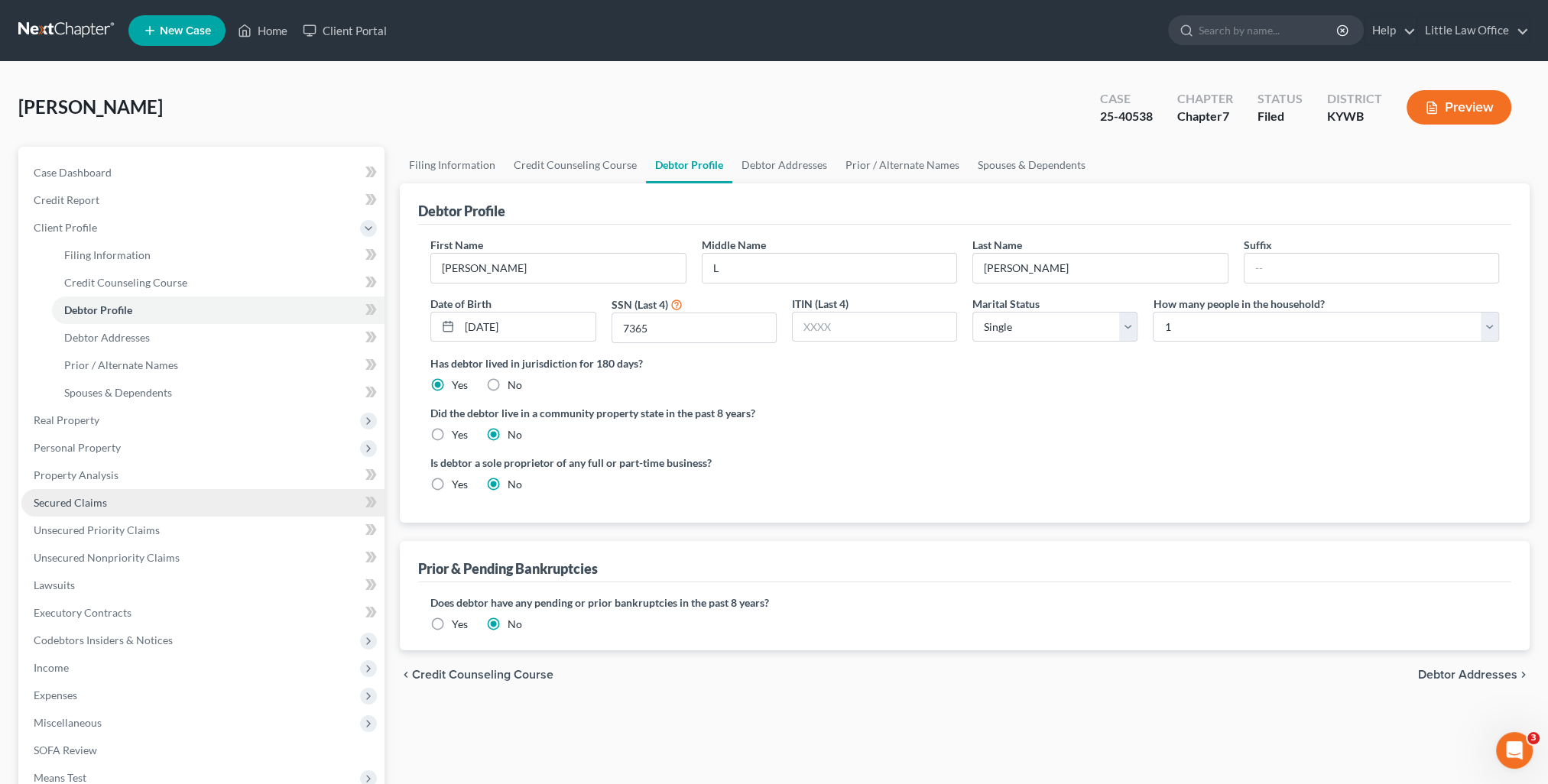
click at [92, 503] on span "Secured Claims" at bounding box center [70, 502] width 73 height 13
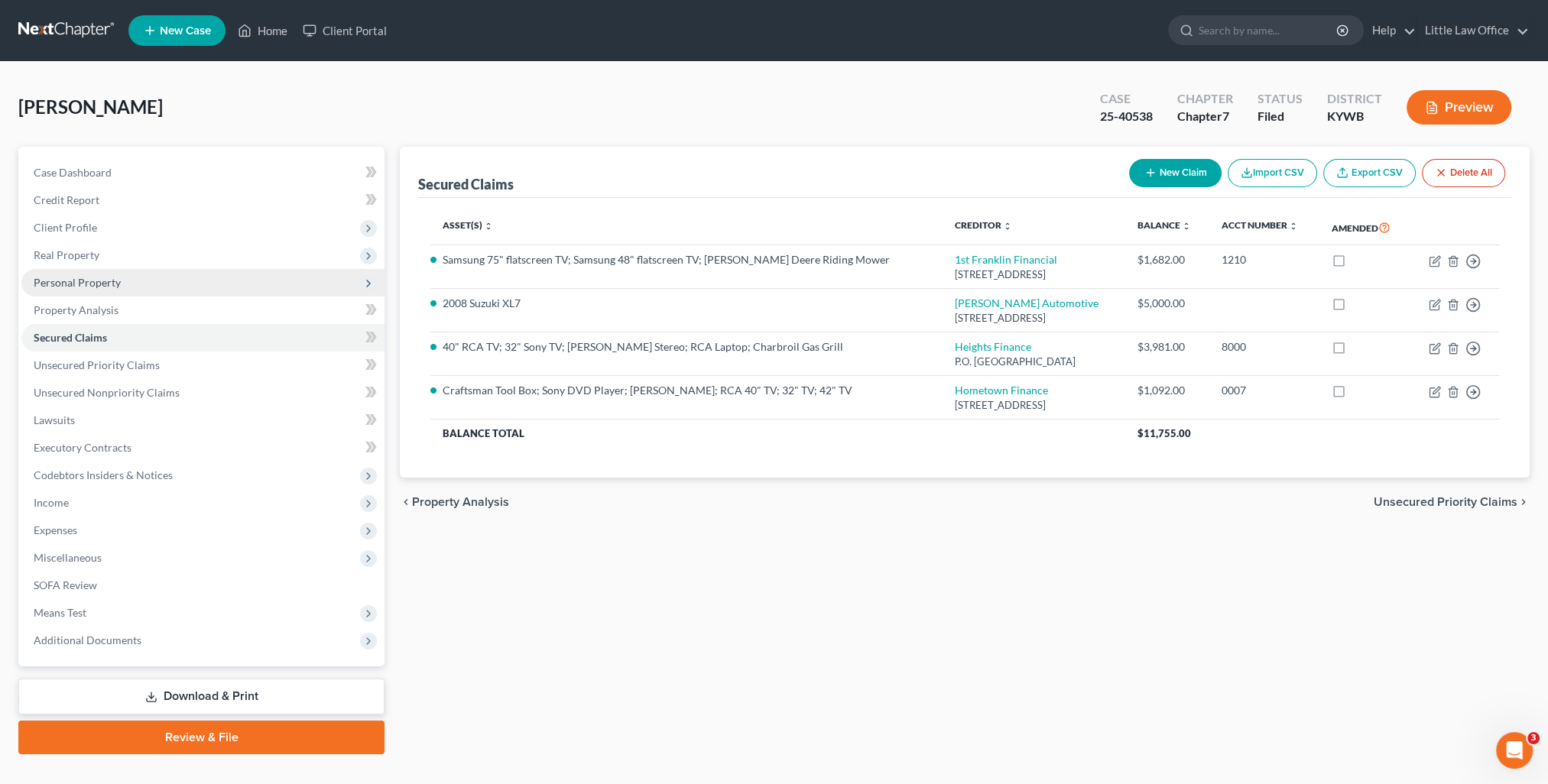
click at [73, 282] on span "Personal Property" at bounding box center [77, 282] width 87 height 13
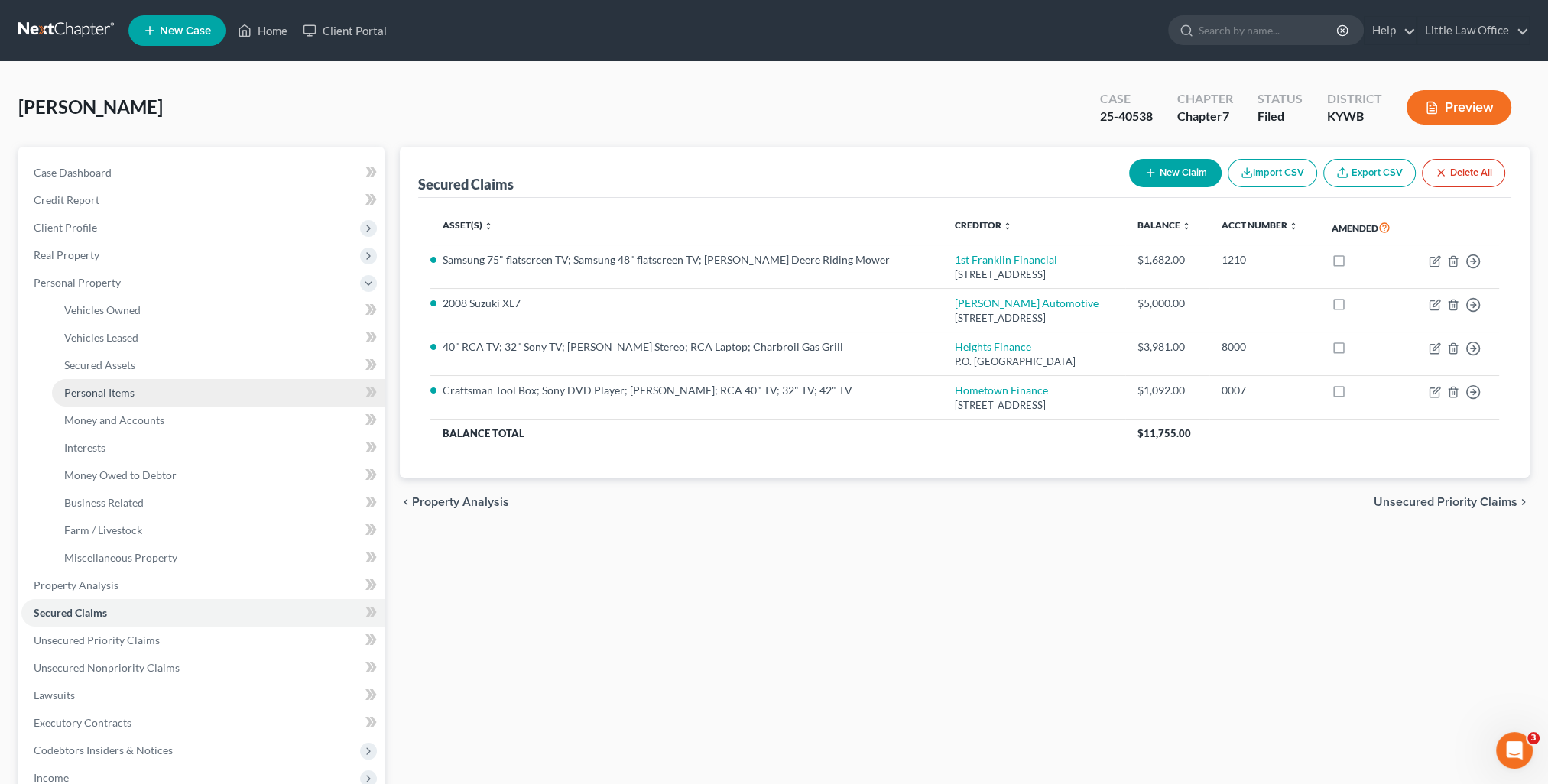
click at [102, 391] on span "Personal Items" at bounding box center [99, 392] width 70 height 13
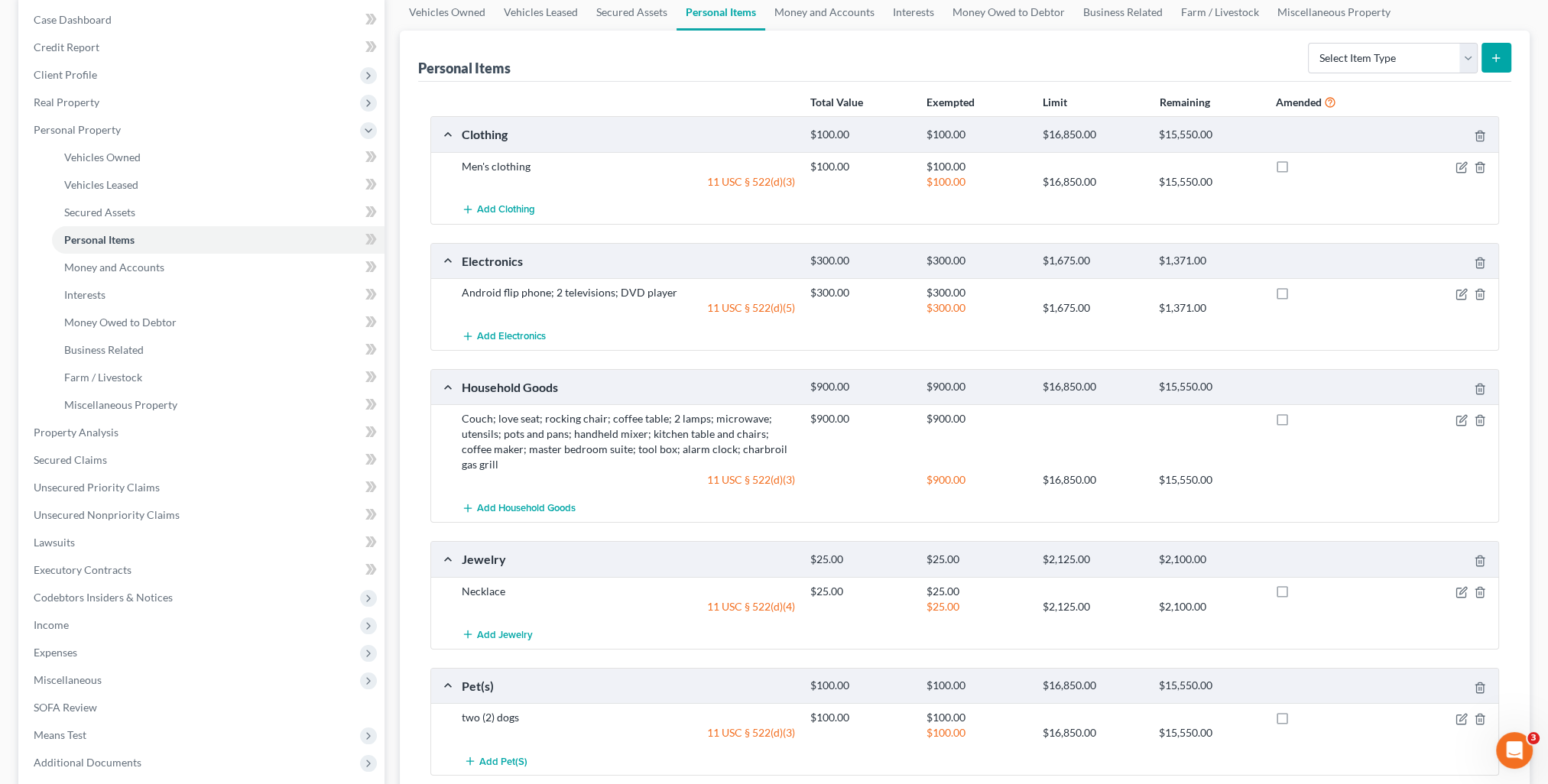
scroll to position [77, 0]
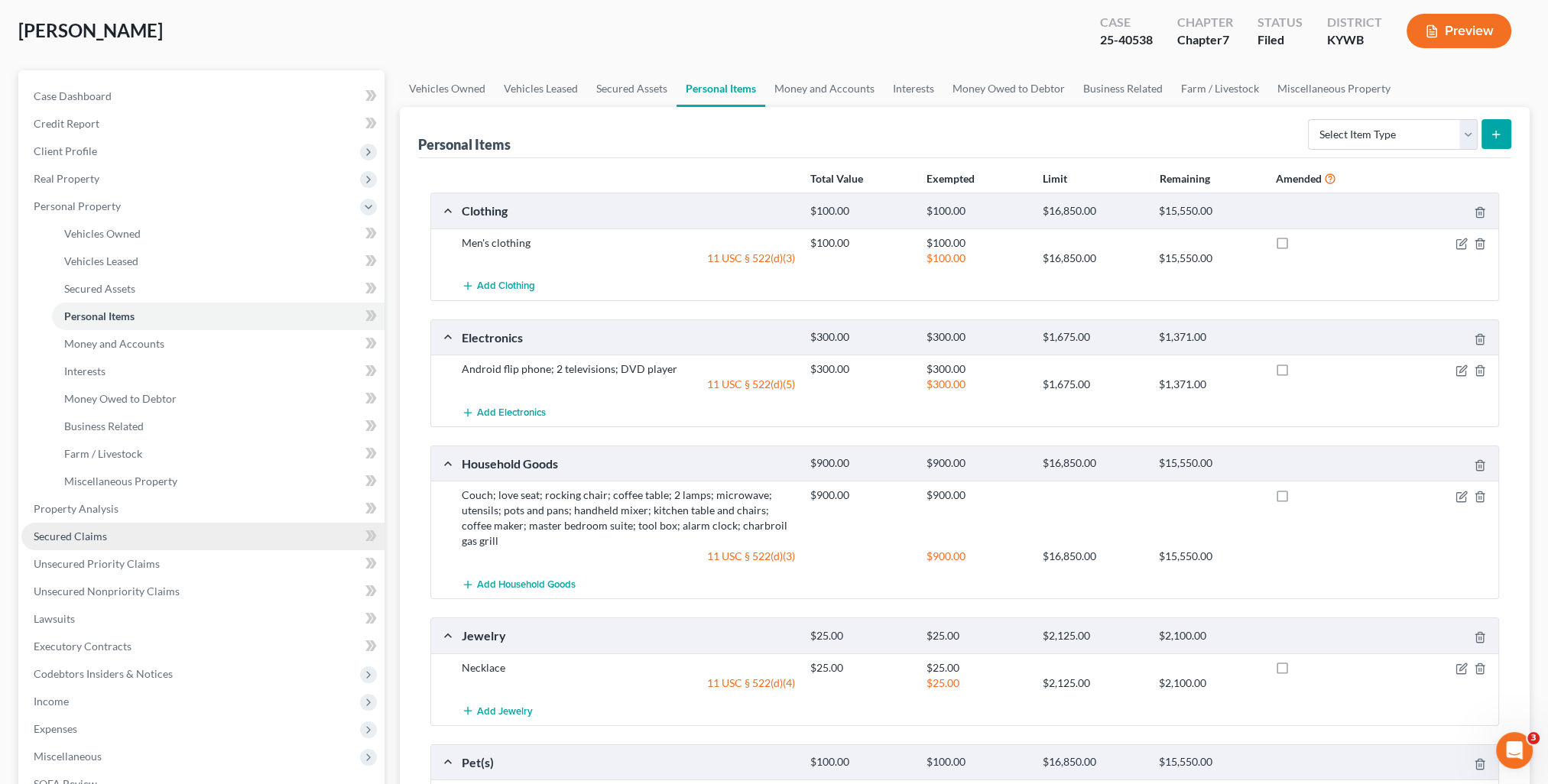
click at [98, 547] on link "Secured Claims" at bounding box center [203, 536] width 363 height 28
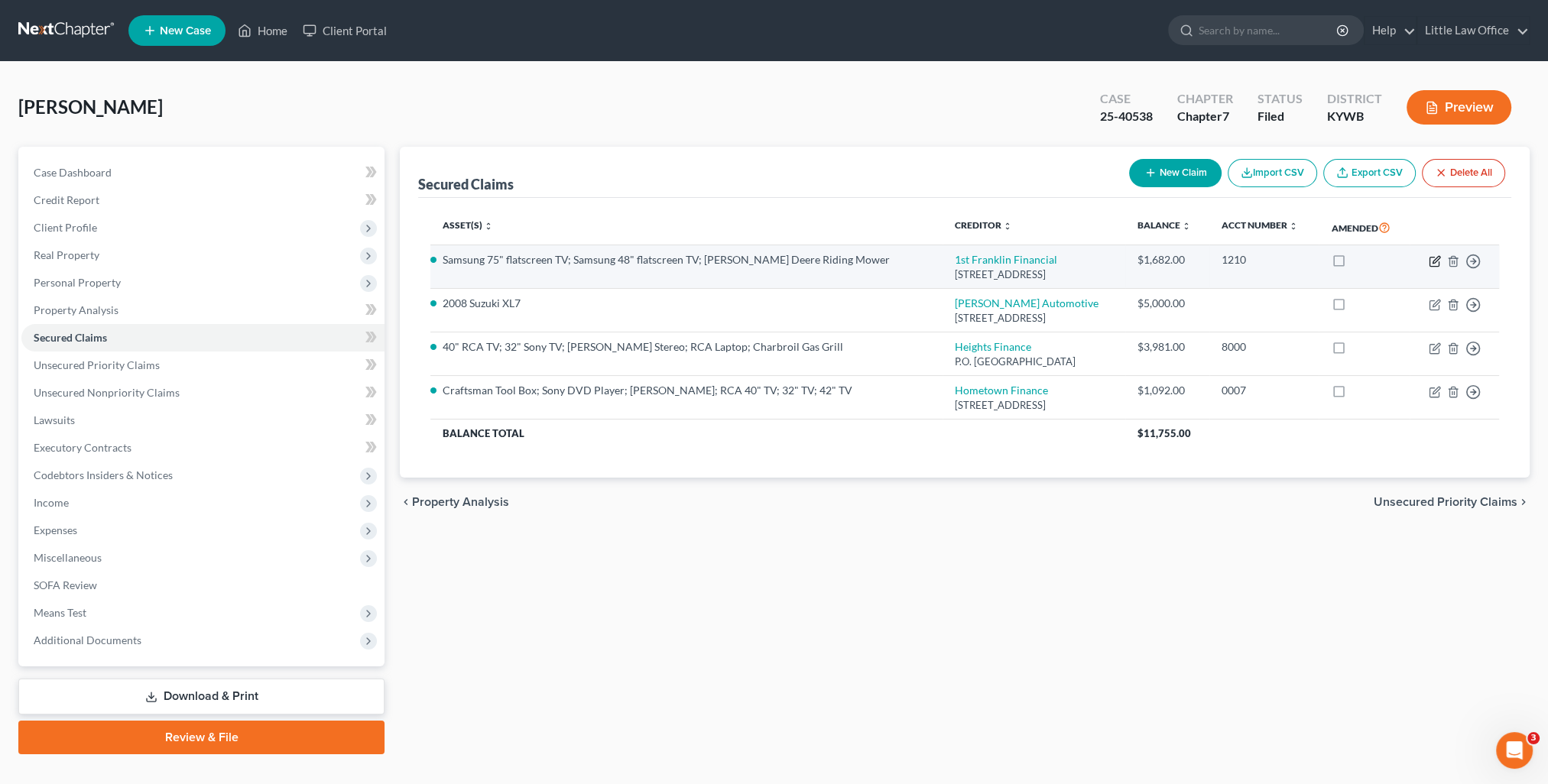
click at [1429, 258] on icon "button" at bounding box center [1435, 262] width 13 height 13
select select "18"
select select "3"
select select "0"
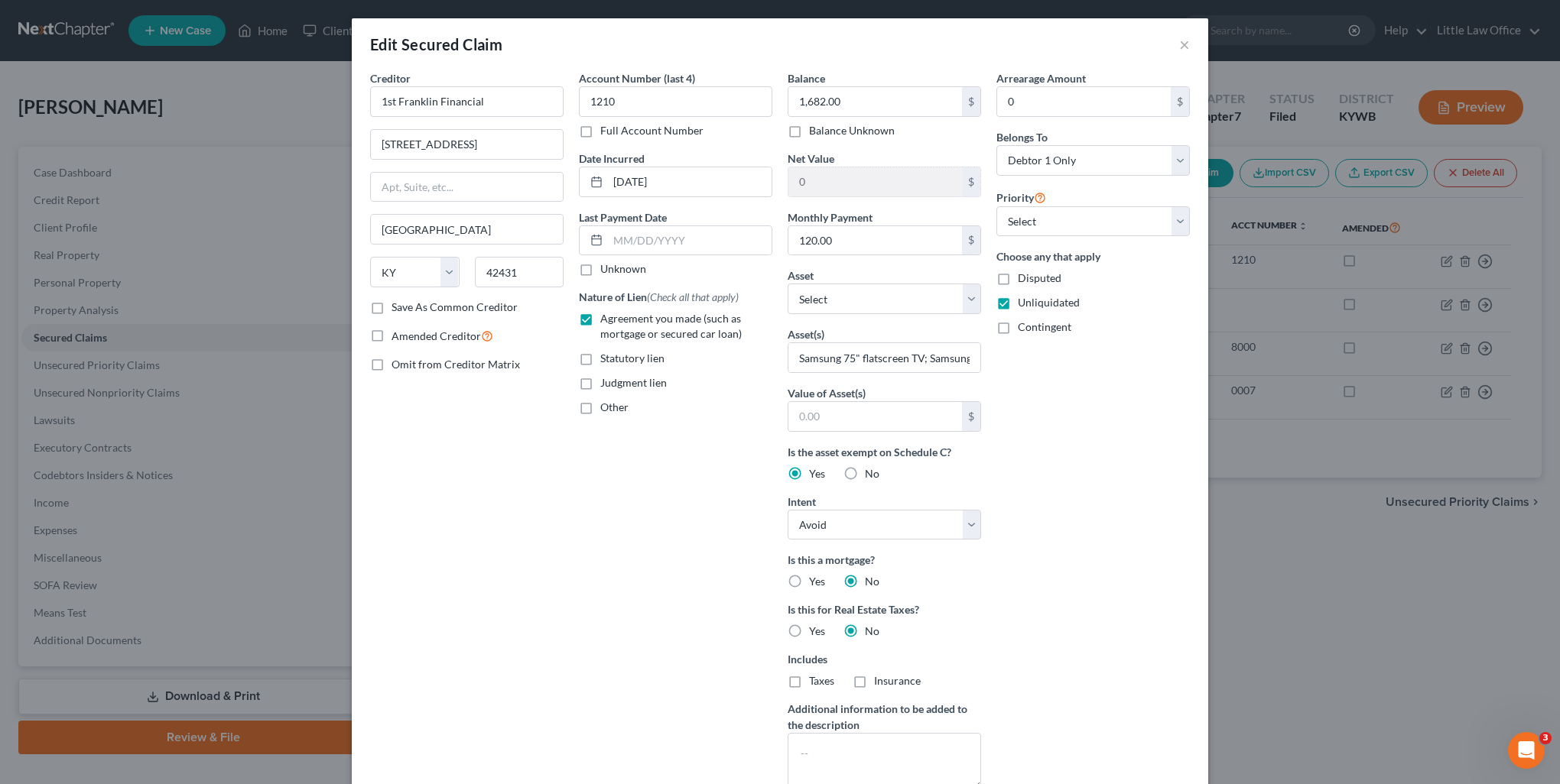
scroll to position [155, 0]
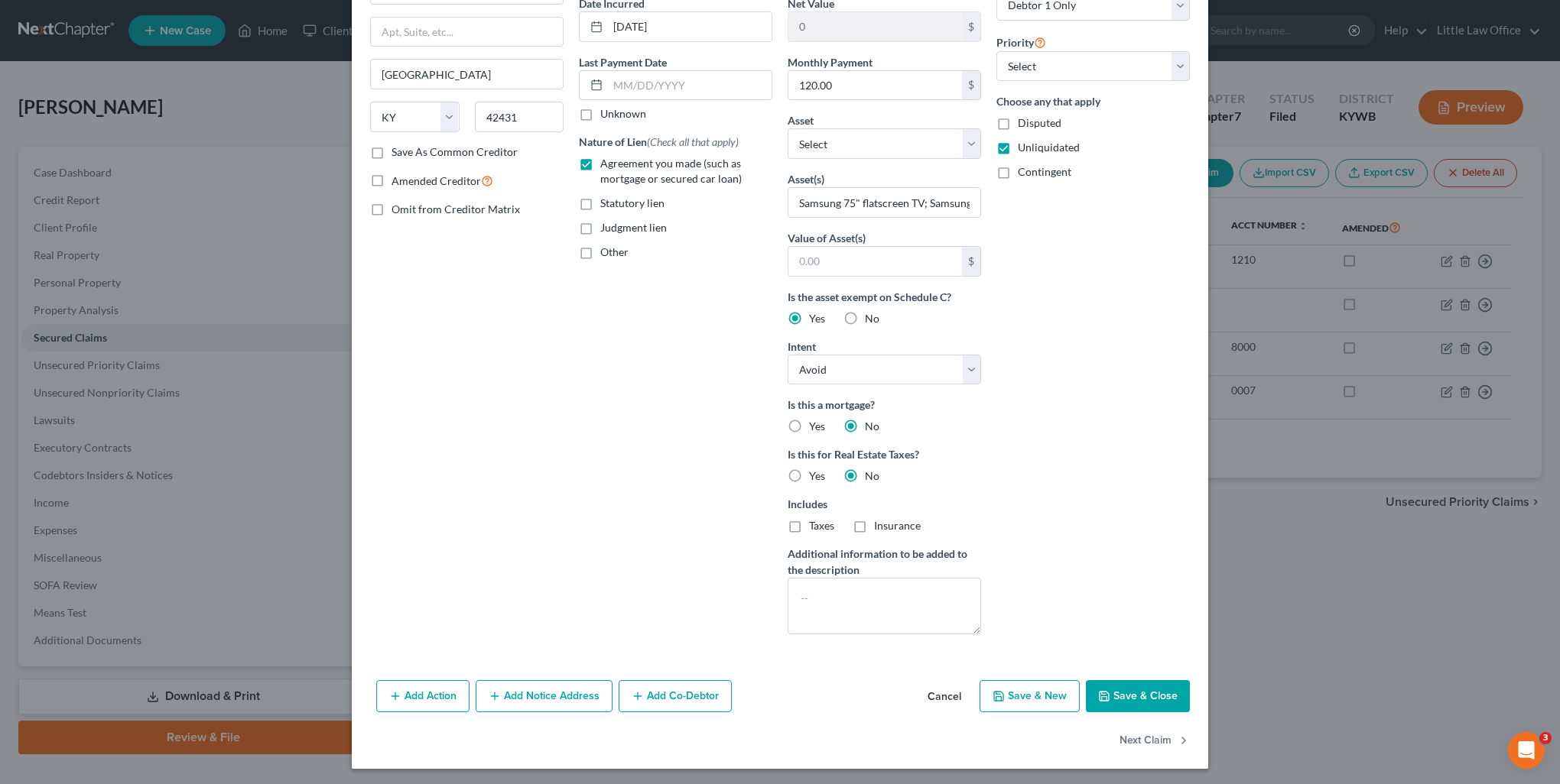
click at [1117, 697] on button "Save & Close" at bounding box center [1138, 696] width 104 height 32
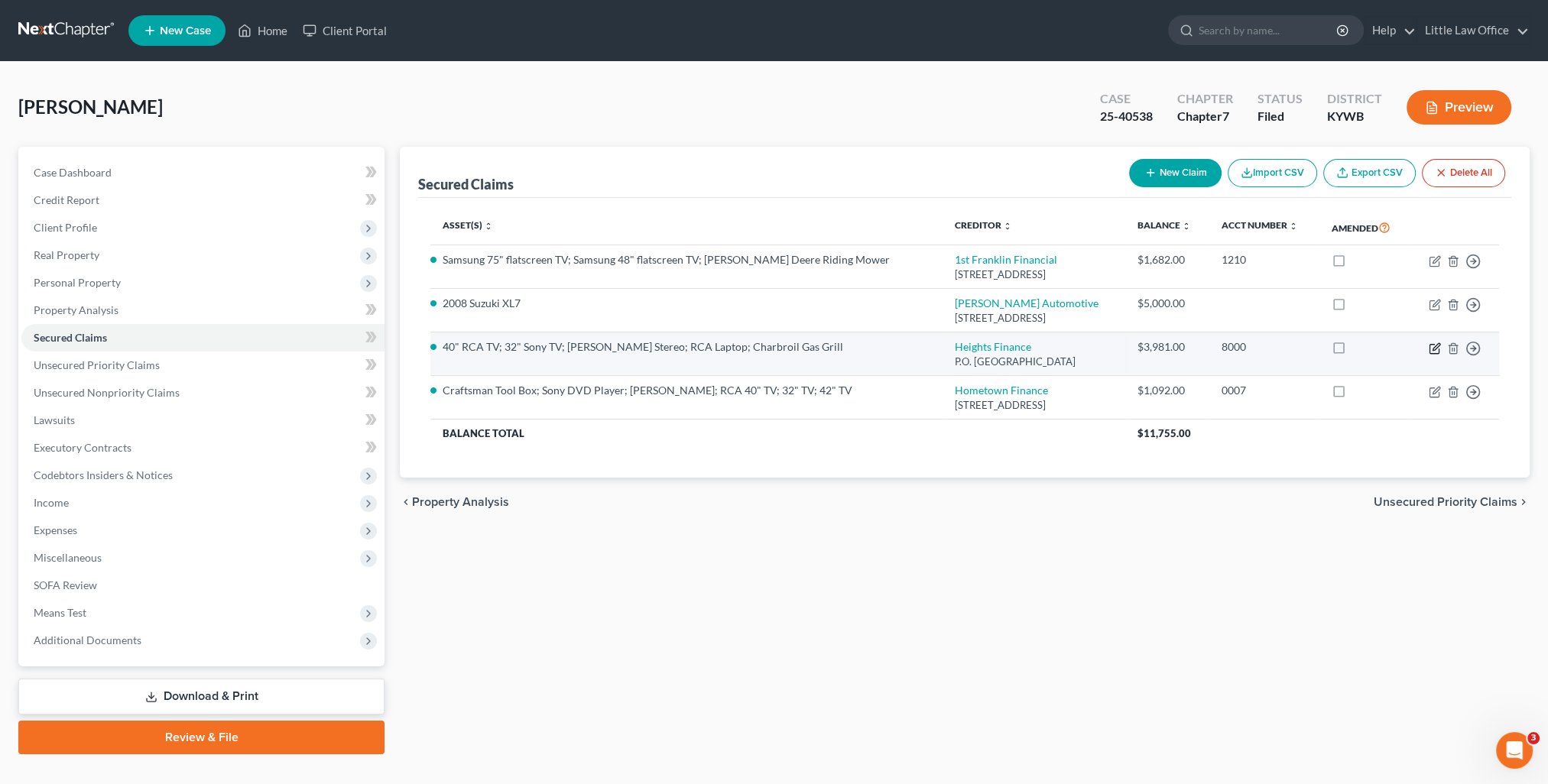
click at [1433, 347] on icon "button" at bounding box center [1436, 346] width 7 height 7
select select "42"
select select "3"
select select "0"
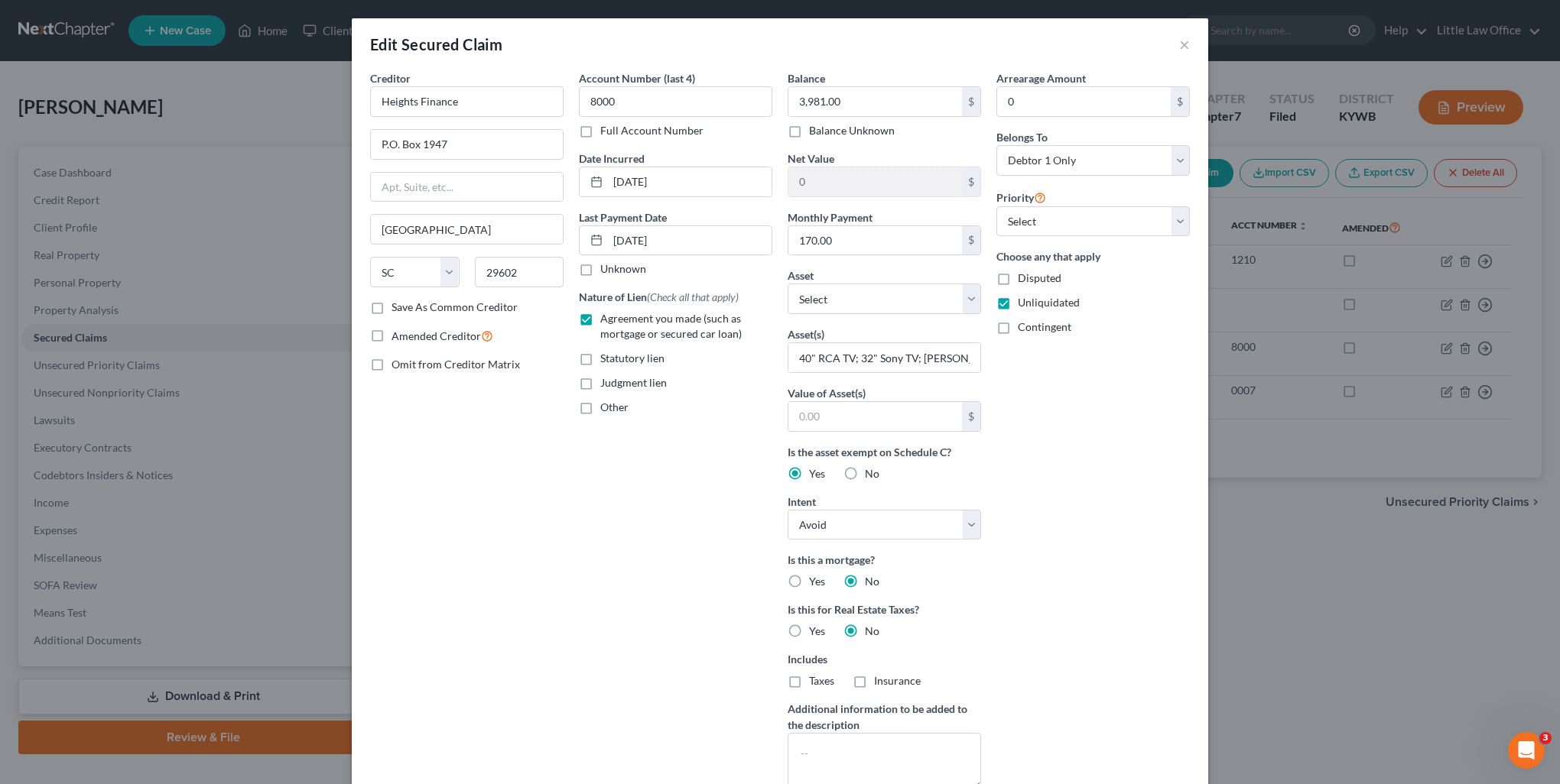
scroll to position [155, 0]
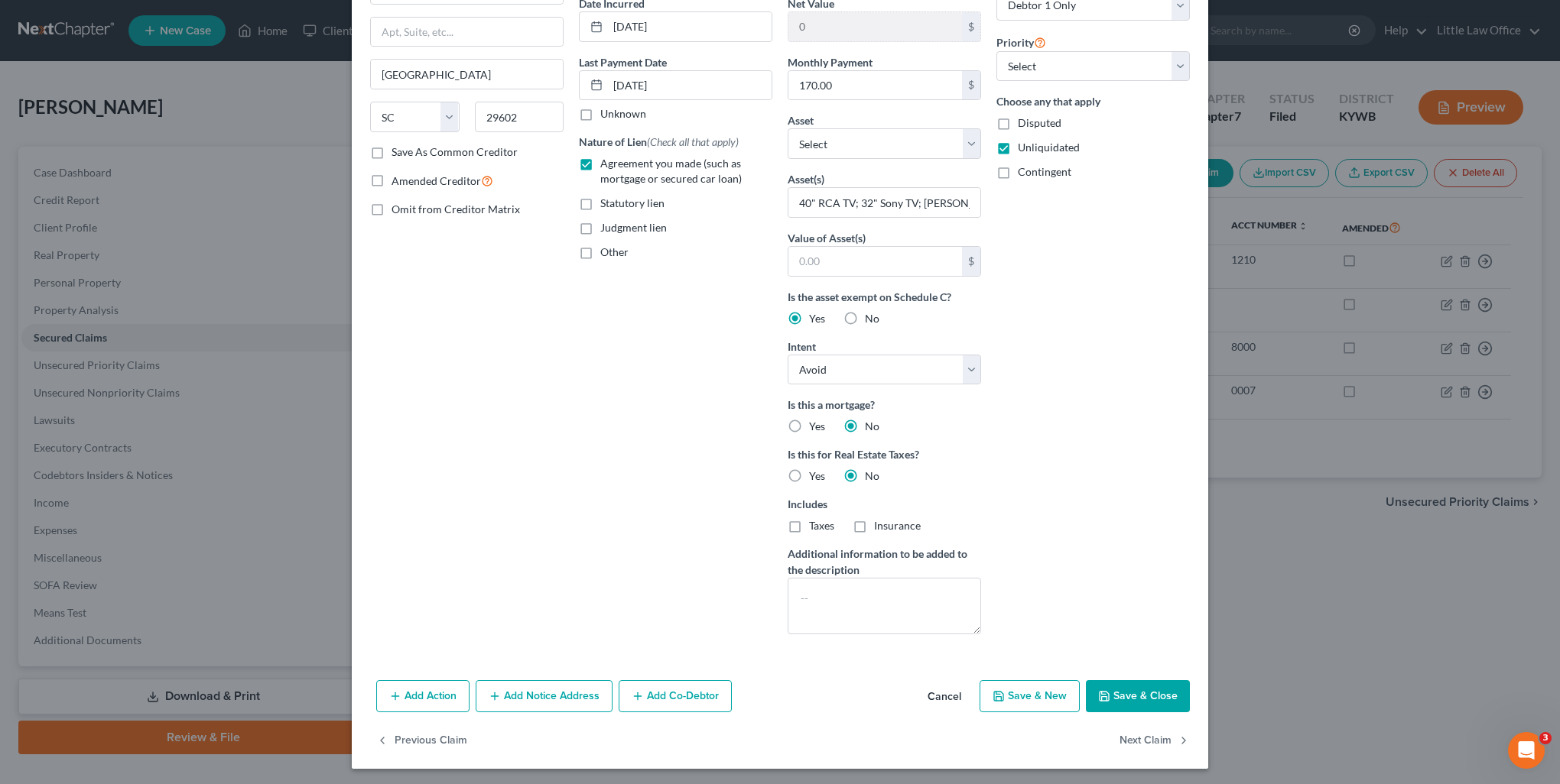
click at [1091, 683] on button "Save & Close" at bounding box center [1138, 696] width 104 height 32
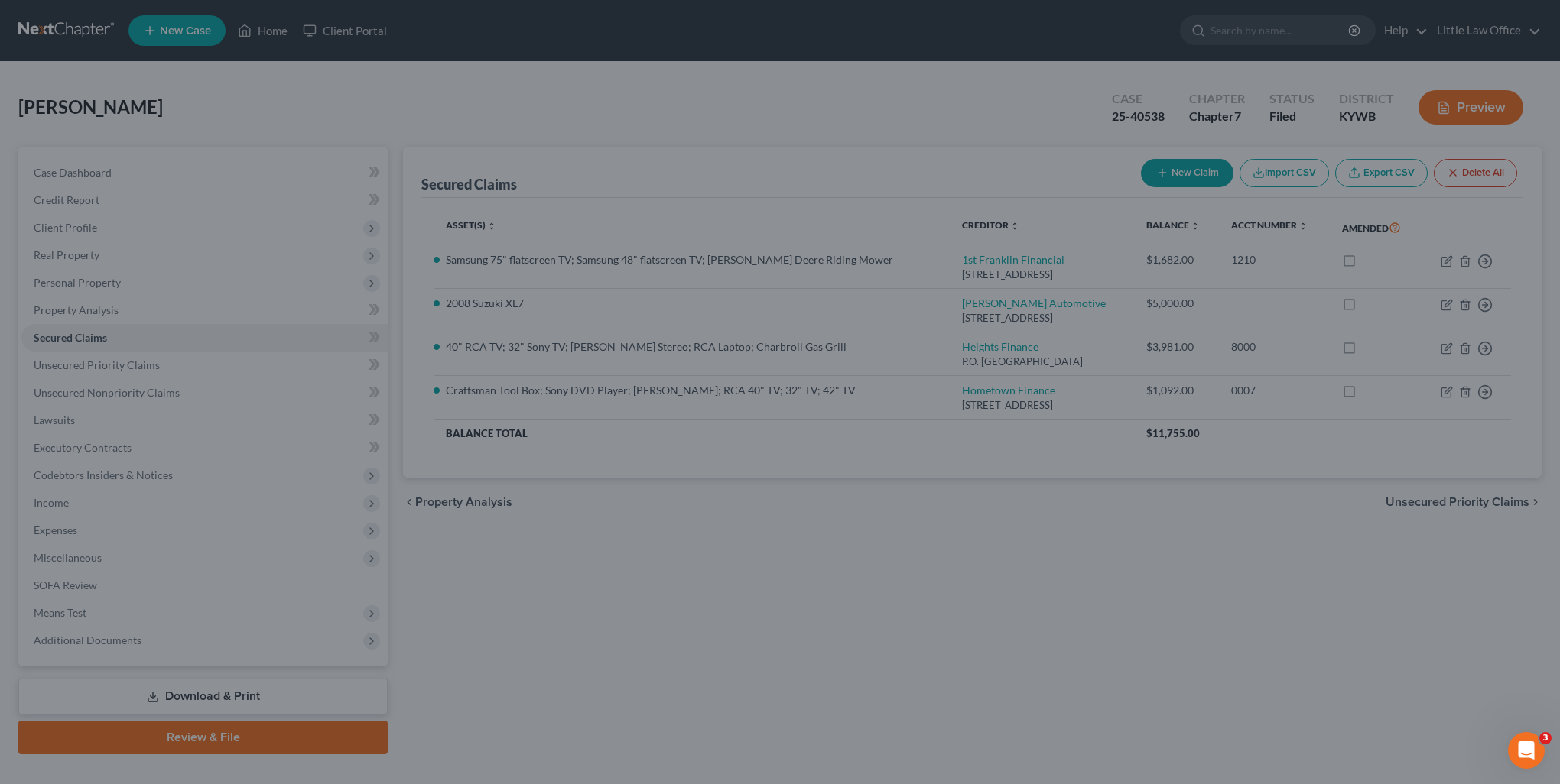
scroll to position [0, 0]
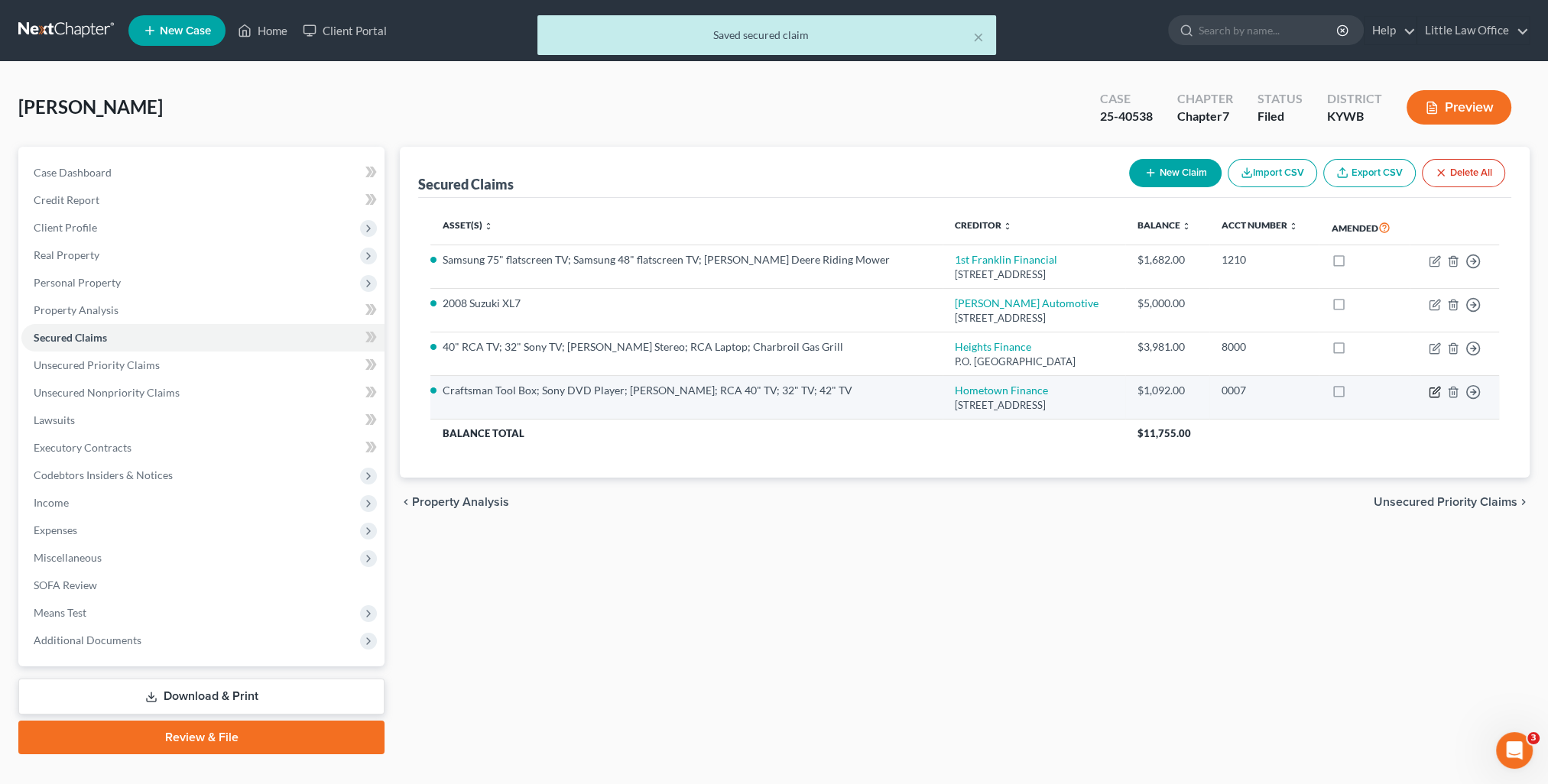
click at [1434, 393] on icon "button" at bounding box center [1435, 392] width 13 height 13
select select "18"
select select "3"
select select "0"
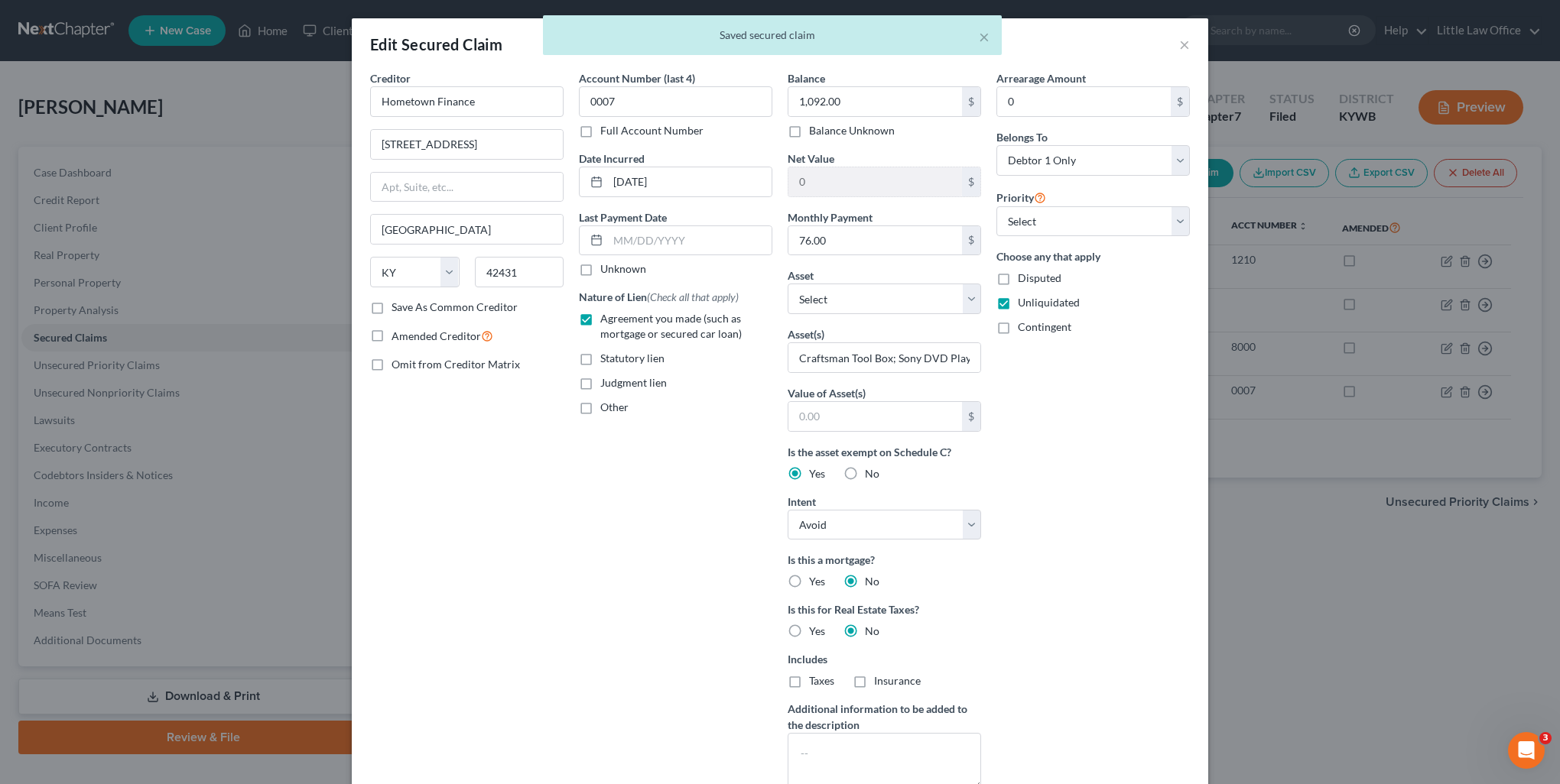
scroll to position [155, 0]
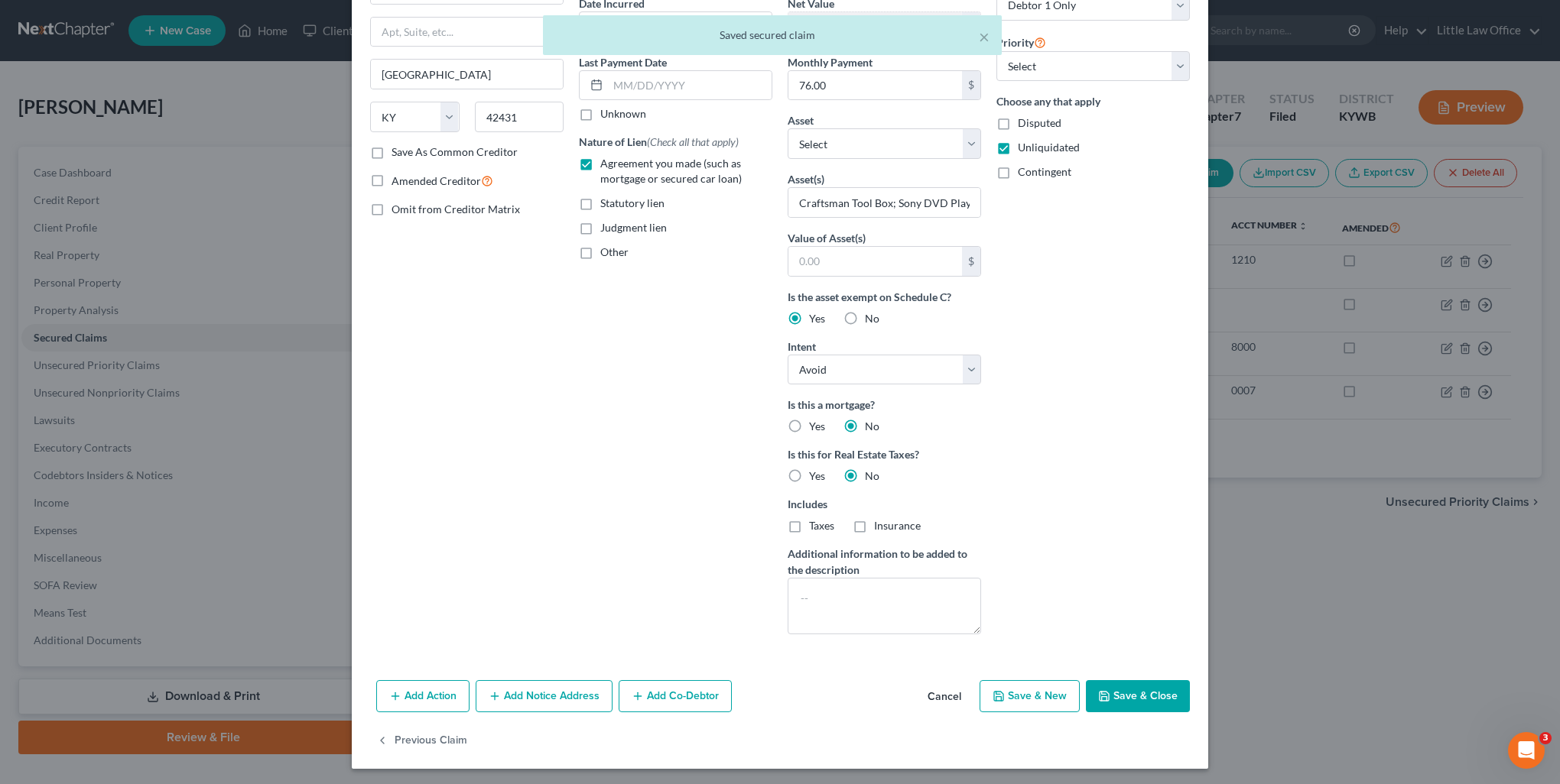
click at [1146, 684] on button "Save & Close" at bounding box center [1138, 696] width 104 height 32
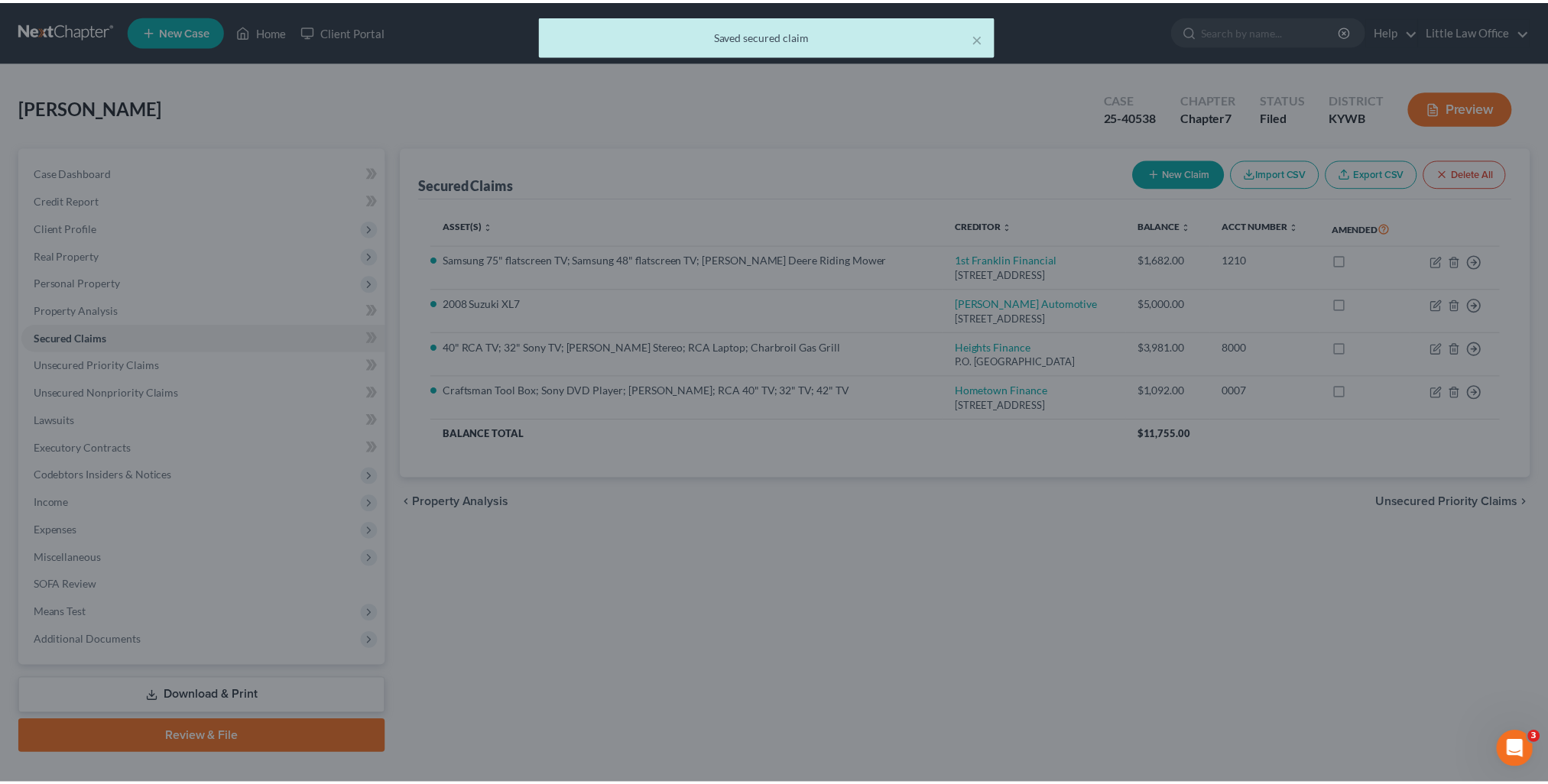
scroll to position [0, 0]
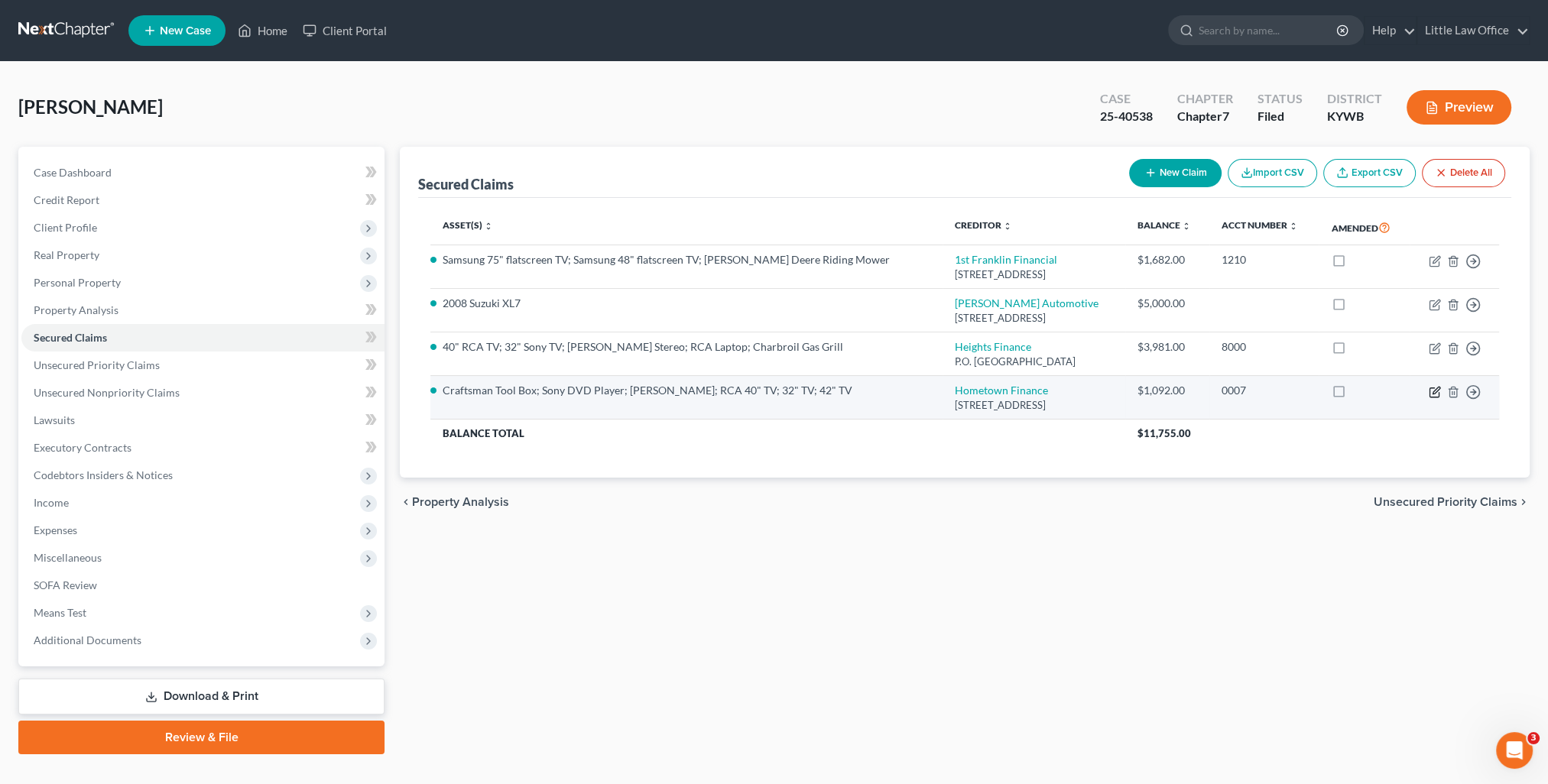
click at [1428, 391] on td "Move to E Move to F Move to G Move to Notice Only" at bounding box center [1454, 398] width 89 height 43
click at [1438, 396] on icon "button" at bounding box center [1434, 392] width 9 height 9
select select "18"
select select "3"
select select "0"
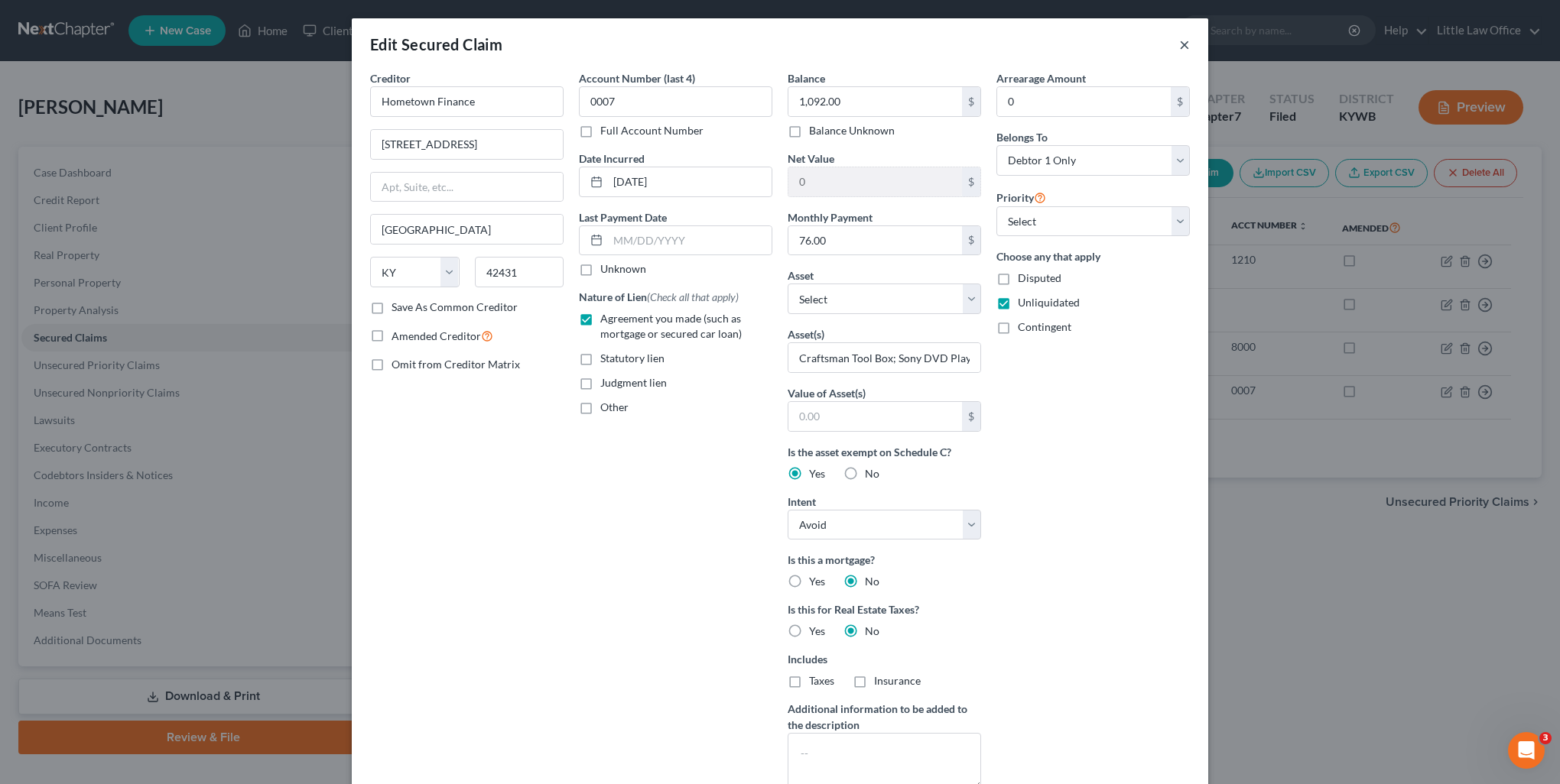
click at [1180, 54] on button "×" at bounding box center [1184, 44] width 11 height 18
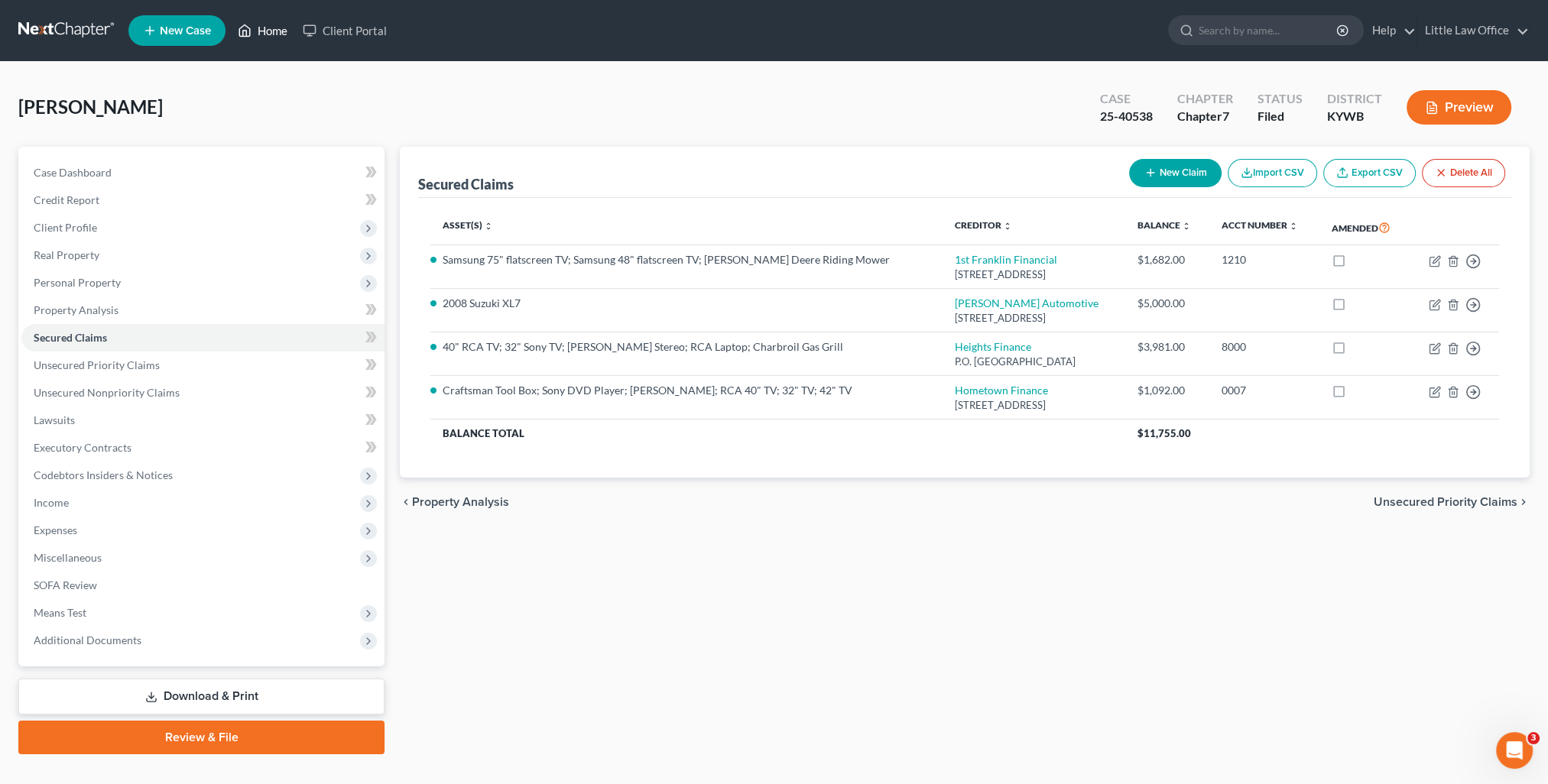
click at [267, 35] on link "Home" at bounding box center [263, 30] width 65 height 28
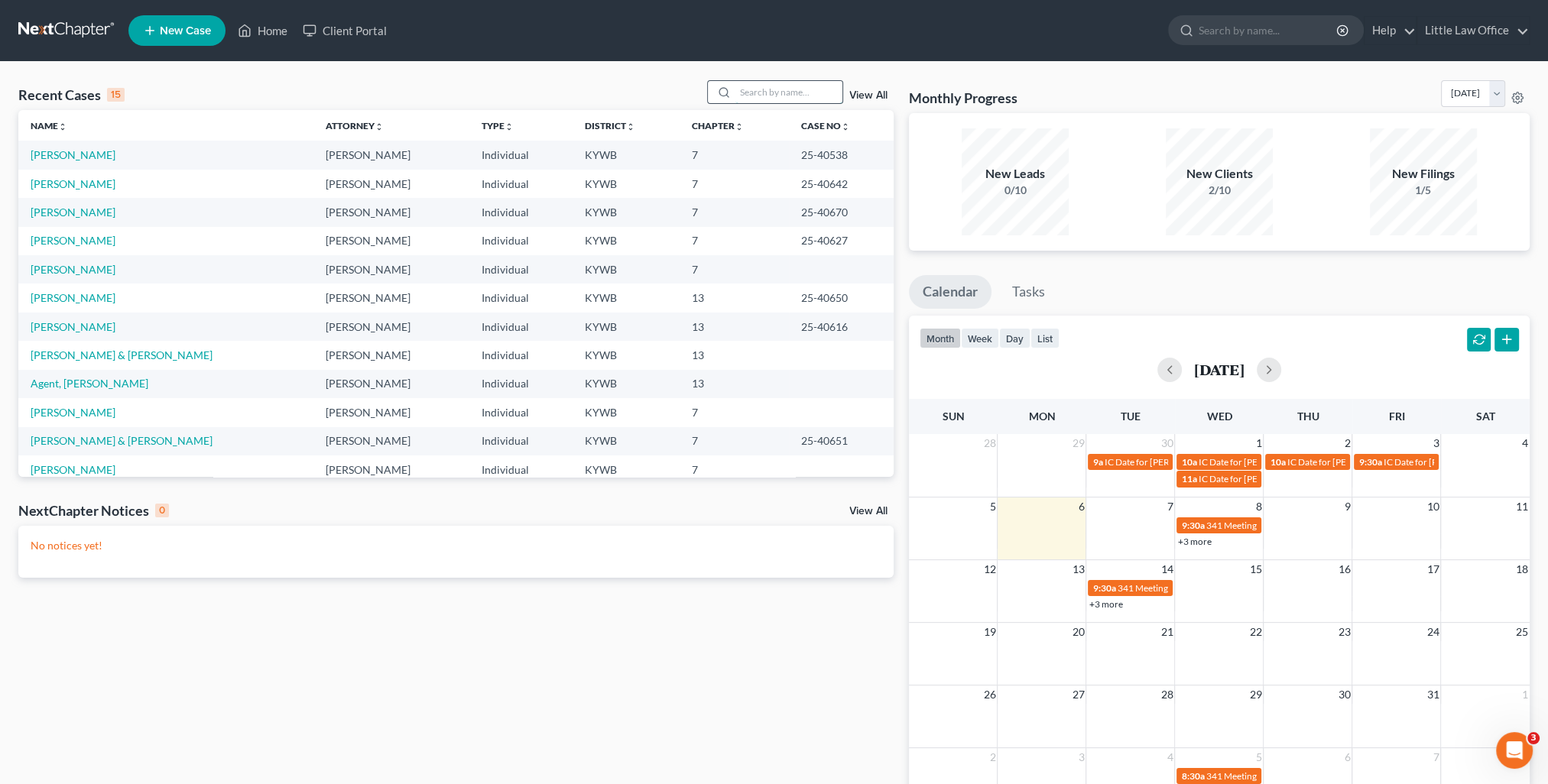
click at [804, 88] on input "search" at bounding box center [789, 92] width 107 height 22
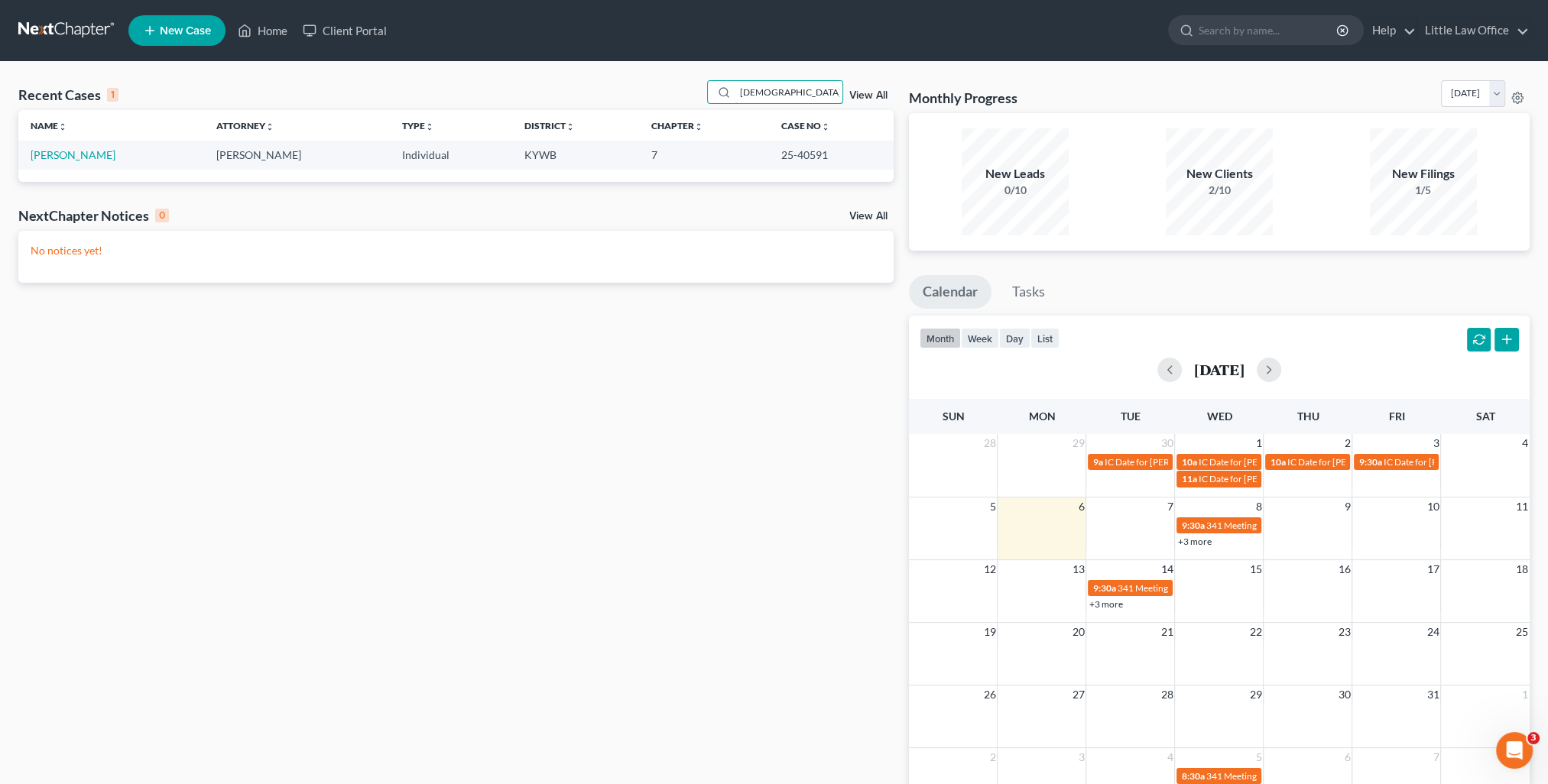
type input "[DEMOGRAPHIC_DATA]"
drag, startPoint x: 767, startPoint y: 157, endPoint x: 821, endPoint y: 162, distance: 54.2
click at [821, 162] on td "25-40591" at bounding box center [832, 155] width 125 height 28
copy td "25-40591"
click at [84, 155] on link "[PERSON_NAME]" at bounding box center [73, 155] width 85 height 13
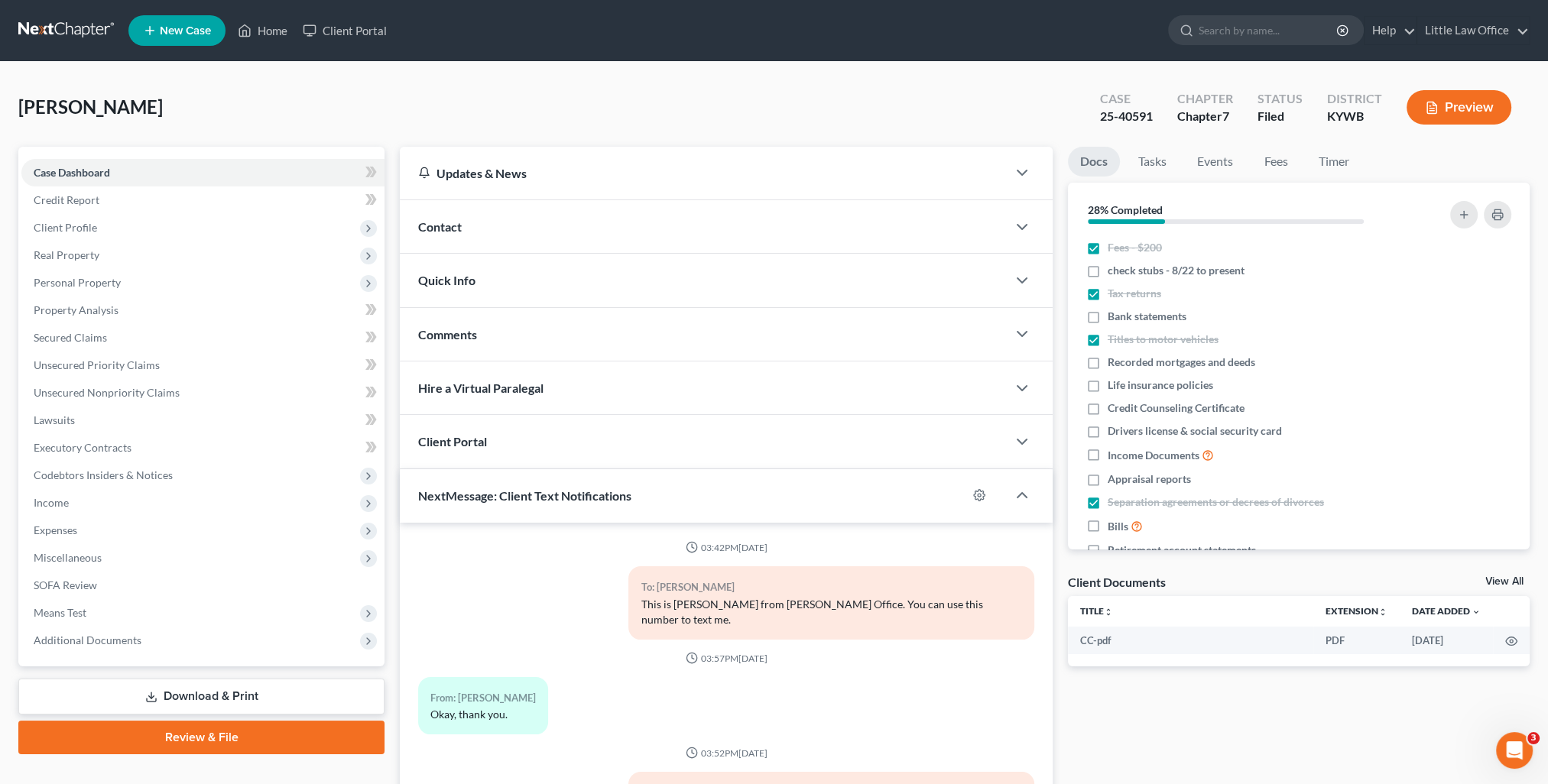
scroll to position [1021, 0]
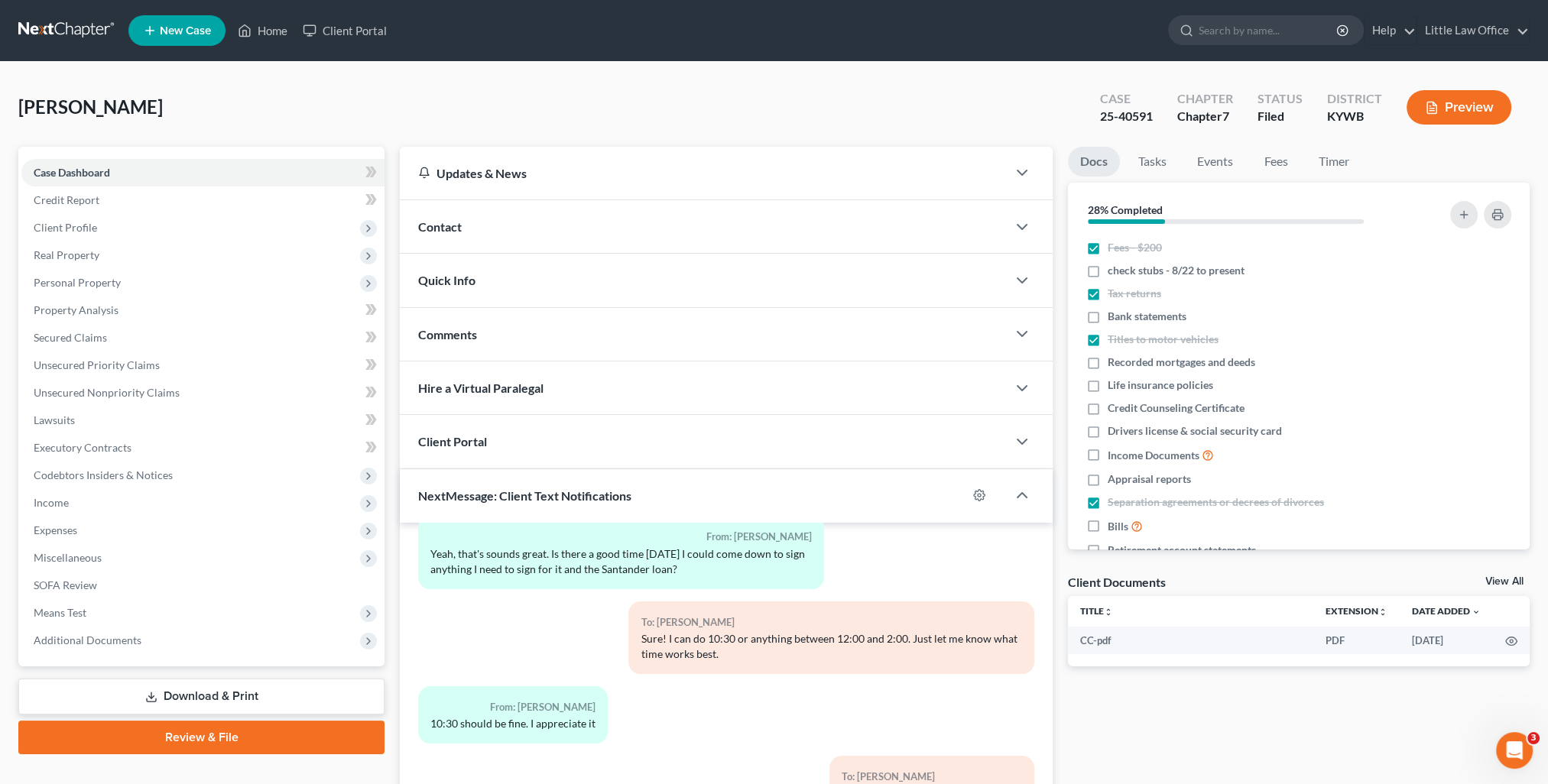
click at [486, 338] on div "Comments" at bounding box center [703, 334] width 607 height 53
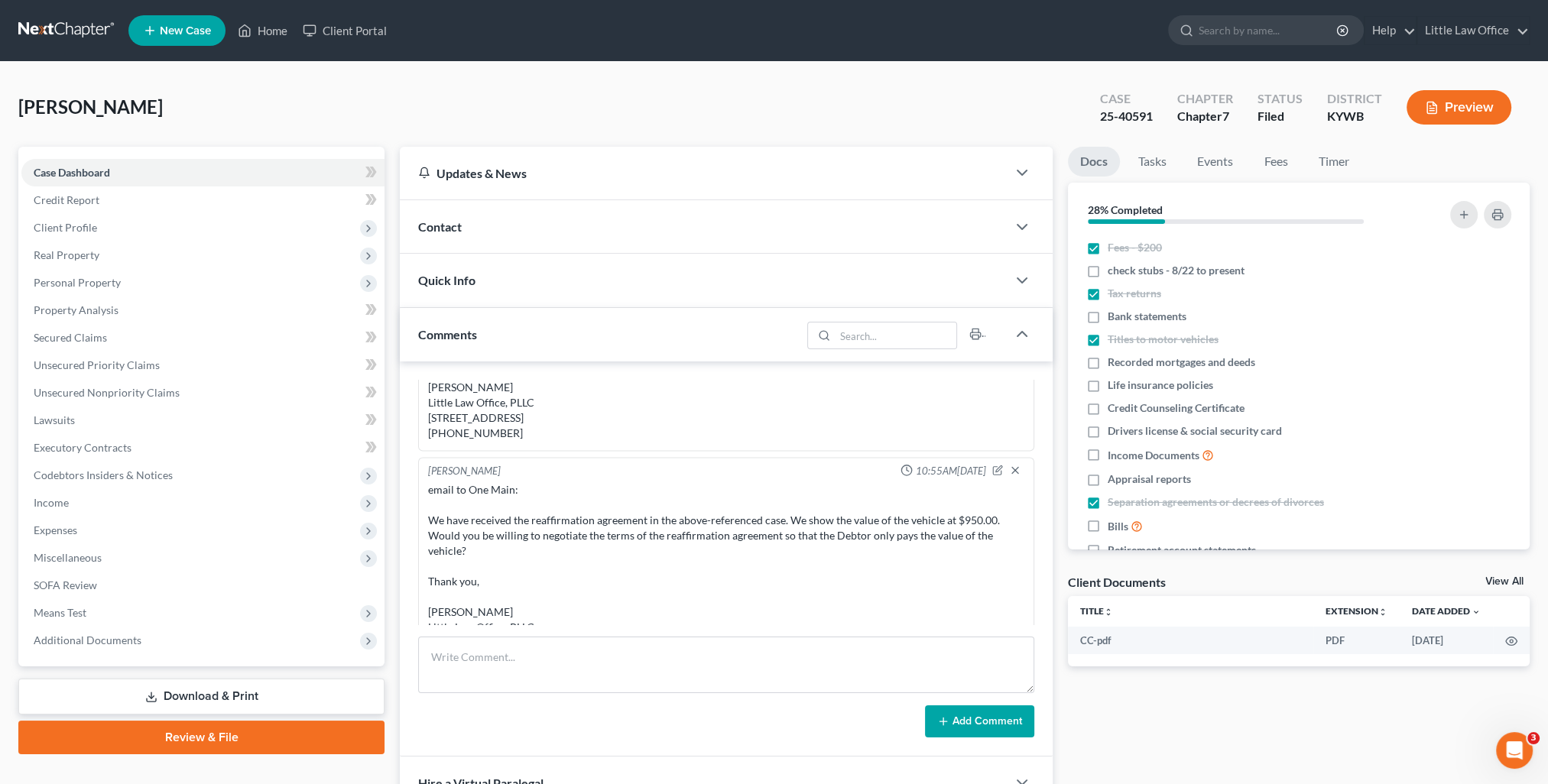
scroll to position [3079, 0]
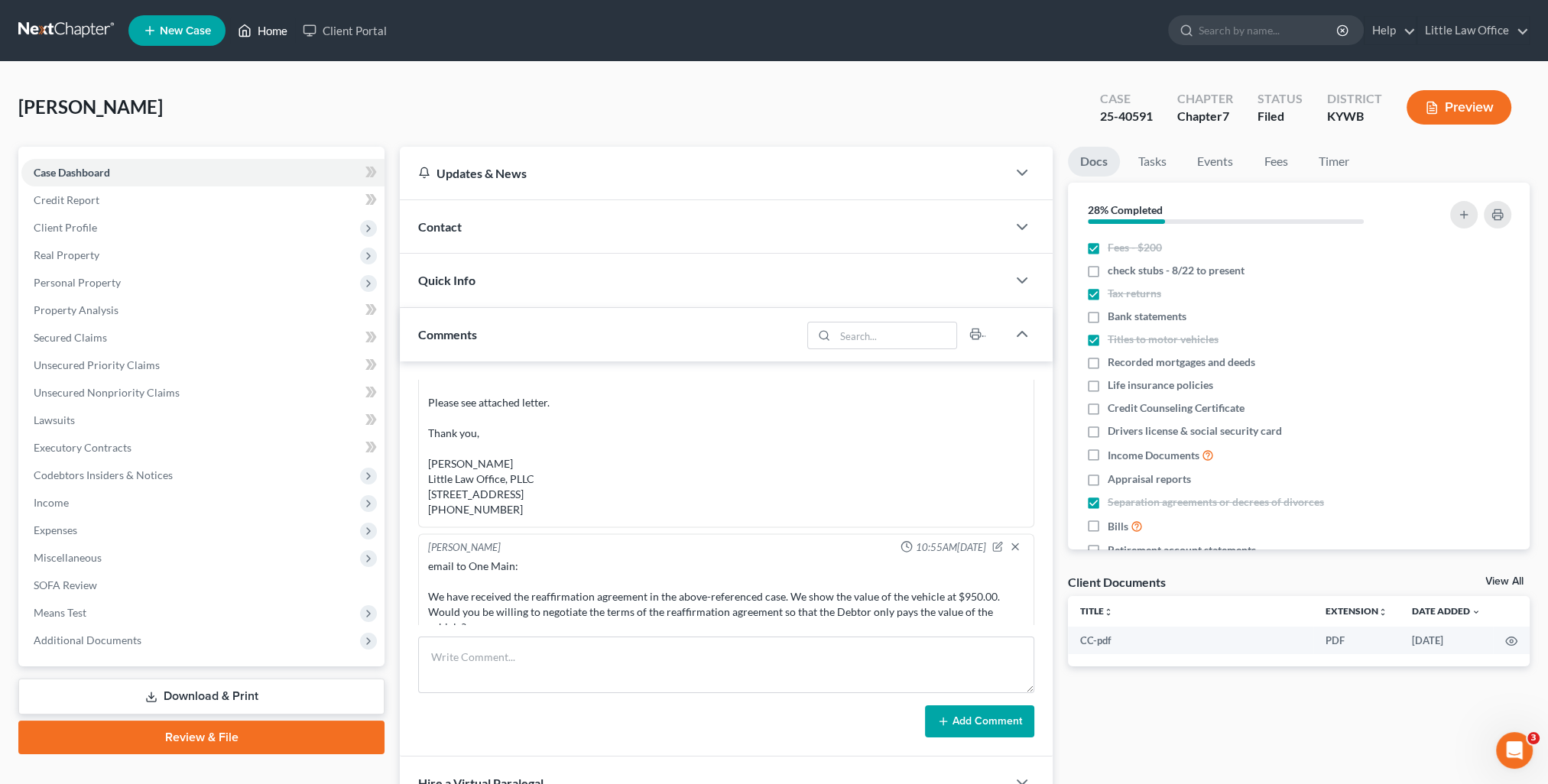
click at [243, 31] on icon at bounding box center [244, 30] width 13 height 18
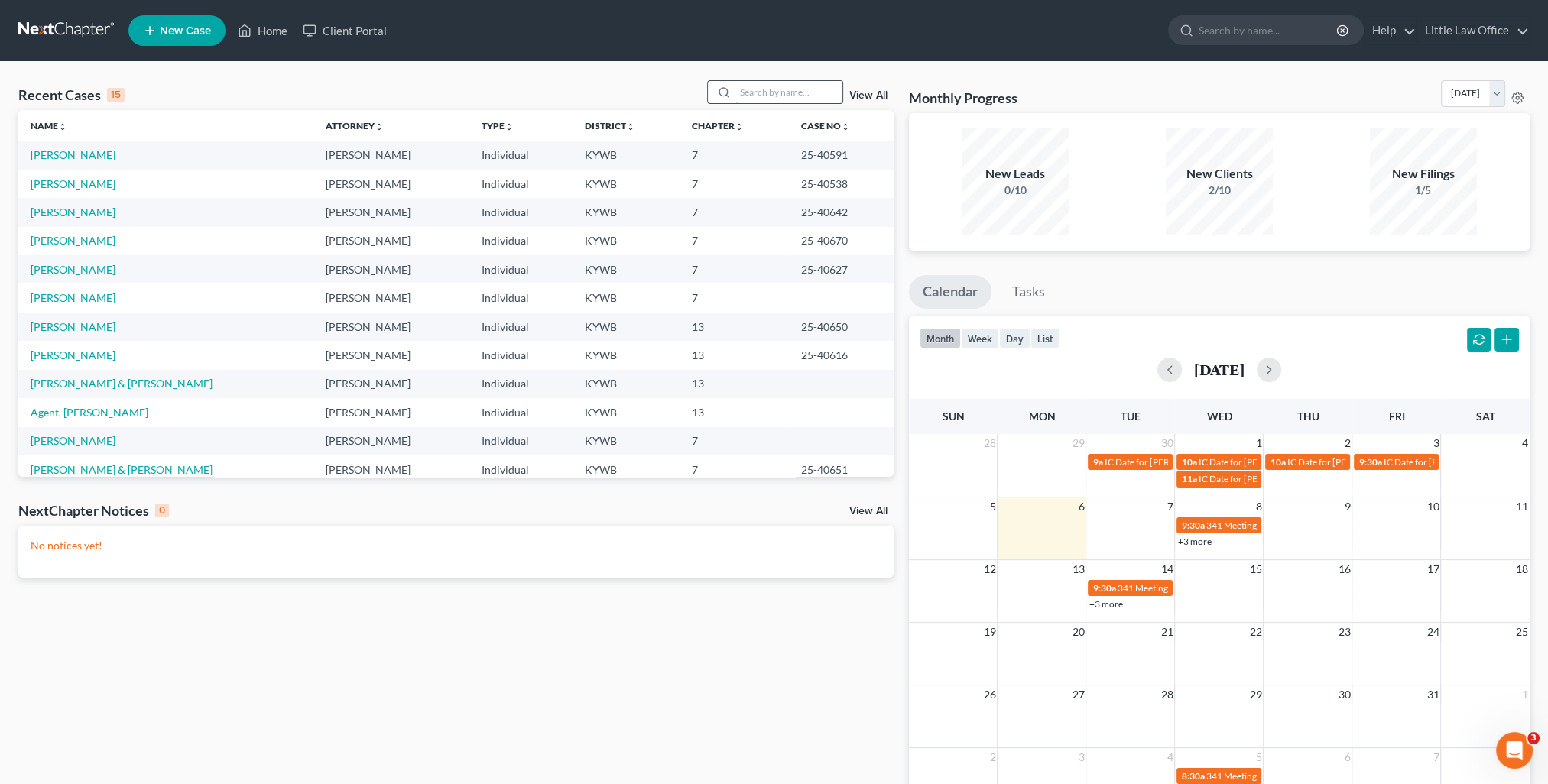
click at [801, 96] on input "search" at bounding box center [789, 92] width 107 height 22
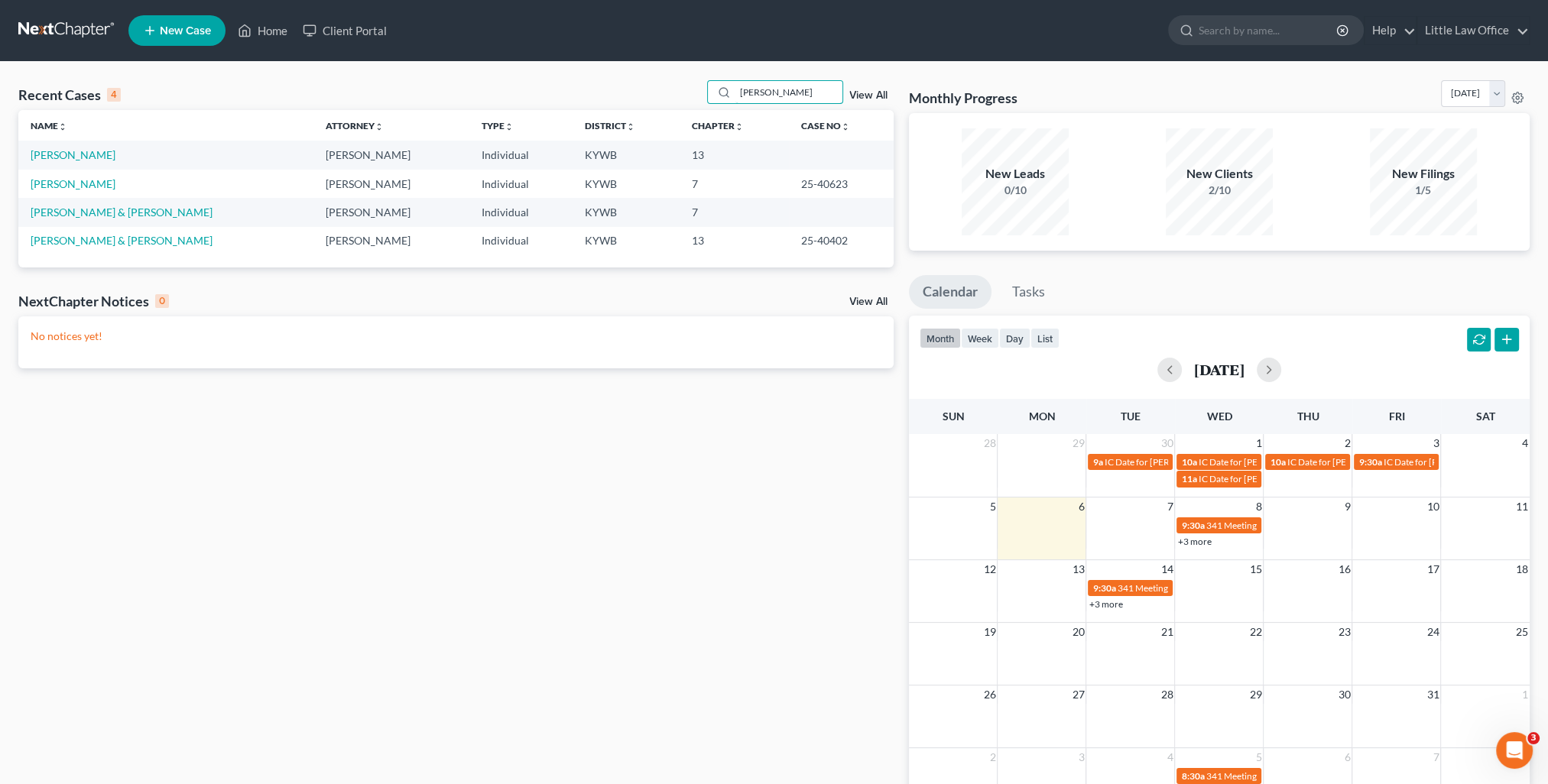
type input "[PERSON_NAME]"
drag, startPoint x: 776, startPoint y: 189, endPoint x: 842, endPoint y: 196, distance: 66.4
click at [842, 196] on tr "[PERSON_NAME] [PERSON_NAME] Individual KYWB 7 25-40623" at bounding box center [455, 184] width 875 height 28
copy tr "25-40623"
click at [62, 186] on link "[PERSON_NAME]" at bounding box center [73, 184] width 85 height 13
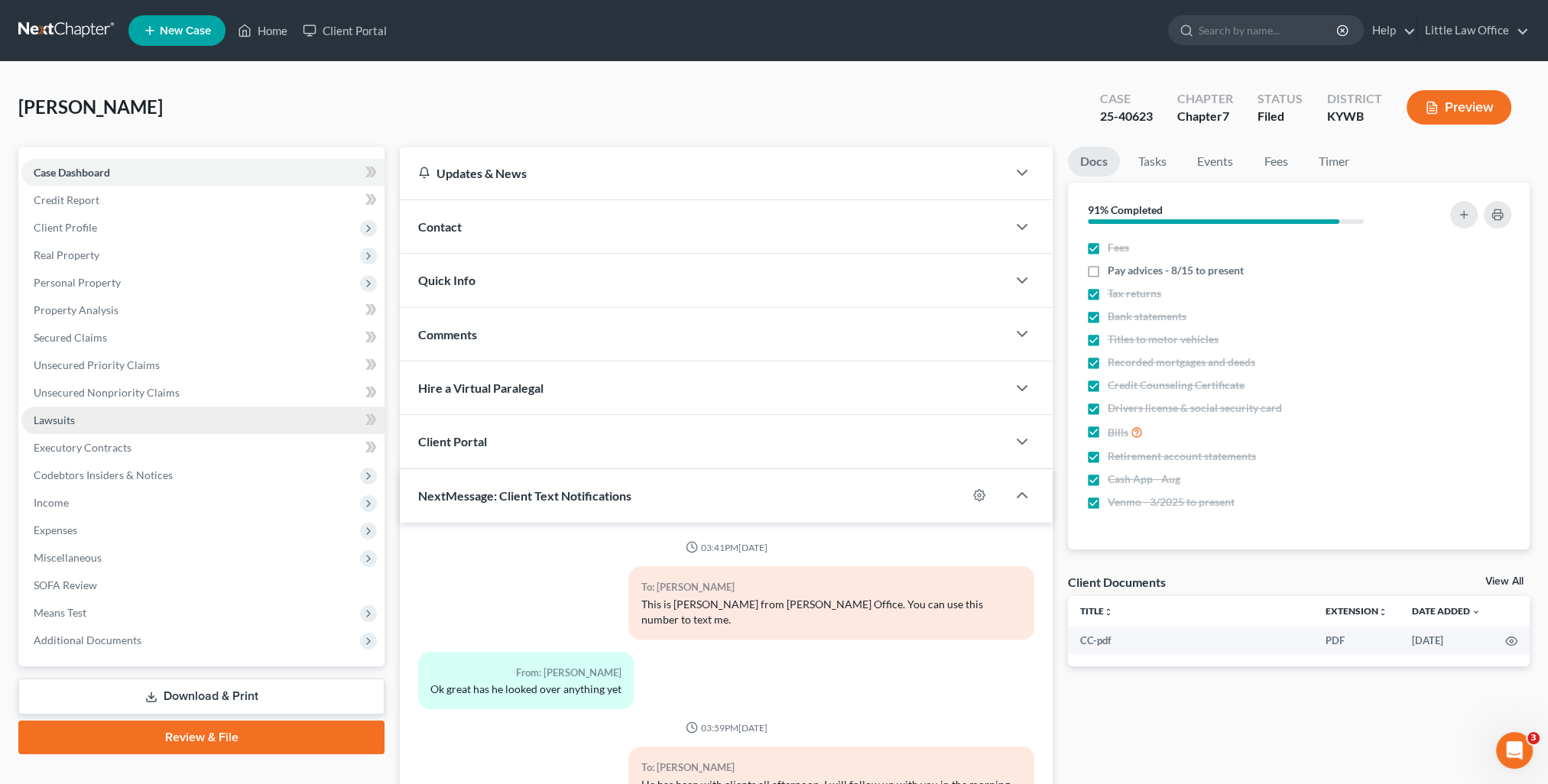
scroll to position [2339, 0]
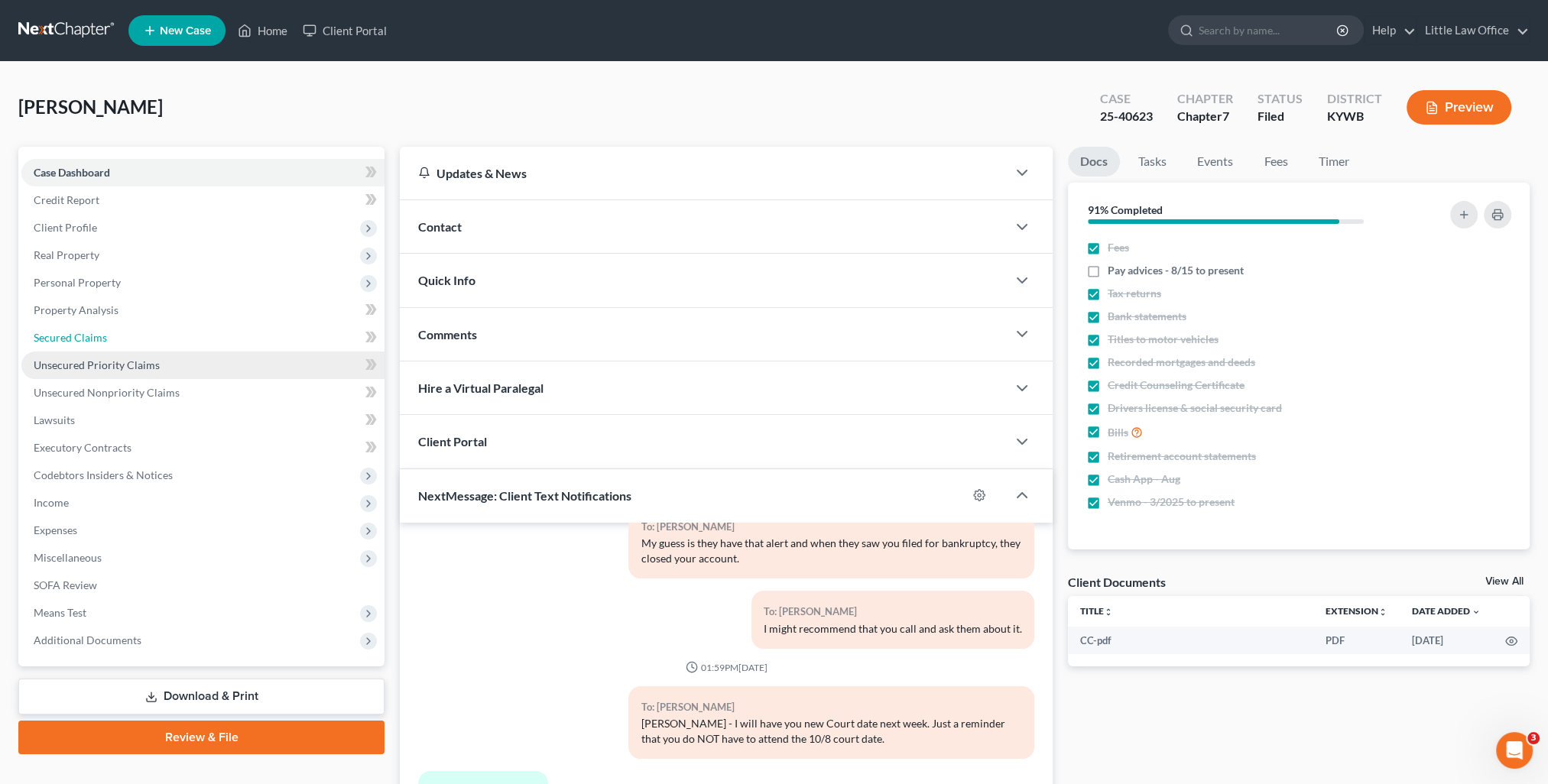
drag, startPoint x: 122, startPoint y: 338, endPoint x: 184, endPoint y: 375, distance: 72.2
click at [122, 338] on link "Secured Claims" at bounding box center [203, 338] width 363 height 28
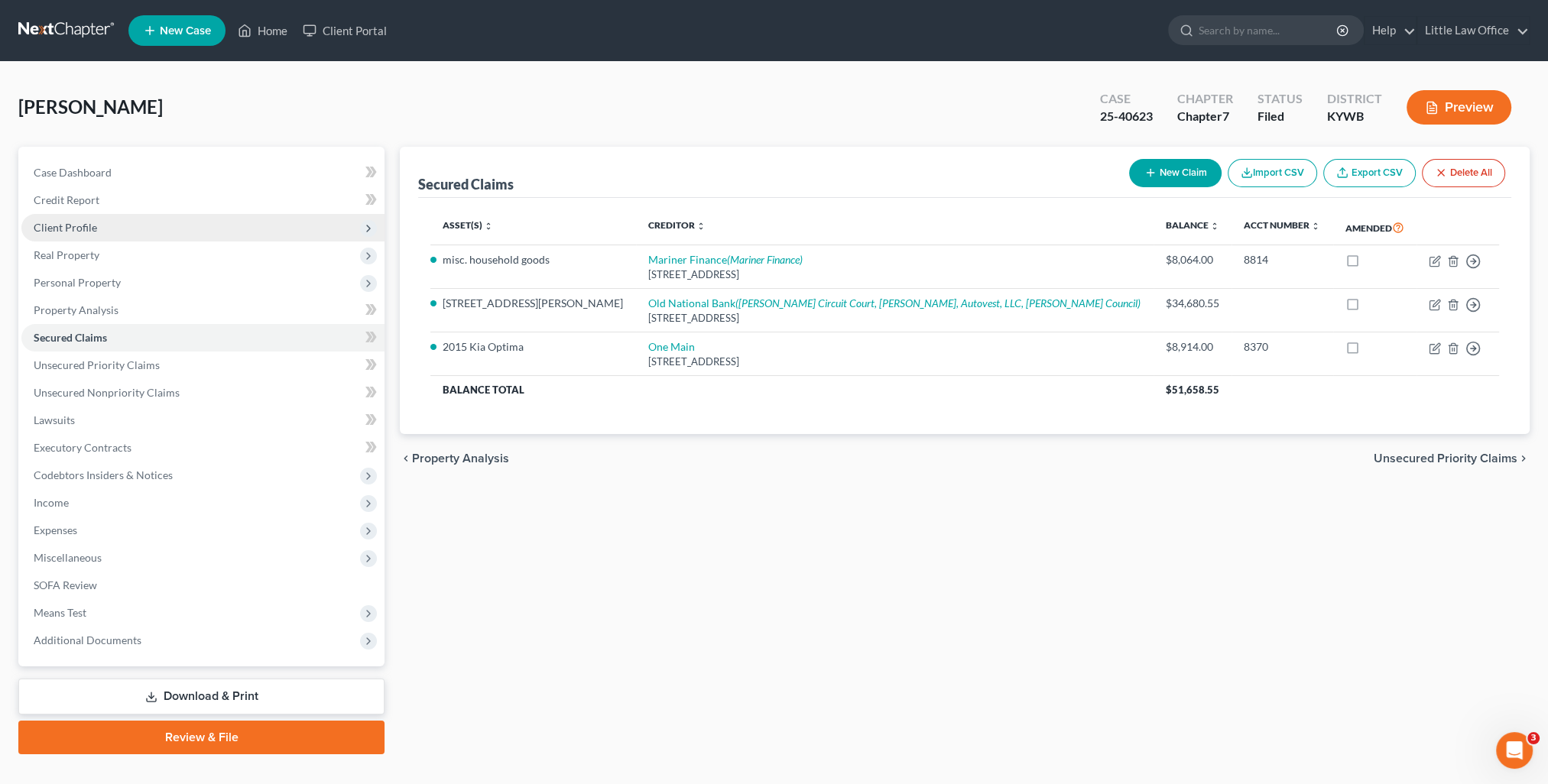
click at [89, 231] on span "Client Profile" at bounding box center [65, 227] width 63 height 13
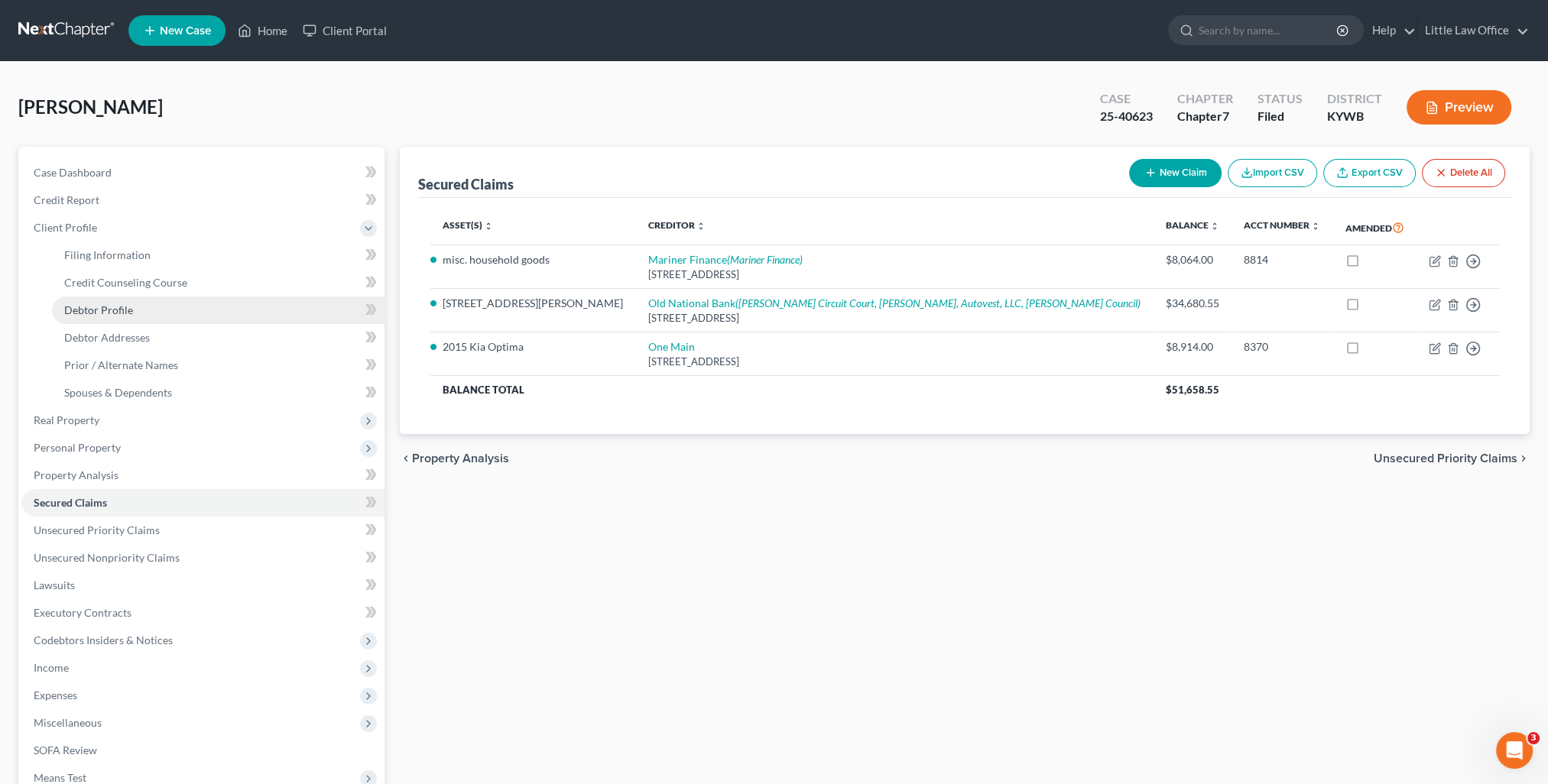
click at [120, 313] on span "Debtor Profile" at bounding box center [98, 310] width 69 height 13
select select "0"
select select "3"
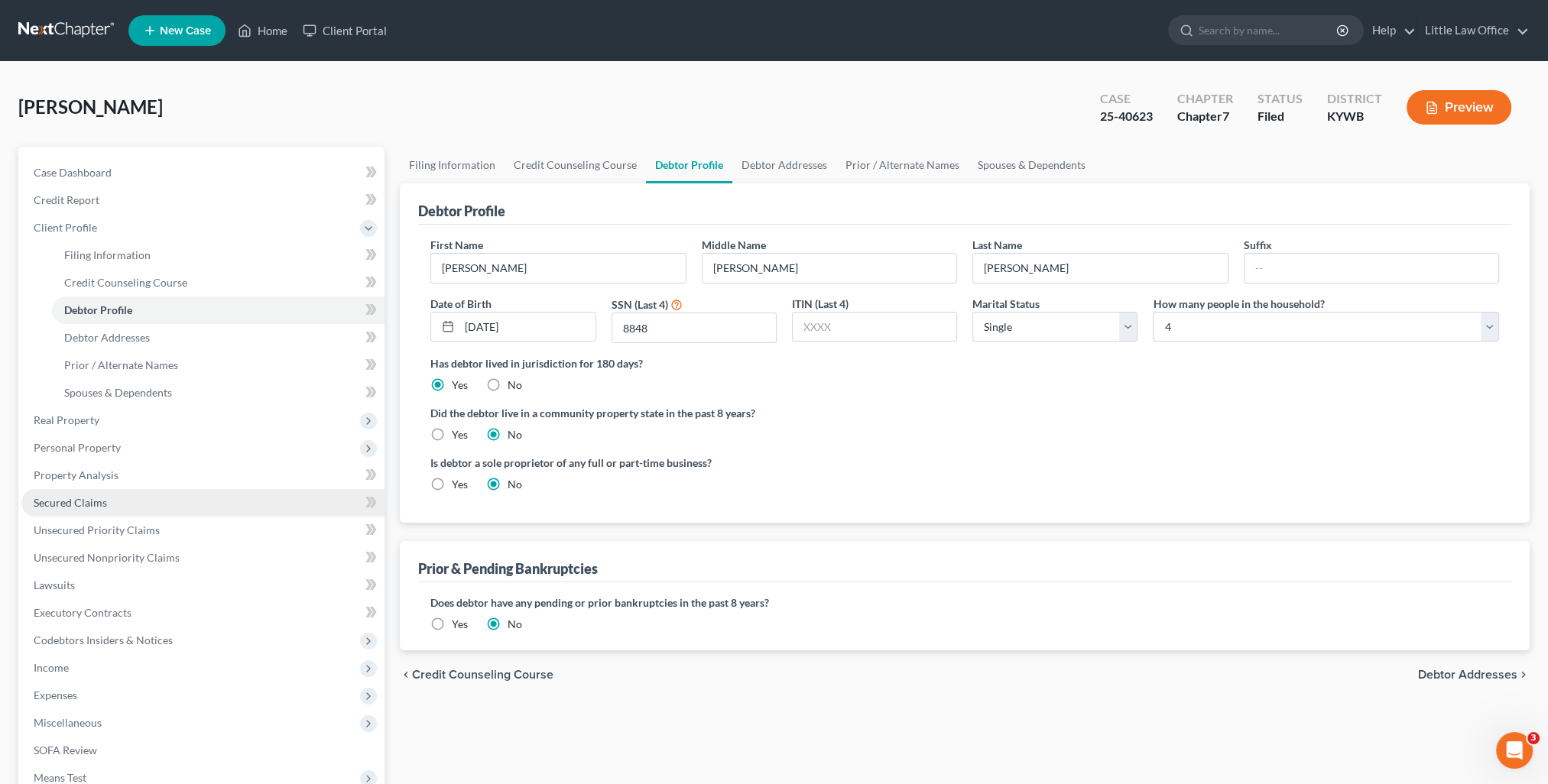
click at [74, 504] on span "Secured Claims" at bounding box center [70, 502] width 73 height 13
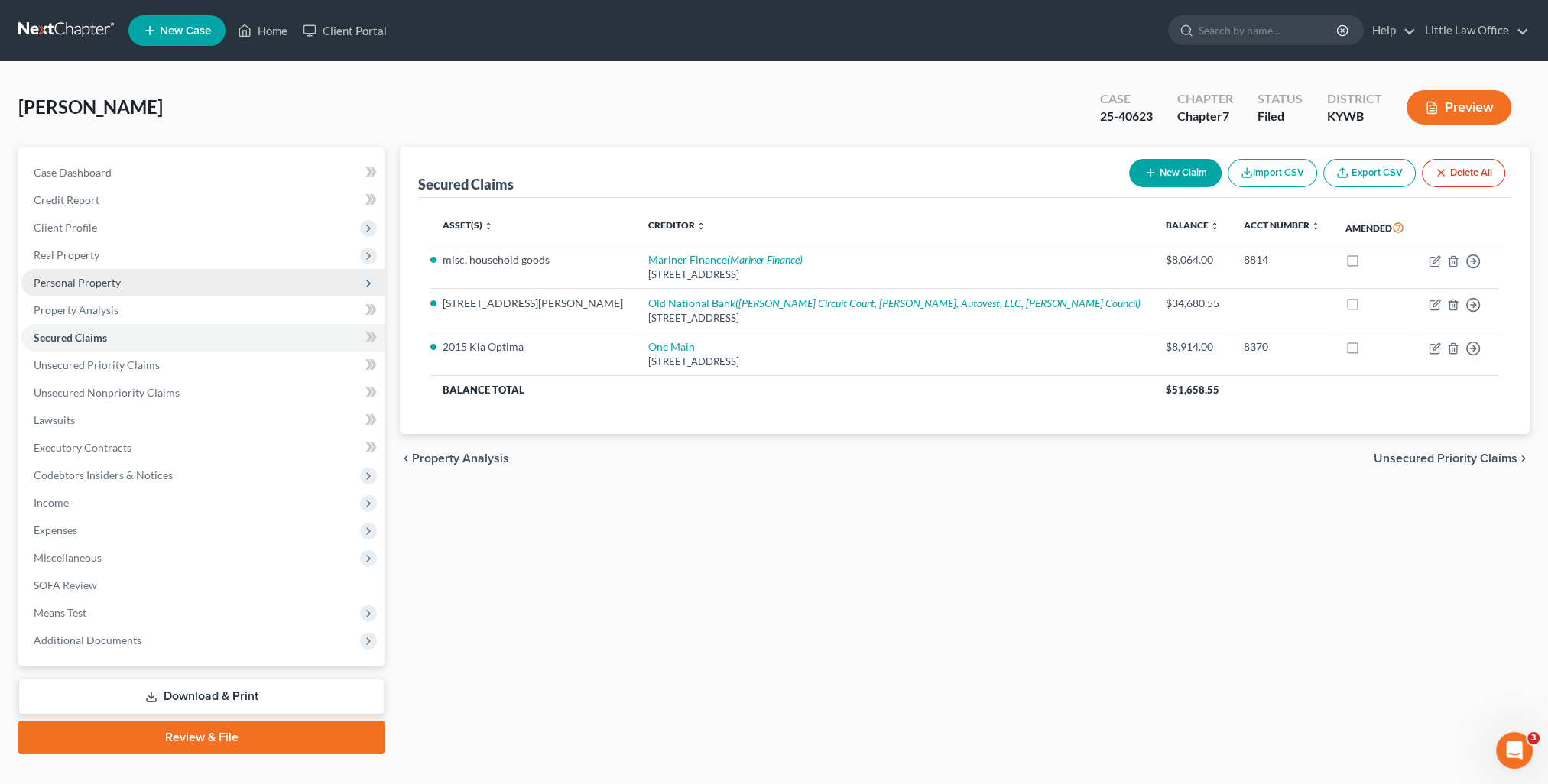
click at [114, 277] on span "Personal Property" at bounding box center [77, 282] width 87 height 13
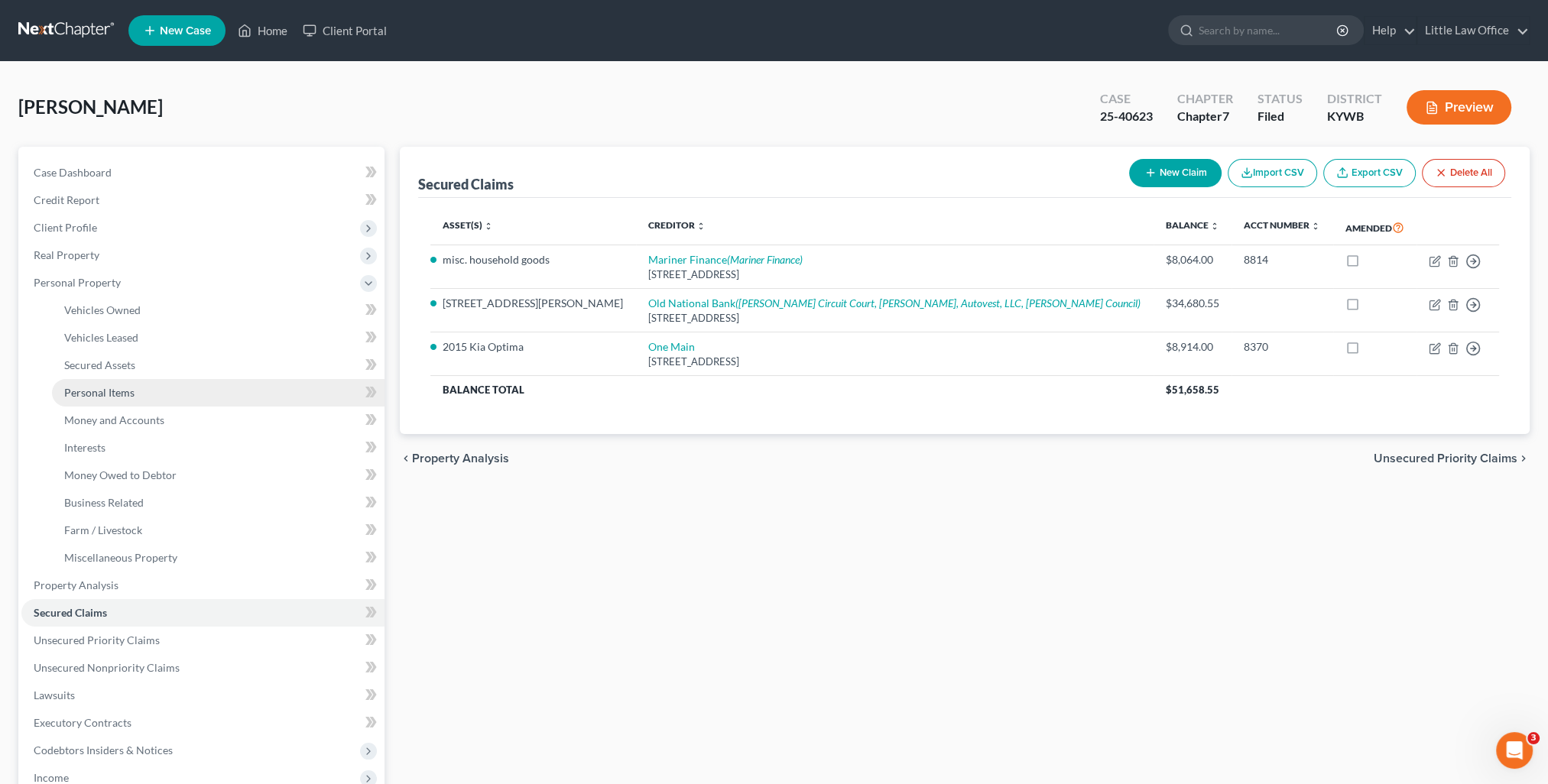
click at [166, 399] on link "Personal Items" at bounding box center [218, 393] width 332 height 28
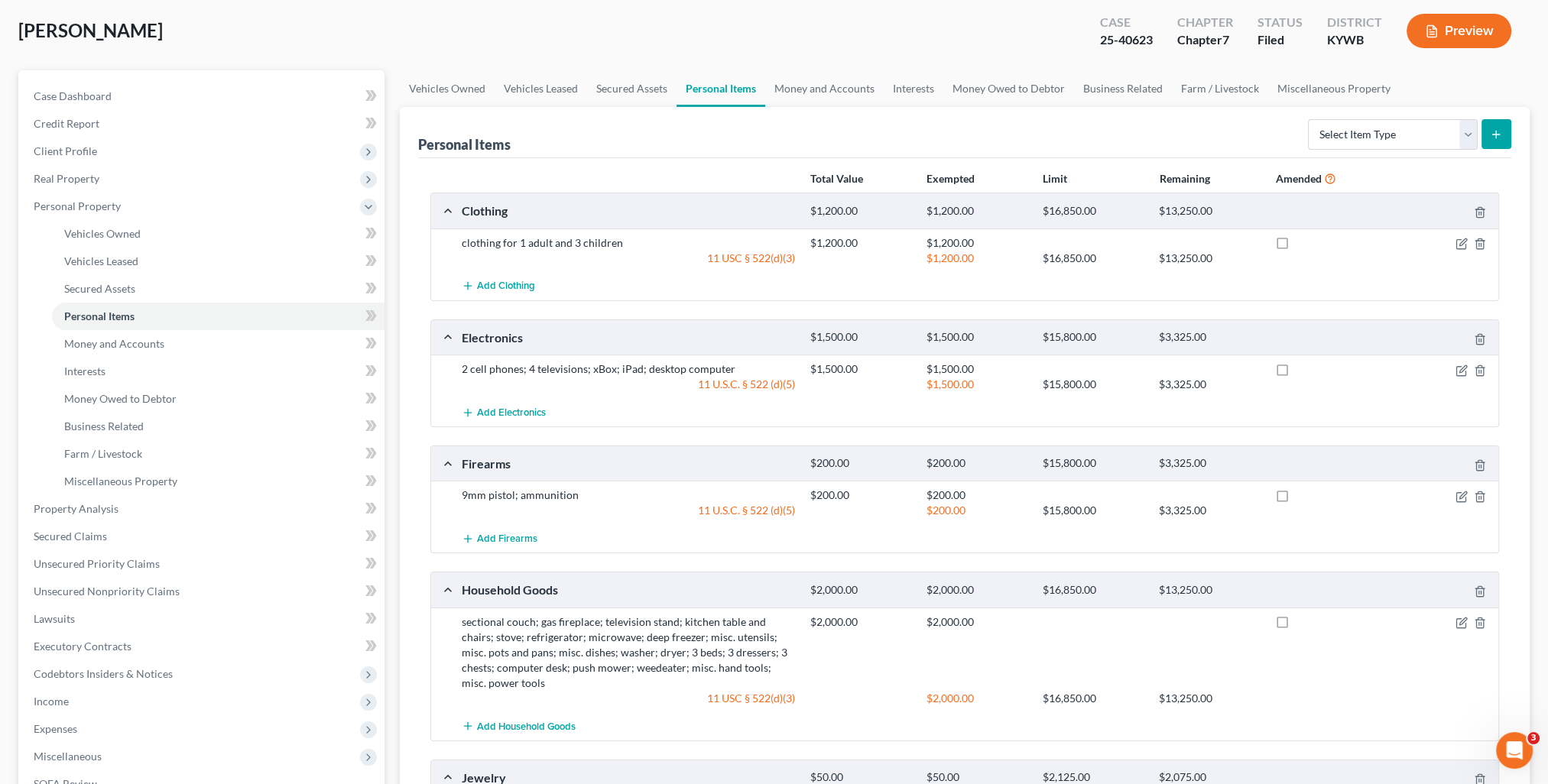
scroll to position [153, 0]
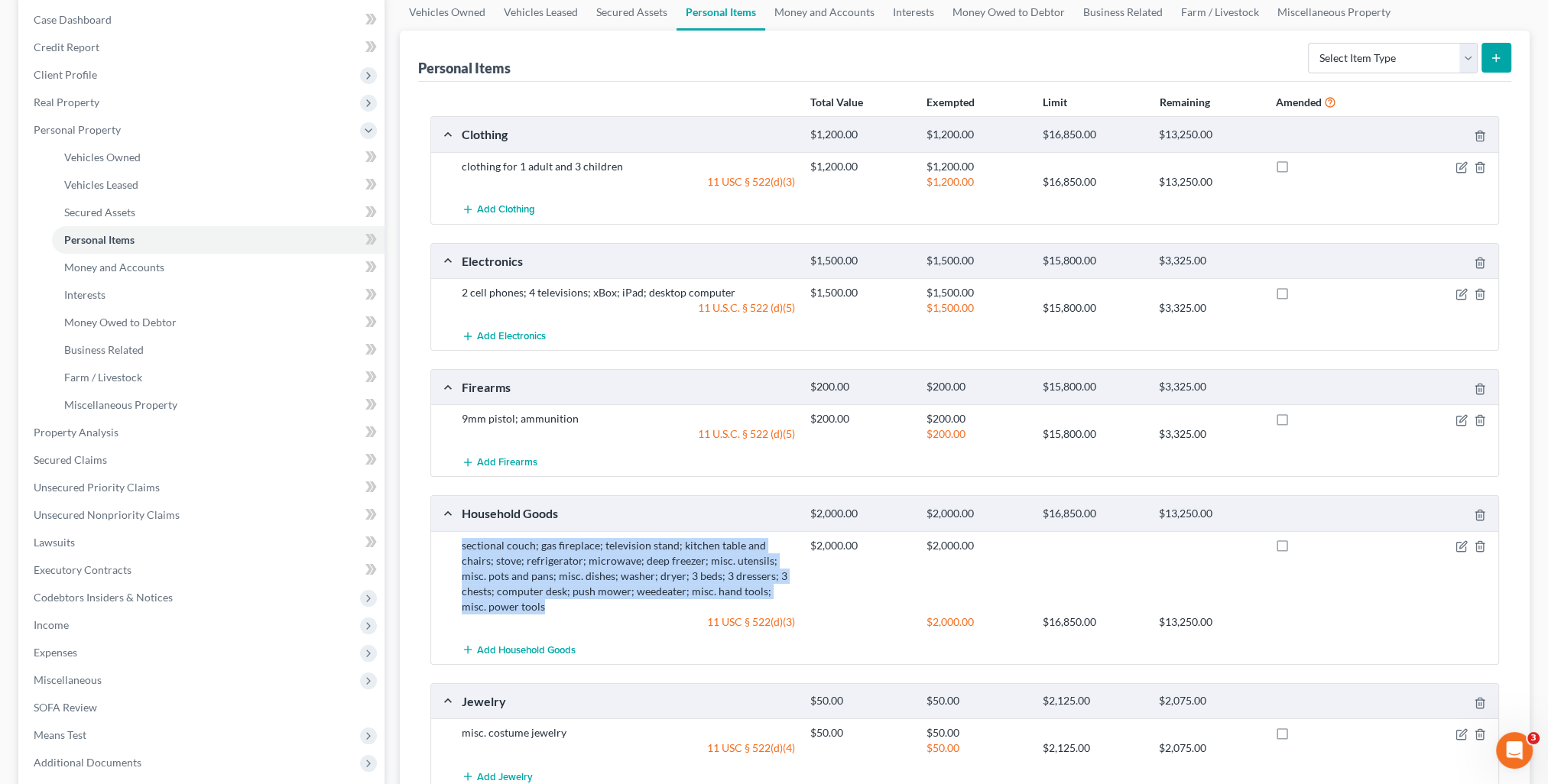
drag, startPoint x: 489, startPoint y: 543, endPoint x: 559, endPoint y: 602, distance: 91.5
click at [559, 602] on div "sectional couch; gas fireplace; television stand; kitchen table and chairs; sto…" at bounding box center [964, 583] width 1068 height 105
copy div "sectional couch; gas fireplace; television stand; kitchen table and chairs; sto…"
click at [99, 464] on span "Secured Claims" at bounding box center [70, 460] width 73 height 13
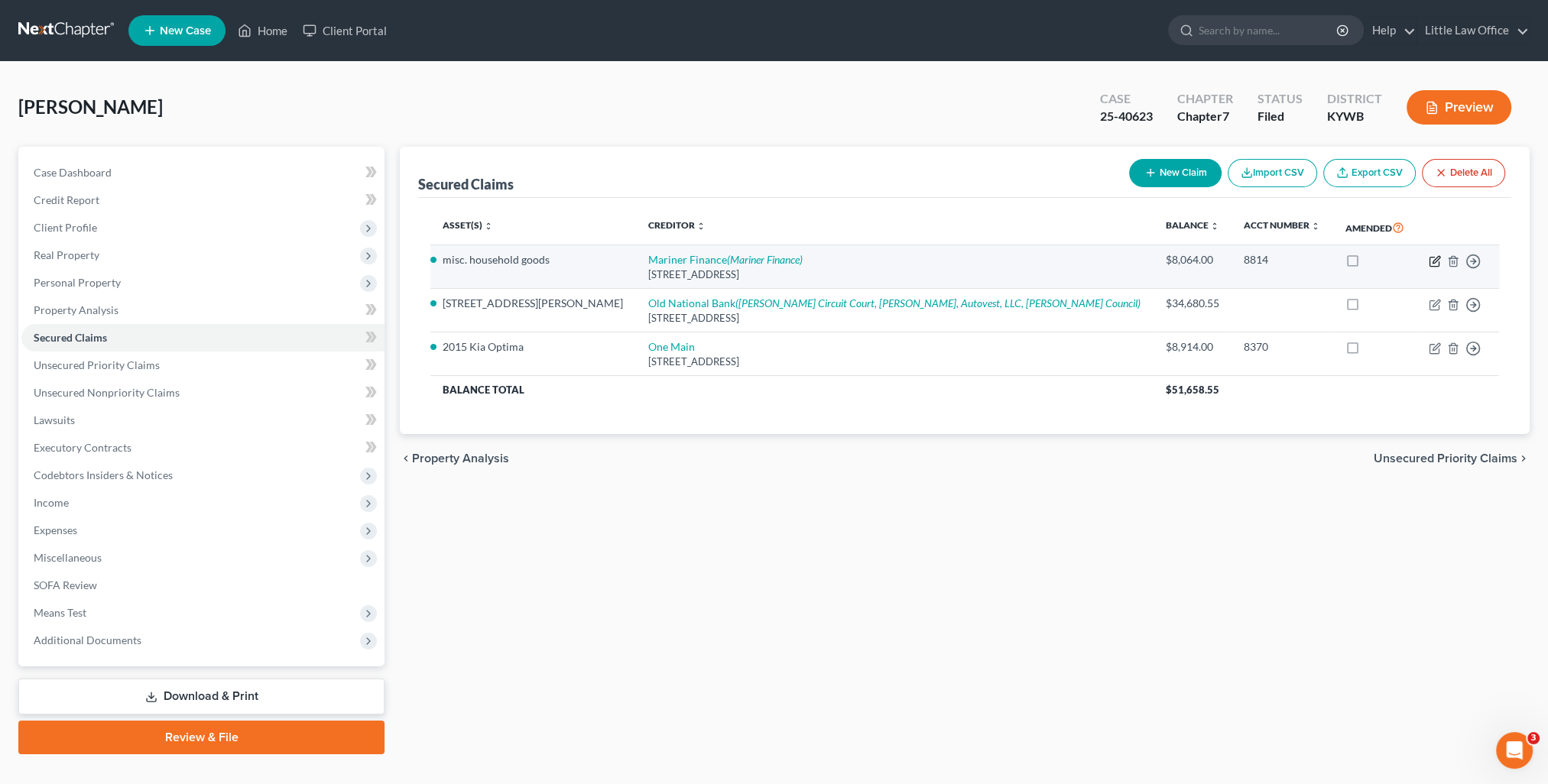
click at [1429, 256] on icon "button" at bounding box center [1435, 262] width 13 height 13
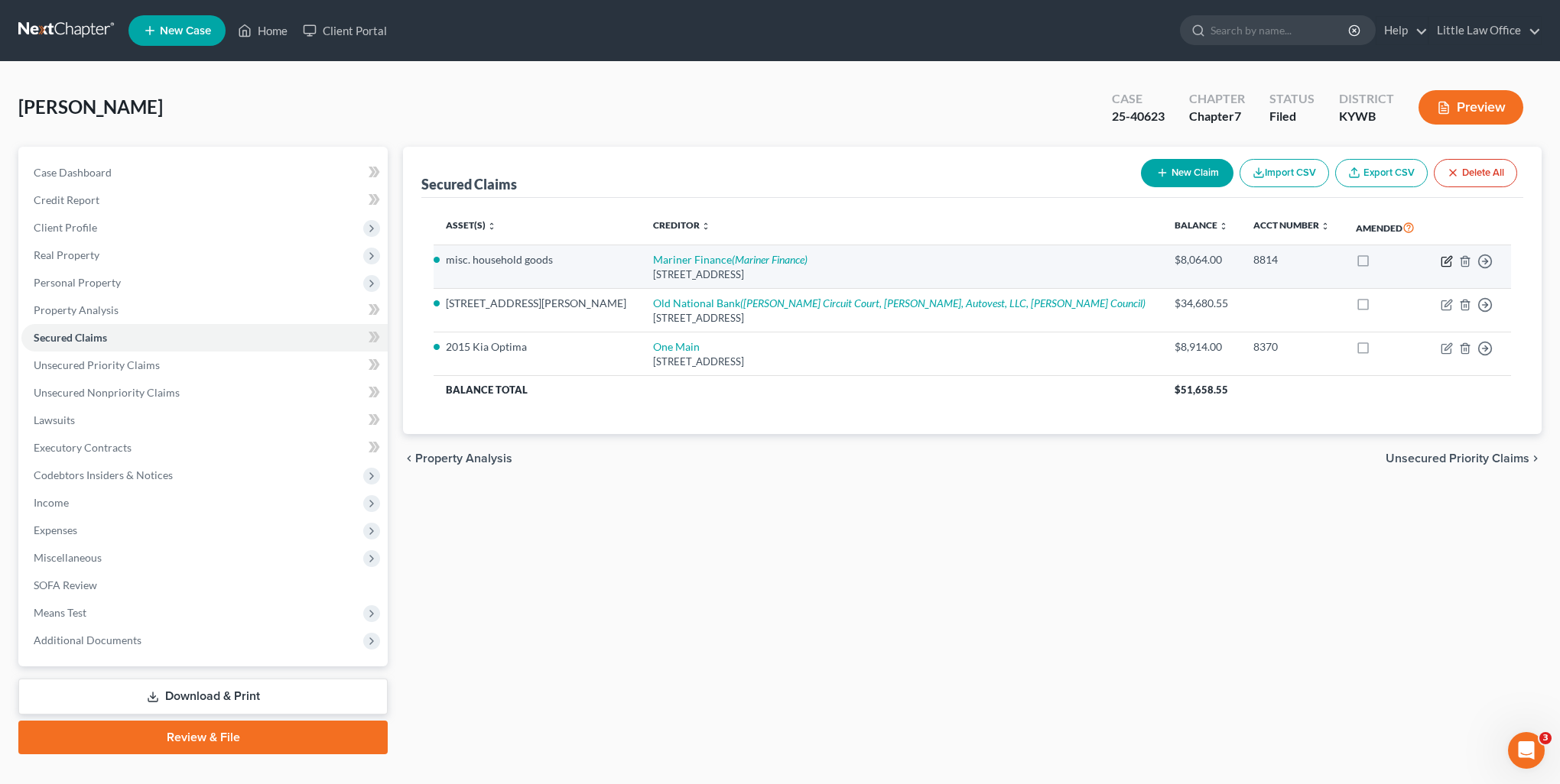
select select "21"
select select "3"
select select "0"
select select "18"
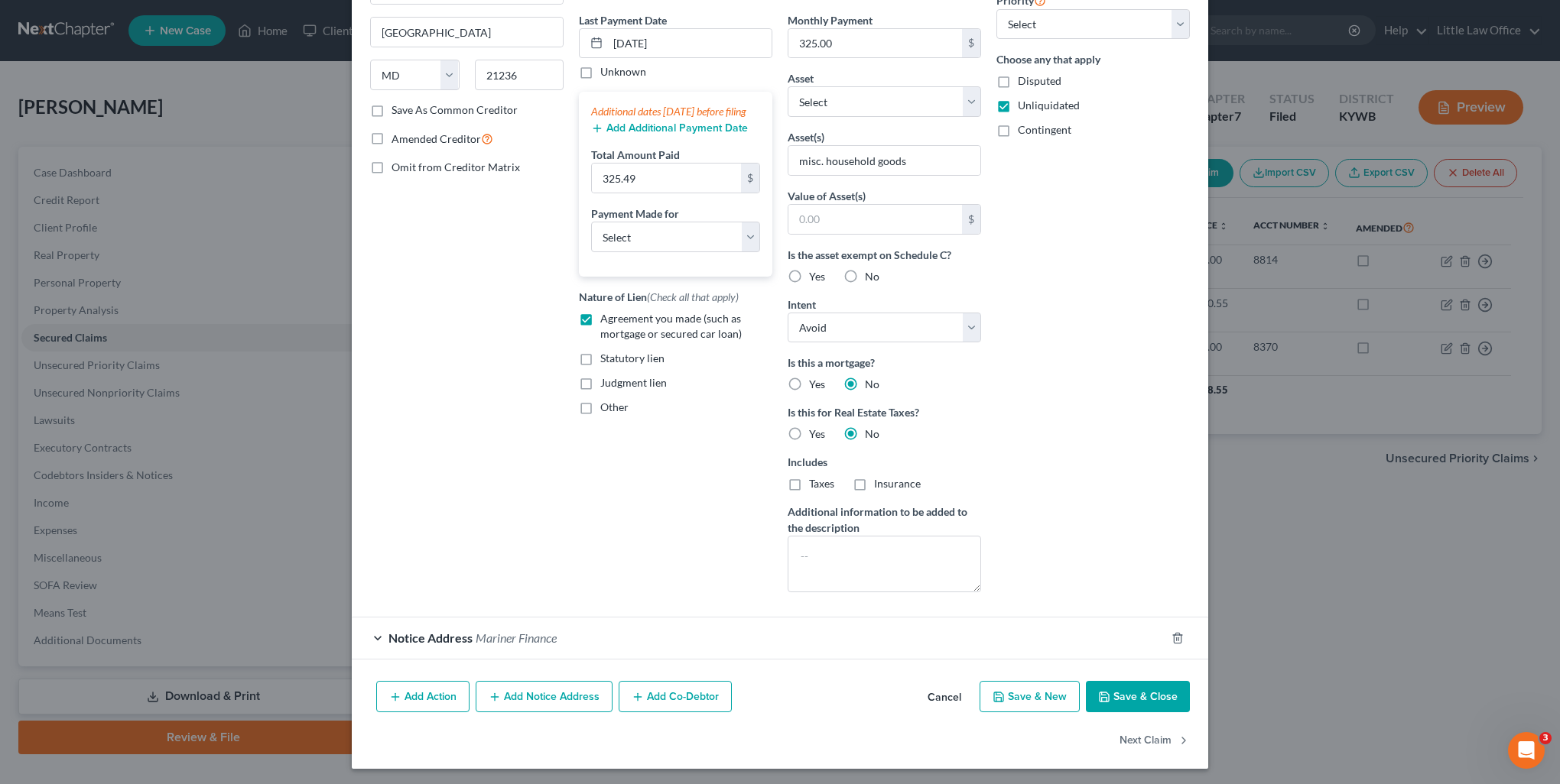
click at [615, 635] on div "Notice Address Mariner Finance" at bounding box center [758, 637] width 814 height 40
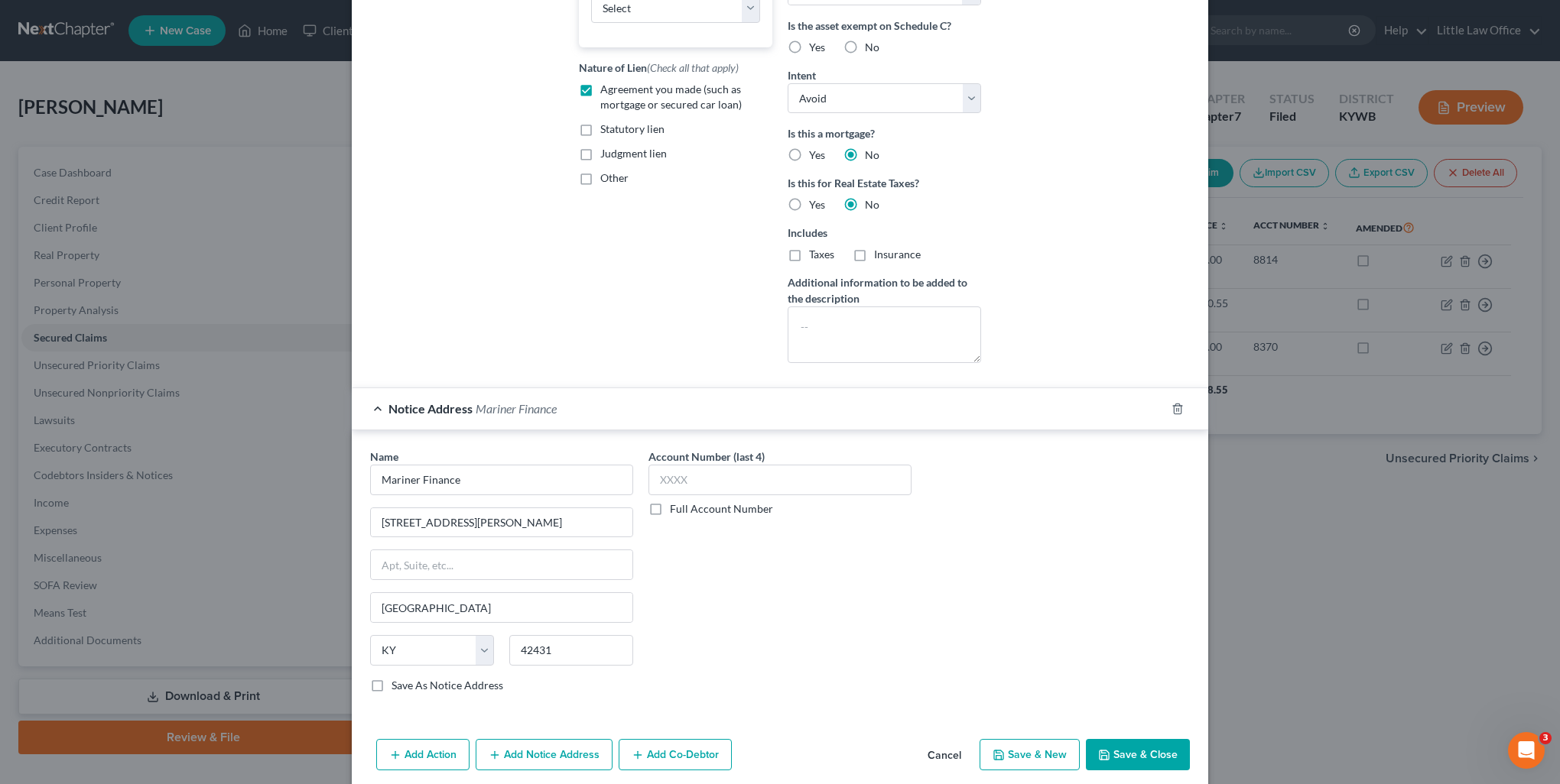
scroll to position [483, 0]
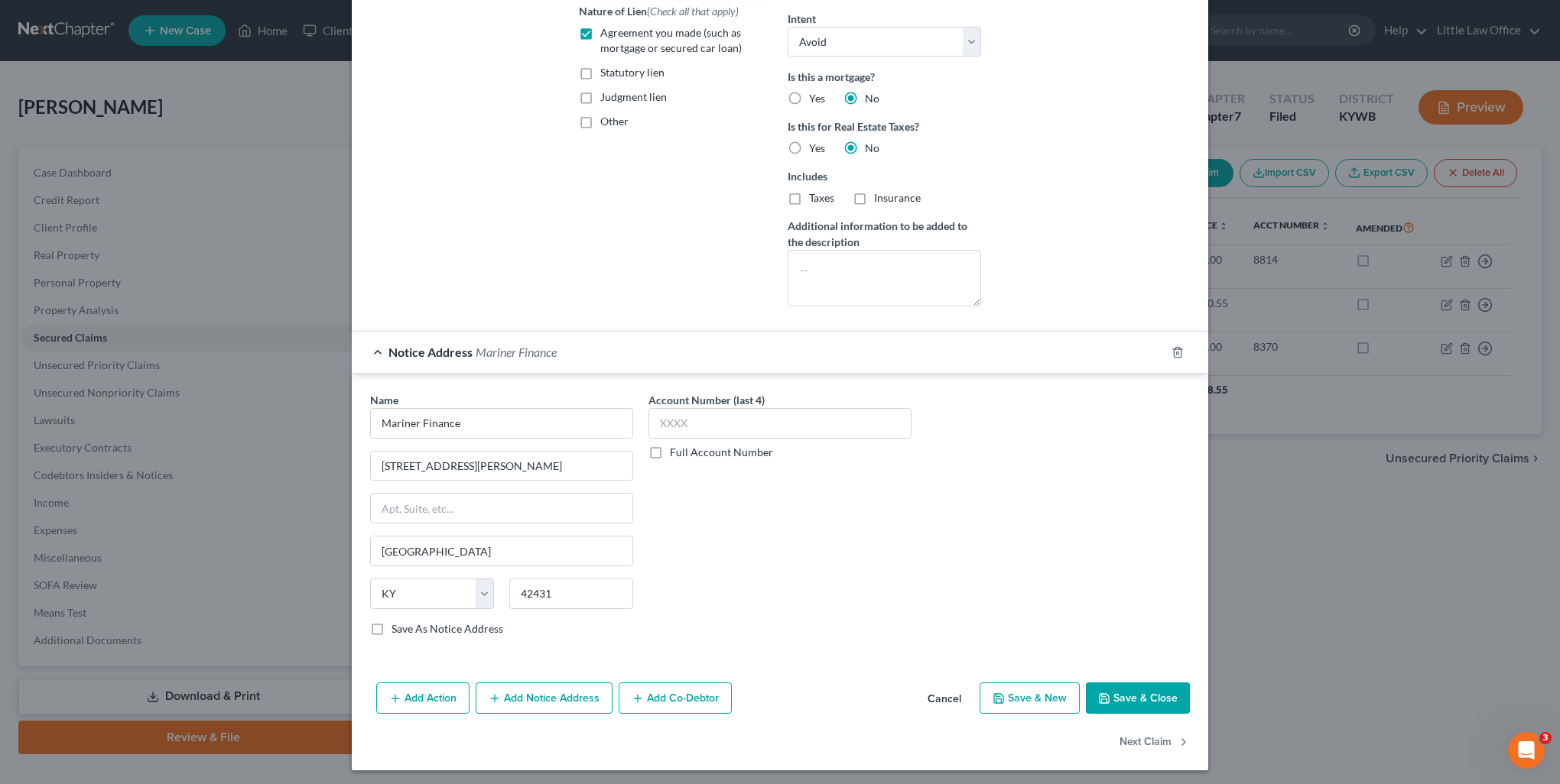
drag, startPoint x: 1170, startPoint y: 693, endPoint x: 1176, endPoint y: 702, distance: 10.8
click at [1169, 693] on button "Save & Close" at bounding box center [1138, 698] width 104 height 32
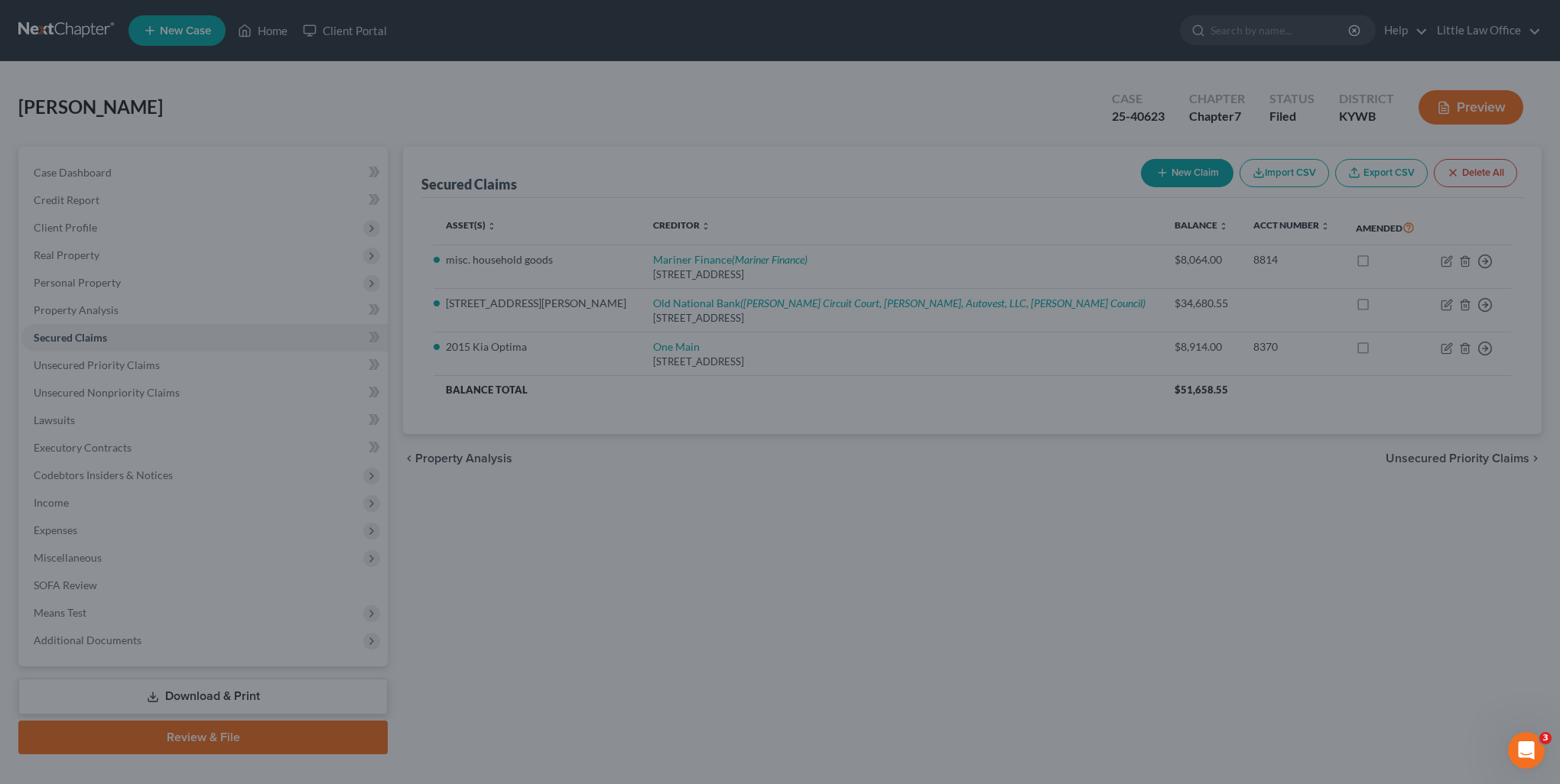
scroll to position [321, 0]
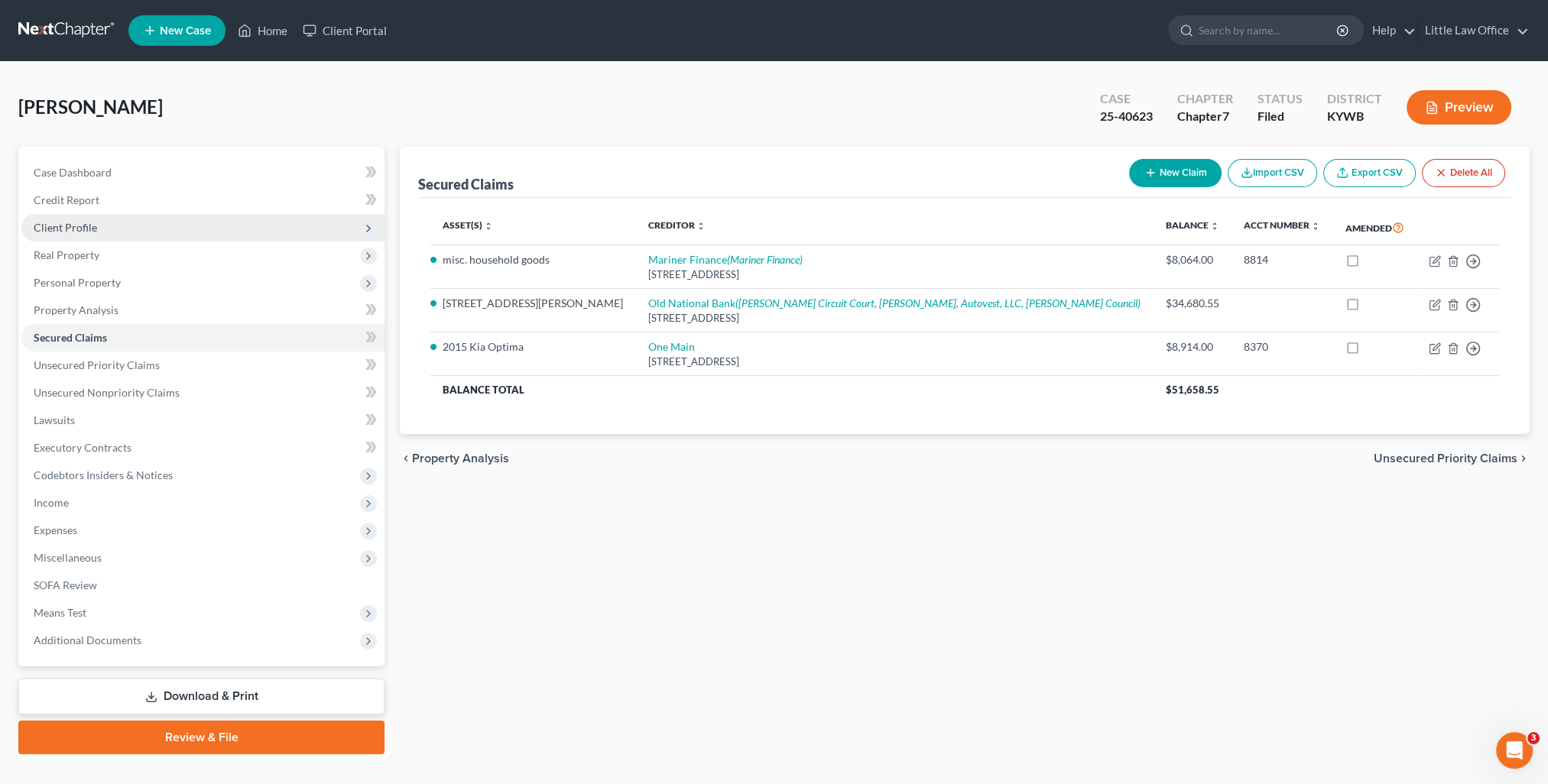
click at [95, 233] on span "Client Profile" at bounding box center [203, 227] width 363 height 28
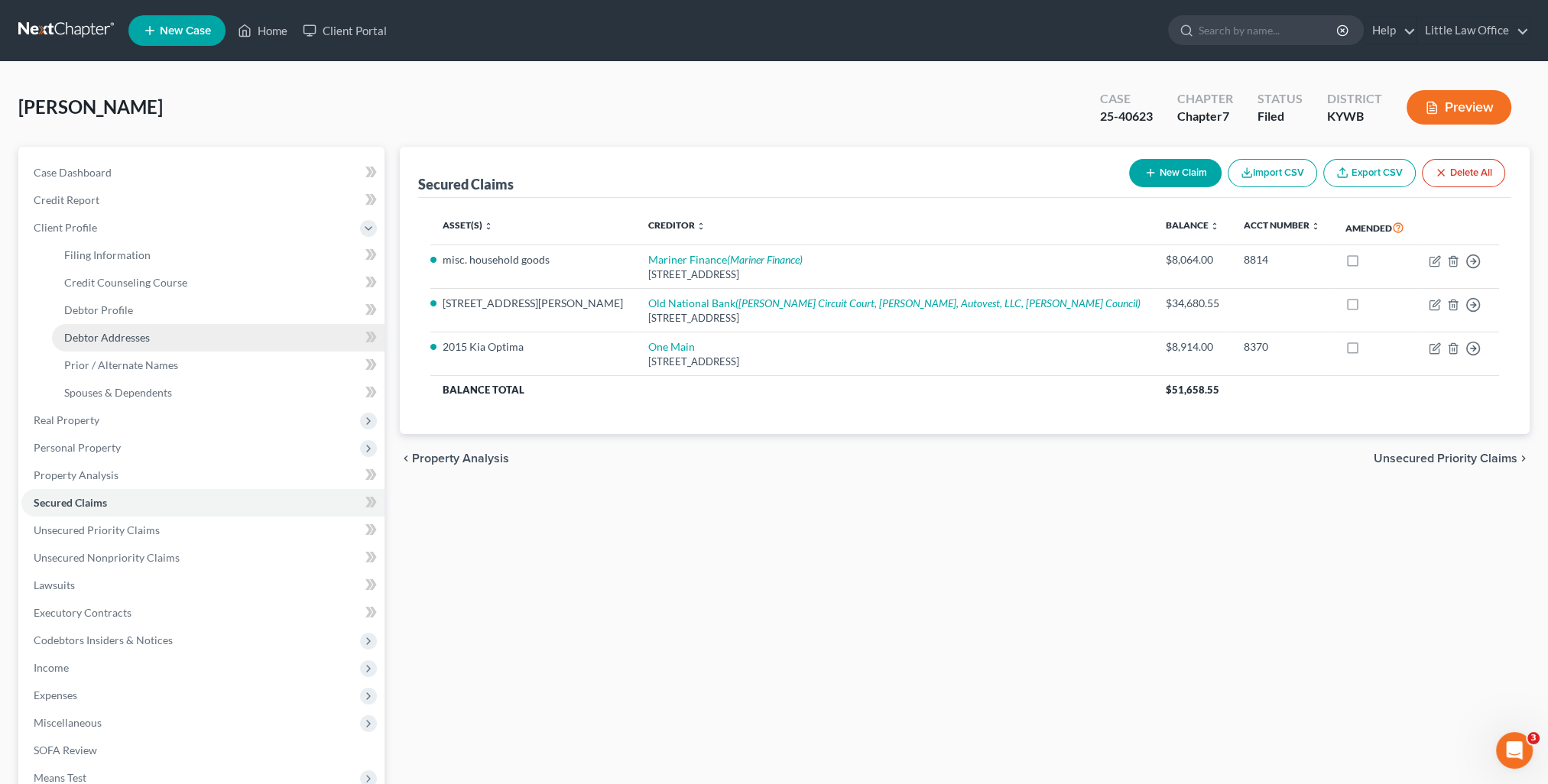
click at [120, 325] on link "Debtor Addresses" at bounding box center [218, 338] width 332 height 28
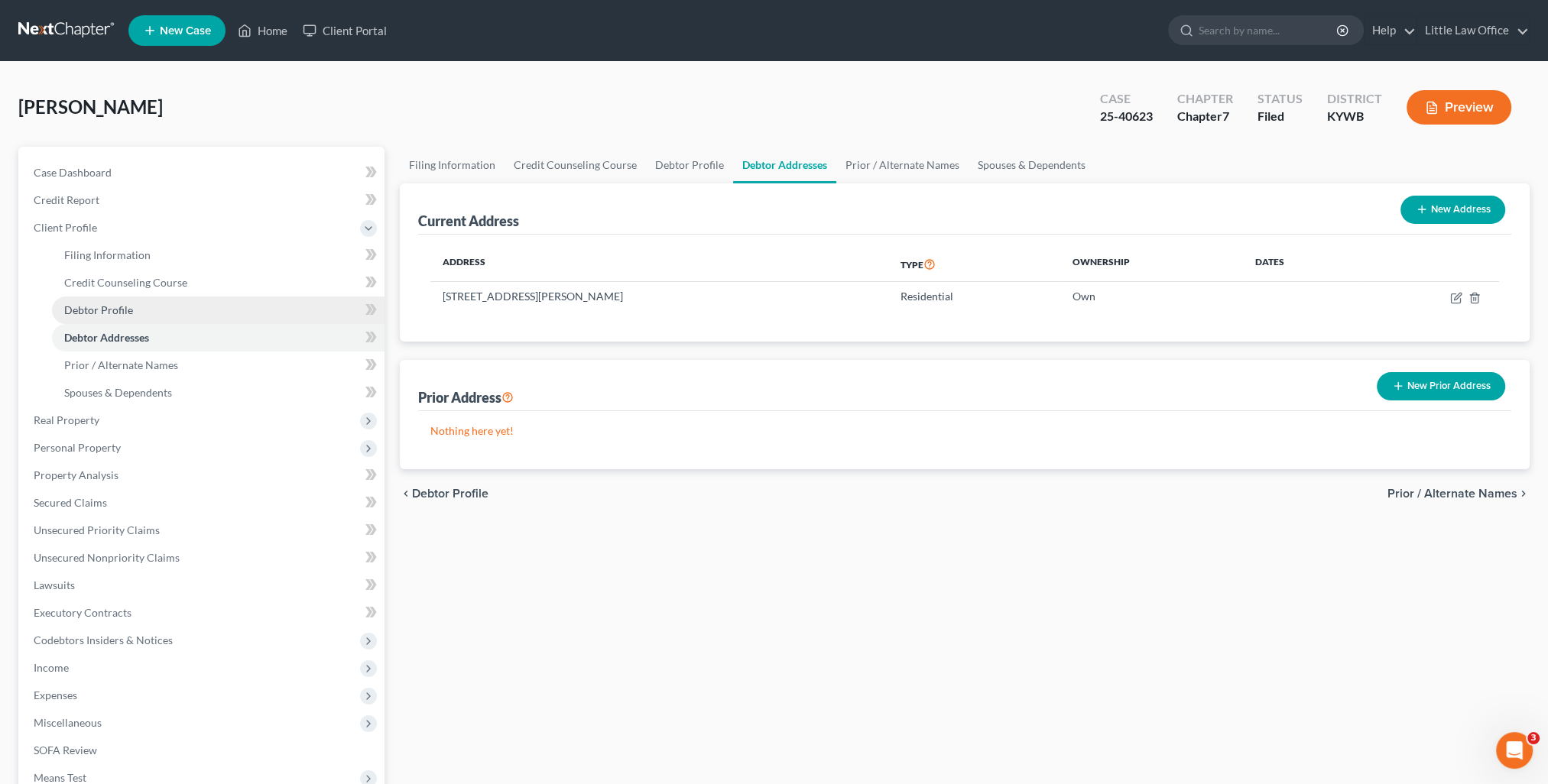
click at [110, 307] on span "Debtor Profile" at bounding box center [98, 310] width 69 height 13
select select "0"
select select "3"
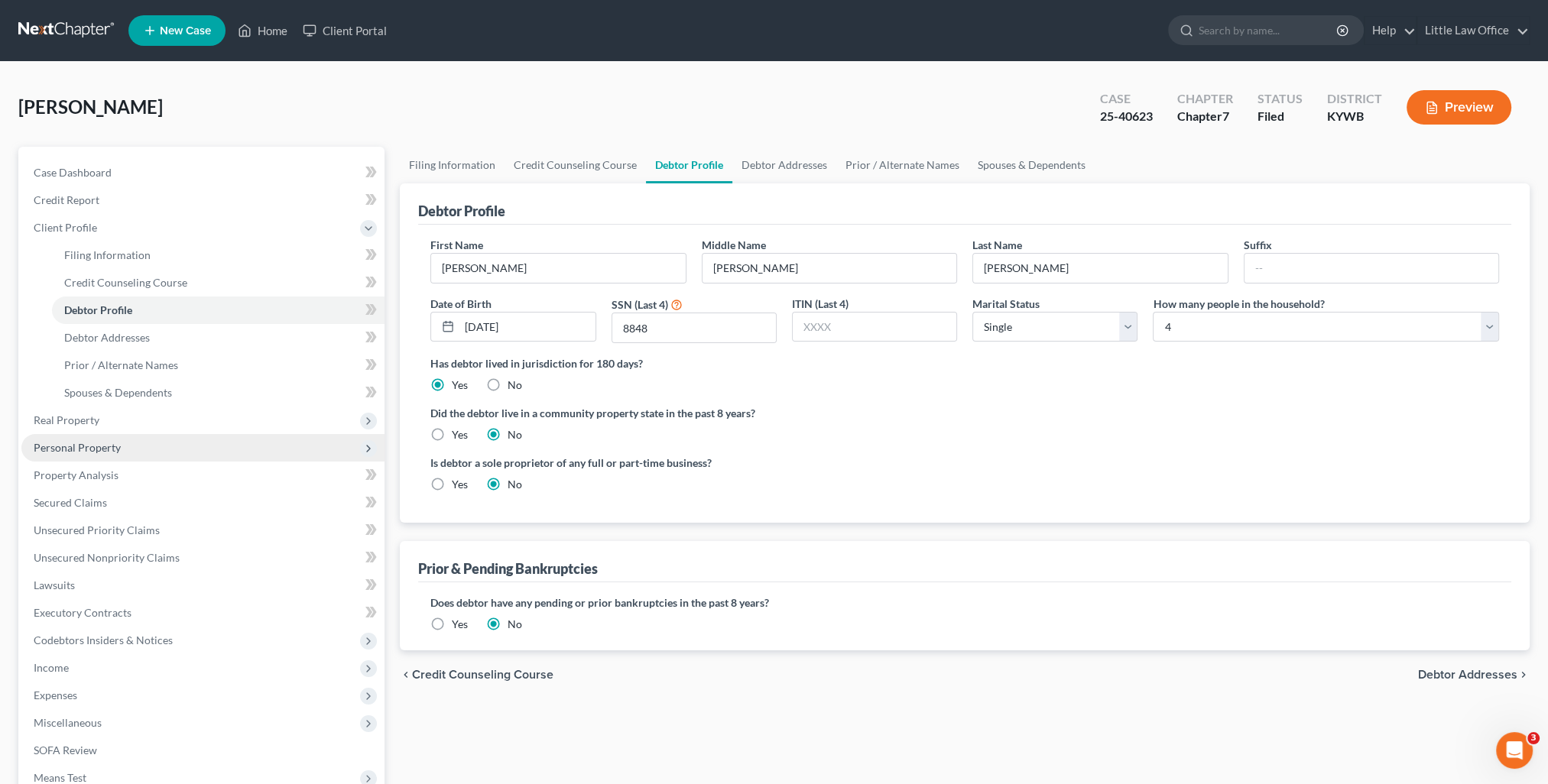
click at [98, 454] on span "Personal Property" at bounding box center [203, 447] width 363 height 28
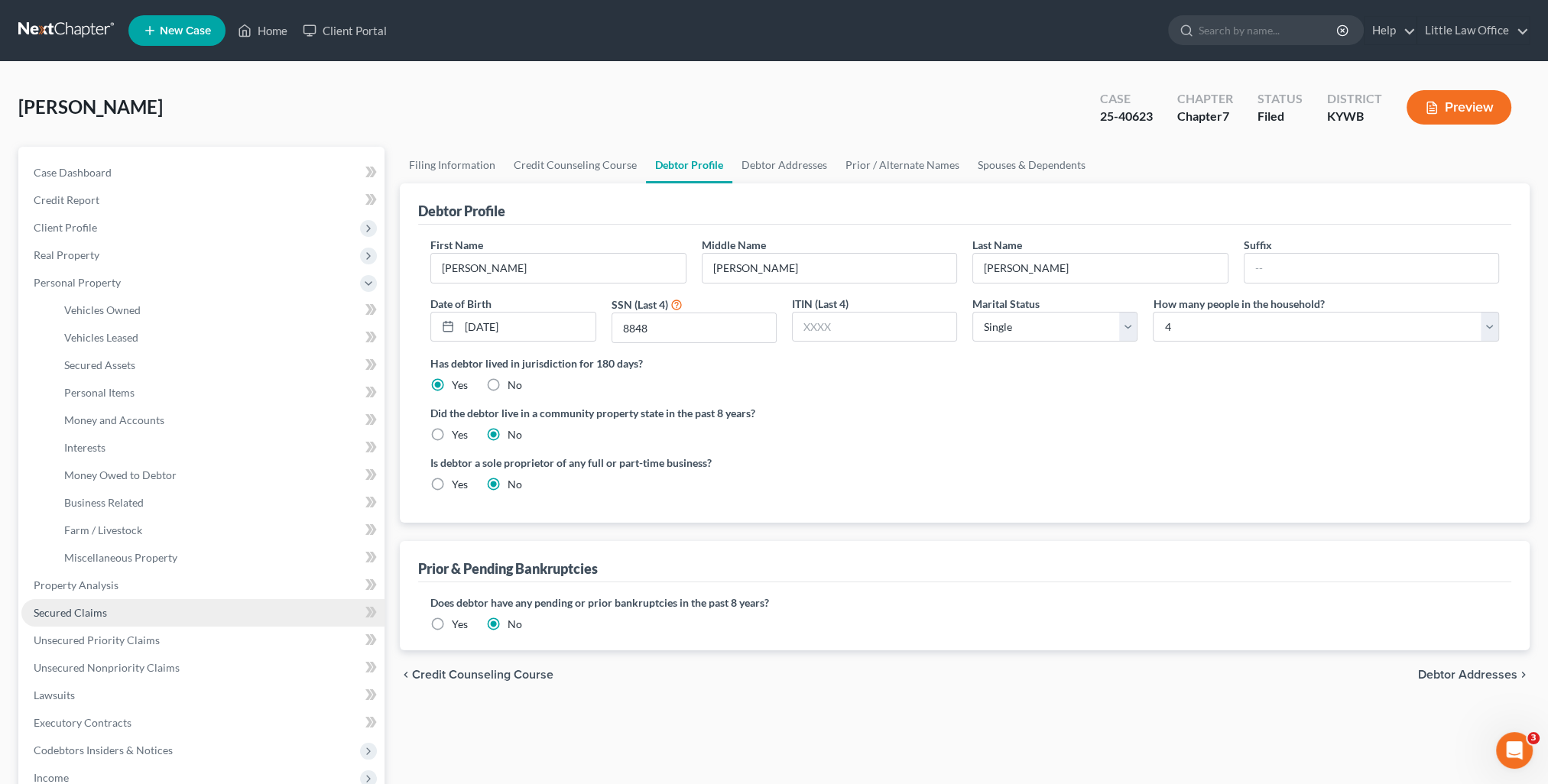
click at [105, 625] on link "Secured Claims" at bounding box center [203, 613] width 363 height 28
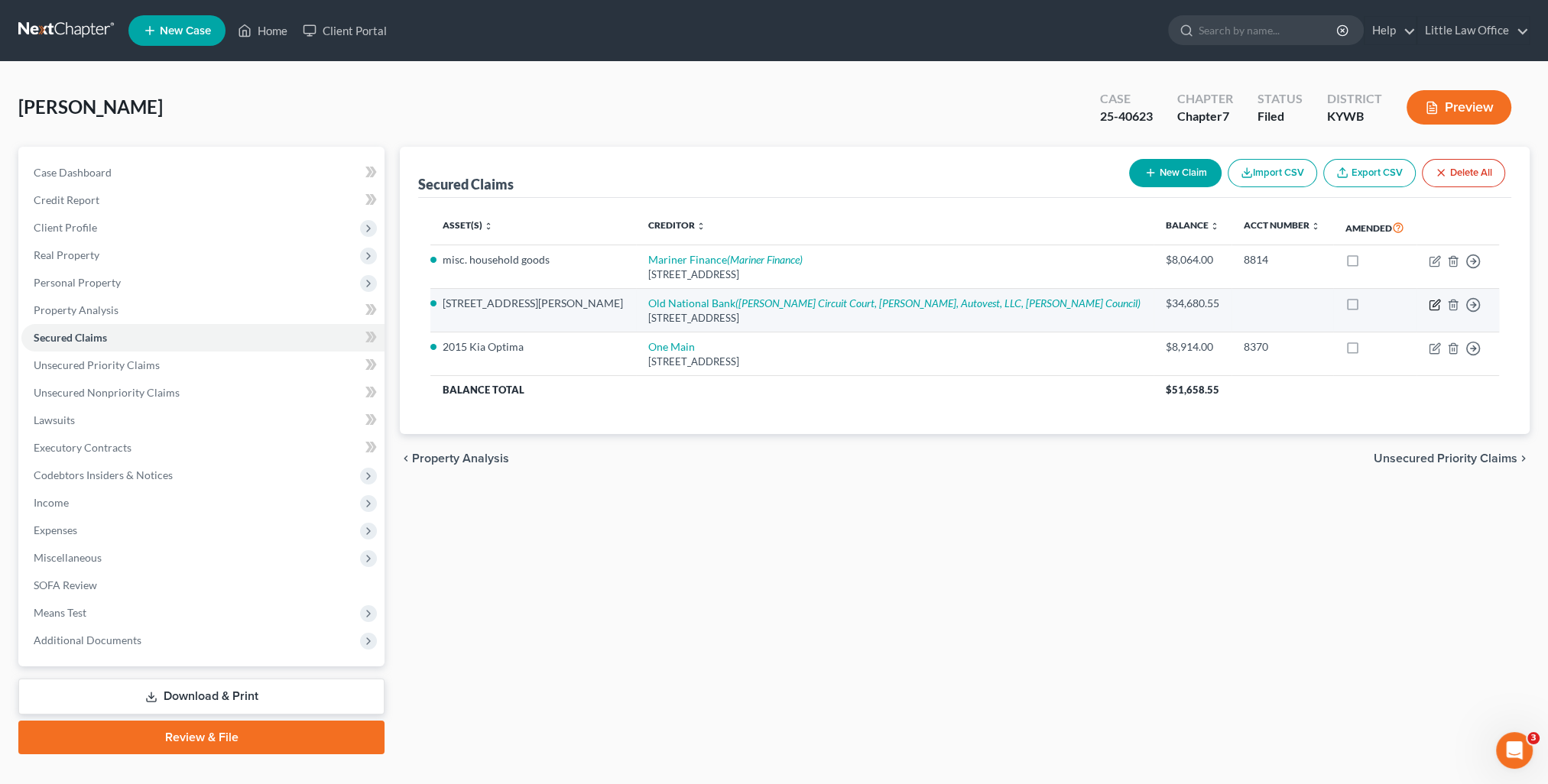
click at [1429, 304] on icon "button" at bounding box center [1435, 305] width 13 height 13
select select "15"
select select "3"
select select "0"
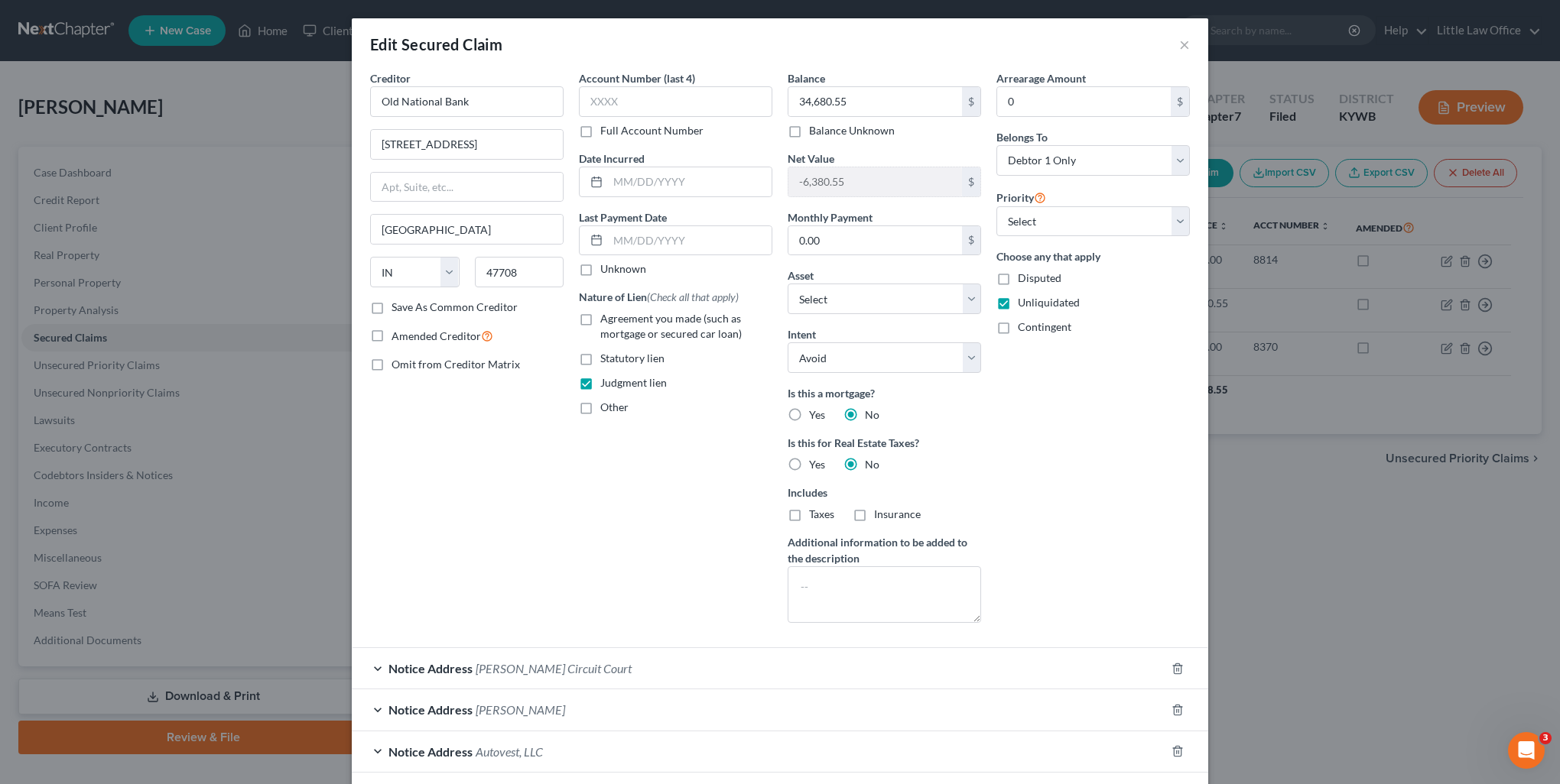
scroll to position [155, 0]
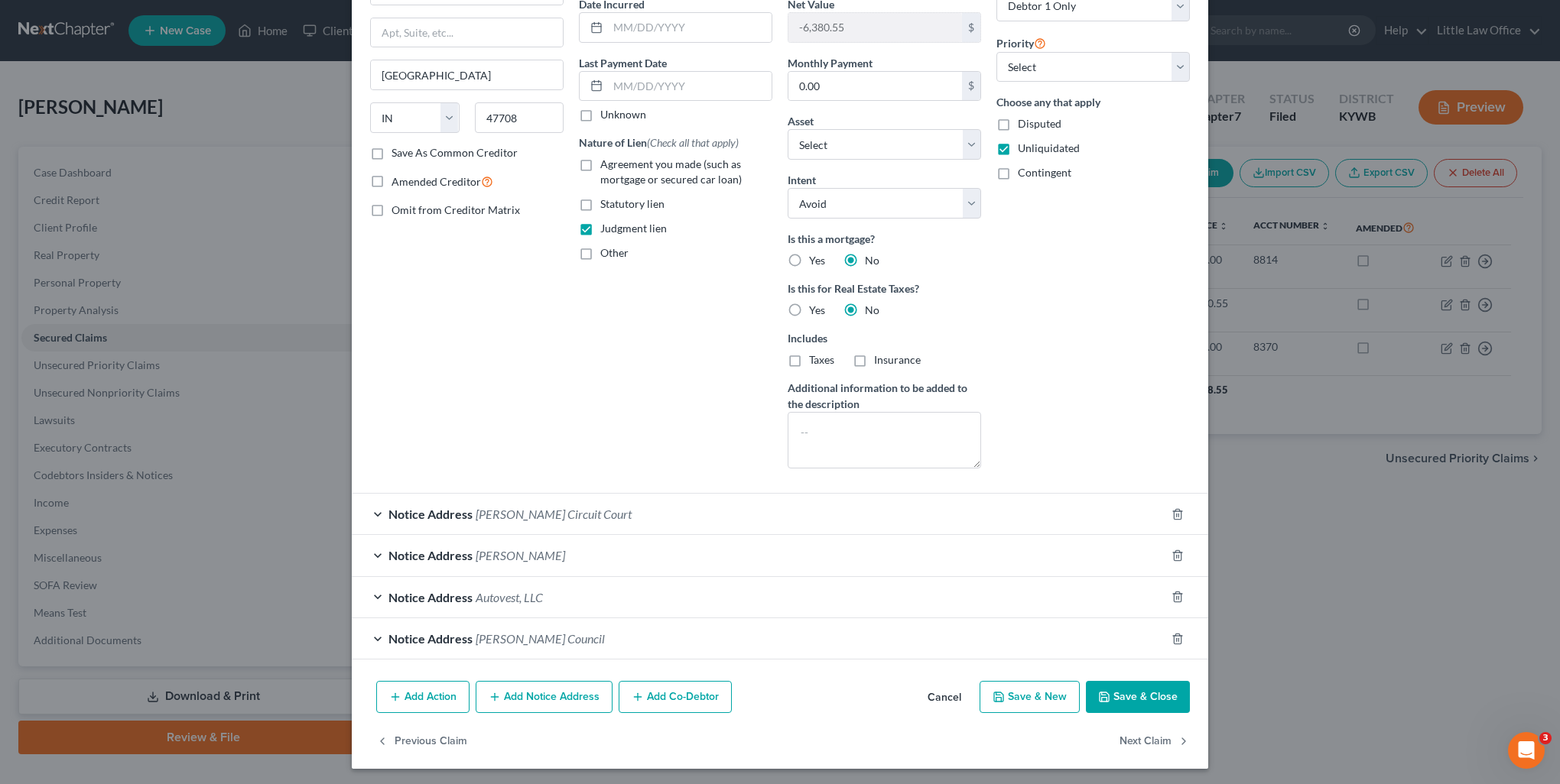
click at [1130, 696] on button "Save & Close" at bounding box center [1138, 696] width 104 height 32
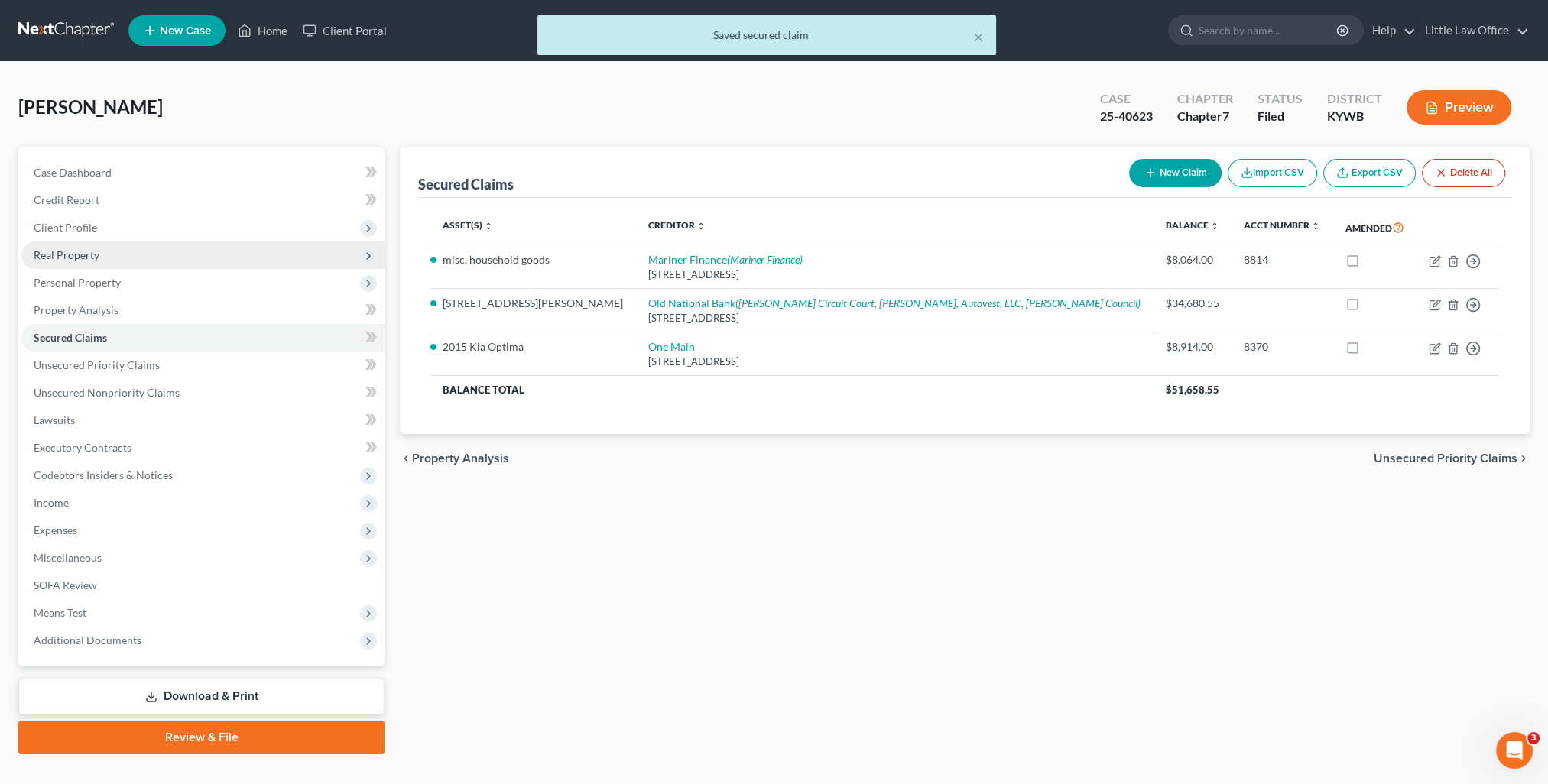
click at [63, 250] on span "Real Property" at bounding box center [66, 255] width 65 height 13
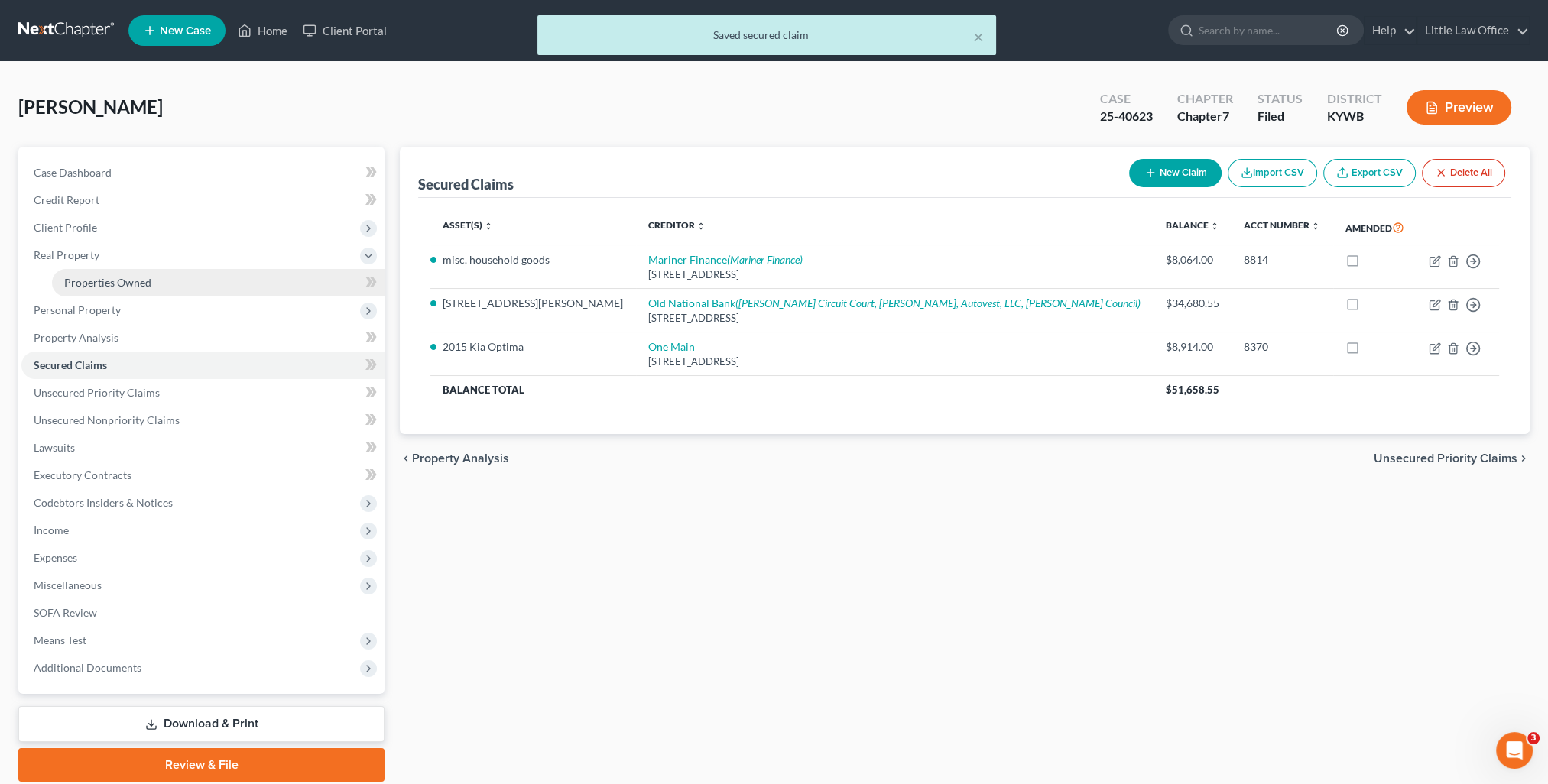
click at [77, 281] on span "Properties Owned" at bounding box center [107, 282] width 87 height 13
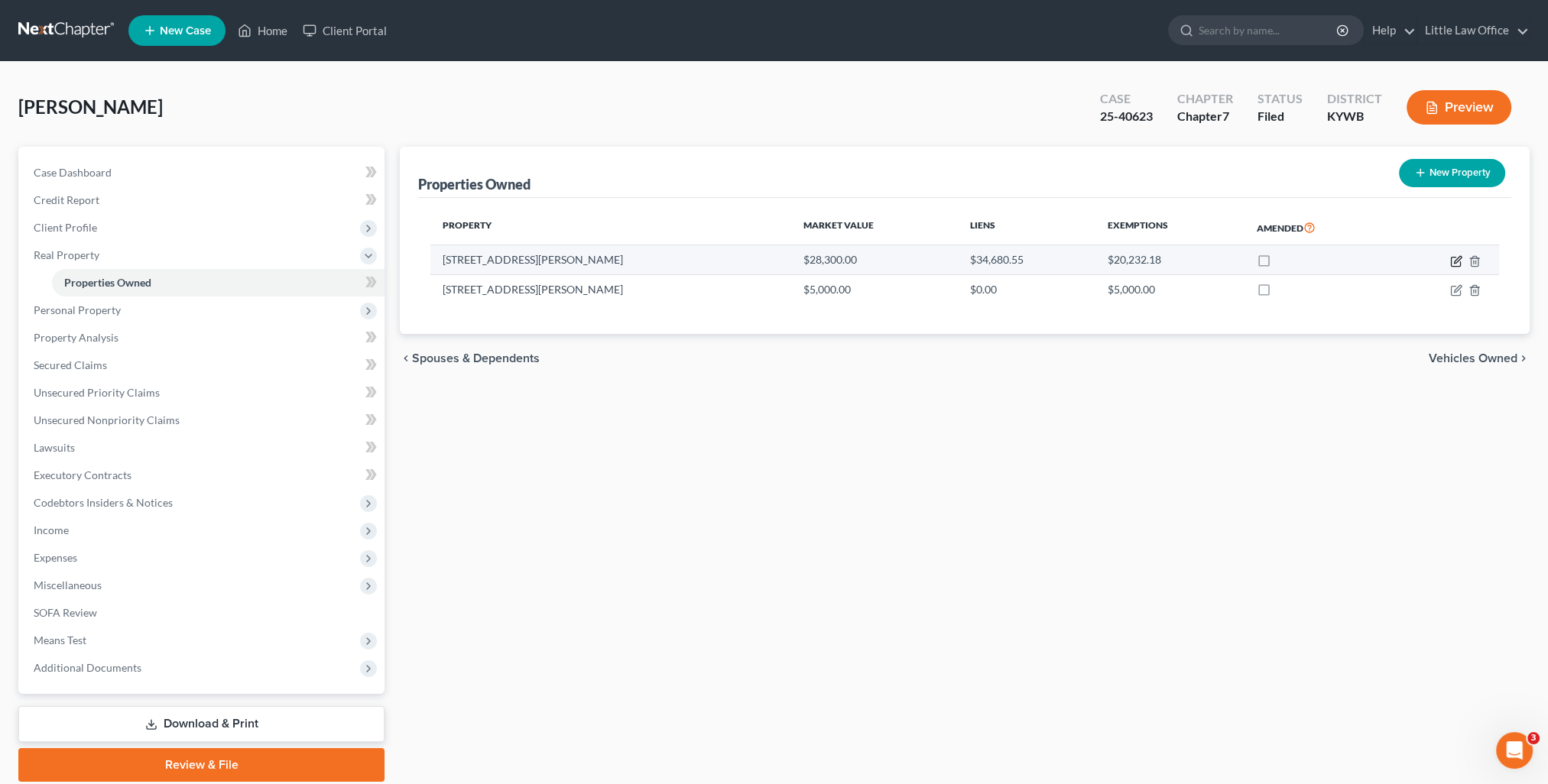
click at [1451, 263] on icon "button" at bounding box center [1456, 262] width 9 height 9
select select "18"
select select "0"
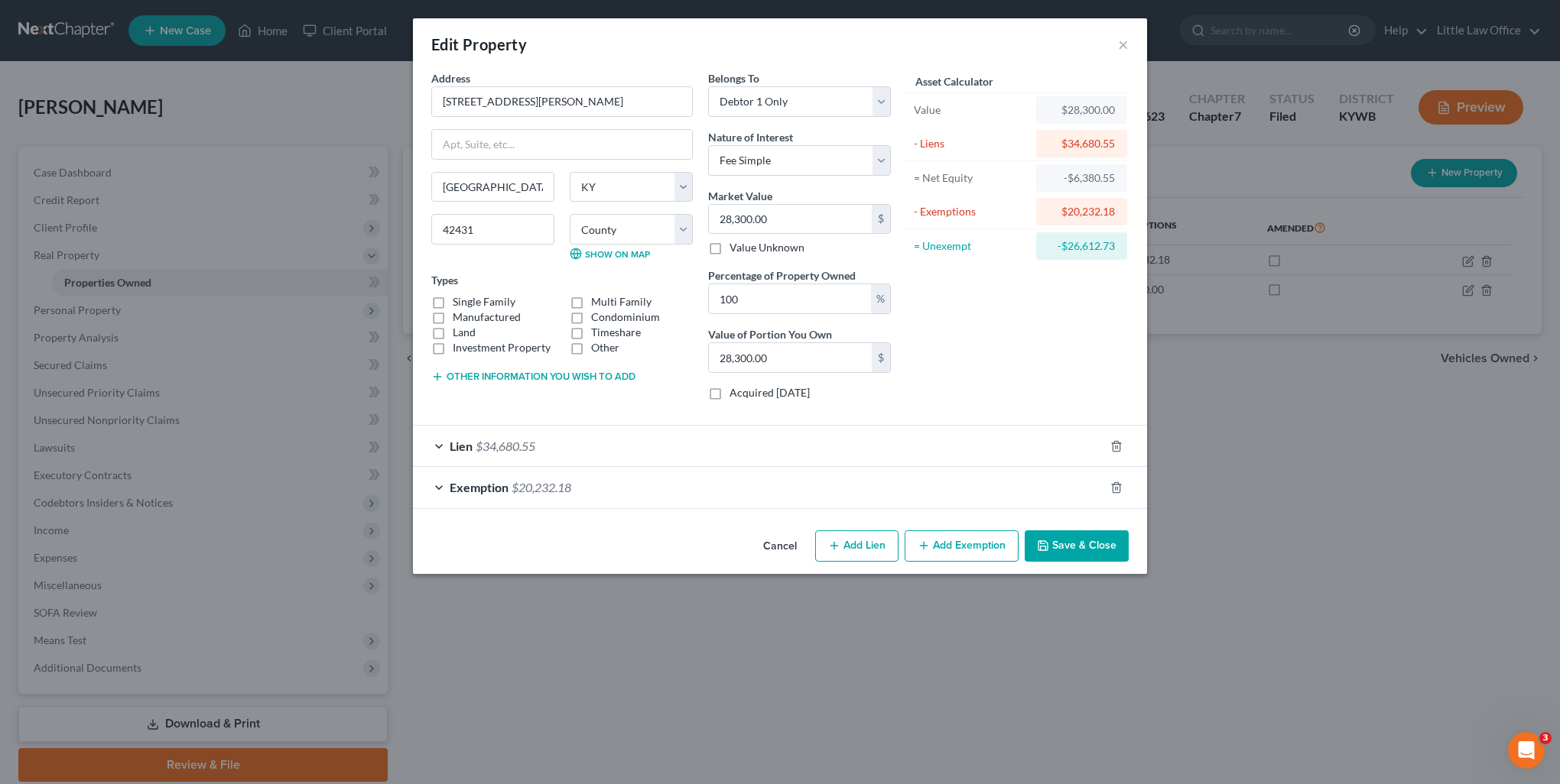
click at [1076, 532] on button "Save & Close" at bounding box center [1076, 546] width 104 height 32
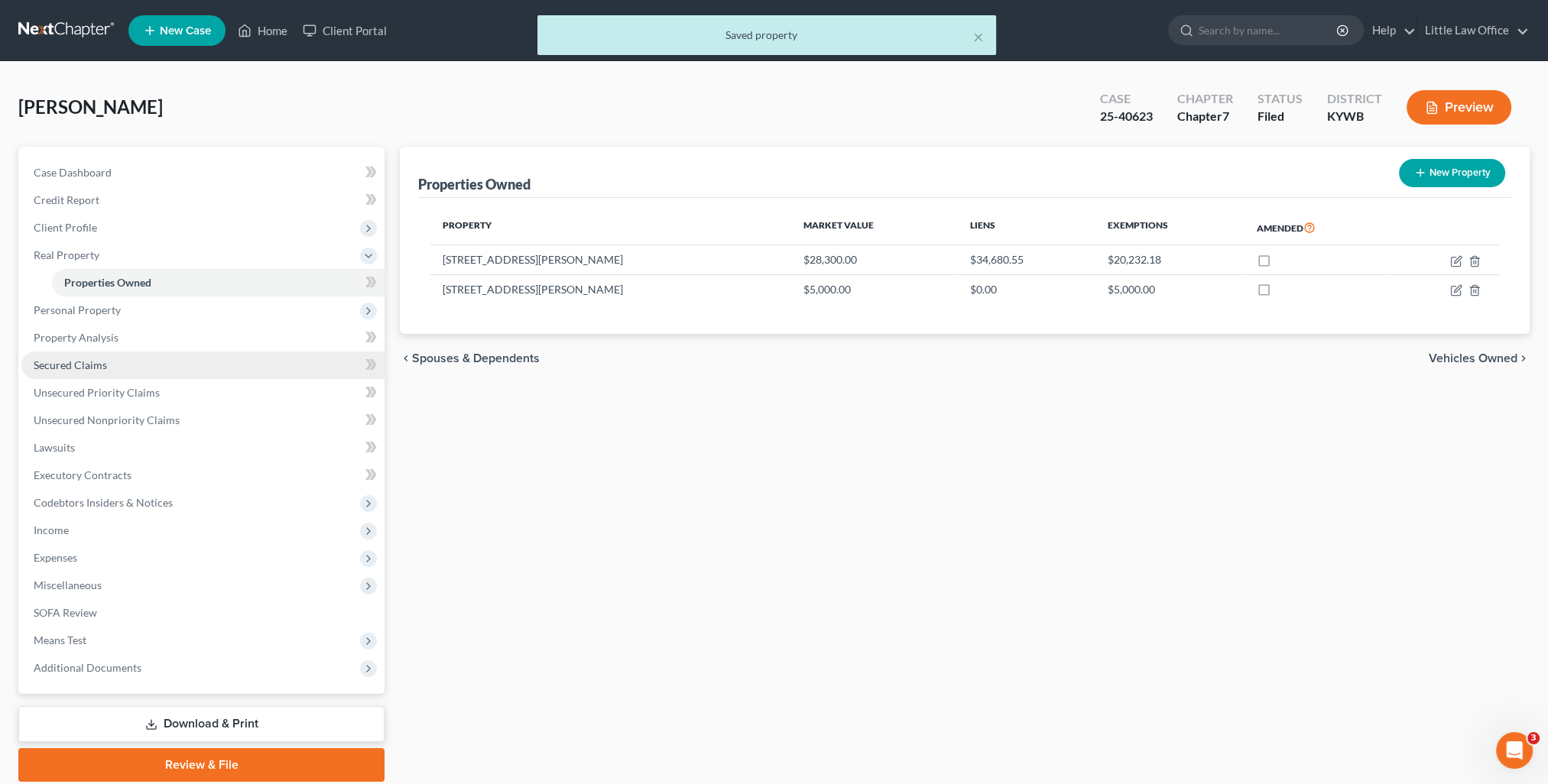
click at [102, 366] on span "Secured Claims" at bounding box center [70, 364] width 73 height 13
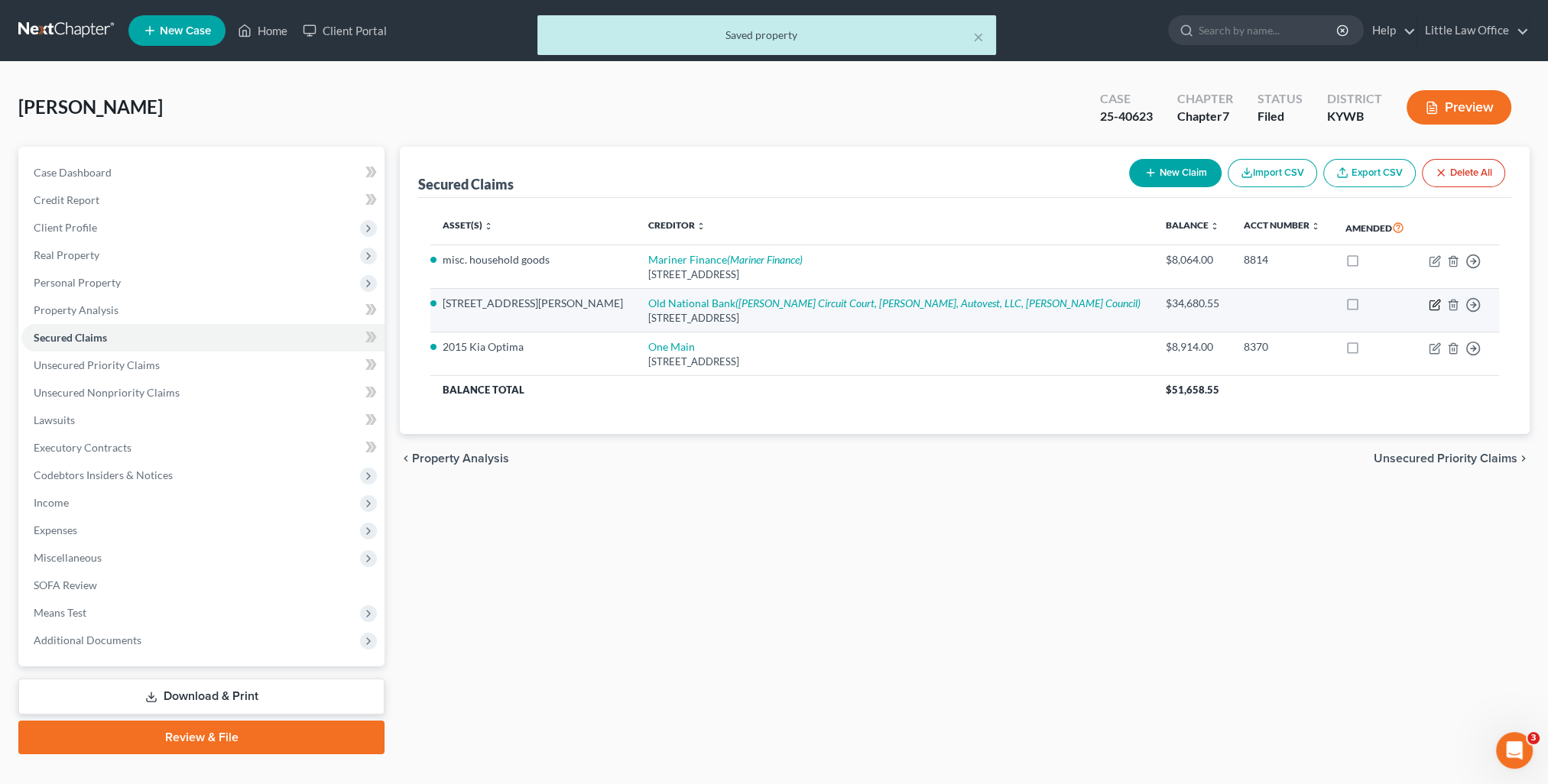
click at [1435, 305] on icon "button" at bounding box center [1435, 305] width 13 height 13
select select "15"
select select "3"
select select "0"
select select "36"
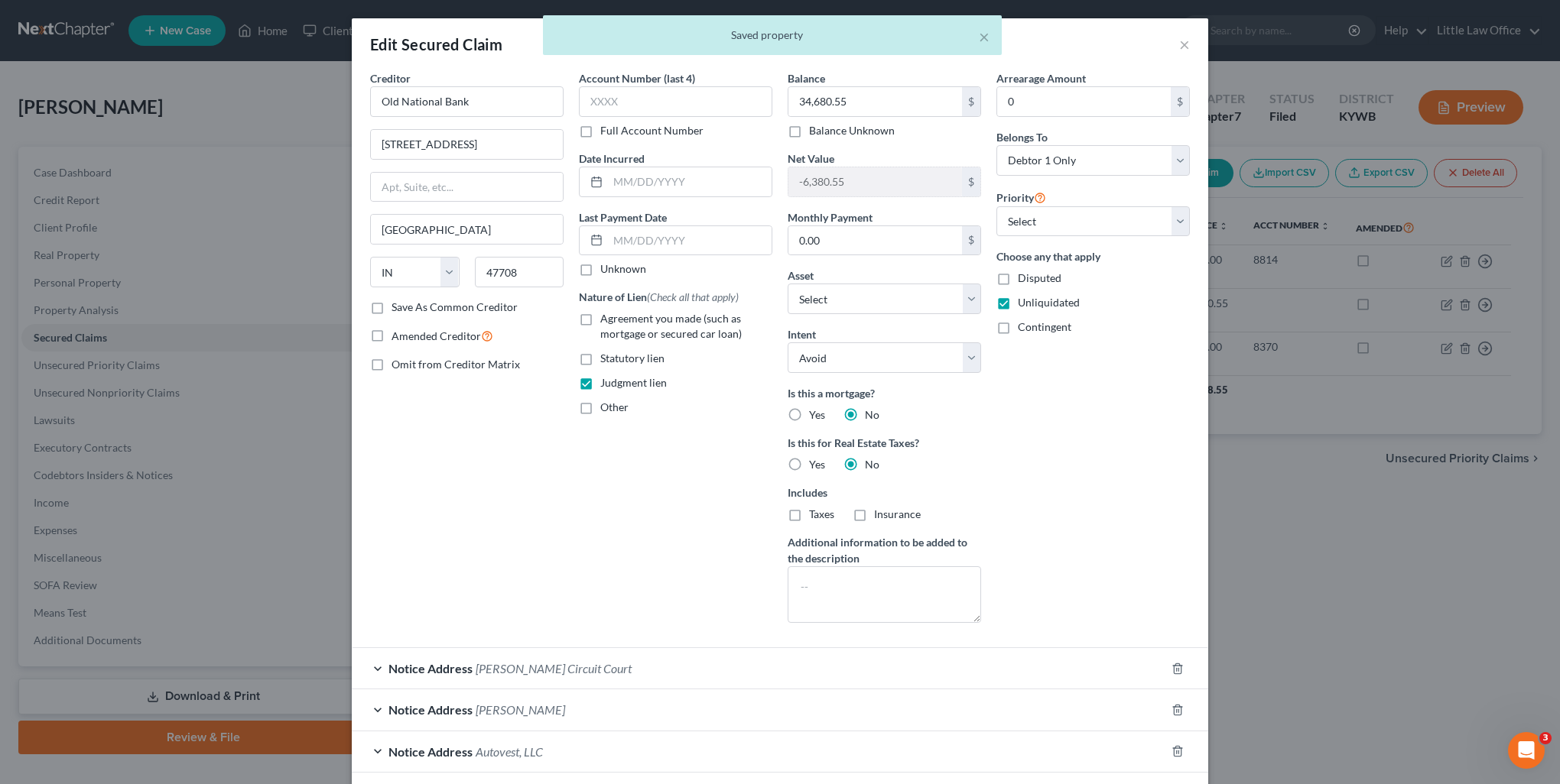
scroll to position [153, 0]
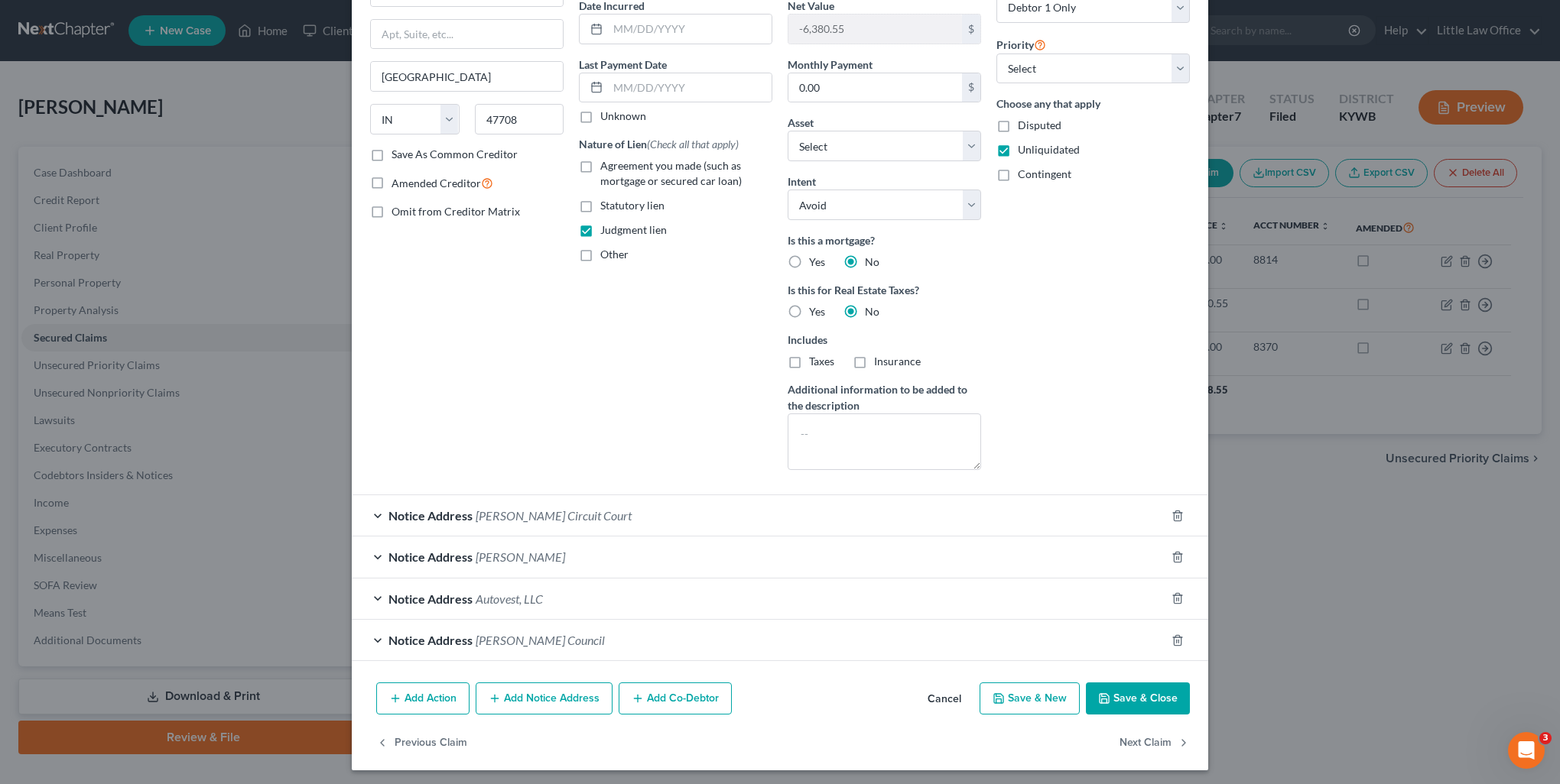
click at [532, 557] on span "[PERSON_NAME]" at bounding box center [520, 557] width 89 height 14
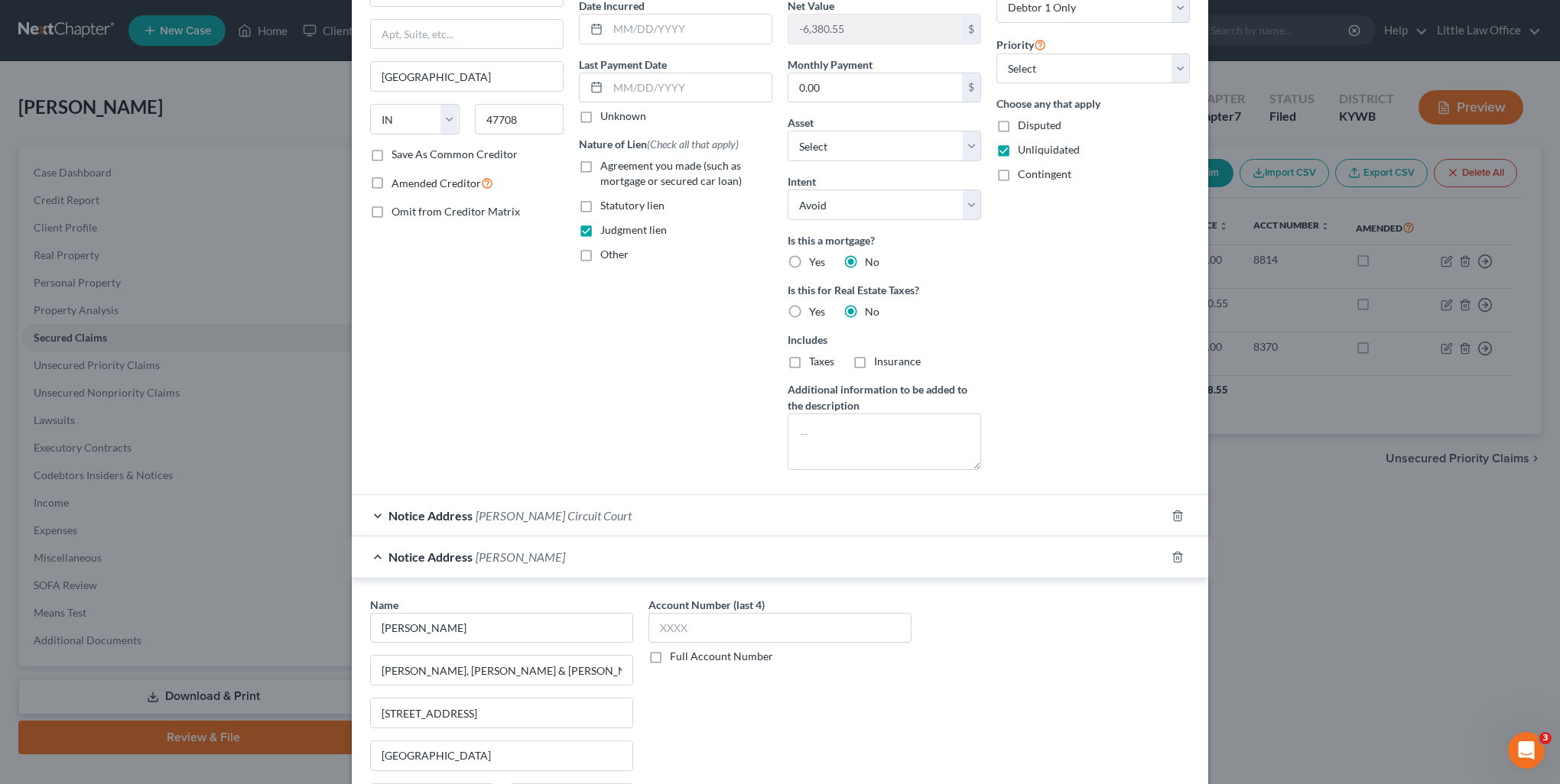
scroll to position [441, 0]
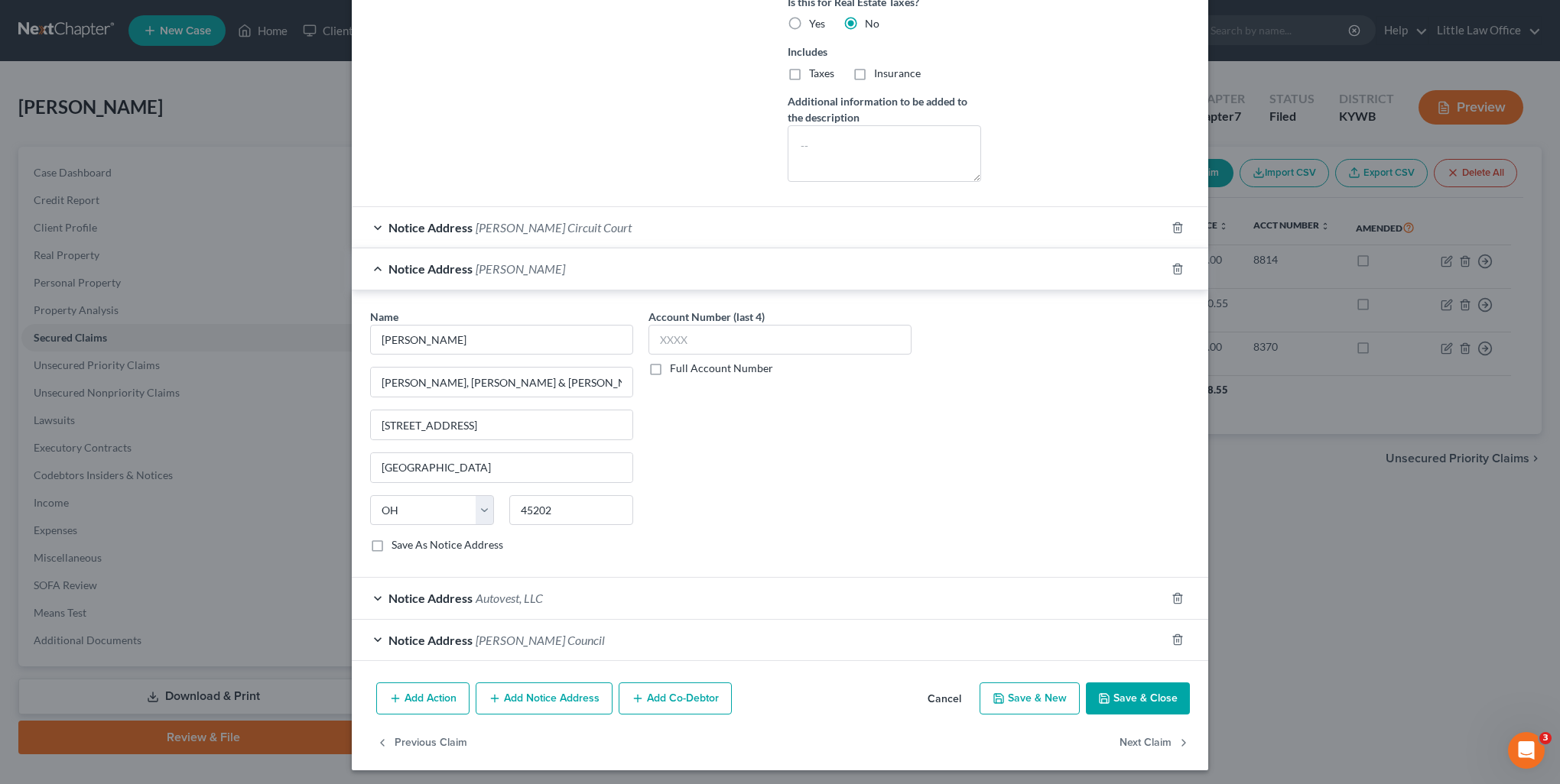
click at [623, 603] on div "Notice Address Autovest, LLC" at bounding box center [758, 597] width 814 height 40
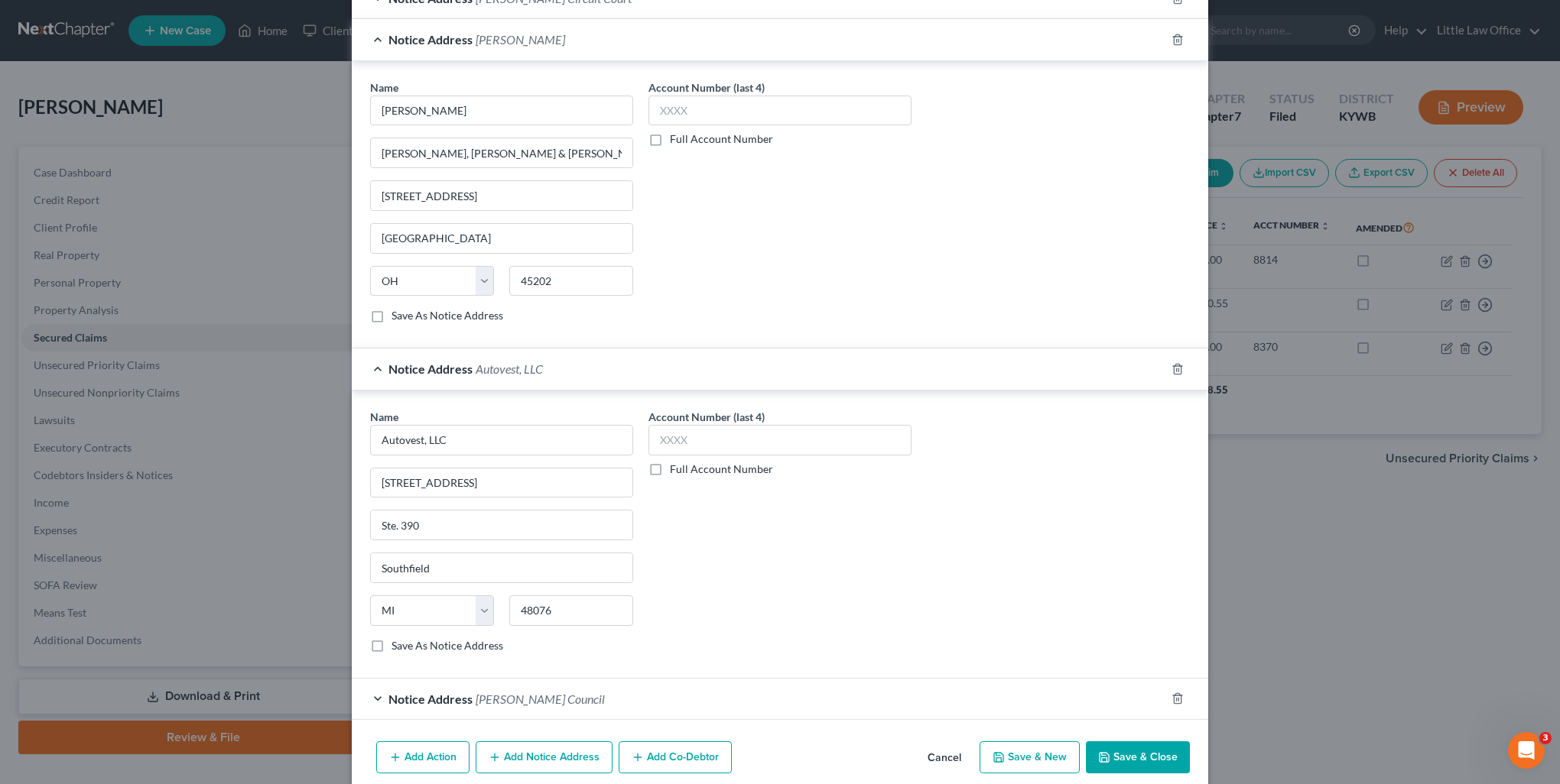
scroll to position [727, 0]
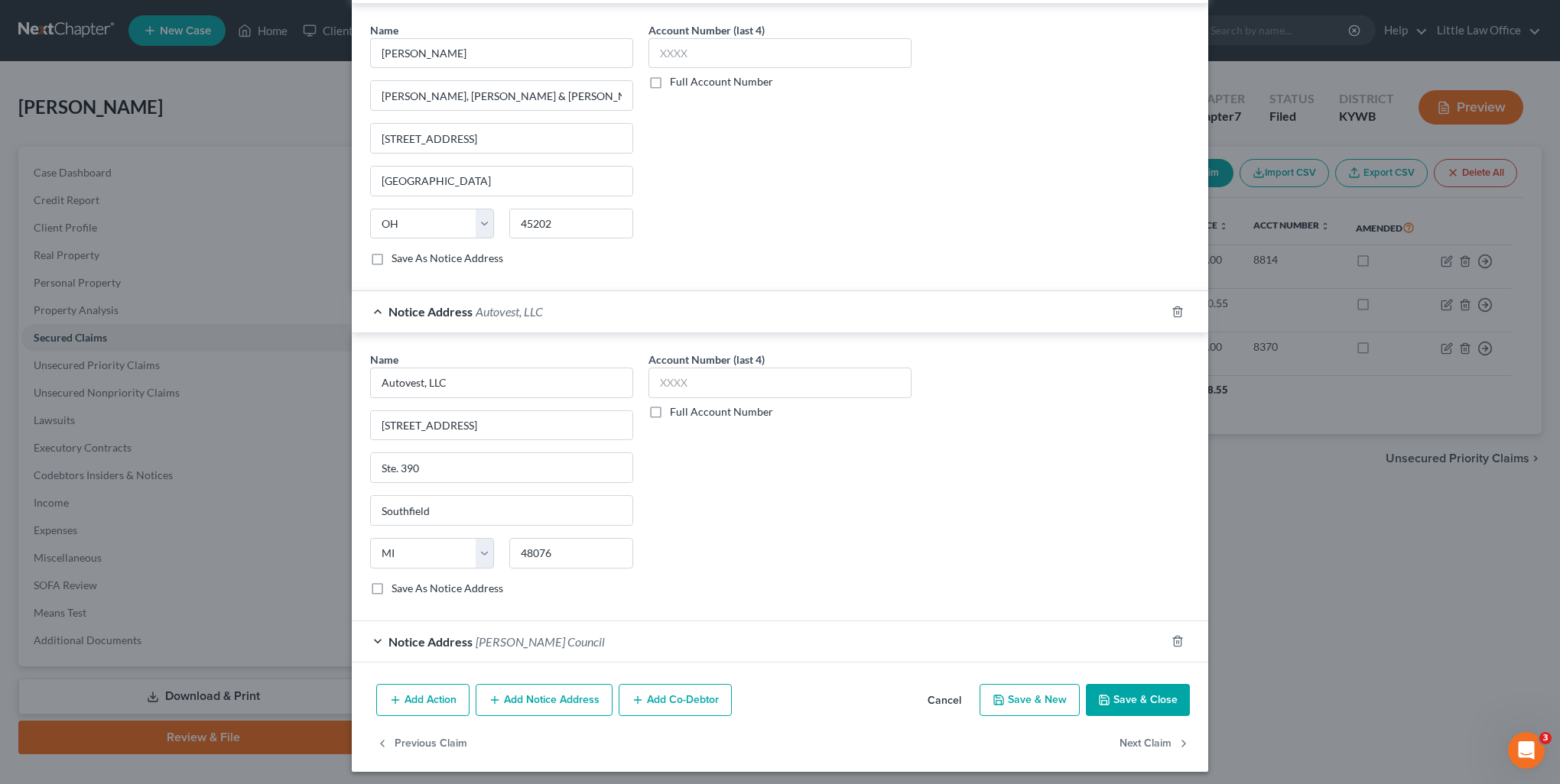
click at [625, 633] on div "Notice Address [PERSON_NAME] Council" at bounding box center [758, 641] width 814 height 40
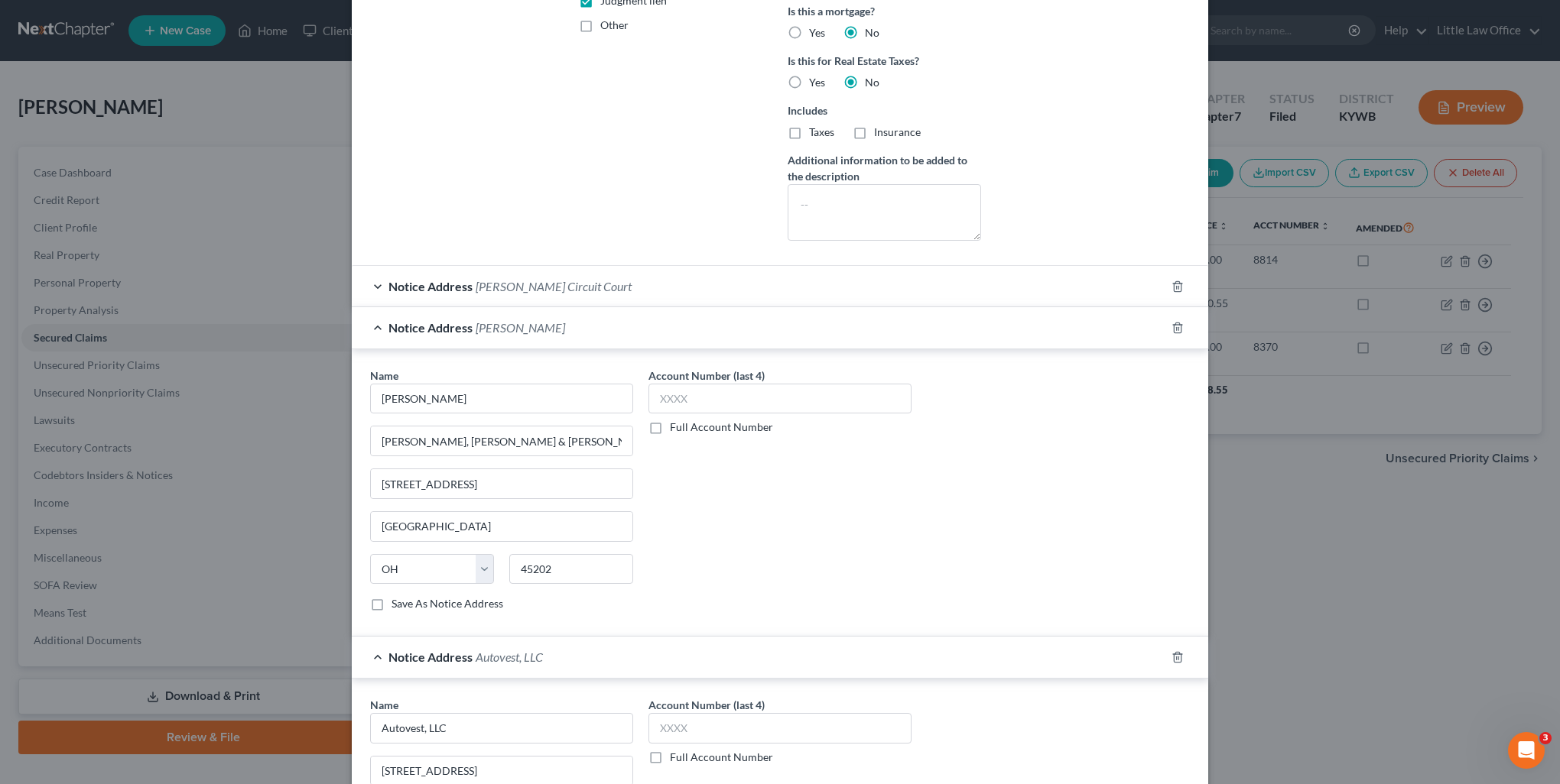
scroll to position [458, 0]
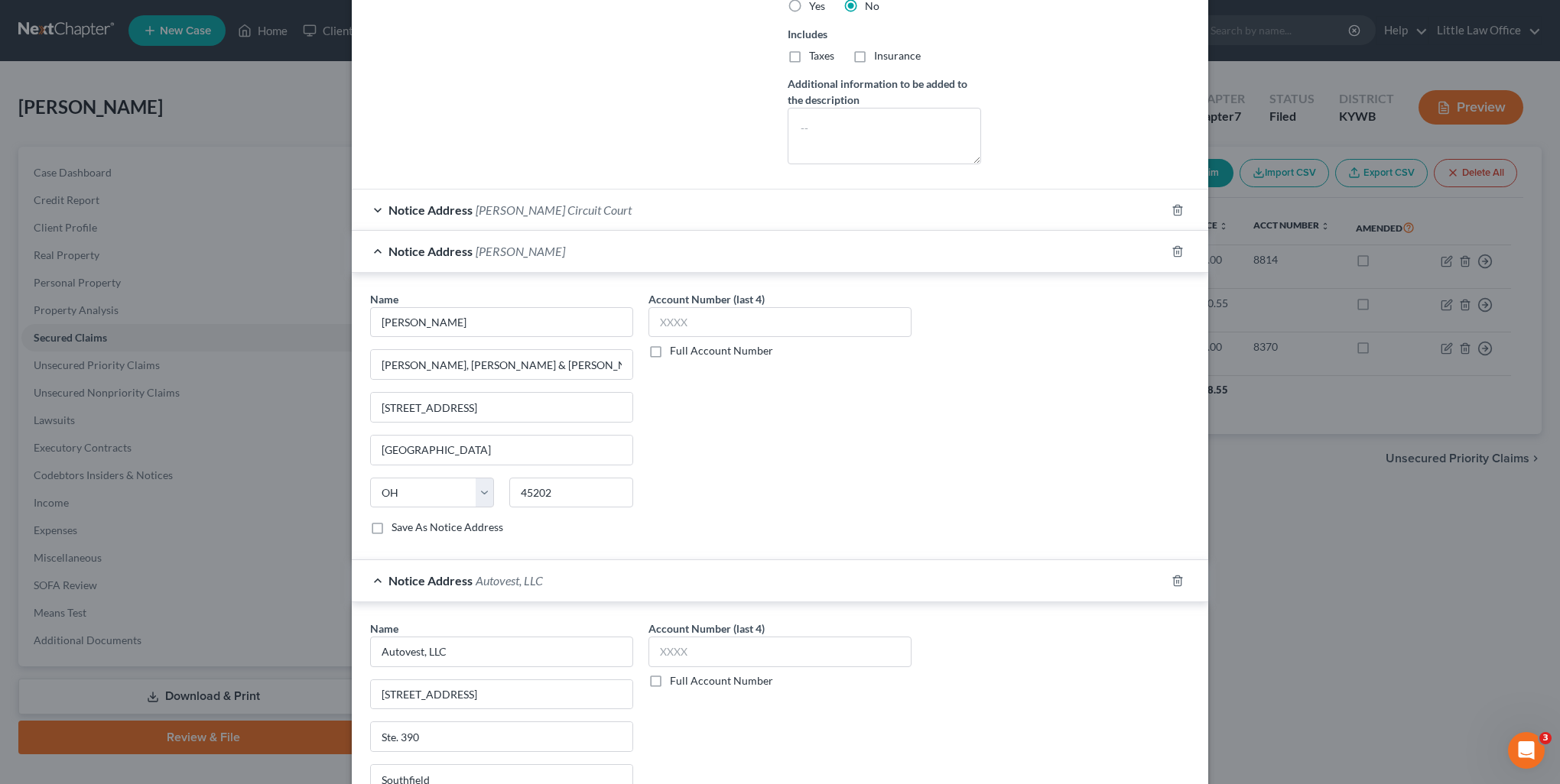
click at [672, 578] on div "Notice Address Autovest, LLC" at bounding box center [758, 580] width 814 height 40
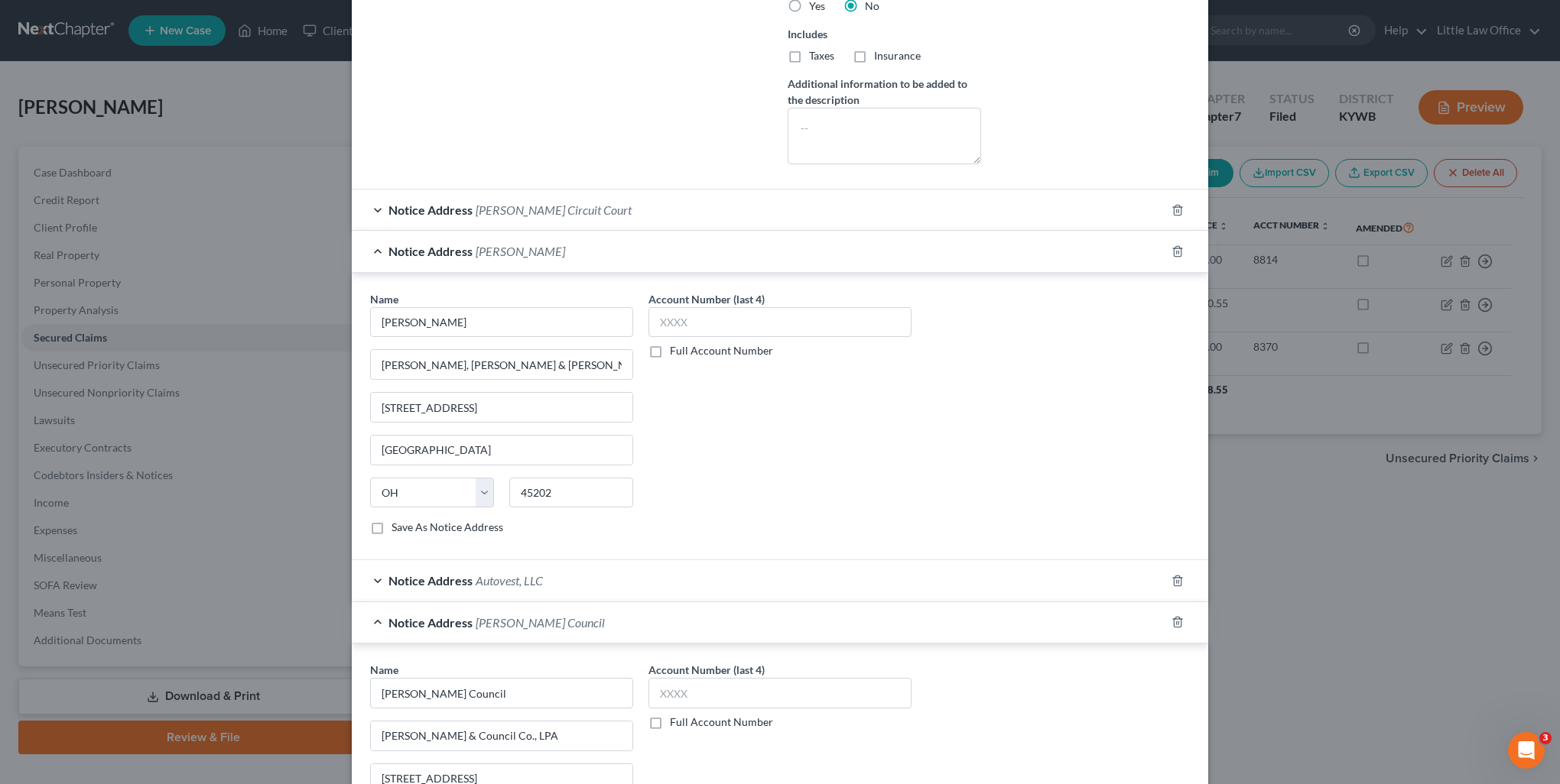
click at [675, 577] on div "Notice Address Autovest, LLC" at bounding box center [758, 580] width 814 height 40
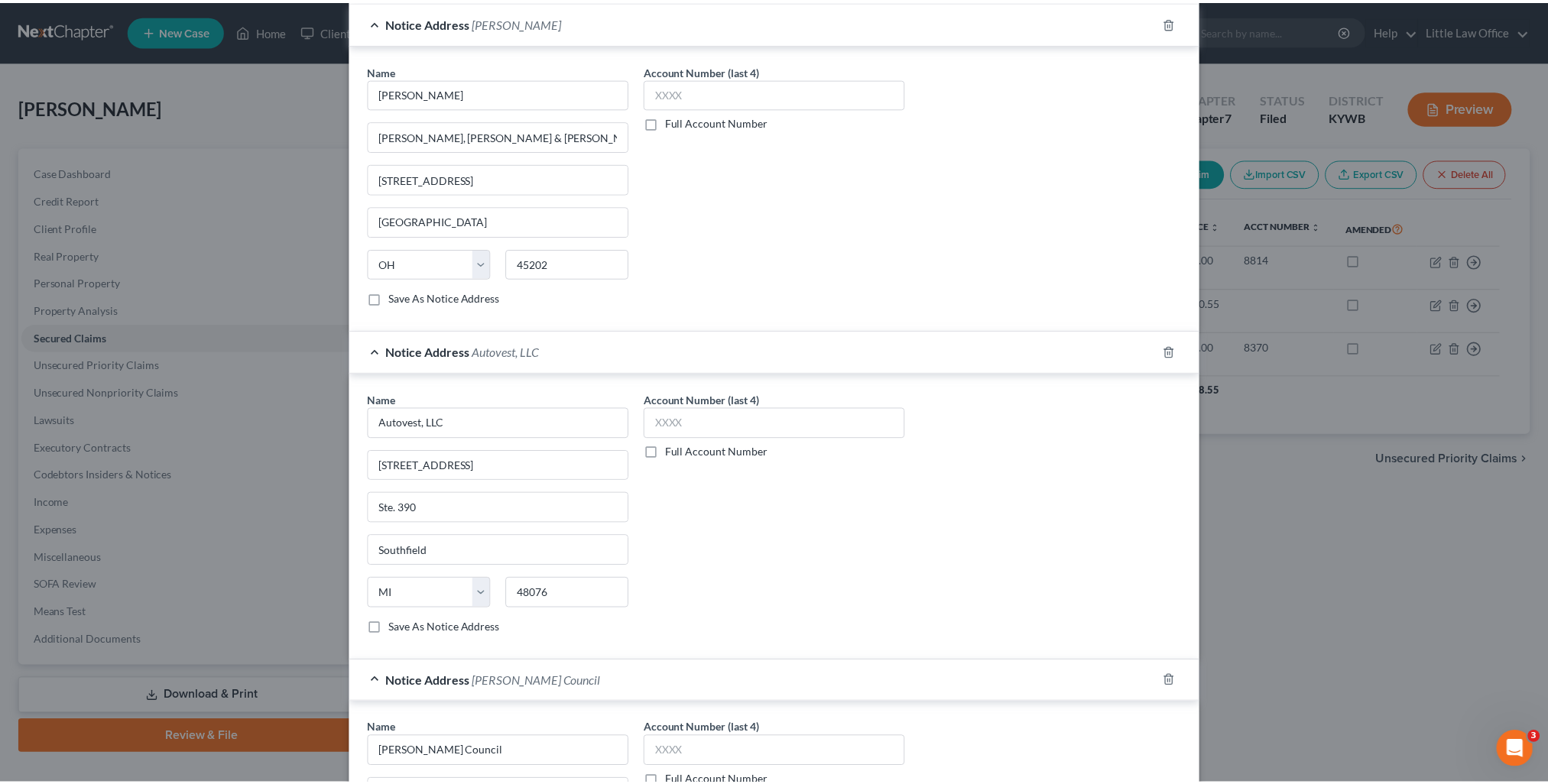
scroll to position [994, 0]
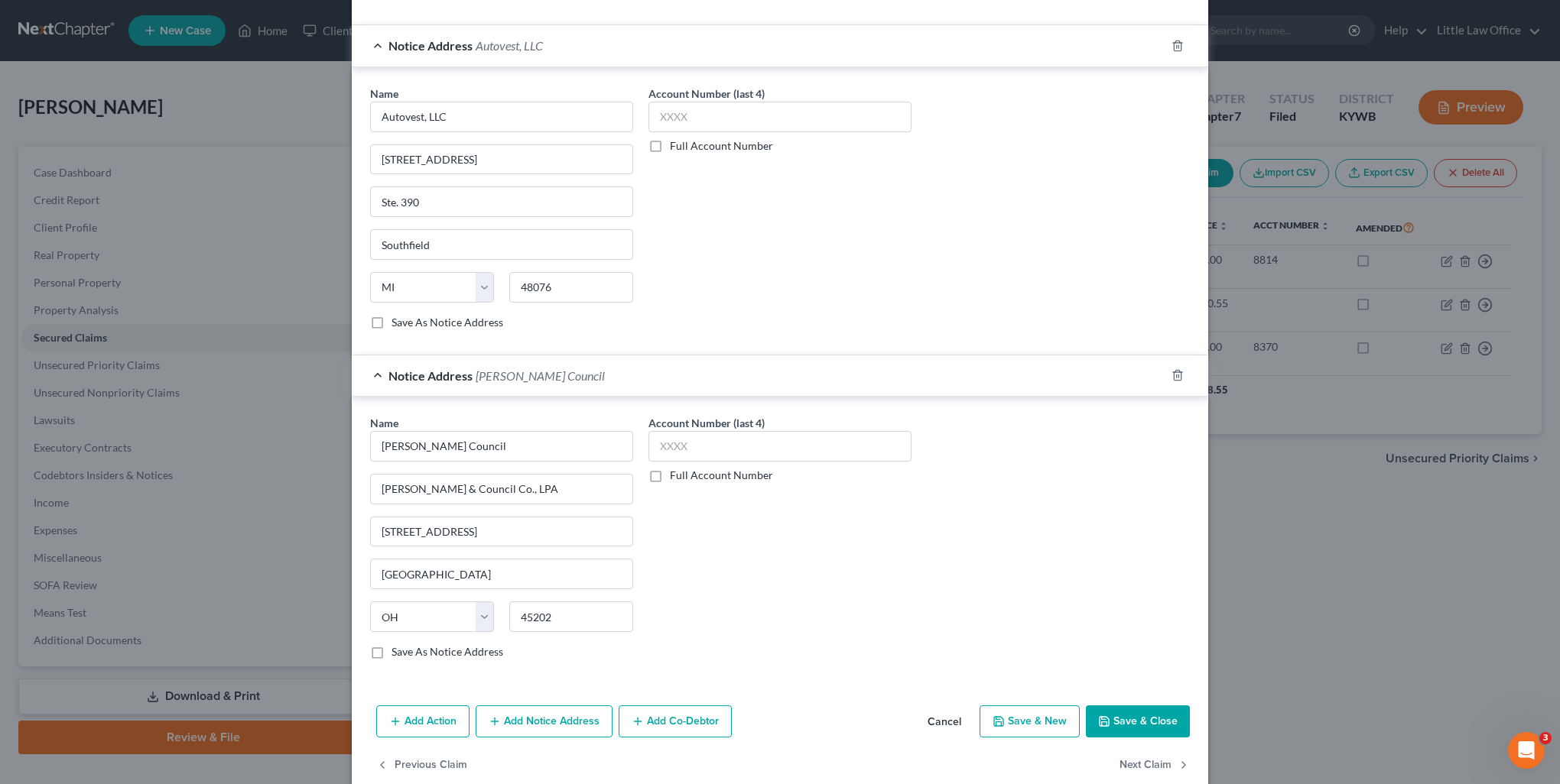
drag, startPoint x: 1107, startPoint y: 719, endPoint x: 1077, endPoint y: 711, distance: 31.0
click at [1107, 719] on button "Save & Close" at bounding box center [1138, 721] width 104 height 32
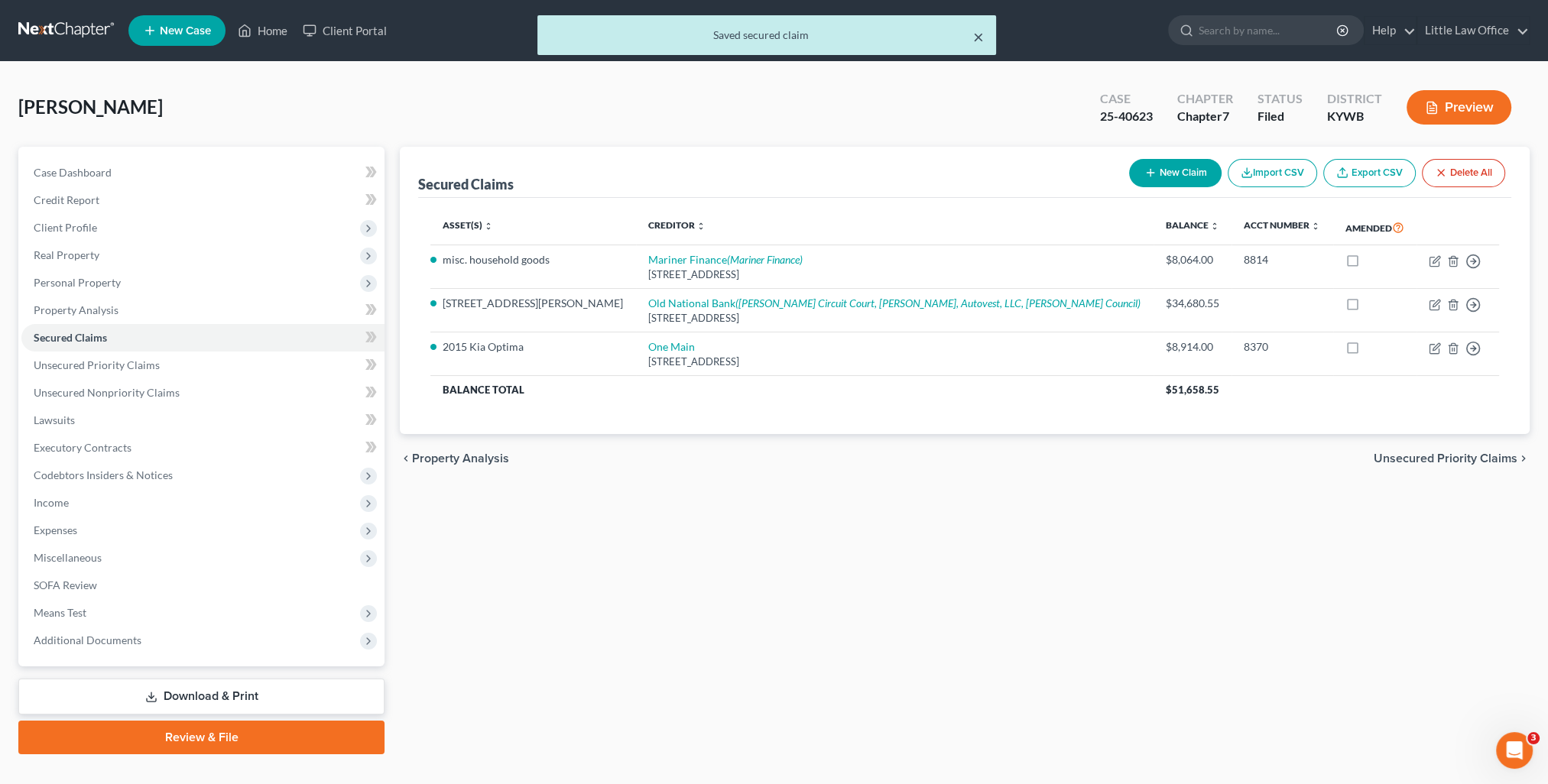
click at [976, 37] on button "×" at bounding box center [978, 36] width 11 height 18
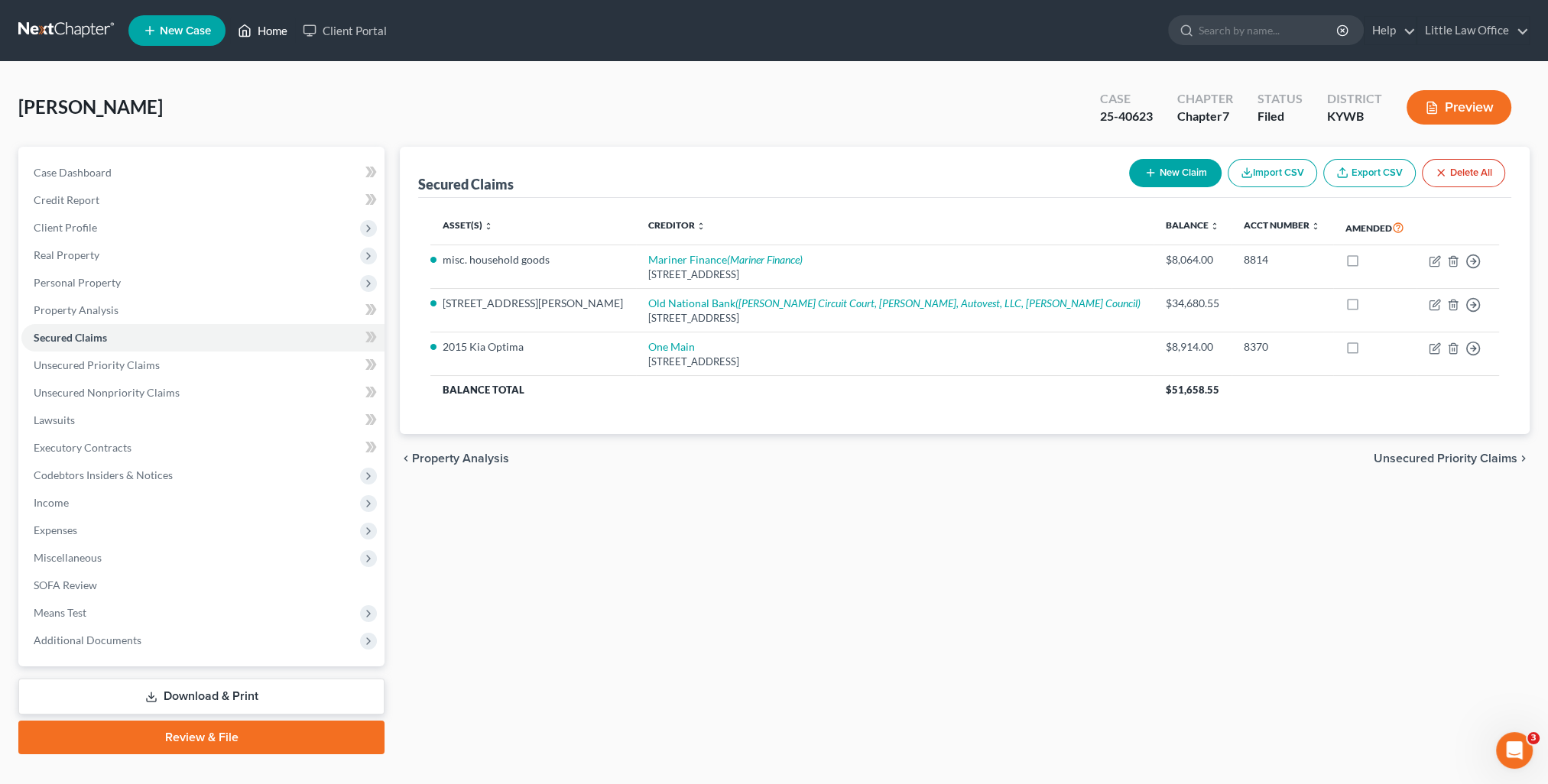
click at [275, 31] on link "Home" at bounding box center [263, 30] width 65 height 28
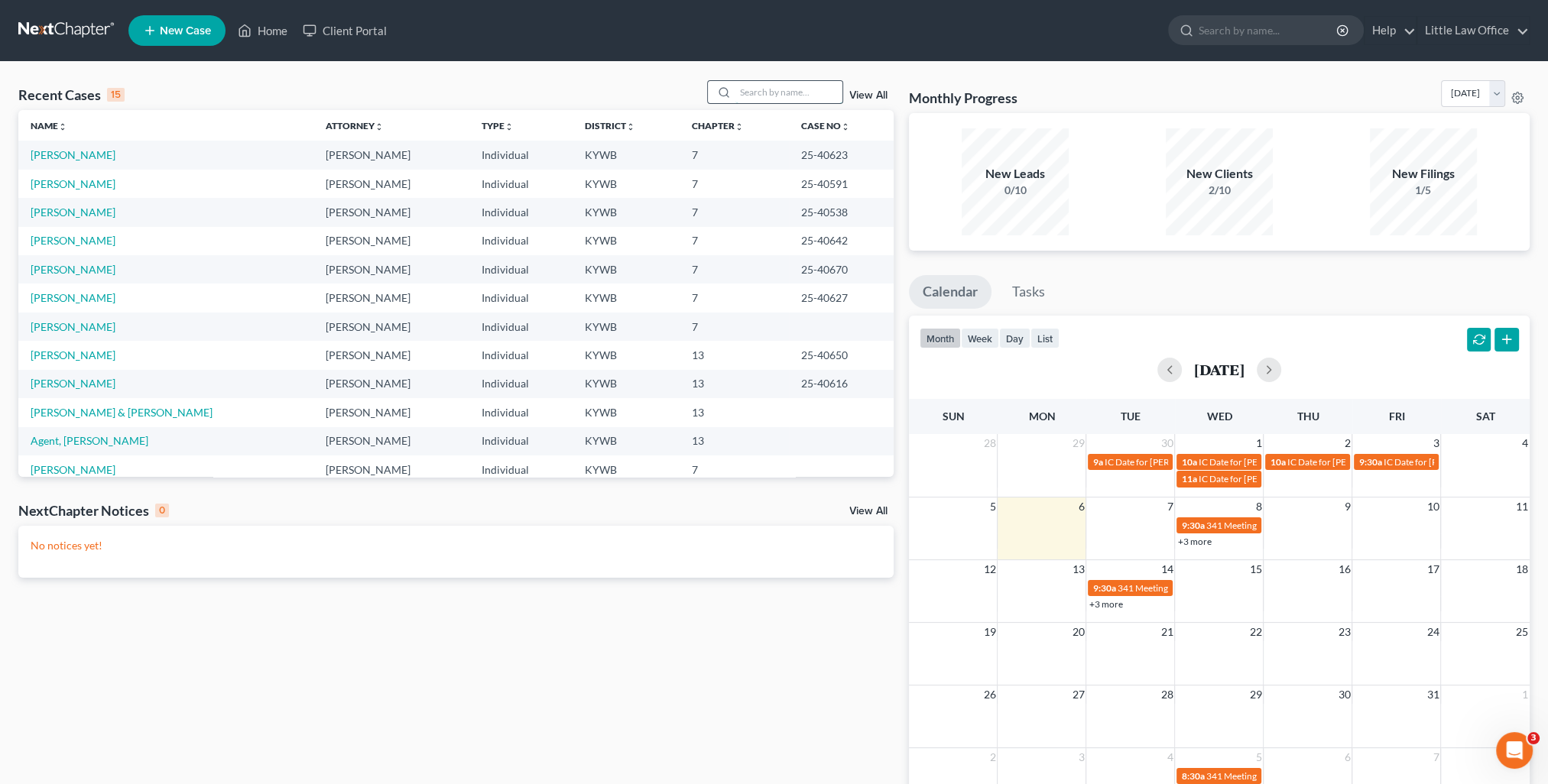
click at [768, 93] on input "search" at bounding box center [789, 92] width 107 height 22
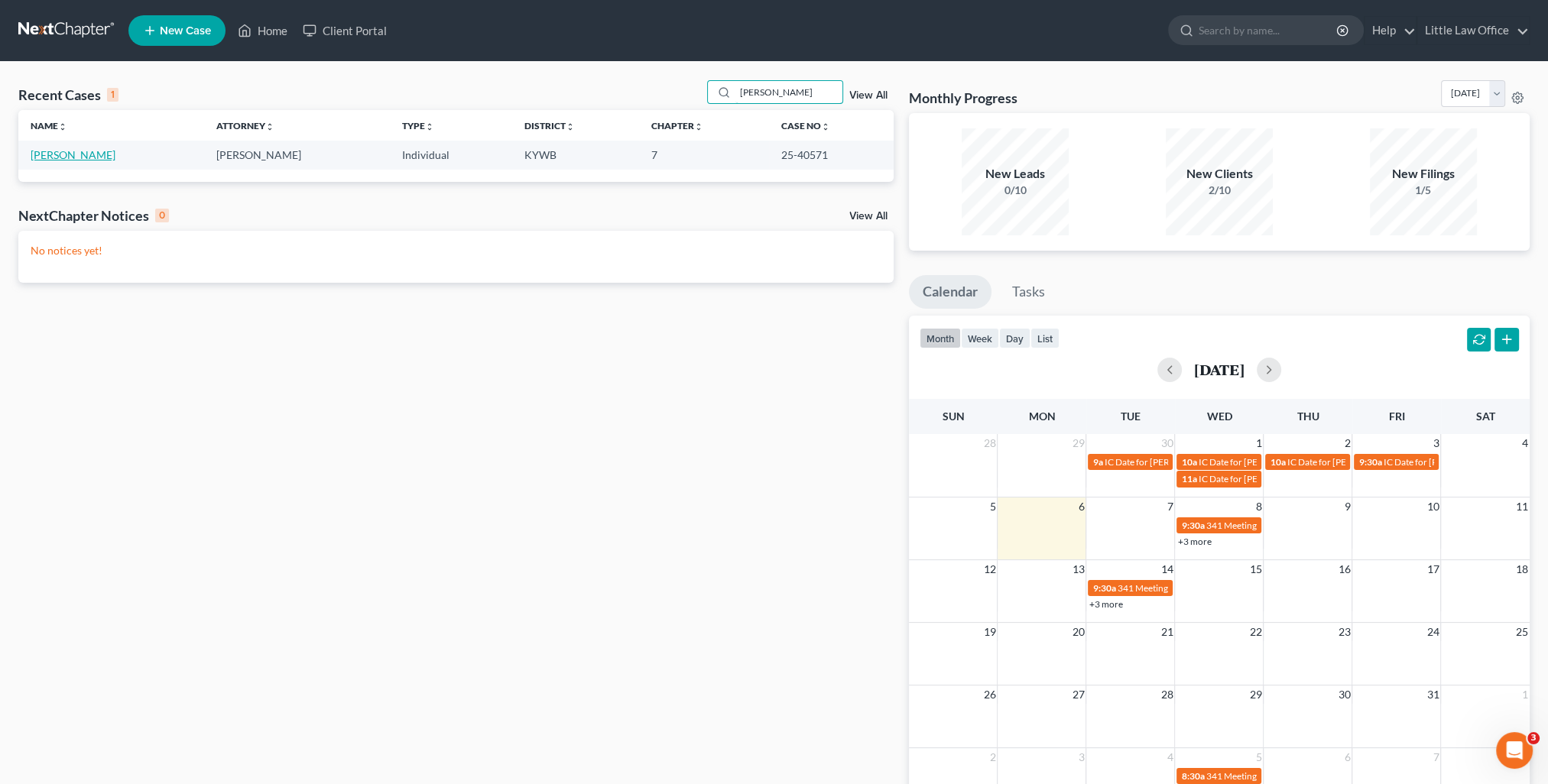
type input "[PERSON_NAME]"
click at [56, 155] on link "[PERSON_NAME]" at bounding box center [73, 155] width 85 height 13
select select "0"
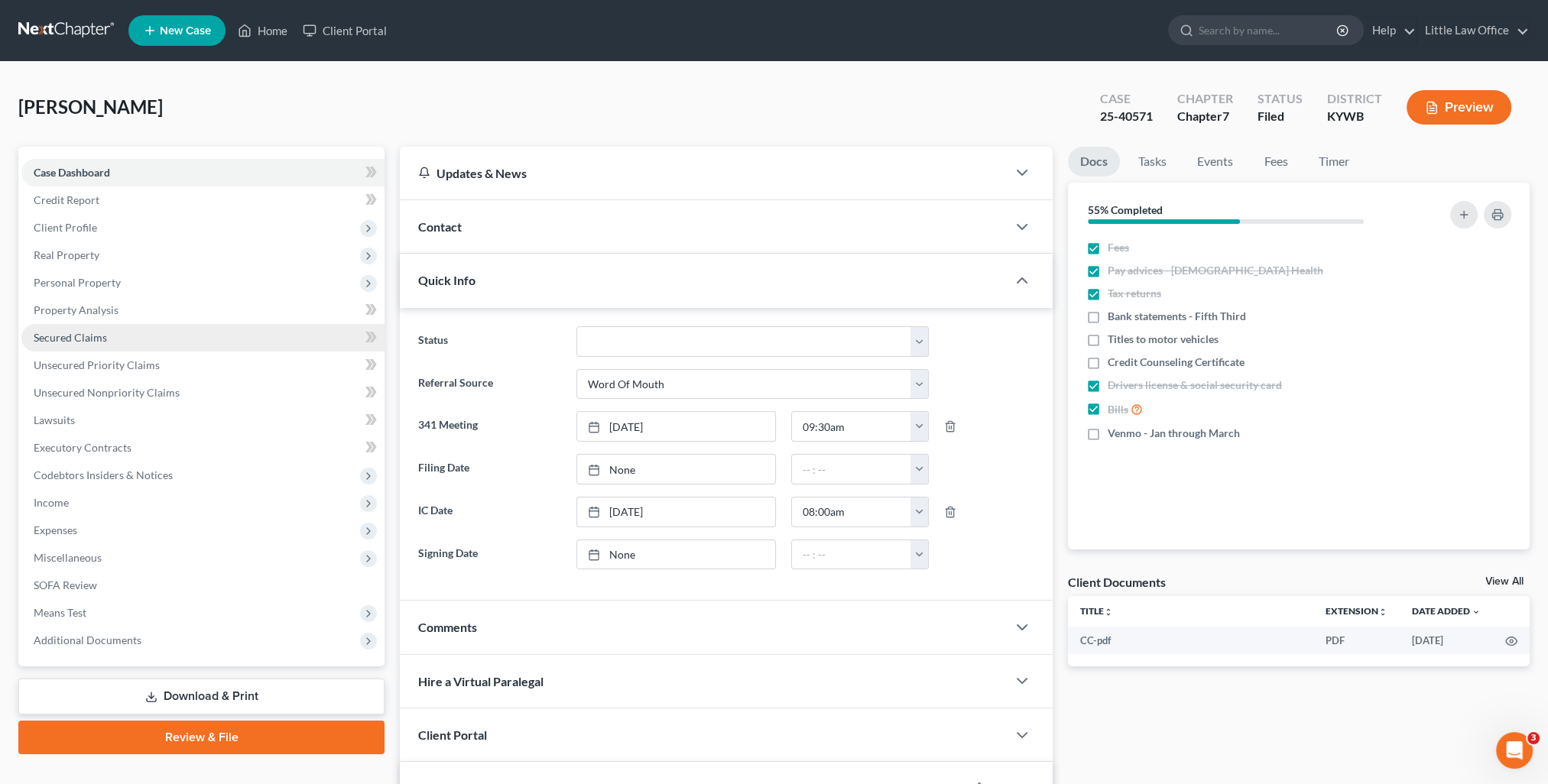
click at [64, 332] on span "Secured Claims" at bounding box center [70, 338] width 73 height 13
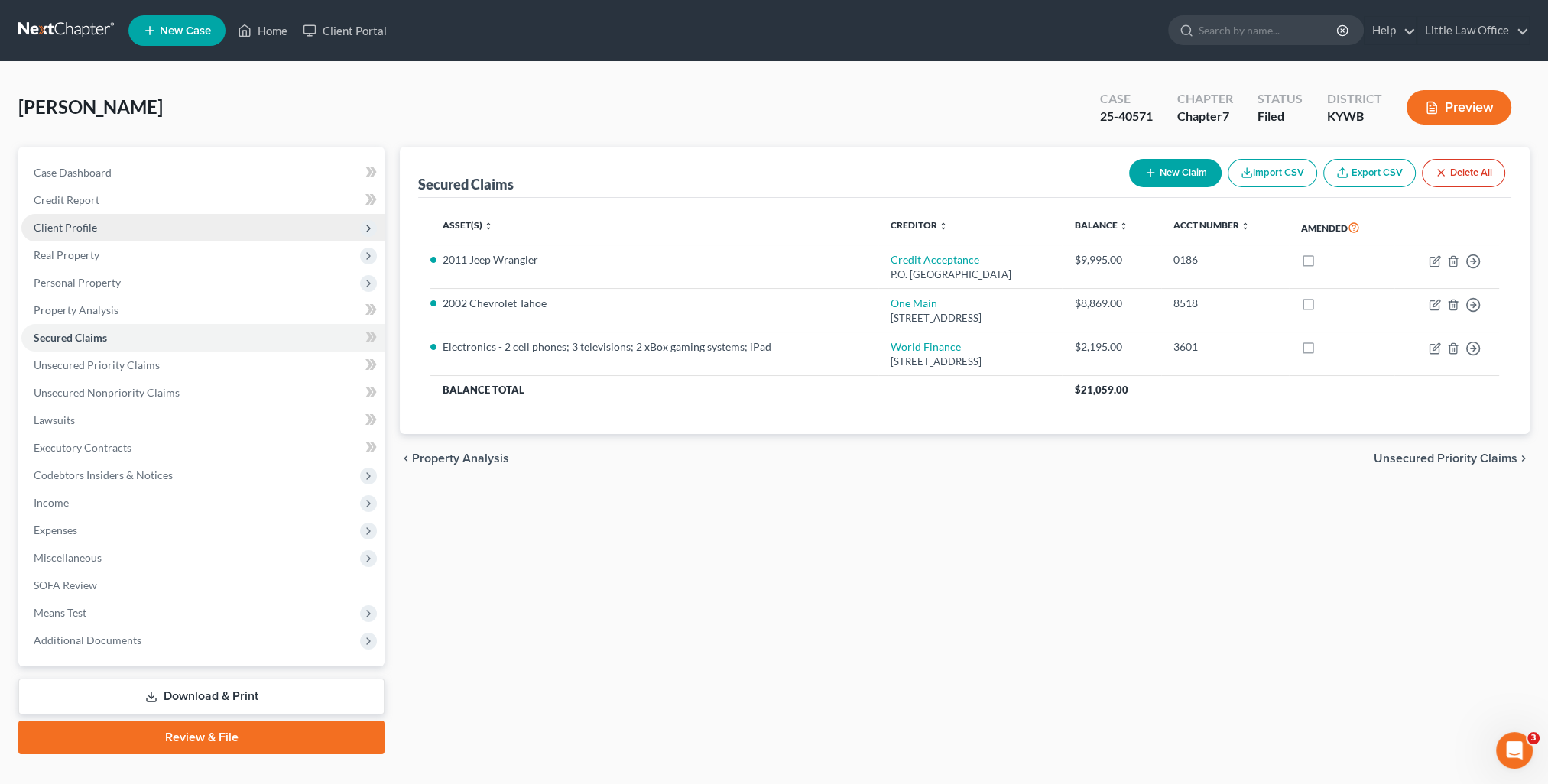
click at [98, 240] on span "Client Profile" at bounding box center [203, 227] width 363 height 28
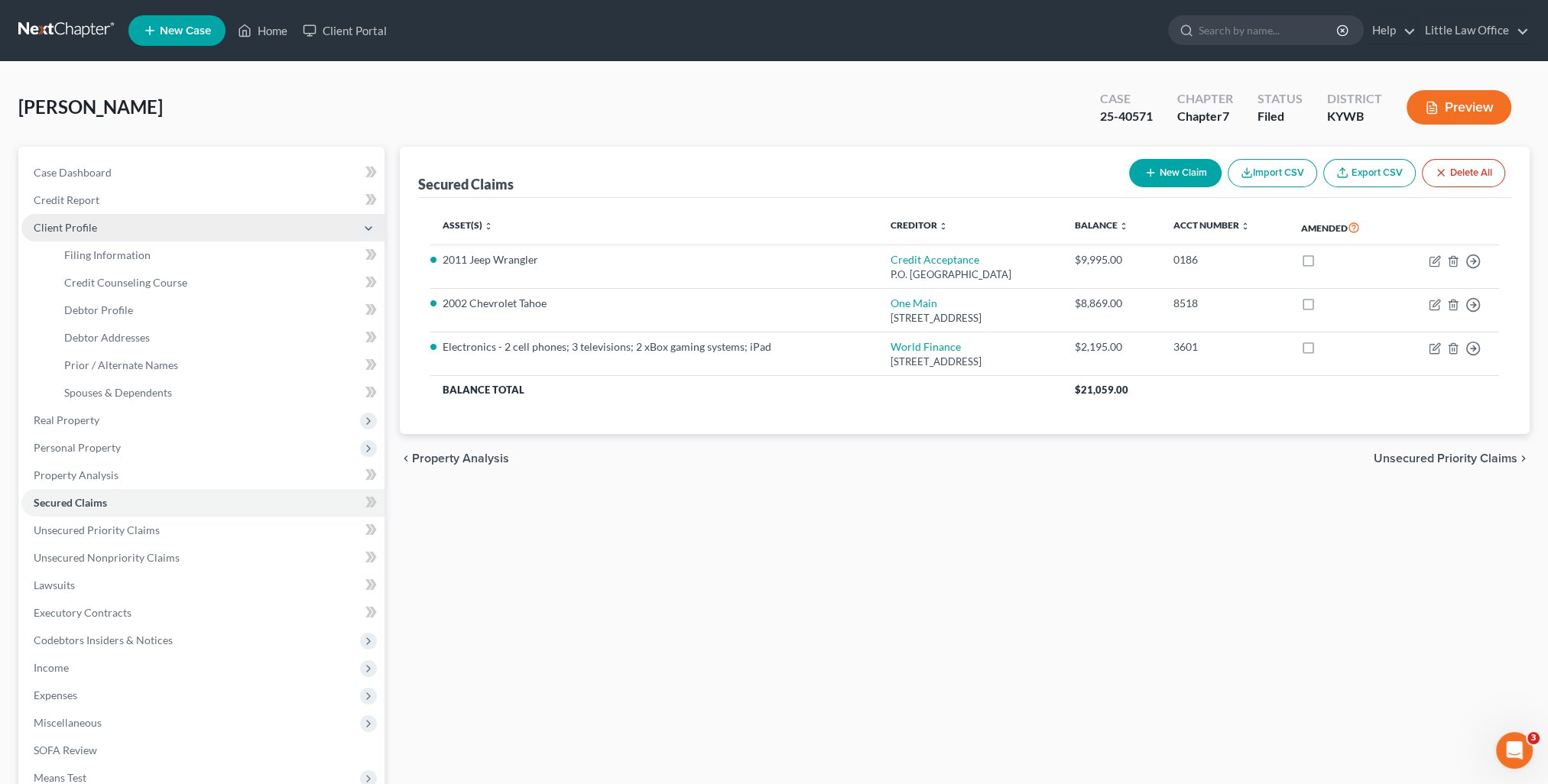
click at [95, 233] on span "Client Profile" at bounding box center [65, 227] width 63 height 13
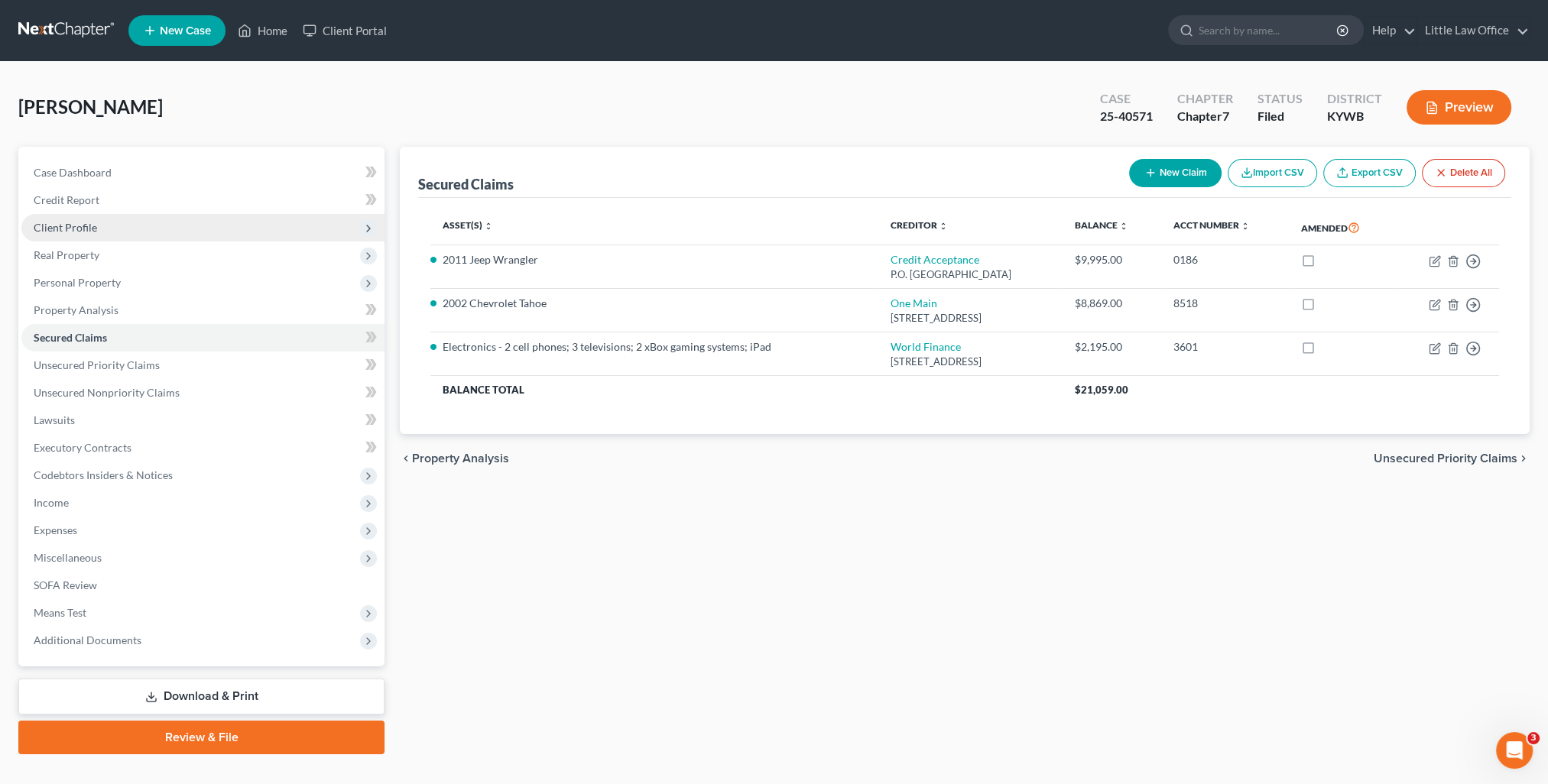
click at [95, 233] on span "Client Profile" at bounding box center [203, 227] width 363 height 28
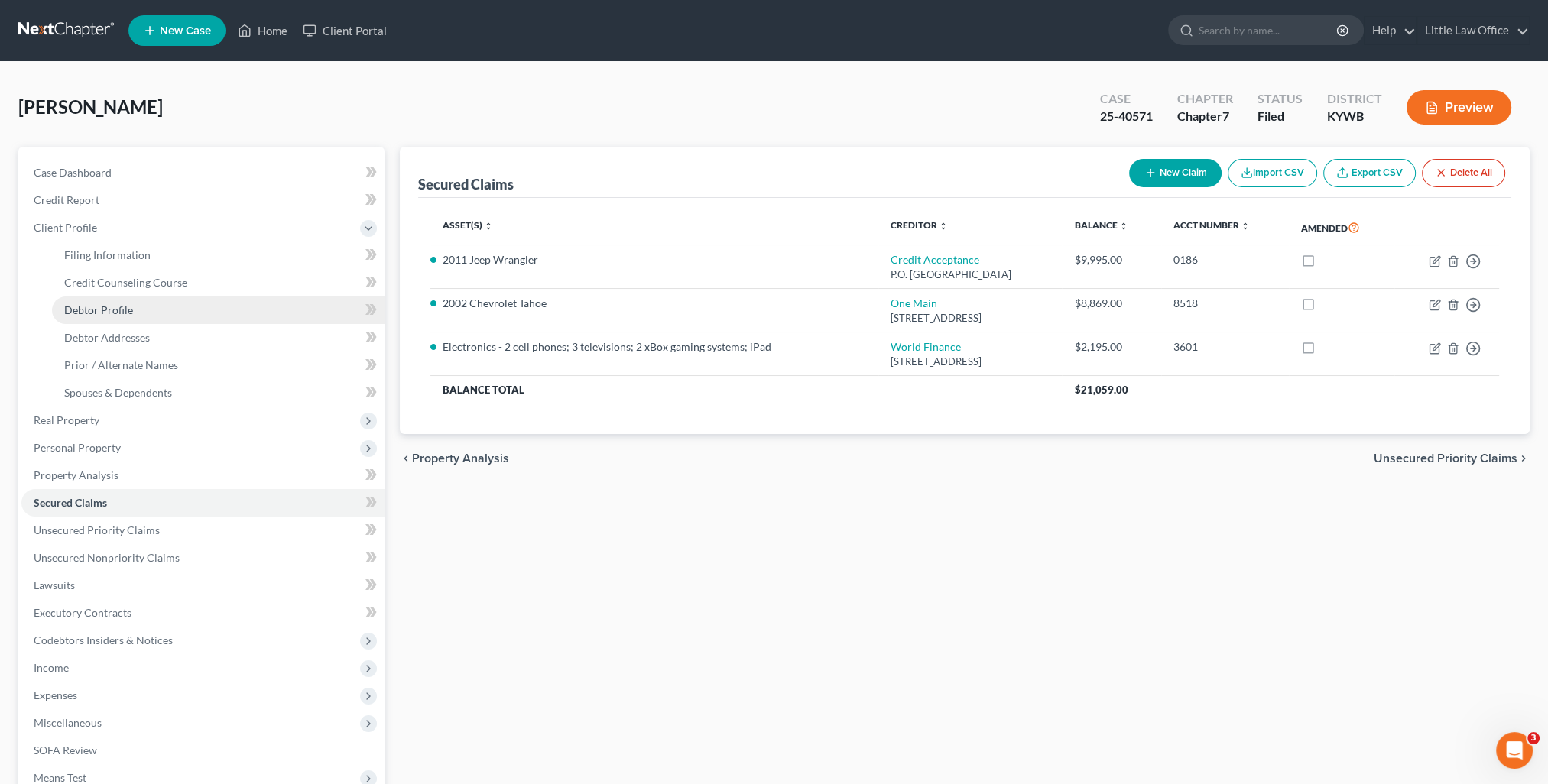
click at [110, 311] on span "Debtor Profile" at bounding box center [98, 310] width 69 height 13
select select "0"
select select "3"
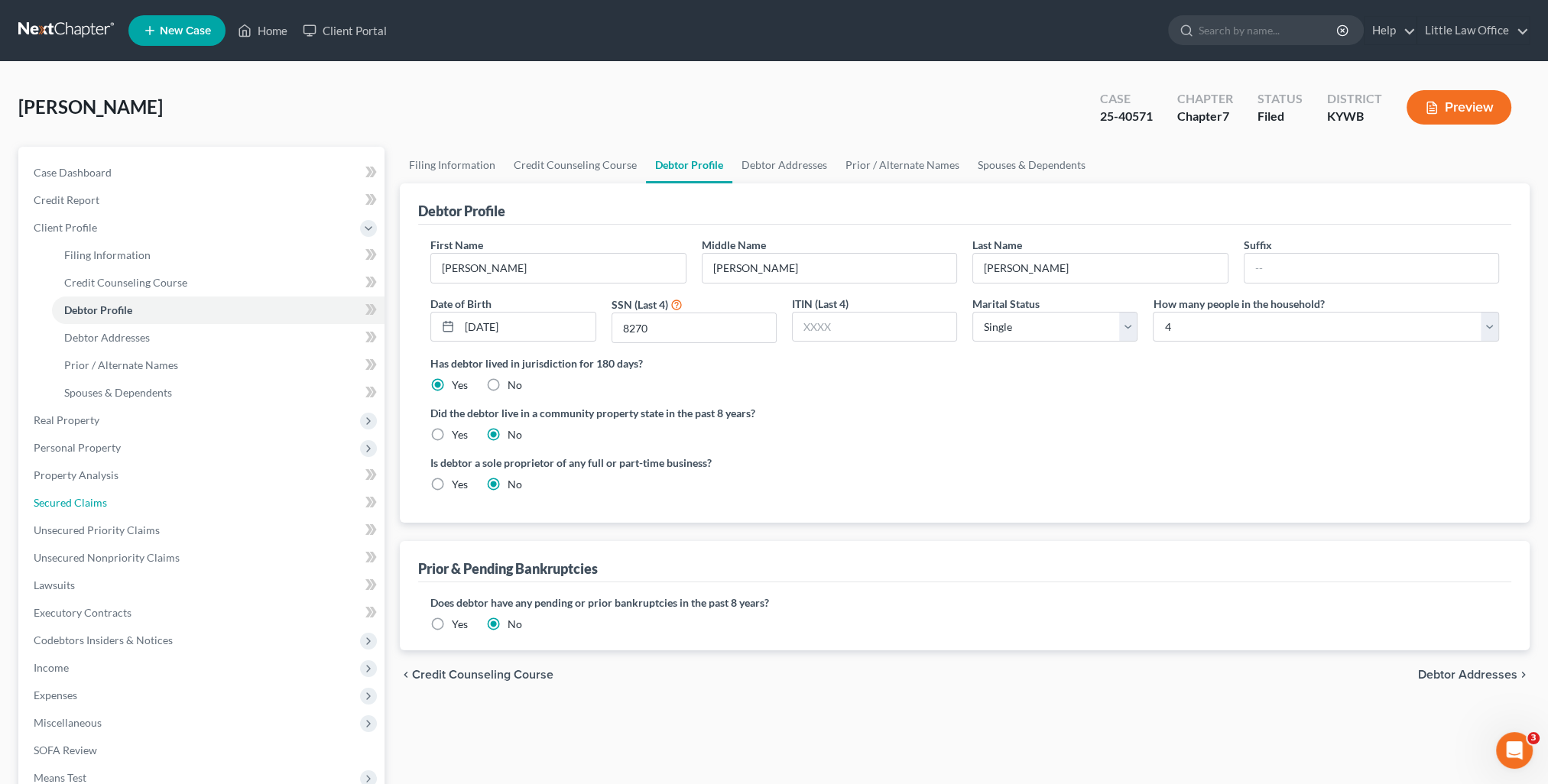
drag, startPoint x: 122, startPoint y: 505, endPoint x: 556, endPoint y: 512, distance: 434.1
click at [122, 505] on link "Secured Claims" at bounding box center [203, 502] width 363 height 28
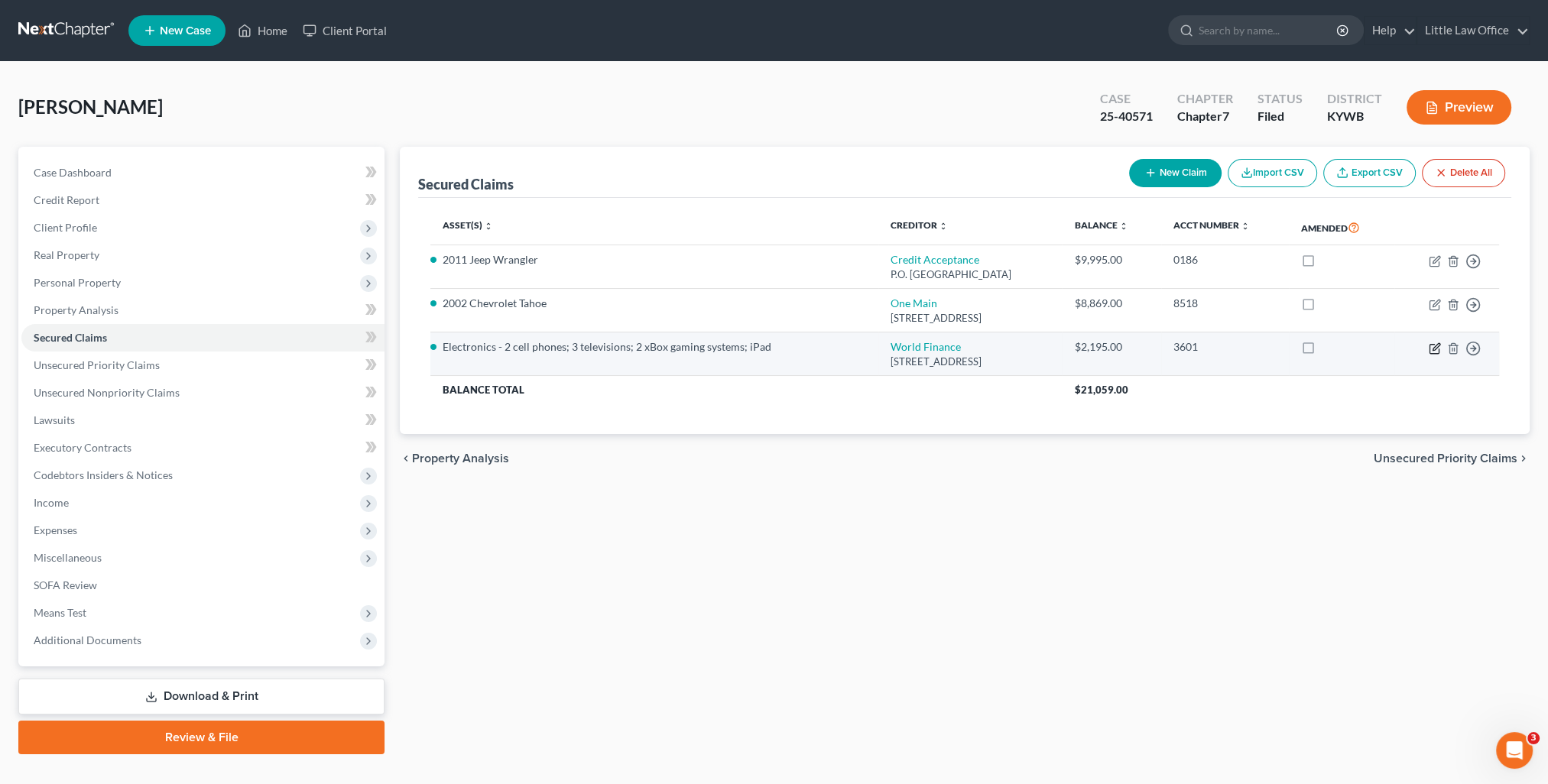
click at [1430, 345] on icon "button" at bounding box center [1435, 349] width 13 height 13
select select "42"
select select "3"
select select "0"
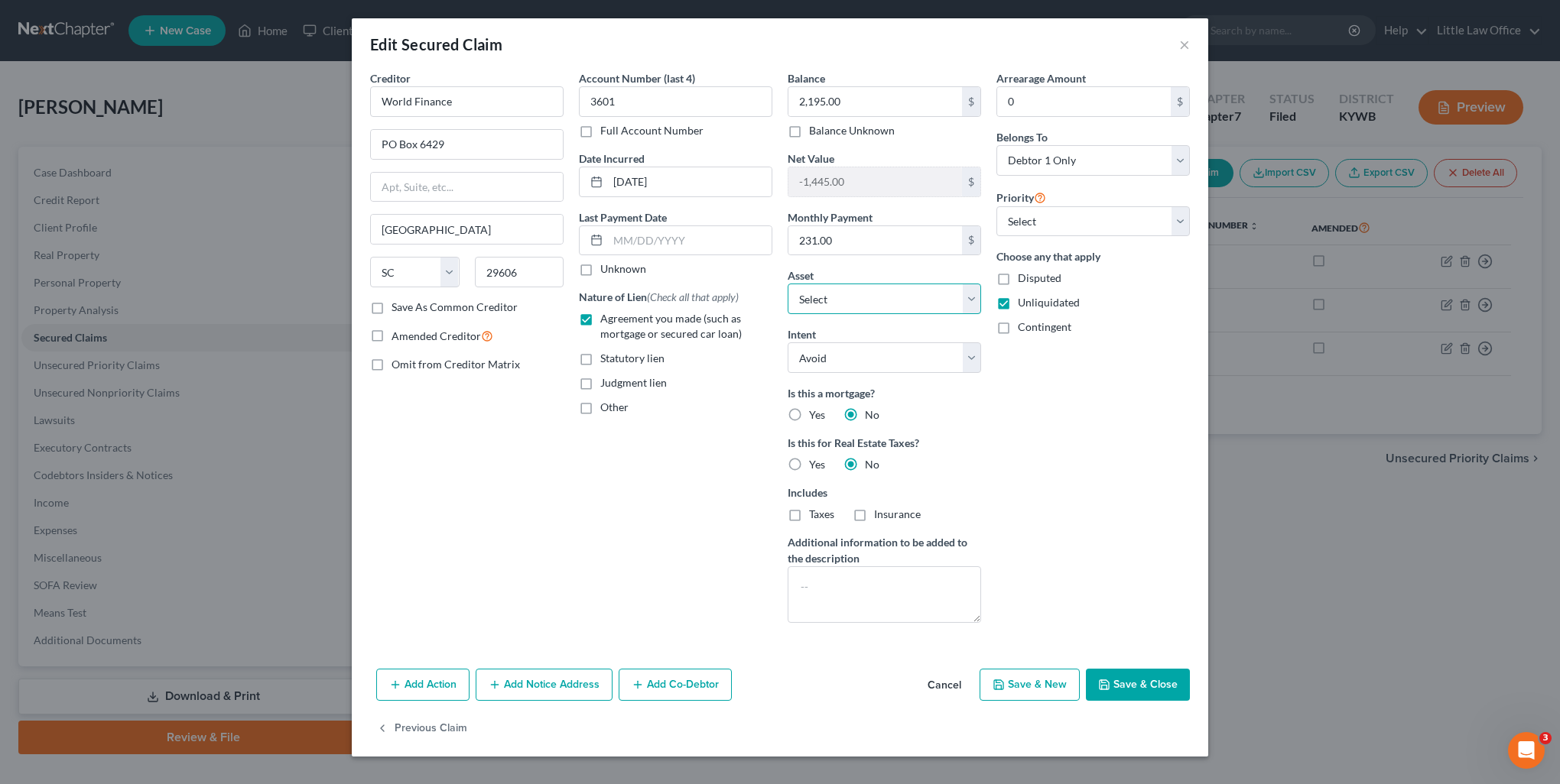
click at [877, 299] on select "Select Other Multiple Assets Fifth Third Bank (Checking Account) - $67.1 Electr…" at bounding box center [884, 298] width 193 height 31
drag, startPoint x: 1117, startPoint y: 678, endPoint x: 285, endPoint y: 532, distance: 844.7
click at [1117, 678] on button "Save & Close" at bounding box center [1138, 685] width 104 height 32
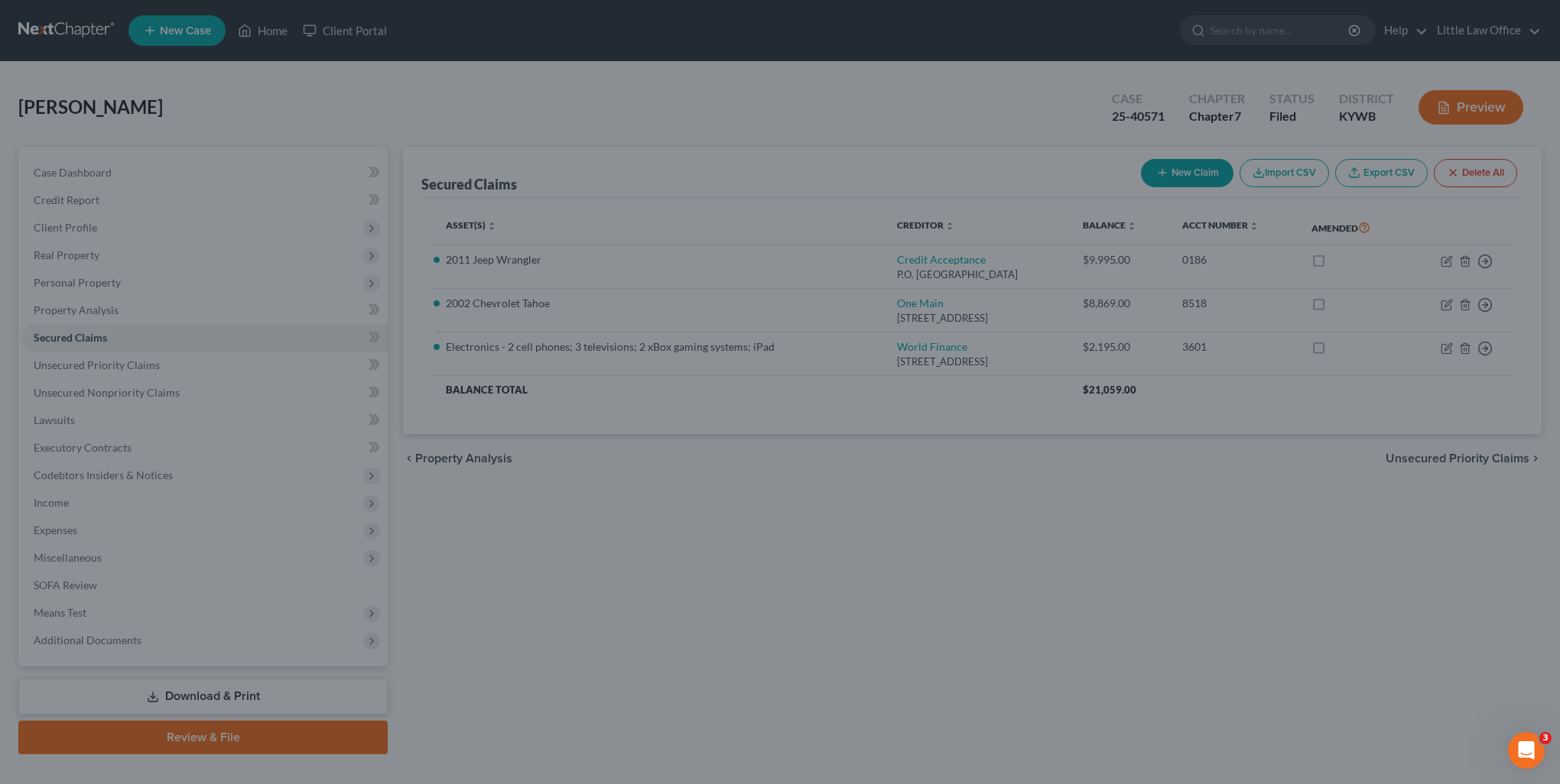
select select "3"
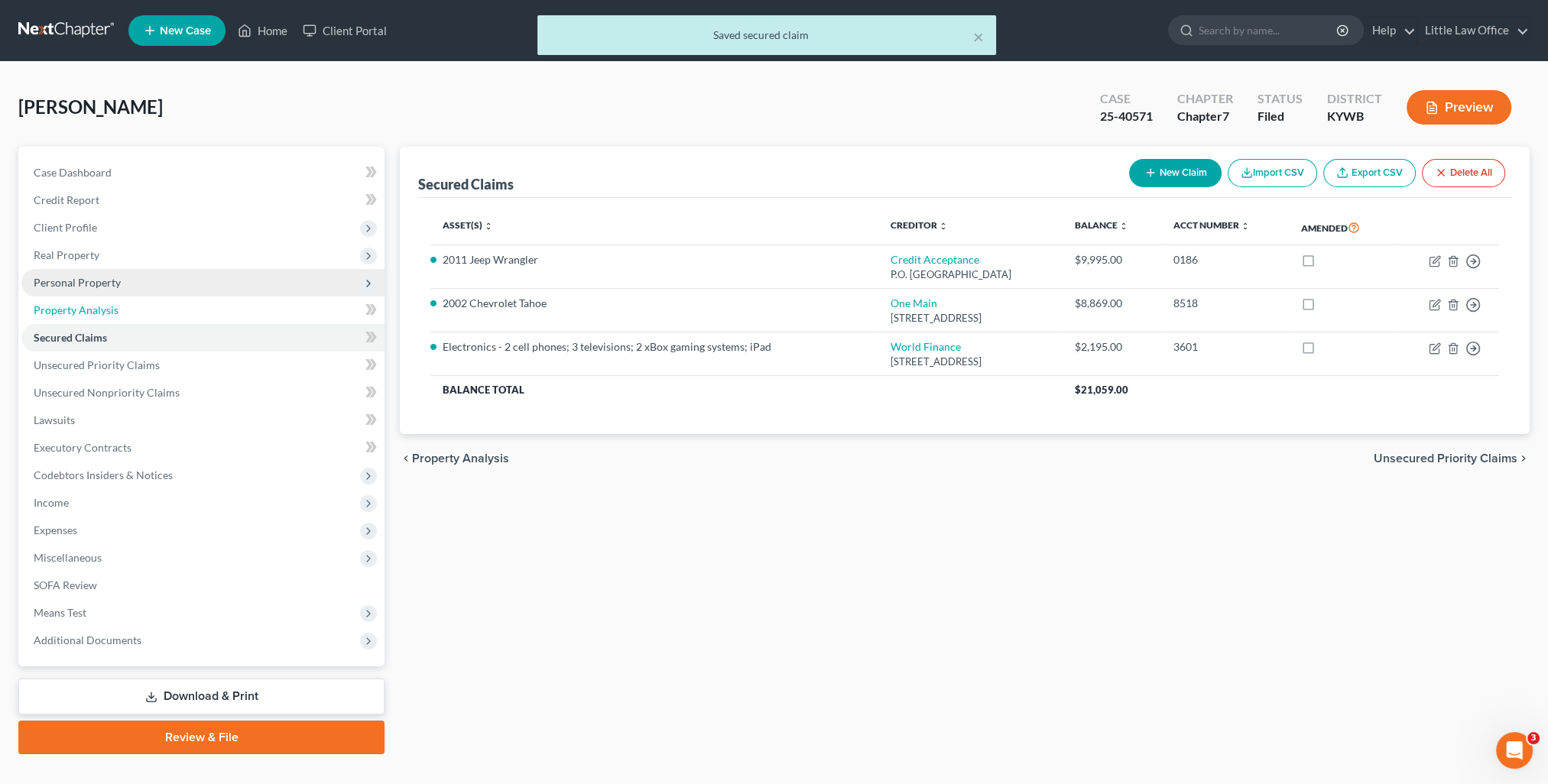
click at [52, 297] on link "Property Analysis" at bounding box center [203, 310] width 363 height 28
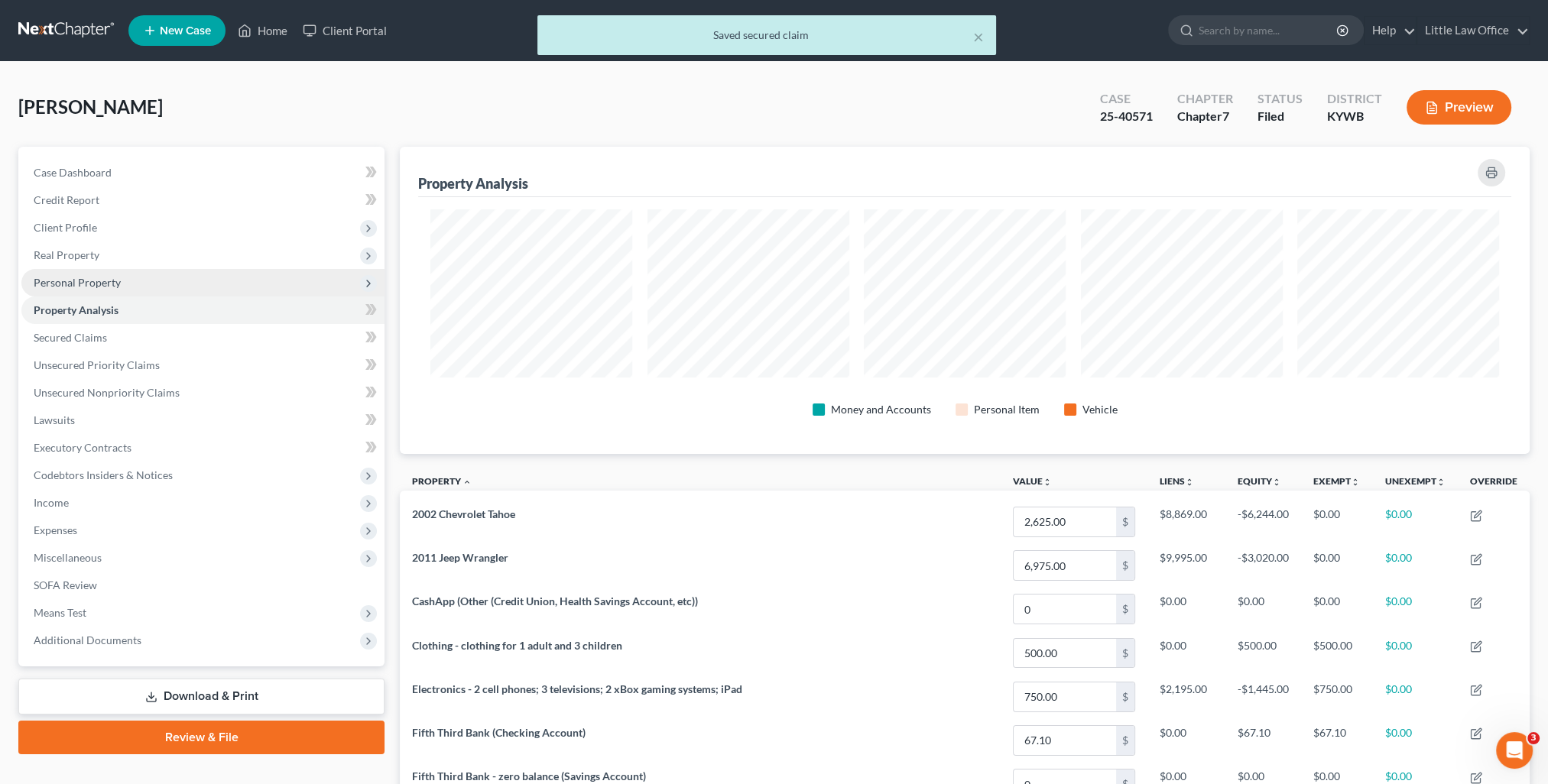
click at [52, 283] on span "Personal Property" at bounding box center [77, 282] width 87 height 13
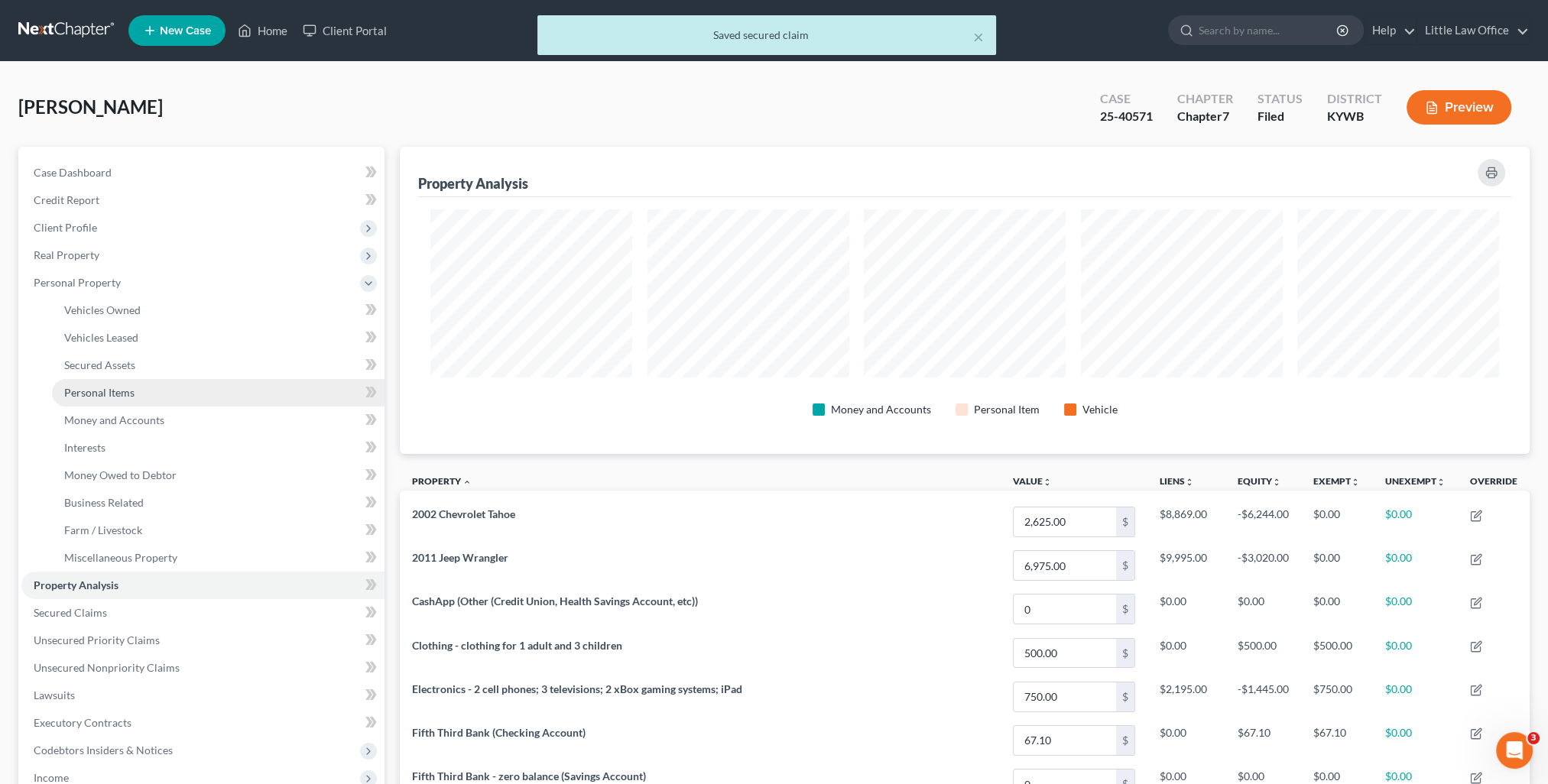
click at [113, 394] on span "Personal Items" at bounding box center [99, 392] width 70 height 13
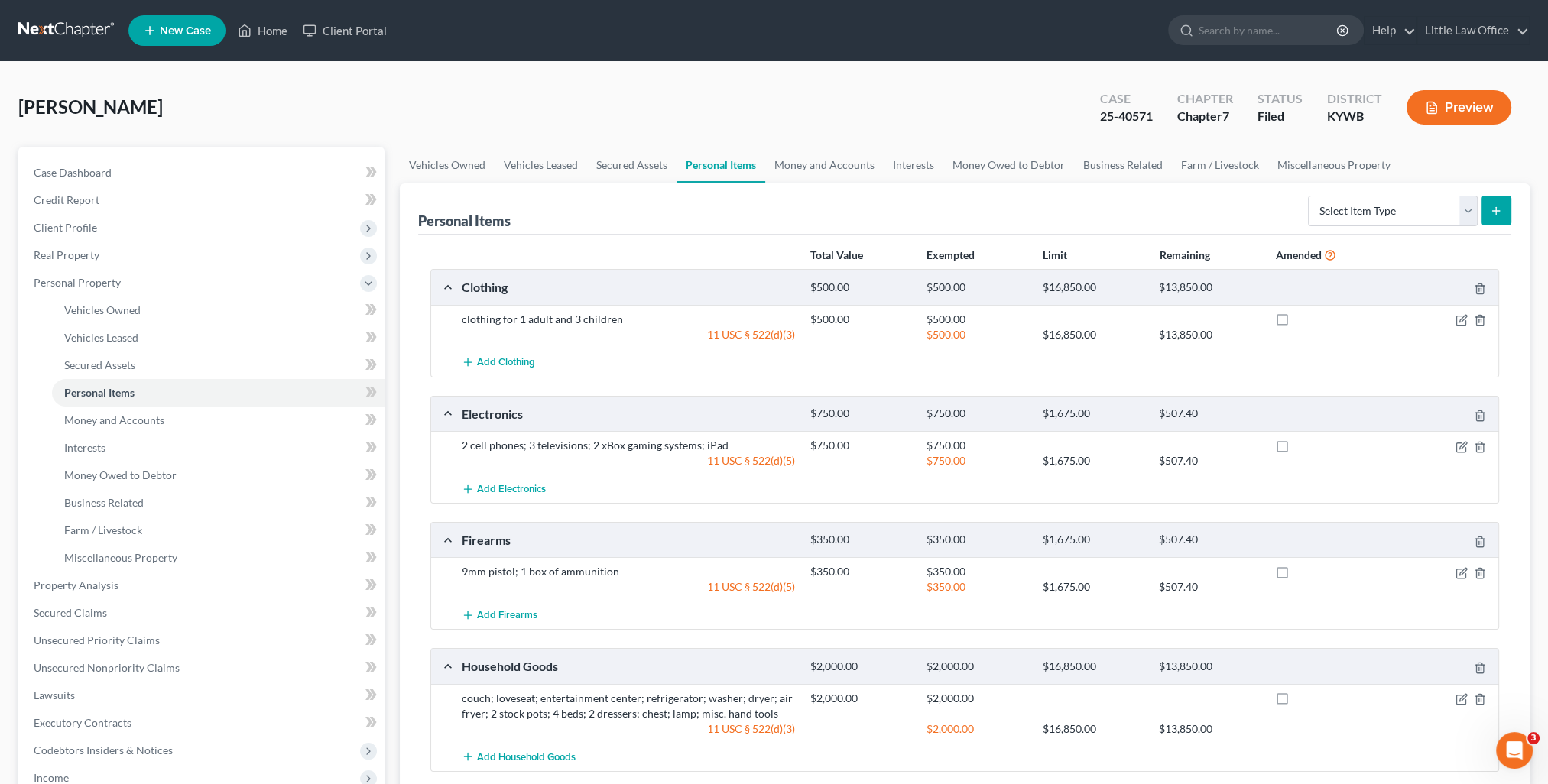
scroll to position [153, 0]
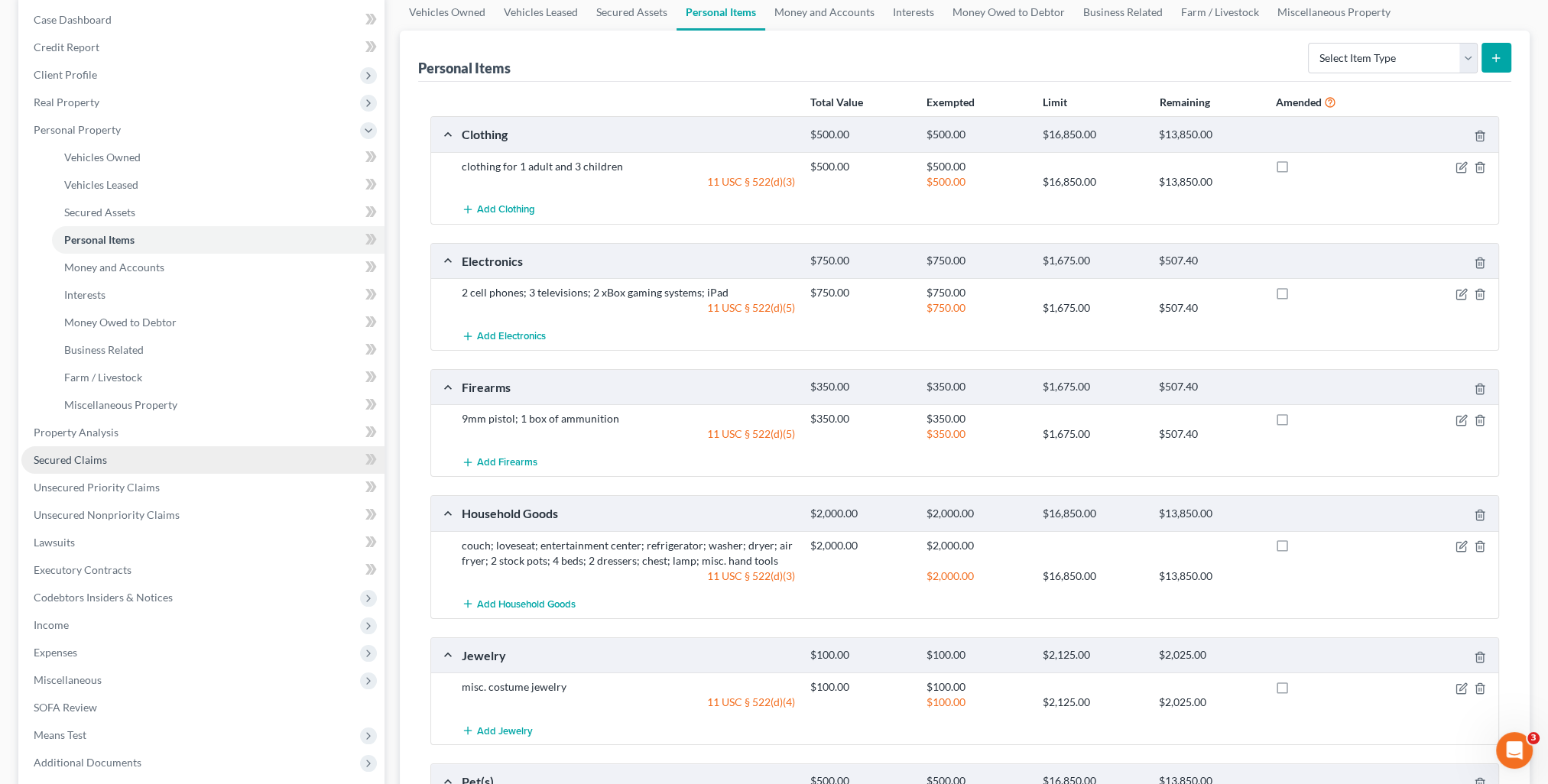
click at [101, 460] on span "Secured Claims" at bounding box center [70, 460] width 73 height 13
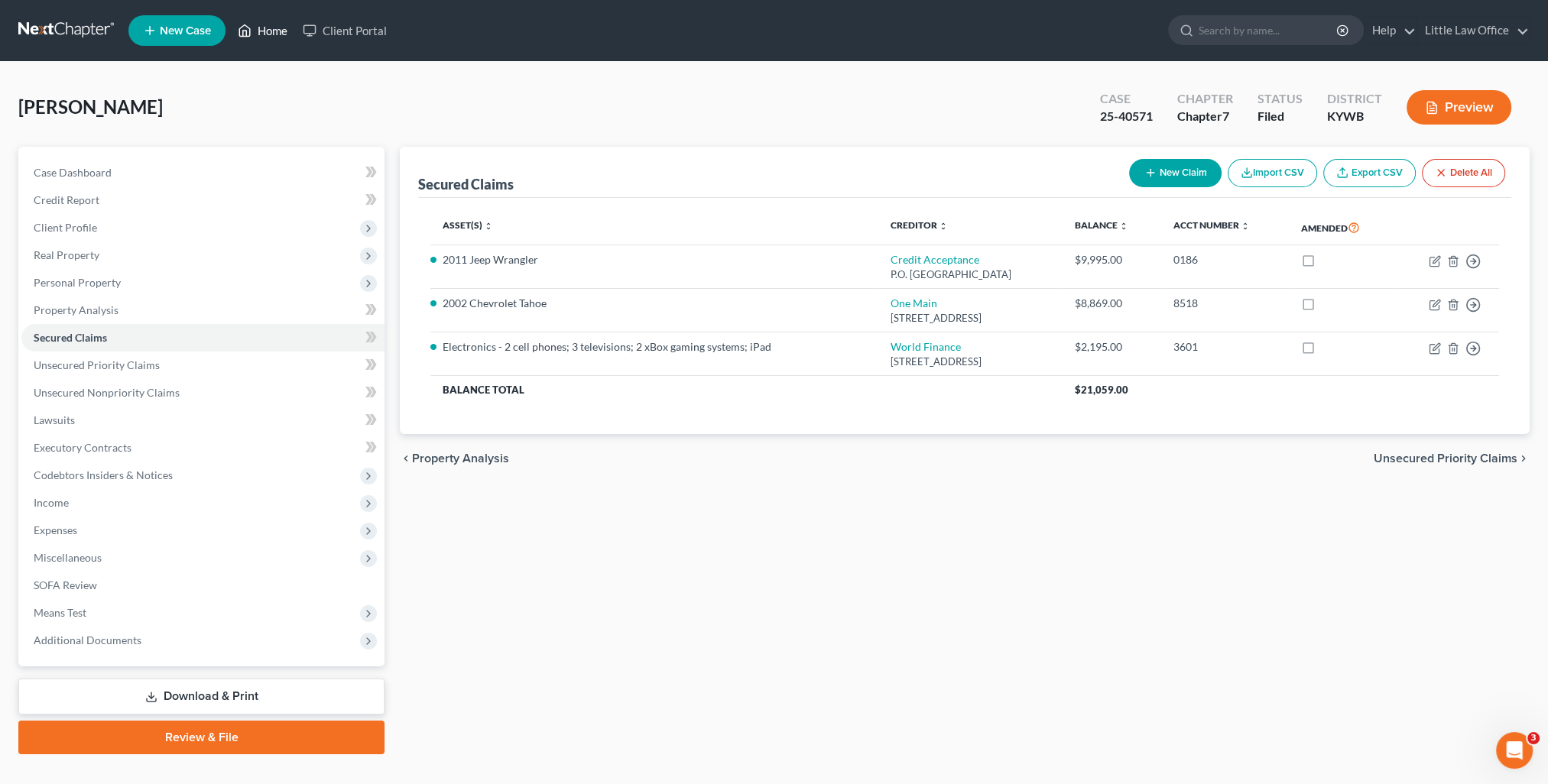
click at [249, 31] on icon at bounding box center [244, 30] width 13 height 18
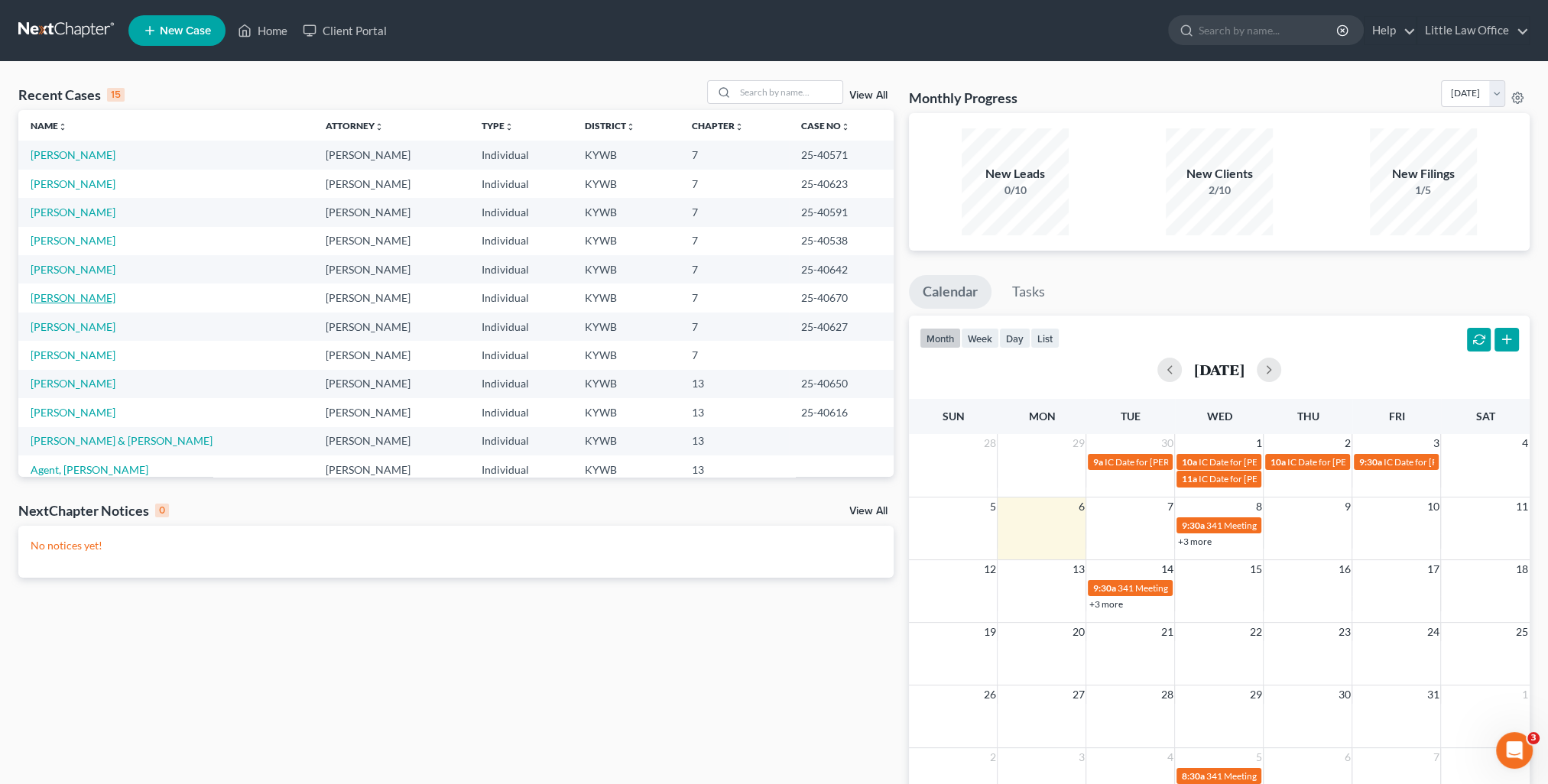
click at [78, 297] on link "[PERSON_NAME]" at bounding box center [73, 297] width 85 height 13
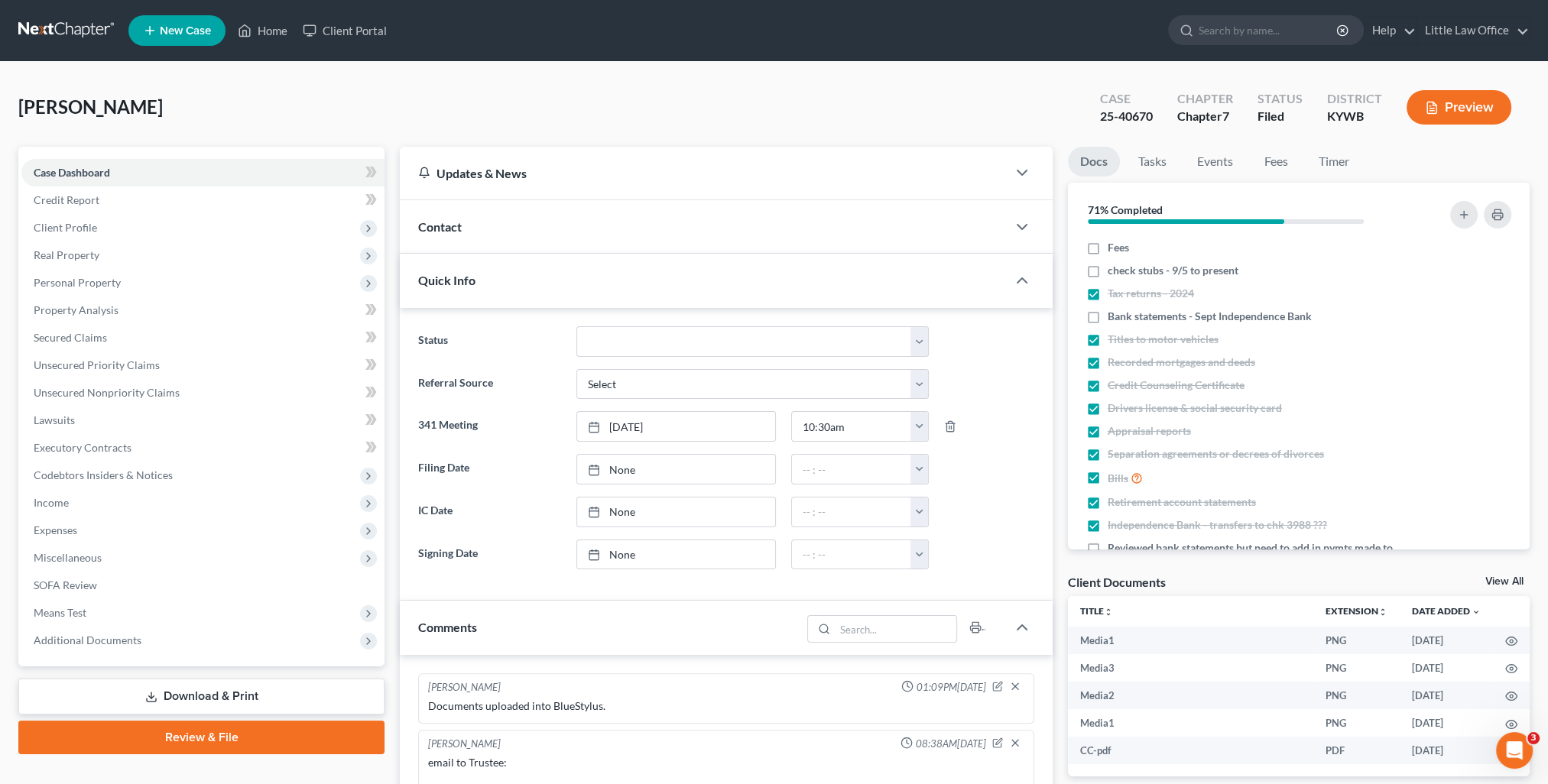
scroll to position [2937, 0]
click at [83, 328] on link "Secured Claims" at bounding box center [203, 338] width 363 height 28
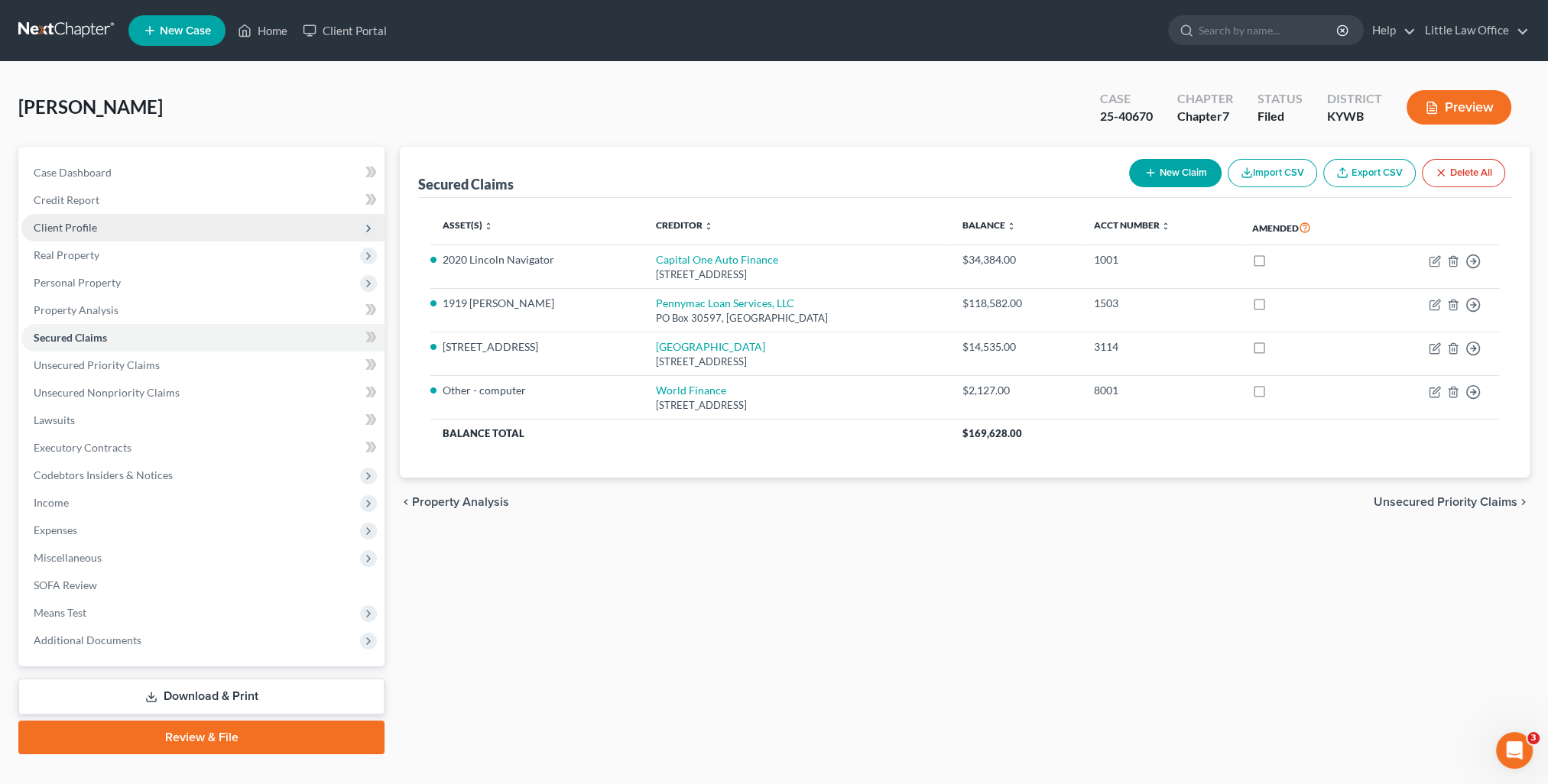
click at [95, 228] on span "Client Profile" at bounding box center [65, 227] width 63 height 13
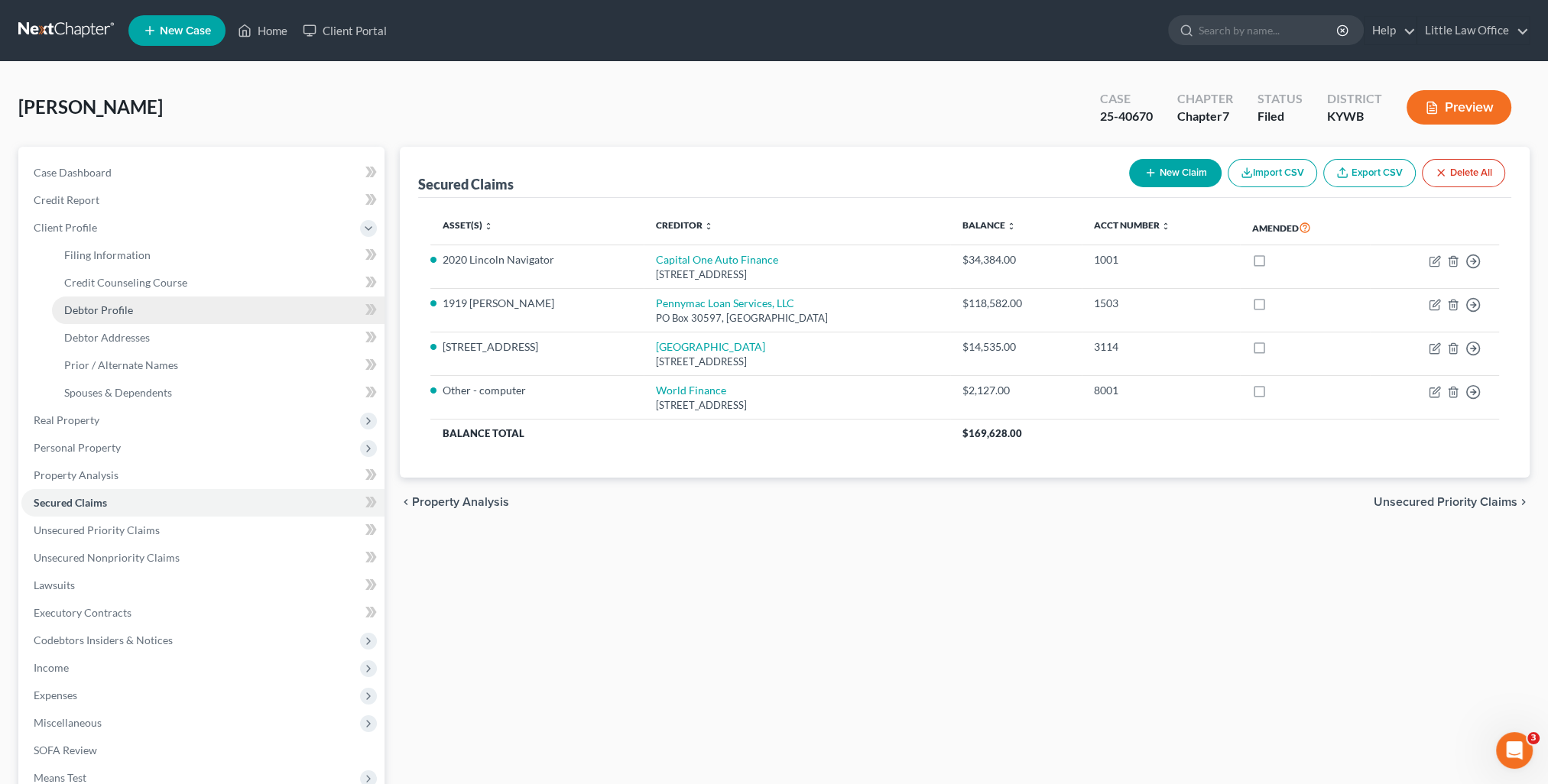
click at [116, 304] on span "Debtor Profile" at bounding box center [98, 310] width 69 height 13
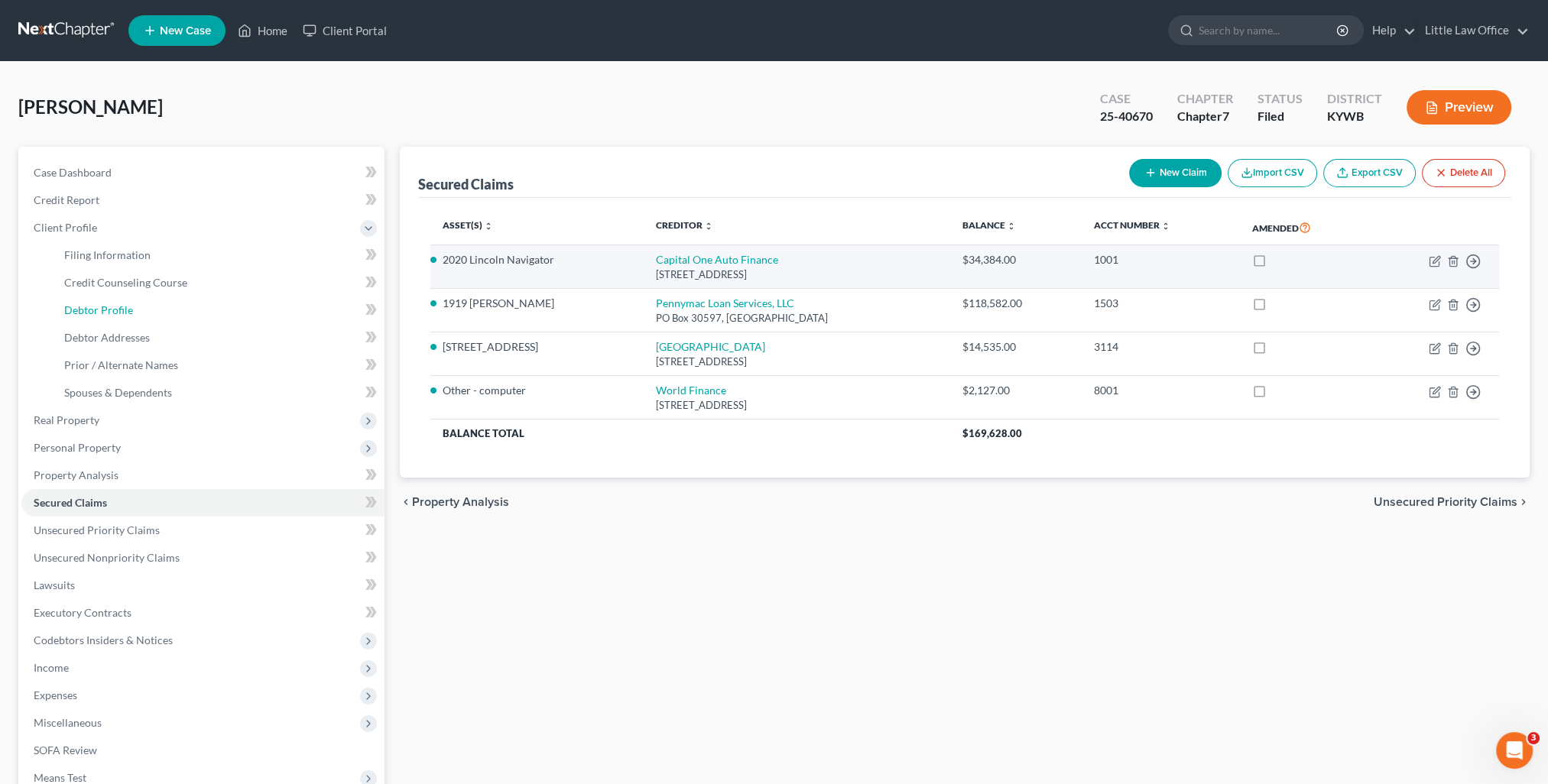
select select "3"
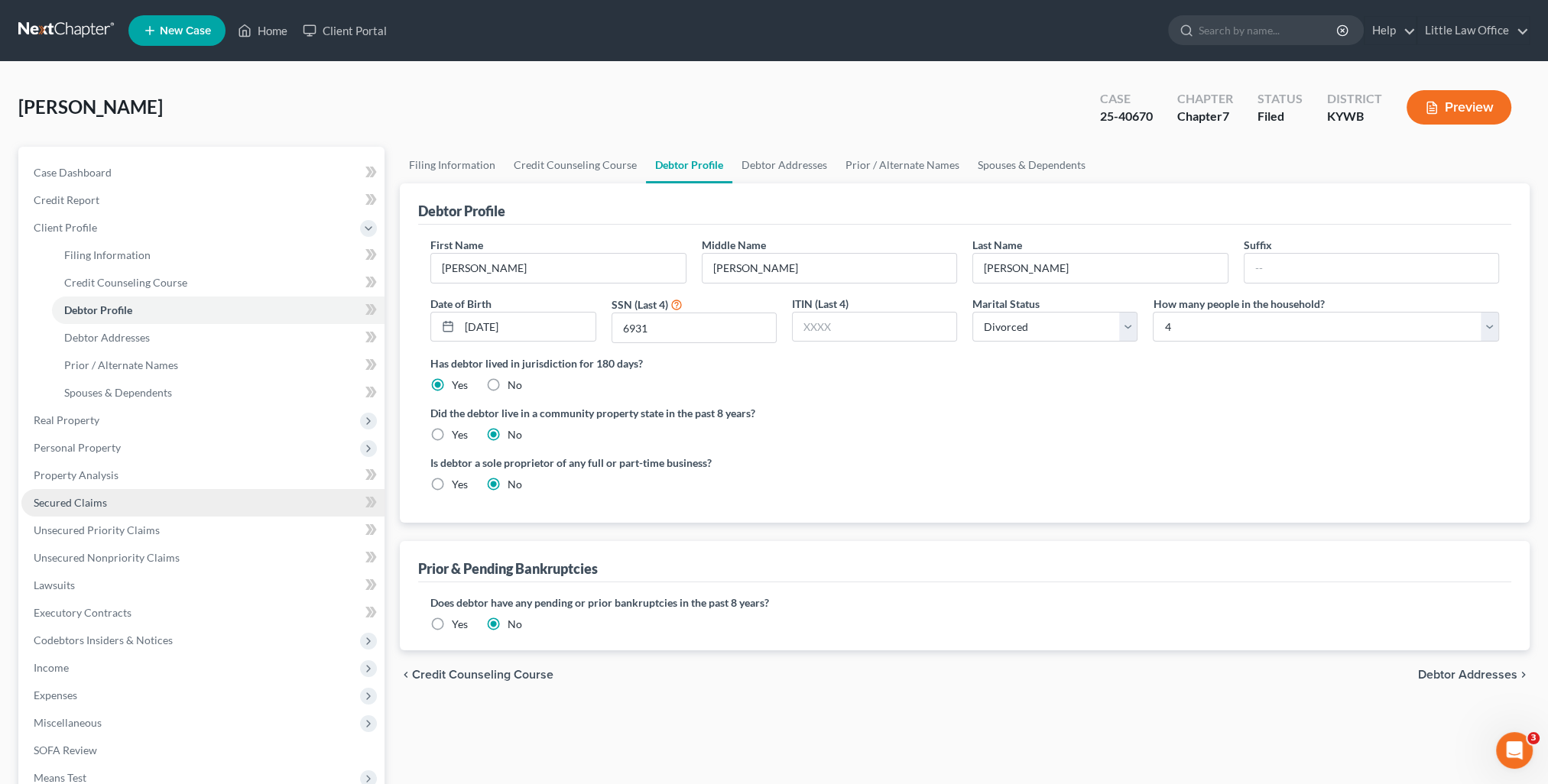
click at [116, 503] on link "Secured Claims" at bounding box center [203, 502] width 363 height 28
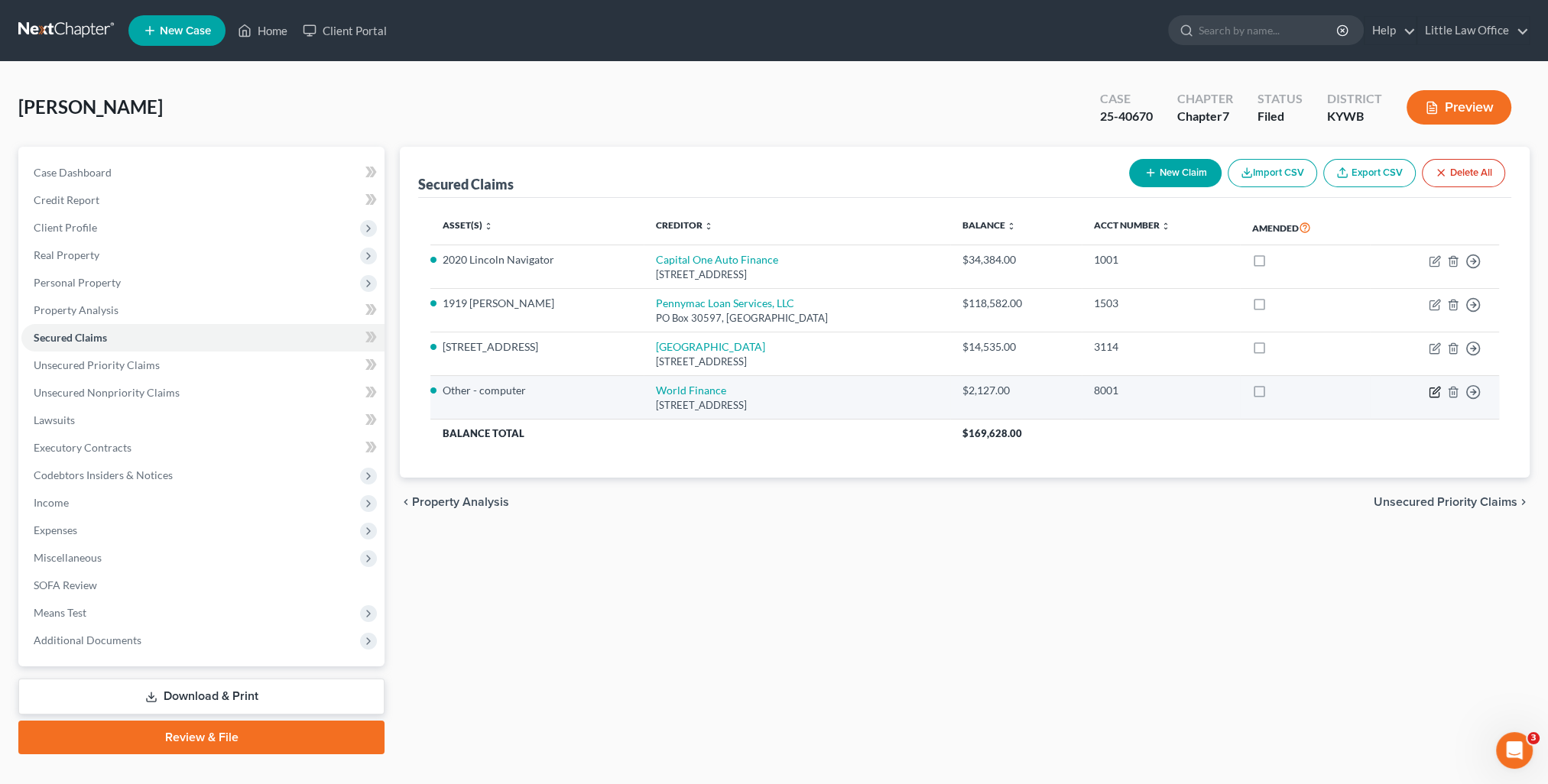
click at [1429, 392] on icon "button" at bounding box center [1435, 392] width 13 height 13
select select "42"
select select "3"
select select "0"
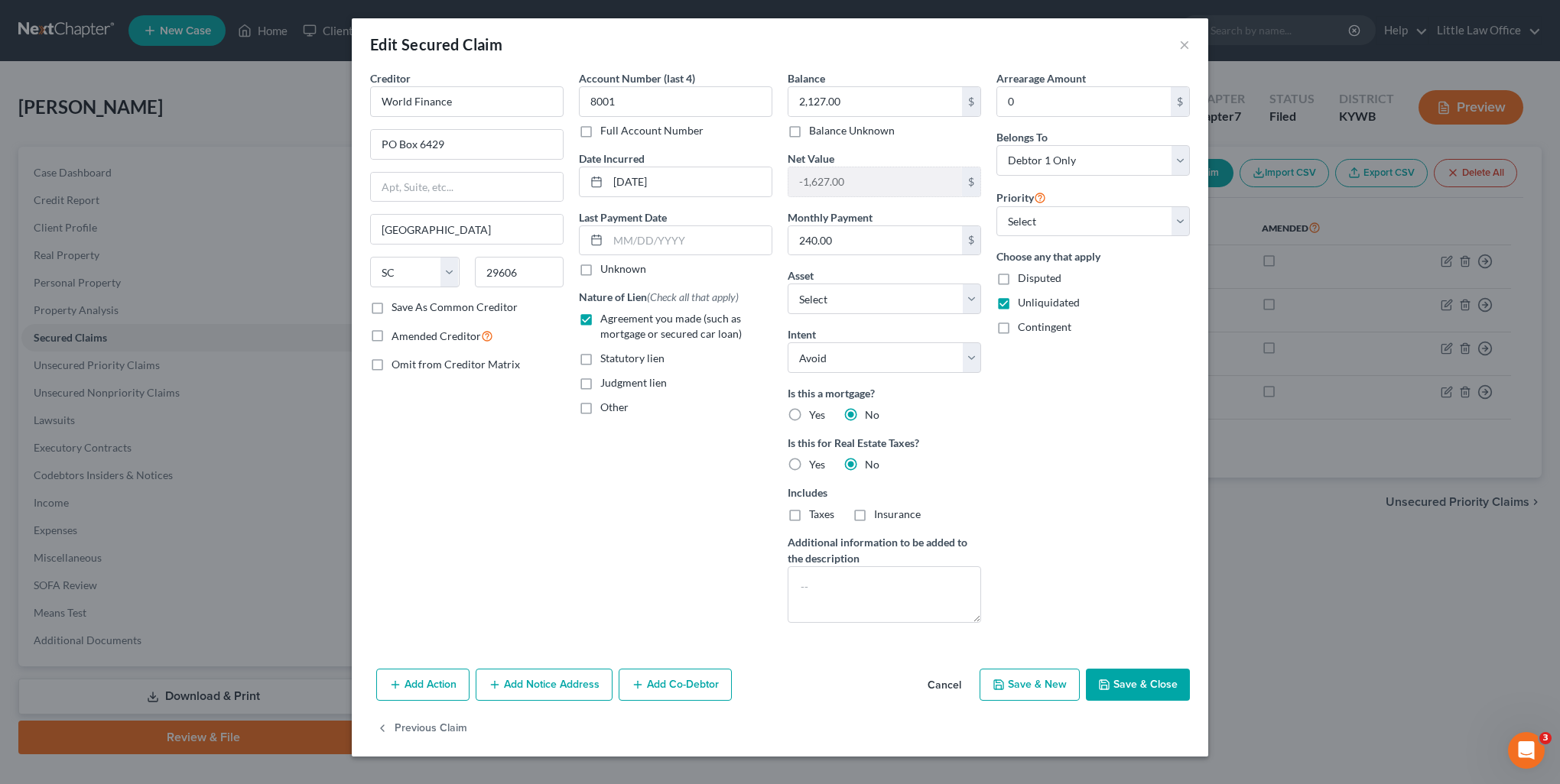
click at [1121, 686] on button "Save & Close" at bounding box center [1138, 685] width 104 height 32
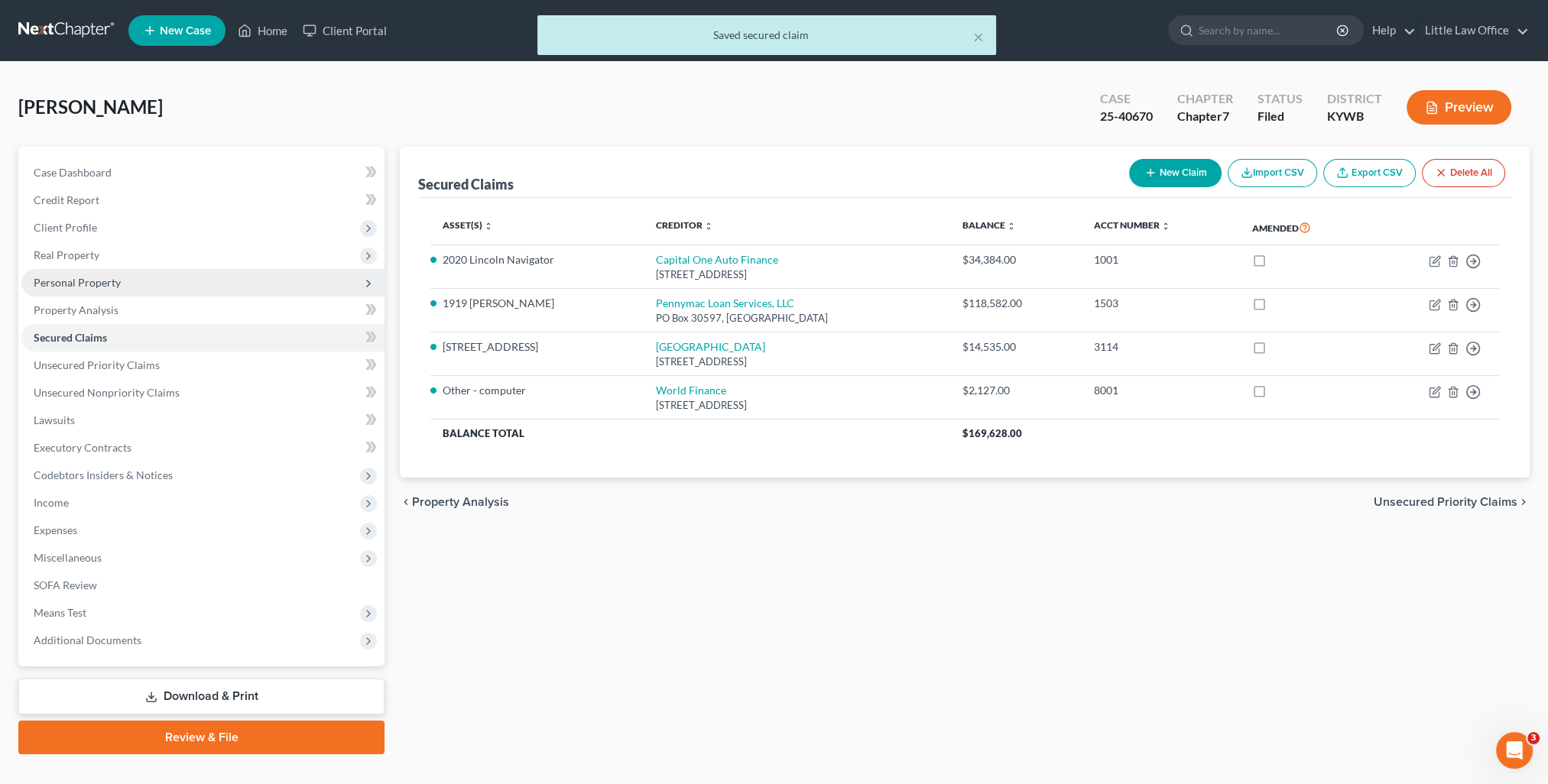
click at [95, 291] on span "Personal Property" at bounding box center [203, 282] width 363 height 28
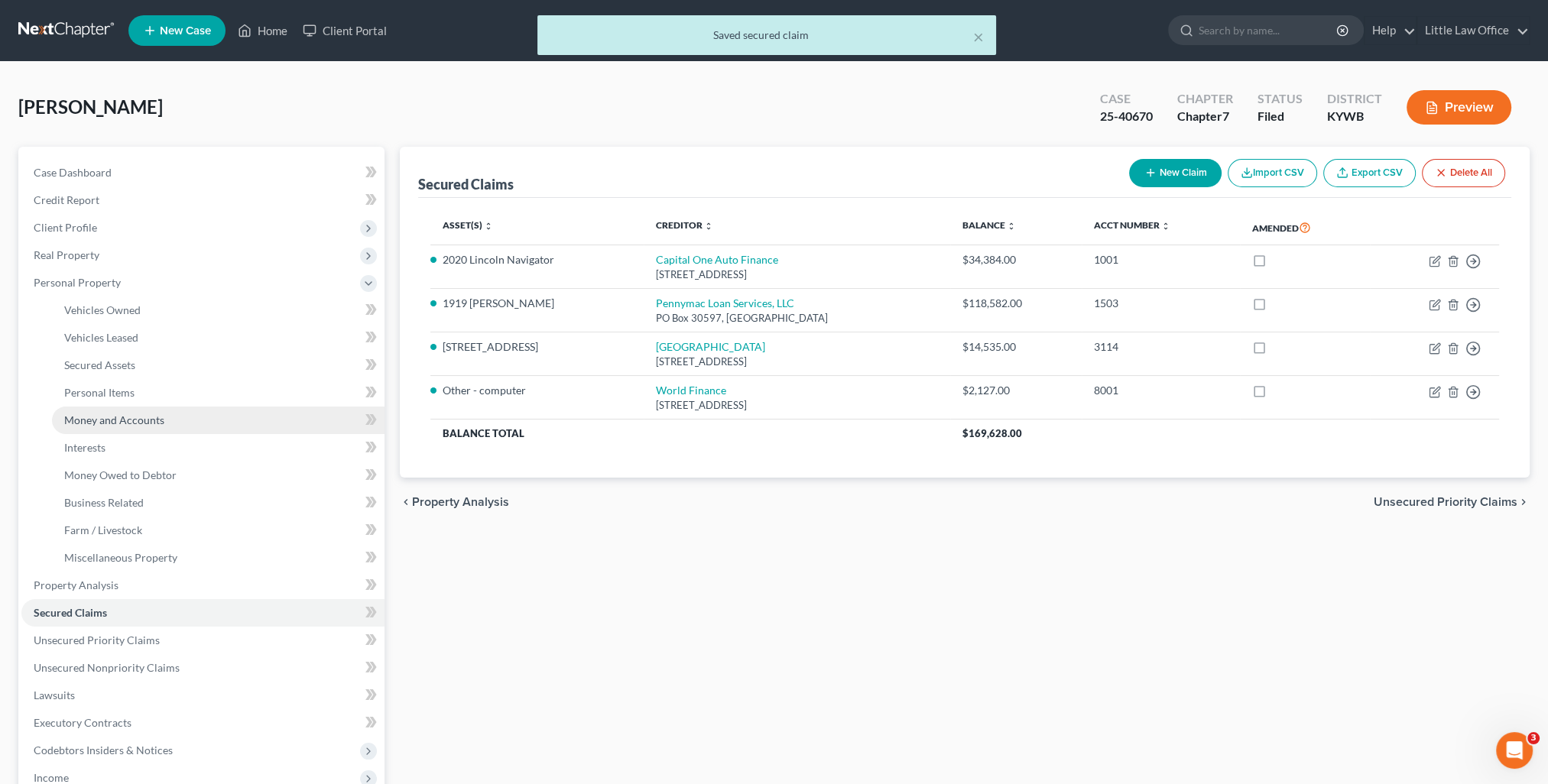
click at [134, 420] on span "Money and Accounts" at bounding box center [114, 420] width 100 height 13
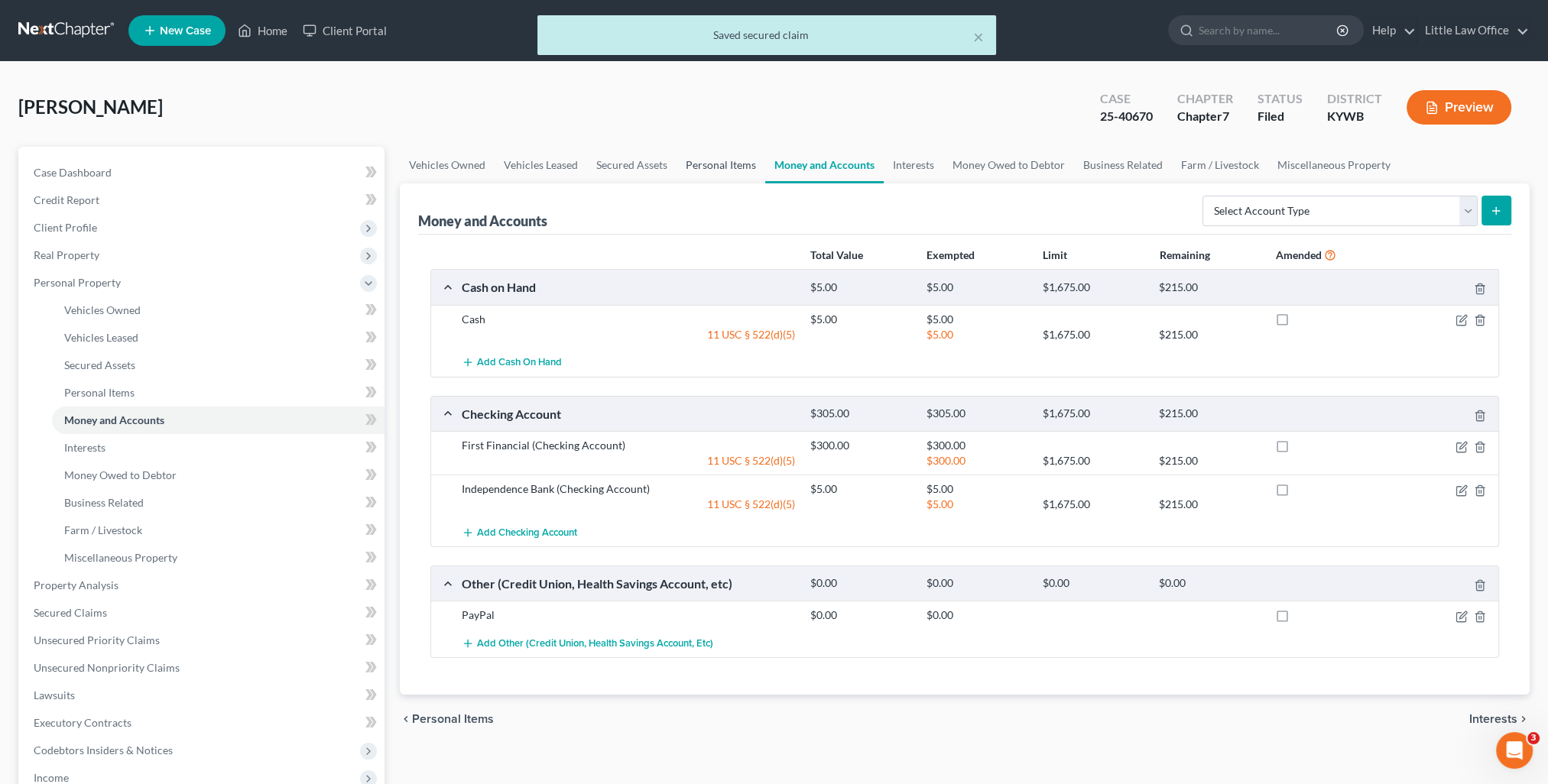
click at [725, 173] on link "Personal Items" at bounding box center [720, 165] width 88 height 37
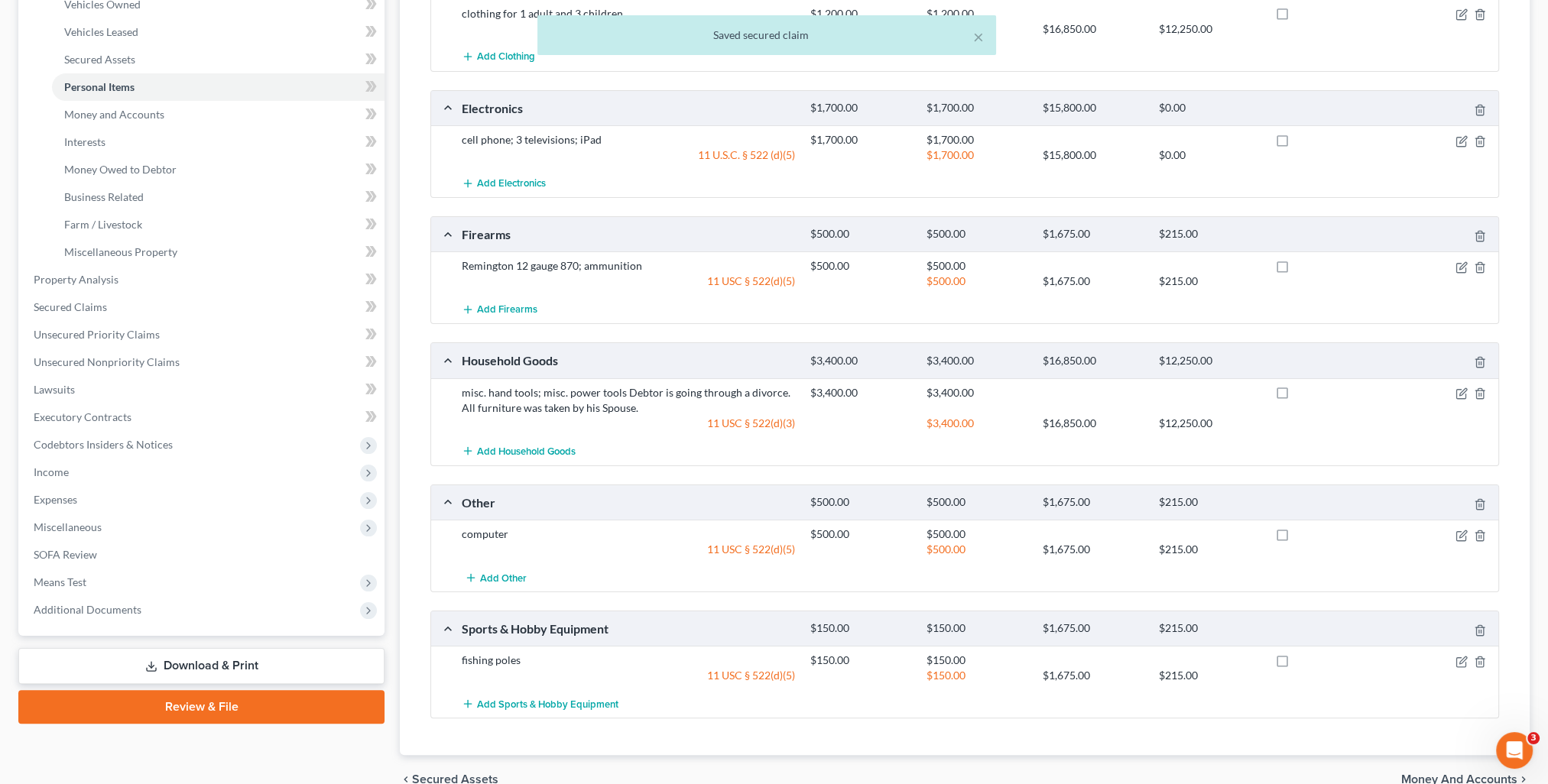
scroll to position [379, 0]
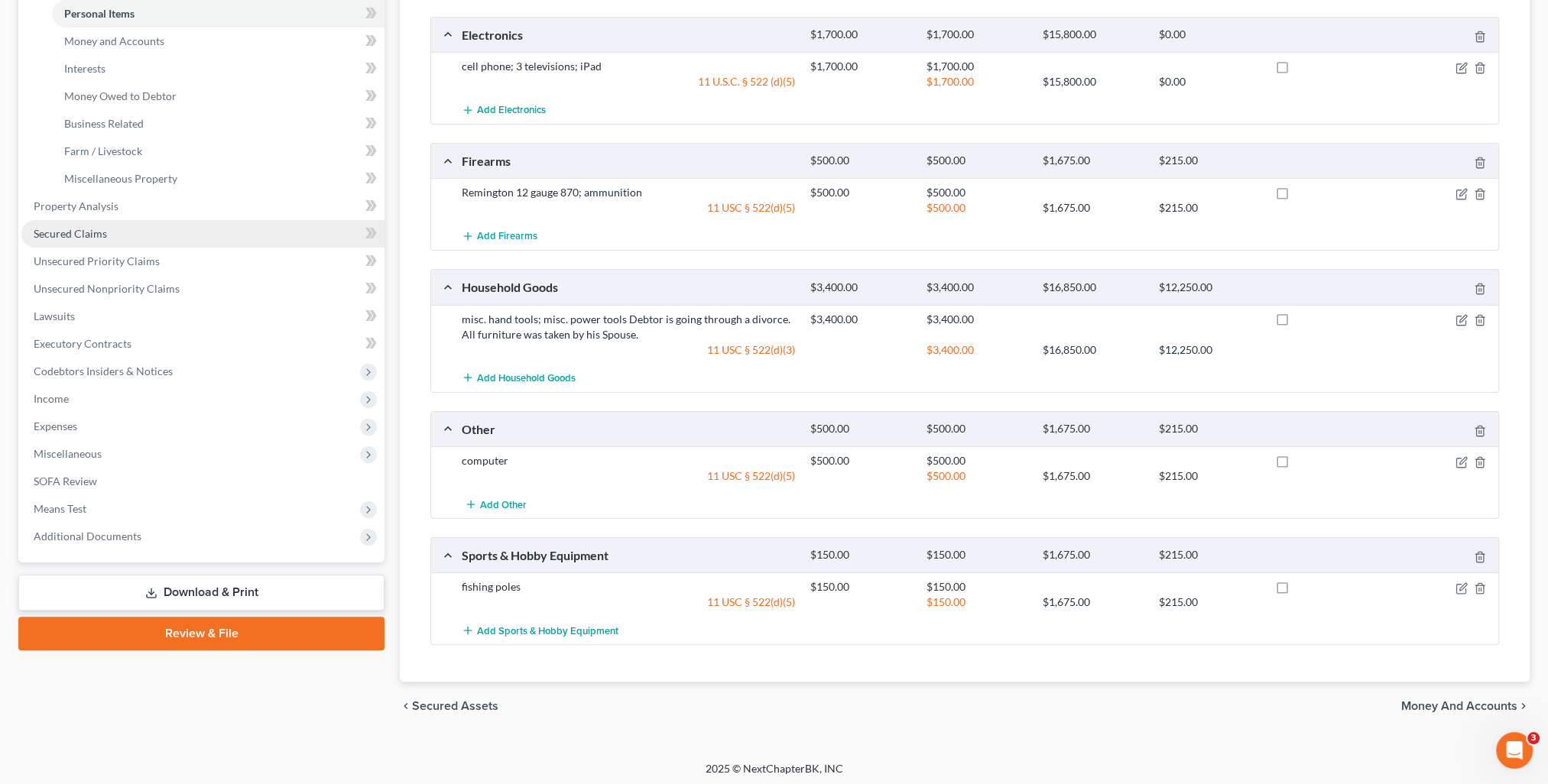
click at [92, 237] on span "Secured Claims" at bounding box center [70, 233] width 73 height 13
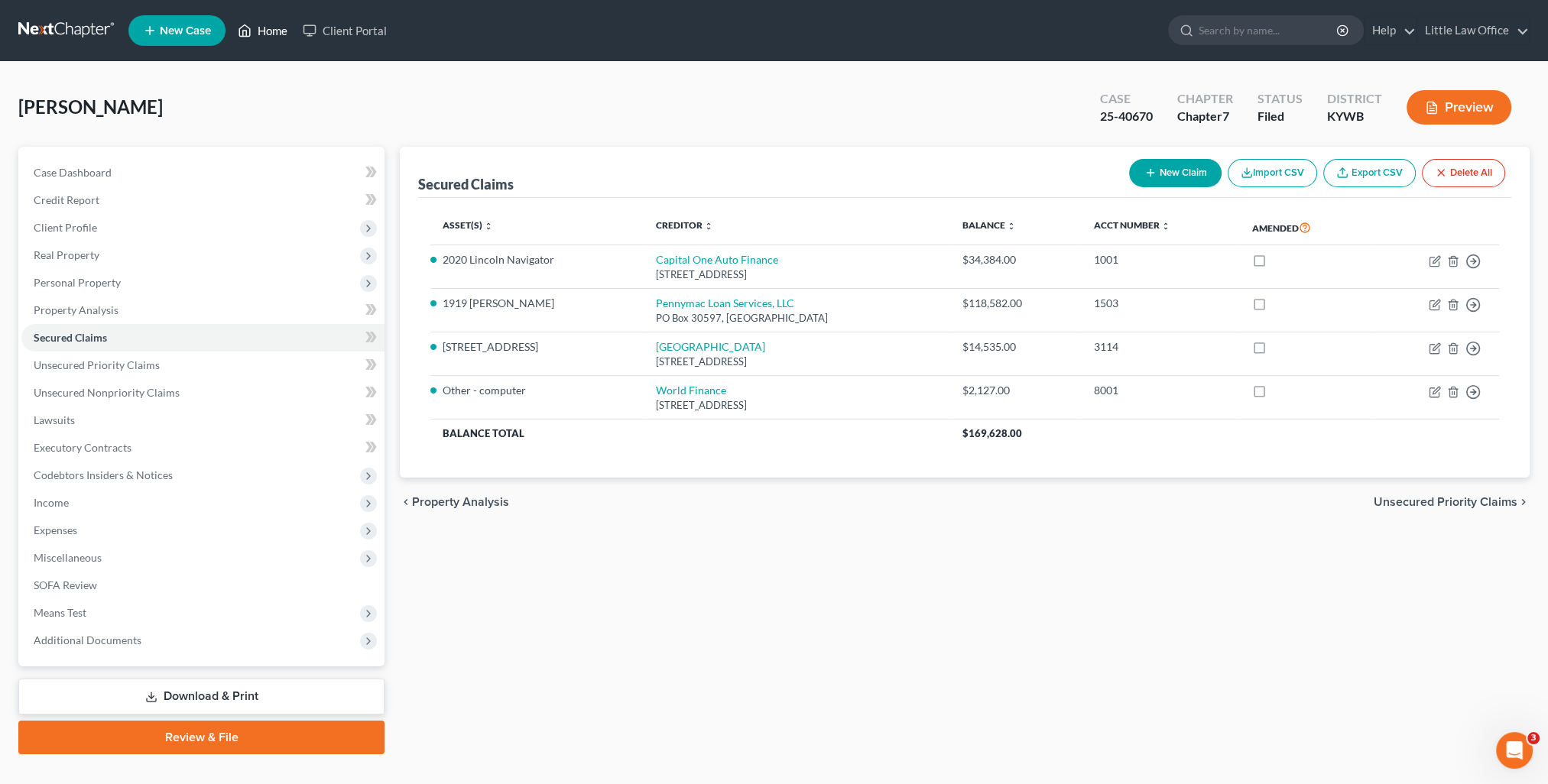
click at [281, 37] on link "Home" at bounding box center [263, 30] width 65 height 28
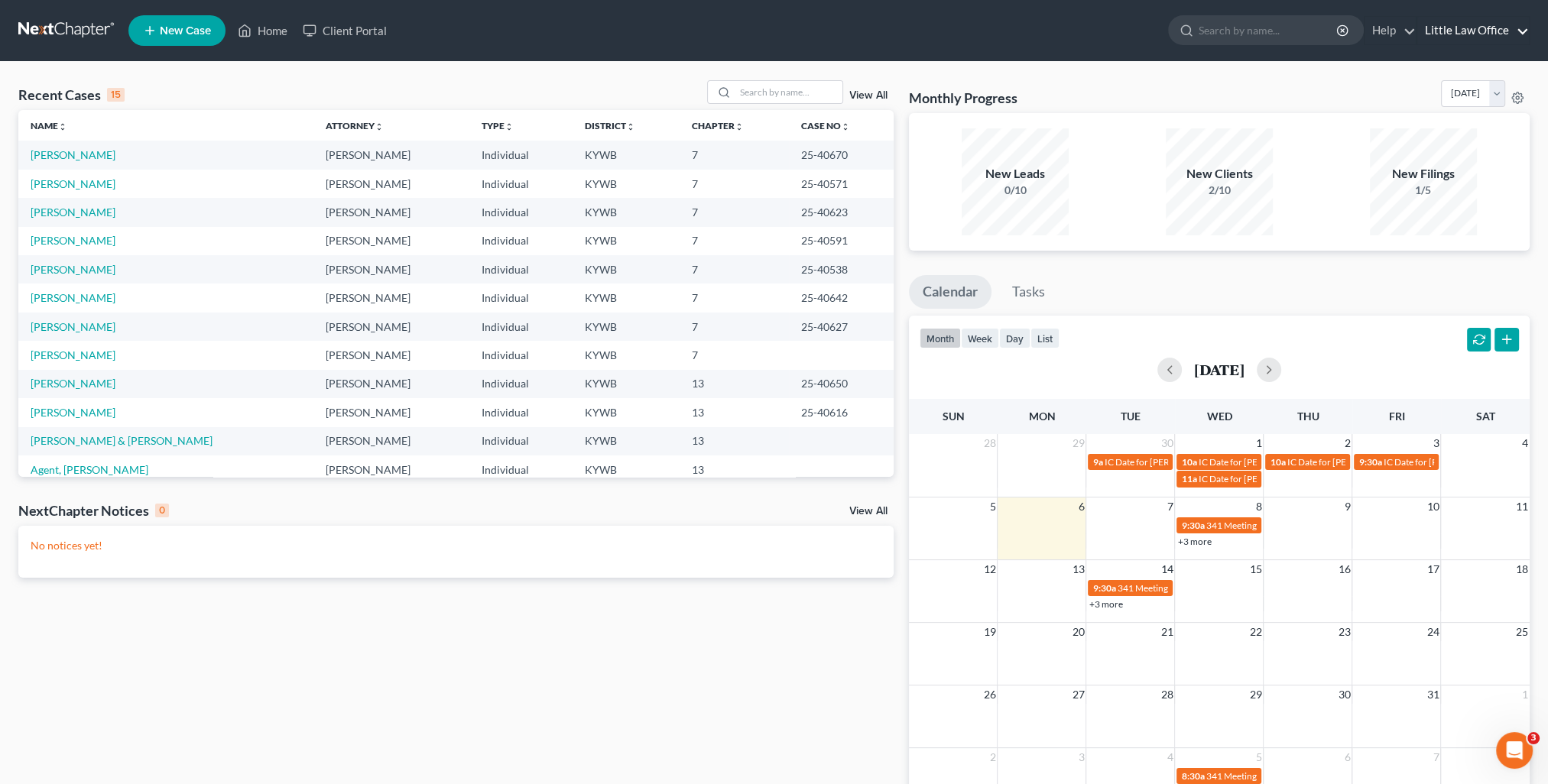
click at [1505, 32] on link "Little Law Office" at bounding box center [1472, 30] width 111 height 28
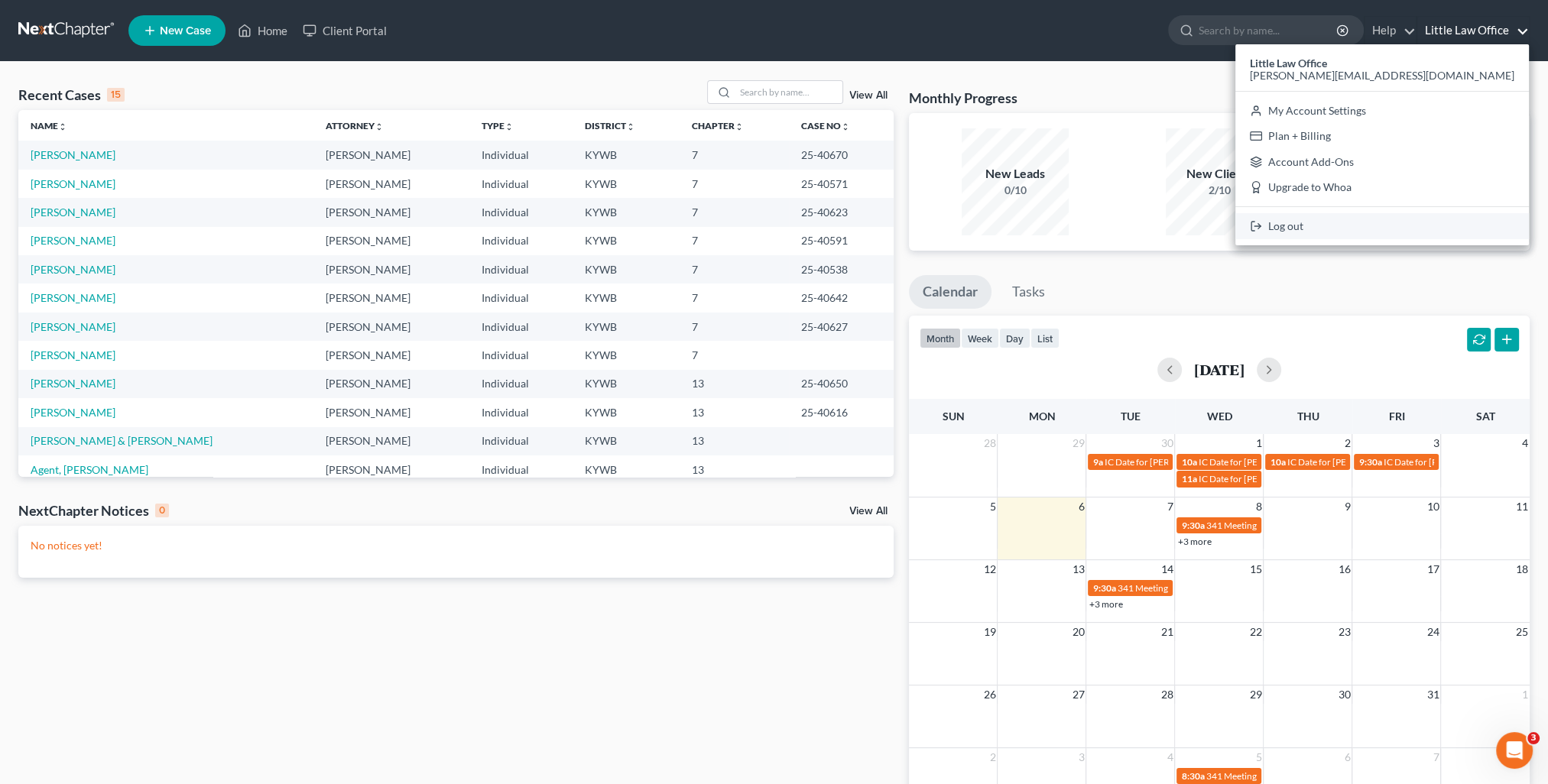
click at [1433, 226] on link "Log out" at bounding box center [1382, 226] width 294 height 26
